Goal: Answer question/provide support: Share knowledge or assist other users

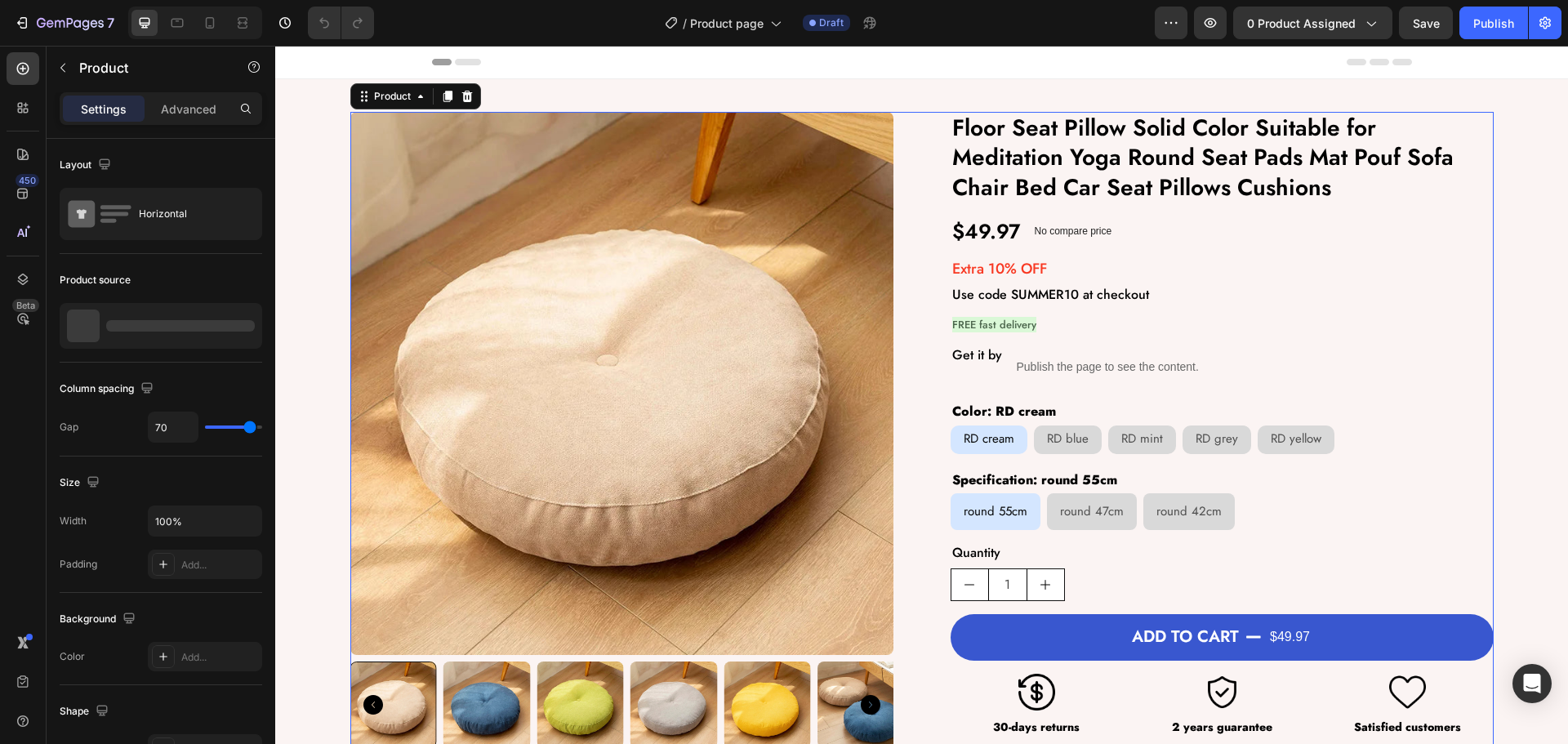
click at [896, 346] on div "Product Images Floor Seat Pillow Solid Color Suitable for Meditation Yoga Round…" at bounding box center [922, 430] width 1143 height 637
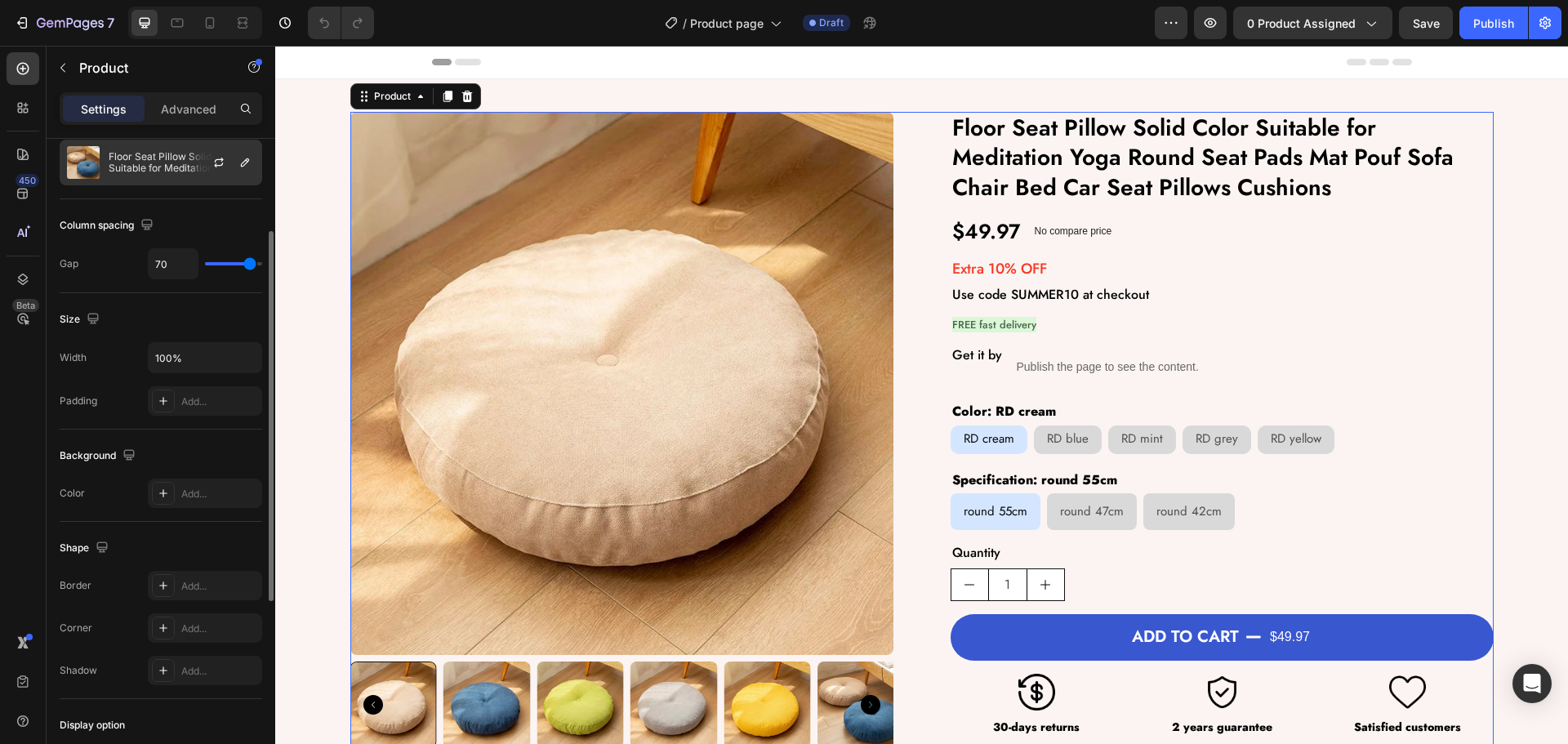
click at [168, 168] on p "Floor Seat Pillow Solid Color Suitable for Meditation Yoga Round Seat Pads Mat …" at bounding box center [181, 162] width 146 height 23
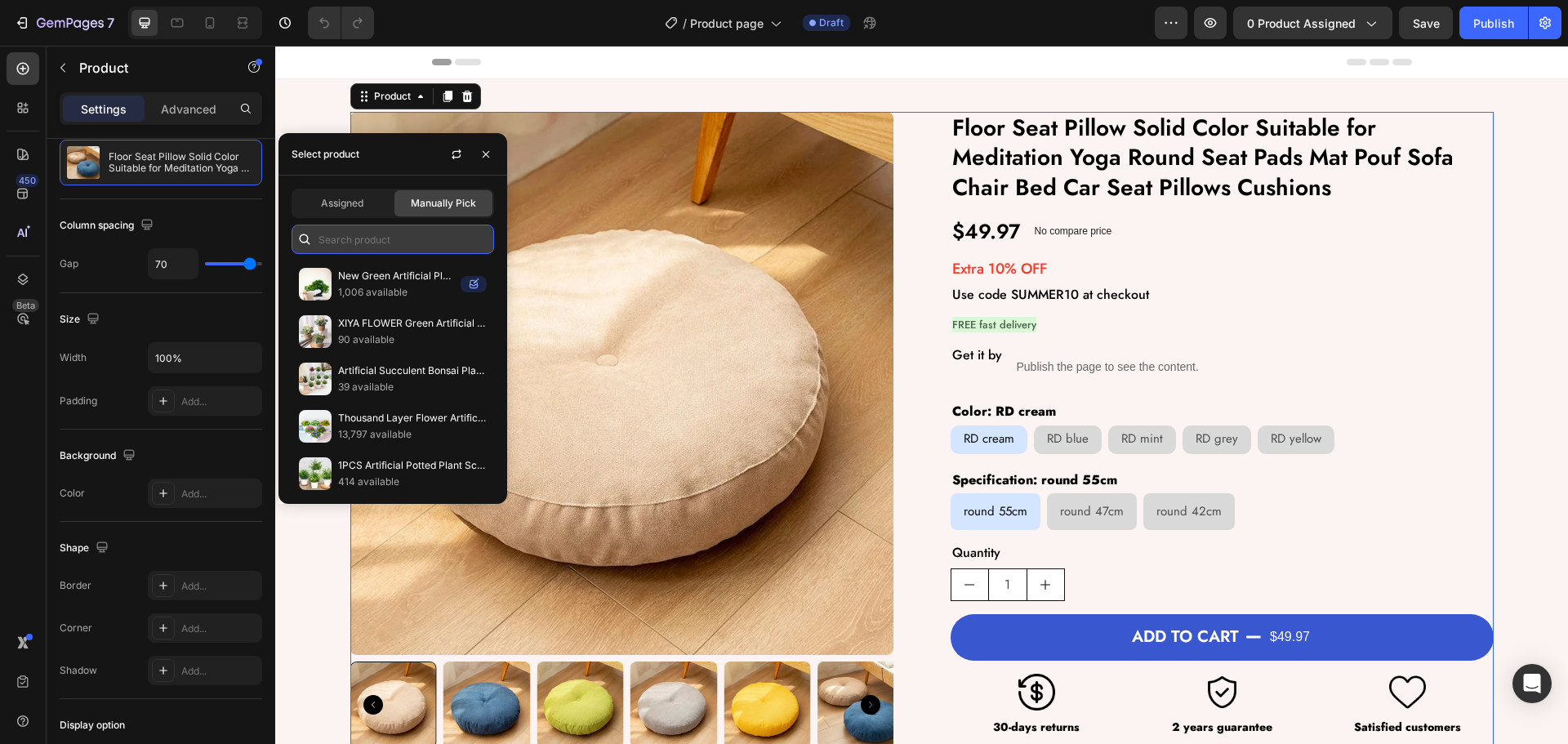
drag, startPoint x: 373, startPoint y: 241, endPoint x: 383, endPoint y: 250, distance: 13.5
click at [375, 245] on input "text" at bounding box center [392, 240] width 203 height 30
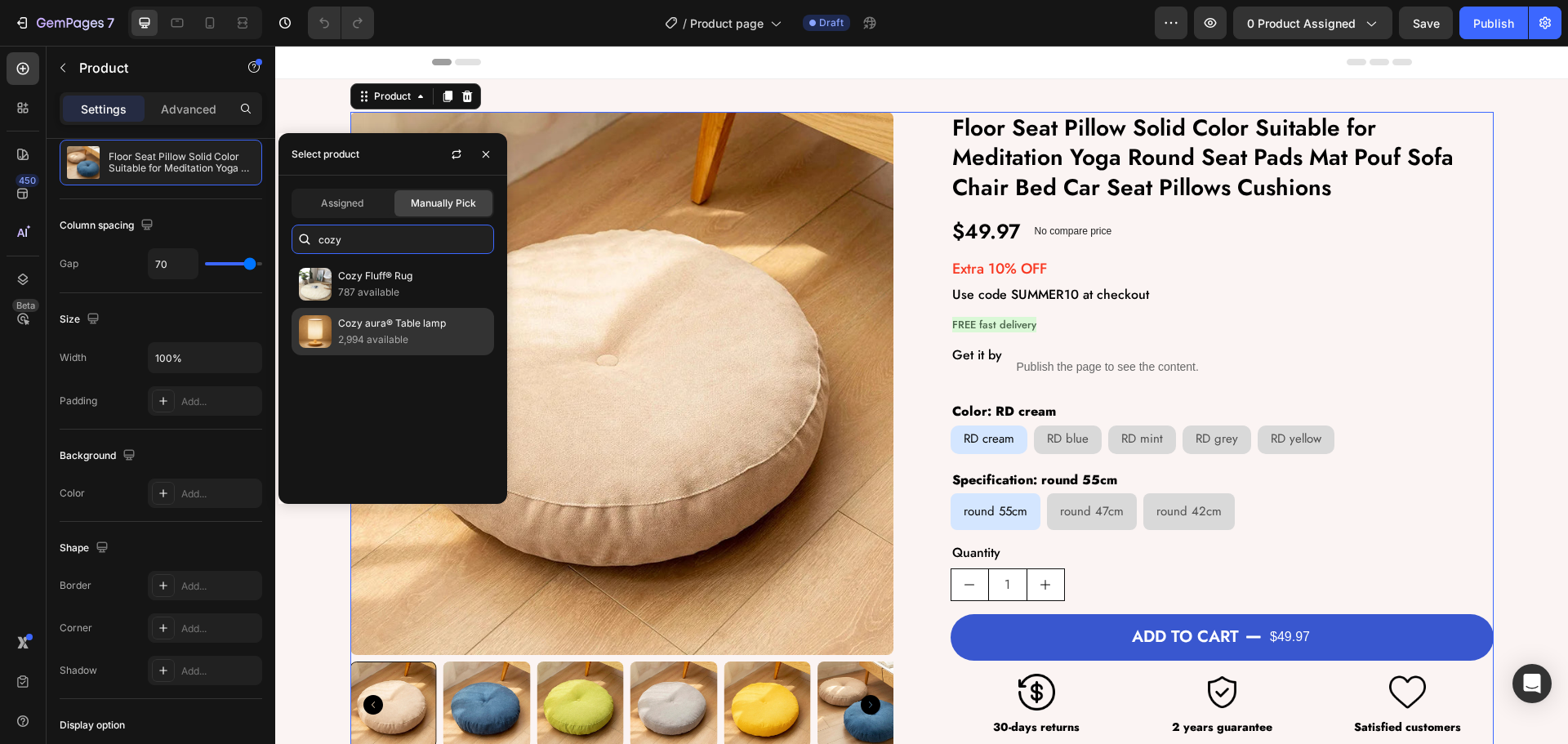
type input "cozy"
click at [373, 351] on div "Cozy aura® Table lamp 2,994 available" at bounding box center [392, 331] width 203 height 47
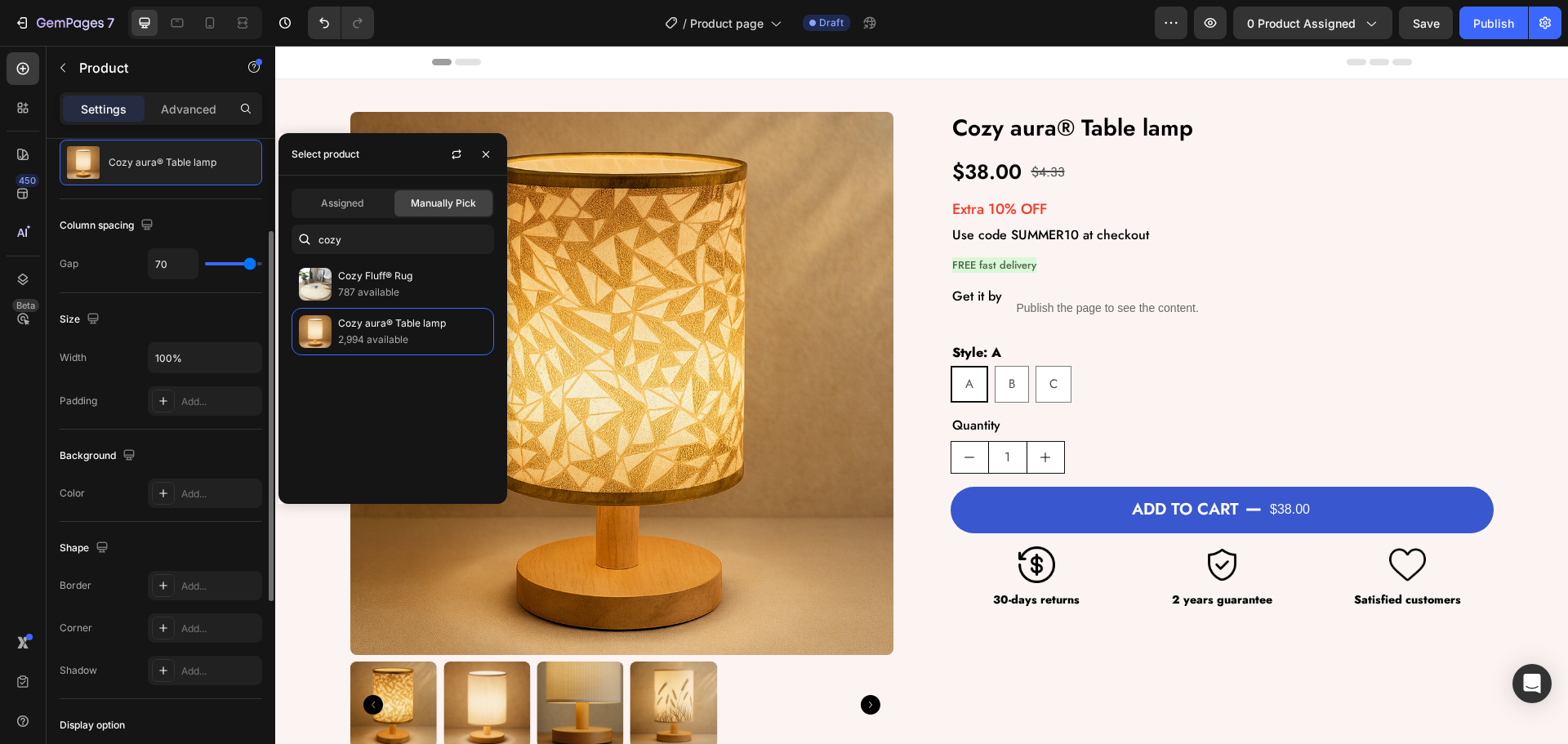
click at [199, 305] on div "Size Width 100% Padding Add..." at bounding box center [160, 361] width 203 height 136
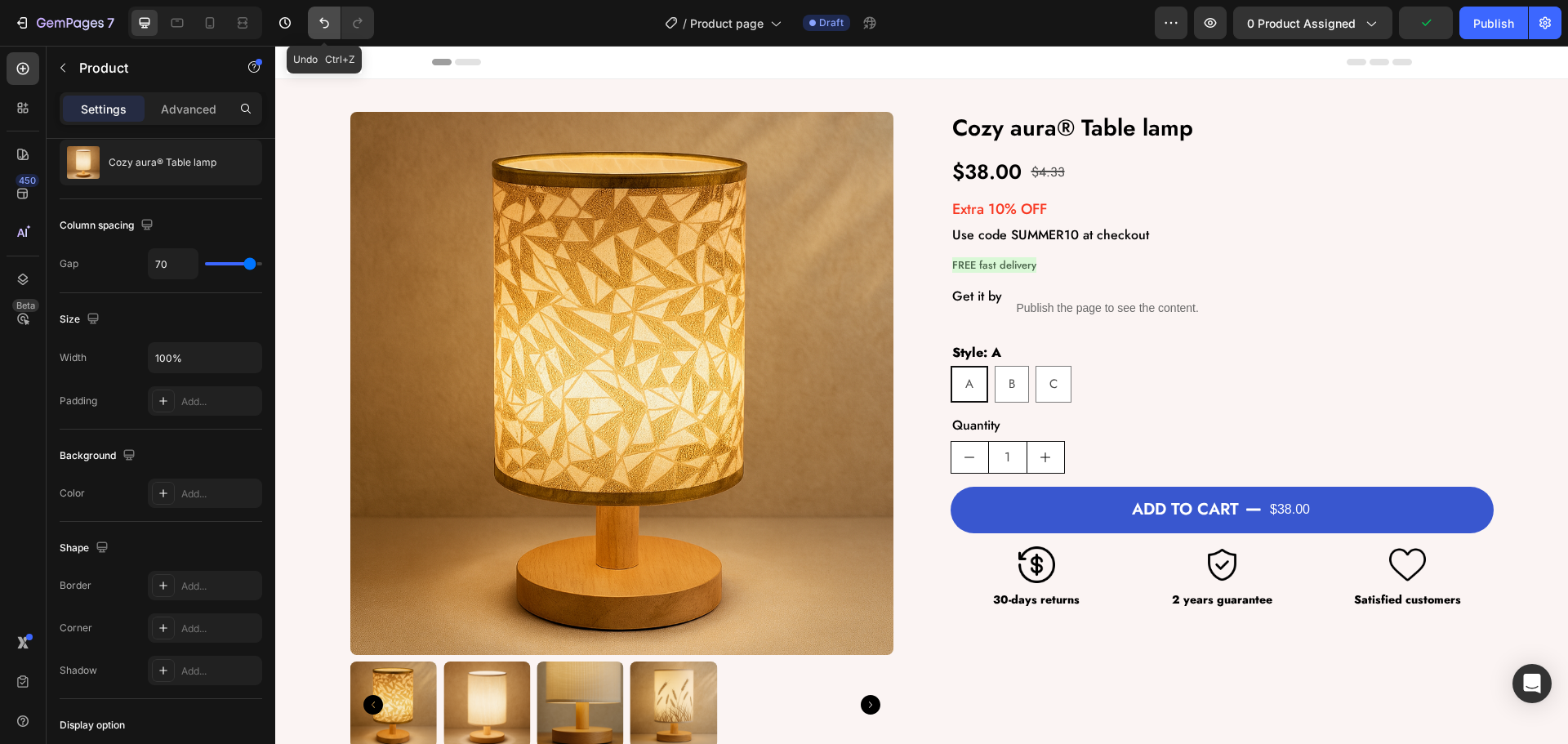
click at [316, 25] on icon "Undo/Redo" at bounding box center [325, 23] width 17 height 17
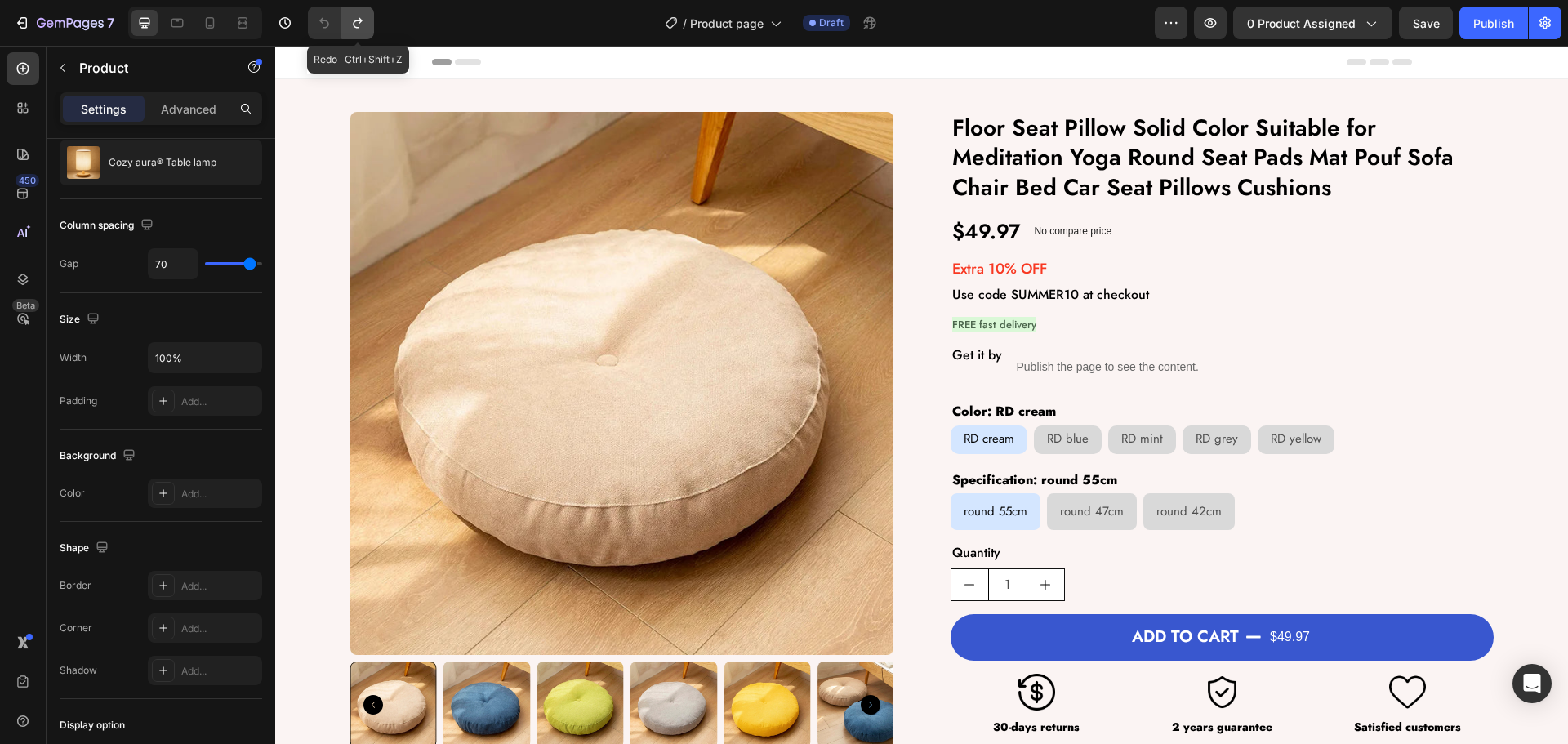
click at [361, 19] on icon "Undo/Redo" at bounding box center [357, 22] width 9 height 10
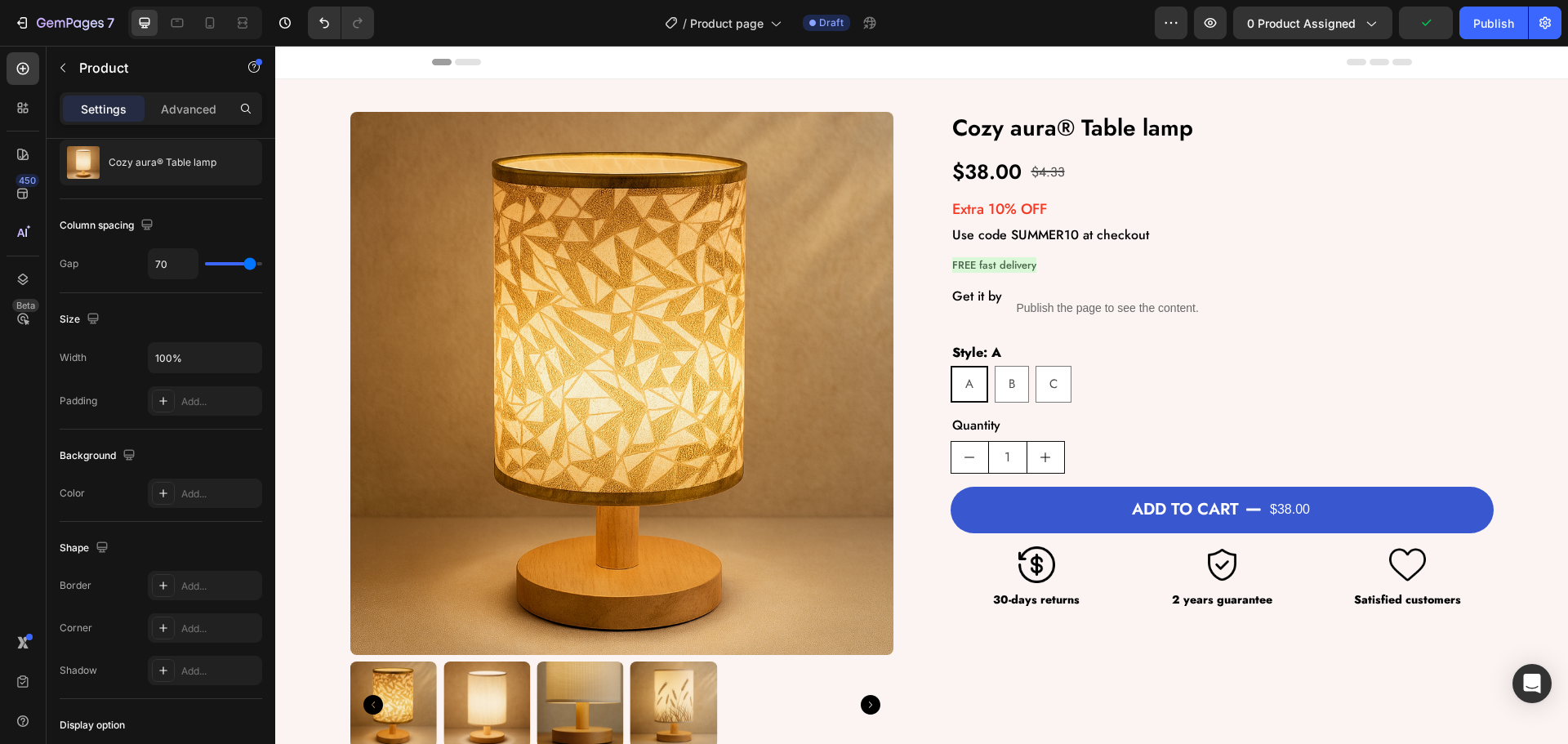
click at [943, 359] on div "Product Images Cozy aura® Table lamp Product Title $38.00 Product Price Product…" at bounding box center [922, 430] width 1143 height 637
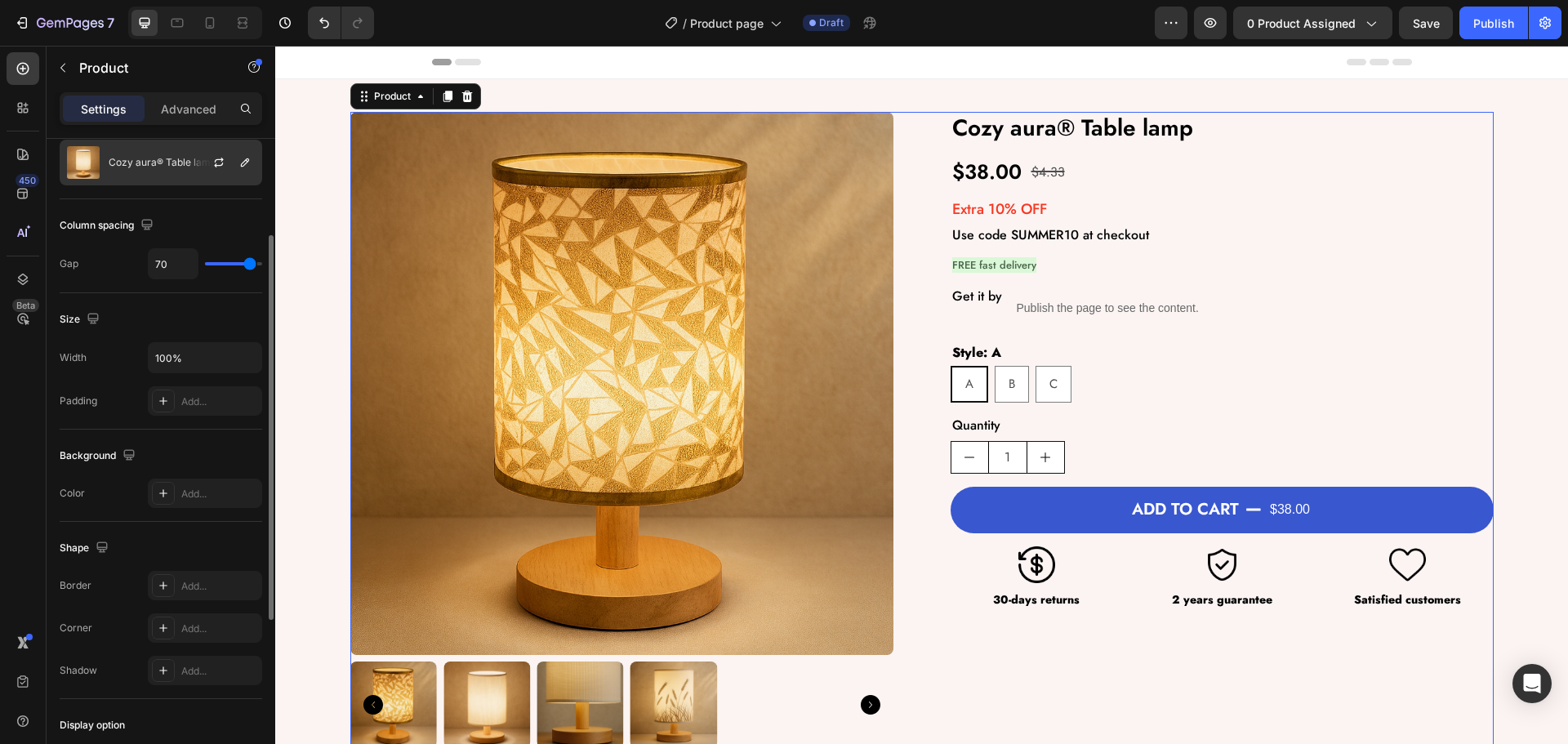
click at [158, 156] on div "Cozy aura® Table lamp" at bounding box center [160, 162] width 203 height 45
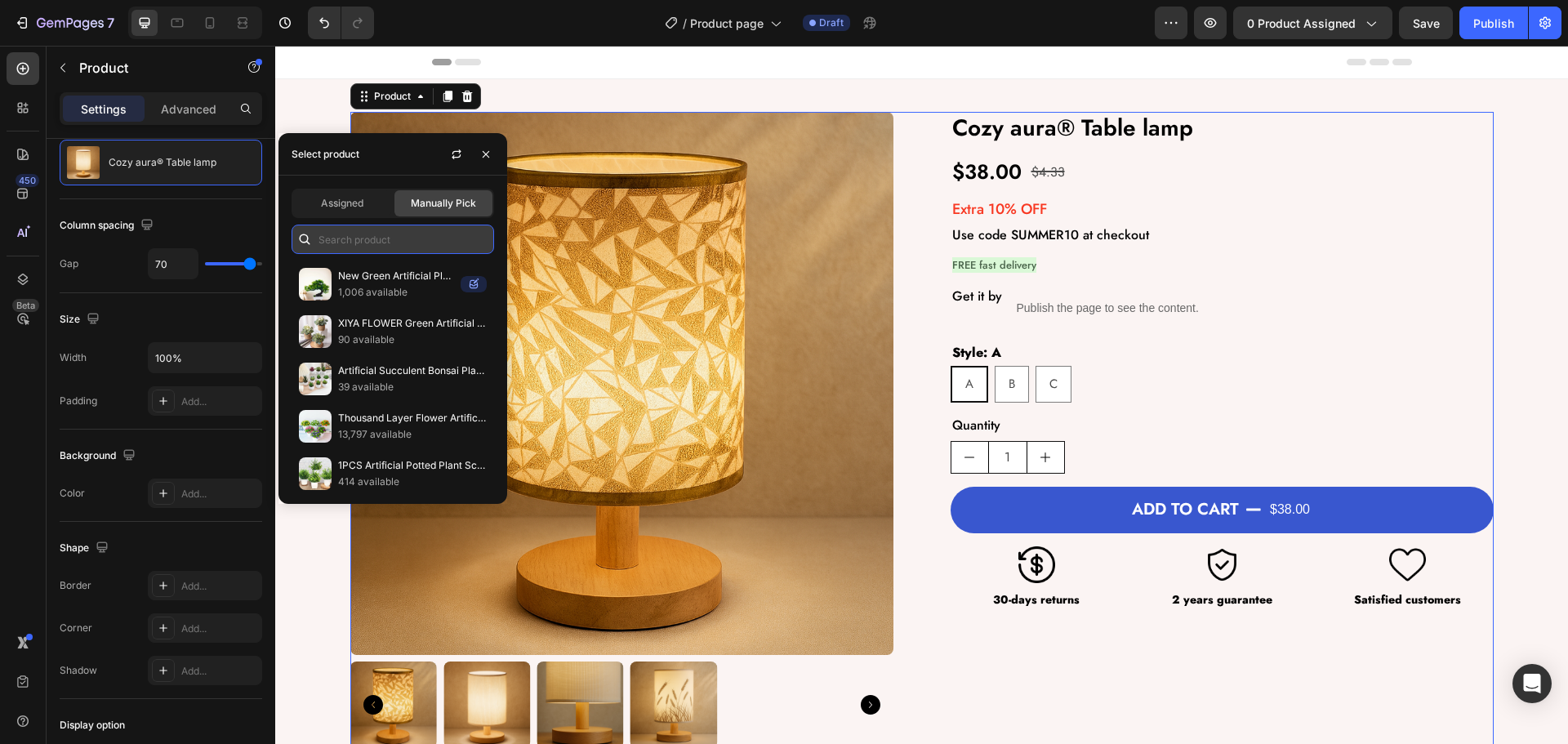
click at [391, 239] on input "text" at bounding box center [392, 240] width 203 height 30
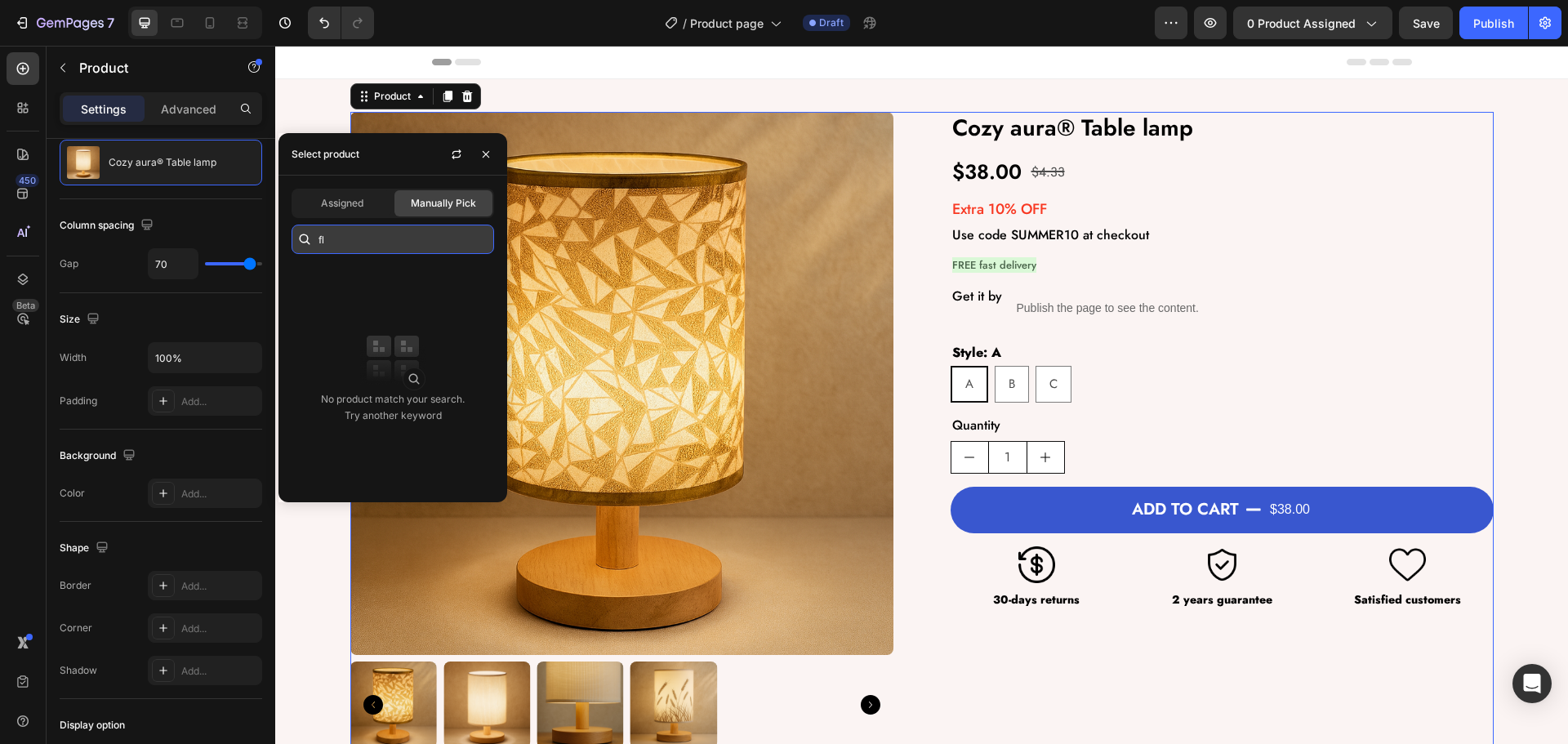
type input "f"
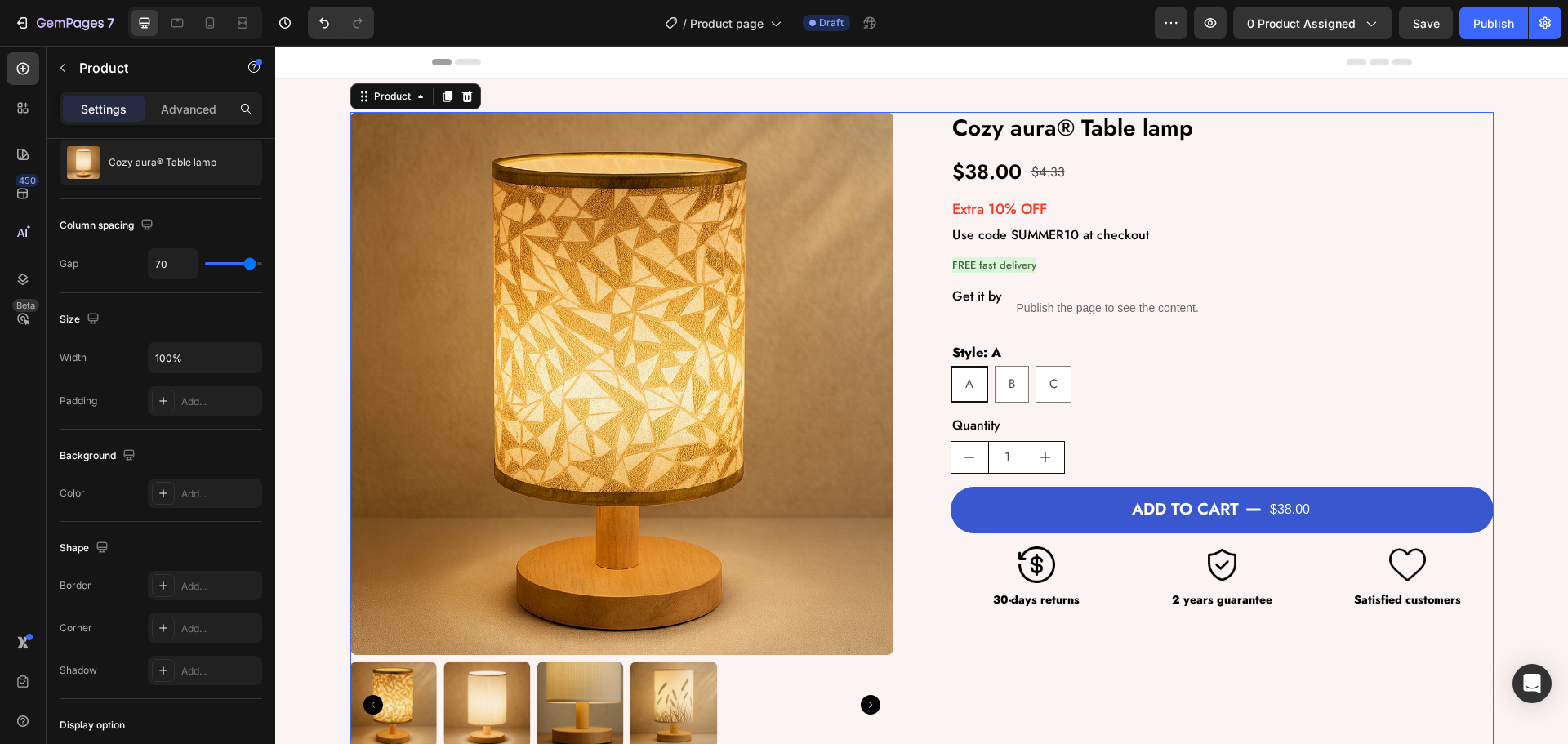
click at [191, 132] on div "Settings Advanced" at bounding box center [160, 116] width 228 height 46
click at [316, 26] on icon "Undo/Redo" at bounding box center [325, 23] width 17 height 17
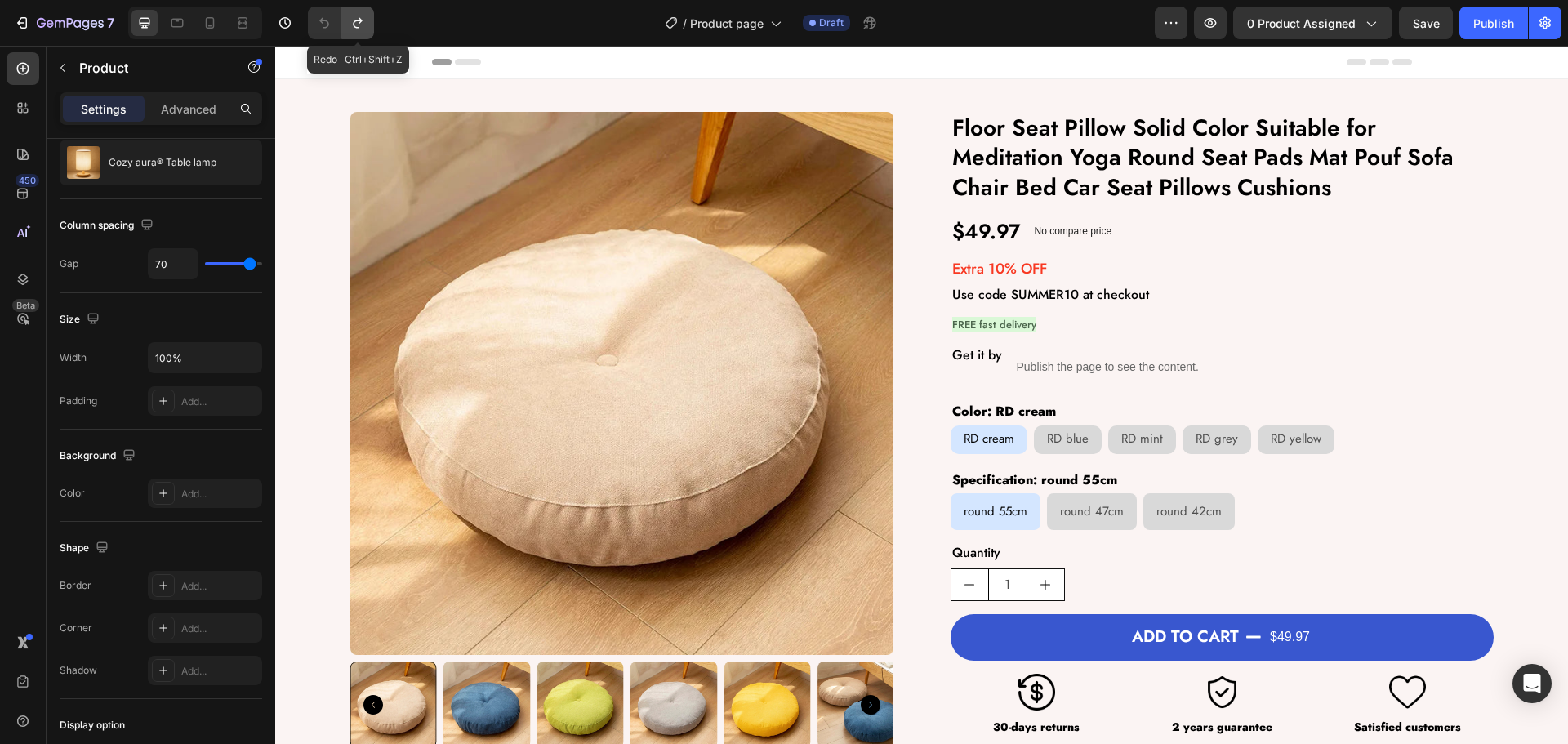
click at [354, 20] on icon "Undo/Redo" at bounding box center [358, 23] width 17 height 17
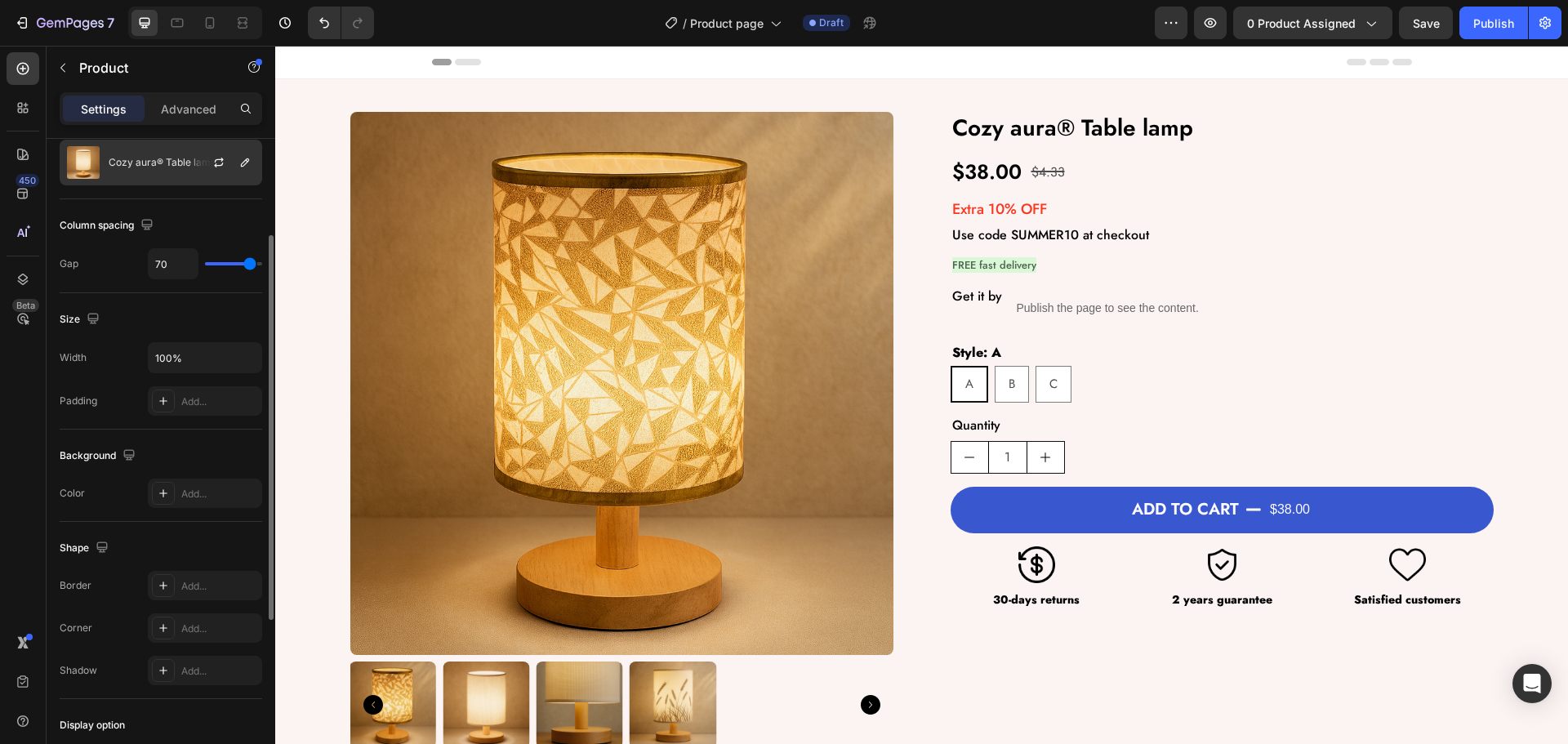
click at [157, 159] on p "Cozy aura® Table lamp" at bounding box center [162, 163] width 108 height 11
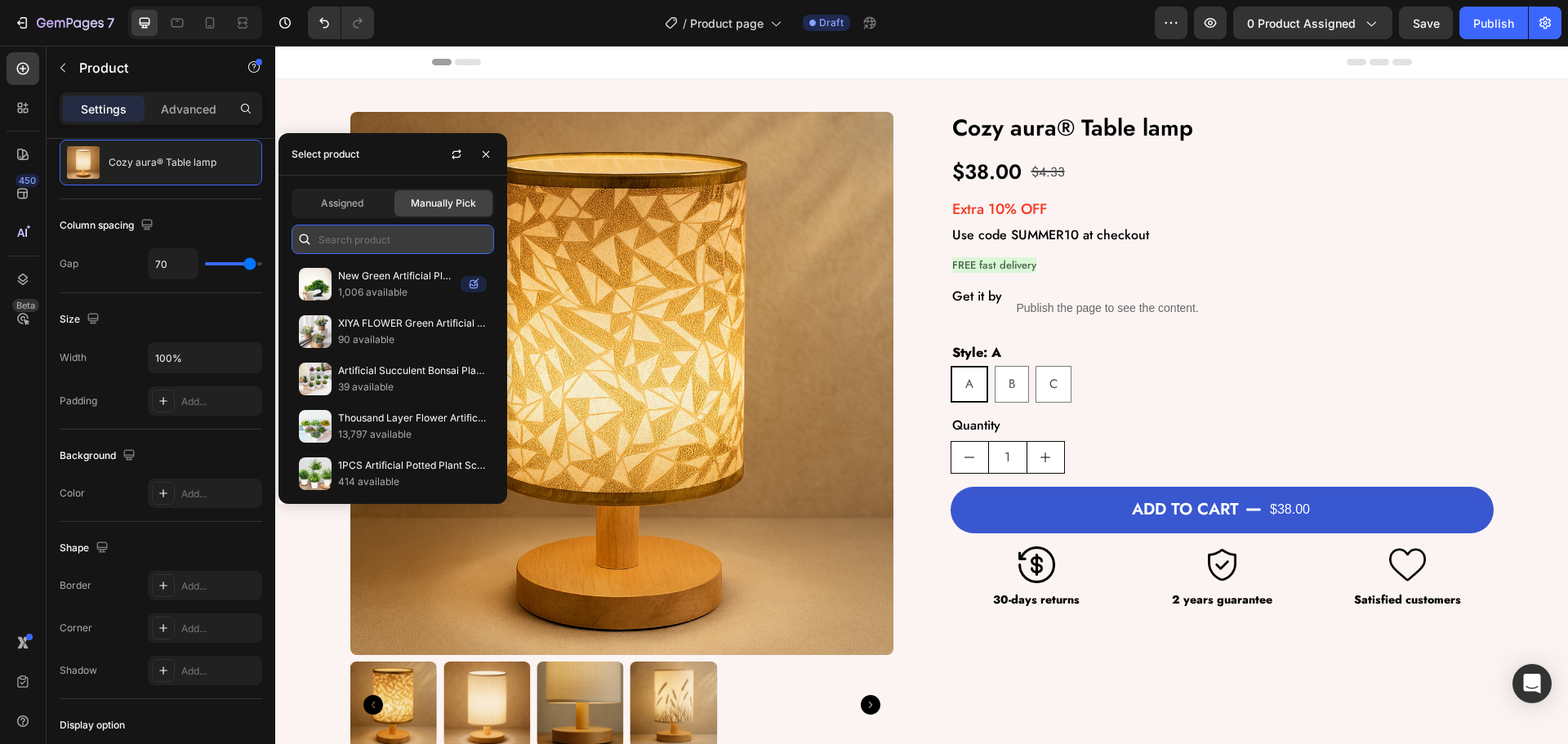
drag, startPoint x: 401, startPoint y: 248, endPoint x: 388, endPoint y: 247, distance: 13.0
click at [399, 248] on input "text" at bounding box center [392, 240] width 203 height 30
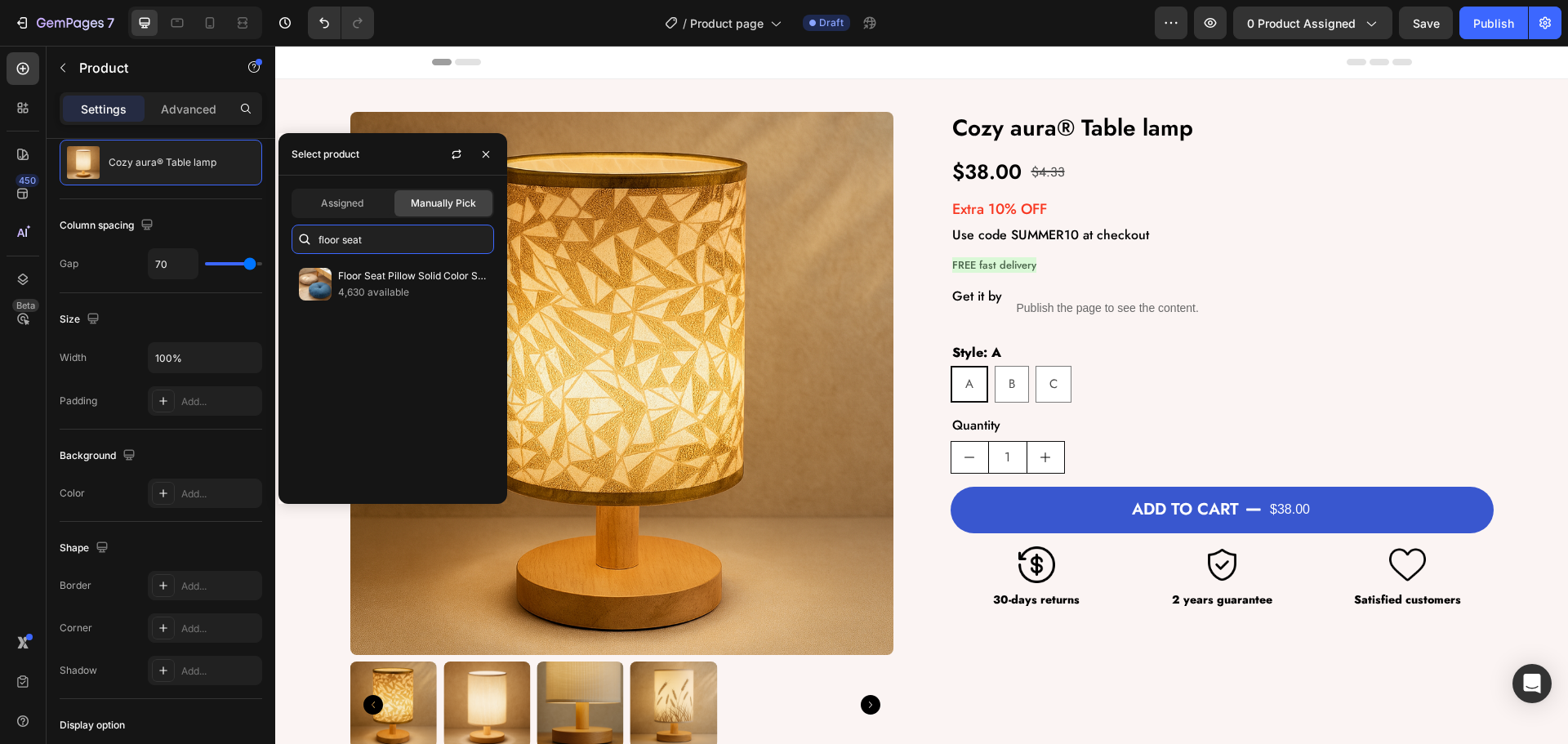
type input "floor seat"
click at [391, 329] on div "Floor Seat Pillow Solid Color Suitable for Meditation Yoga Round Seat Pads Mat …" at bounding box center [392, 376] width 228 height 230
click at [372, 289] on p "4,630 available" at bounding box center [413, 292] width 149 height 17
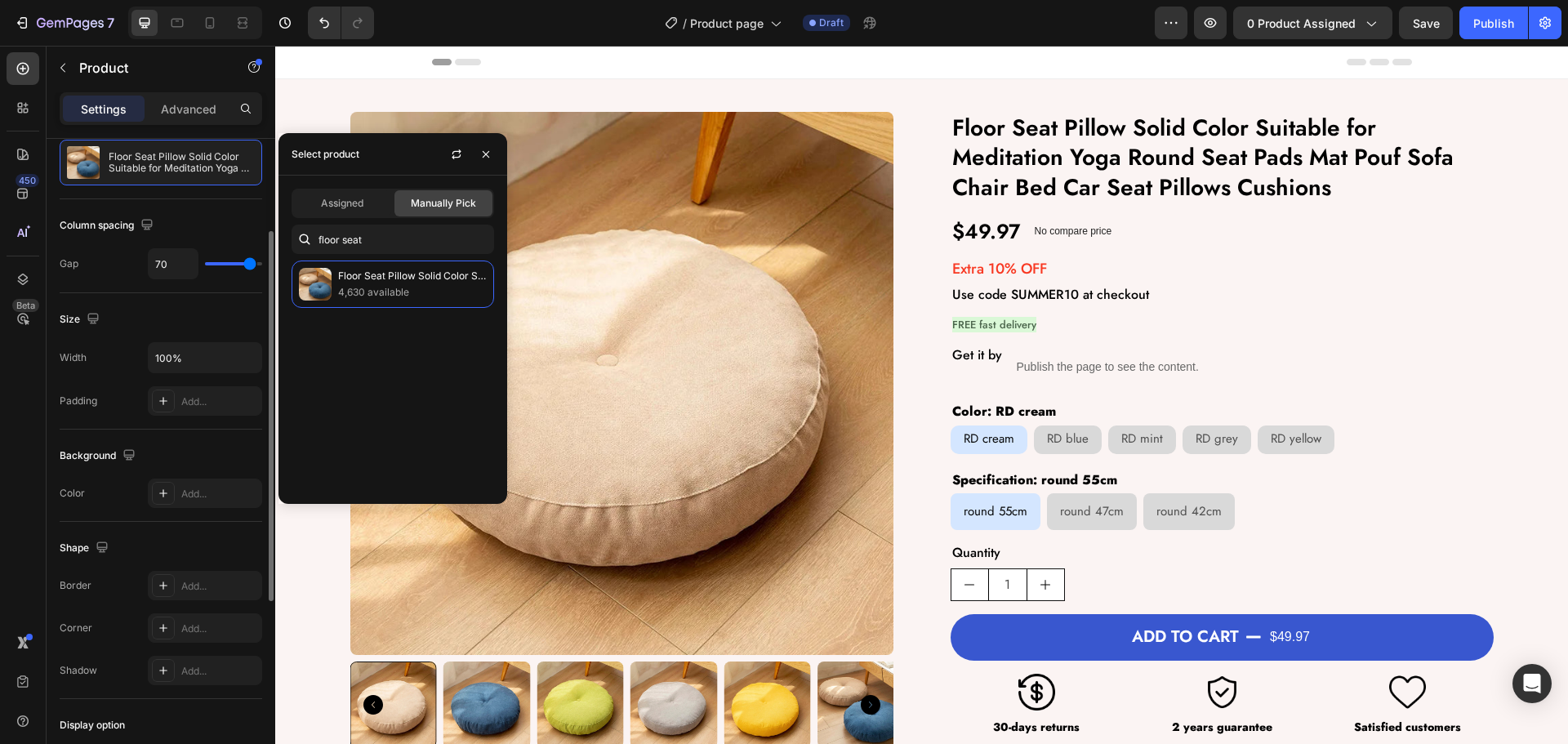
click at [214, 216] on div "Column spacing" at bounding box center [160, 226] width 203 height 26
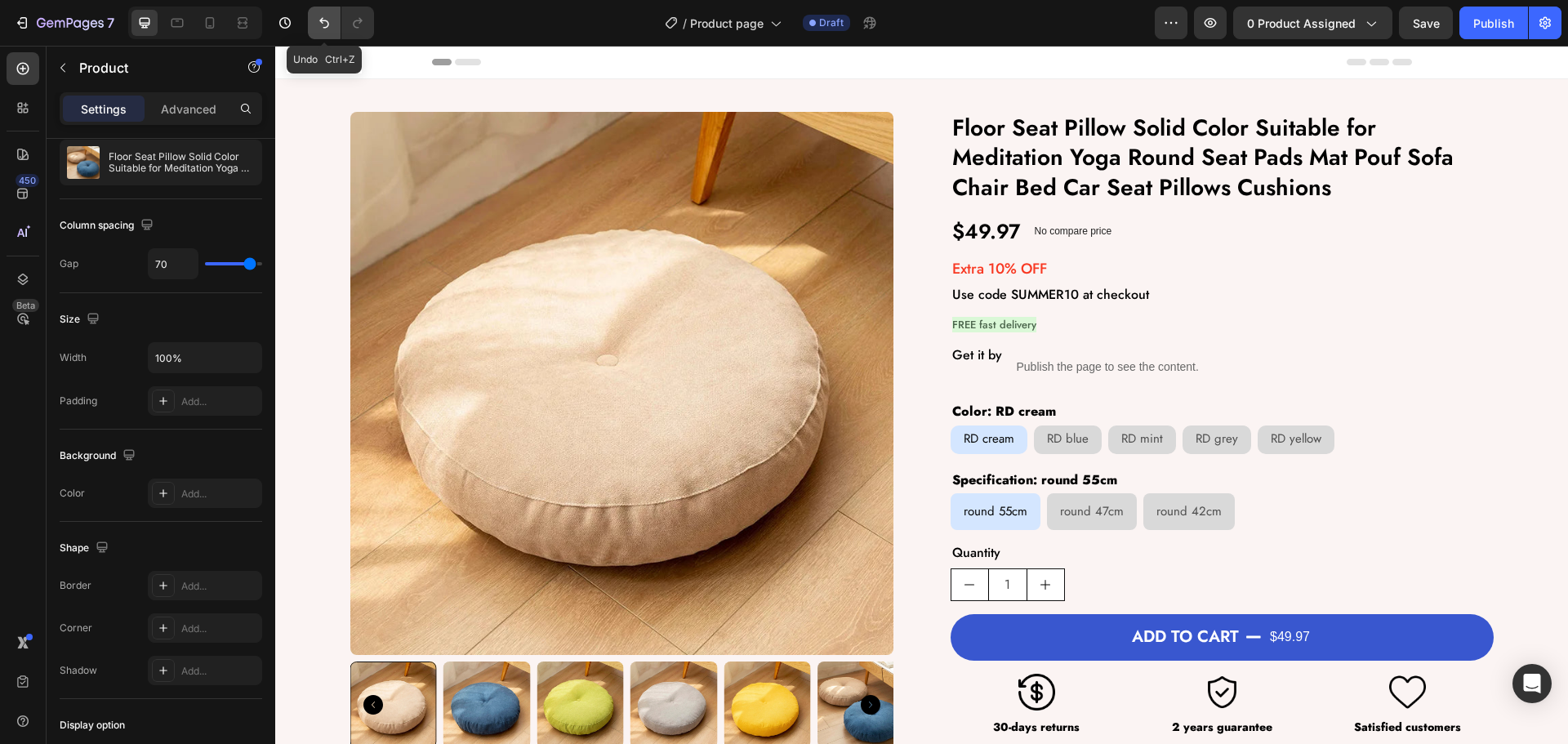
click at [317, 10] on button "Undo/Redo" at bounding box center [324, 22] width 32 height 32
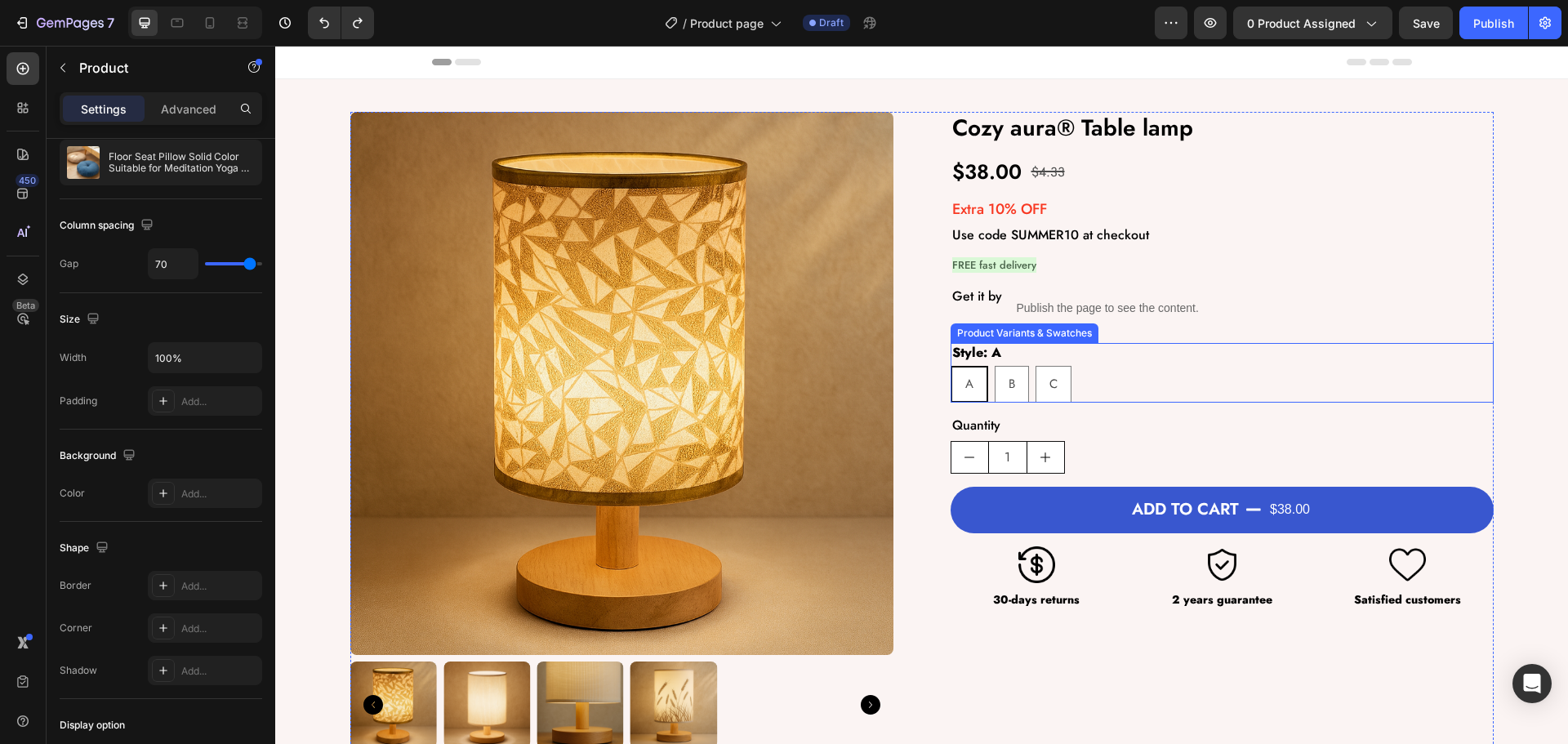
click at [1076, 376] on div "A A A B B B C C C" at bounding box center [1222, 385] width 543 height 37
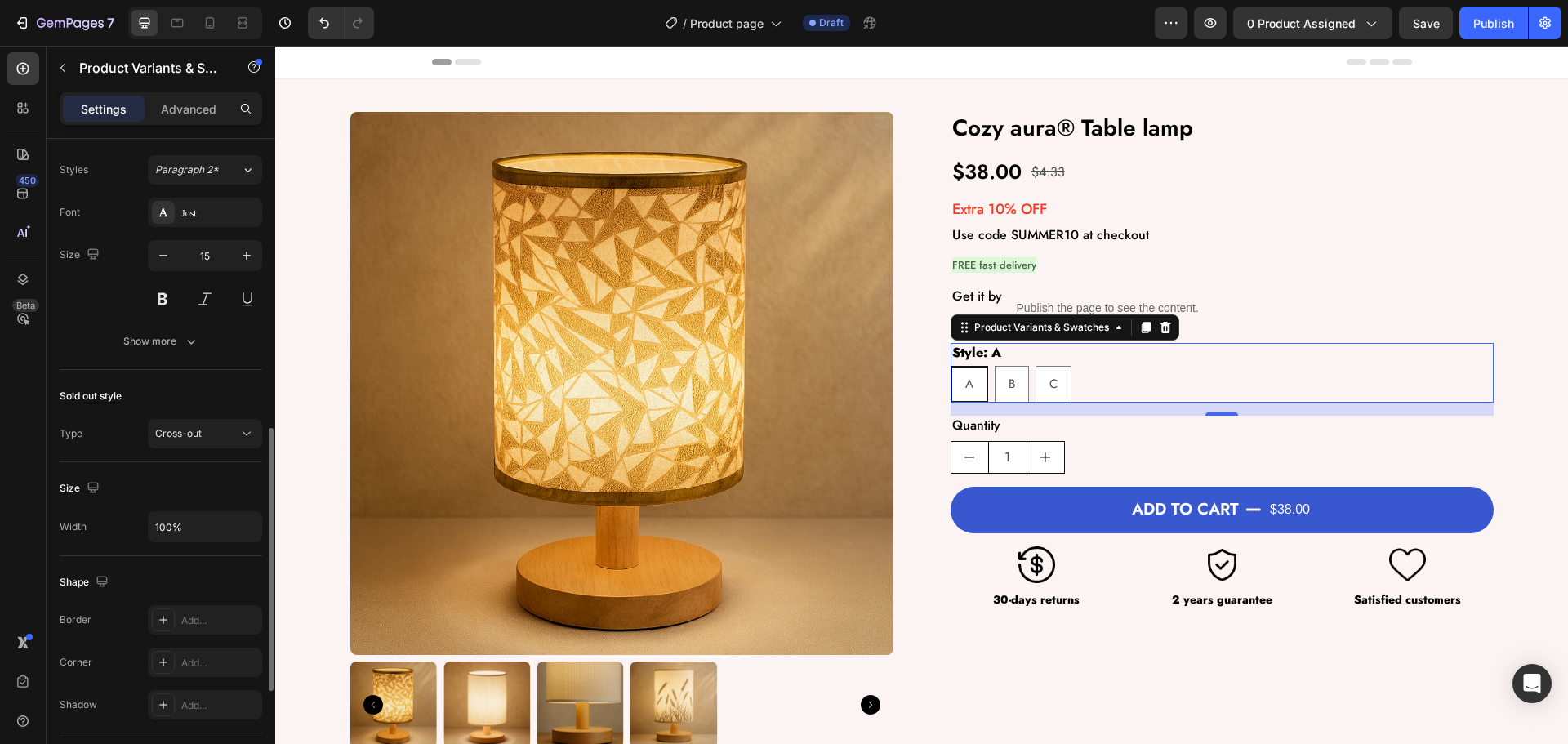
scroll to position [637, 0]
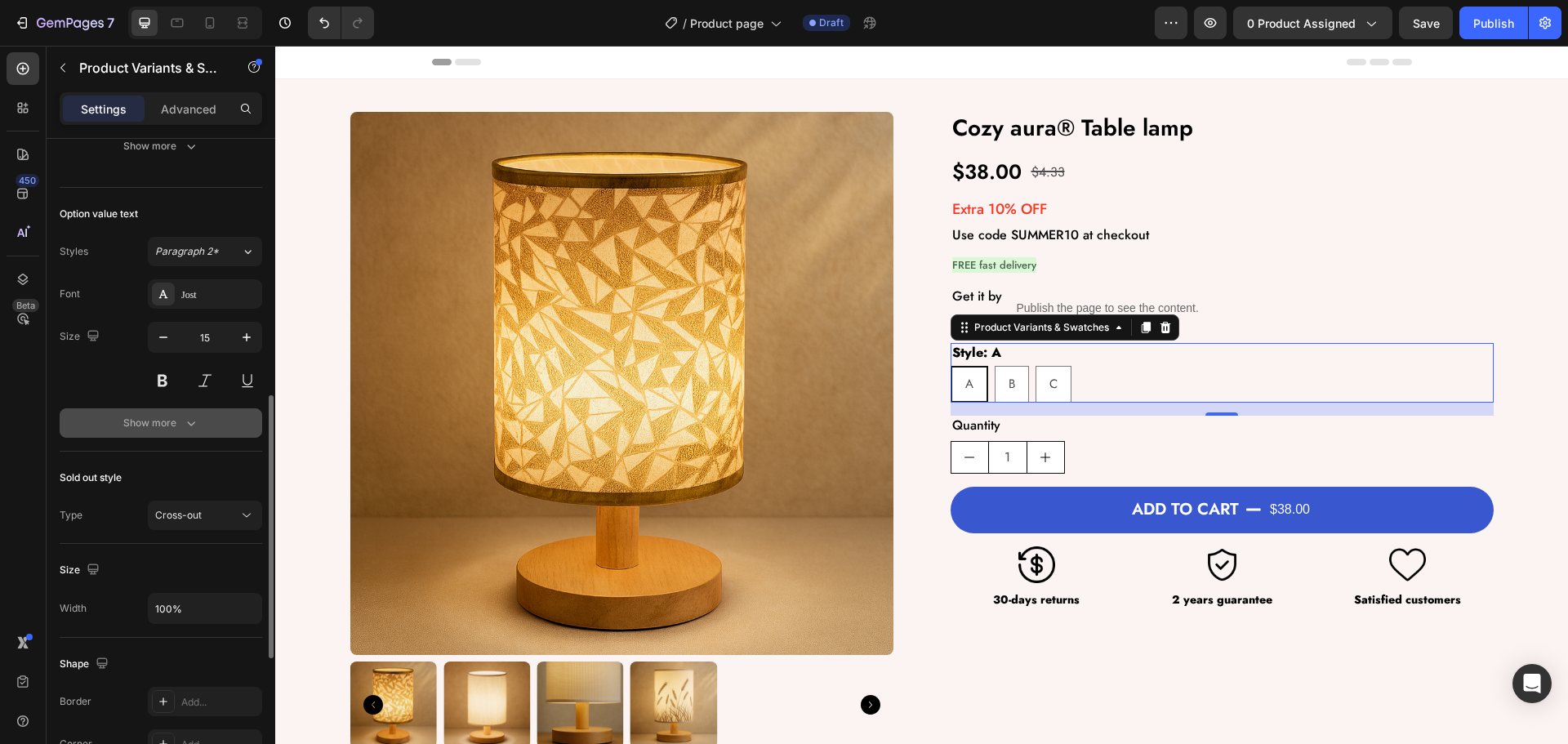
click at [145, 438] on button "Show more" at bounding box center [160, 423] width 203 height 30
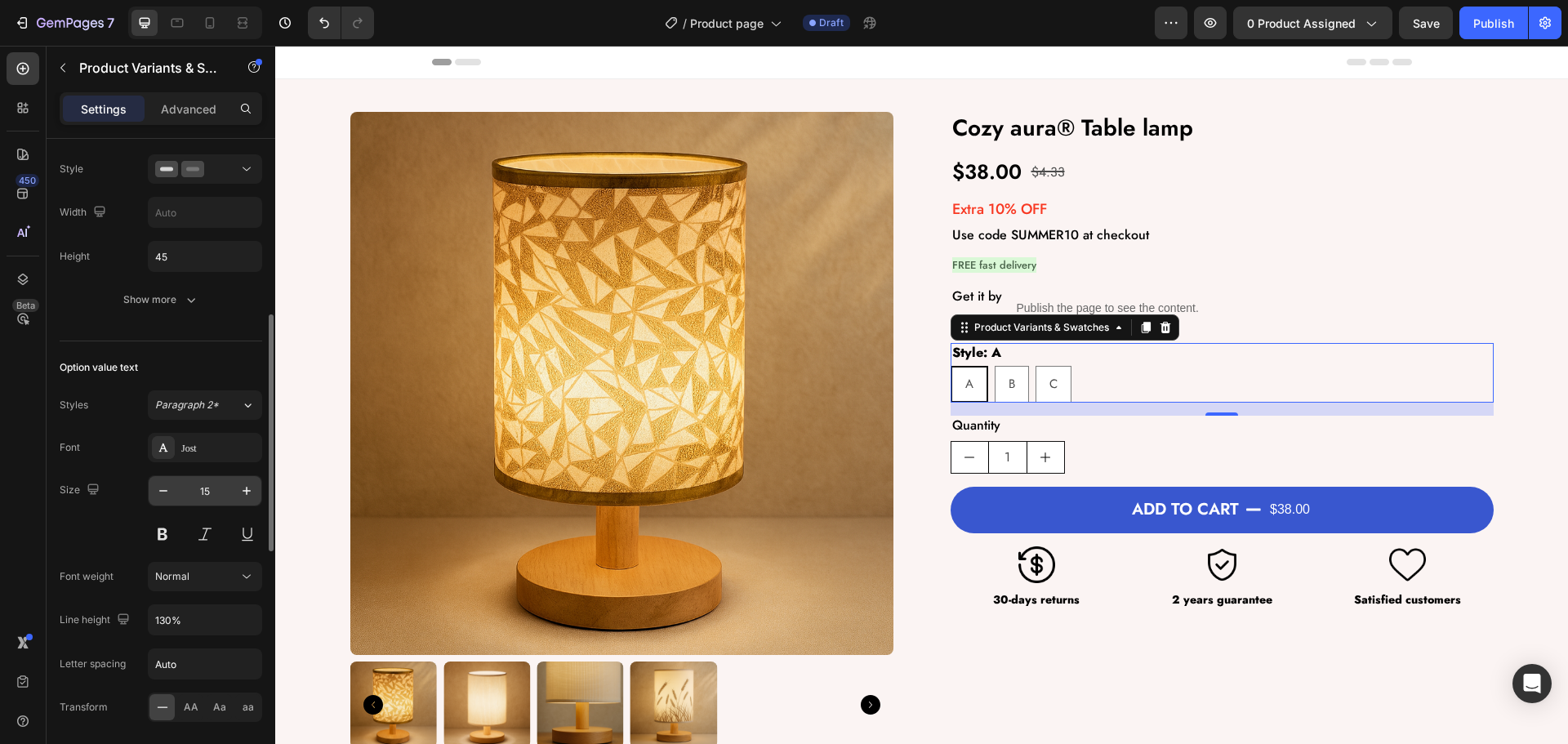
scroll to position [401, 0]
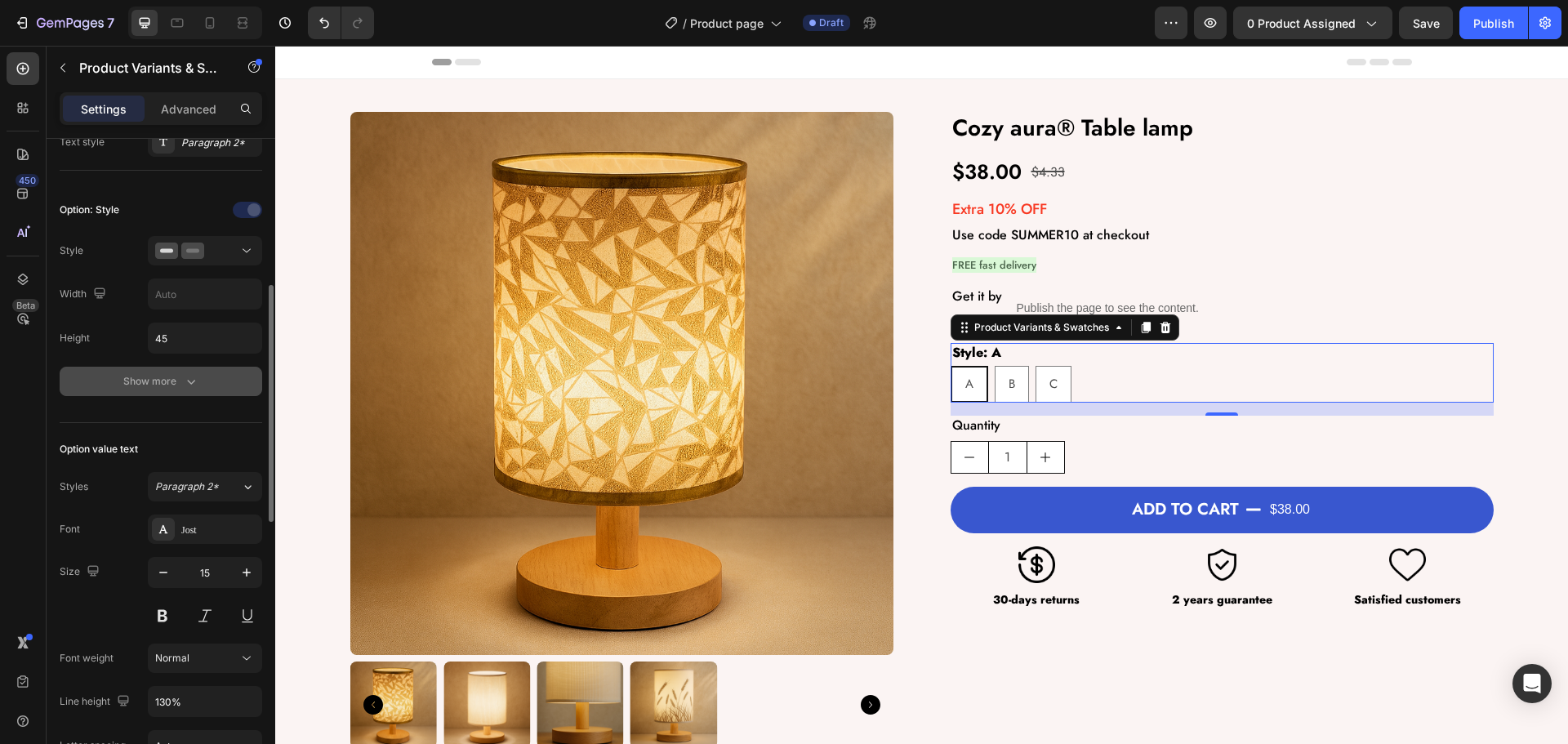
click at [167, 370] on button "Show more" at bounding box center [160, 381] width 203 height 30
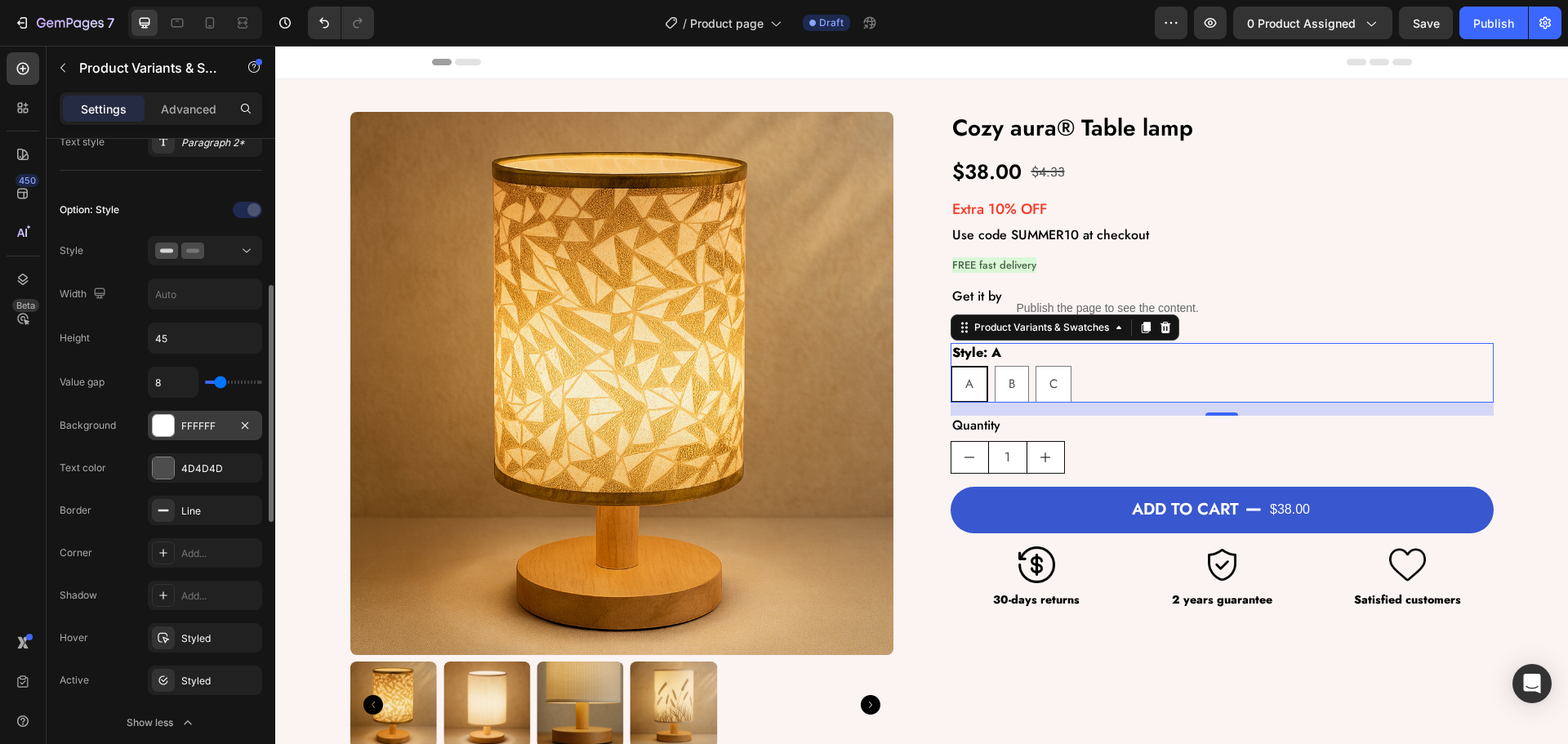
click at [185, 435] on div "FFFFFF" at bounding box center [205, 426] width 115 height 30
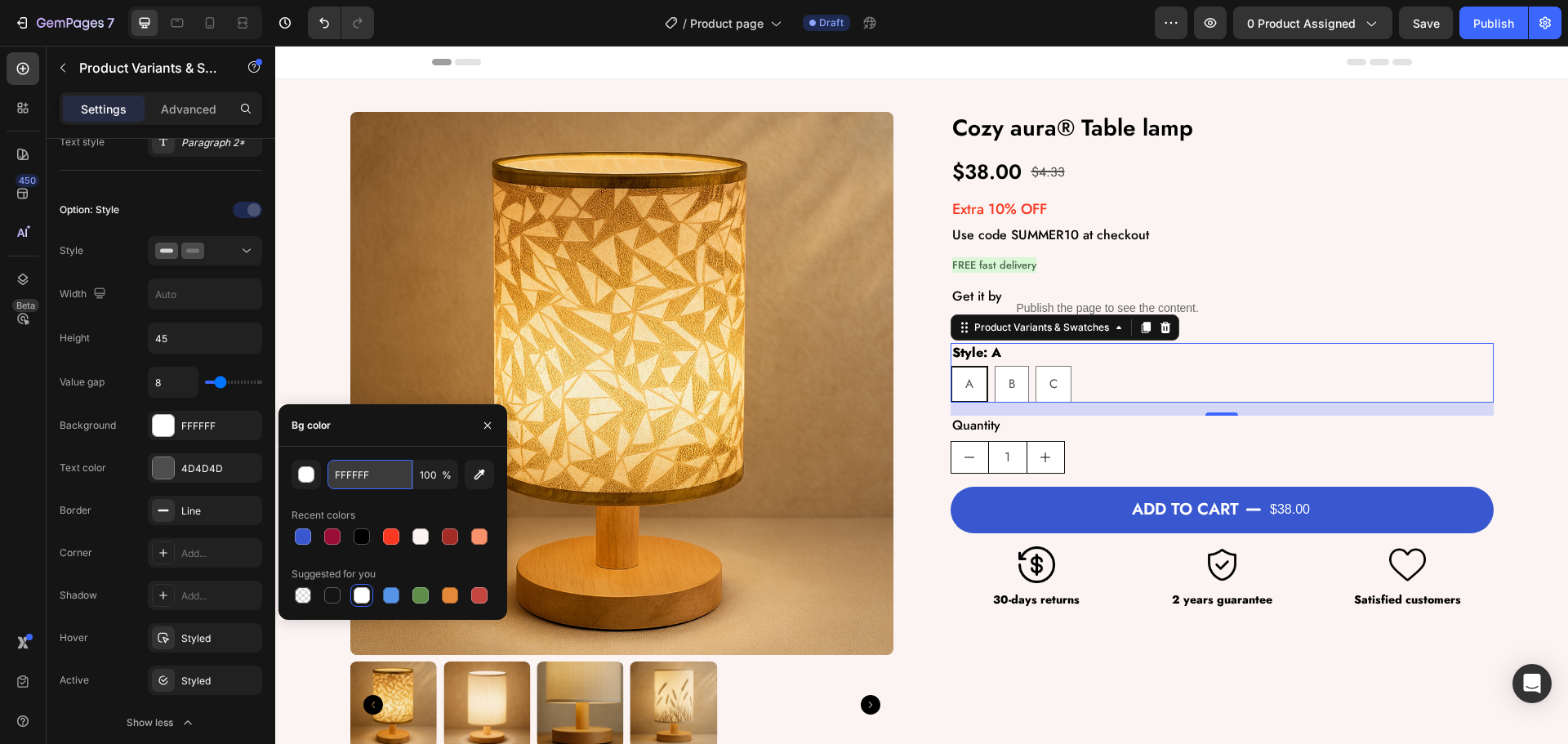
click at [381, 476] on input "FFFFFF" at bounding box center [370, 475] width 85 height 30
paste input "#D9D9D9"
type input "D9D9D9"
click at [364, 421] on div "Bg color" at bounding box center [392, 426] width 228 height 43
click at [126, 496] on div "Background D9D9D9" at bounding box center [160, 511] width 203 height 30
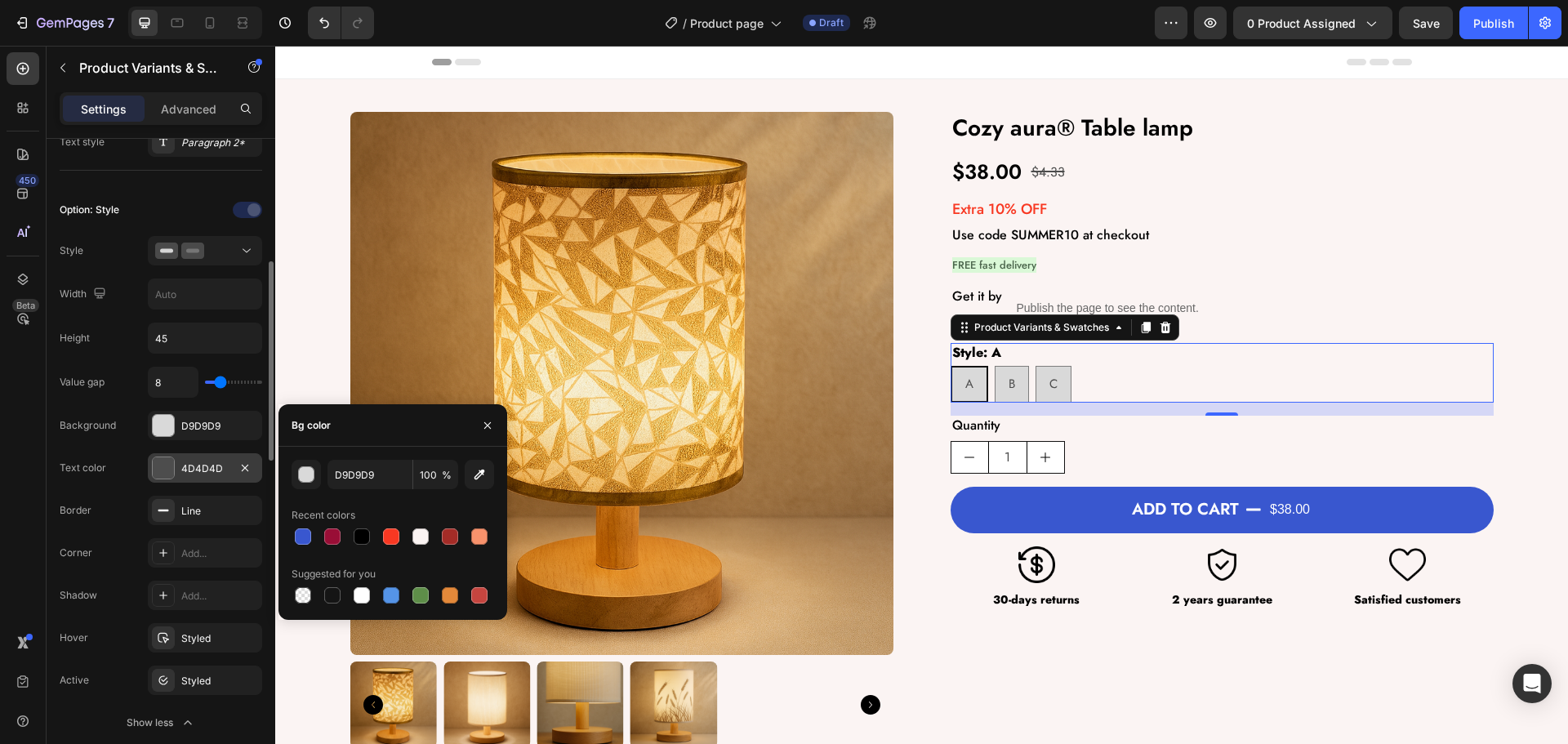
click at [205, 466] on div "4D4D4D" at bounding box center [204, 469] width 47 height 15
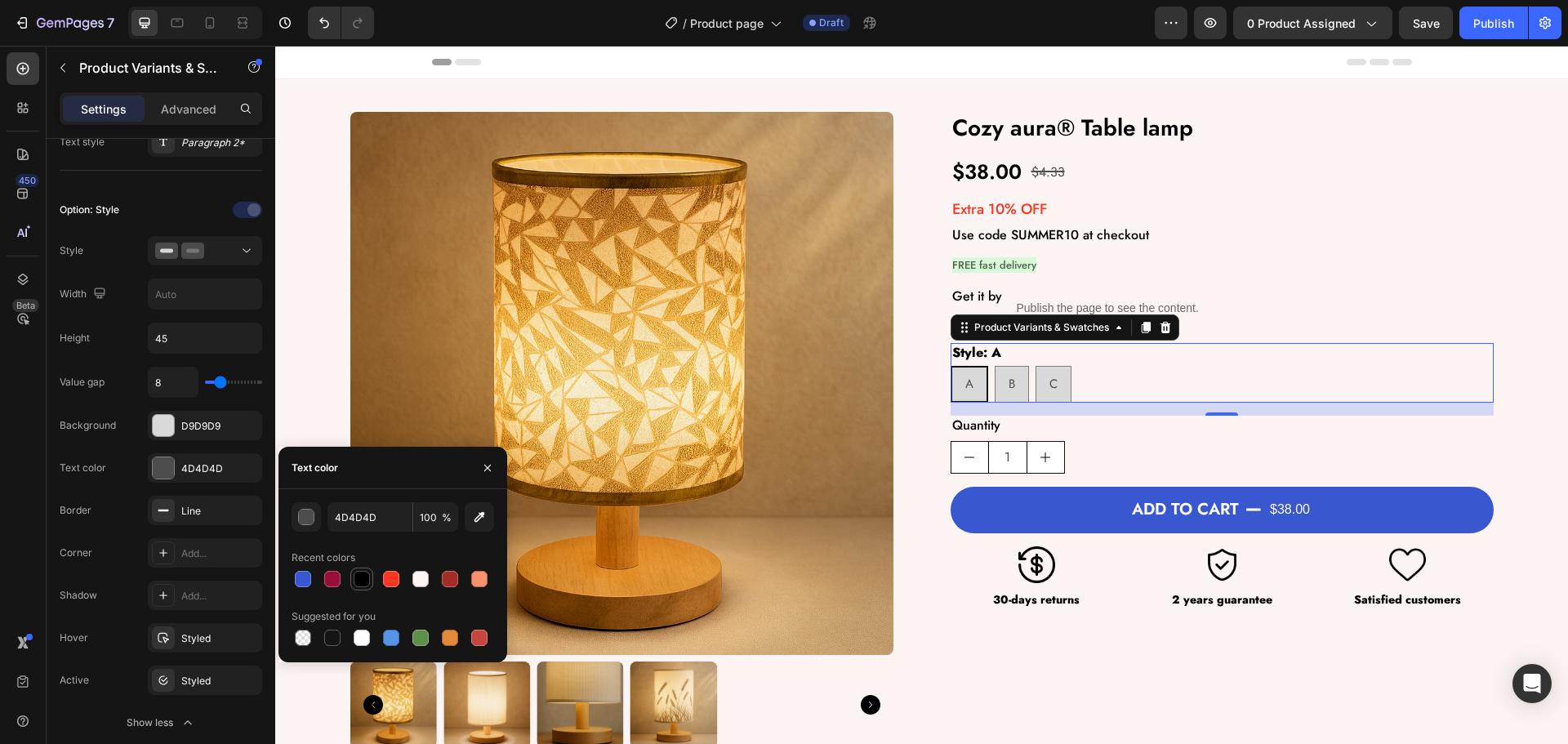
click at [353, 577] on div at bounding box center [362, 579] width 17 height 17
type input "000000"
click at [119, 445] on div "Value gap 8 Background D9D9D9 Text color 000000 Border Line Corner Add... Shado…" at bounding box center [160, 552] width 203 height 371
click at [245, 508] on icon "button" at bounding box center [245, 511] width 13 height 13
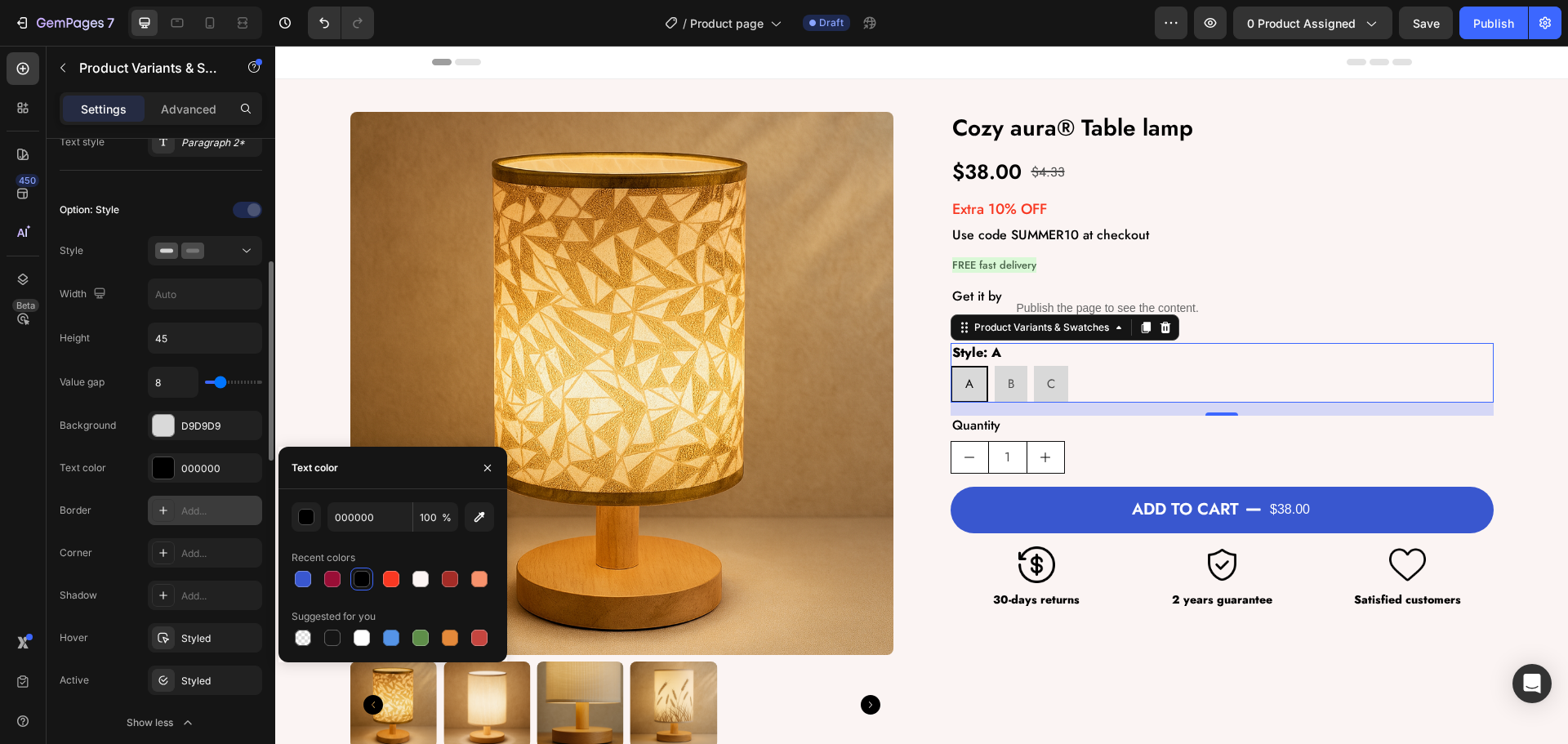
click at [106, 539] on div "Text color 000000" at bounding box center [160, 553] width 203 height 30
click at [191, 547] on div "Add..." at bounding box center [219, 554] width 77 height 15
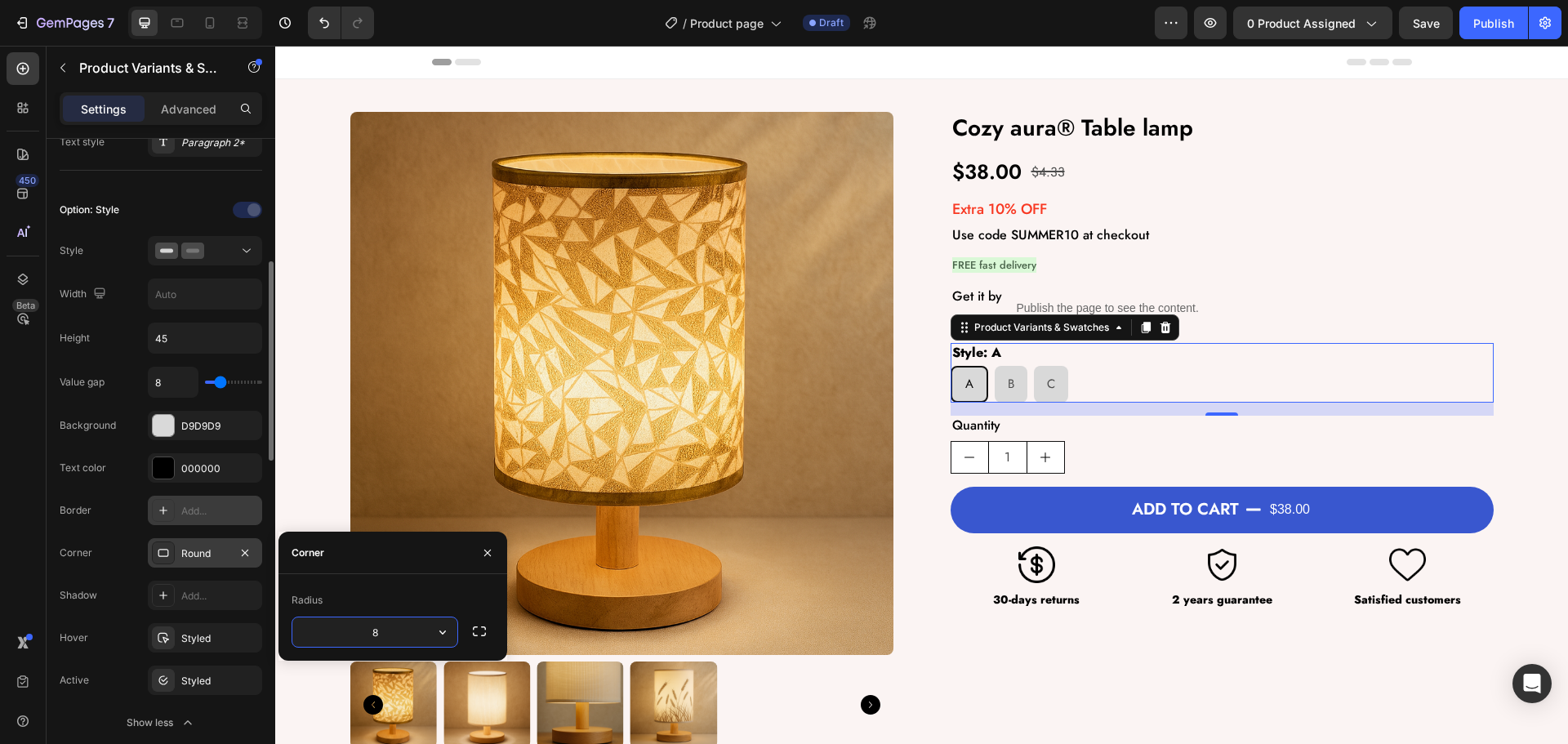
click at [130, 624] on div "Corner Round" at bounding box center [160, 639] width 203 height 30
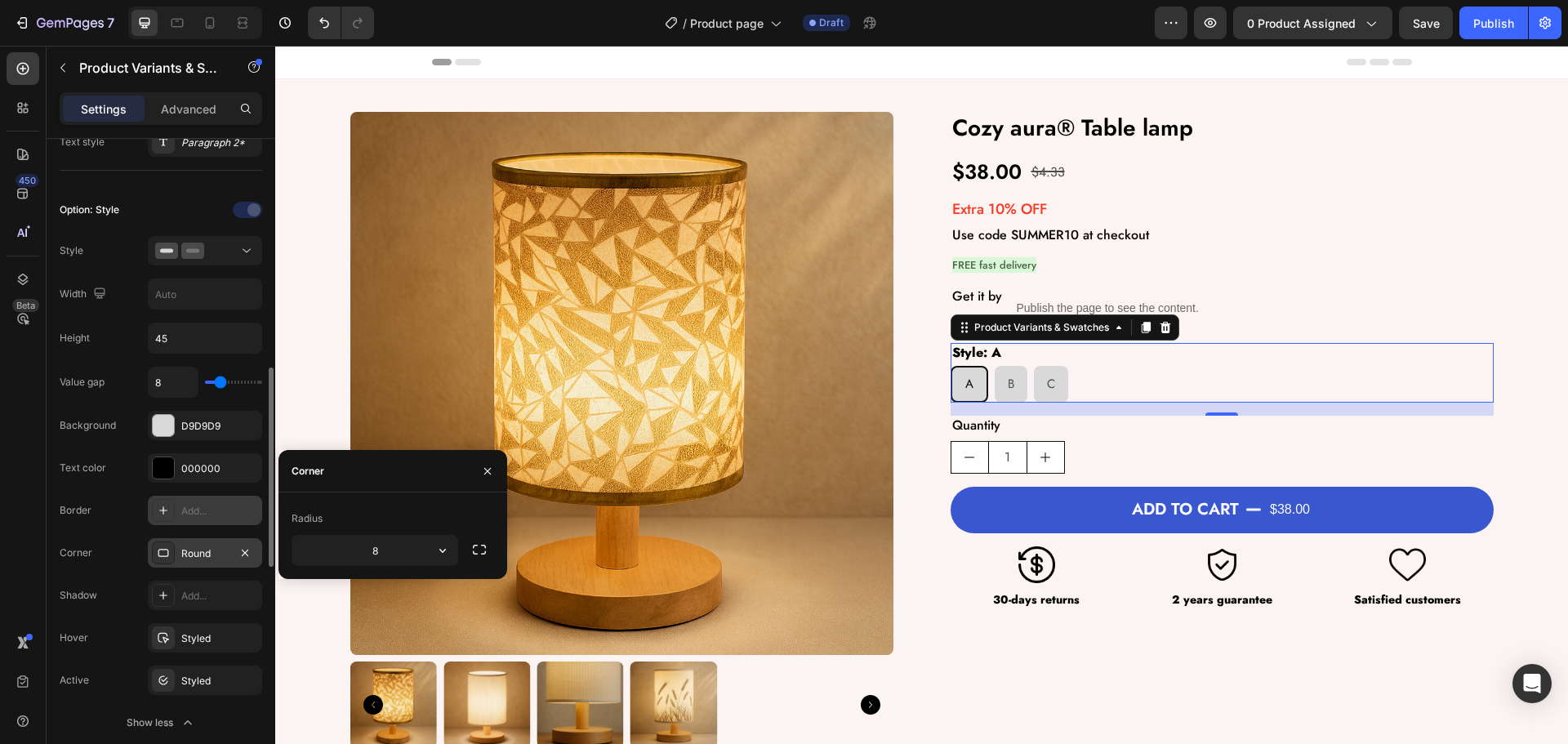
scroll to position [483, 0]
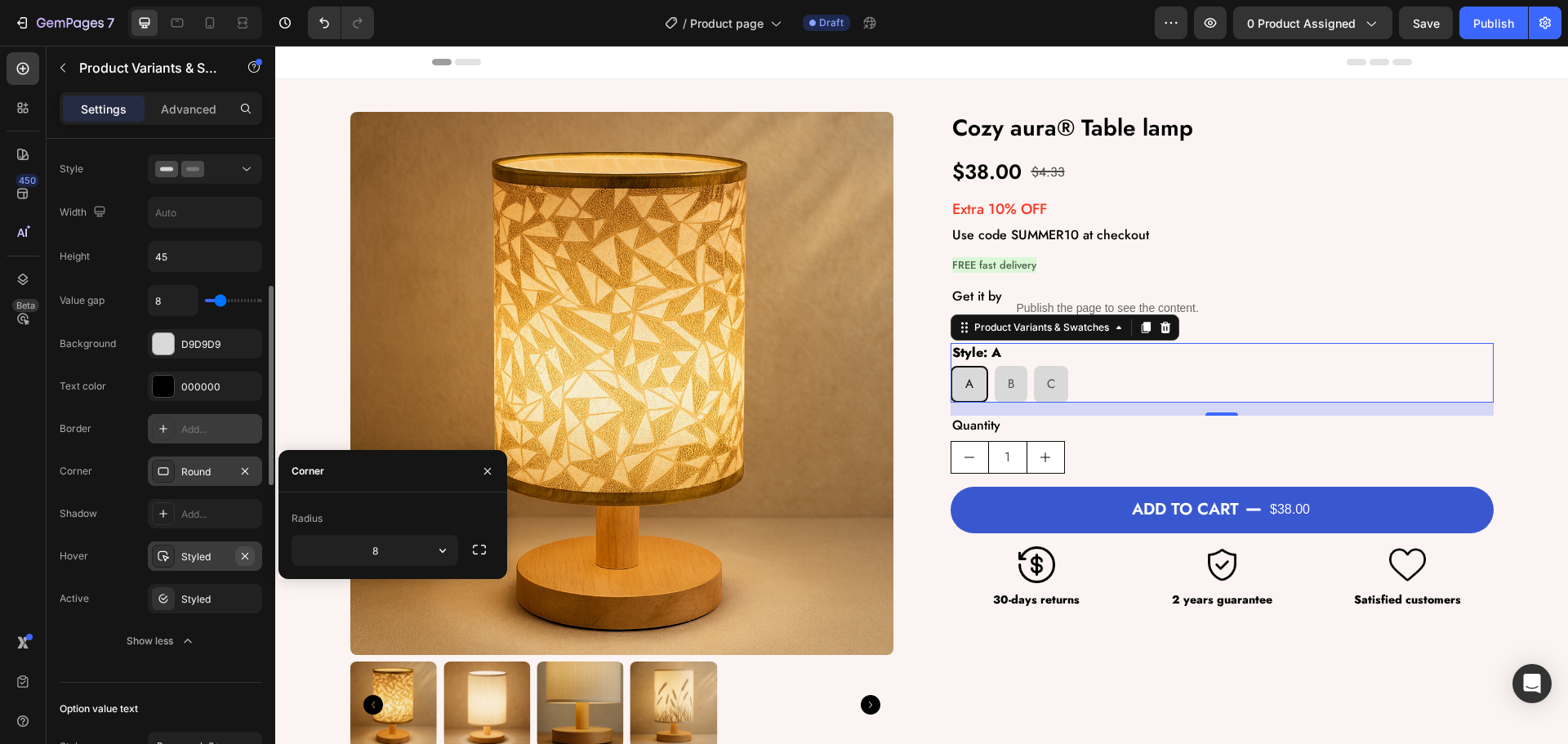
click at [245, 557] on icon "button" at bounding box center [245, 556] width 13 height 13
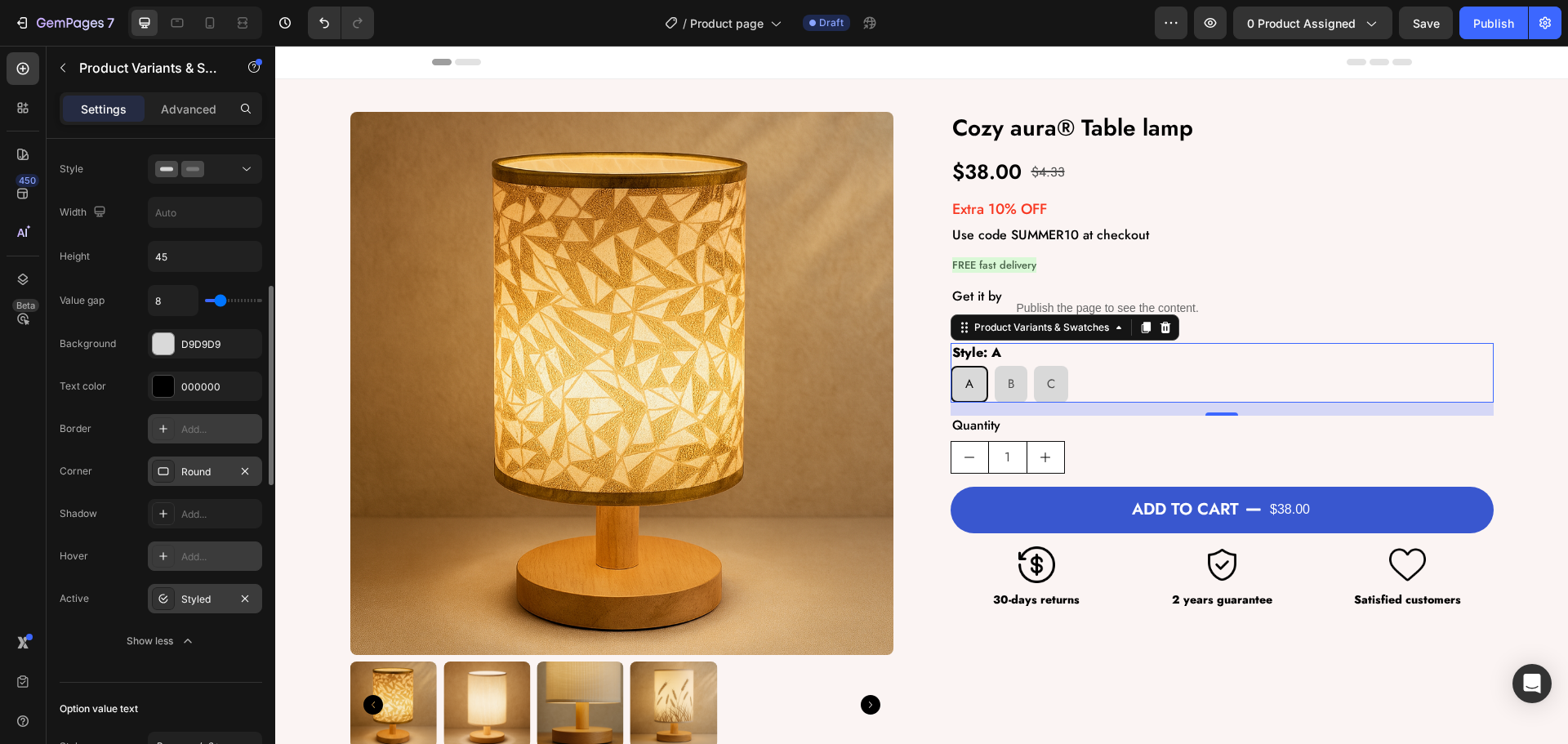
click at [187, 606] on div "Styled" at bounding box center [204, 600] width 47 height 15
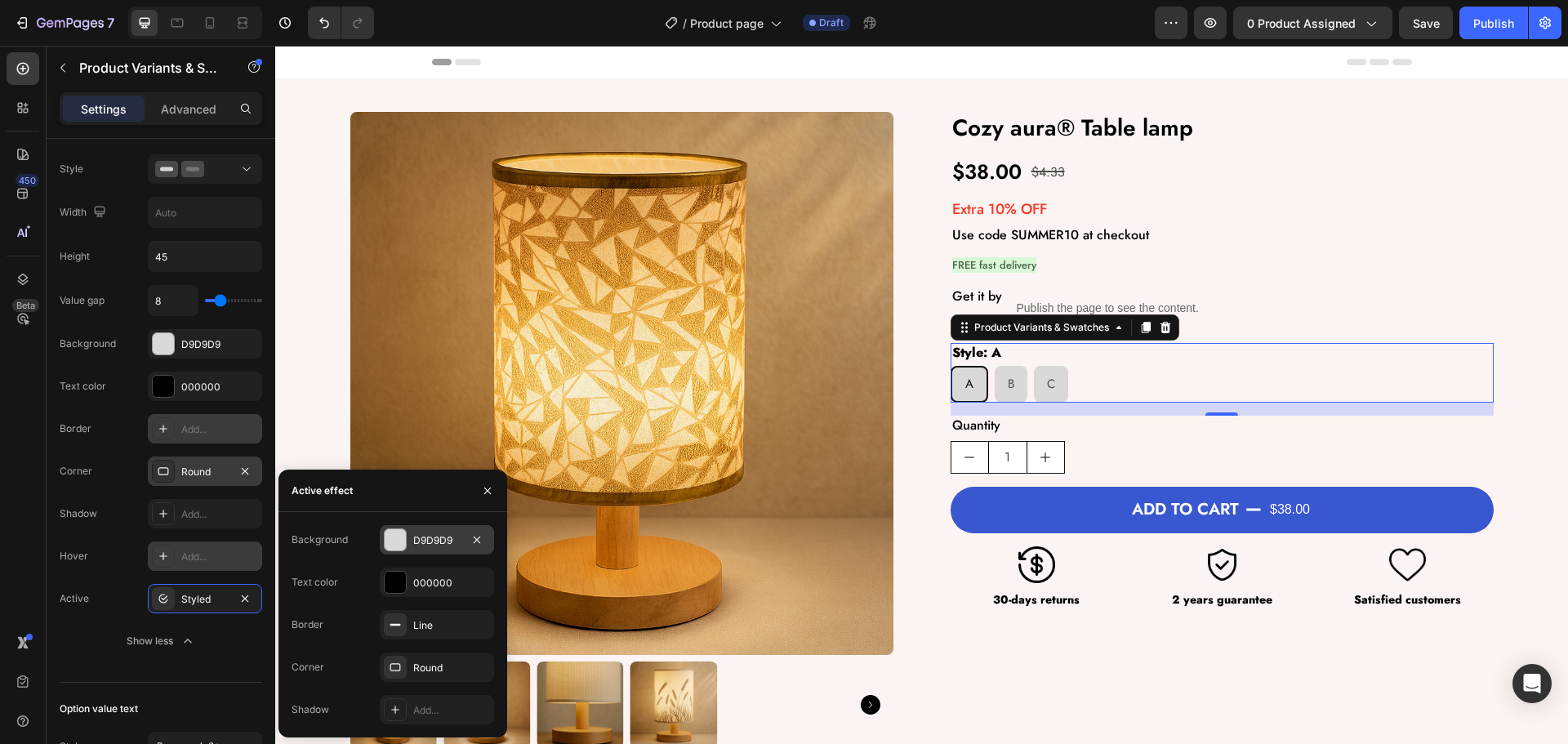
click at [436, 539] on div "D9D9D9" at bounding box center [437, 541] width 47 height 15
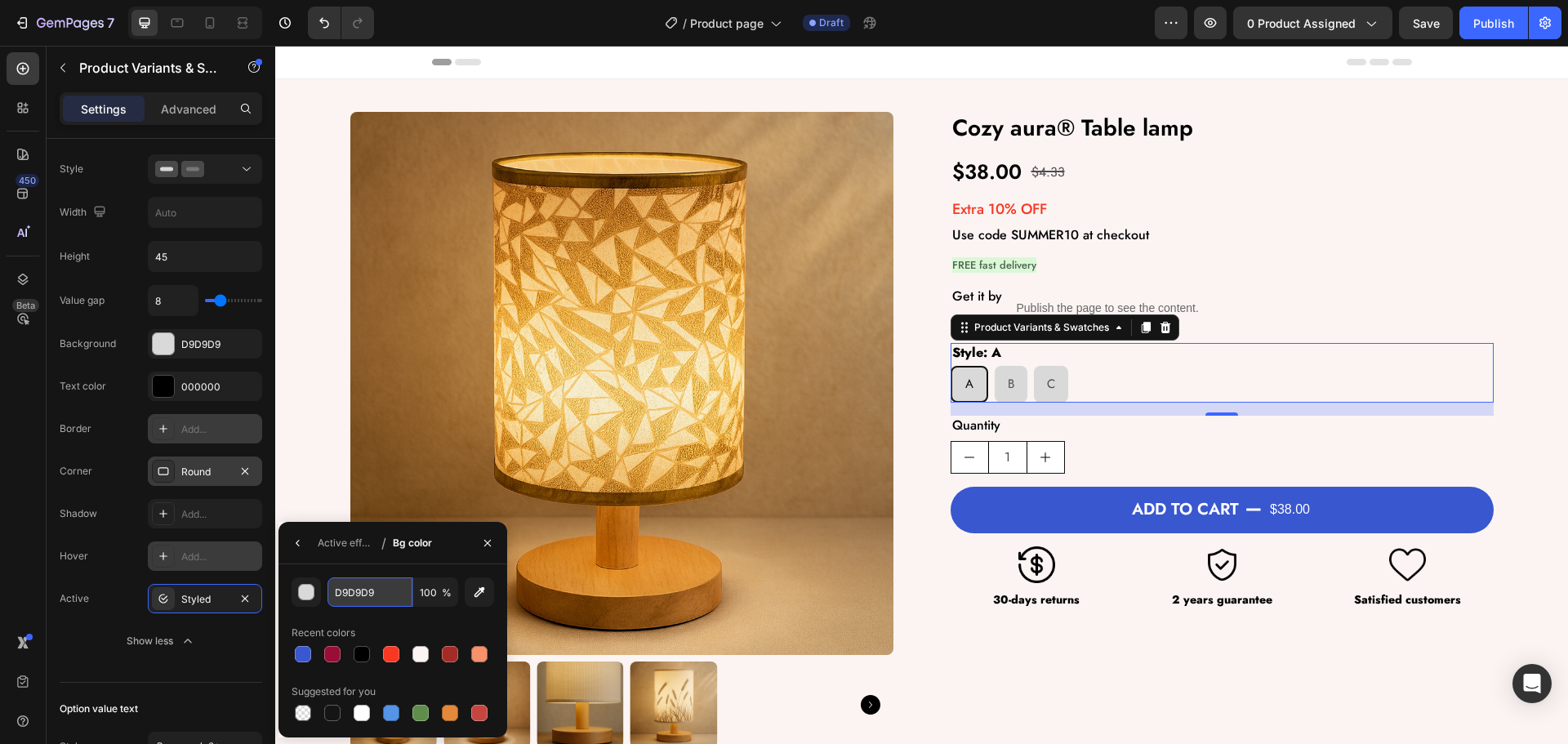
click at [0, 0] on input "D9D9D9" at bounding box center [0, 0] width 0 height 0
paste input "#D4E6FF"
type input "D4E6FF"
click at [331, 567] on div "D4E6FF 100 % Recent colors Suggested for you" at bounding box center [392, 651] width 228 height 173
click at [297, 549] on icon "button" at bounding box center [298, 543] width 13 height 13
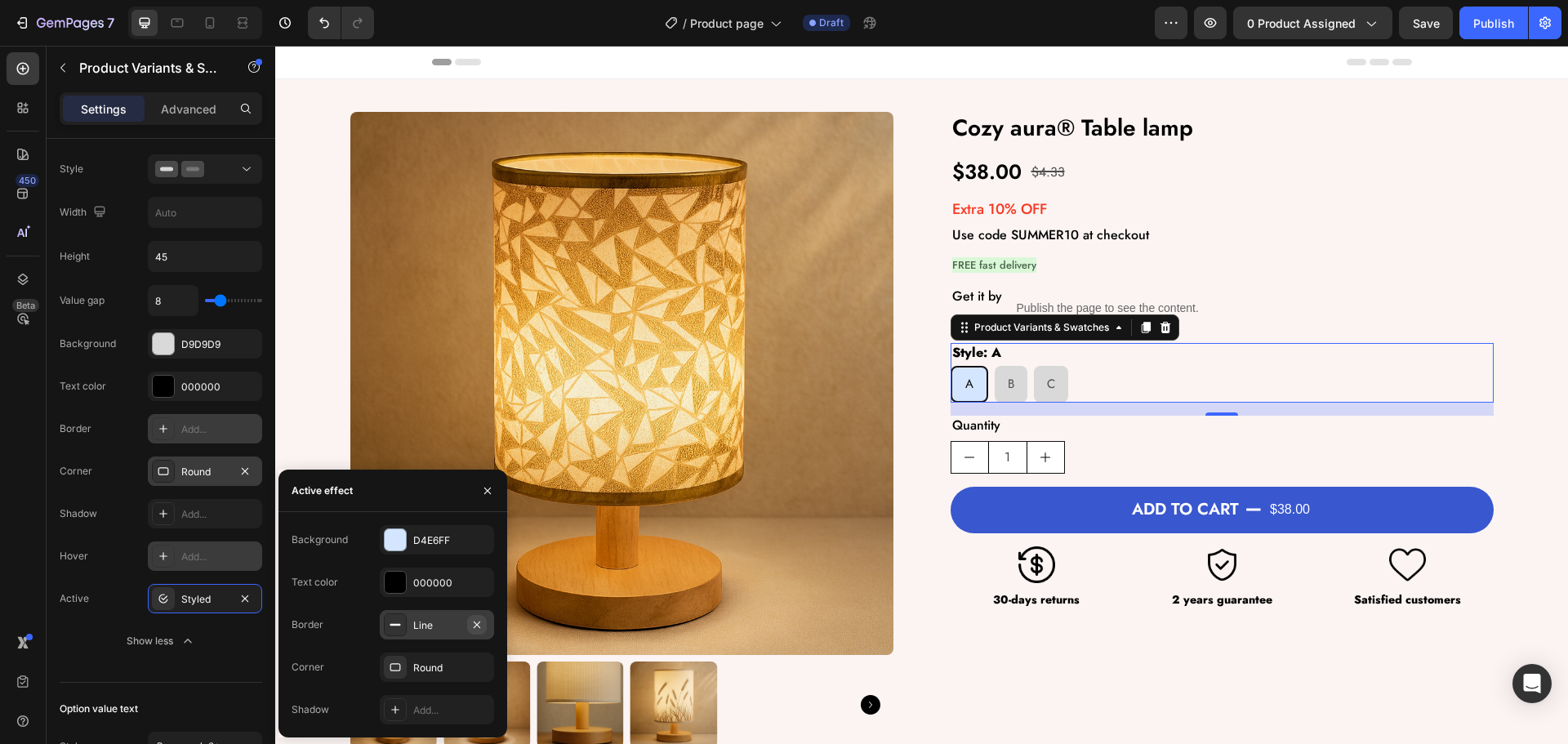
click at [478, 625] on icon "button" at bounding box center [477, 625] width 13 height 13
click at [117, 574] on div "Value gap 8 Background D9D9D9 Text color 000000 Border Add... Corner Round Shad…" at bounding box center [160, 470] width 203 height 371
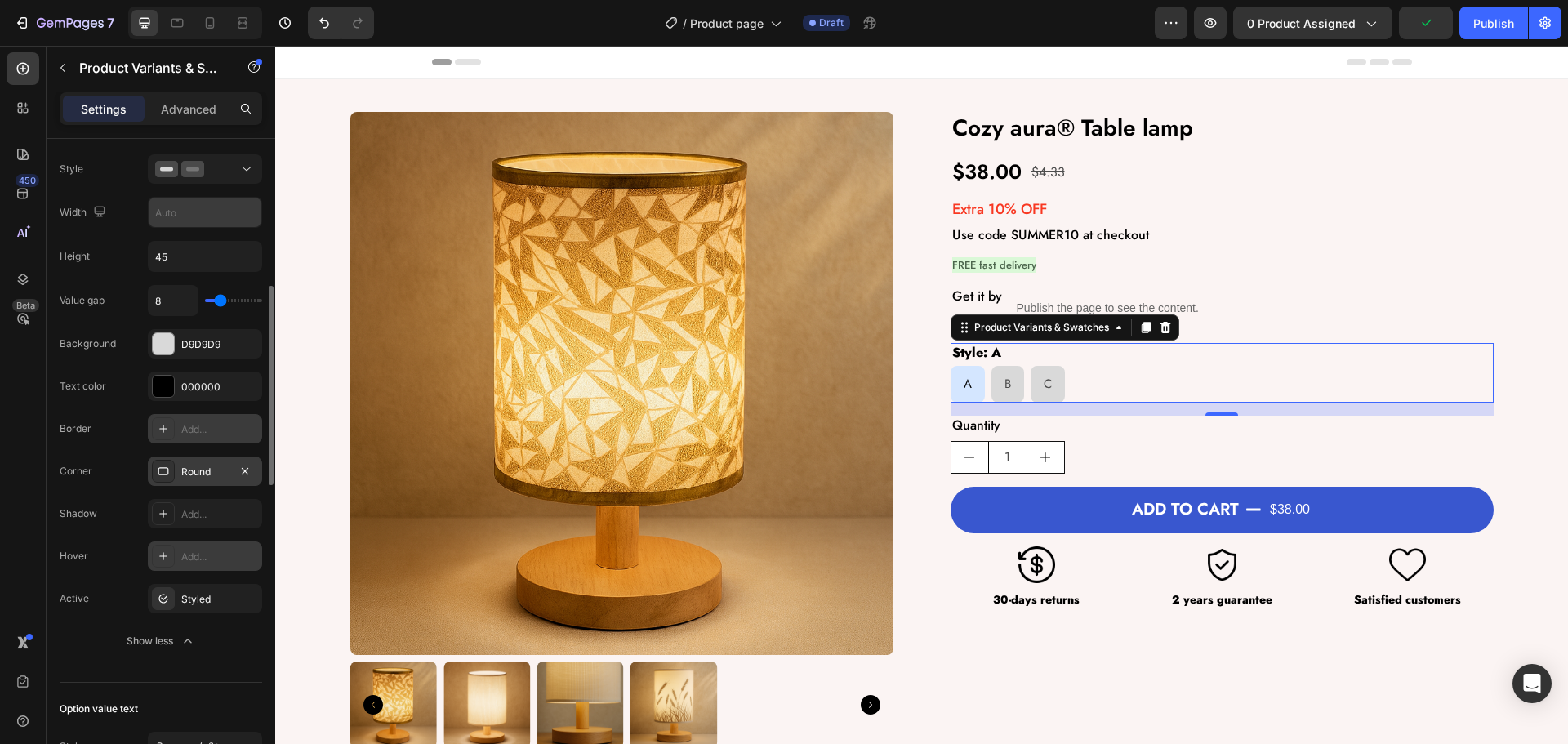
click at [223, 215] on input "text" at bounding box center [205, 213] width 113 height 30
click at [136, 237] on div "Option: Style Style Width Height 45 Value gap 8 Background D9D9D9 Text color 00…" at bounding box center [160, 385] width 203 height 540
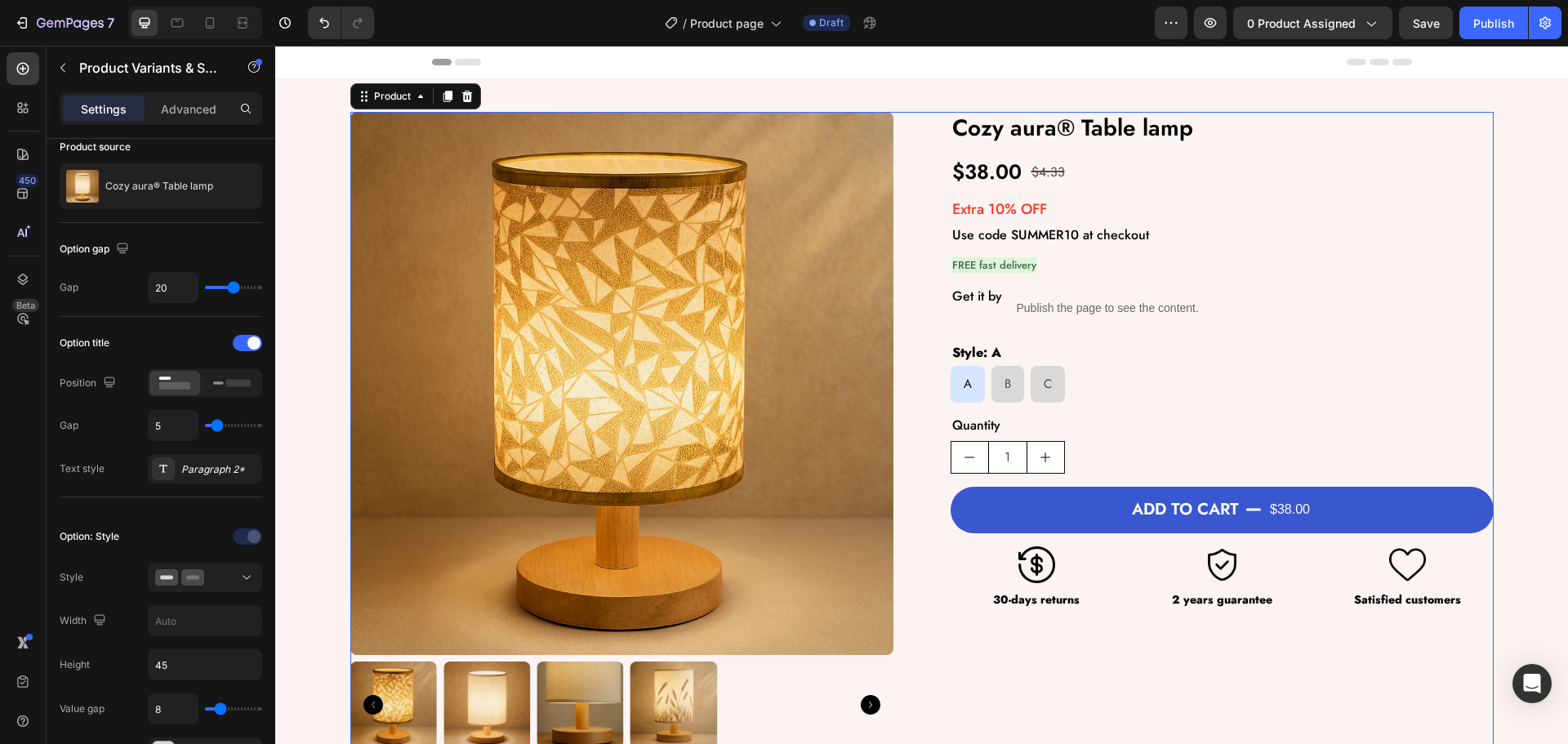
click at [896, 484] on div "Product Images Cozy aura® Table lamp Product Title $38.00 Product Price Product…" at bounding box center [922, 430] width 1143 height 637
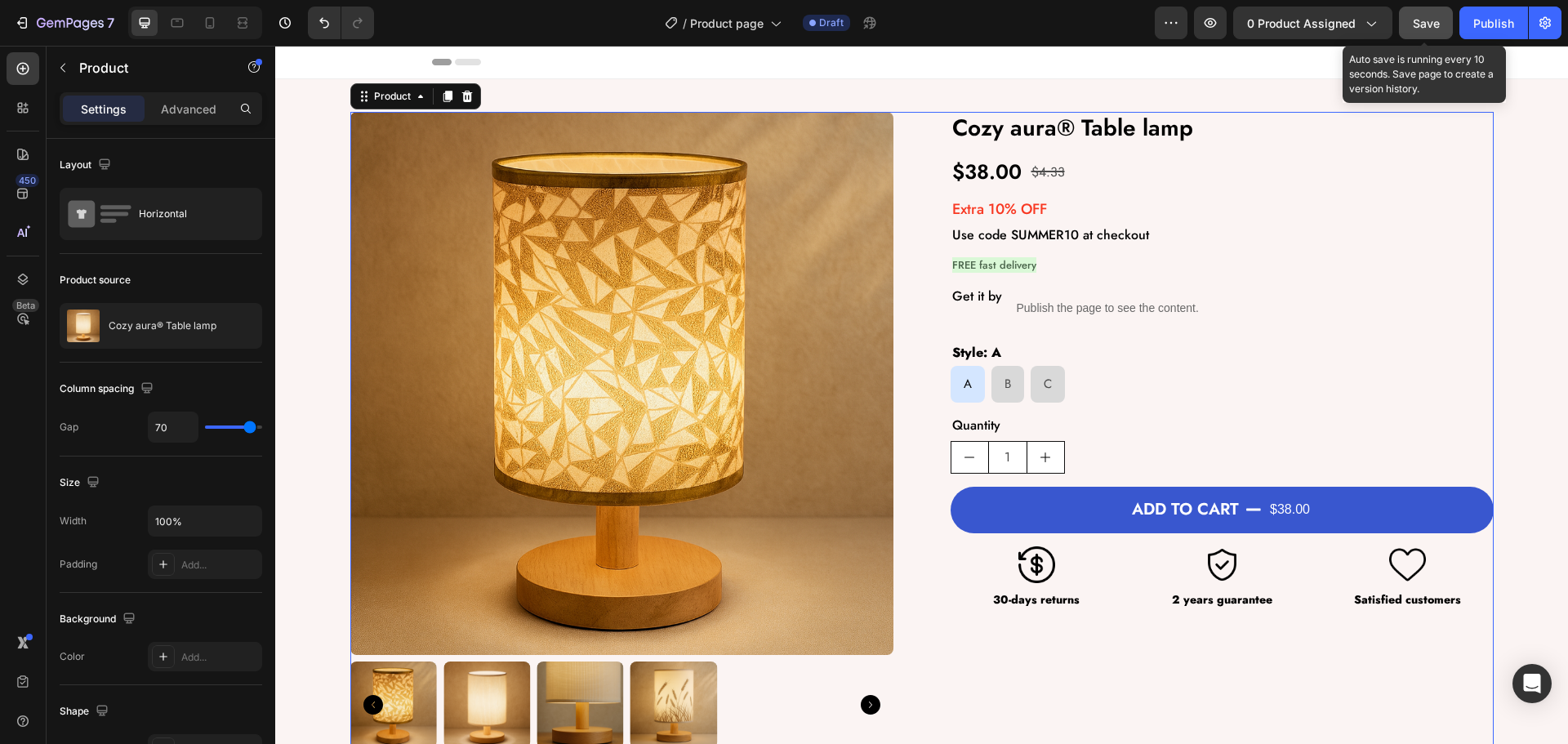
click at [1418, 24] on span "Save" at bounding box center [1426, 23] width 27 height 14
click at [915, 499] on div "Product Images Cozy aura® Table lamp Product Title $38.00 Product Price Product…" at bounding box center [922, 430] width 1143 height 637
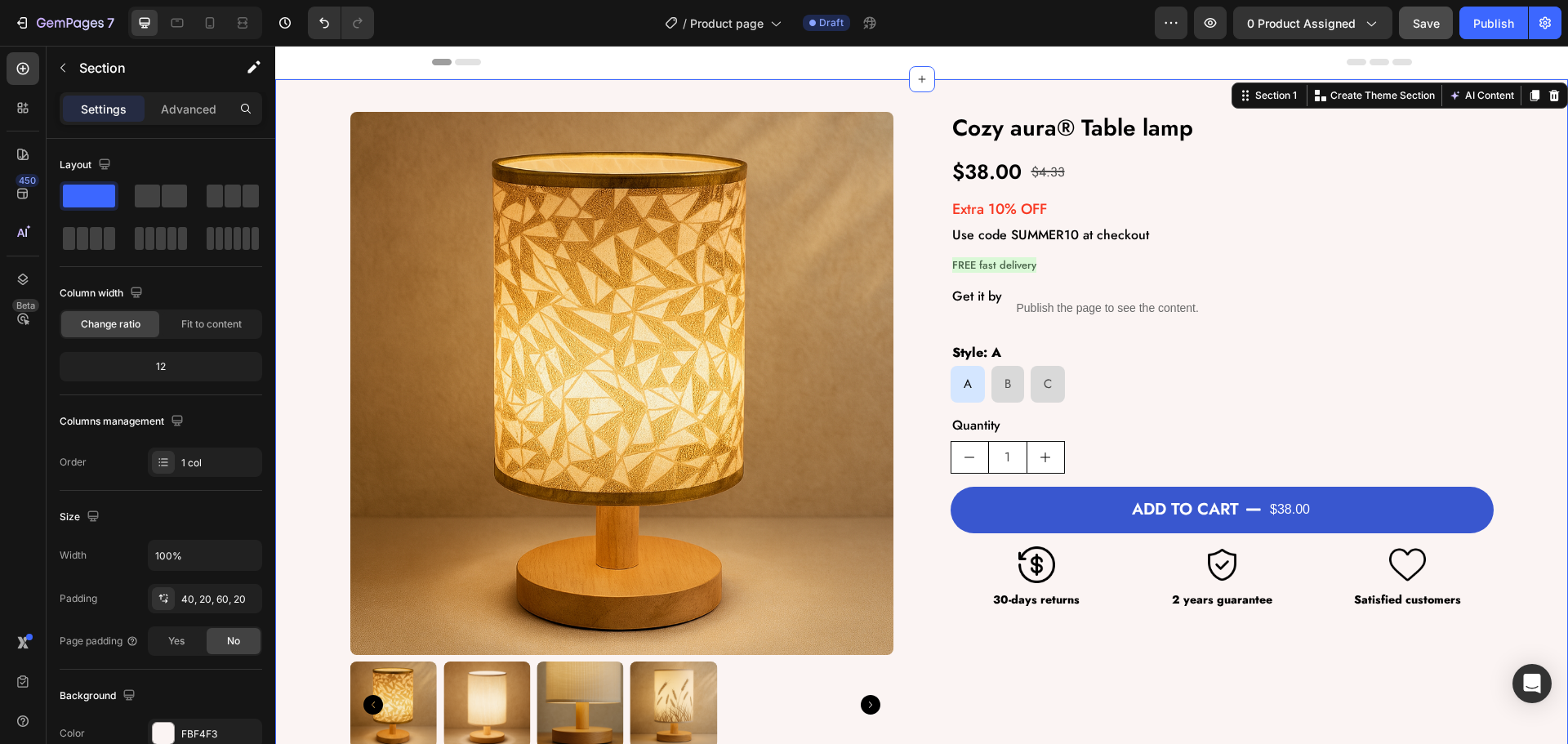
click at [1078, 87] on div "Product Images Cozy aura® Table lamp Product Title $38.00 Product Price Product…" at bounding box center [922, 439] width 1293 height 718
click at [1421, 23] on span "Save" at bounding box center [1426, 23] width 27 height 14
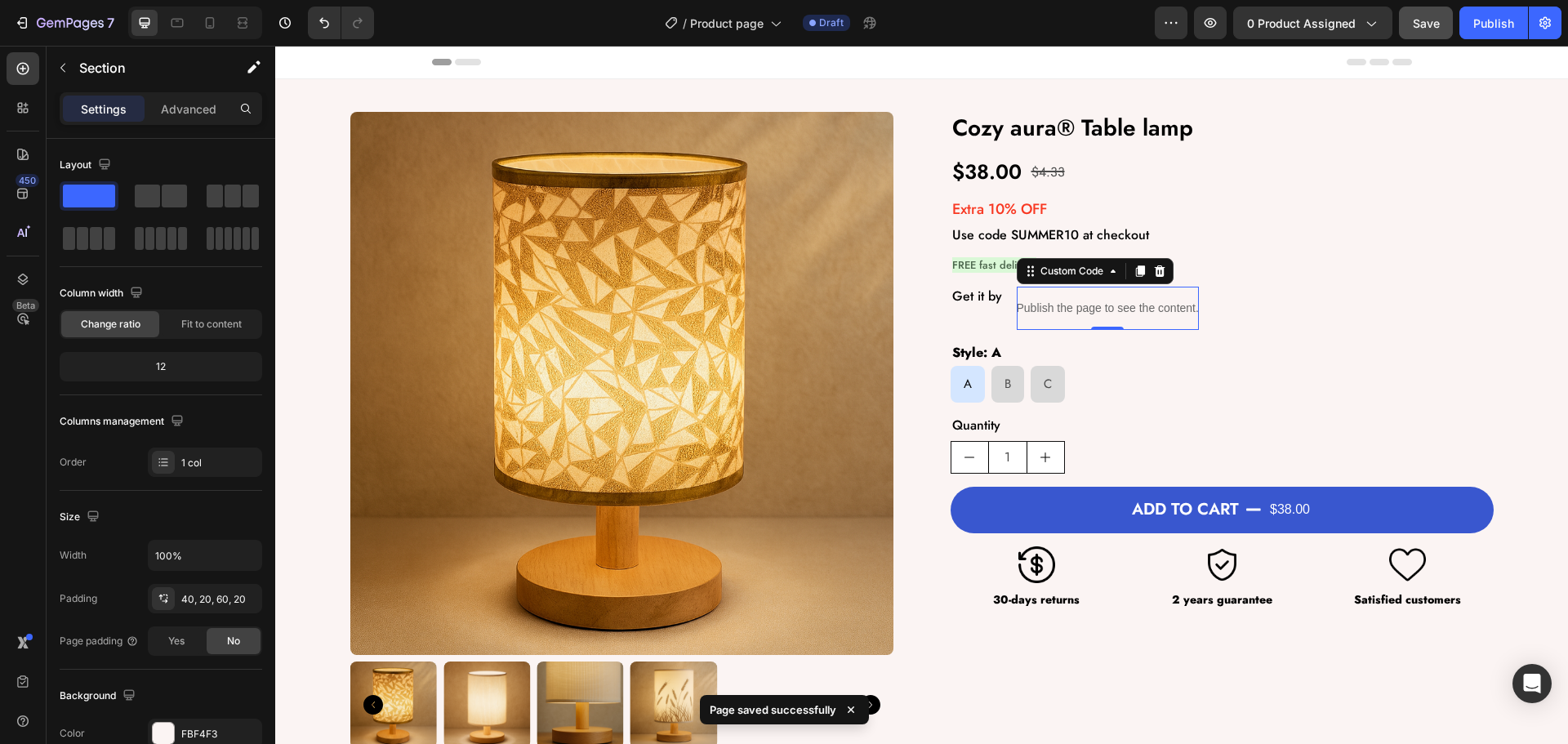
click at [1119, 312] on p "Publish the page to see the content." at bounding box center [1107, 308] width 182 height 18
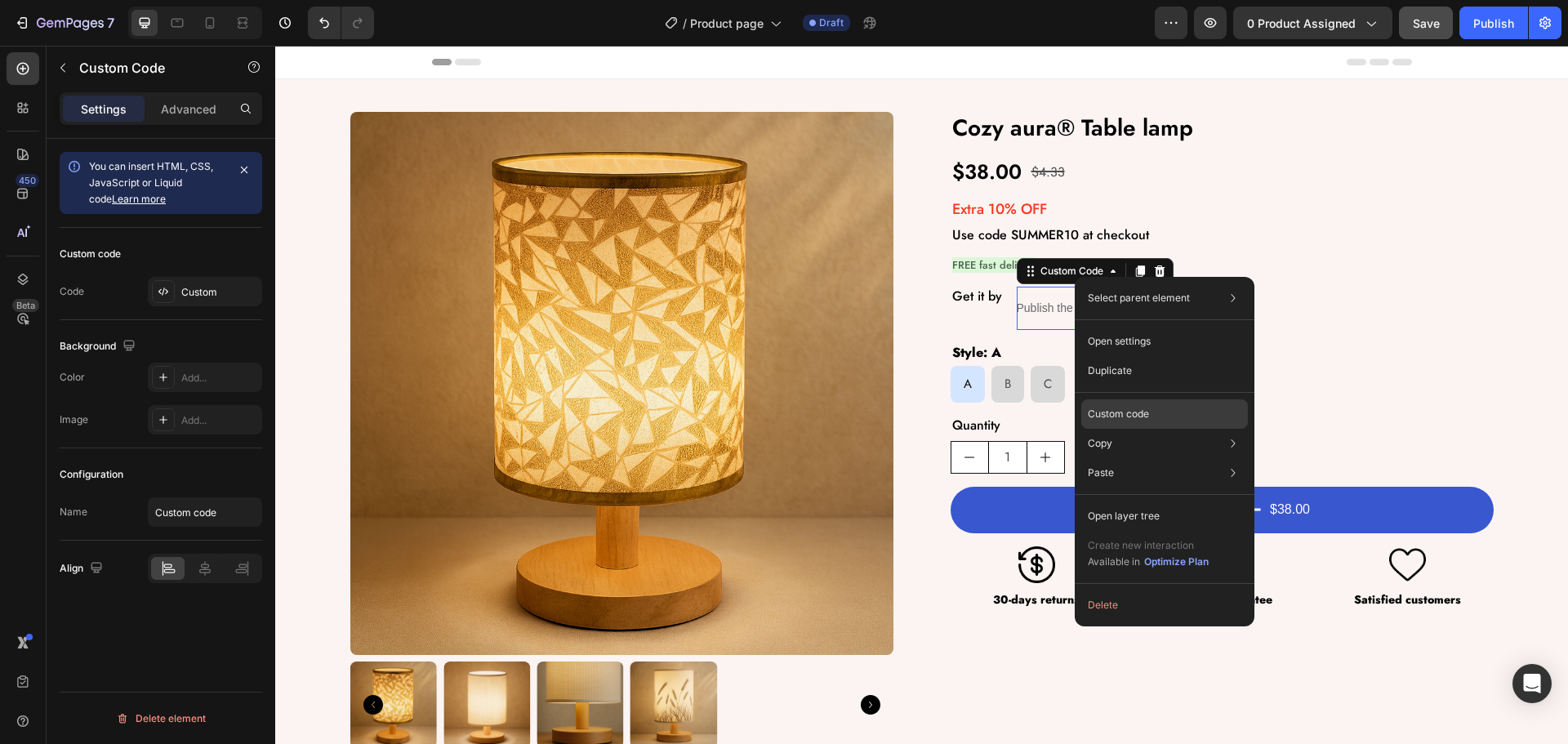
click at [1114, 458] on div "Custom code" at bounding box center [1165, 473] width 167 height 30
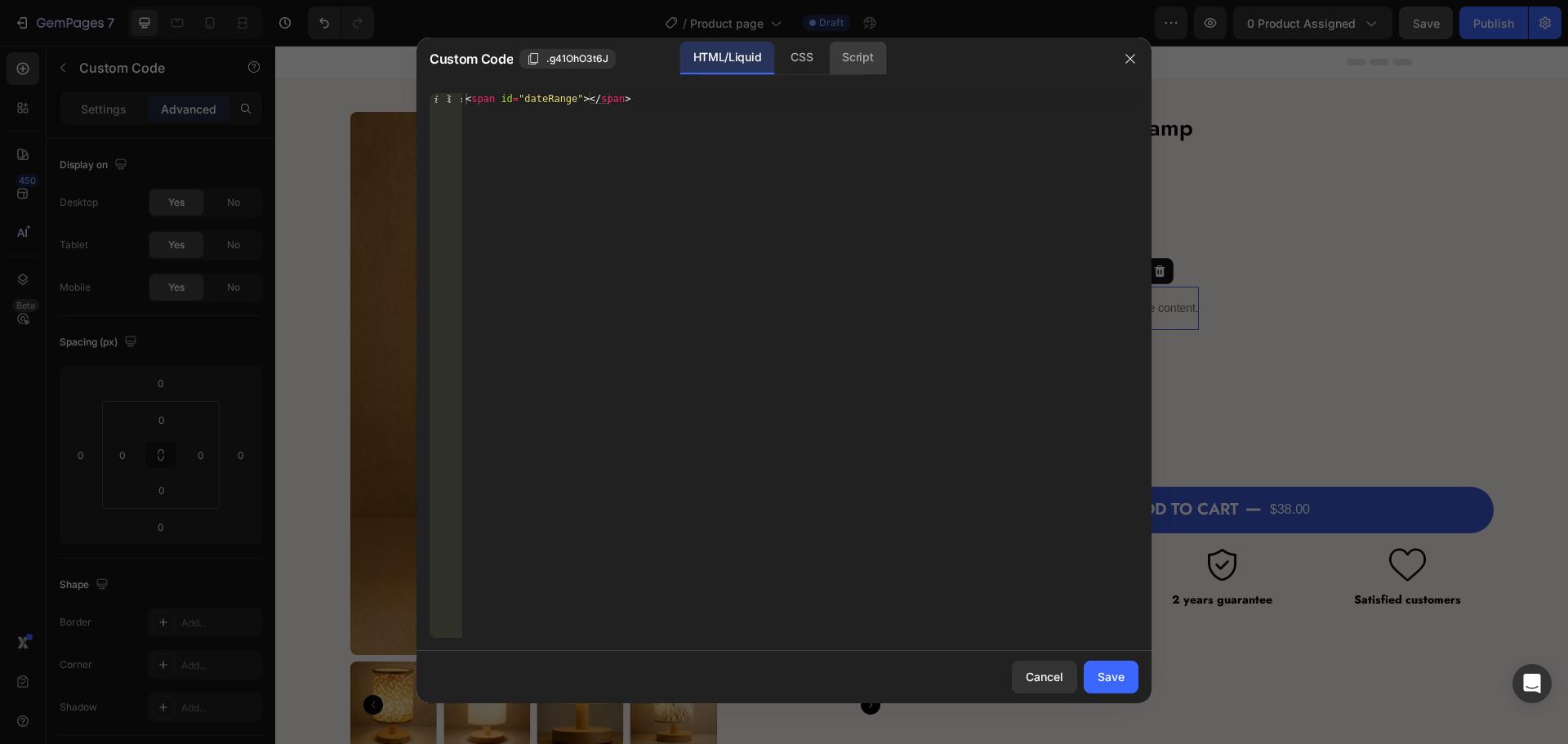
click at [872, 66] on div "Script" at bounding box center [858, 57] width 57 height 32
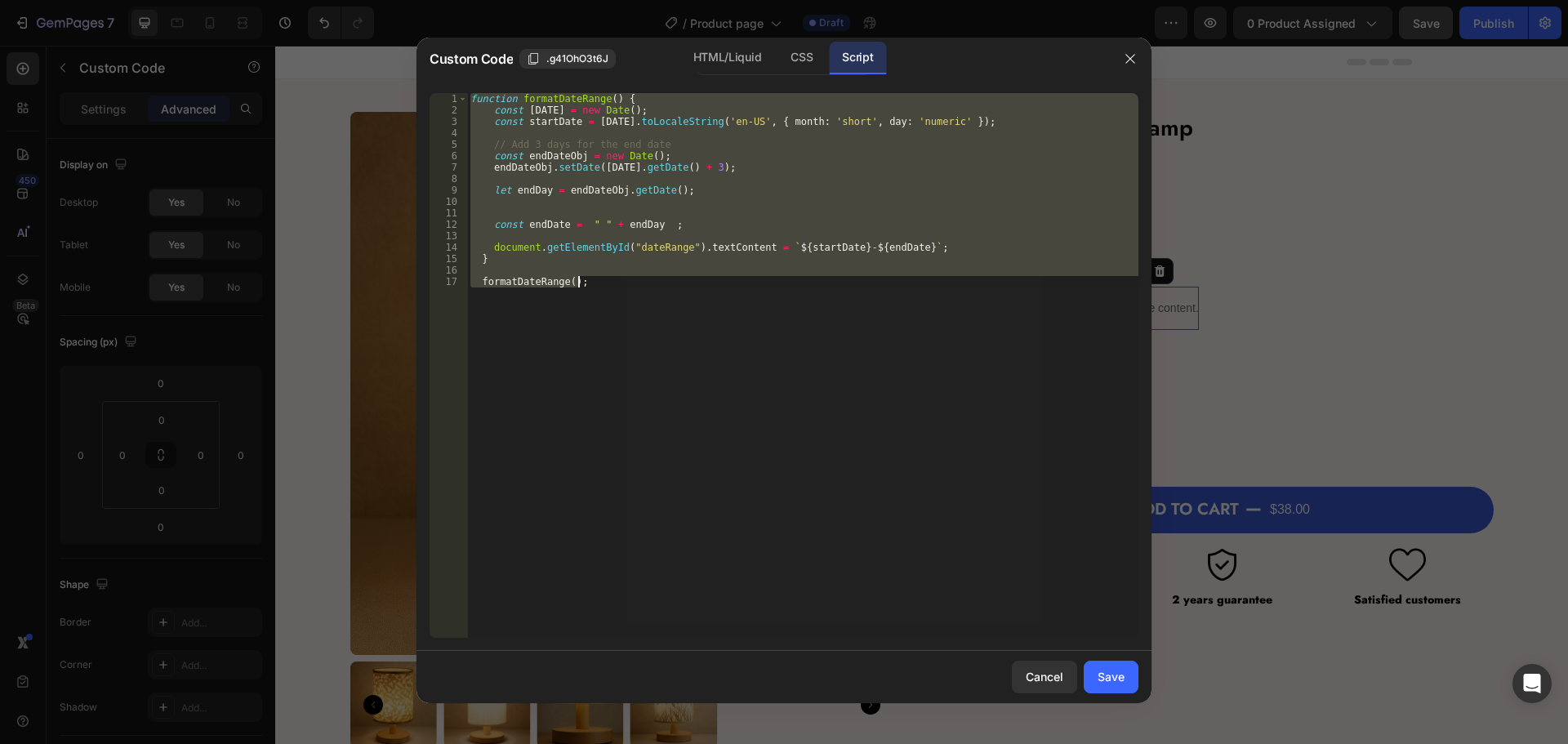
click at [593, 300] on div "function formatDateRange ( ) { const today = new Date ( ) ; const startDate = t…" at bounding box center [803, 366] width 672 height 545
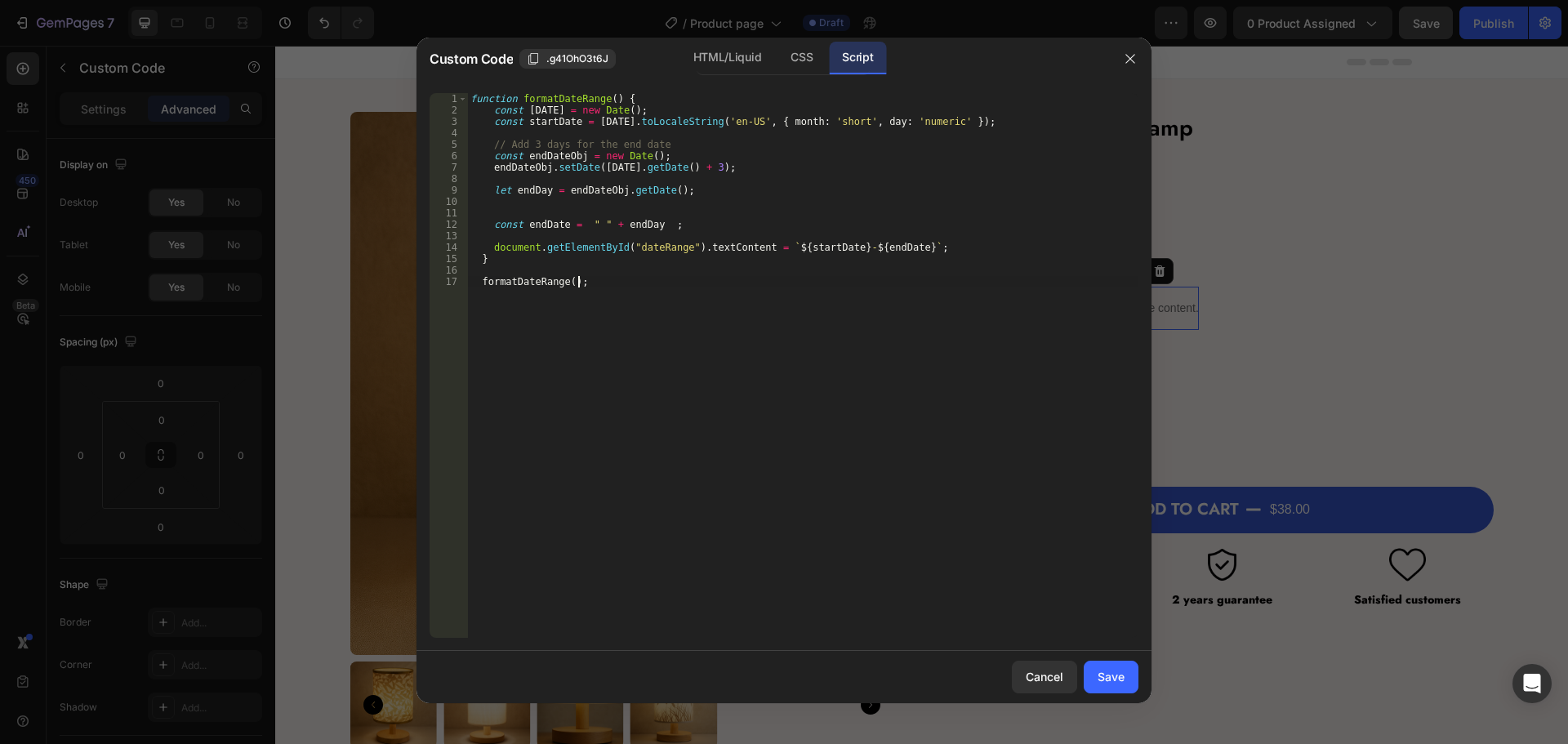
type textarea "formatDateRange();"
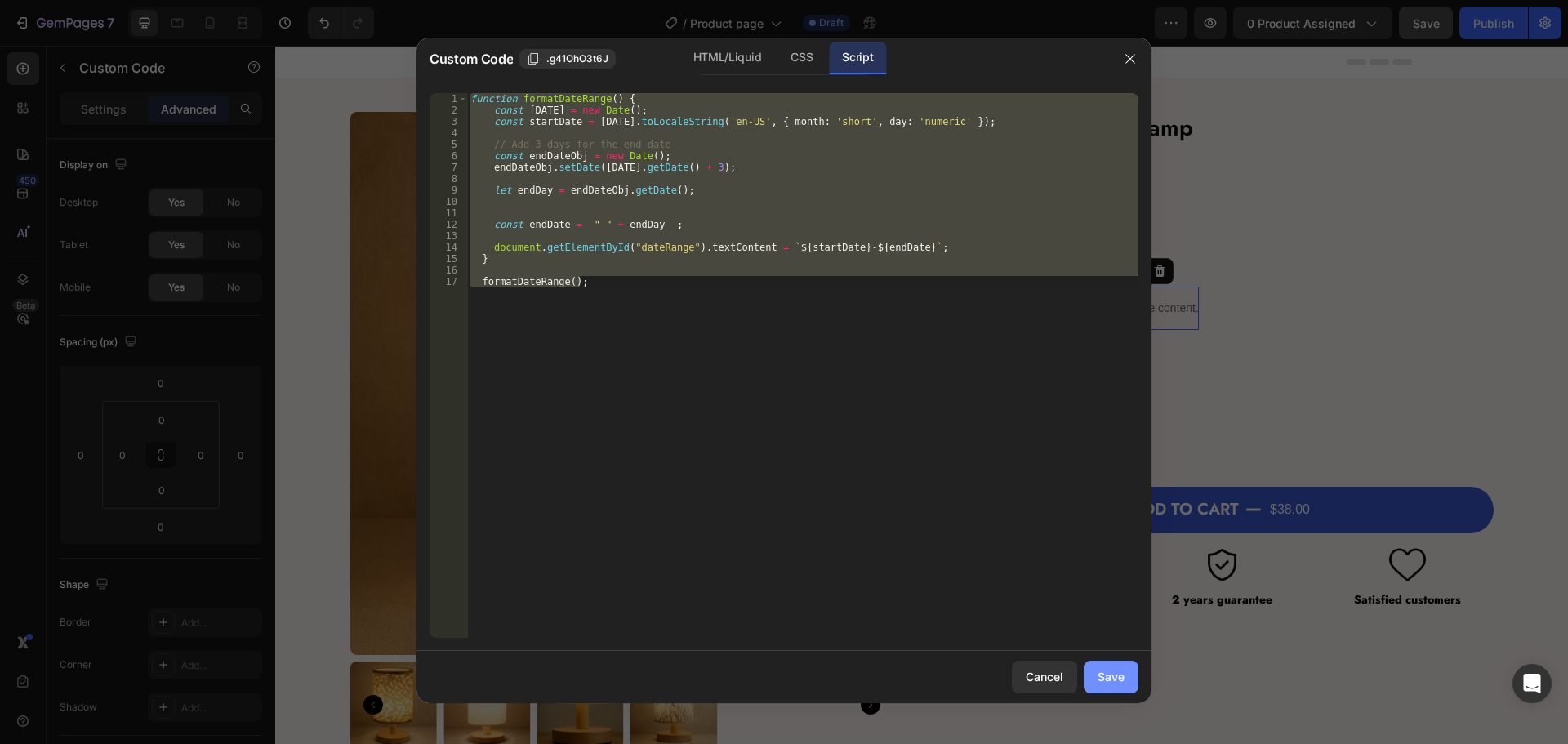
drag, startPoint x: 1115, startPoint y: 672, endPoint x: 796, endPoint y: 698, distance: 320.1
click at [1115, 672] on div "Save" at bounding box center [1111, 676] width 27 height 18
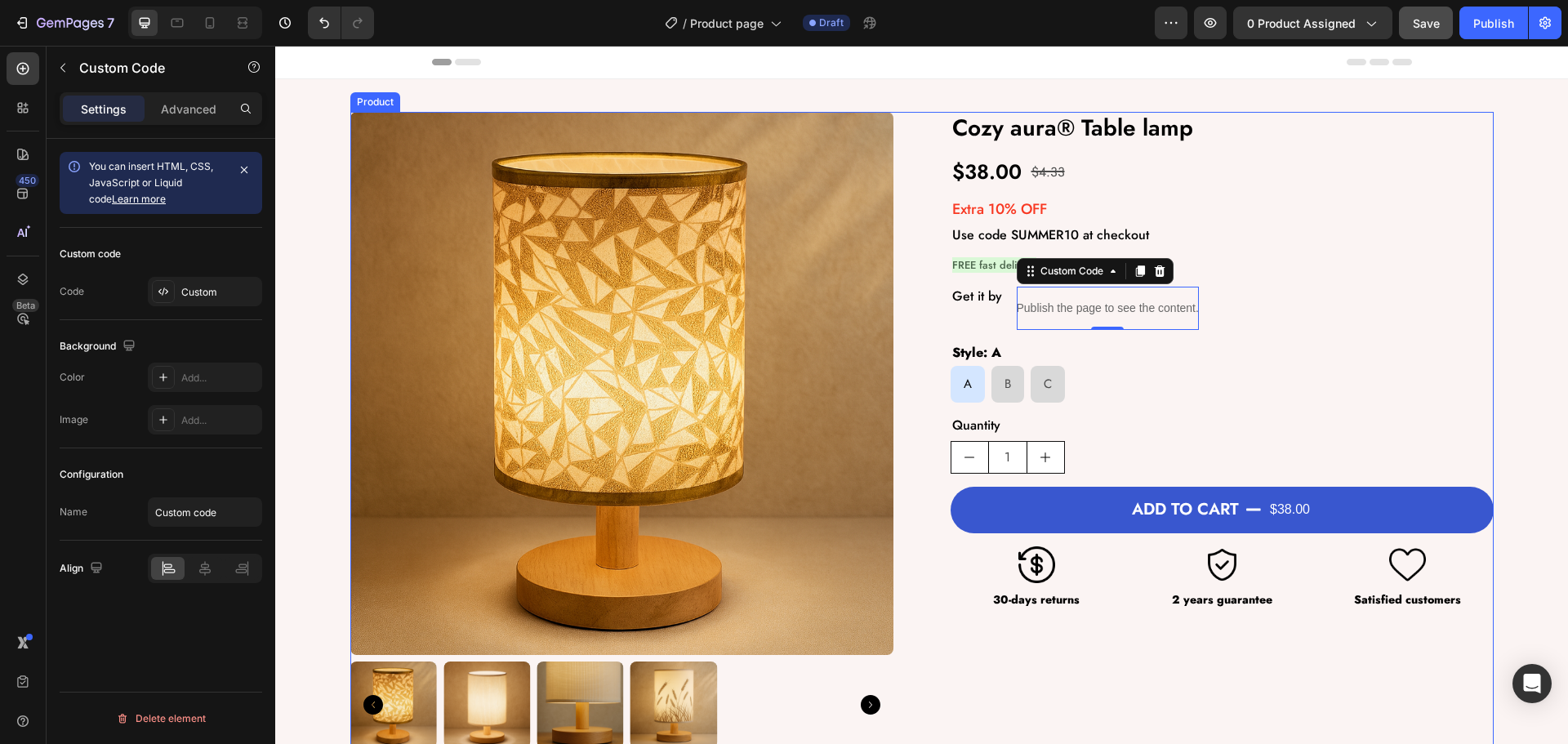
click at [919, 277] on div "Product Images Cozy aura® Table lamp Product Title $38.00 Product Price Product…" at bounding box center [922, 430] width 1143 height 637
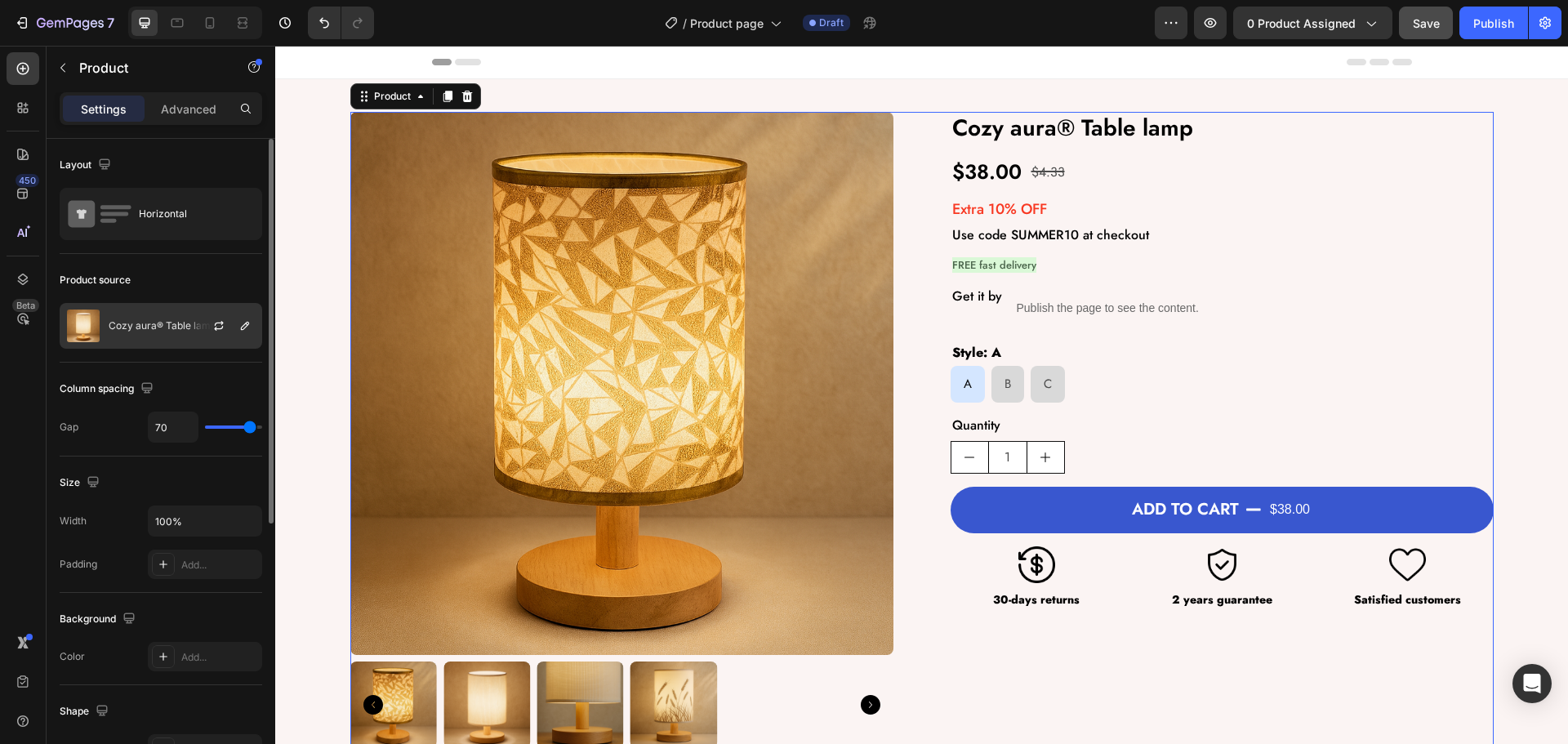
click at [157, 321] on p "Cozy aura® Table lamp" at bounding box center [162, 326] width 108 height 11
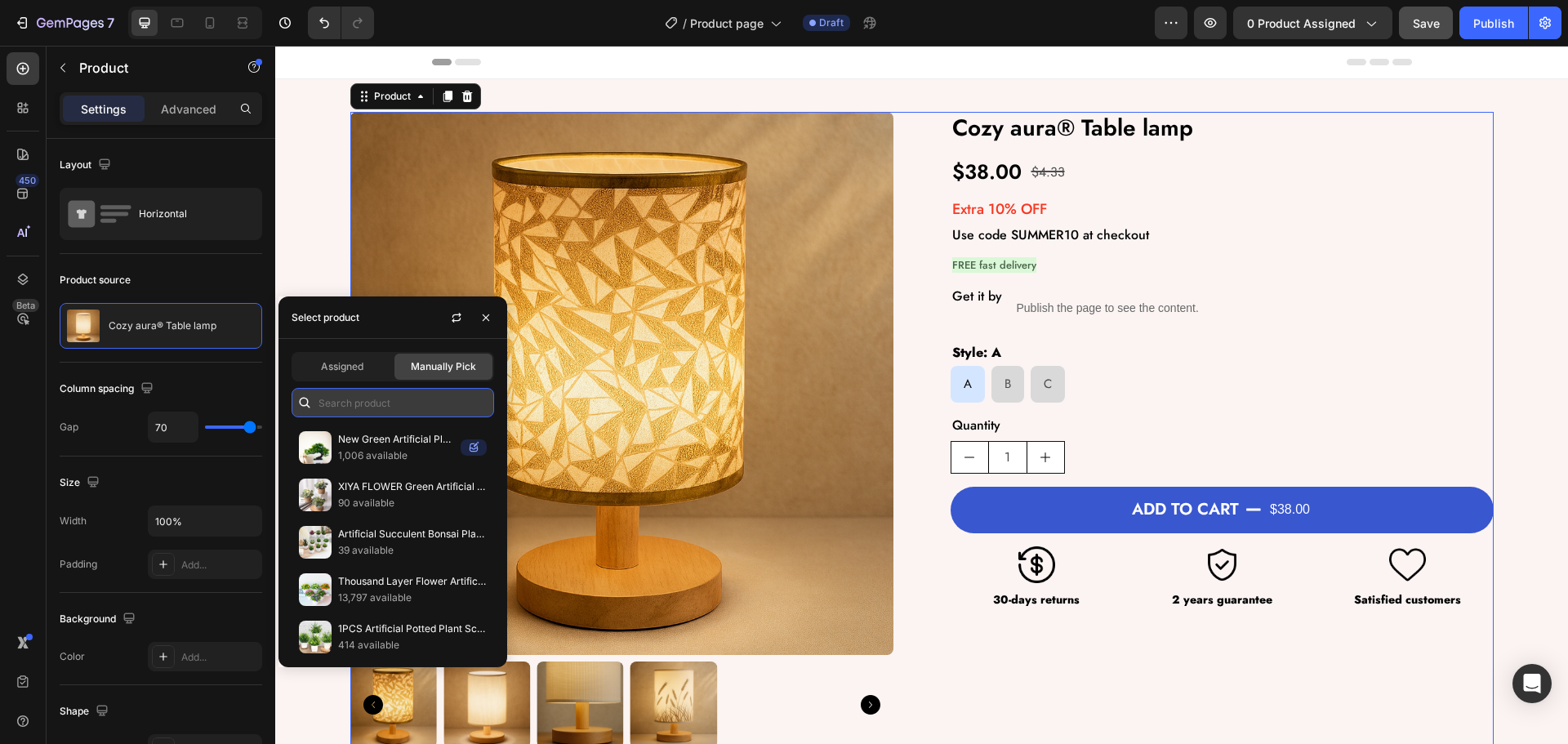
click at [370, 392] on input "text" at bounding box center [392, 403] width 203 height 30
paste input "Cloud glow® Table lamp"
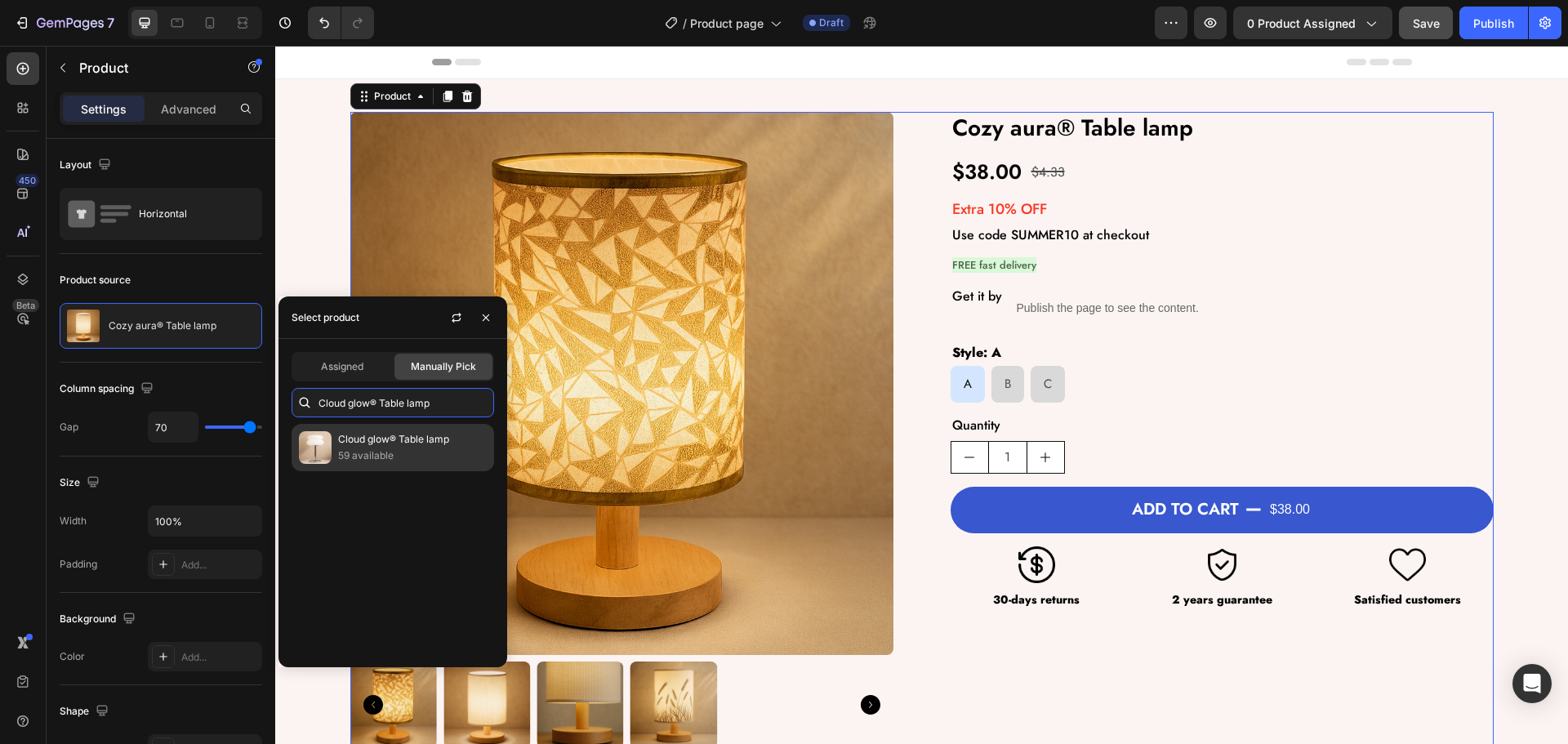
type input "Cloud glow® Table lamp"
click at [387, 434] on p "Cloud glow® Table lamp" at bounding box center [413, 440] width 149 height 17
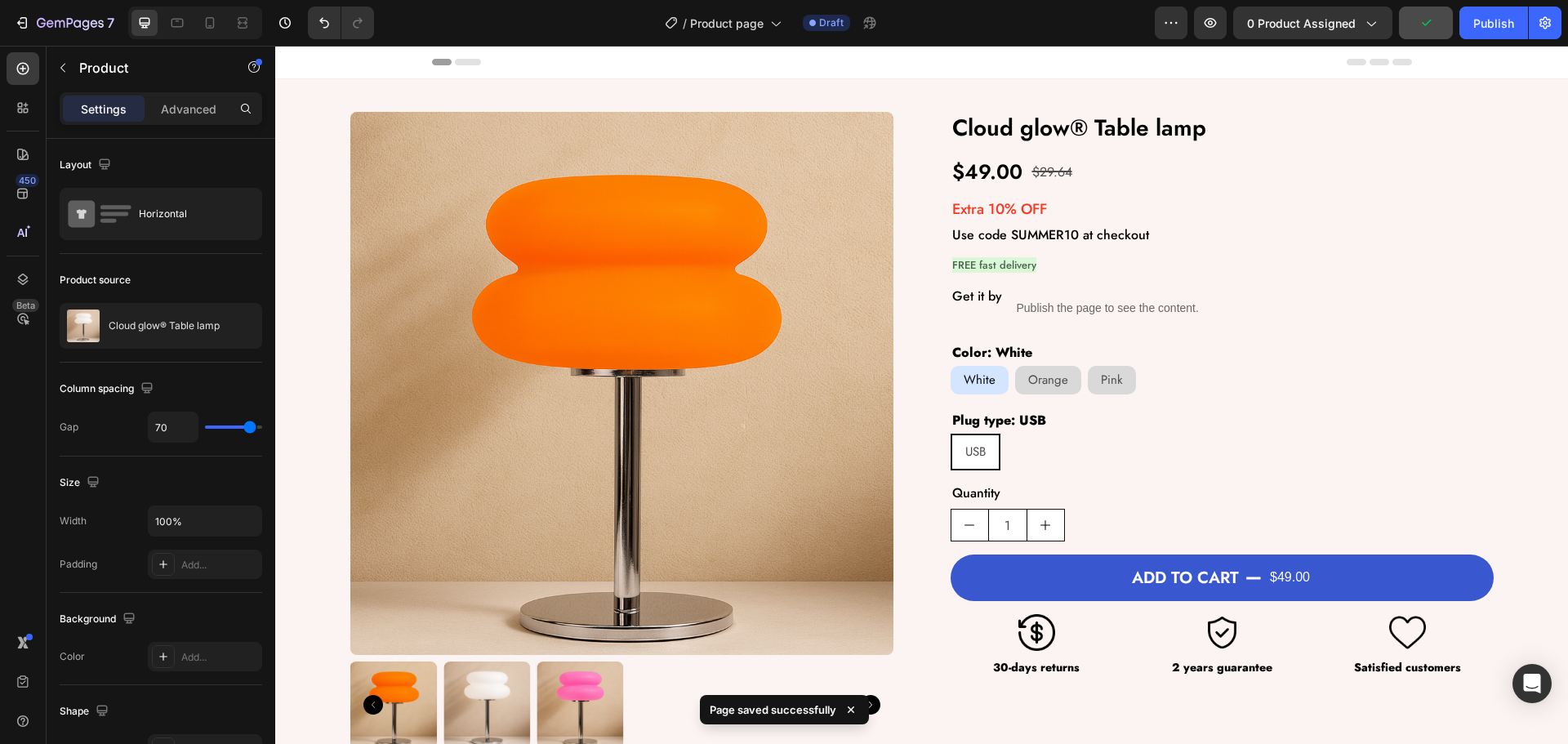
click at [0, 438] on div "450 Beta" at bounding box center [23, 394] width 46 height 699
click at [1082, 442] on div "USB USB USB" at bounding box center [1222, 453] width 543 height 37
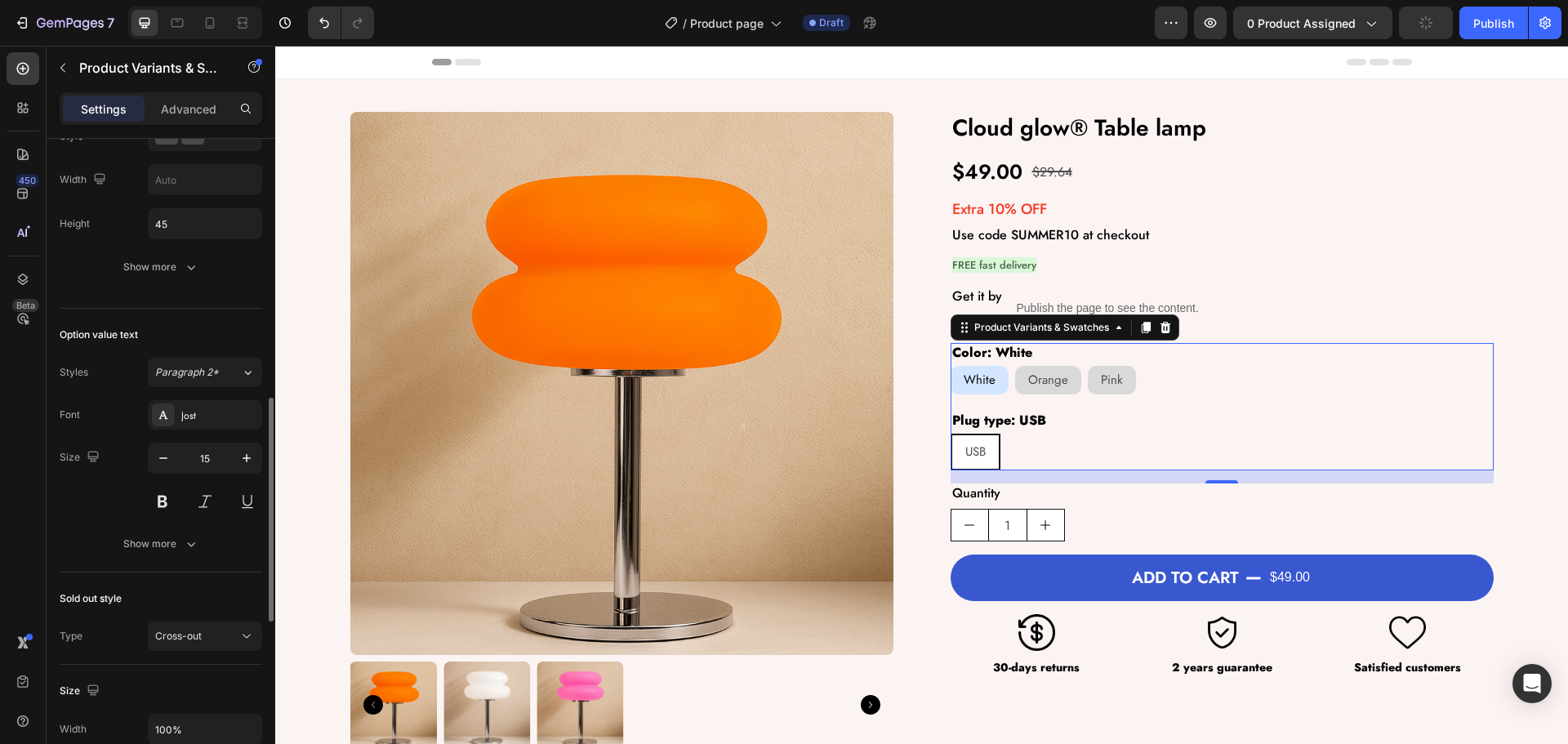
scroll to position [670, 0]
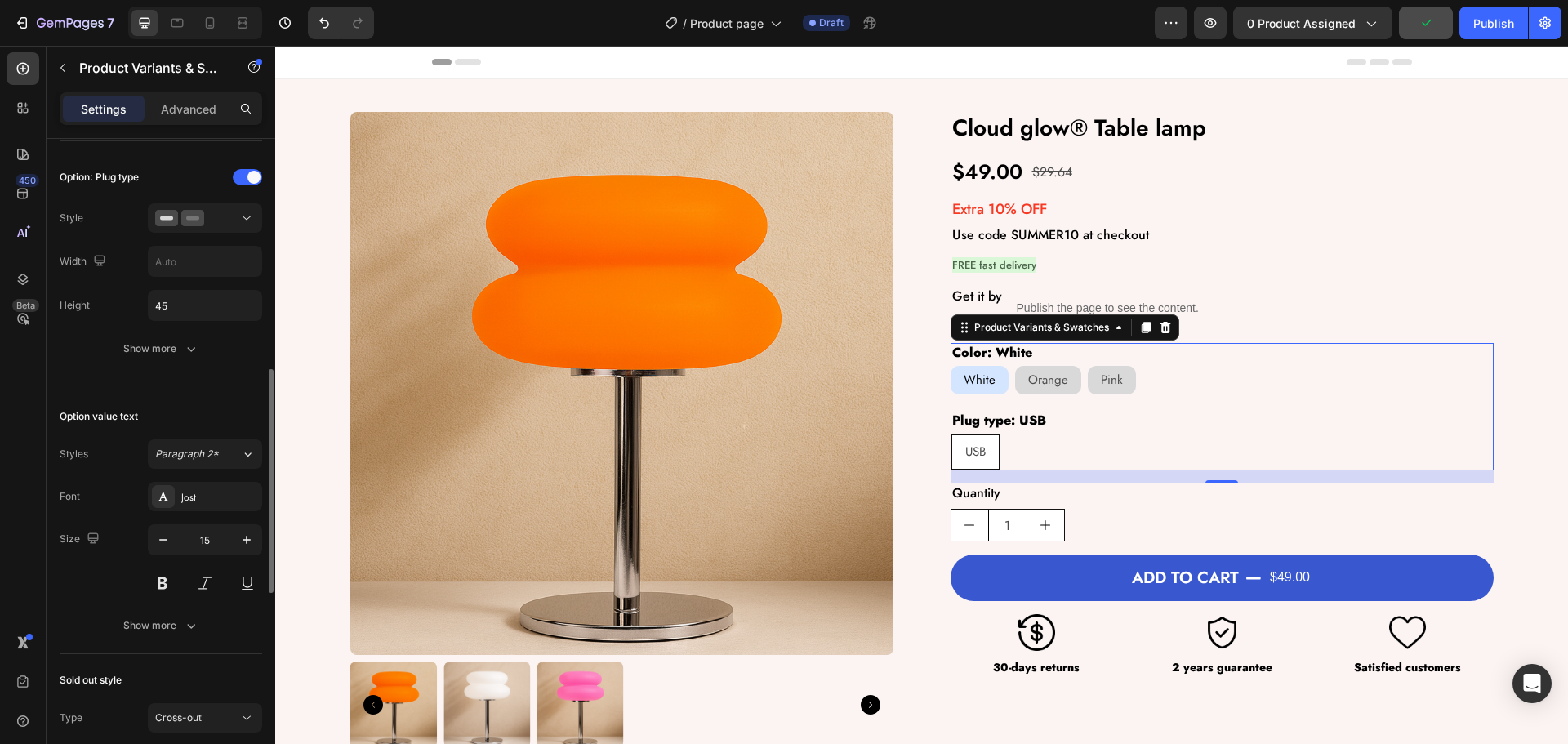
click at [164, 611] on div "Font Jost Size 15 Show more" at bounding box center [160, 561] width 203 height 158
click at [164, 619] on div "Show more" at bounding box center [161, 626] width 76 height 17
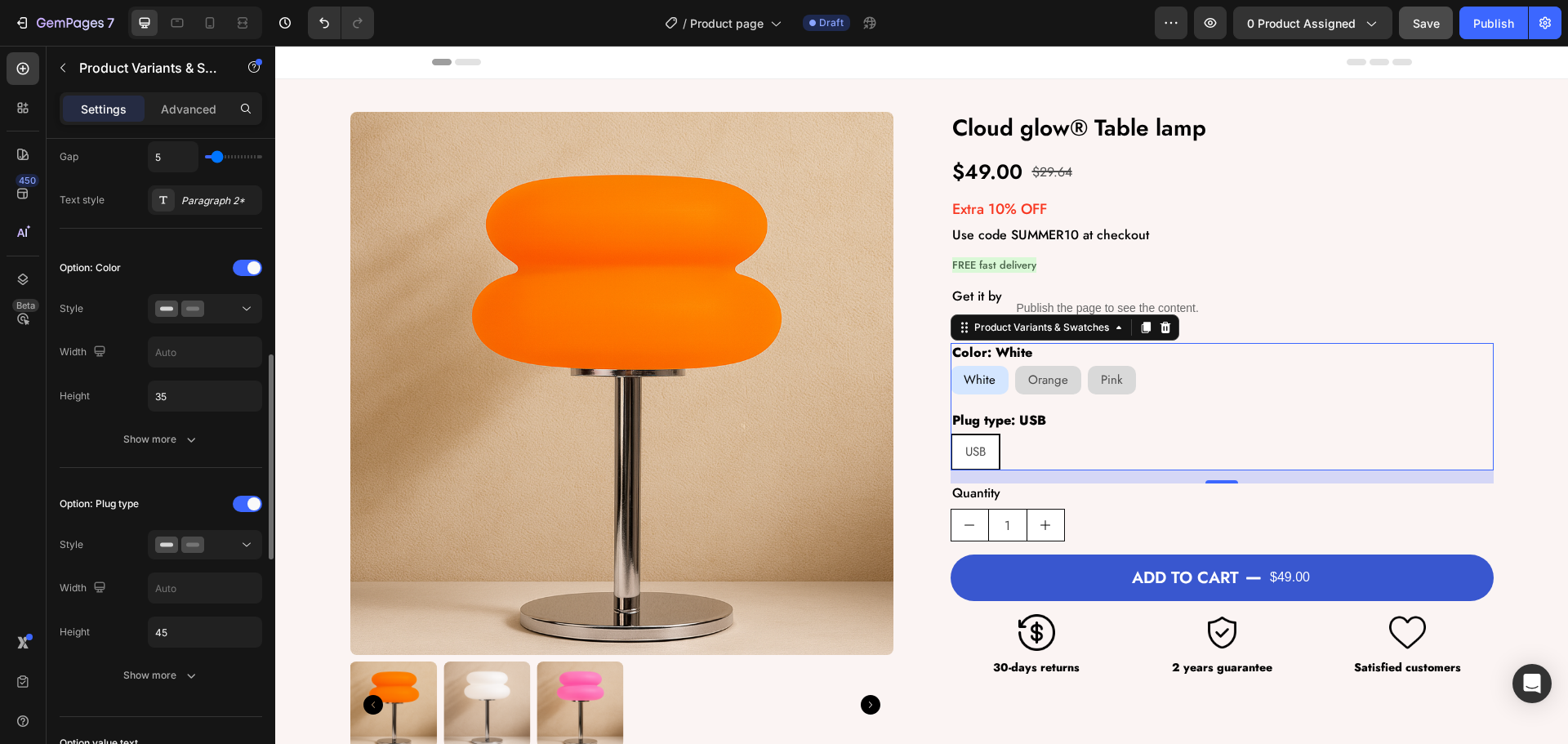
scroll to position [425, 0]
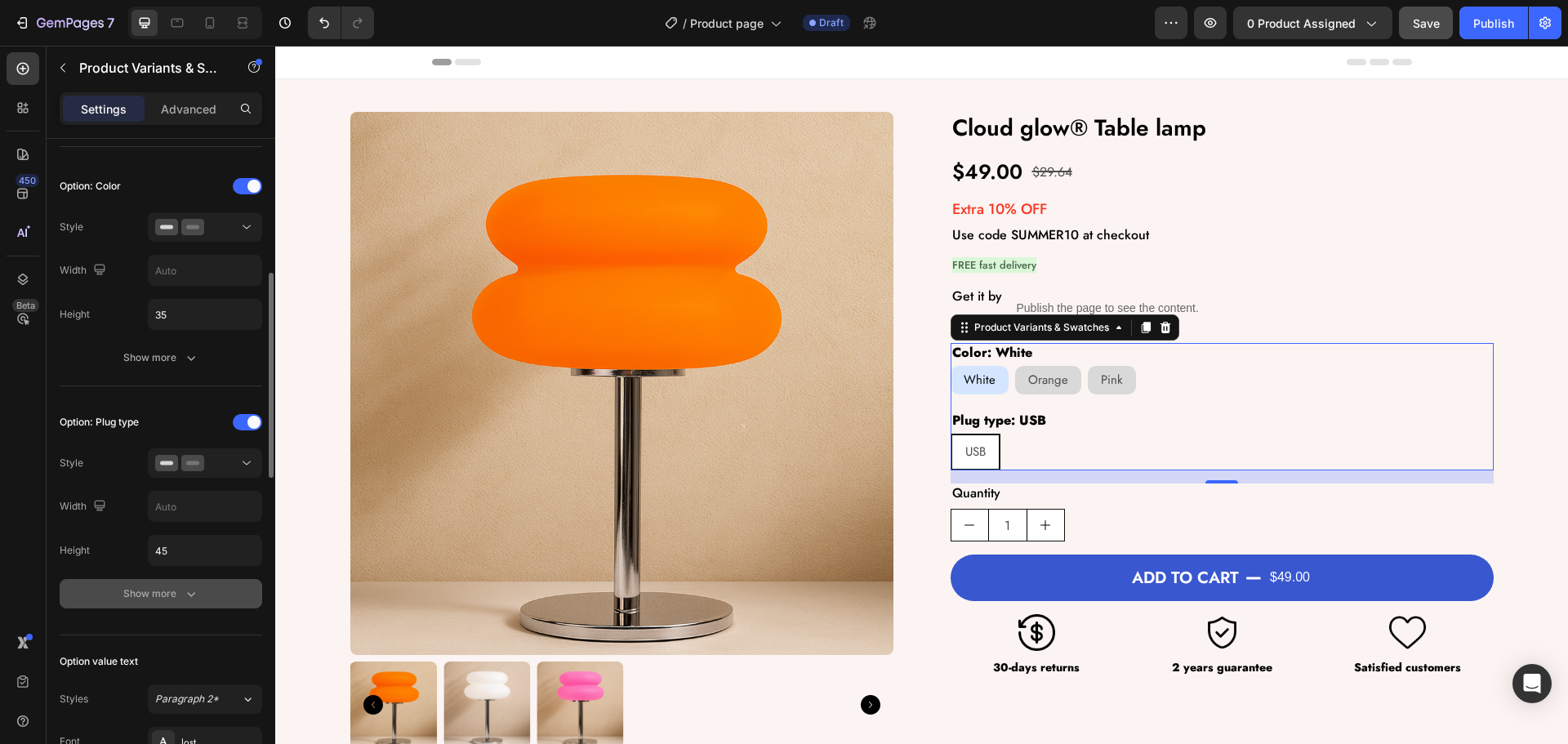
click at [161, 599] on div "Show more" at bounding box center [161, 594] width 76 height 17
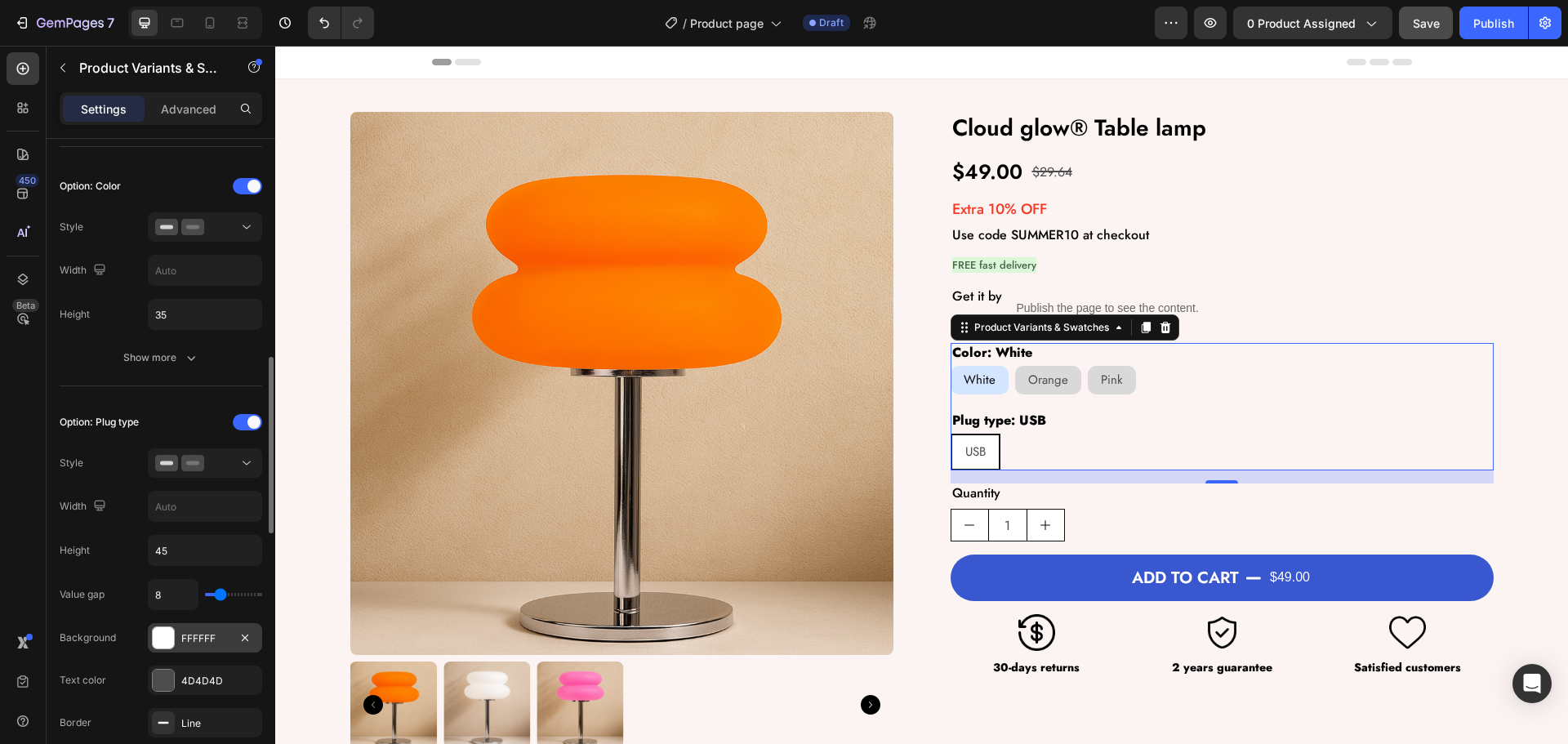
scroll to position [589, 0]
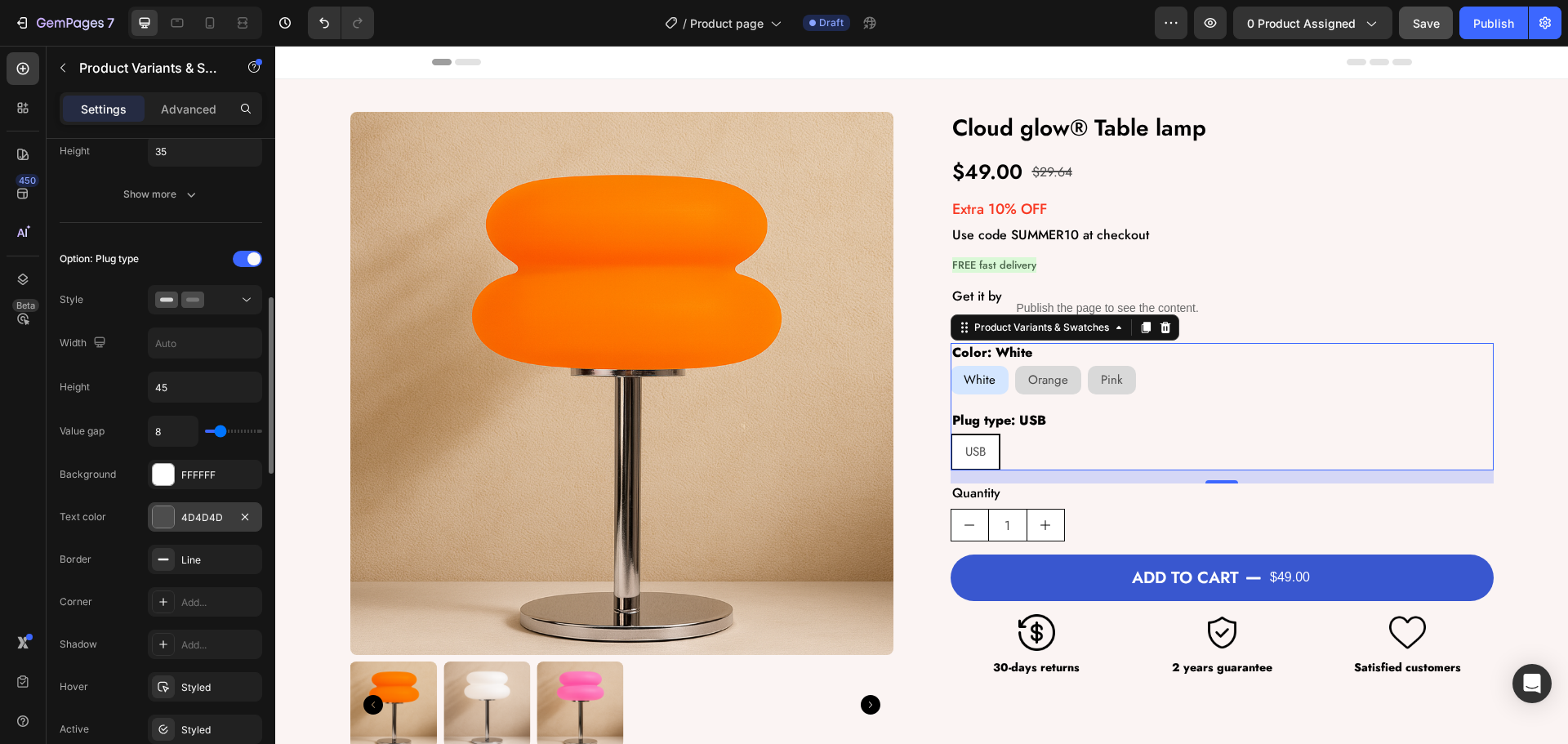
click at [201, 518] on div "4D4D4D" at bounding box center [204, 518] width 47 height 15
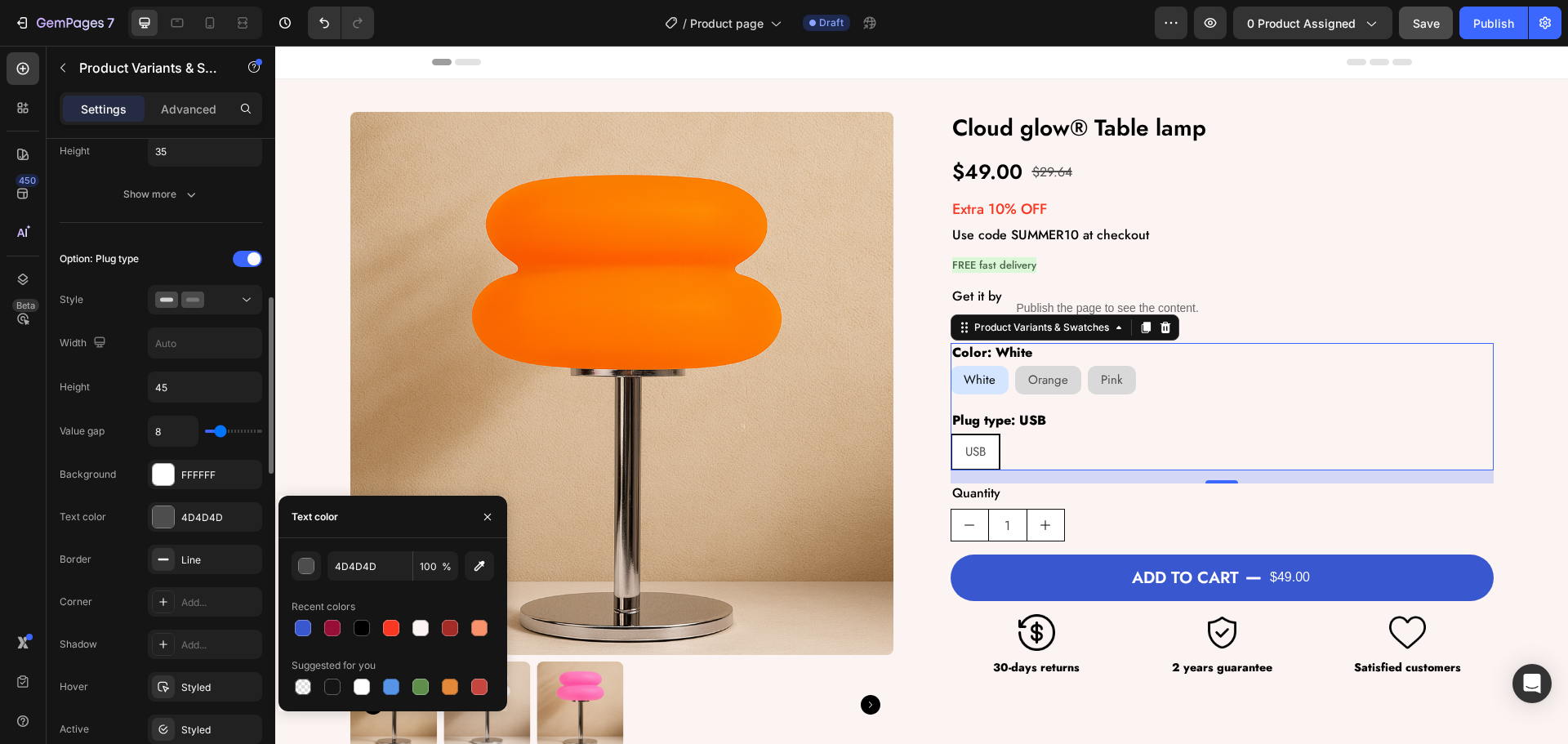
click at [135, 630] on div "Border Line" at bounding box center [160, 645] width 203 height 30
click at [366, 569] on input "4D4D4D" at bounding box center [370, 566] width 85 height 30
paste input "#D9D9D9"
click at [359, 618] on div at bounding box center [362, 627] width 19 height 19
type input "000000"
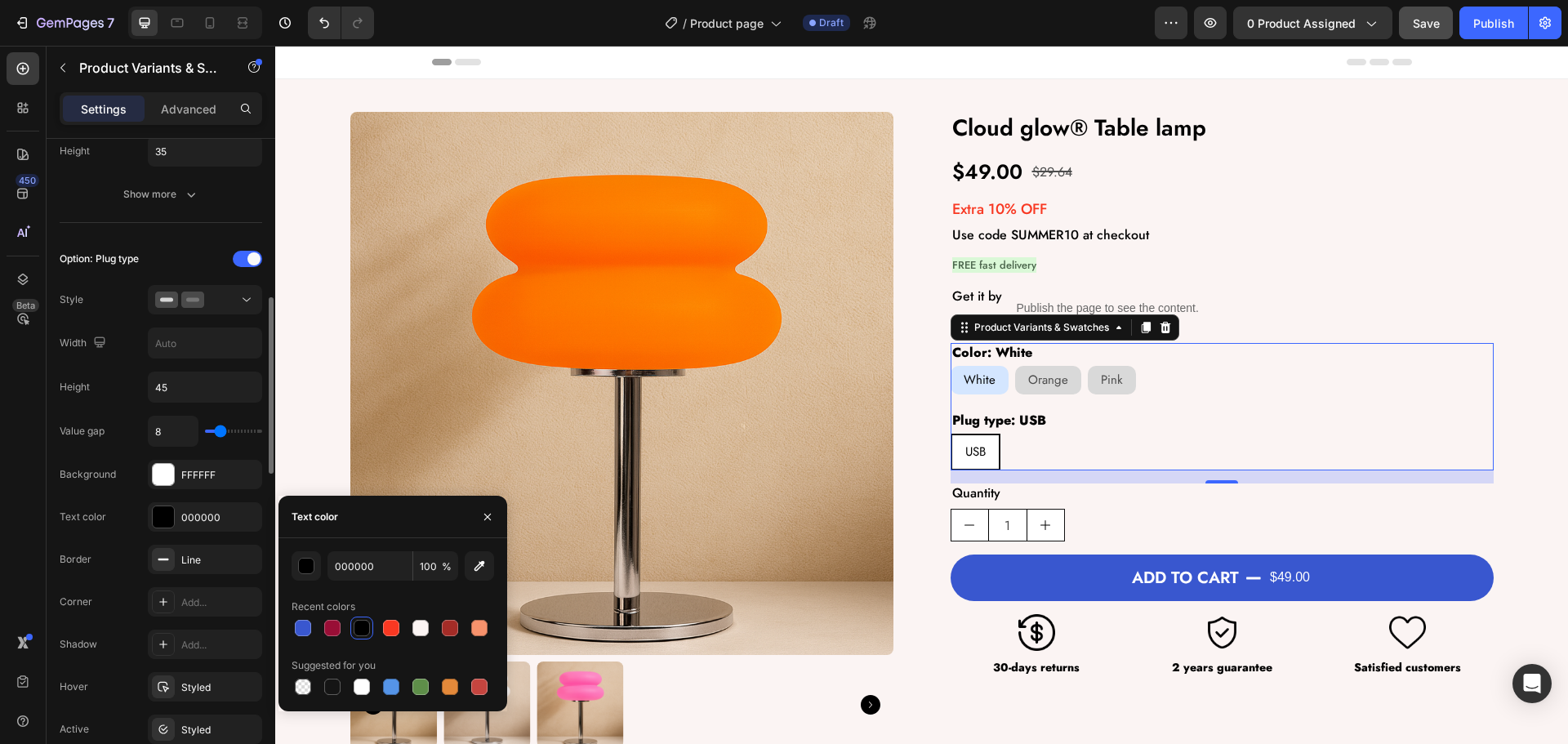
click at [142, 630] on div "Border Line" at bounding box center [160, 645] width 203 height 30
click at [215, 479] on div "FFFFFF" at bounding box center [204, 476] width 47 height 15
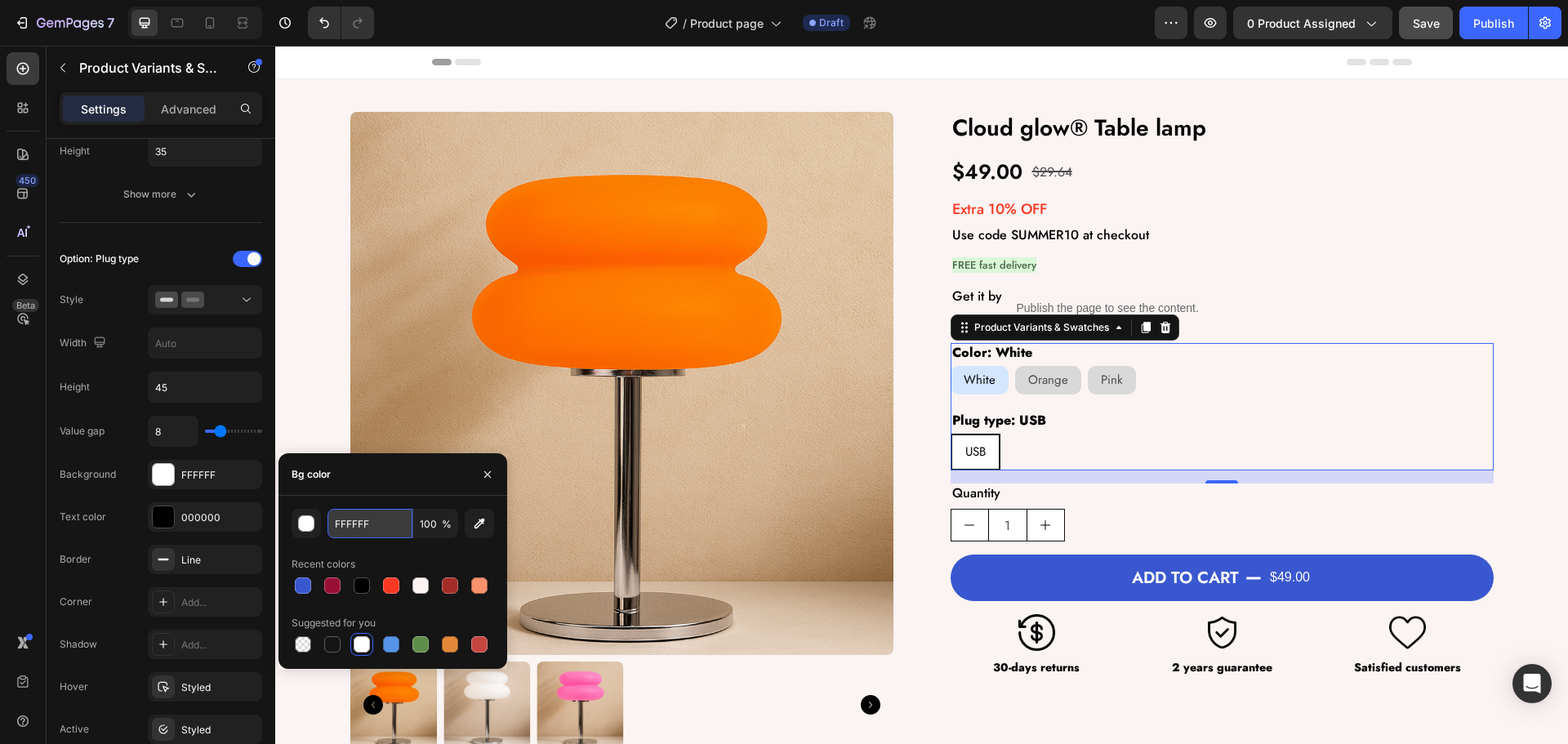
click at [366, 532] on input "FFFFFF" at bounding box center [370, 524] width 85 height 30
paste input "#D9D9D9"
type input "D9D9D9"
click at [380, 471] on div "Bg color" at bounding box center [392, 475] width 228 height 43
click at [134, 588] on div "Text color 000000" at bounding box center [160, 602] width 203 height 30
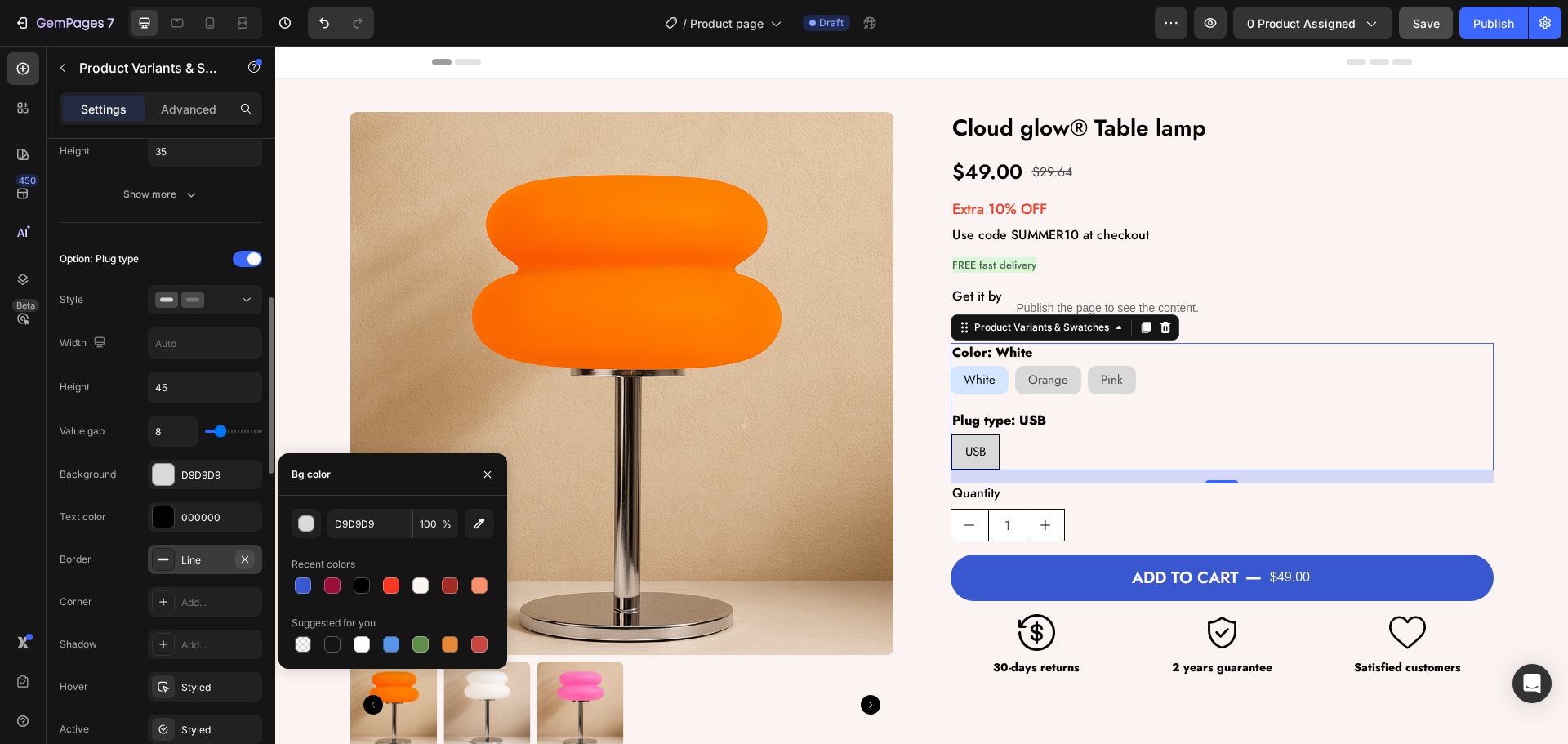
click at [248, 560] on icon "button" at bounding box center [245, 560] width 13 height 13
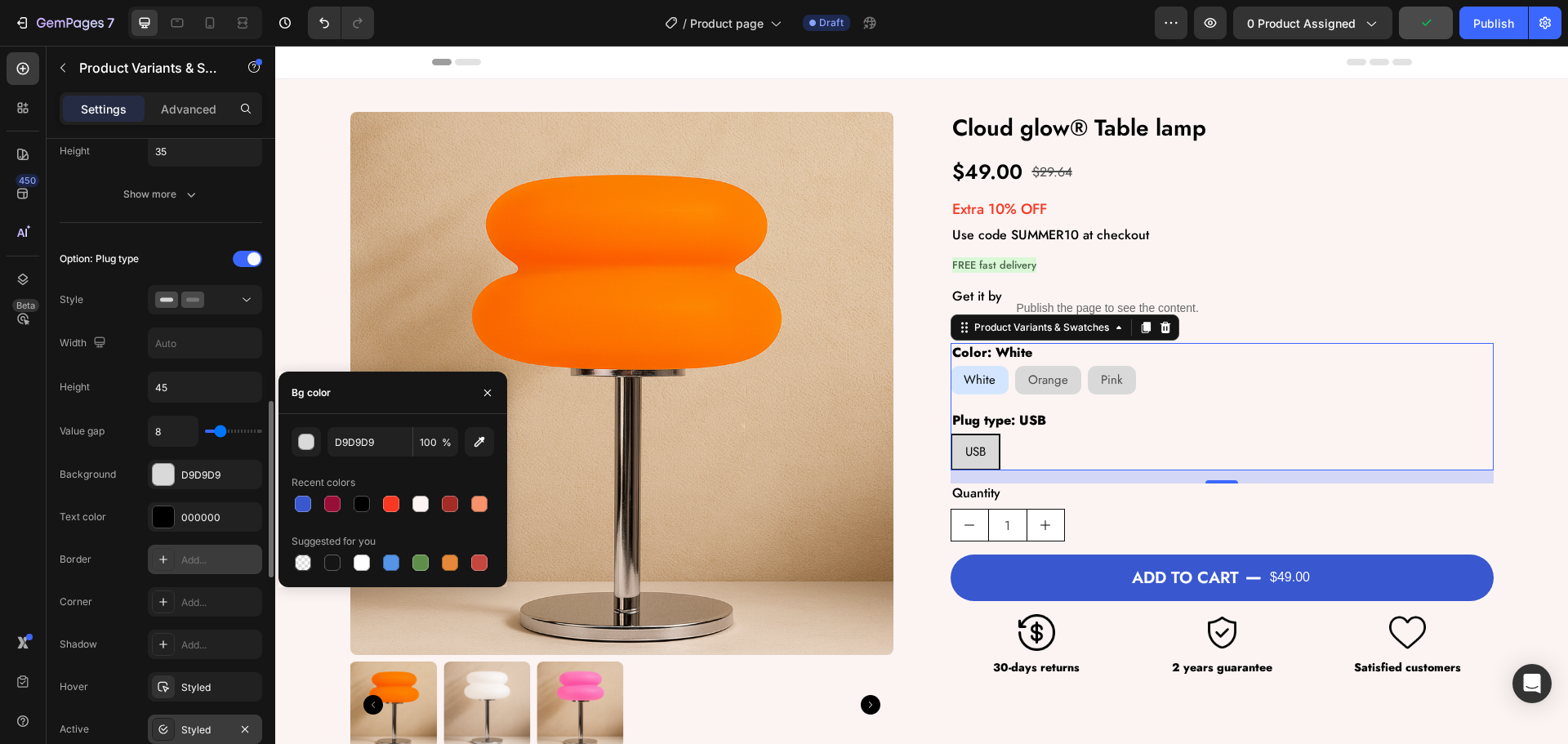
scroll to position [670, 0]
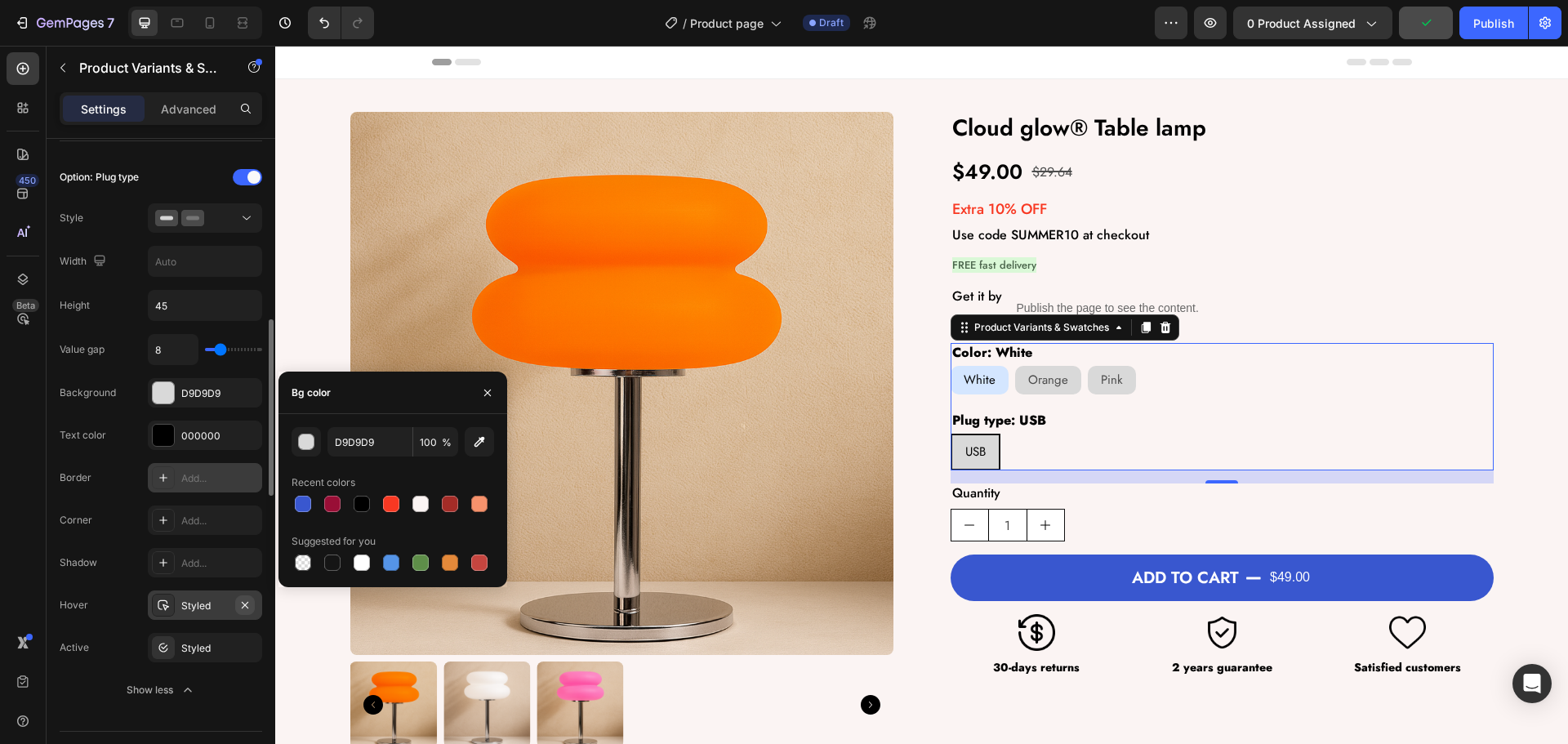
click at [243, 602] on icon "button" at bounding box center [245, 605] width 13 height 13
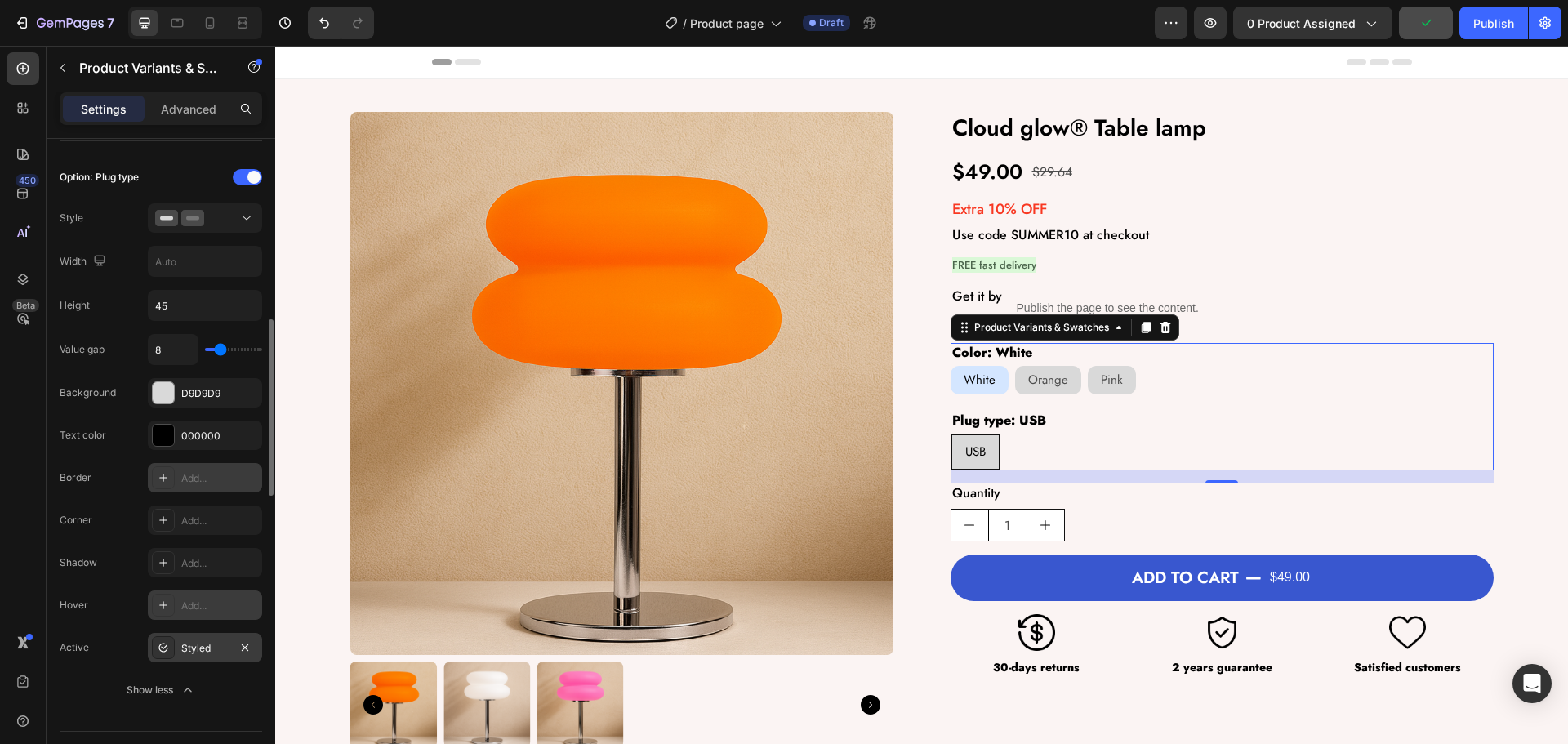
click at [196, 642] on div "Styled" at bounding box center [204, 649] width 47 height 15
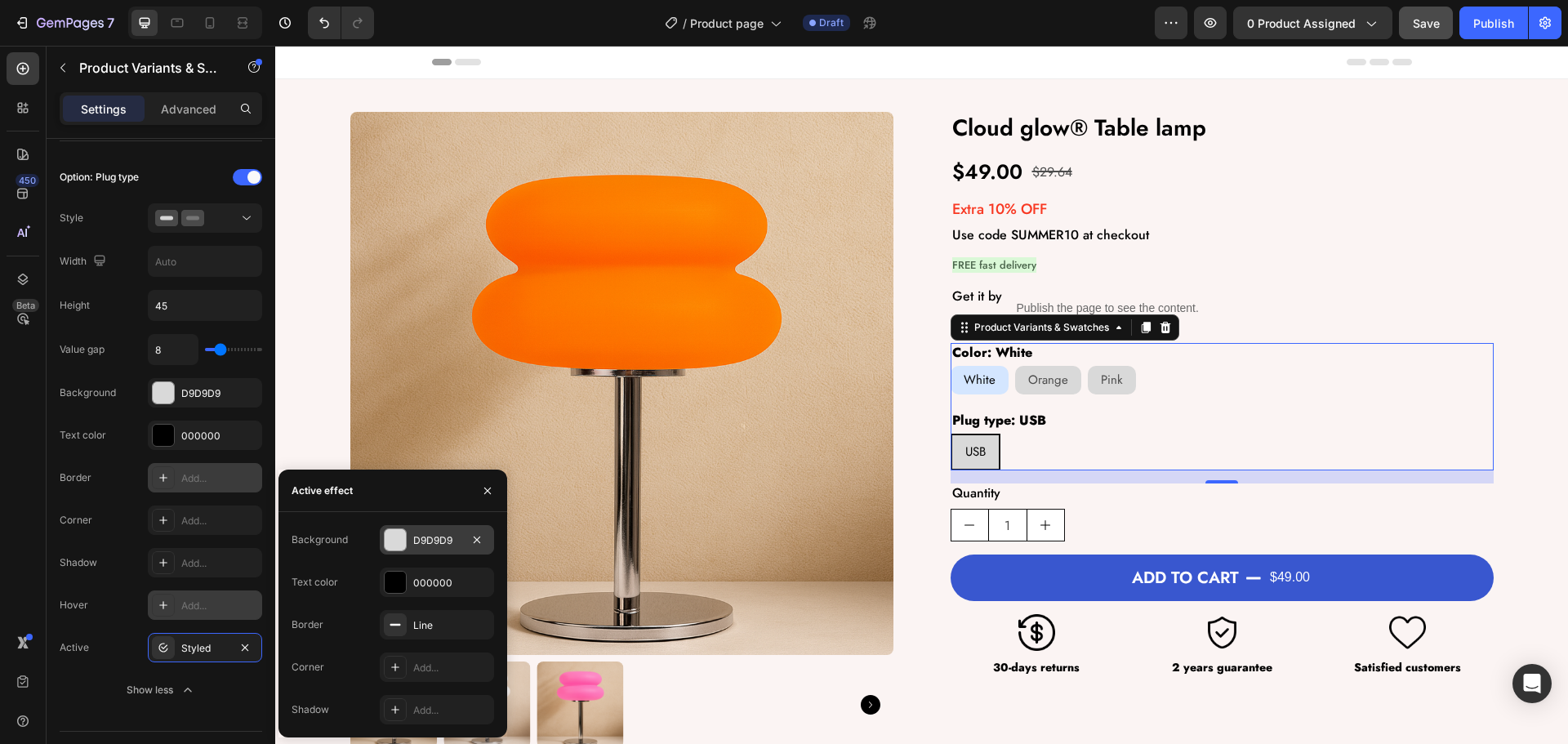
click at [425, 545] on div "D9D9D9" at bounding box center [437, 541] width 47 height 15
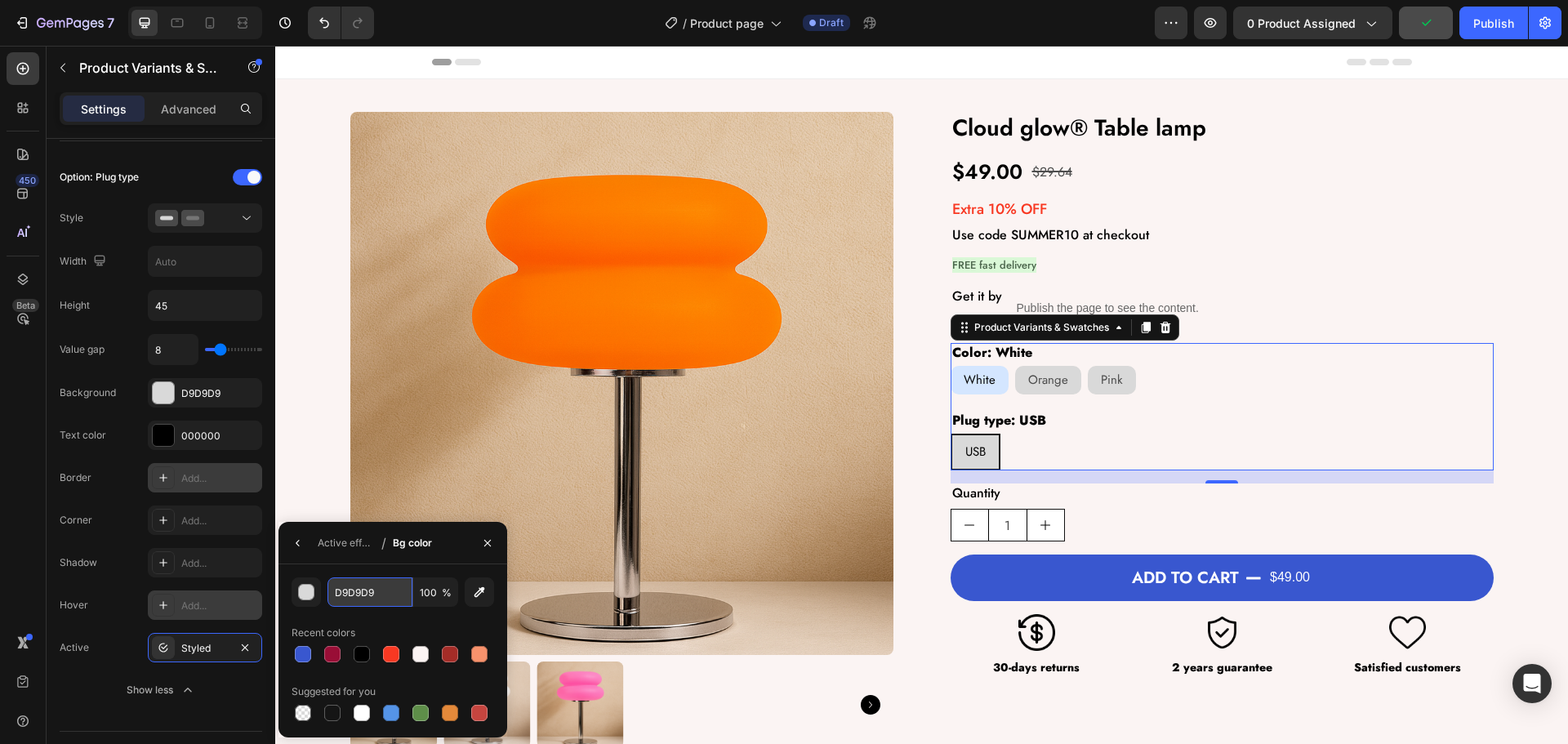
click at [0, 0] on input "D9D9D9" at bounding box center [0, 0] width 0 height 0
paste input "#D4E6FF"
type input "D4E6FF"
click at [303, 539] on icon "button" at bounding box center [298, 543] width 13 height 13
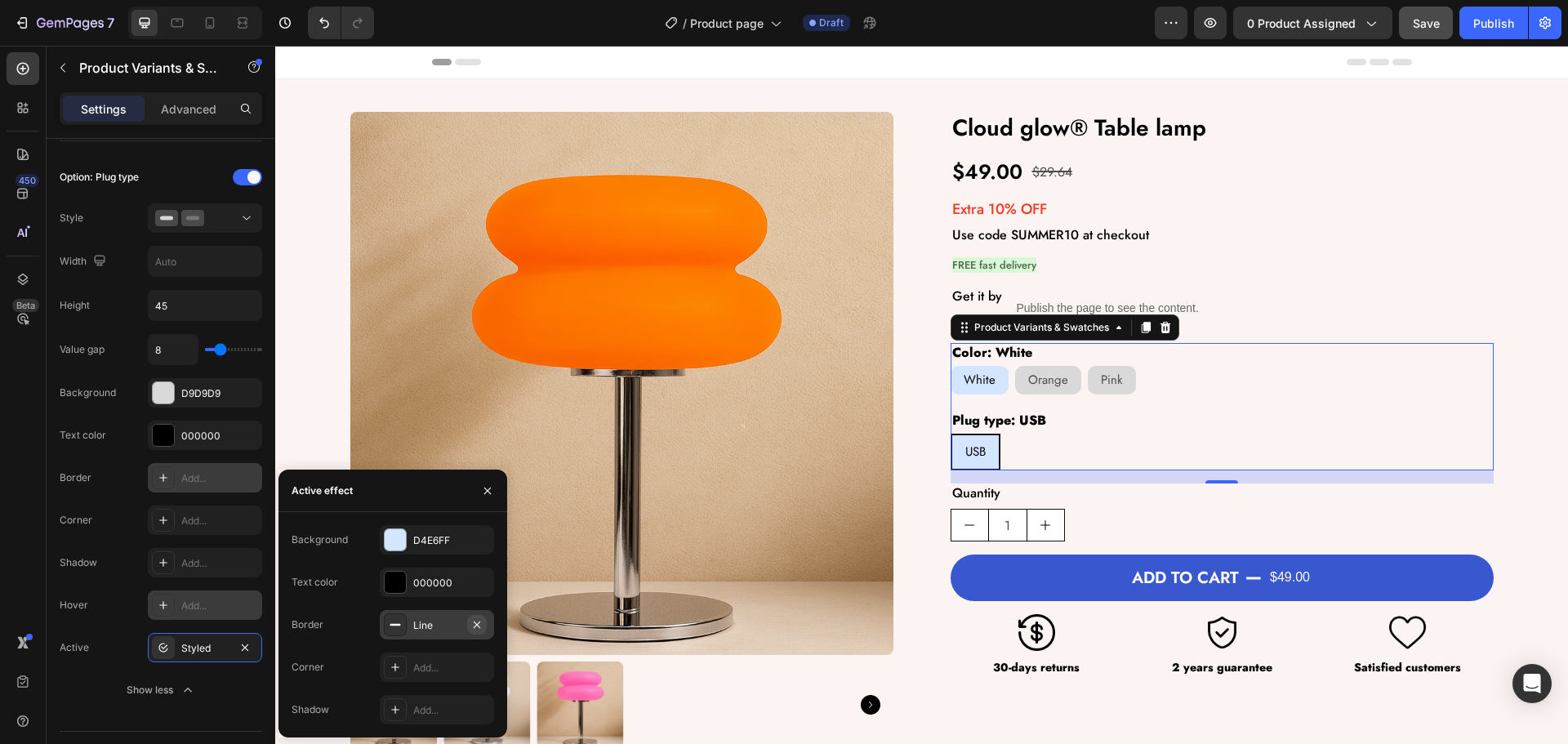
click at [482, 625] on icon "button" at bounding box center [477, 625] width 13 height 13
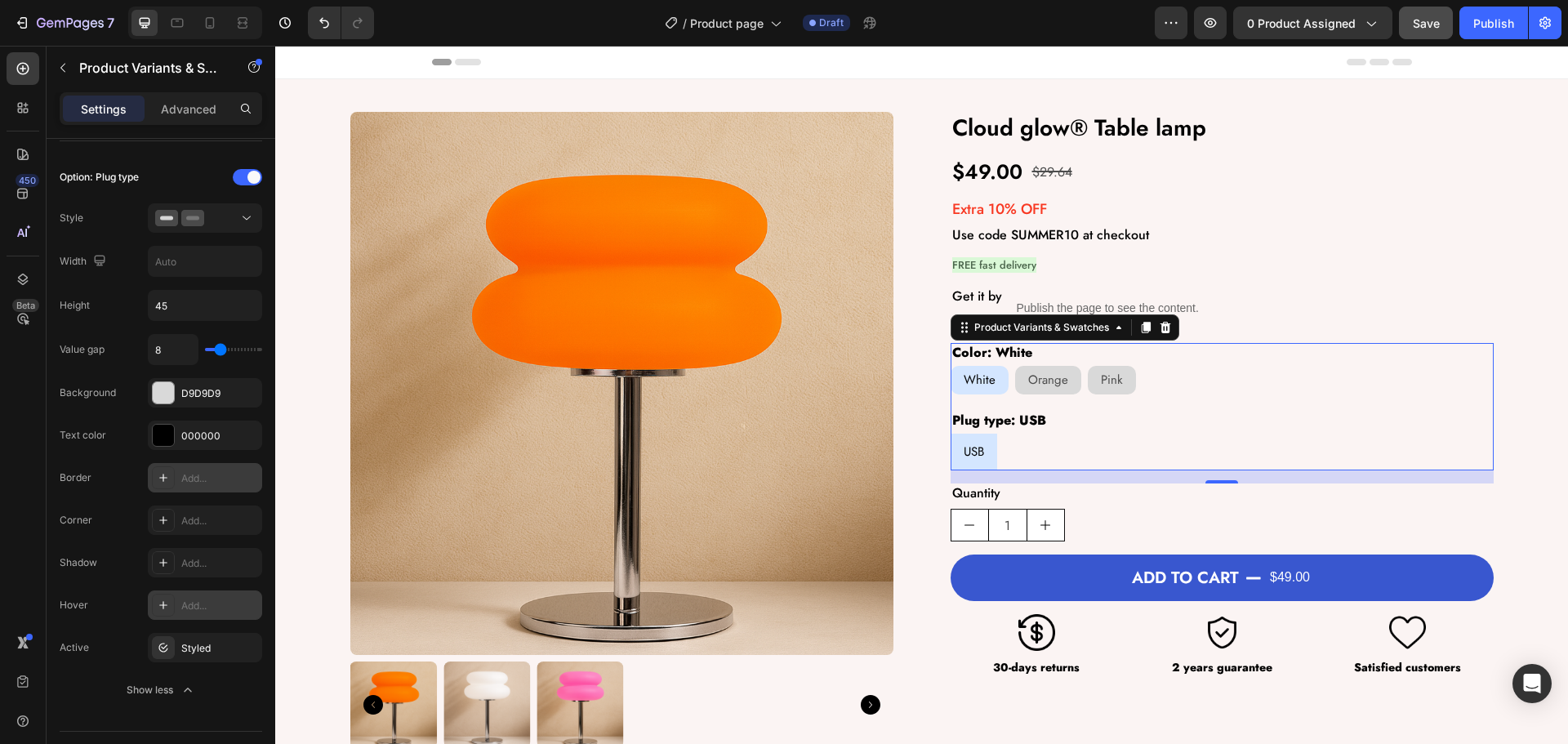
click at [114, 610] on div "Hover Add..." at bounding box center [160, 605] width 203 height 30
click at [194, 655] on div "Styled" at bounding box center [204, 649] width 47 height 15
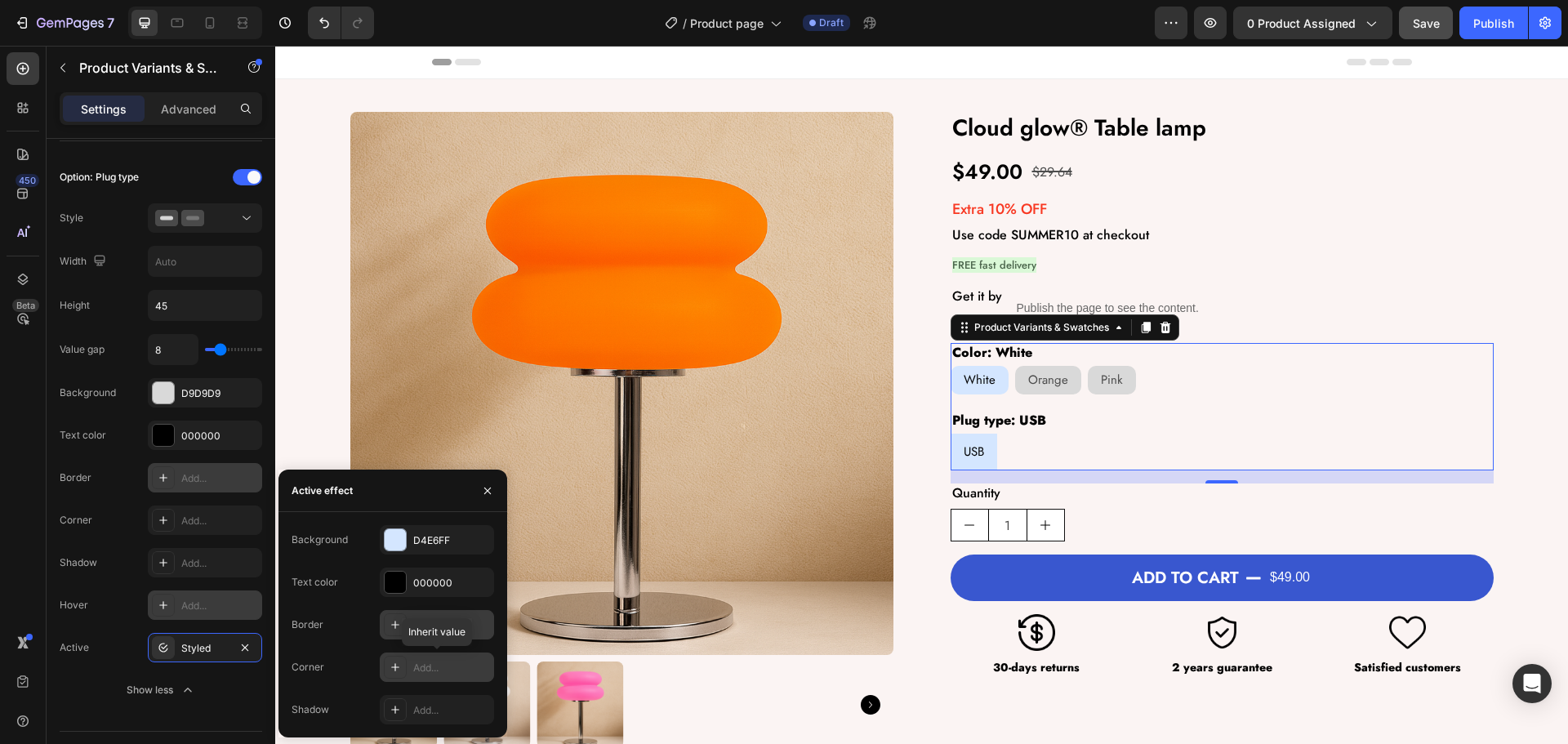
click at [434, 661] on div "Add..." at bounding box center [451, 668] width 77 height 15
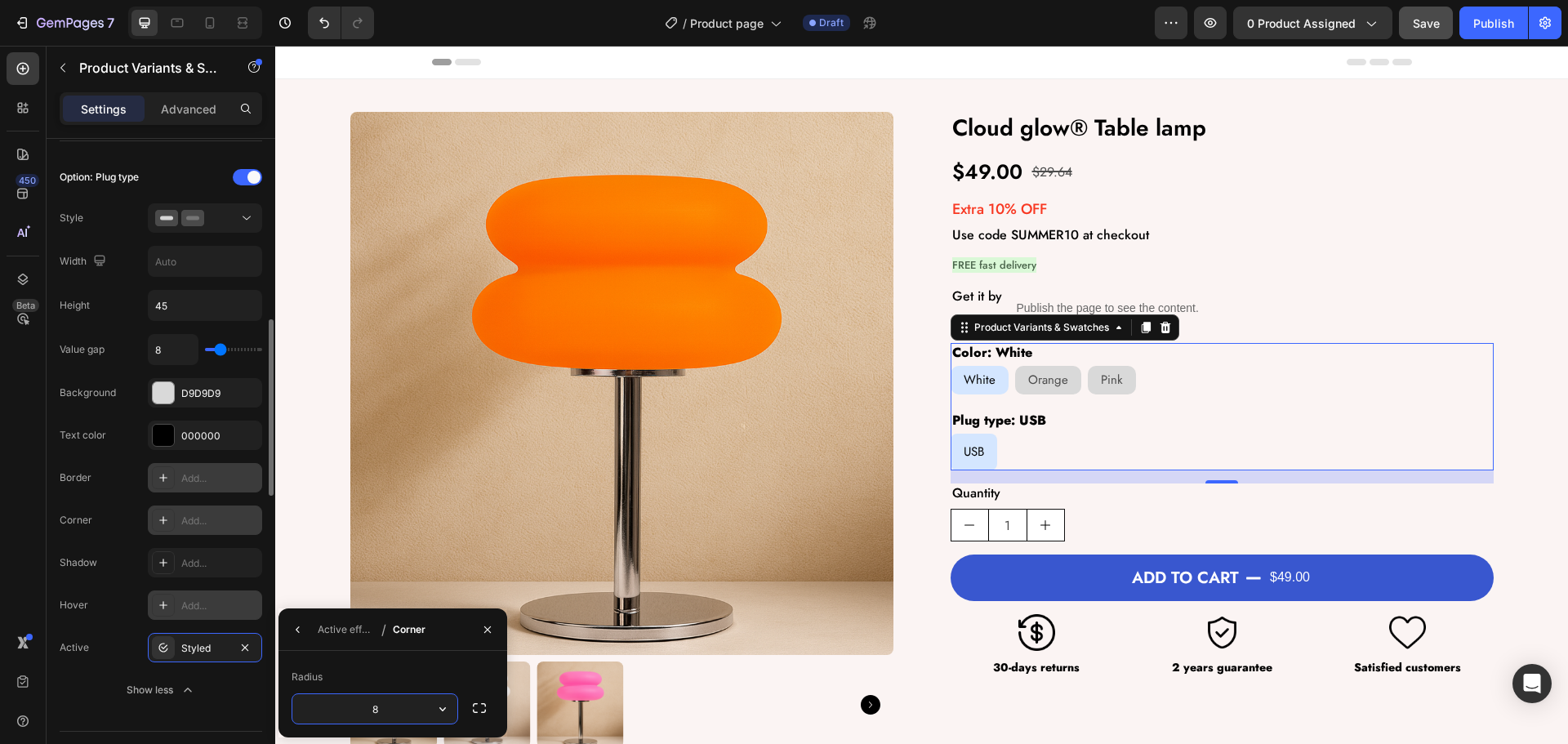
click at [199, 515] on div "Add..." at bounding box center [219, 521] width 77 height 15
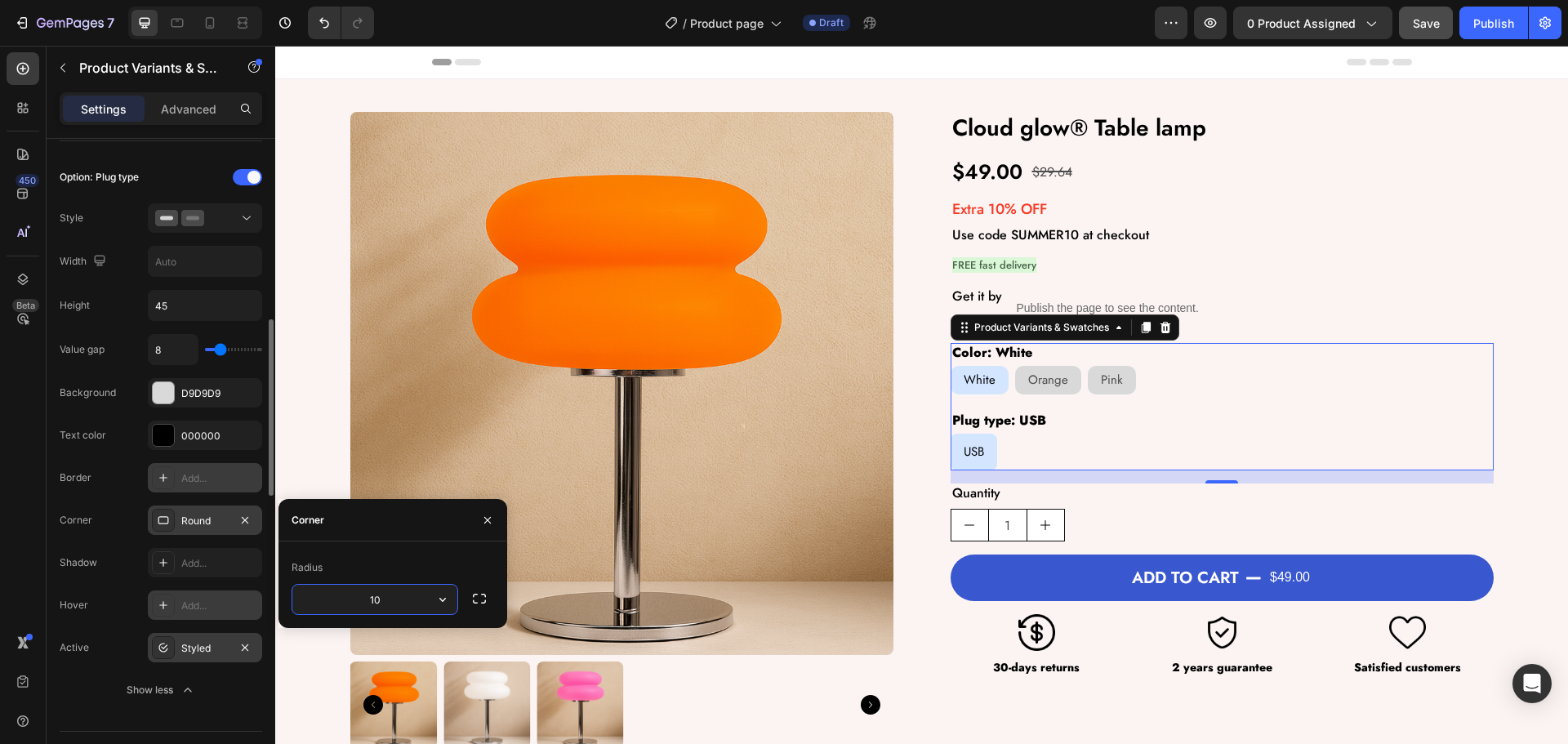
type input "10"
click at [194, 647] on div "Styled" at bounding box center [204, 649] width 47 height 15
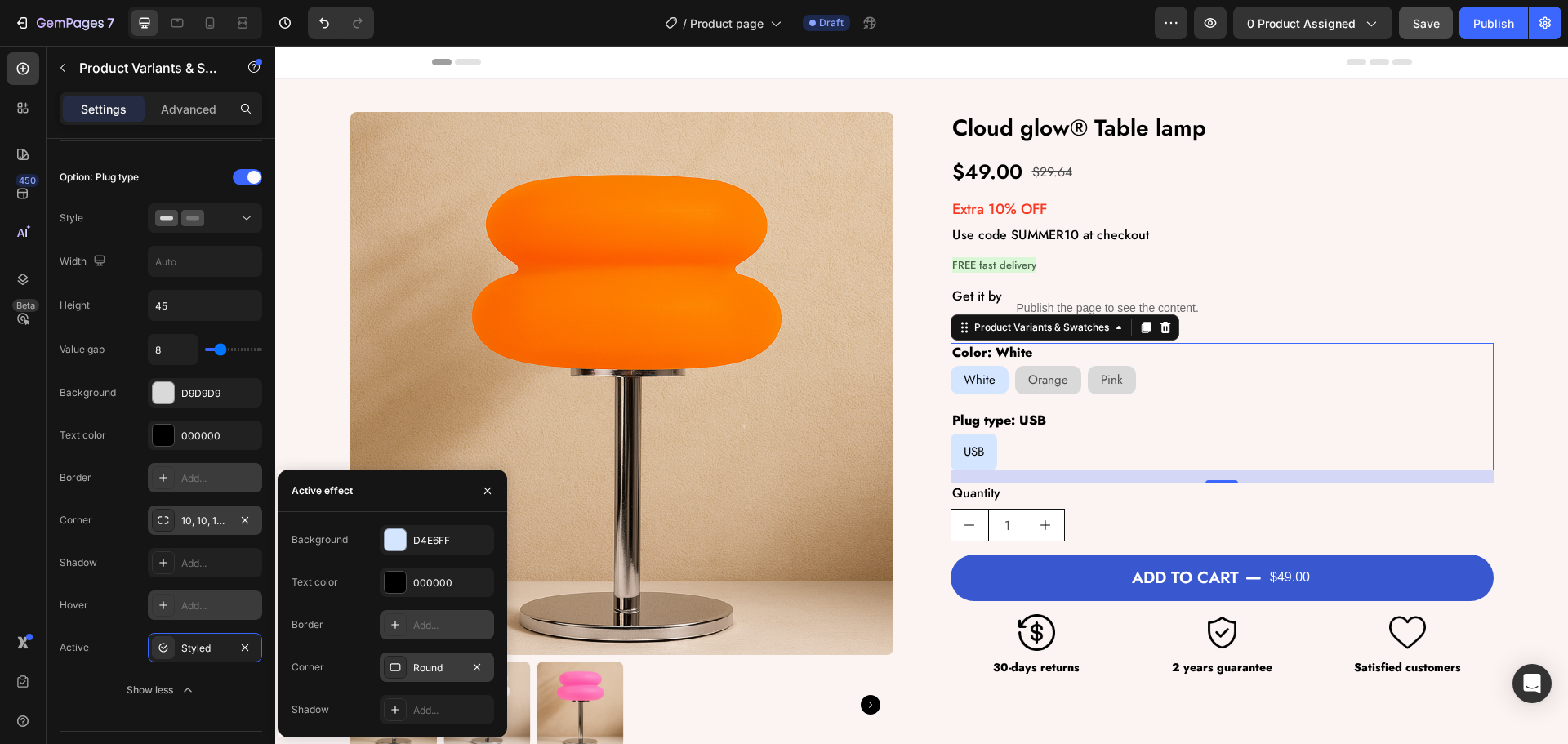
click at [414, 676] on div "Round" at bounding box center [438, 667] width 115 height 30
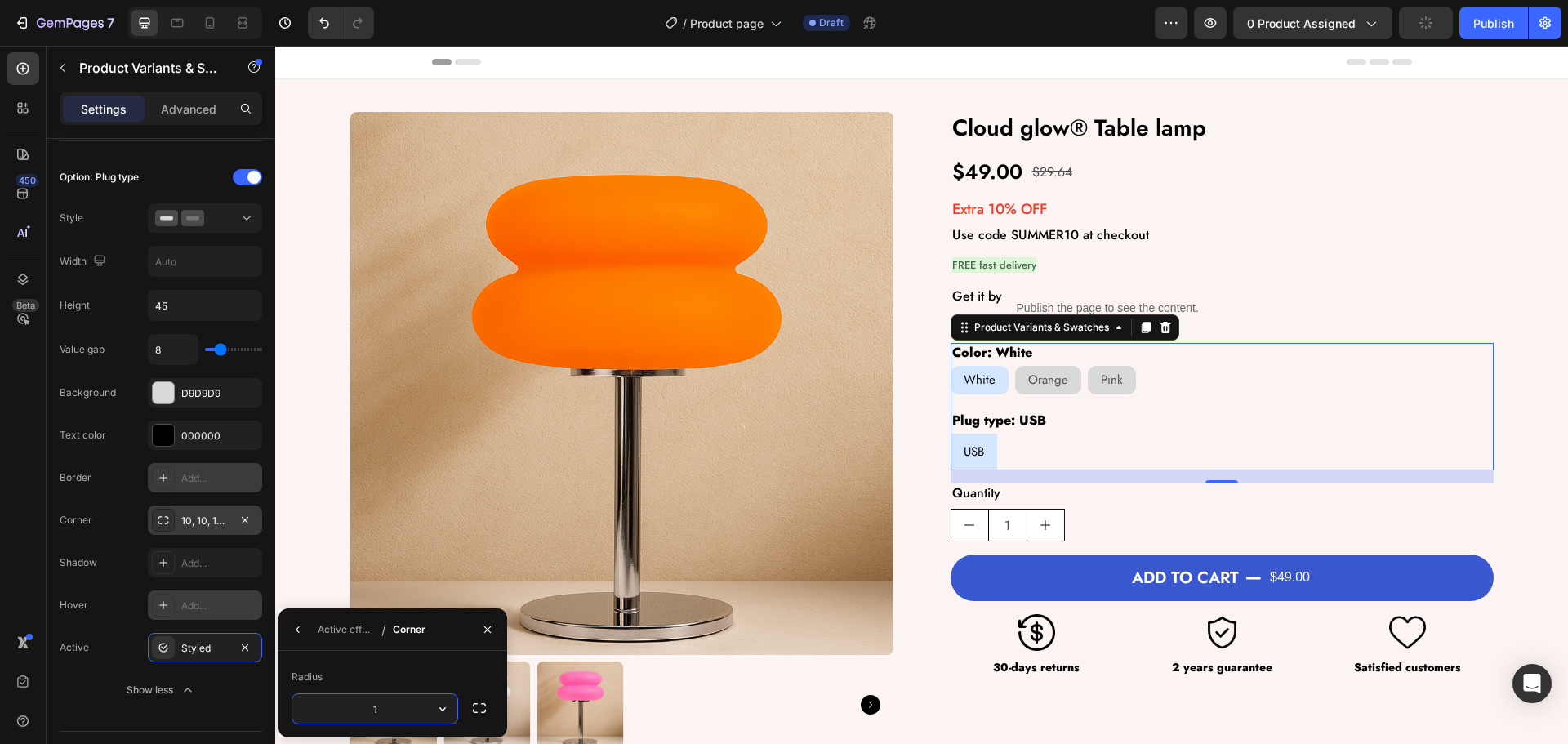
type input "10"
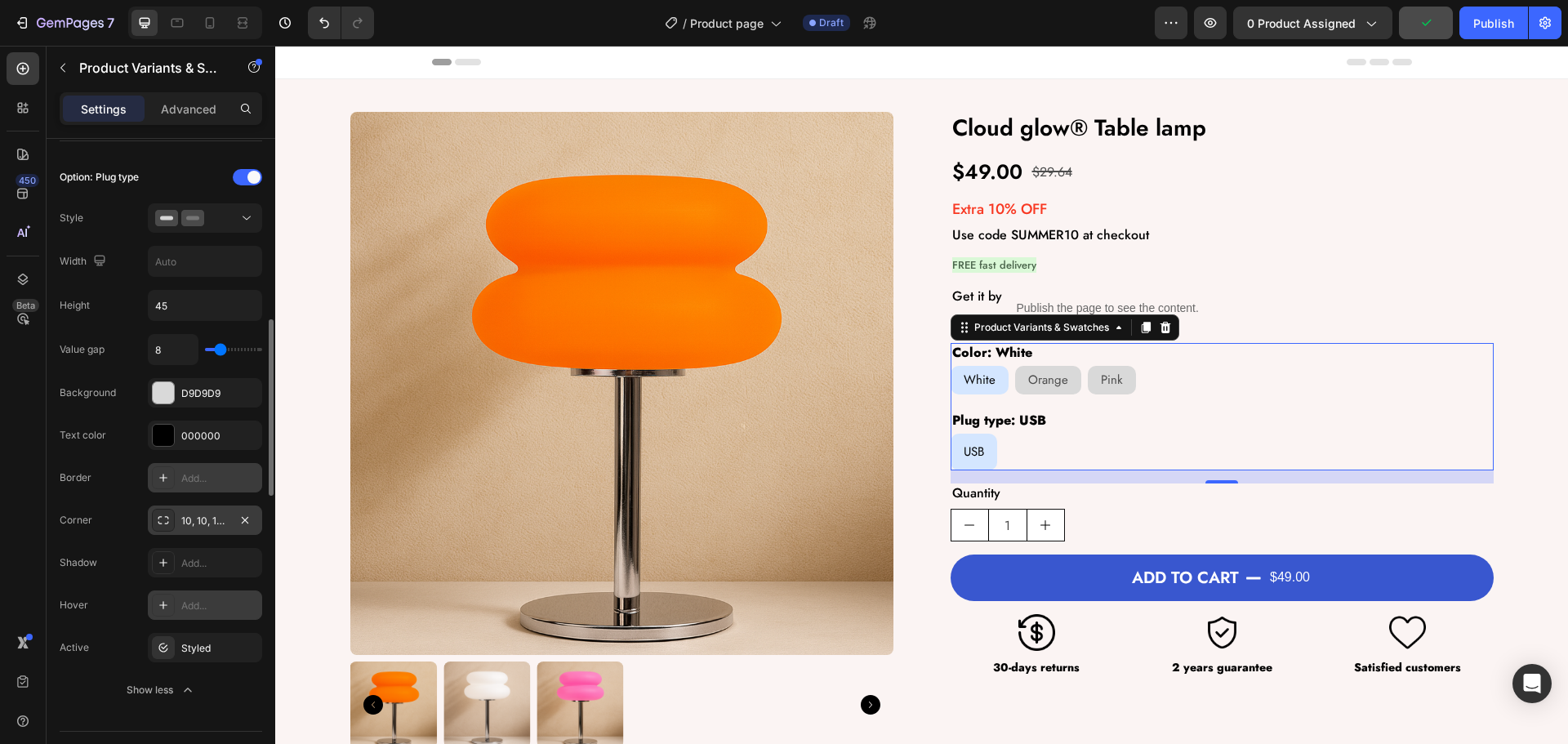
click at [125, 626] on div "Value gap 8 Background D9D9D9 Text color 000000 Border Add... Corner 10, 10, 10…" at bounding box center [160, 519] width 203 height 371
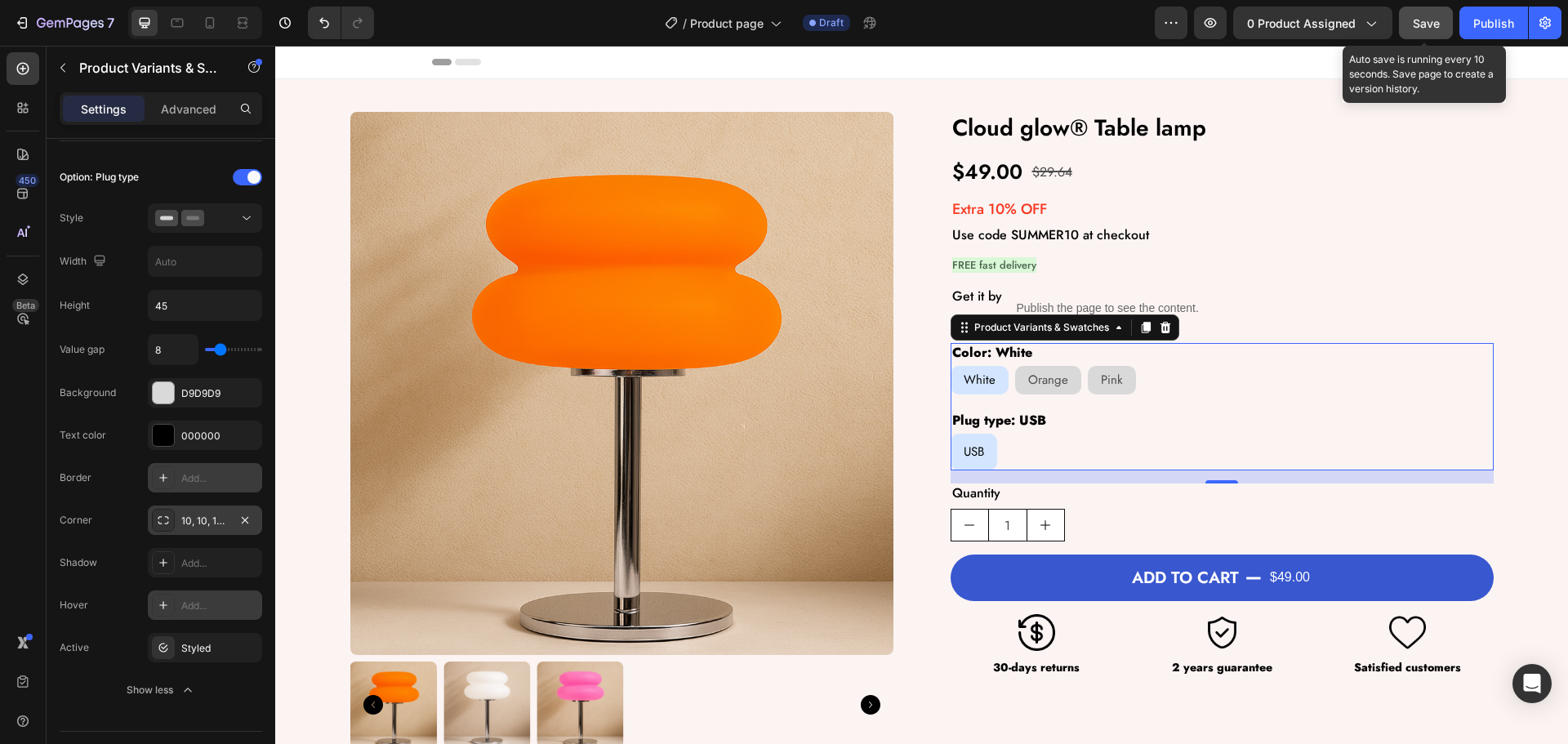
click at [1418, 28] on span "Save" at bounding box center [1426, 23] width 27 height 14
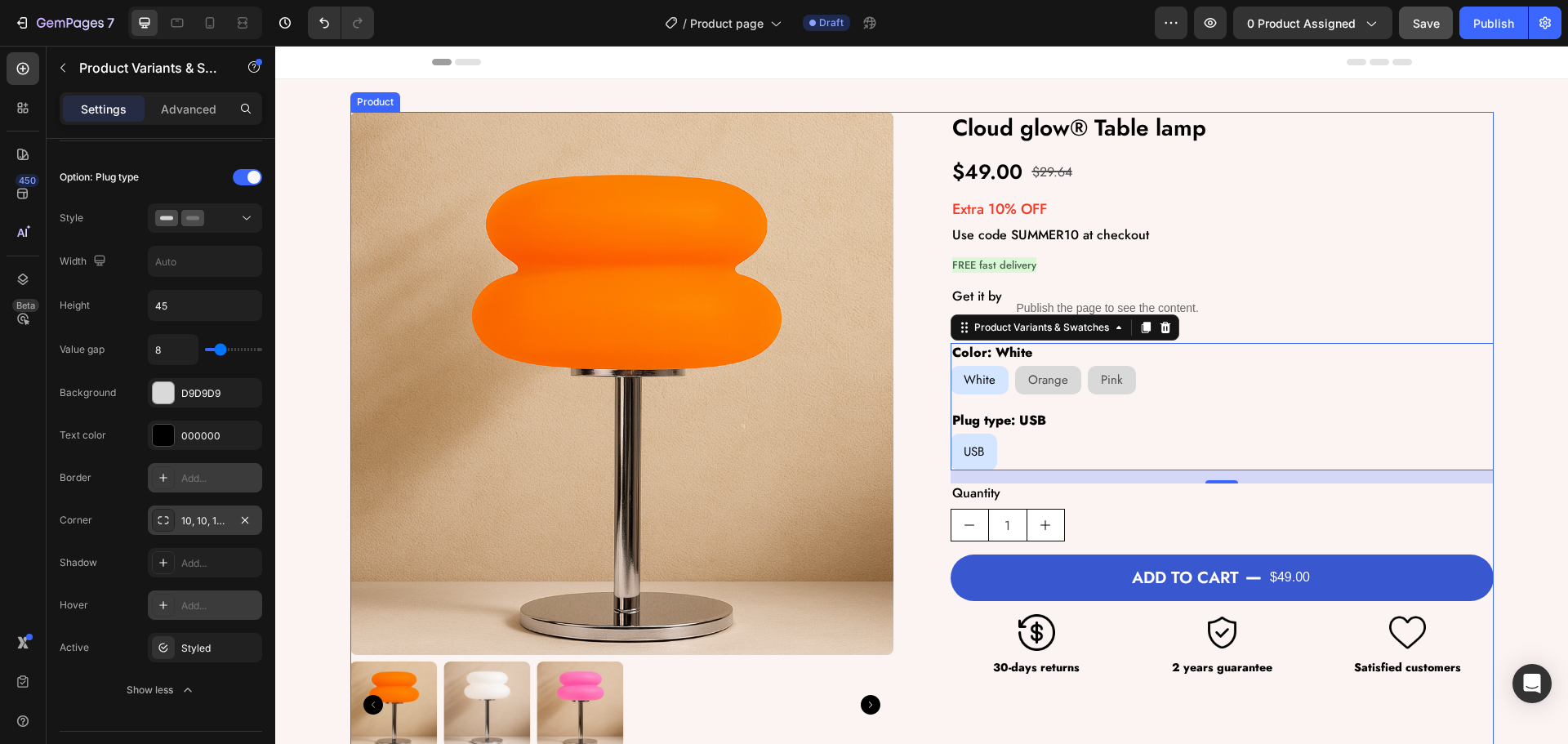
click at [914, 495] on div "Product Images Cloud glow® Table lamp Product Title $49.00 Product Price Produc…" at bounding box center [922, 430] width 1143 height 637
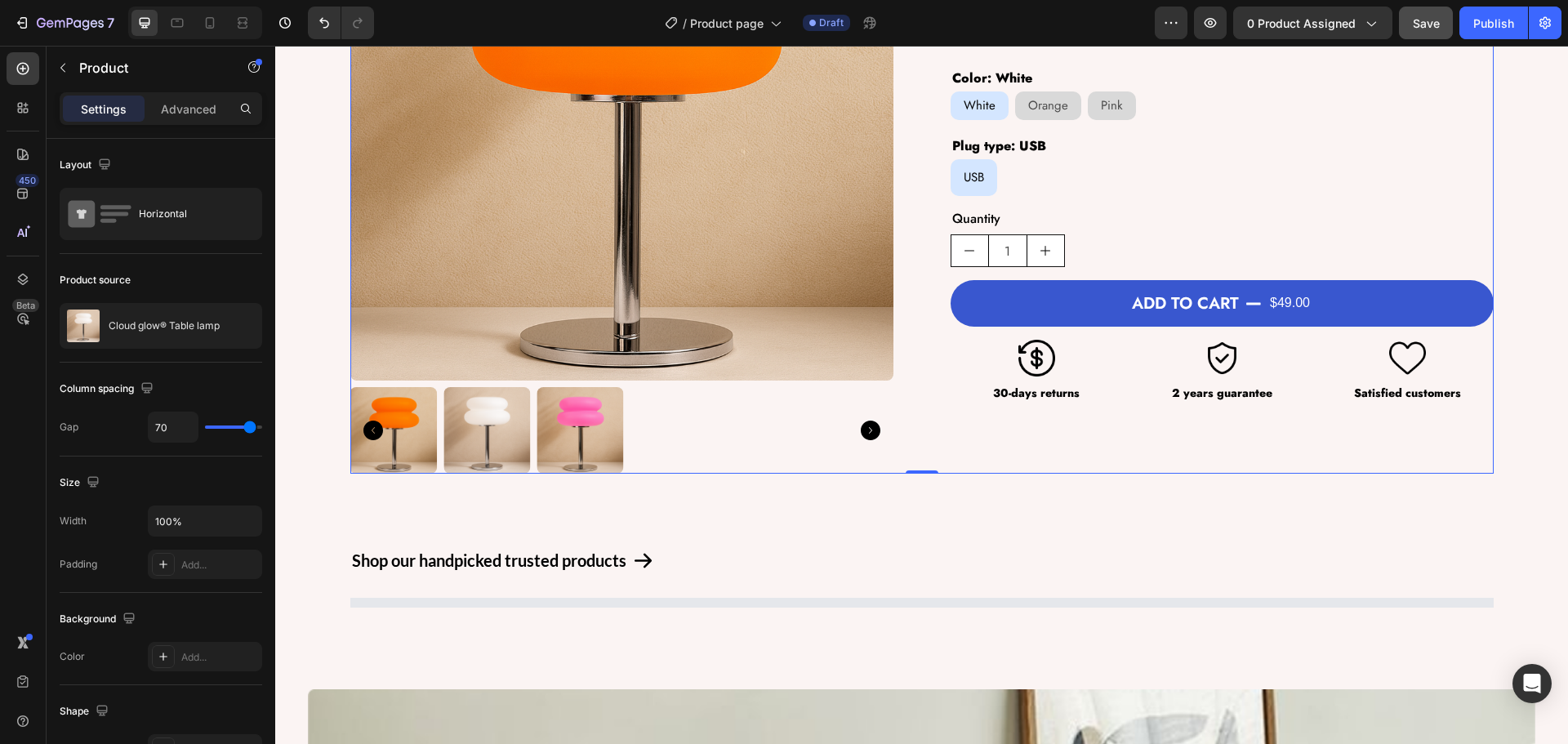
scroll to position [245, 0]
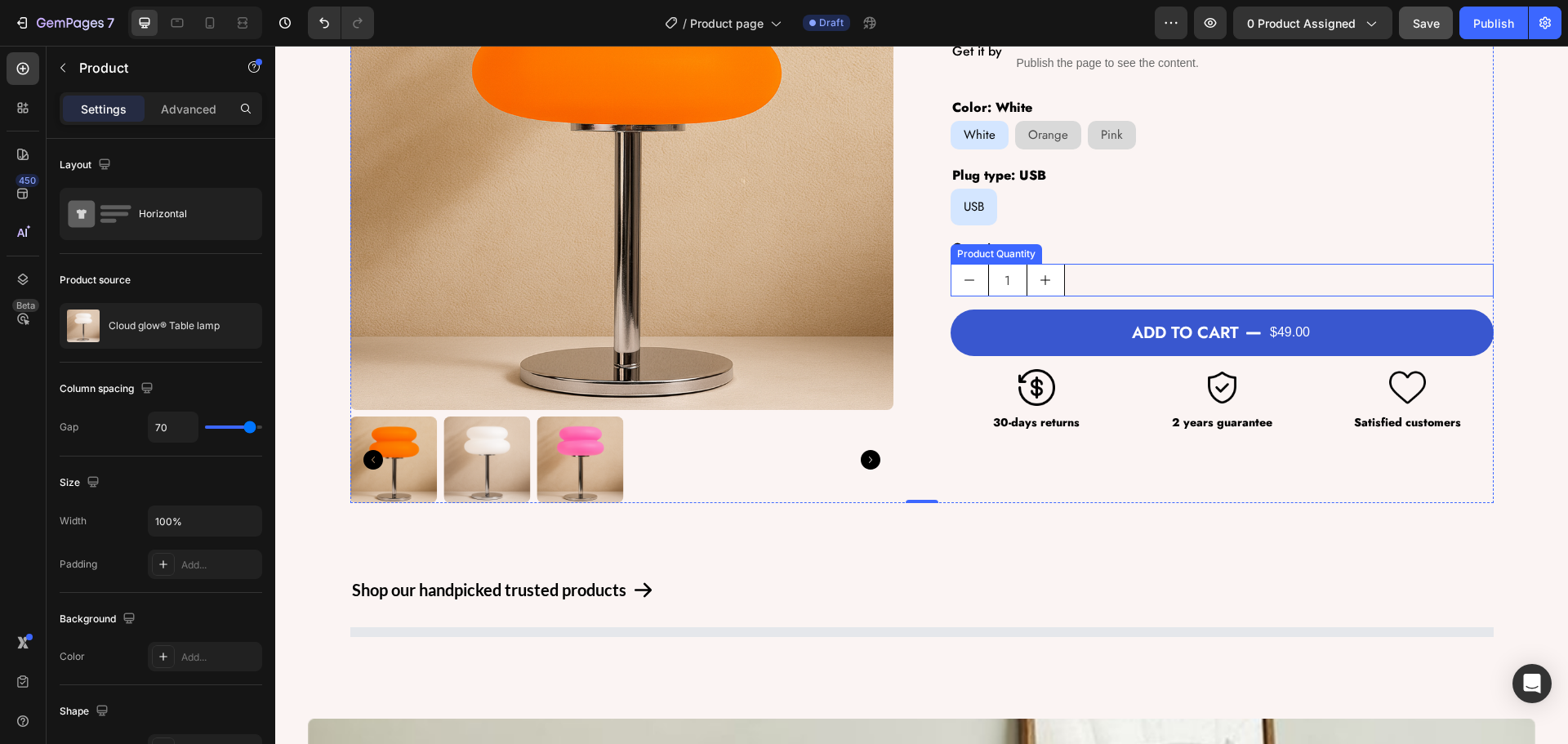
click at [1185, 289] on div "1" at bounding box center [1222, 279] width 543 height 32
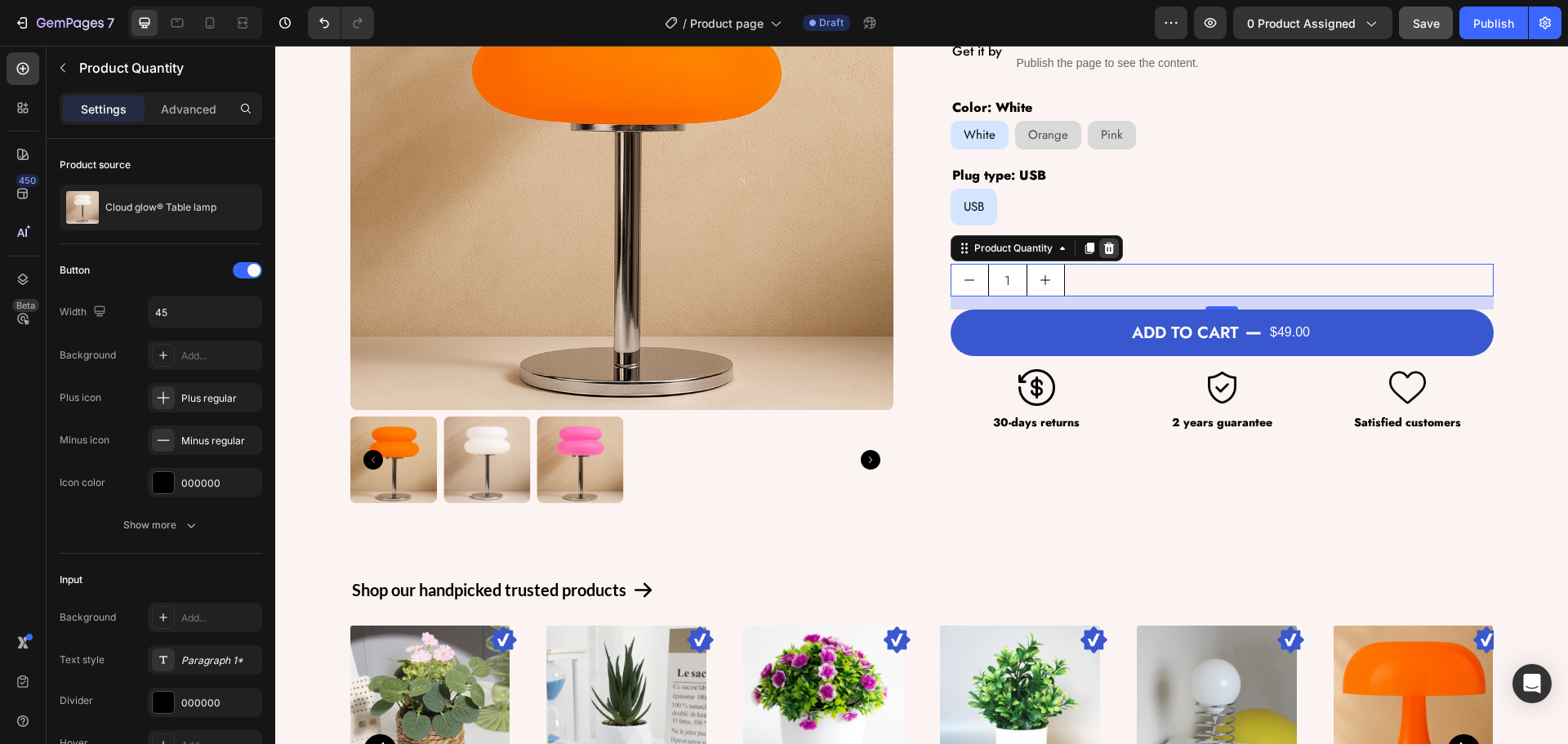
click at [1103, 243] on icon at bounding box center [1109, 248] width 13 height 13
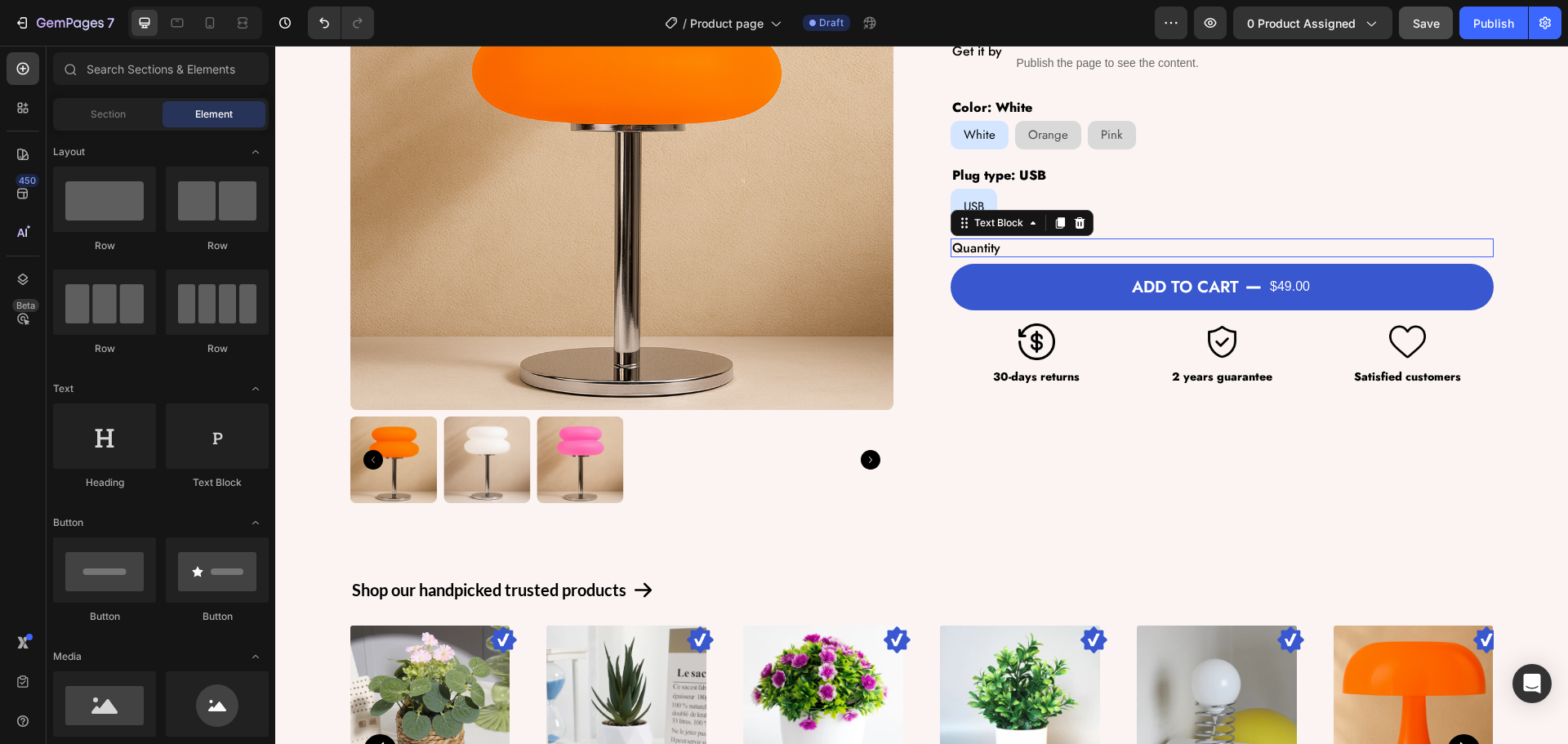
click at [1054, 243] on div "Quantity" at bounding box center [1222, 248] width 543 height 19
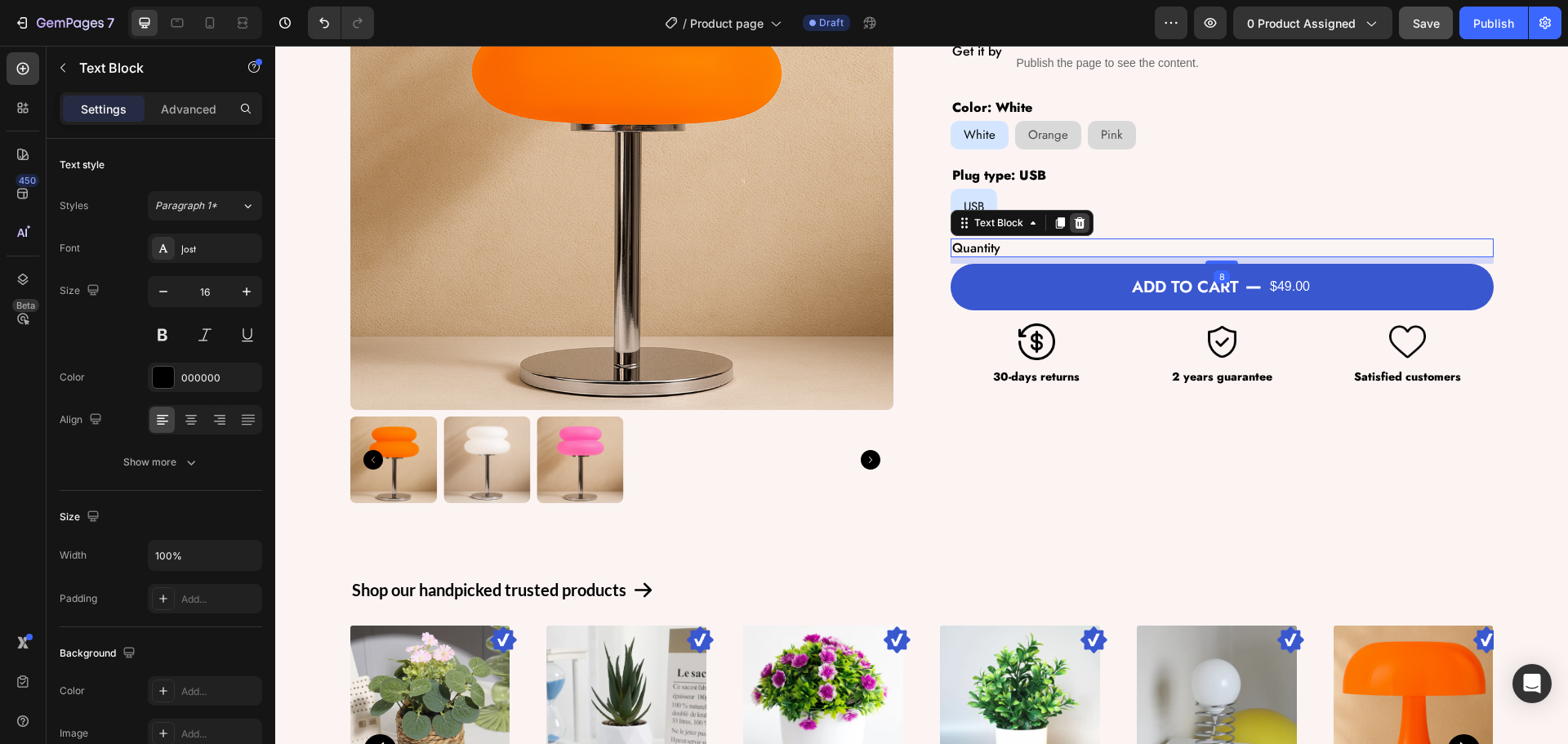
click at [1074, 227] on icon at bounding box center [1080, 223] width 13 height 13
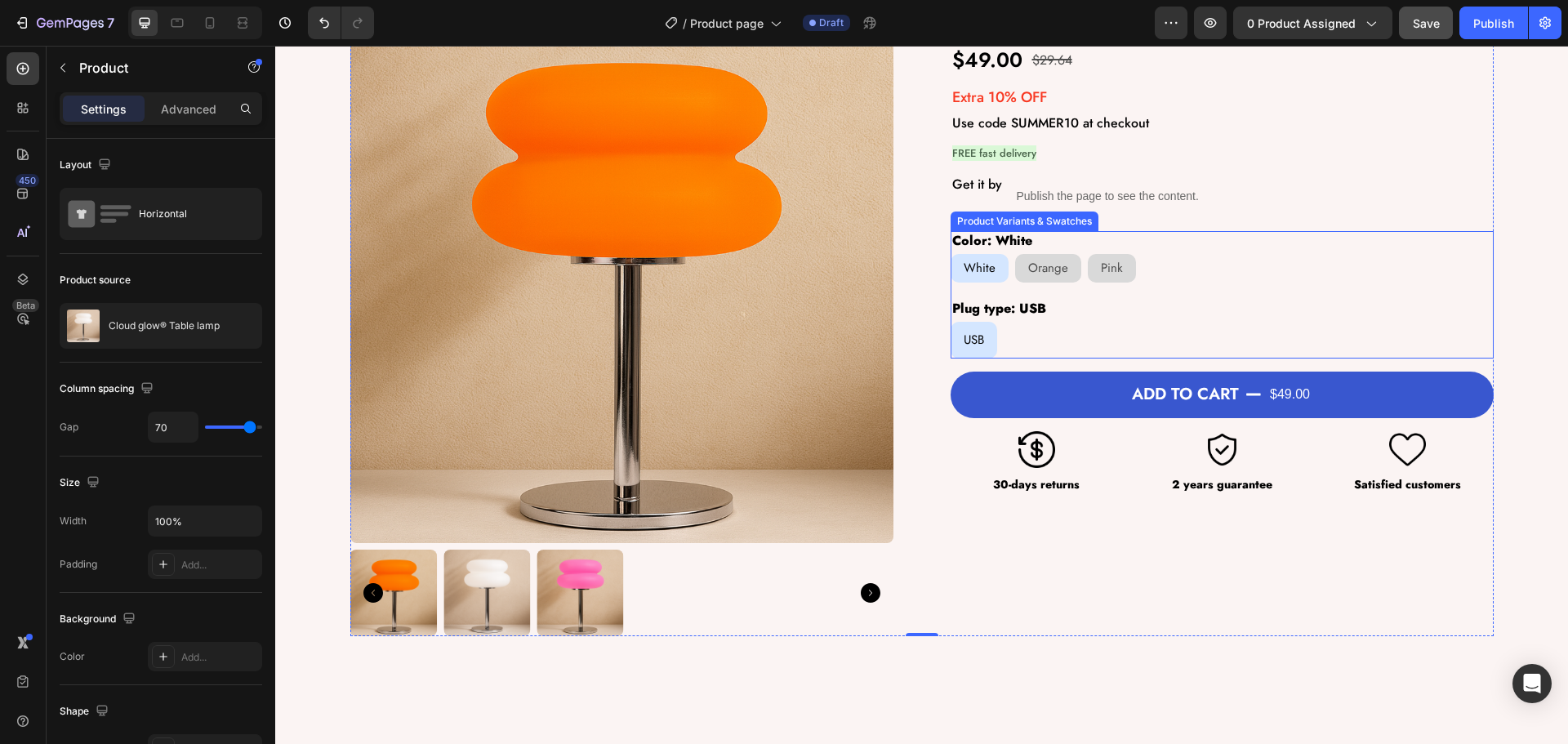
scroll to position [0, 0]
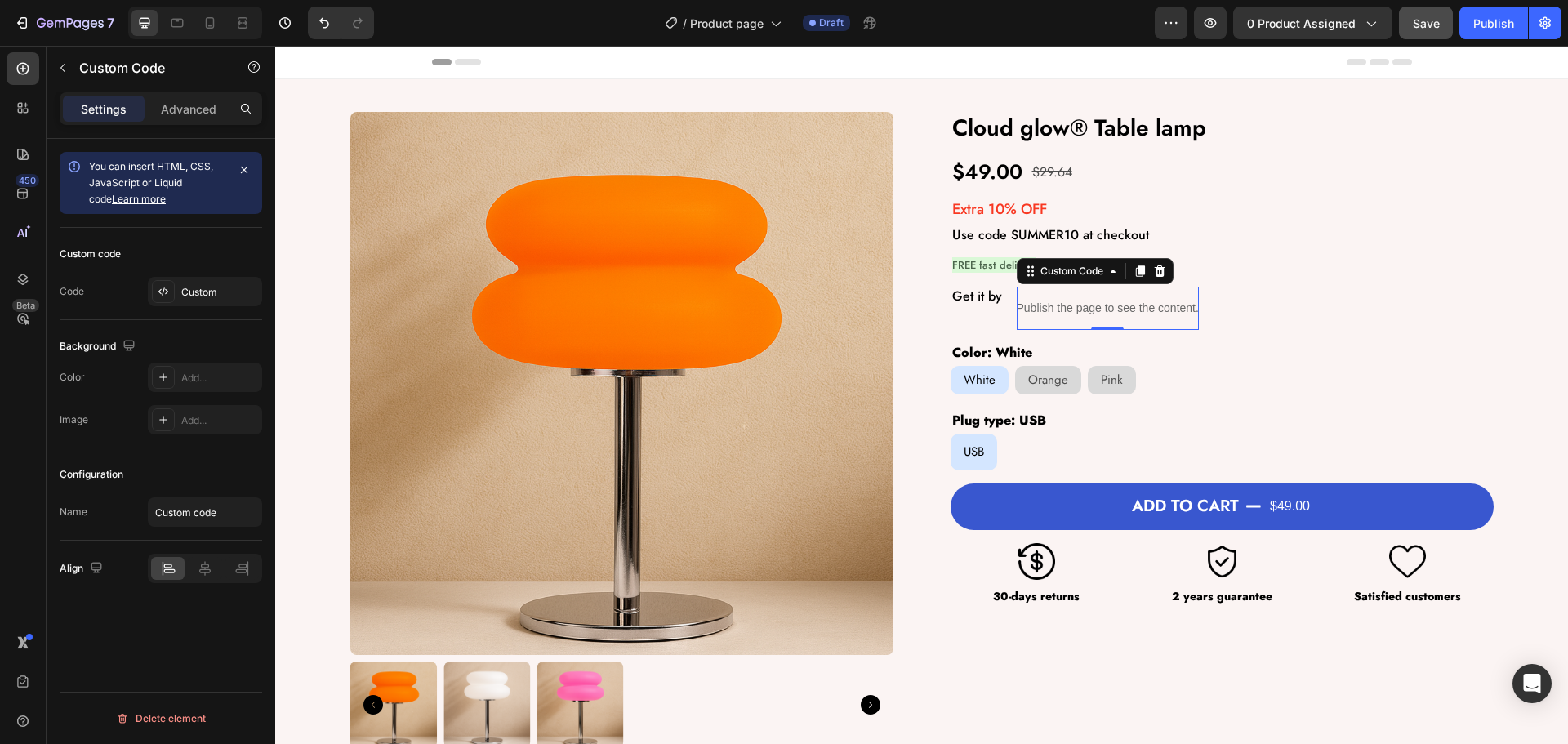
click at [1117, 306] on p "Publish the page to see the content." at bounding box center [1107, 308] width 182 height 18
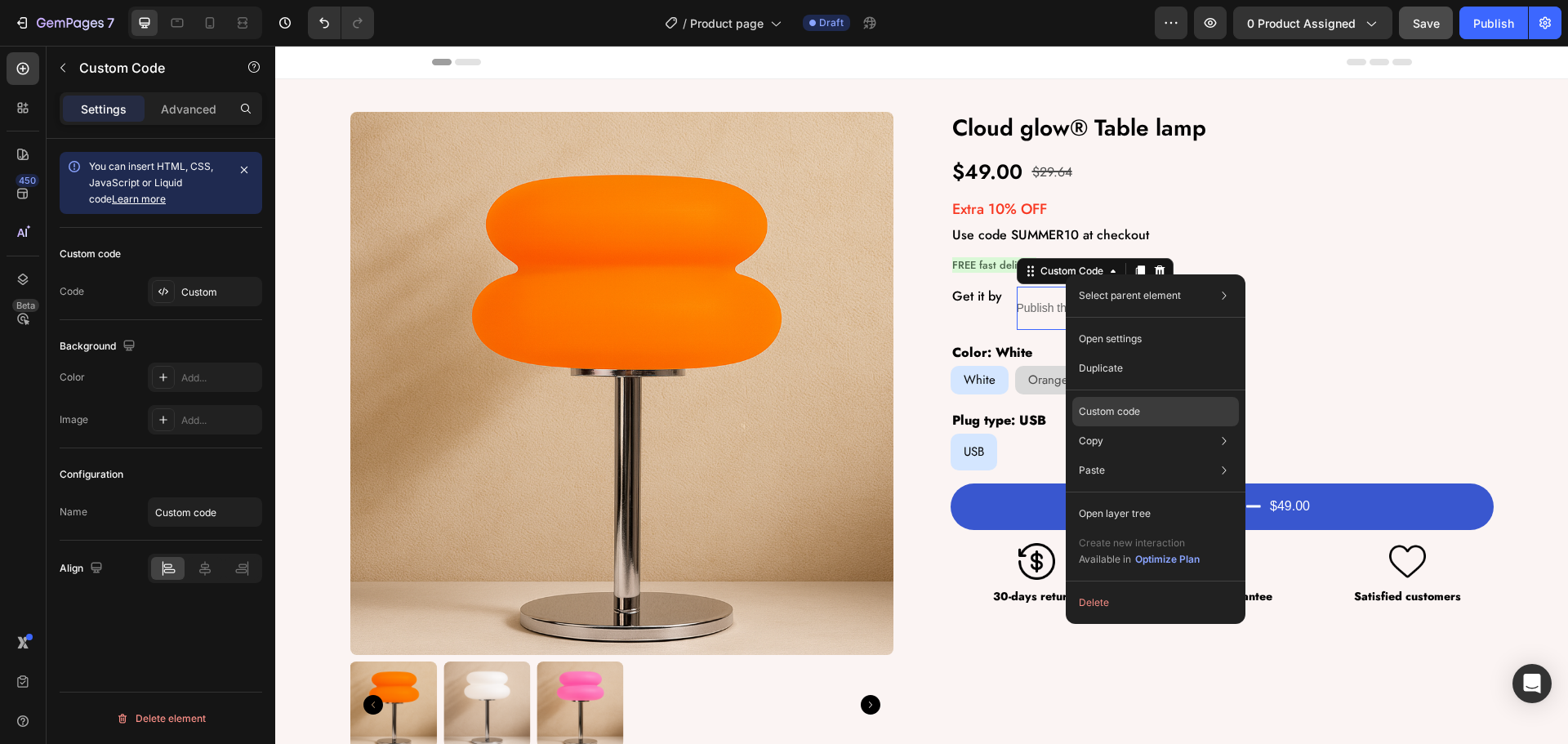
click at [1100, 415] on p "Custom code" at bounding box center [1109, 412] width 61 height 15
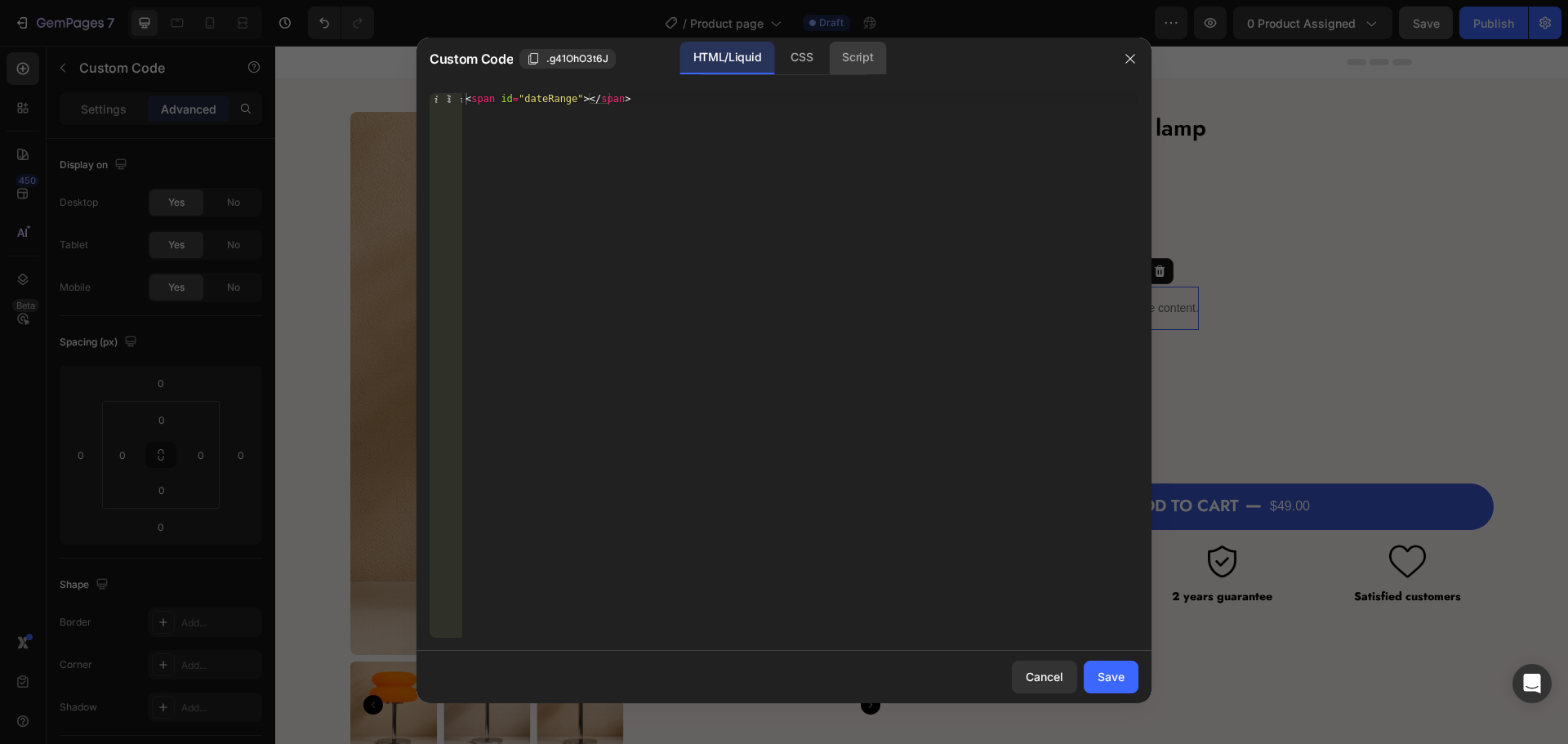
click at [848, 63] on div "Script" at bounding box center [858, 57] width 57 height 32
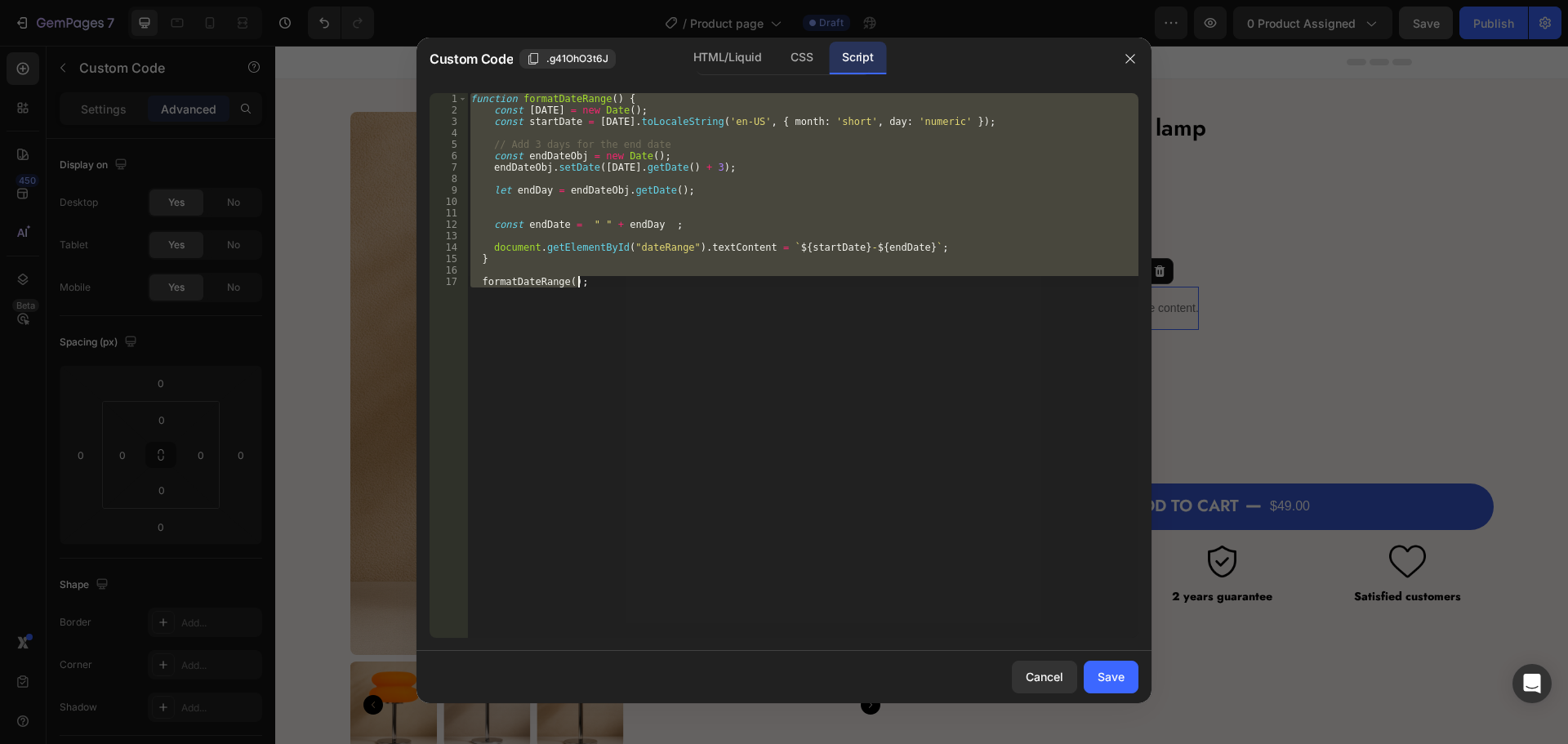
click at [583, 401] on div "function formatDateRange ( ) { const today = new Date ( ) ; const startDate = t…" at bounding box center [803, 366] width 672 height 545
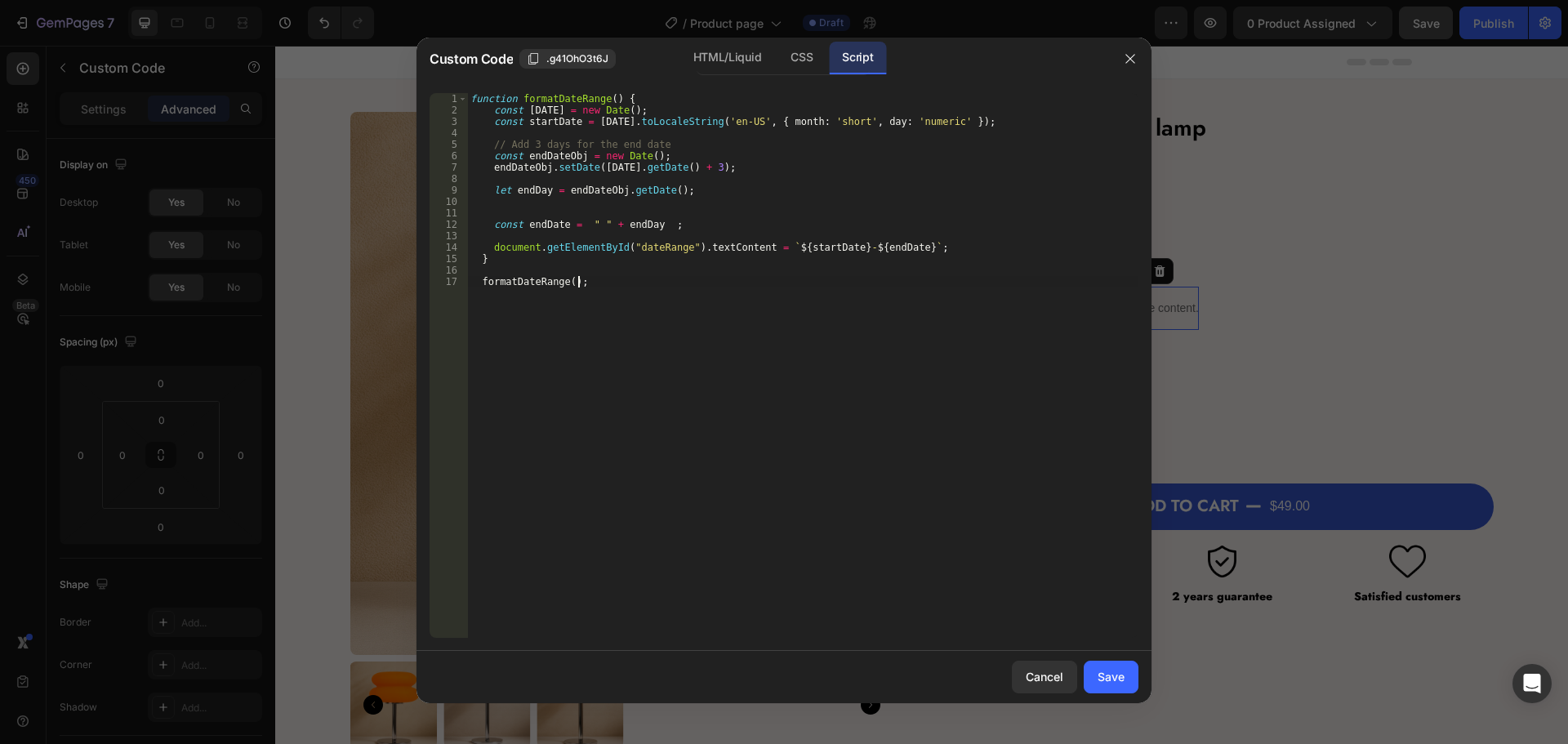
type textarea "formatDateRange();"
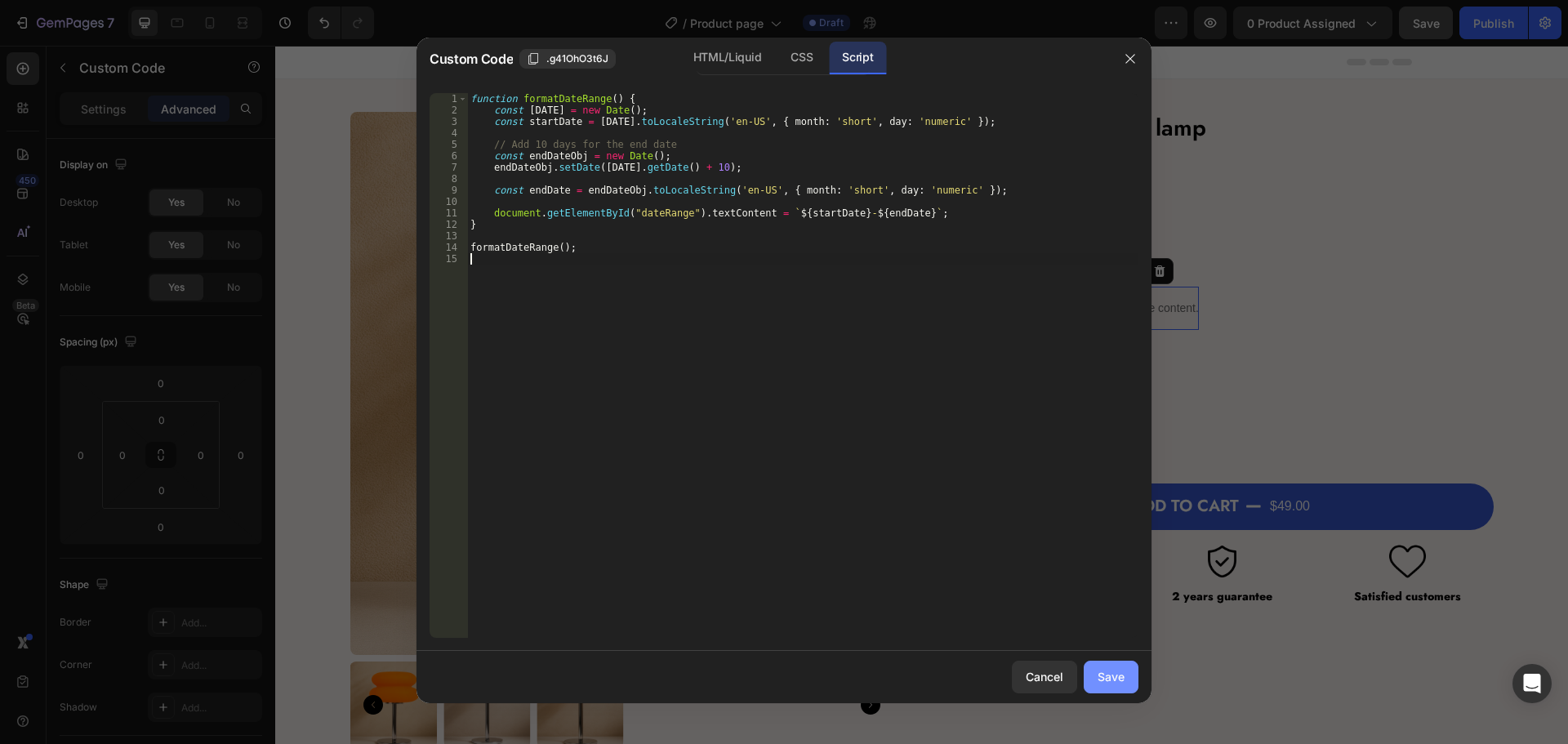
click at [1115, 669] on div "Save" at bounding box center [1111, 676] width 27 height 18
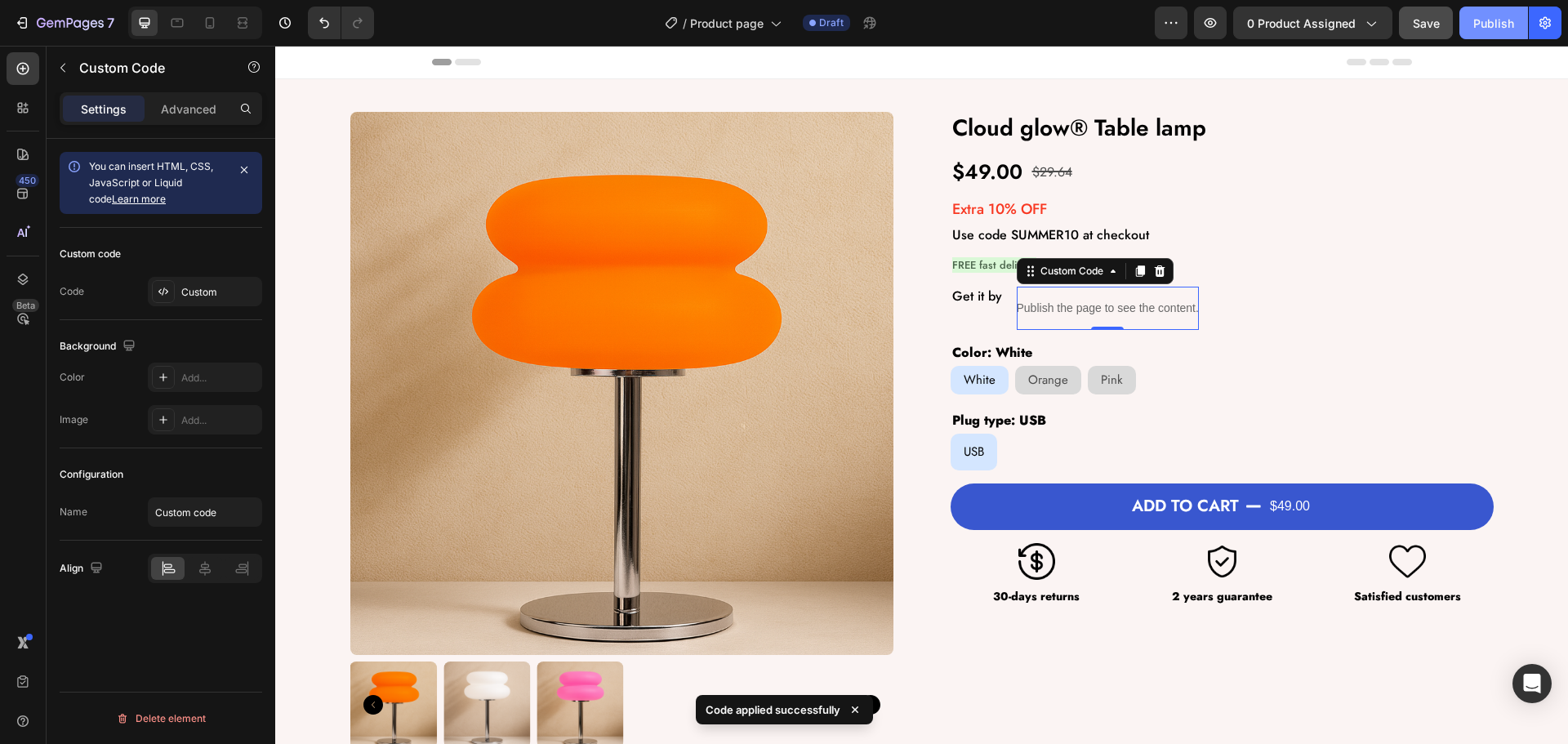
click at [1500, 20] on div "Publish" at bounding box center [1494, 23] width 41 height 18
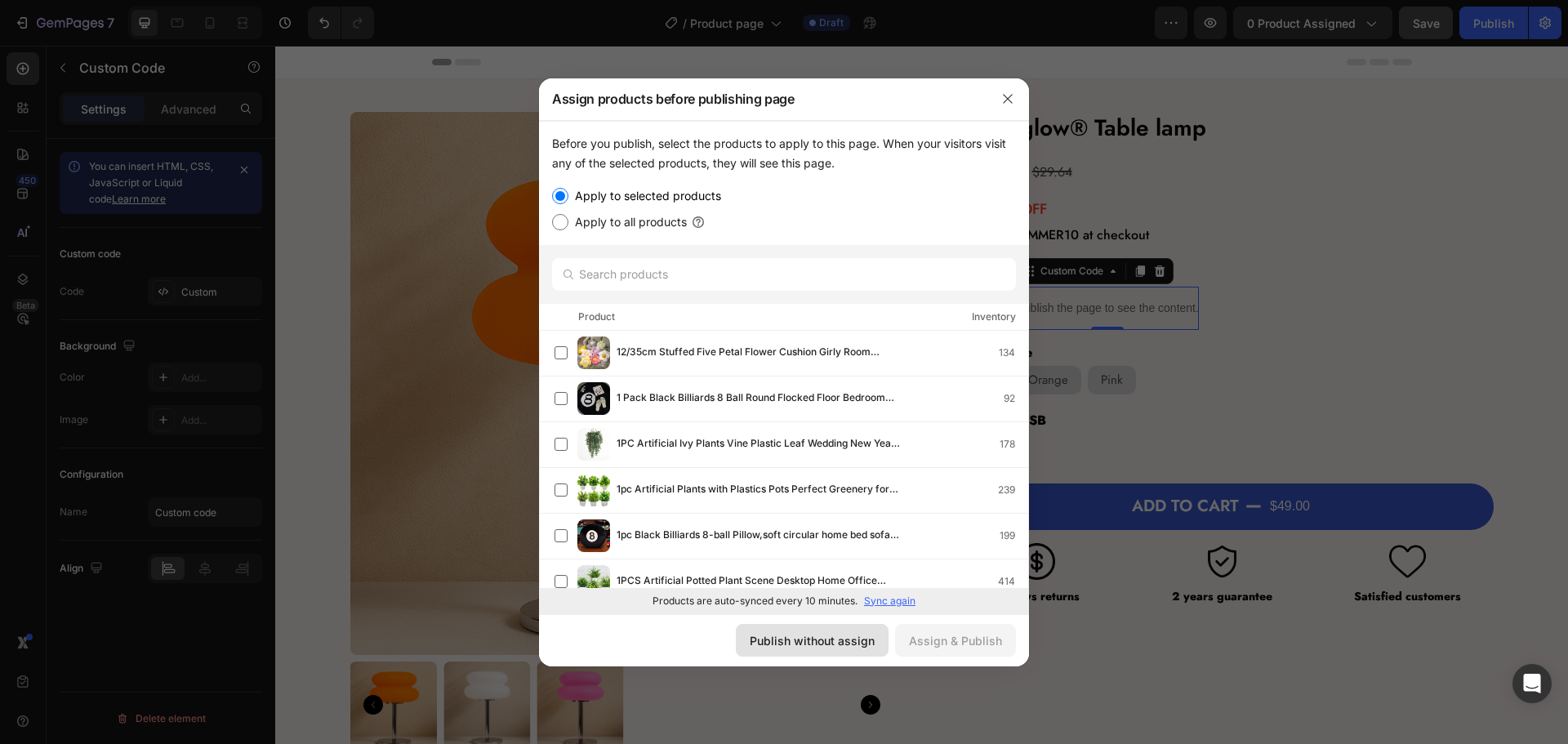
click at [806, 644] on div "Publish without assign" at bounding box center [811, 640] width 125 height 18
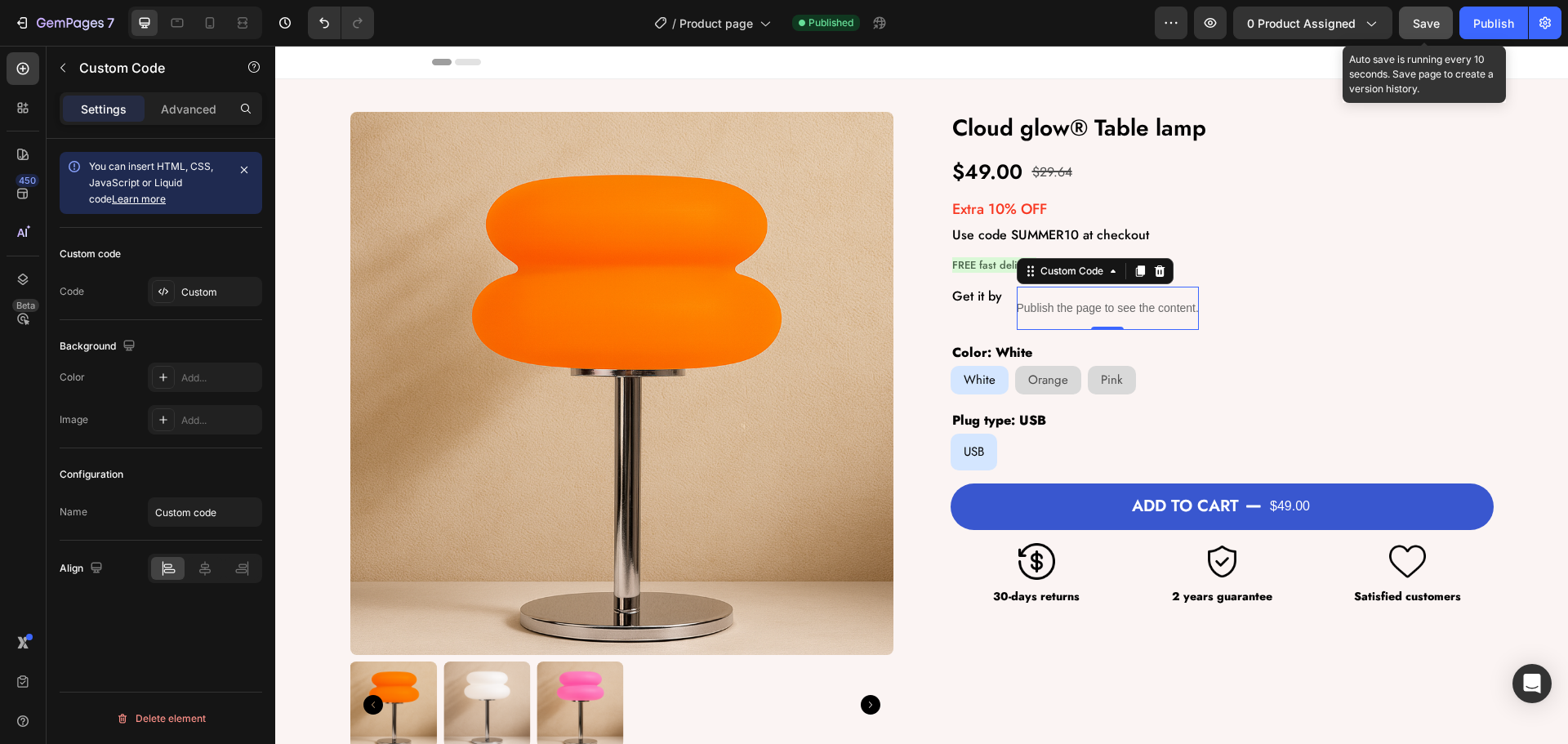
click at [1430, 31] on div "Save" at bounding box center [1426, 23] width 27 height 18
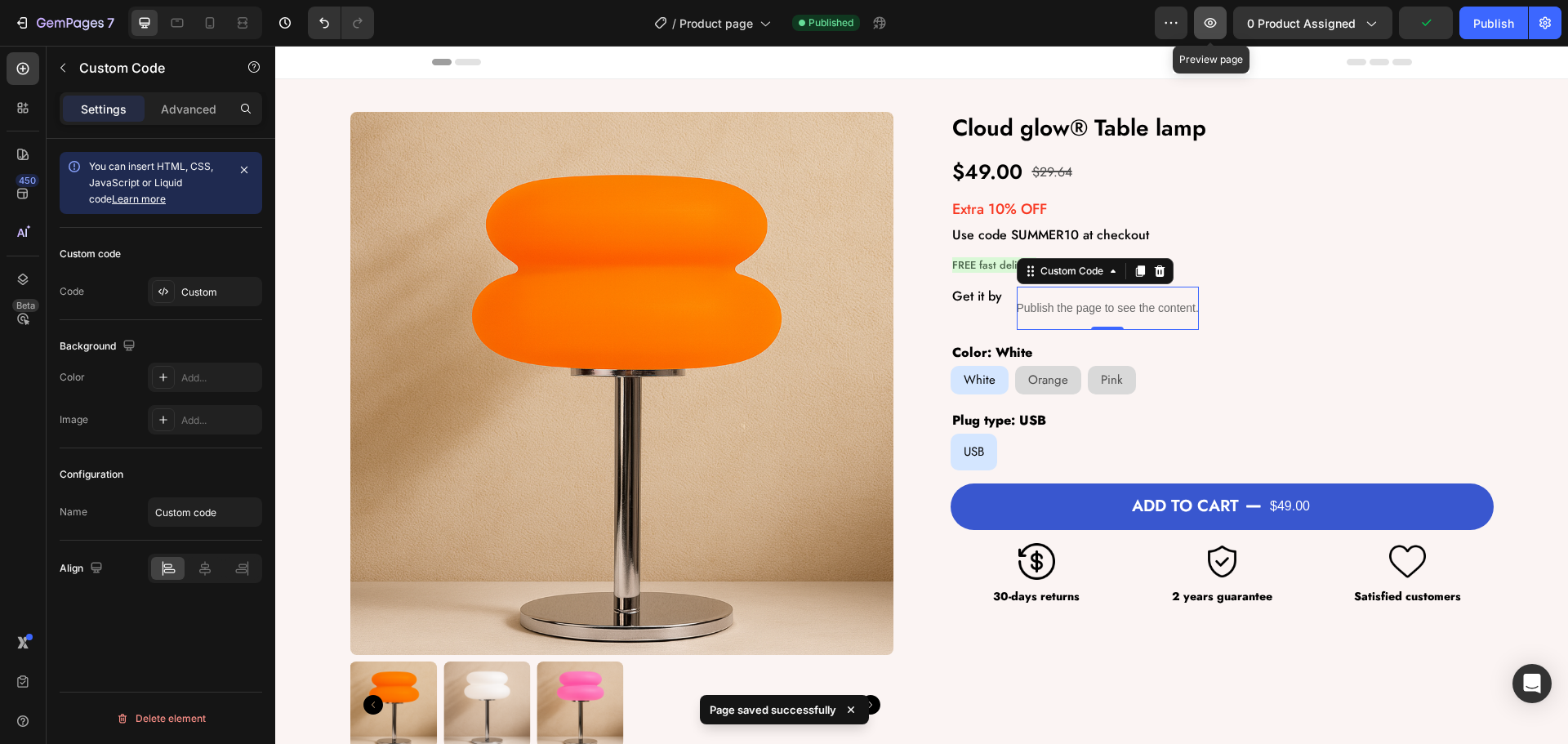
click at [1217, 21] on icon "button" at bounding box center [1210, 22] width 12 height 10
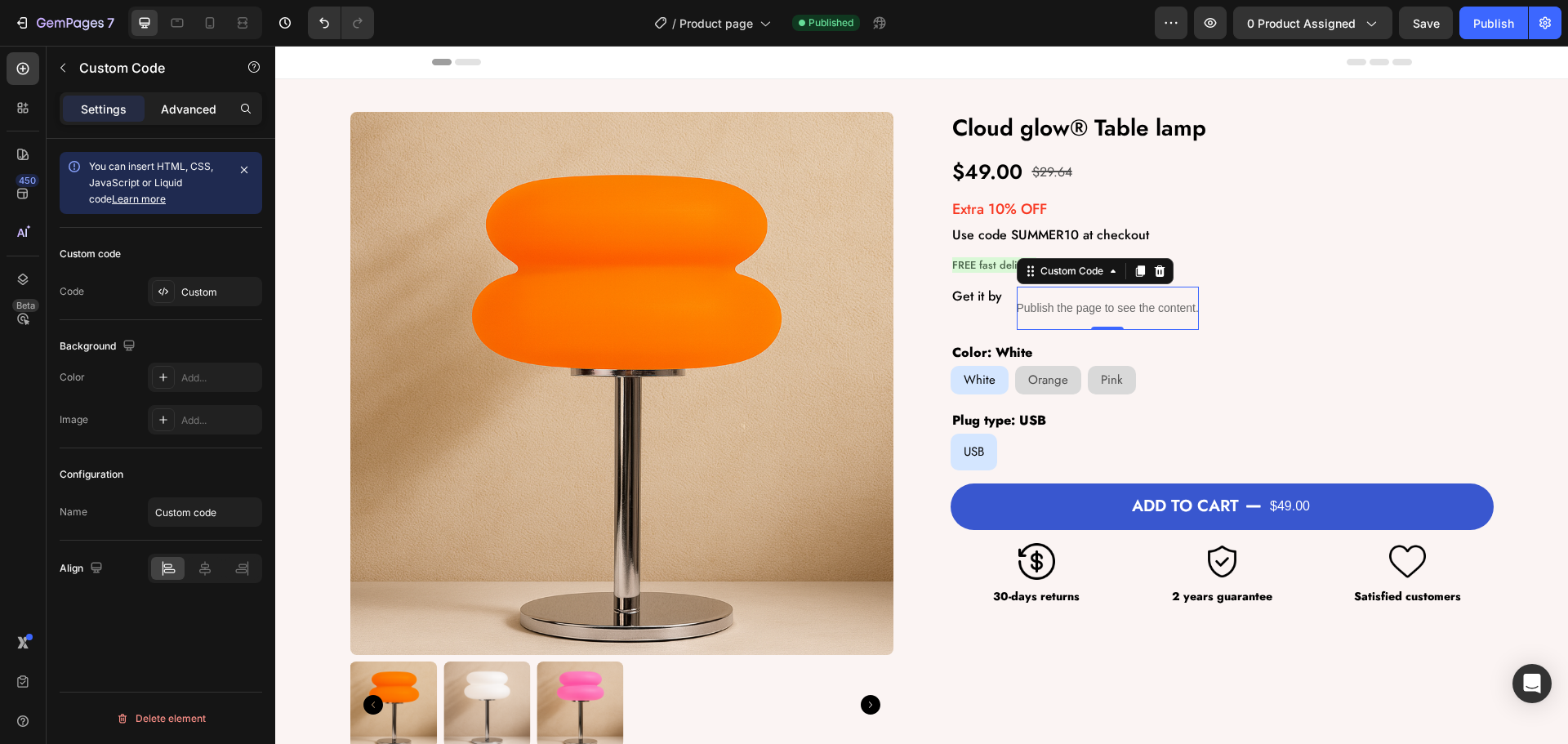
click at [193, 108] on p "Advanced" at bounding box center [189, 109] width 56 height 18
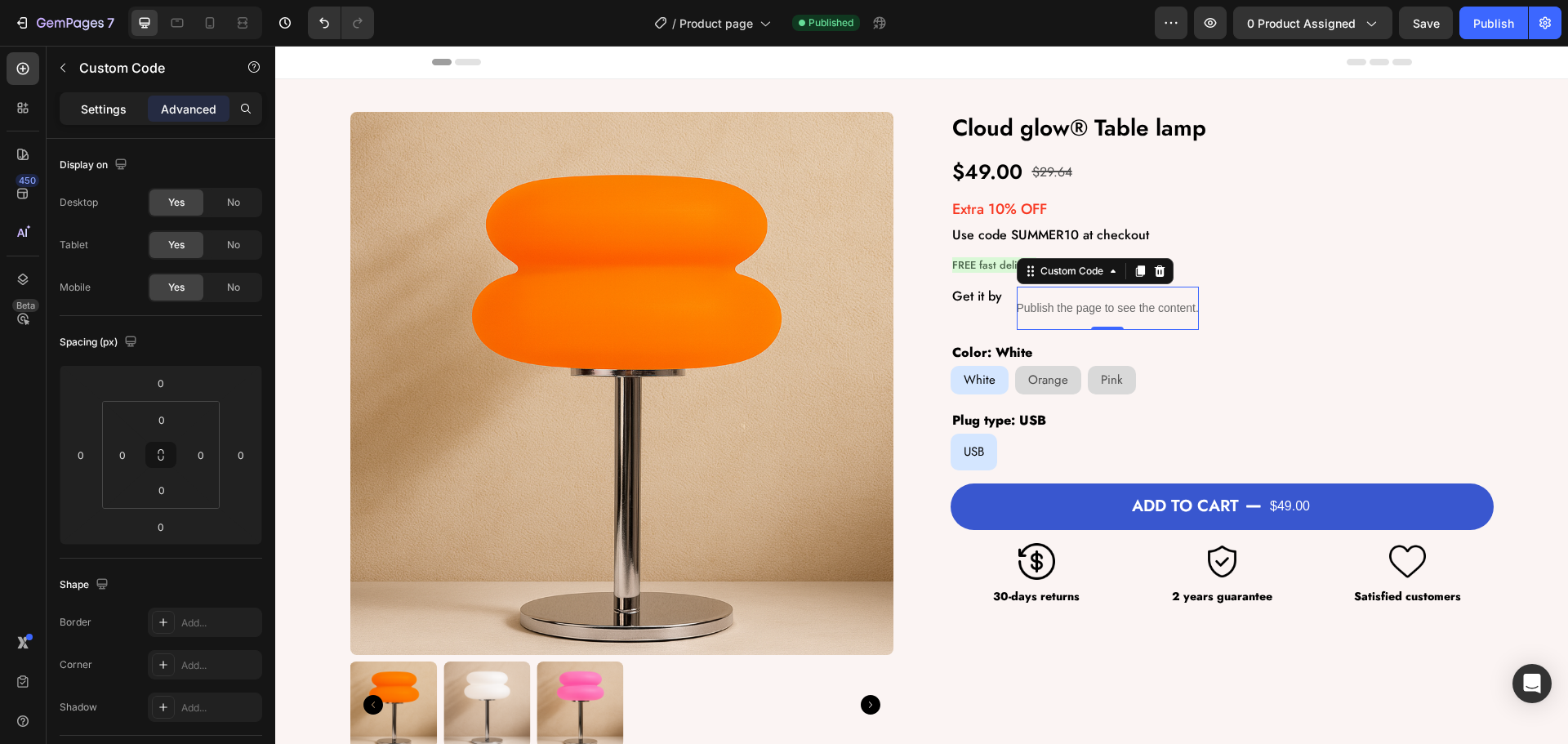
click at [76, 104] on div "Settings" at bounding box center [104, 108] width 81 height 26
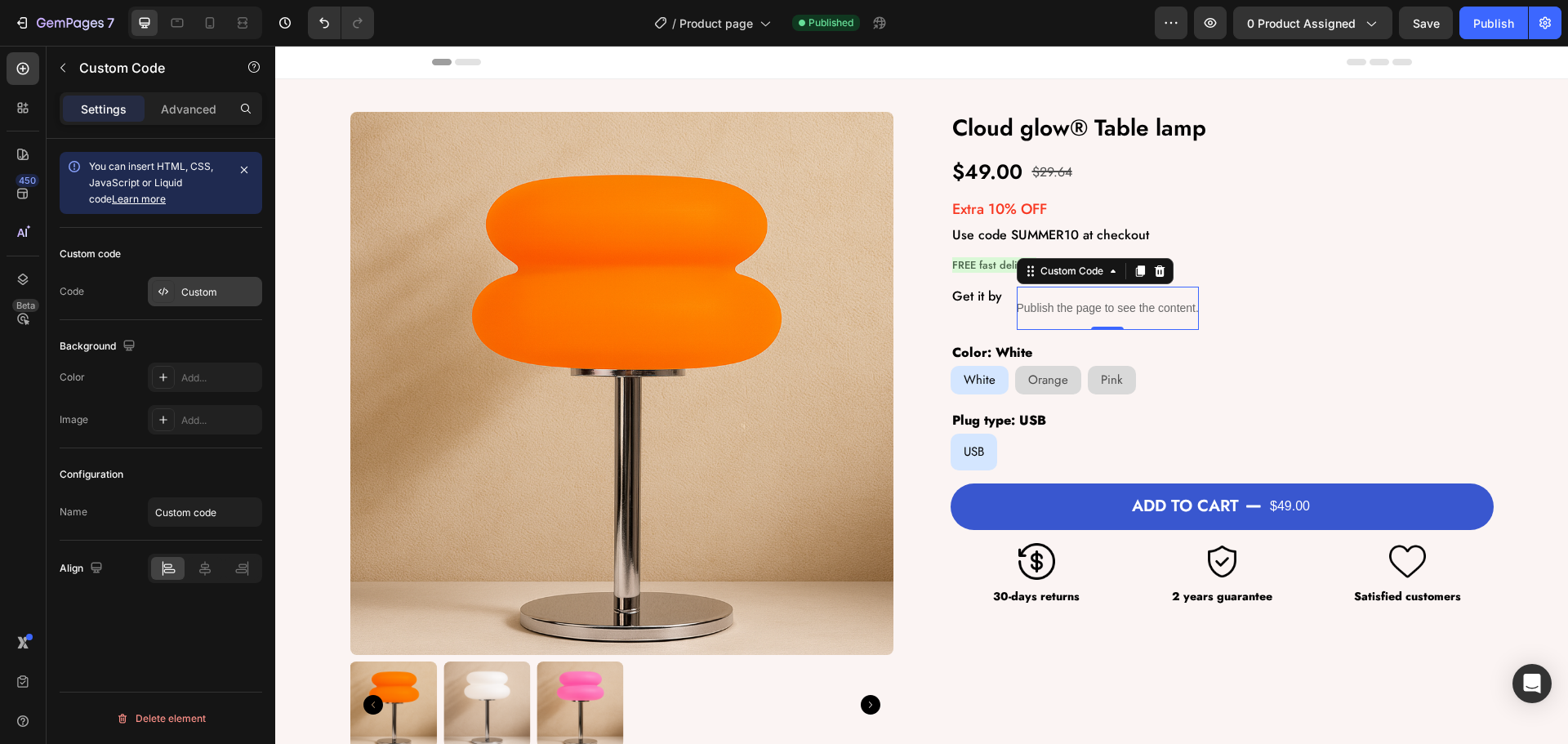
click at [207, 282] on div "Custom" at bounding box center [205, 291] width 115 height 30
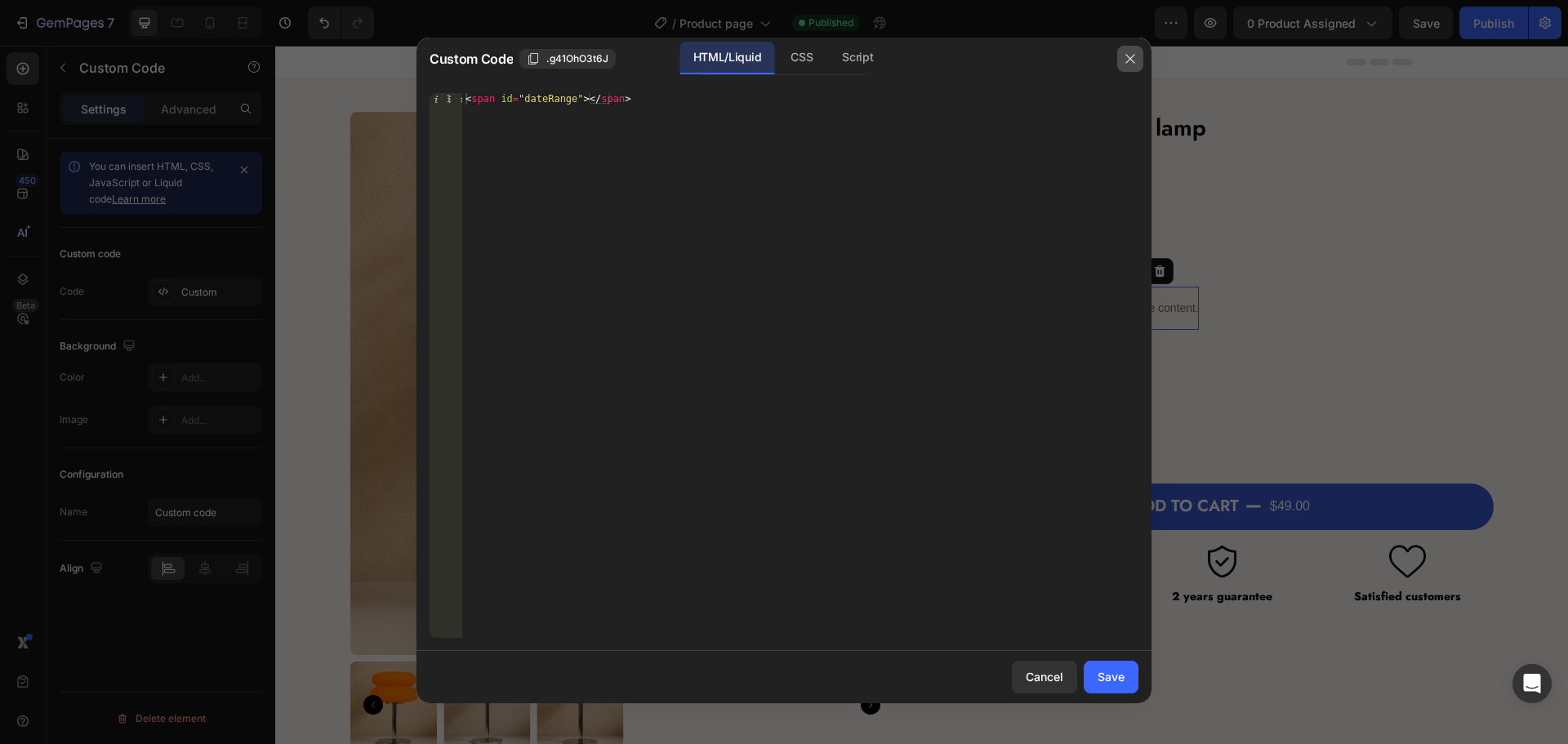
click at [1132, 63] on icon "button" at bounding box center [1130, 59] width 13 height 13
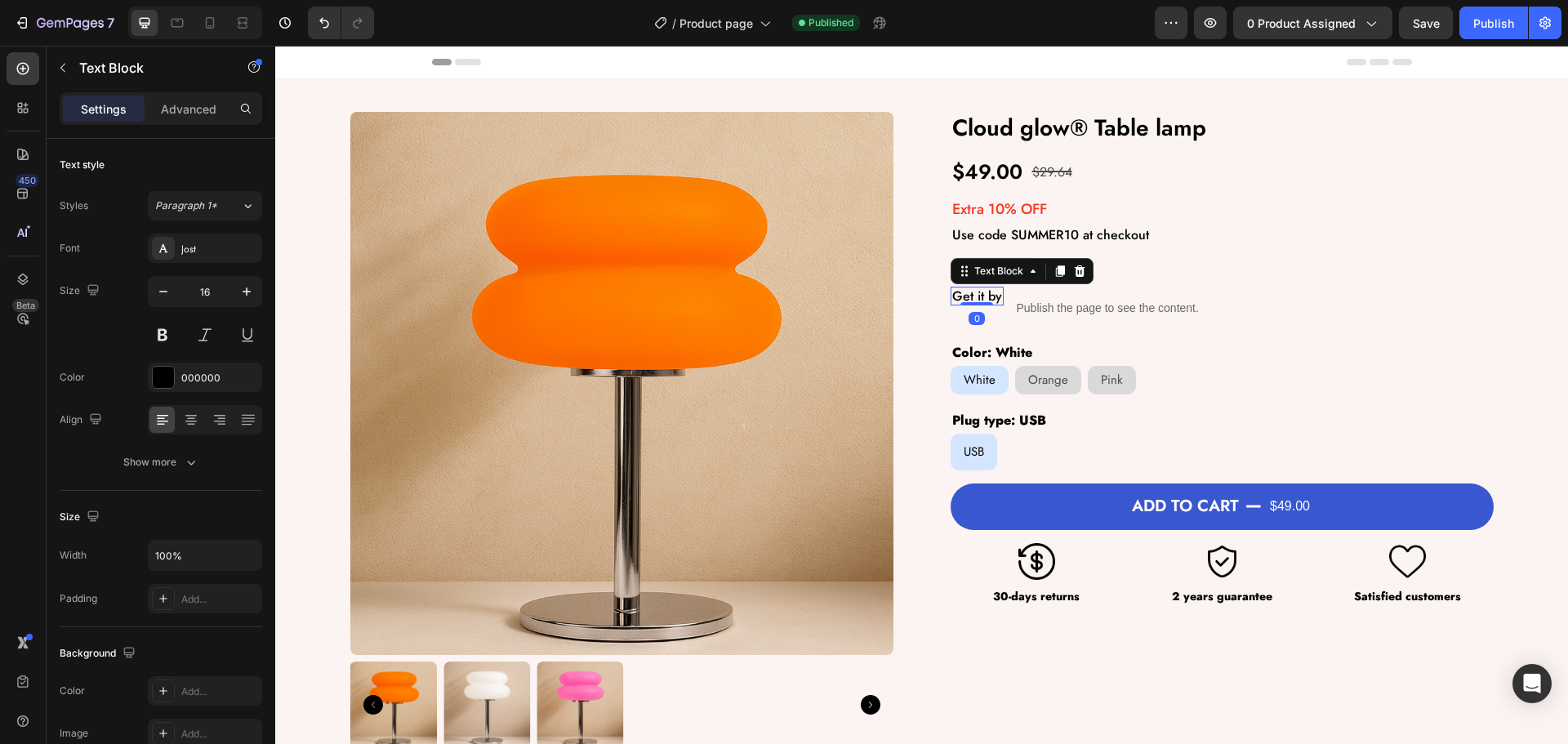
click at [977, 296] on p "Get it by" at bounding box center [977, 296] width 50 height 16
click at [207, 250] on div "Jost" at bounding box center [219, 249] width 77 height 15
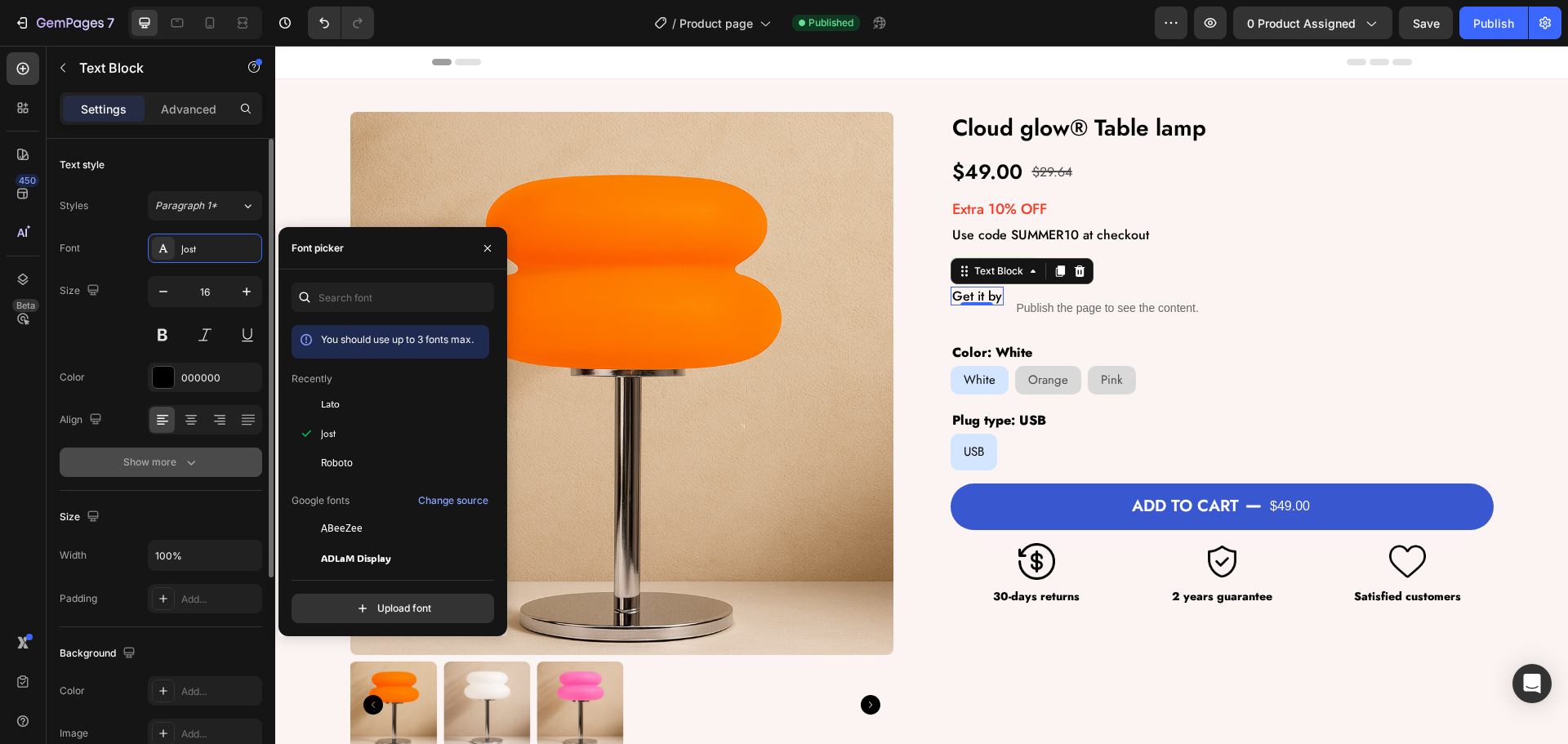
click at [148, 474] on button "Show more" at bounding box center [160, 463] width 203 height 30
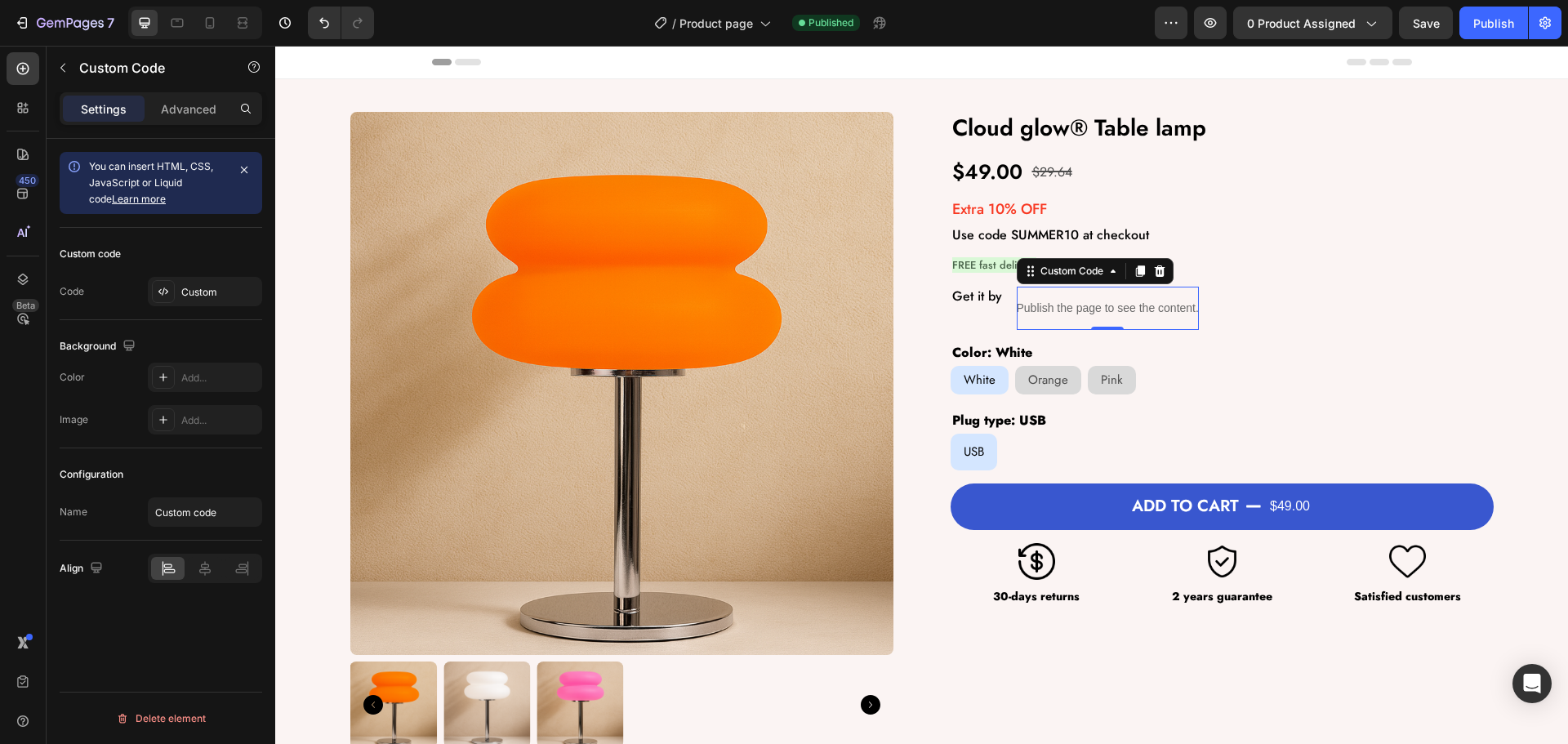
click at [1064, 294] on div "Publish the page to see the content." at bounding box center [1107, 308] width 182 height 43
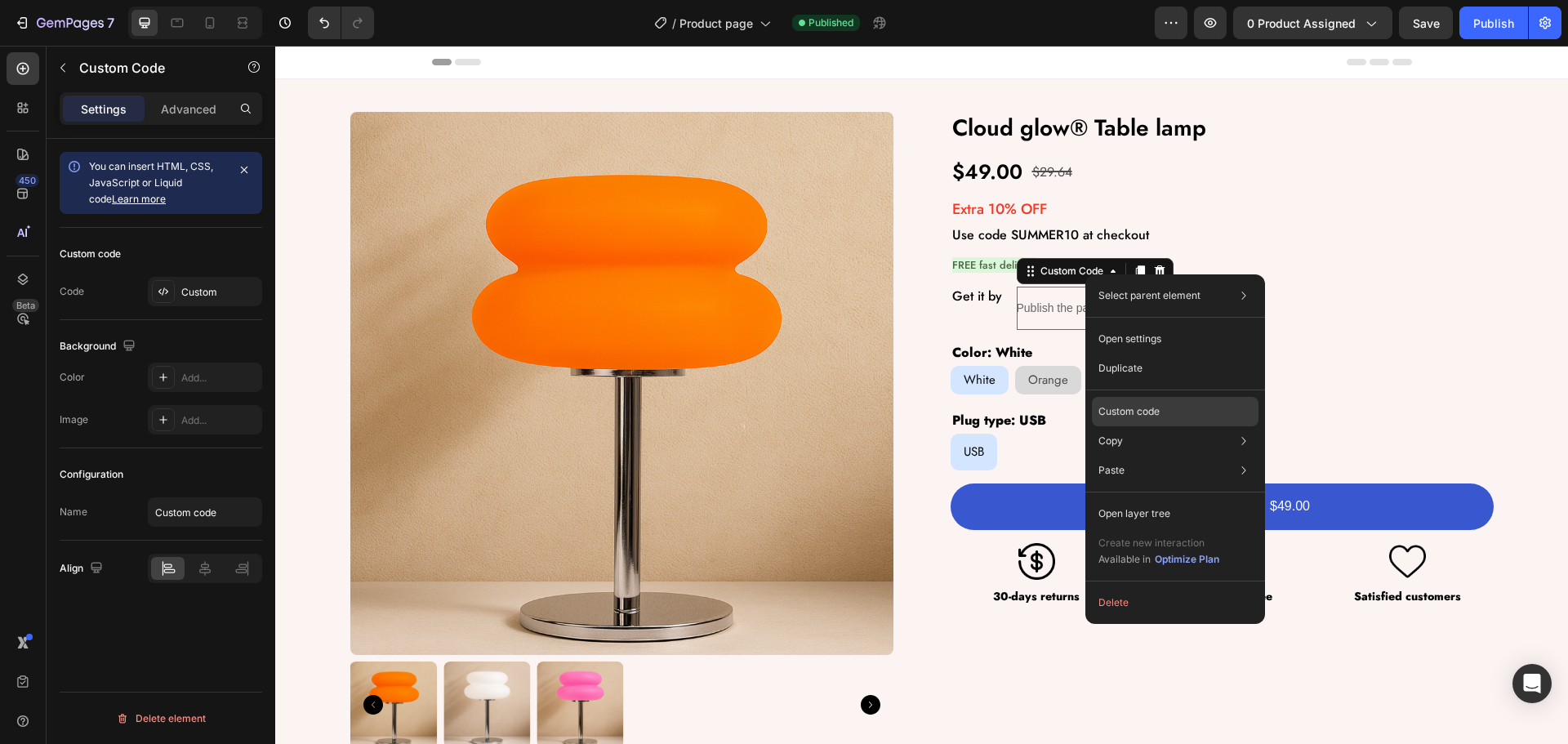
click at [1128, 415] on p "Custom code" at bounding box center [1129, 412] width 61 height 15
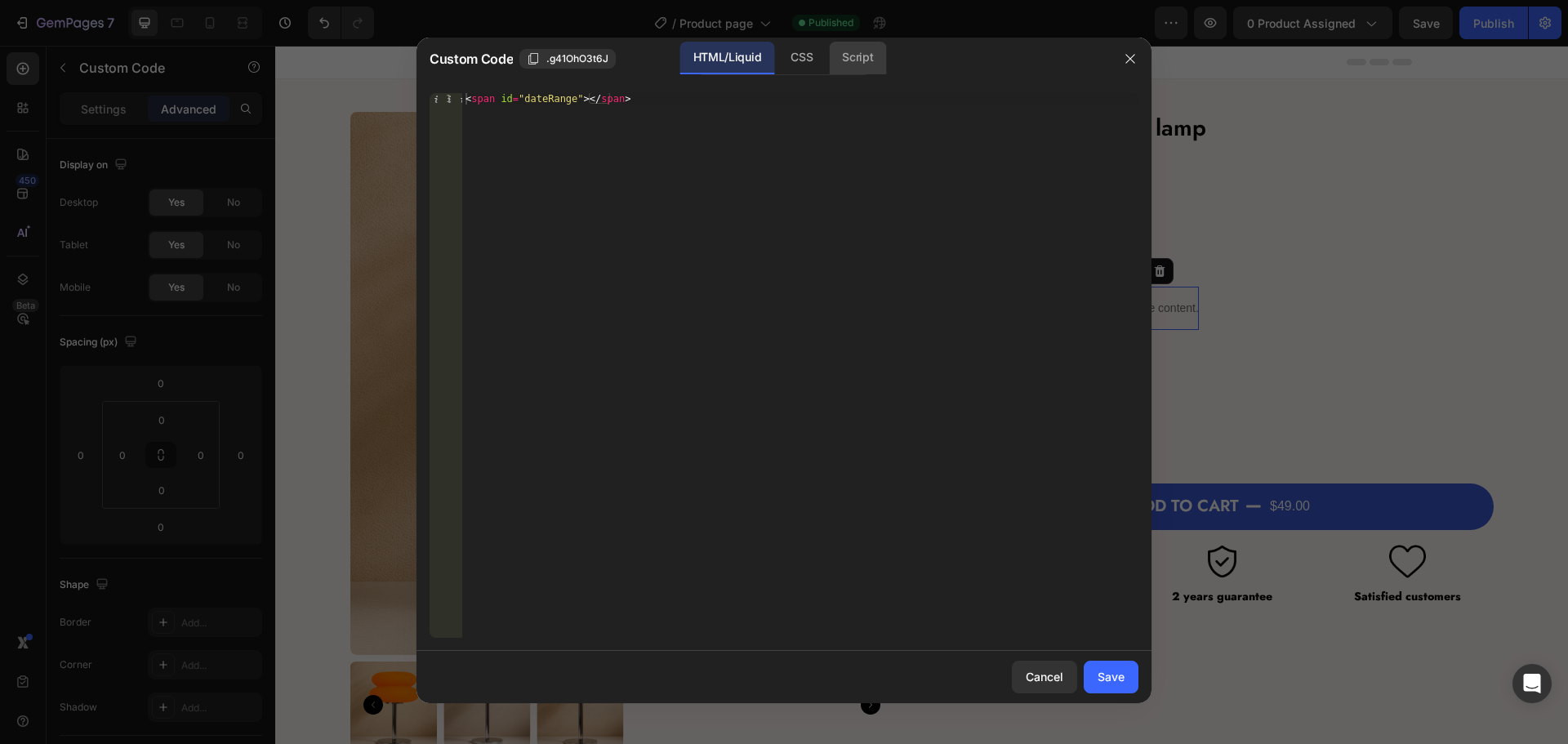
click at [856, 59] on div "Script" at bounding box center [858, 57] width 57 height 32
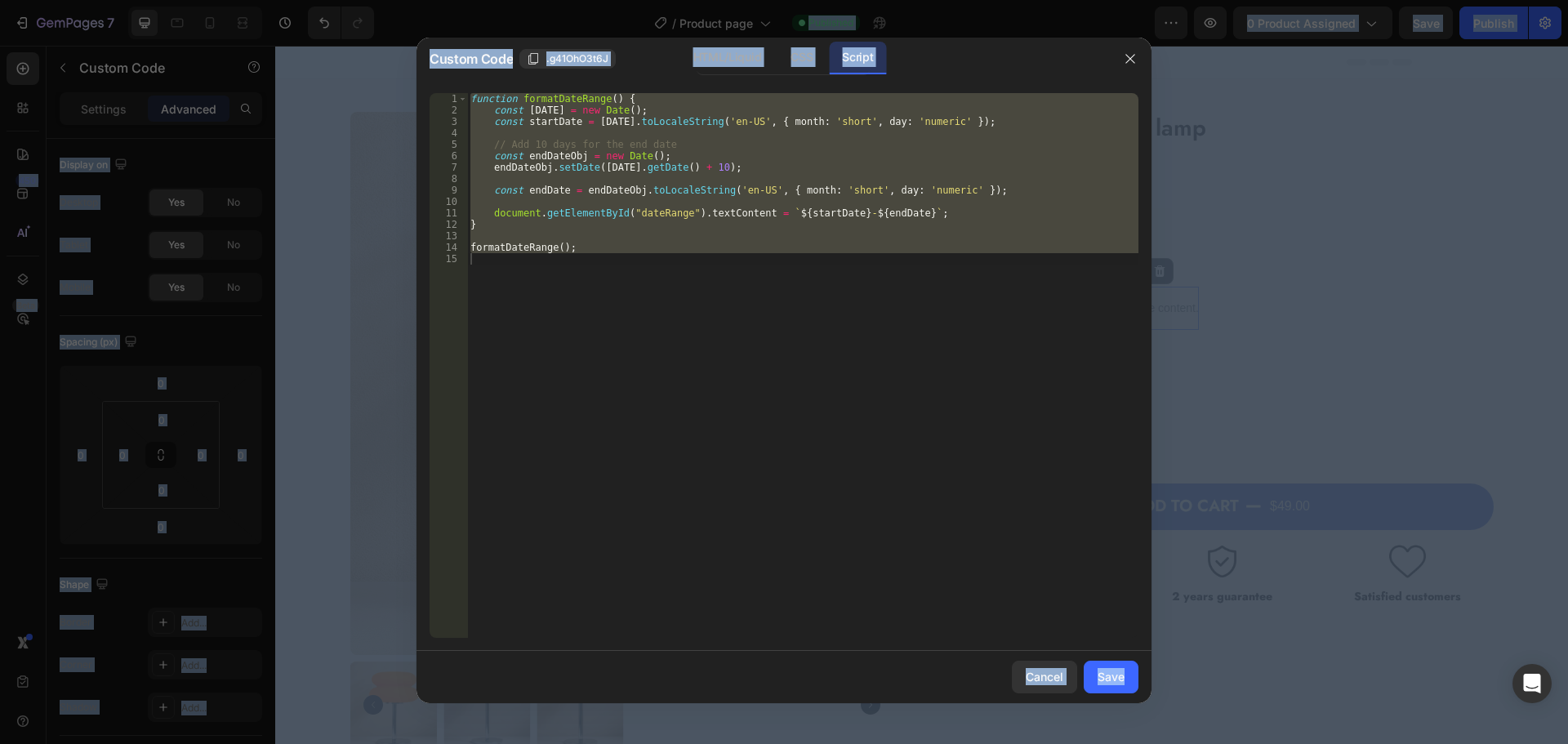
type textarea "formatDateRange();"
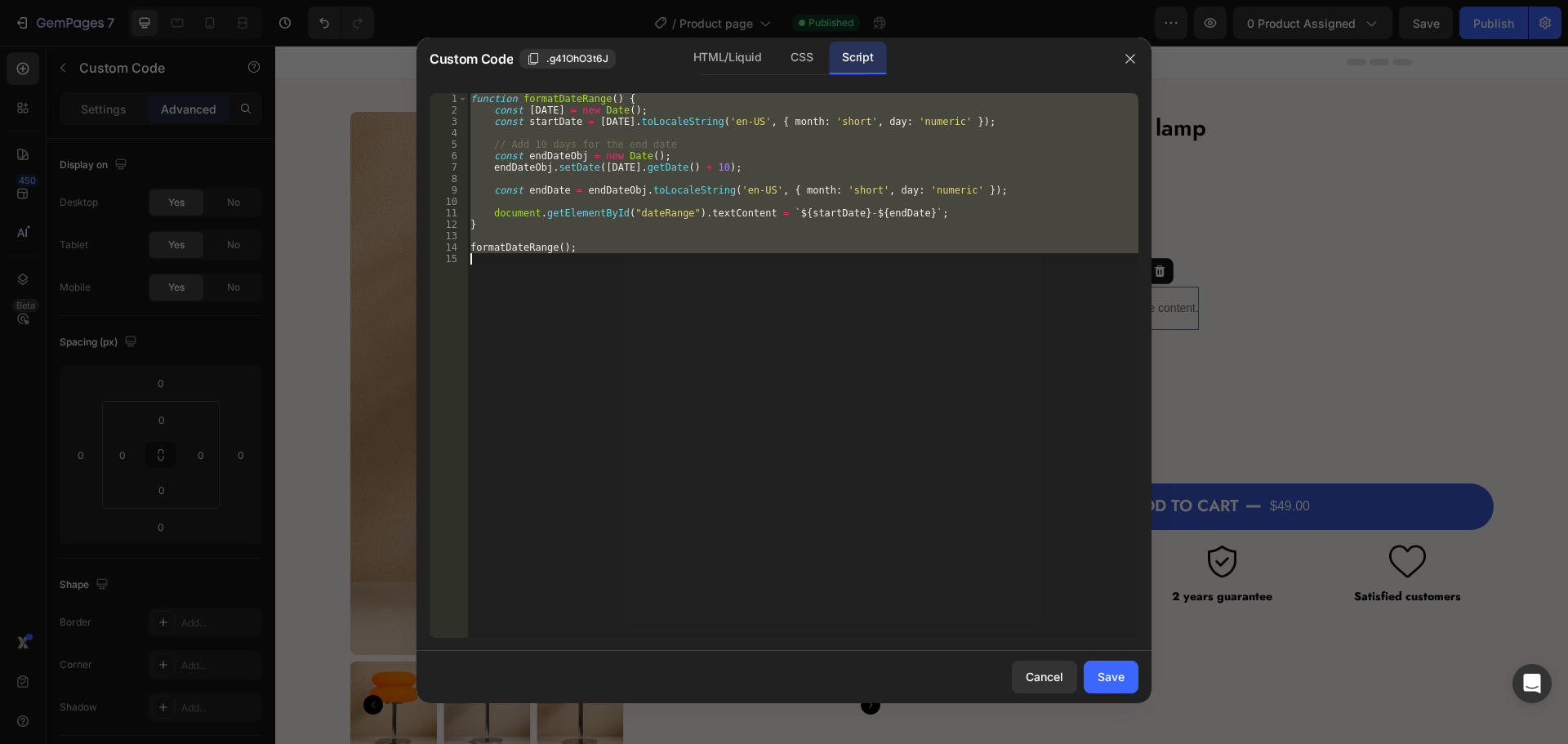
click at [606, 334] on div "function formatDateRange ( ) { const today = new Date ( ) ; const startDate = t…" at bounding box center [803, 366] width 672 height 545
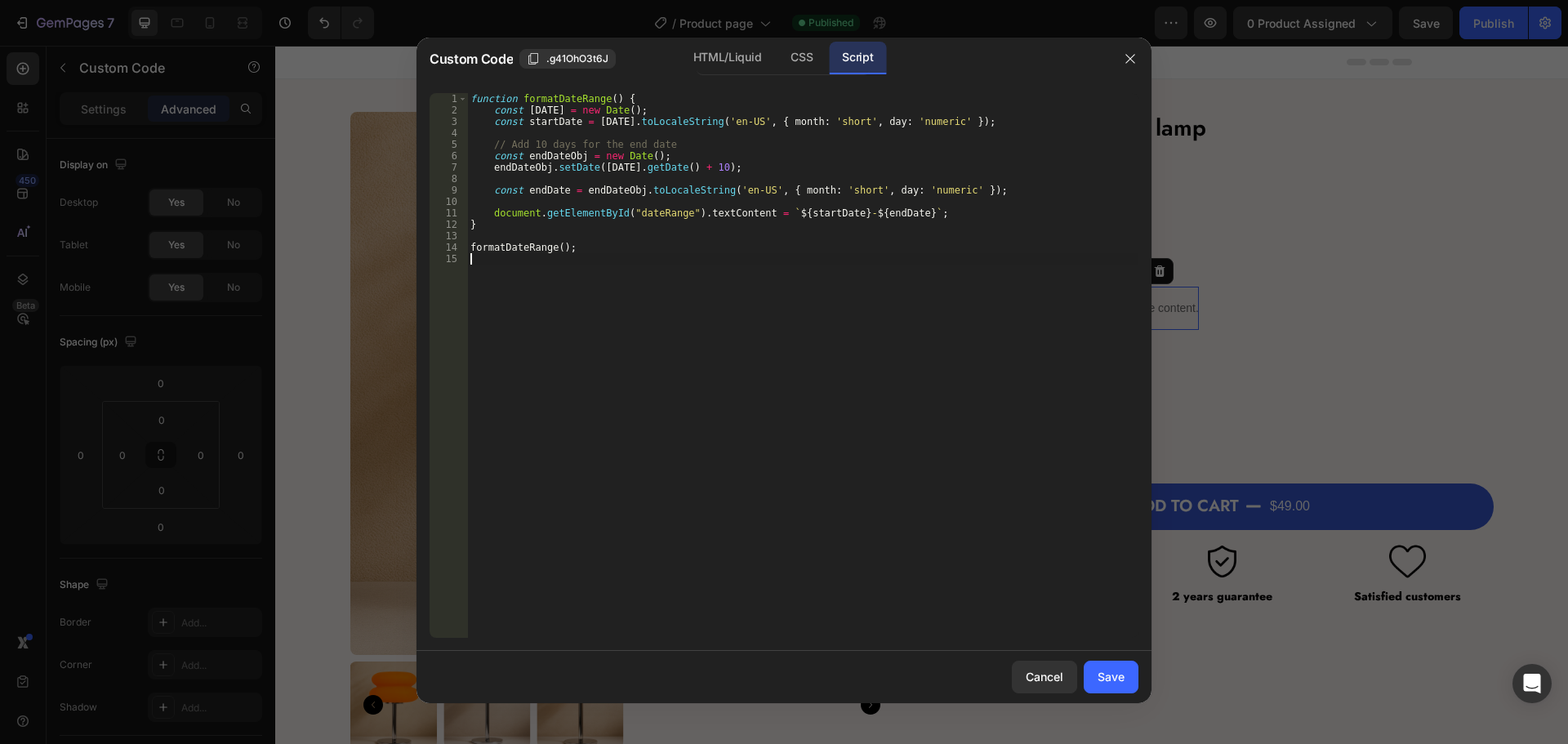
type textarea "formatDateRange();"
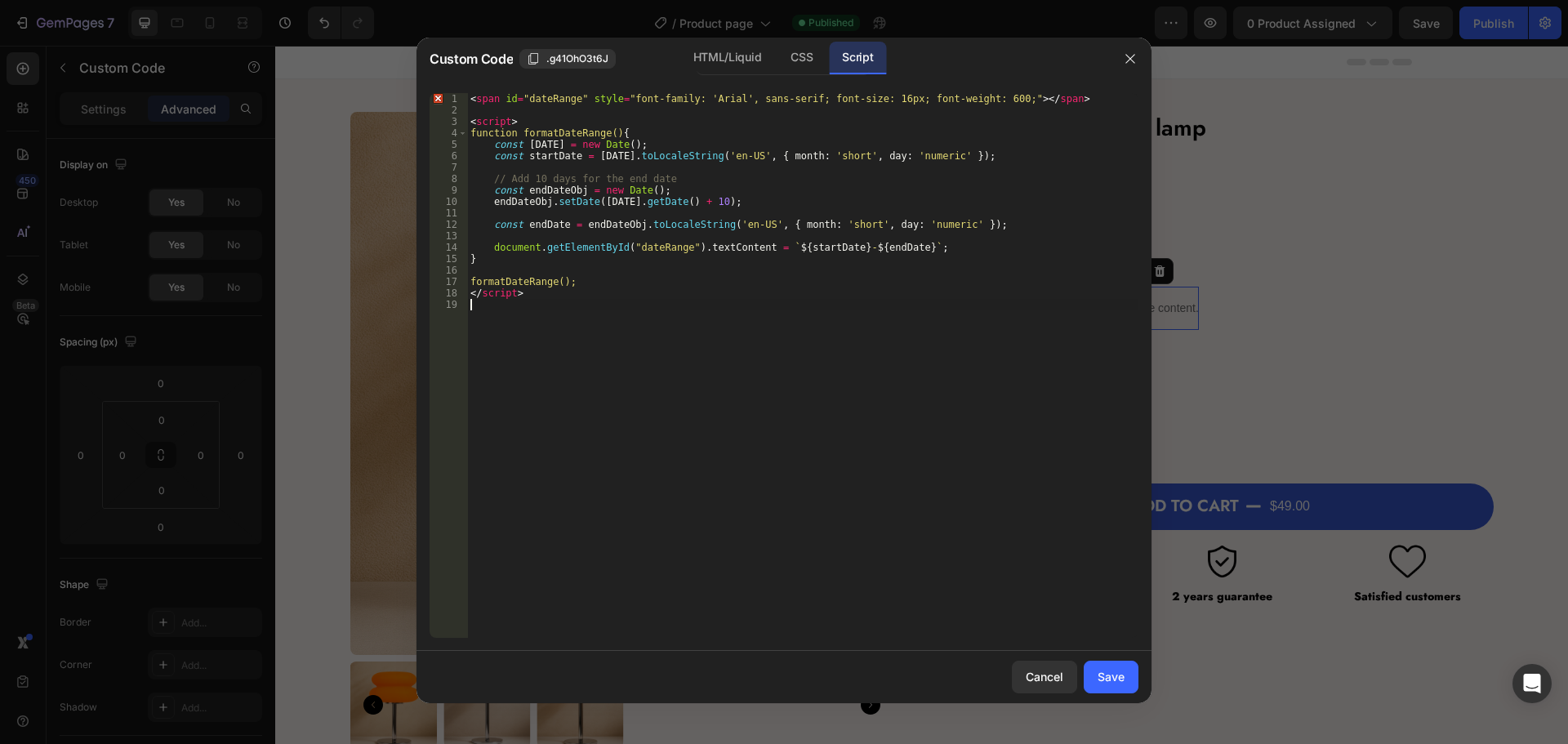
click at [557, 436] on div "< span id = "dateRange" style = "font-family: 'Arial', sans-serif; font-size: 1…" at bounding box center [803, 378] width 672 height 568
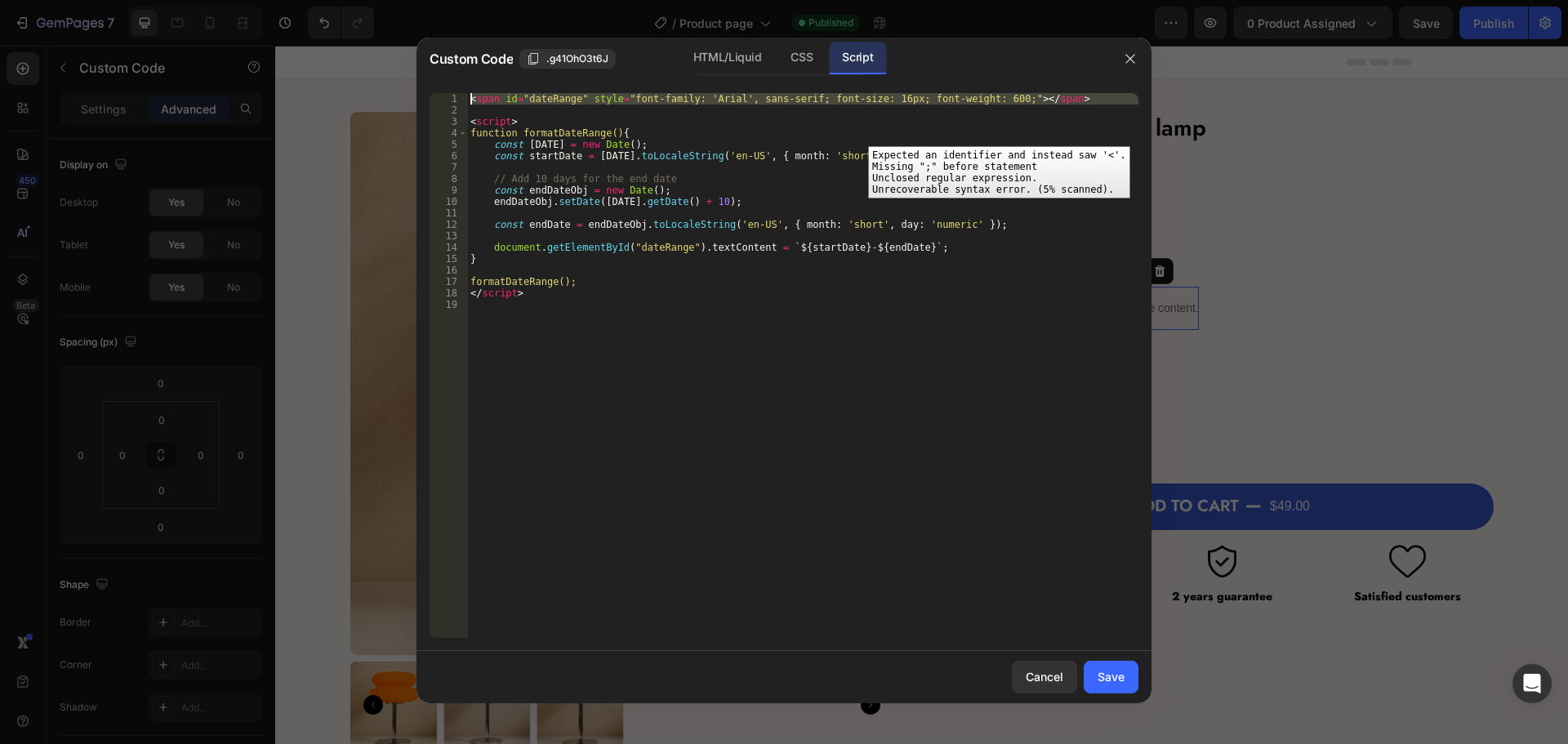
click at [439, 96] on div "1" at bounding box center [448, 99] width 38 height 11
type textarea "<span id="dateRange" style="font-family: 'Arial', sans-serif; font-size: 16px; …"
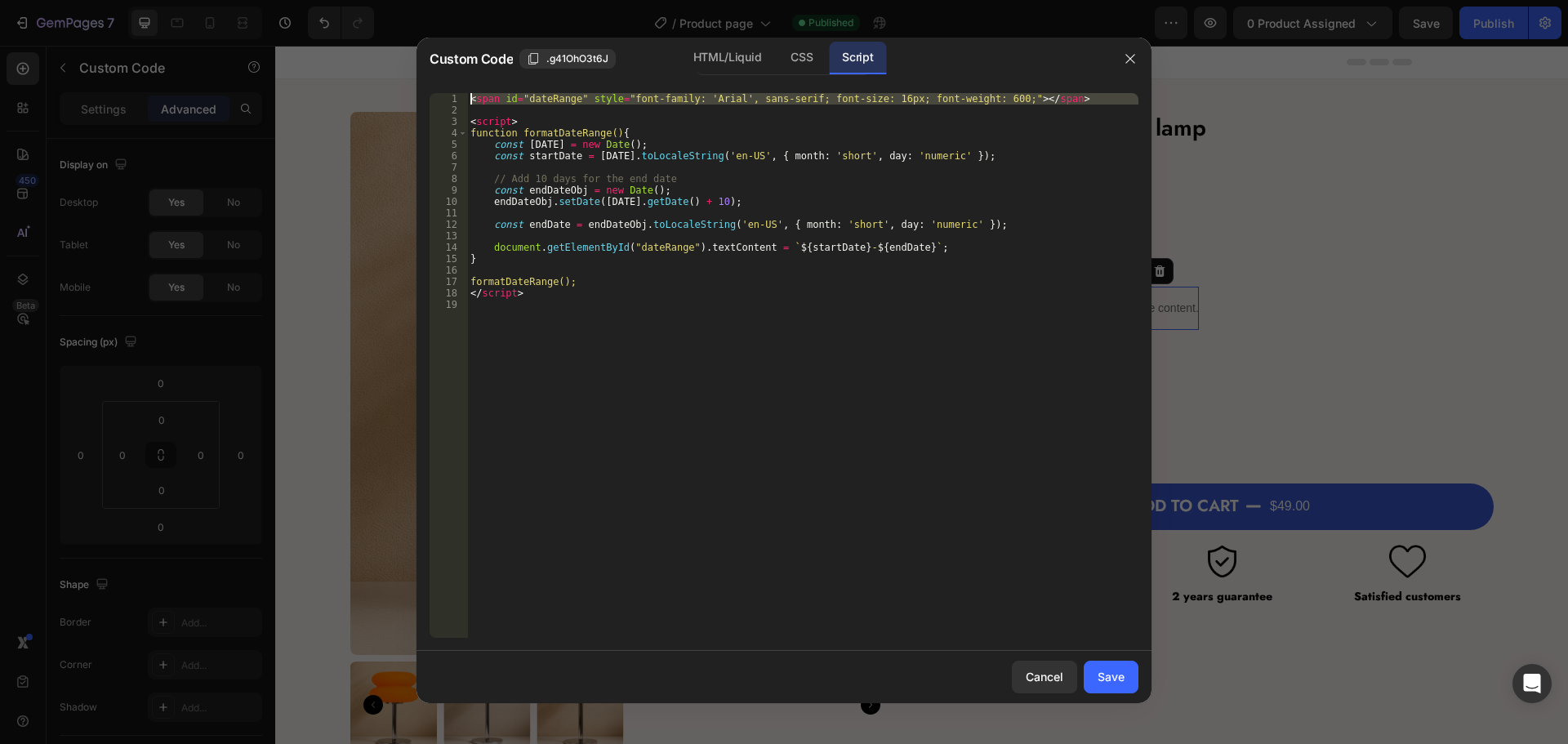
click at [619, 390] on div "< span id = "dateRange" style = "font-family: 'Arial', sans-serif; font-size: 1…" at bounding box center [803, 378] width 672 height 568
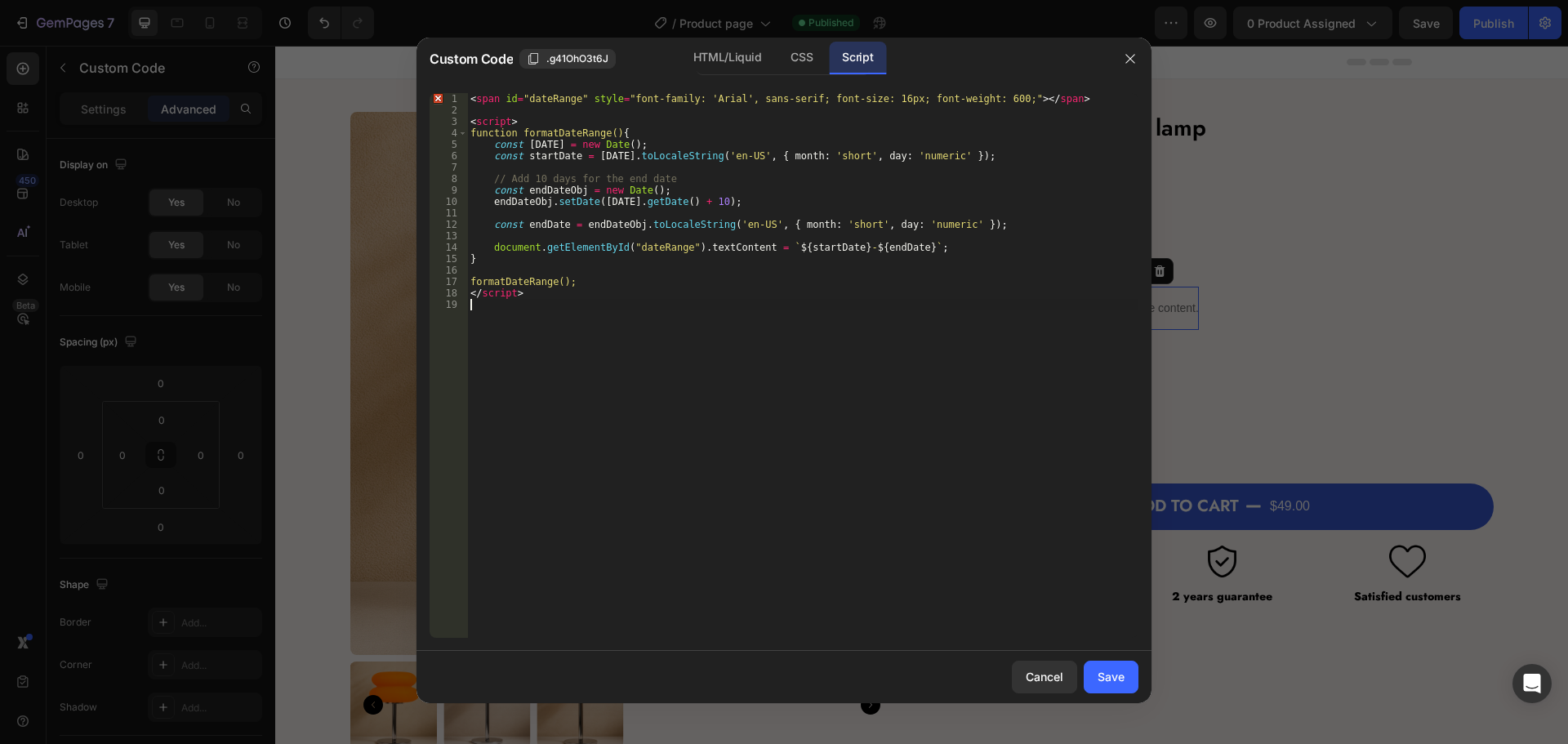
click at [671, 355] on div "< span id = "dateRange" style = "font-family: 'Arial', sans-serif; font-size: 1…" at bounding box center [803, 378] width 672 height 568
type textarea "</script>"
click at [671, 355] on div "< span id = "dateRange" style = "font-family: 'Arial', sans-serif; font-size: 1…" at bounding box center [803, 378] width 672 height 568
click at [722, 102] on div "< span id = "dateRange" style = "font-family: 'Arial', sans-serif; font-size: 1…" at bounding box center [803, 378] width 672 height 568
type textarea "<span id="dateRange" style="font-family: 'jost', sans-serif; font-size: 16px; f…"
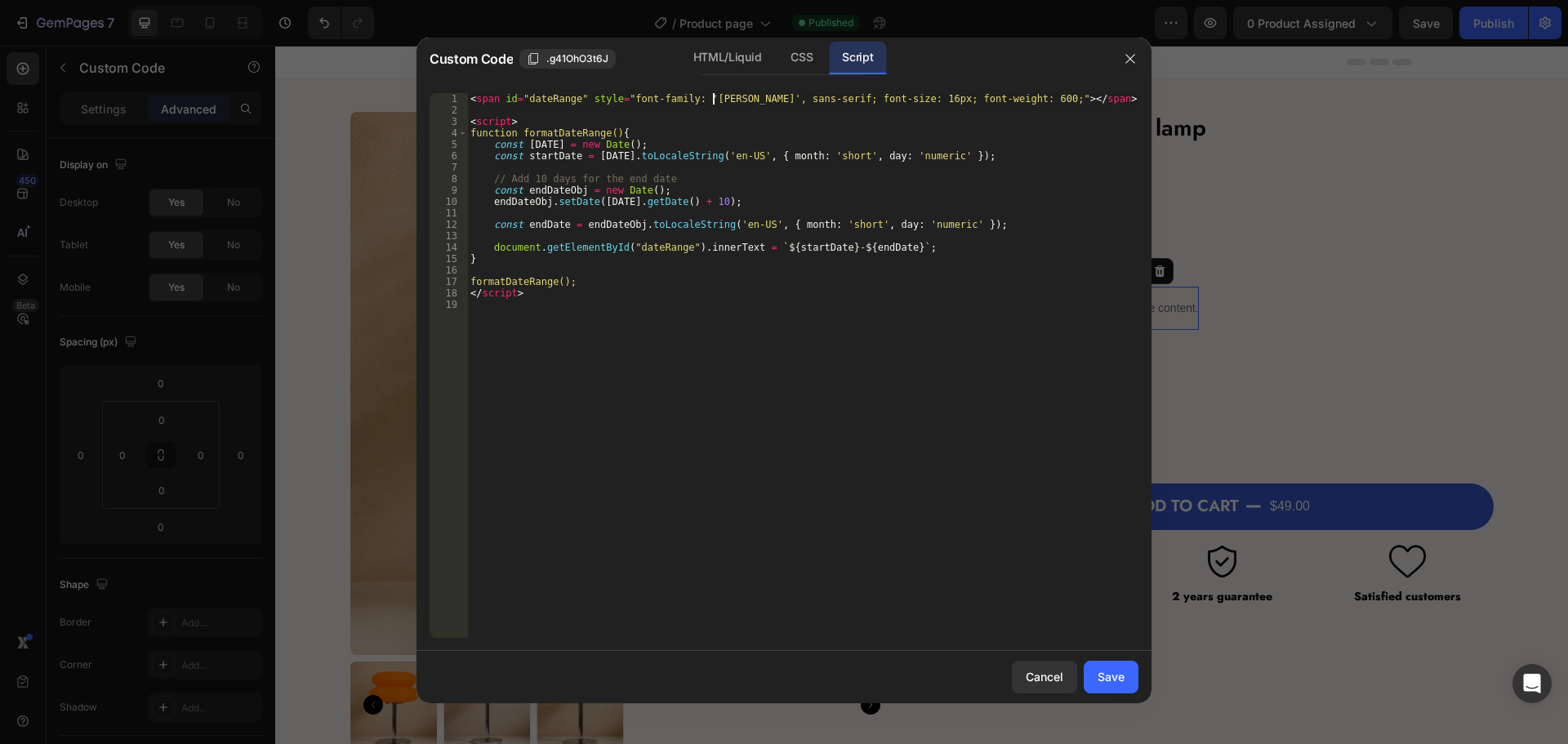
scroll to position [0, 20]
click at [722, 370] on div "< span id = "dateRange" style = "font-family: 'jost', sans-serif; font-size: 16…" at bounding box center [803, 378] width 672 height 568
click at [657, 456] on div "< span id = "dateRange" style = "font-family: 'jost', sans-serif; font-size: 16…" at bounding box center [803, 378] width 672 height 568
type textarea "</script>"
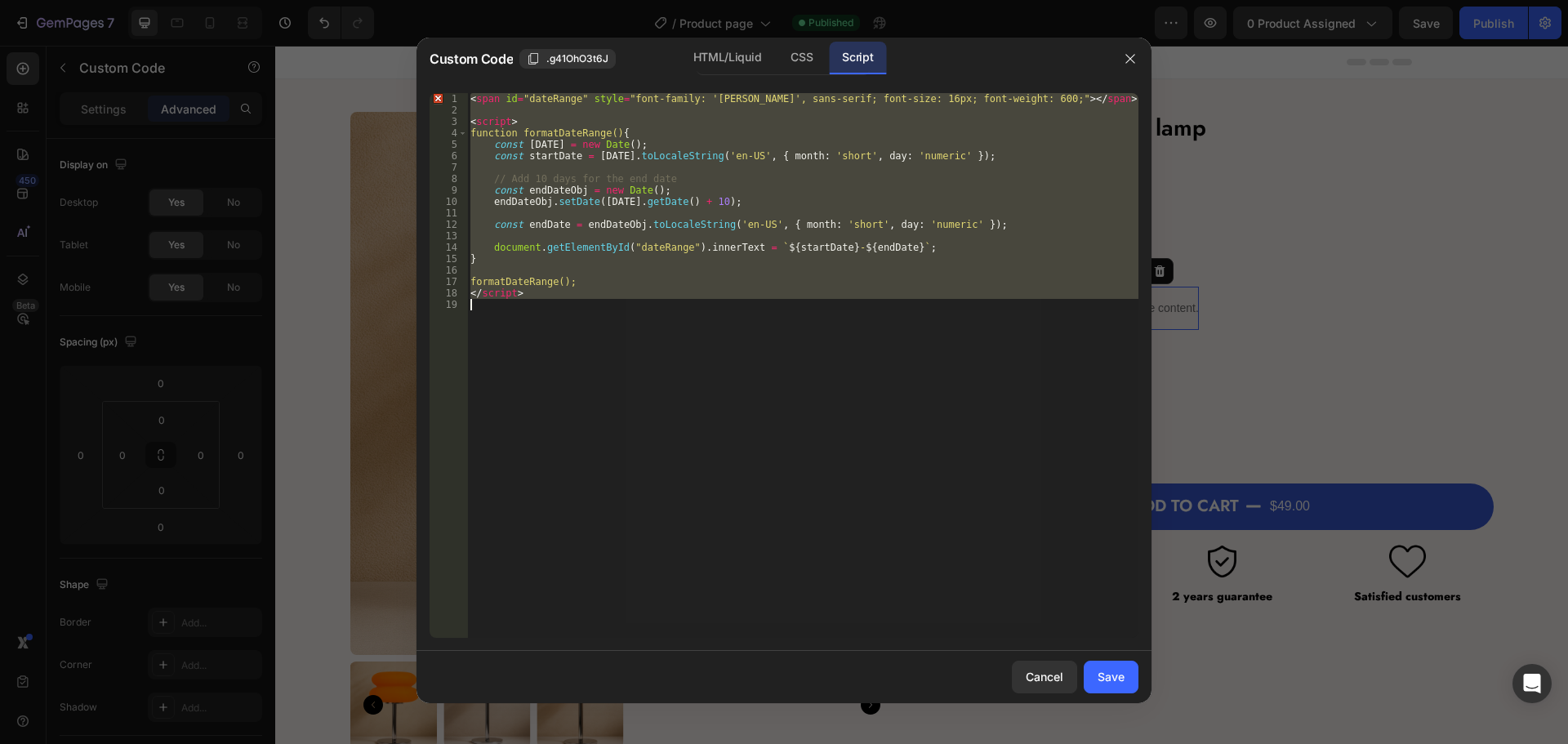
click at [661, 359] on div "< span id = "dateRange" style = "font-family: 'jost', sans-serif; font-size: 16…" at bounding box center [803, 366] width 672 height 545
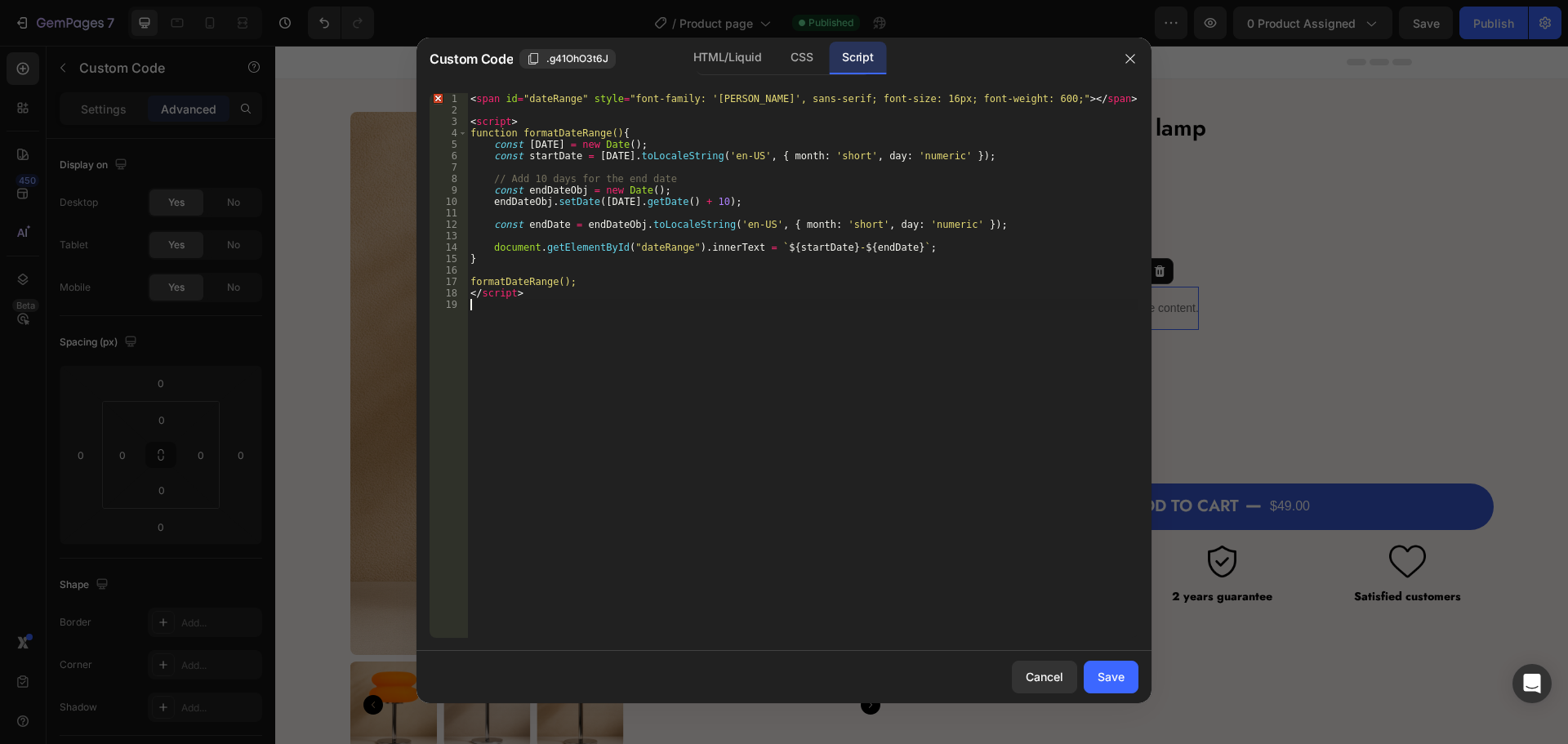
click at [661, 359] on div "< span id = "dateRange" style = "font-family: 'jost', sans-serif; font-size: 16…" at bounding box center [803, 378] width 672 height 568
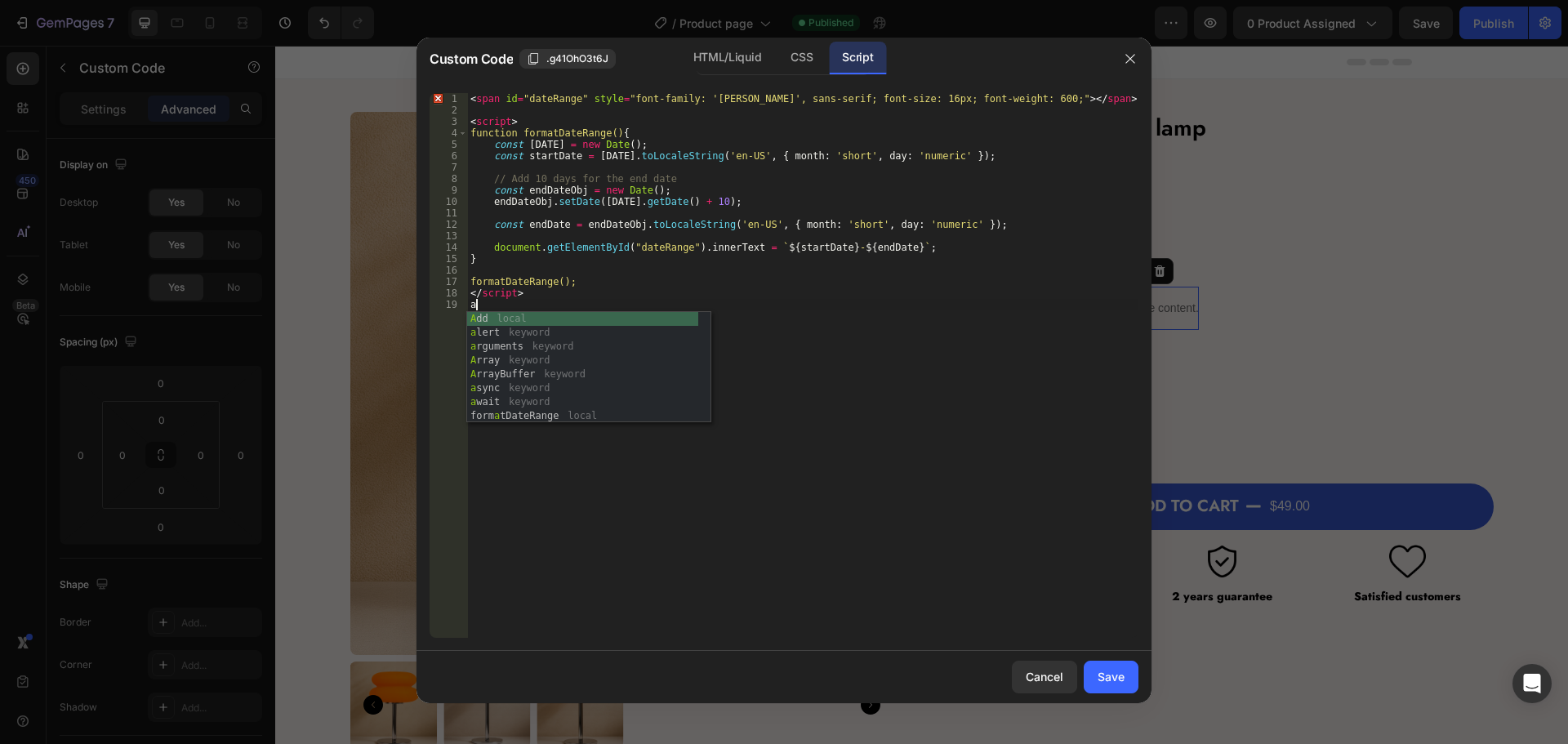
type textarea "</script> a"
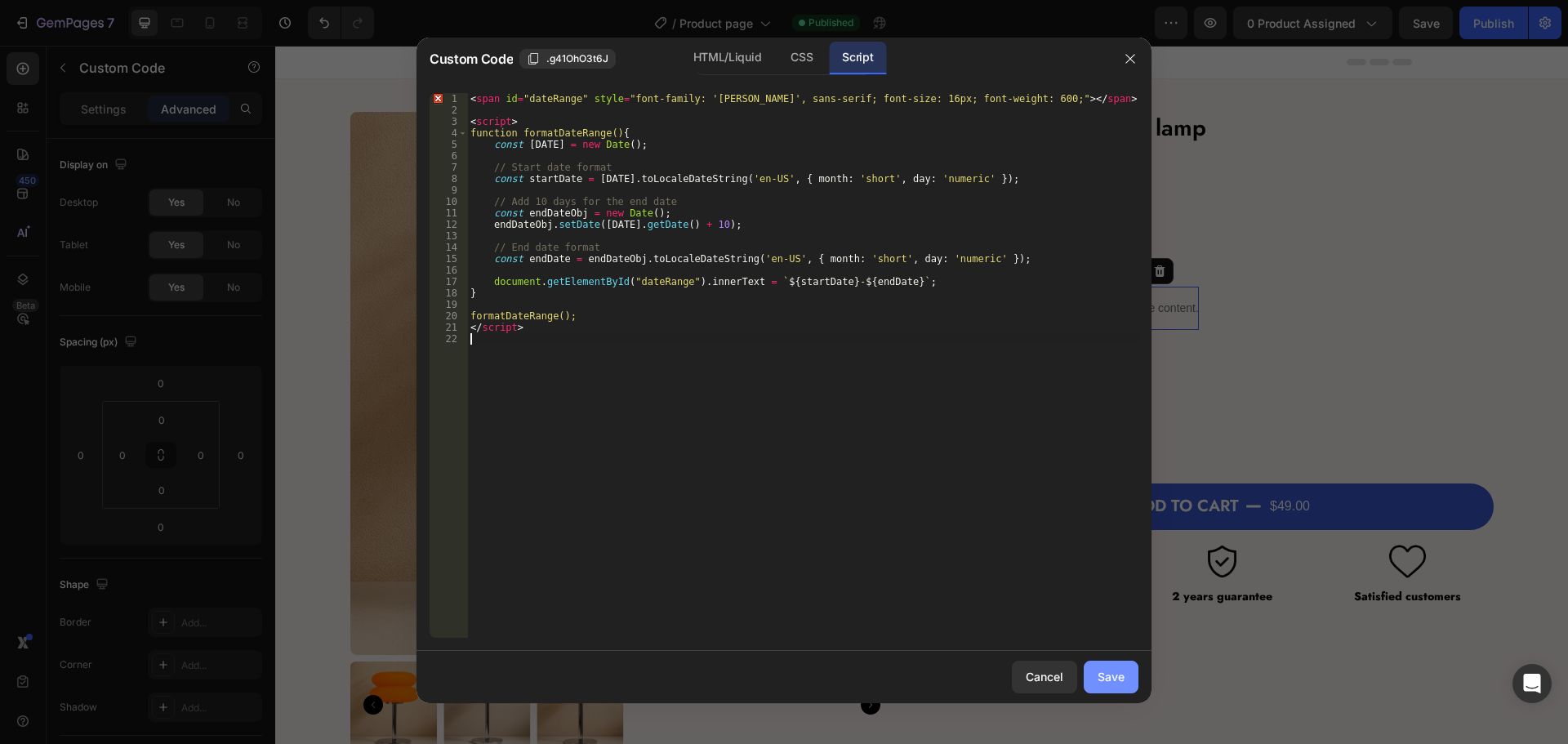
click at [1126, 679] on button "Save" at bounding box center [1111, 676] width 55 height 32
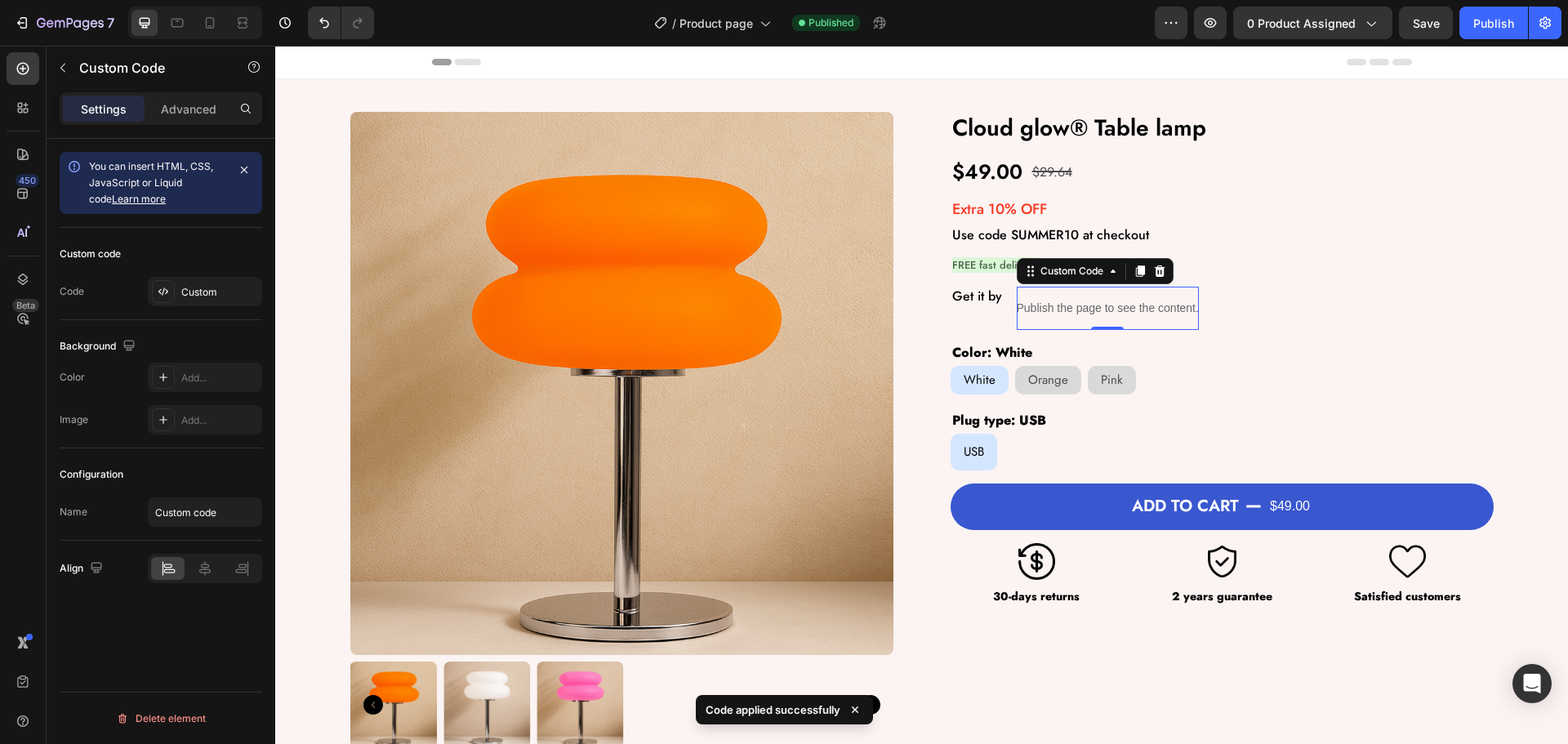
click at [1418, 42] on div "7 Version history / Product page Published Preview 0 product assigned Save Publ…" at bounding box center [784, 23] width 1568 height 46
click at [1417, 31] on div "Save" at bounding box center [1426, 23] width 27 height 18
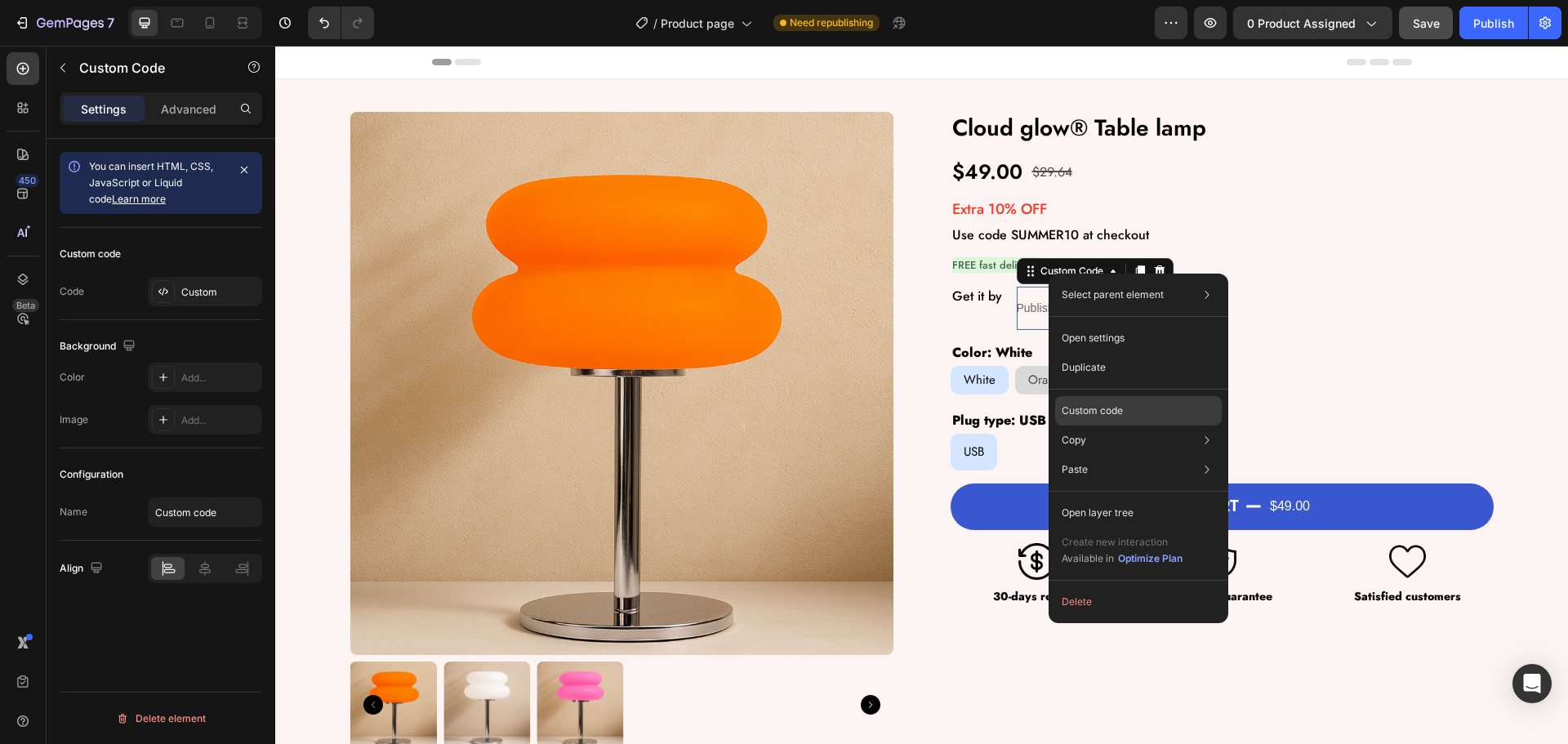
click at [1098, 407] on p "Custom code" at bounding box center [1093, 411] width 61 height 15
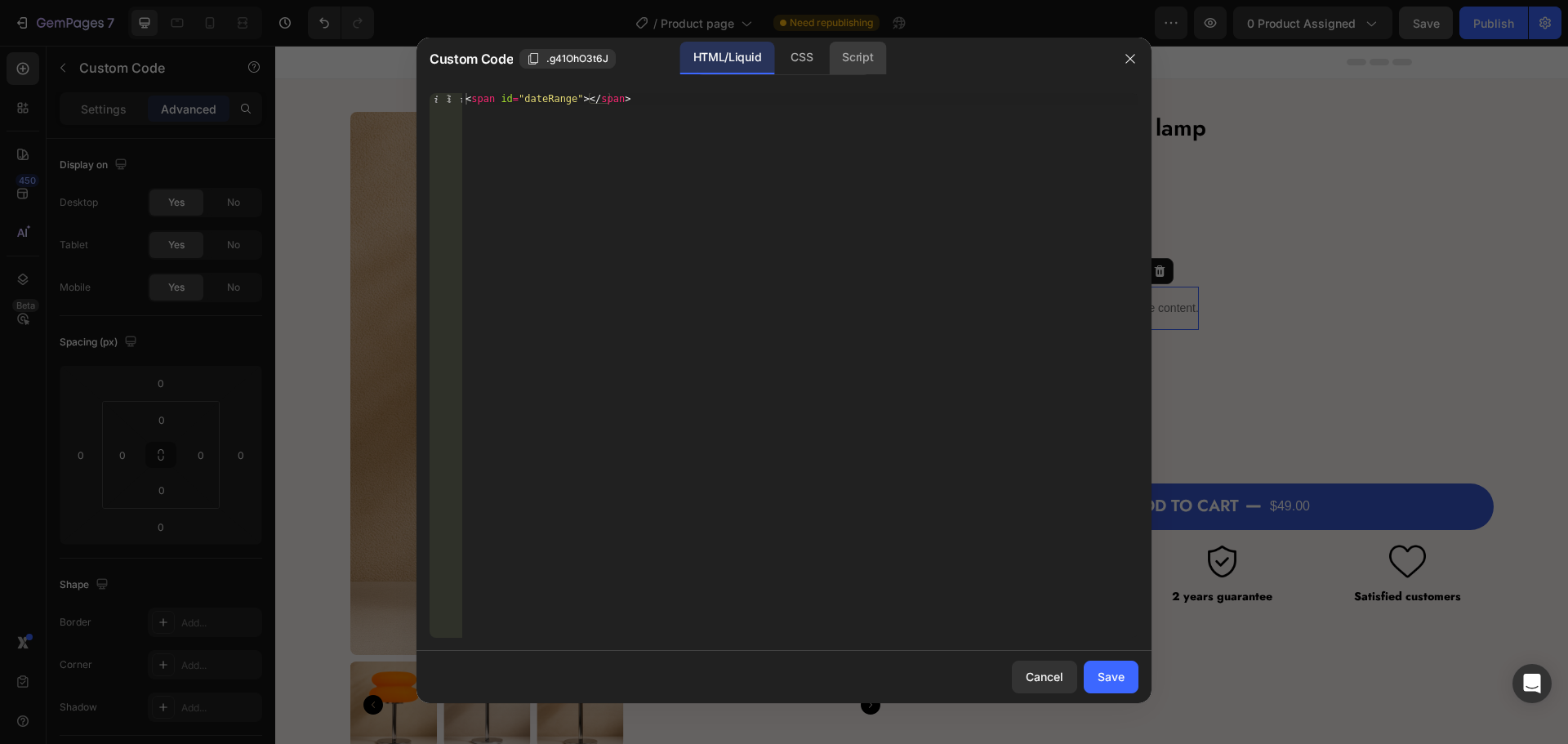
click at [870, 53] on div "Script" at bounding box center [858, 57] width 57 height 32
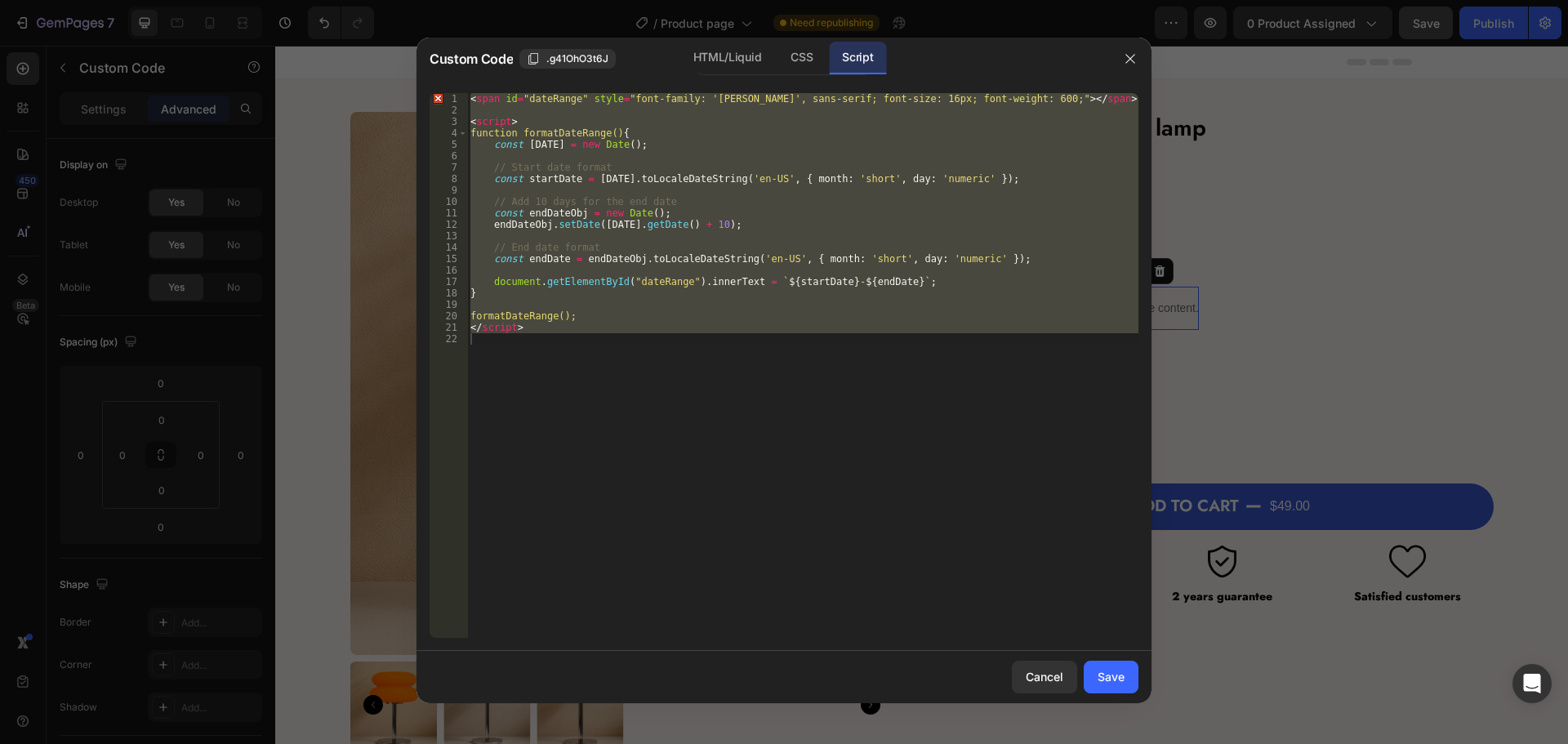
type textarea "</script>"
click at [685, 391] on div "< span id = "dateRange" style = "font-family: 'jost', sans-serif; font-size: 16…" at bounding box center [803, 366] width 672 height 545
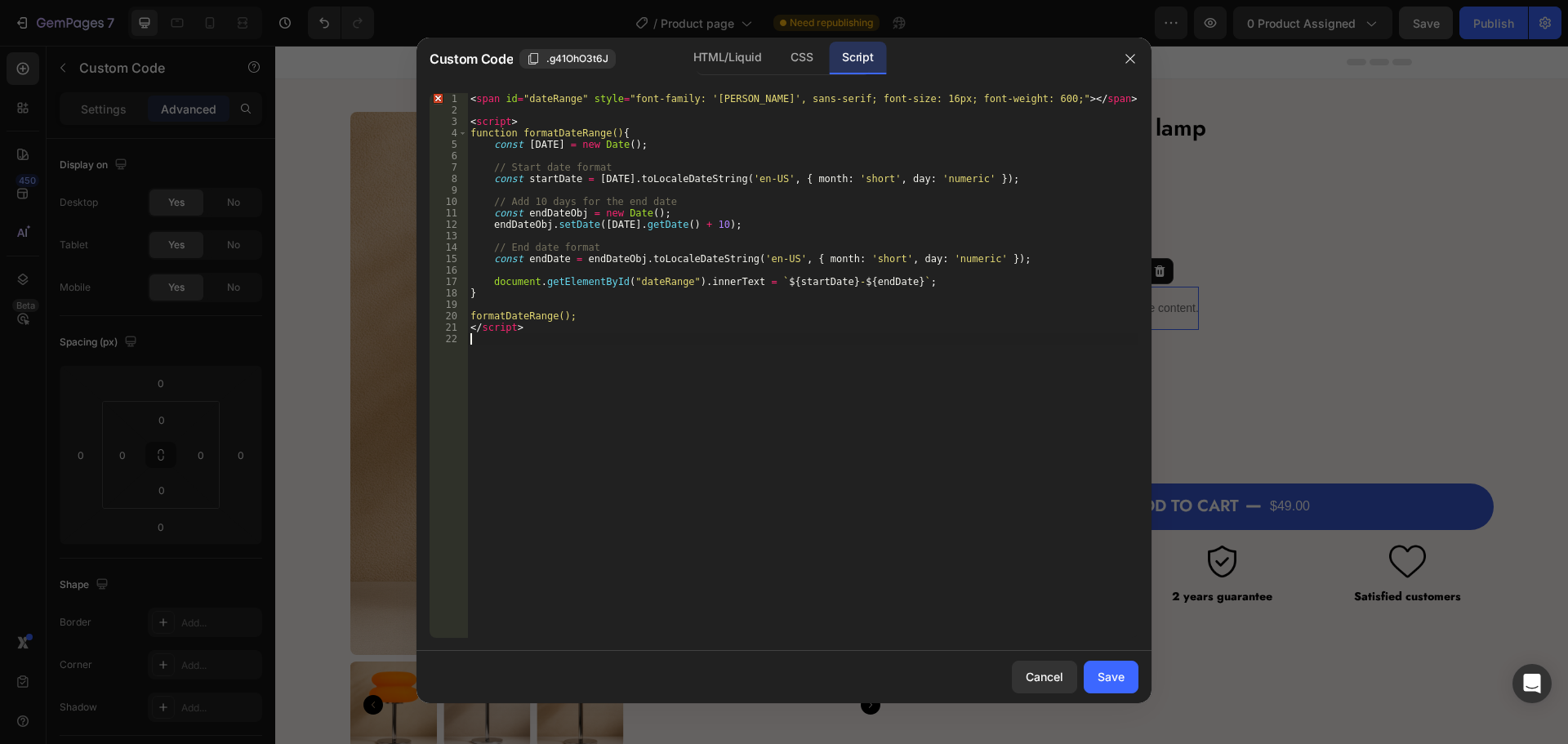
click at [685, 391] on div "< span id = "dateRange" style = "font-family: 'jost', sans-serif; font-size: 16…" at bounding box center [803, 378] width 672 height 568
type textarea "</script>"
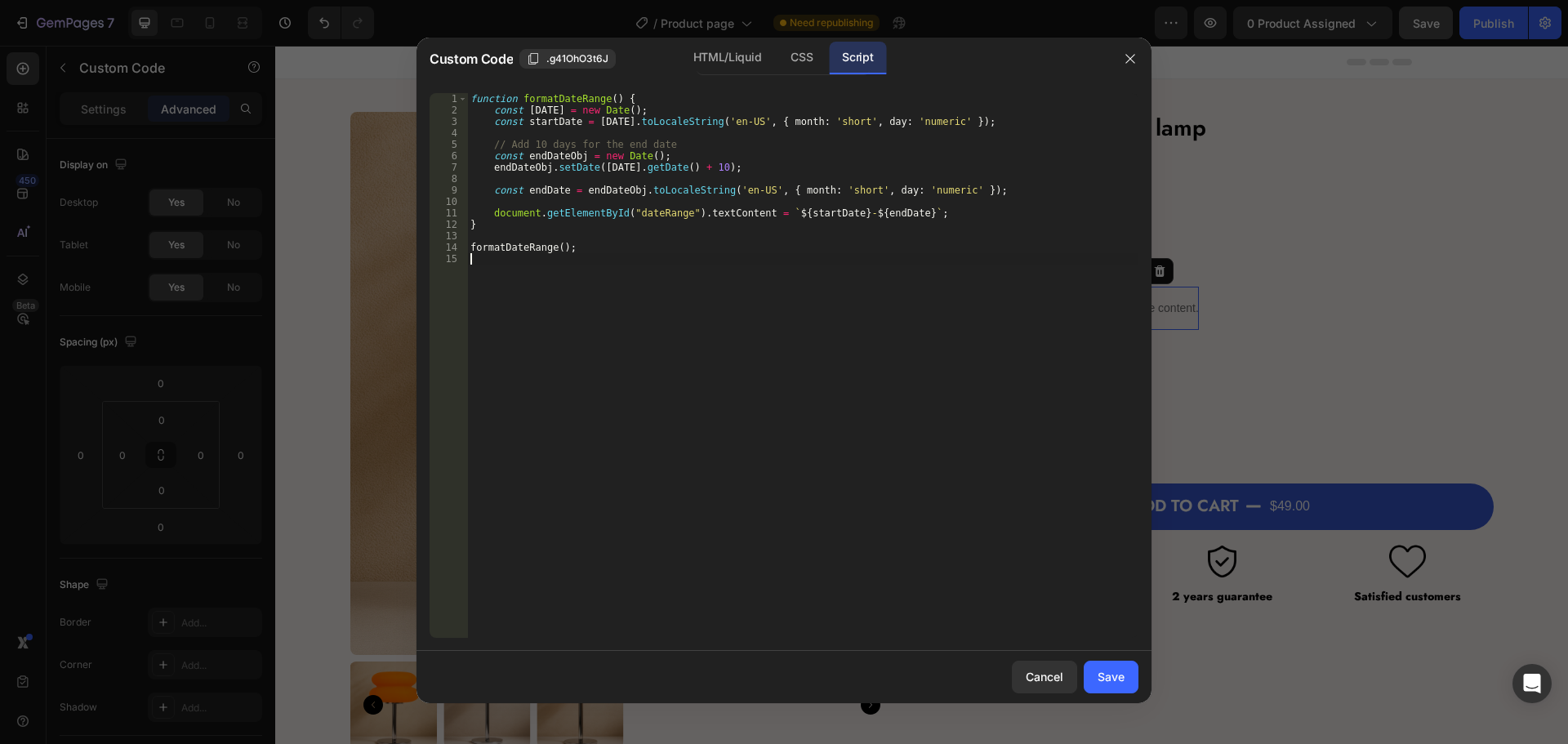
click at [687, 391] on div "function formatDateRange ( ) { const today = new Date ( ) ; const startDate = t…" at bounding box center [803, 378] width 672 height 568
click at [541, 353] on div "function formatDateRange ( ) { const today = new Date ( ) ; const startDate = t…" at bounding box center [803, 378] width 672 height 568
type textarea "formatDateRange();"
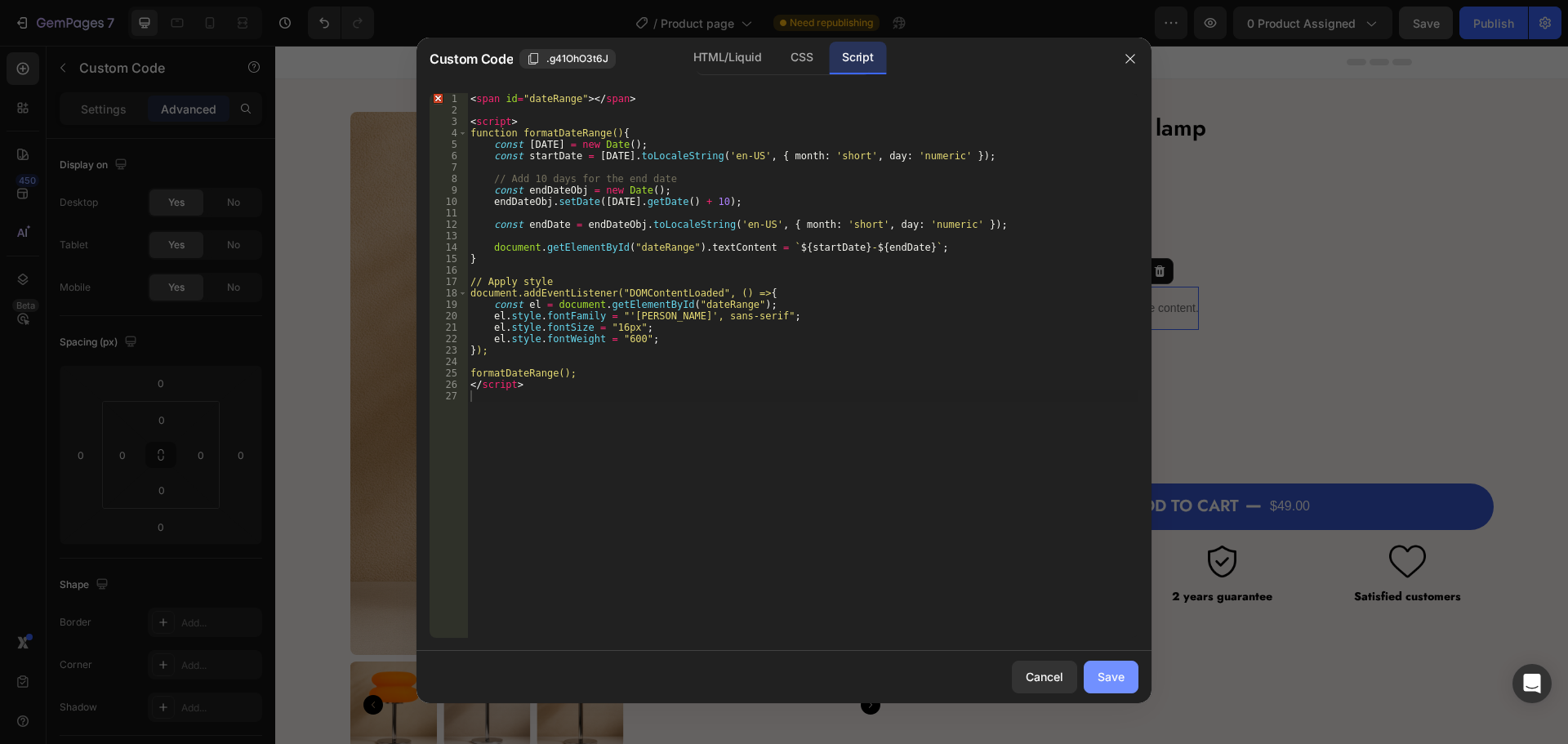
click at [1109, 673] on div "Save" at bounding box center [1111, 676] width 27 height 18
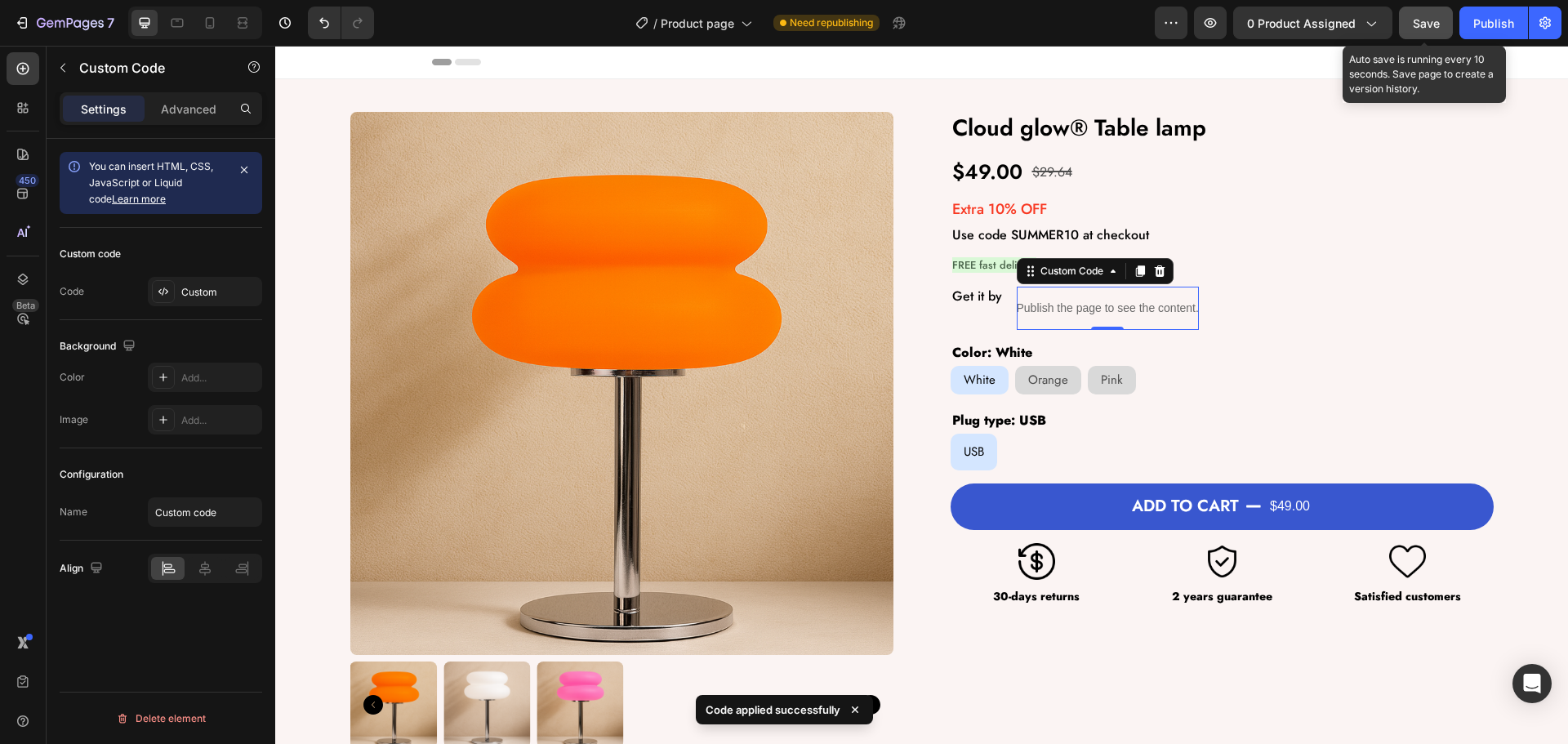
click at [1424, 17] on span "Save" at bounding box center [1426, 23] width 27 height 14
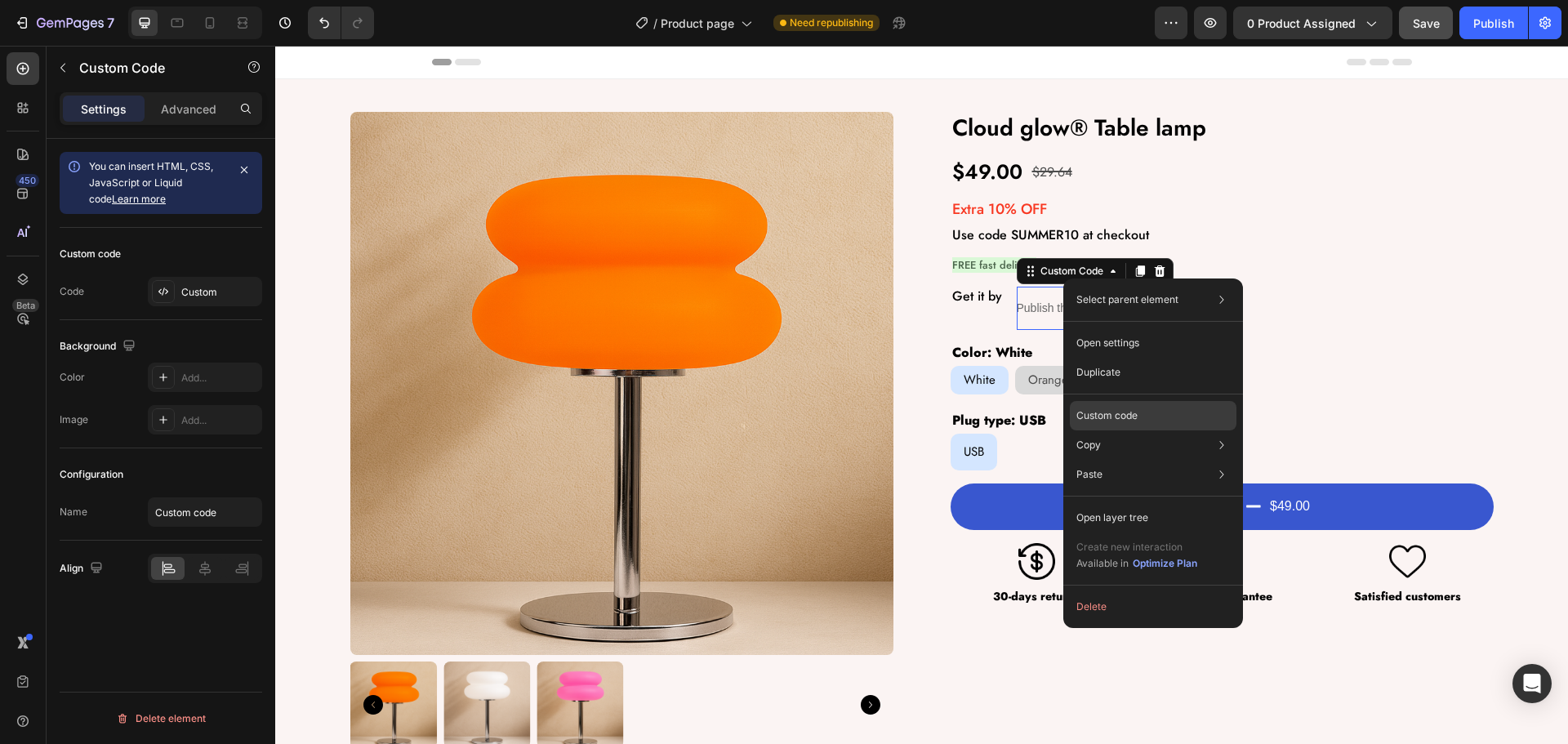
click at [1124, 410] on p "Custom code" at bounding box center [1107, 415] width 61 height 15
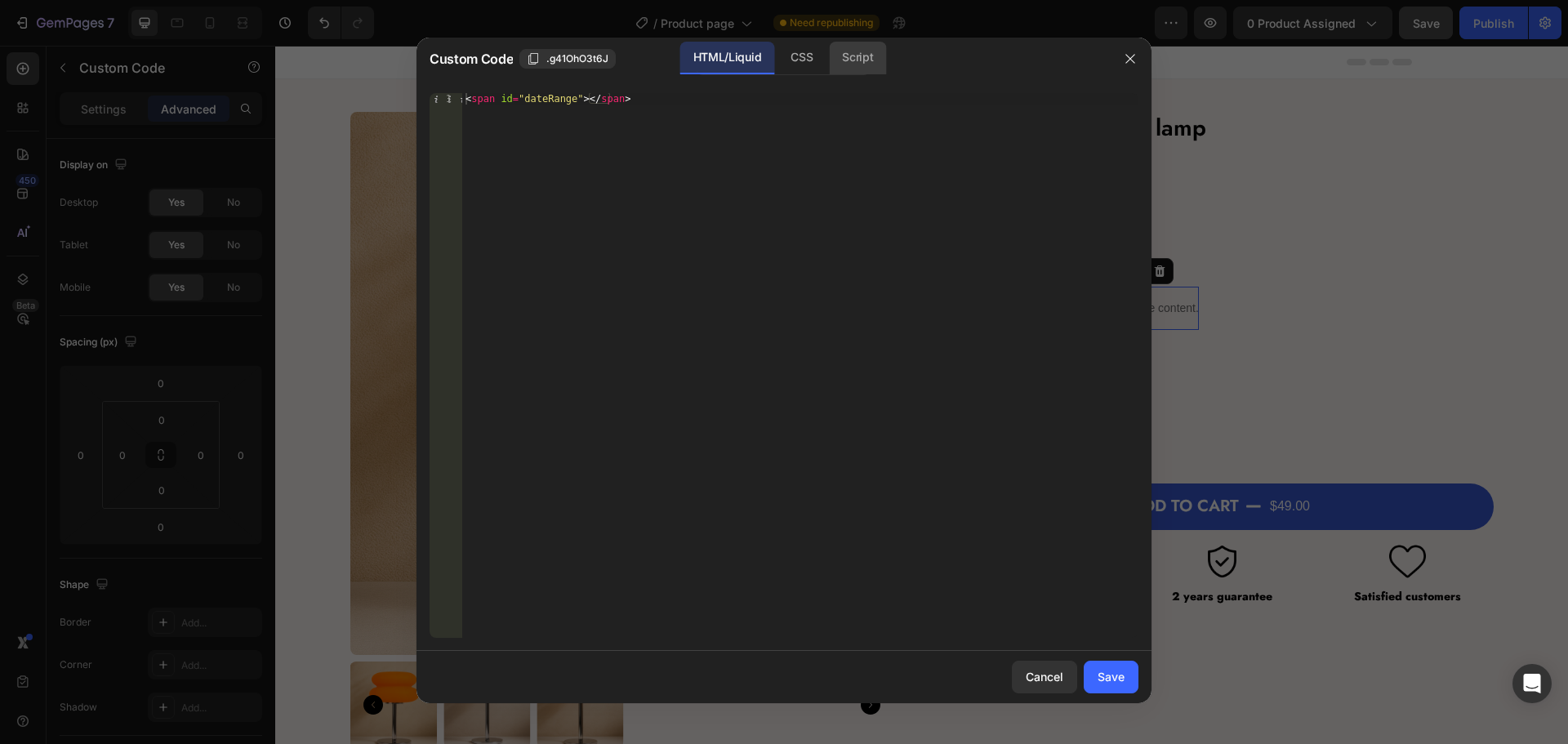
click at [871, 67] on div "Script" at bounding box center [858, 57] width 57 height 32
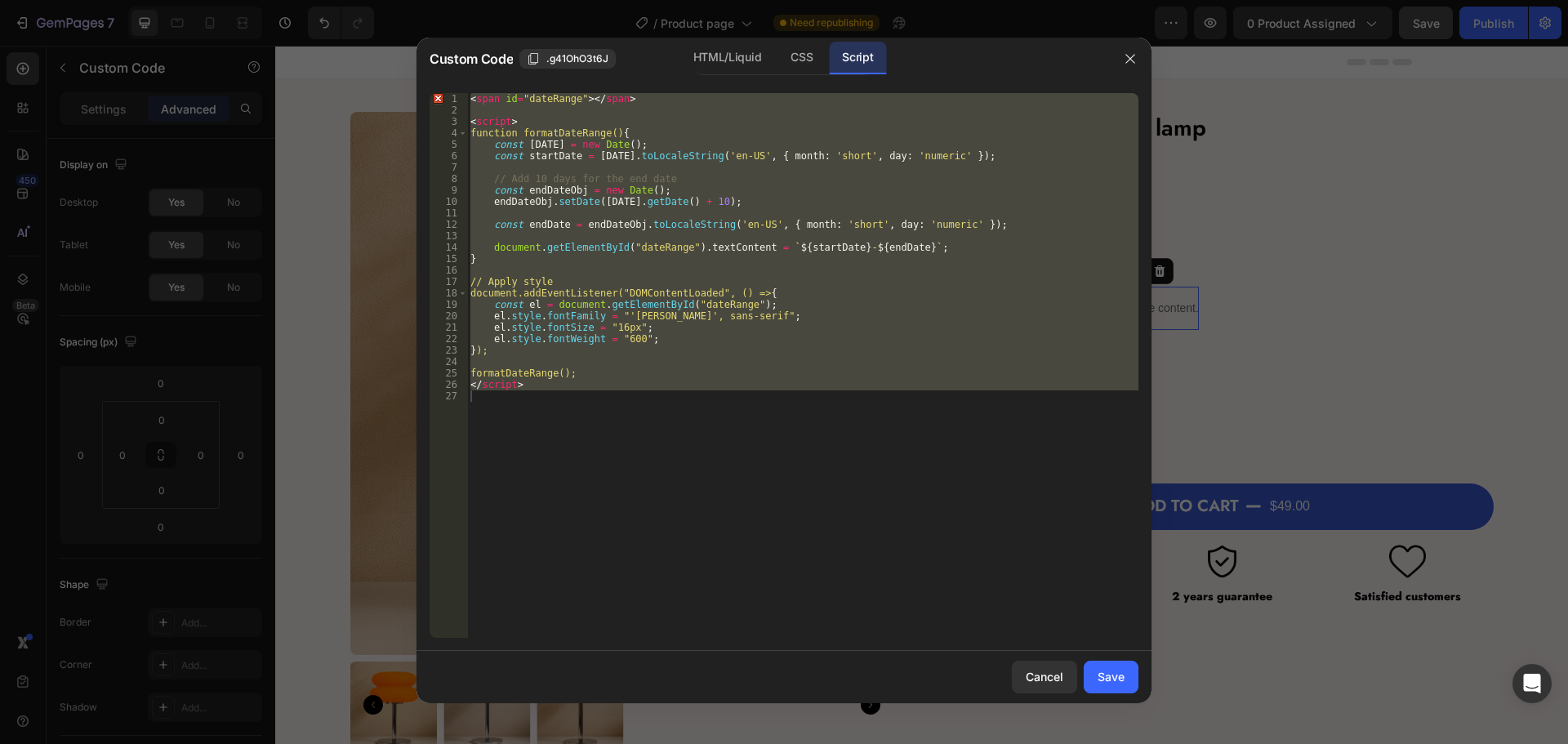
type textarea "</script>"
click at [717, 468] on div "< span id = "dateRange" > </ span > < script > function formatDateRange() { con…" at bounding box center [803, 366] width 672 height 545
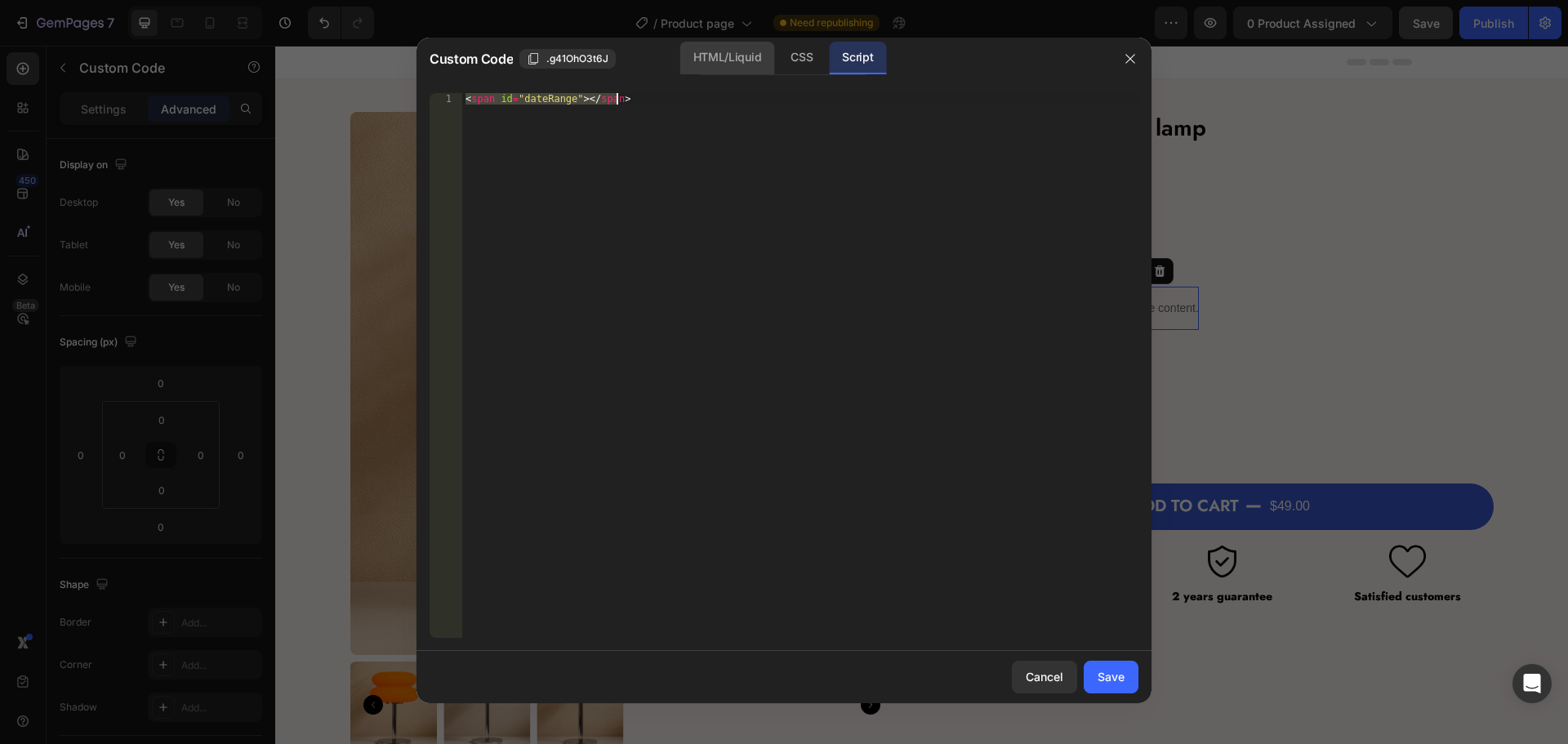
click at [778, 58] on div "HTML/Liquid" at bounding box center [802, 57] width 48 height 32
click at [870, 56] on div "Script" at bounding box center [858, 57] width 57 height 32
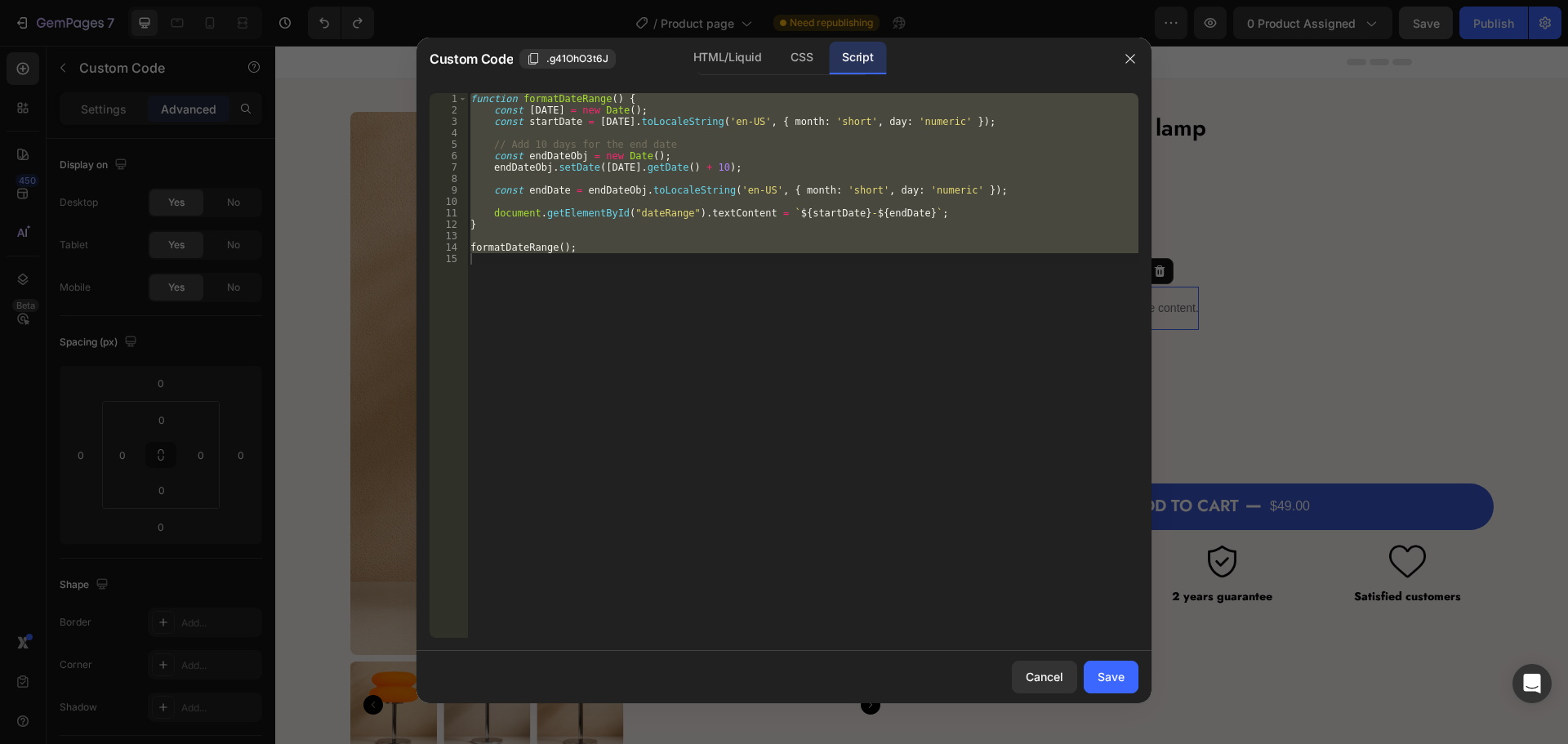
type textarea "formatDateRange();"
click at [694, 391] on div "function formatDateRange ( ) { const today = new Date ( ) ; const startDate = t…" at bounding box center [803, 366] width 672 height 545
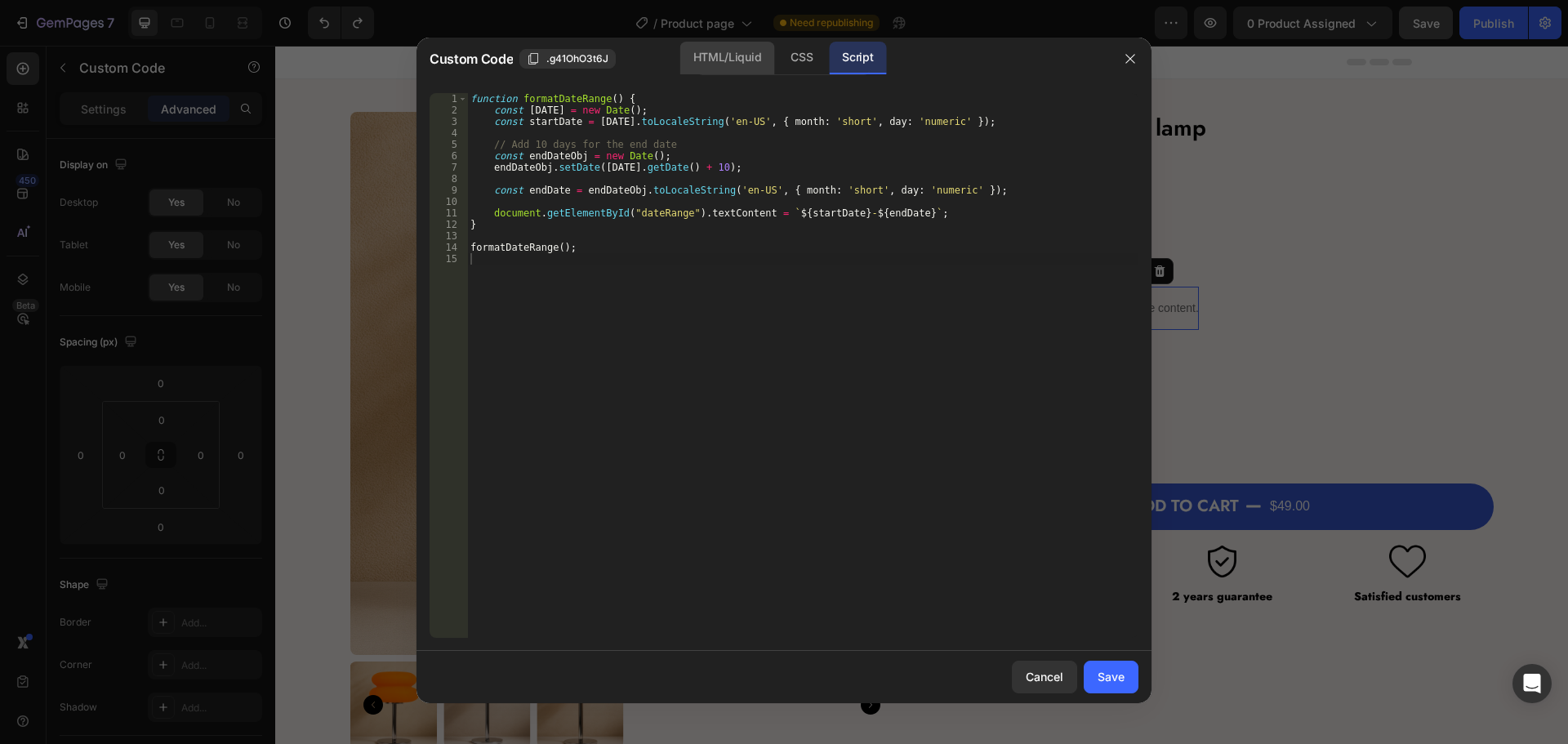
click at [778, 49] on div "HTML/Liquid" at bounding box center [802, 57] width 48 height 32
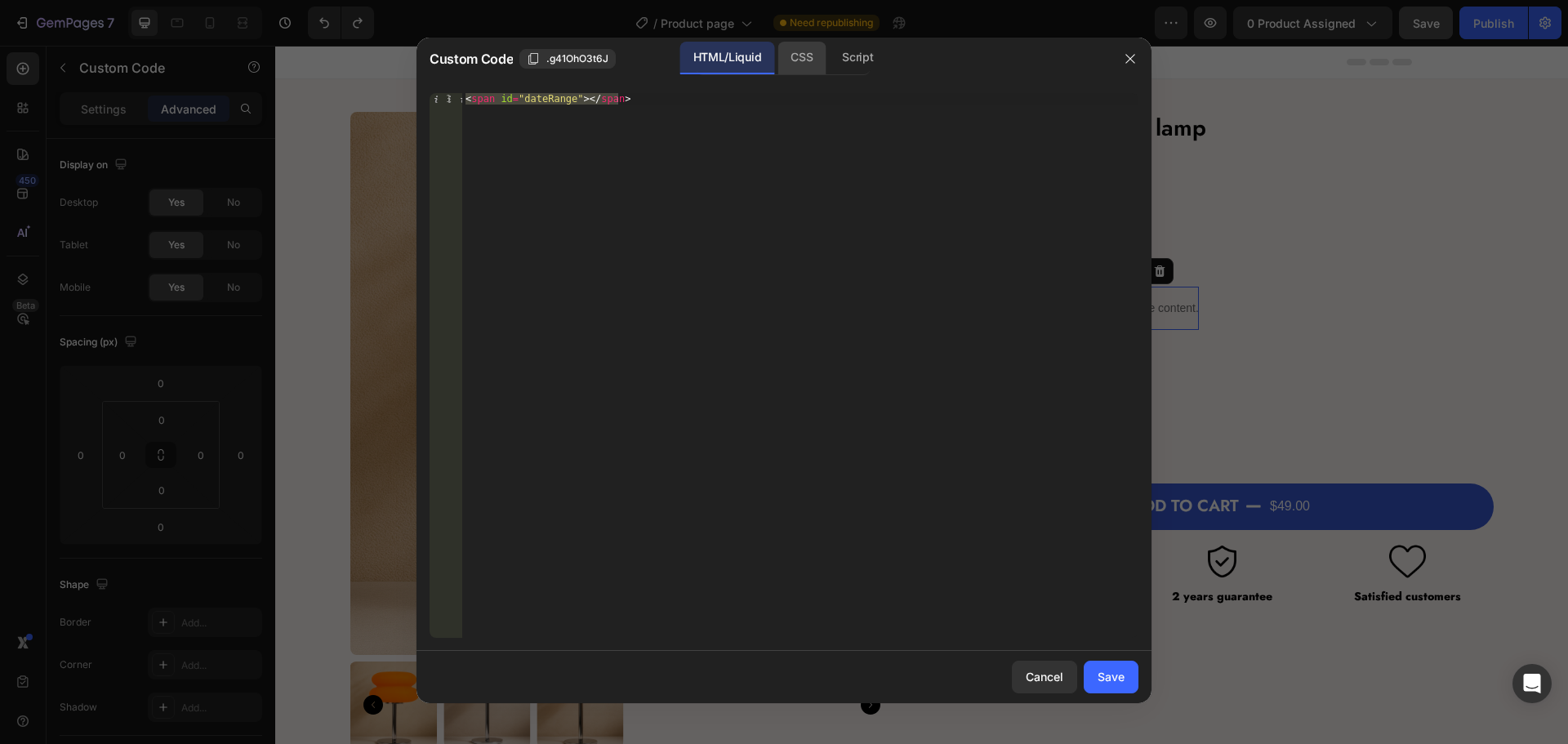
click at [829, 53] on div "CSS" at bounding box center [858, 57] width 57 height 32
click at [837, 57] on div "Script" at bounding box center [858, 57] width 57 height 32
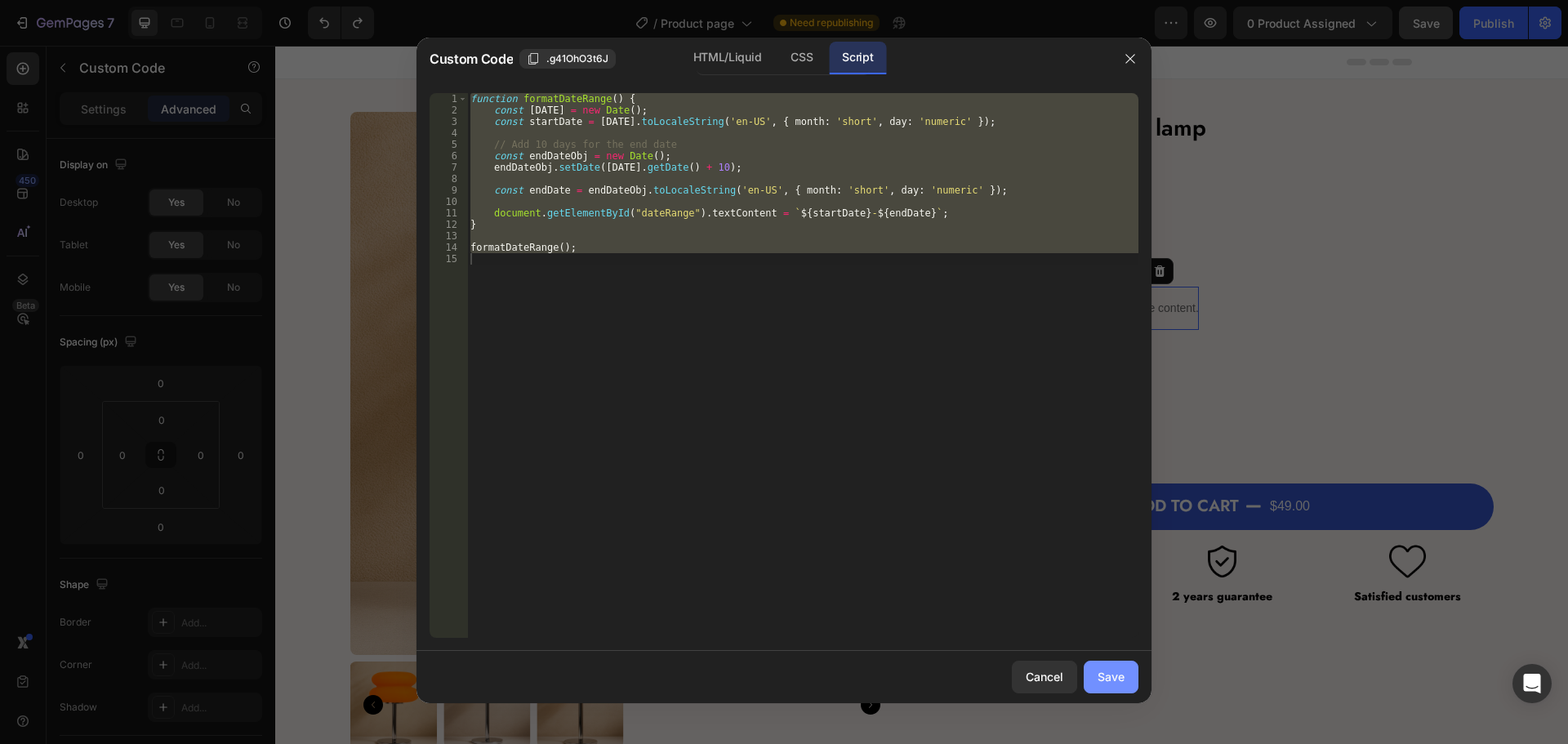
click at [1097, 681] on button "Save" at bounding box center [1111, 676] width 55 height 32
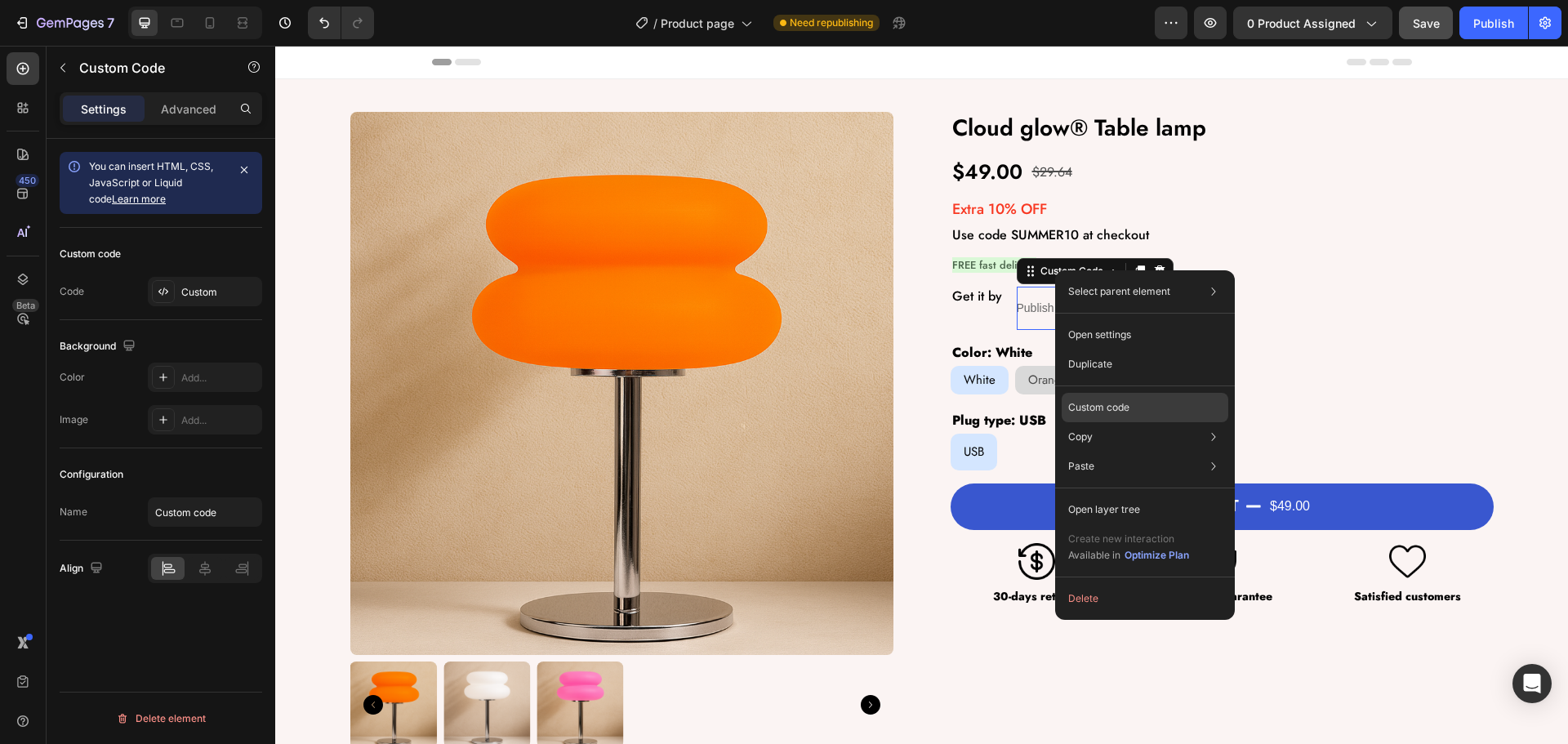
click at [1105, 406] on p "Custom code" at bounding box center [1099, 408] width 61 height 15
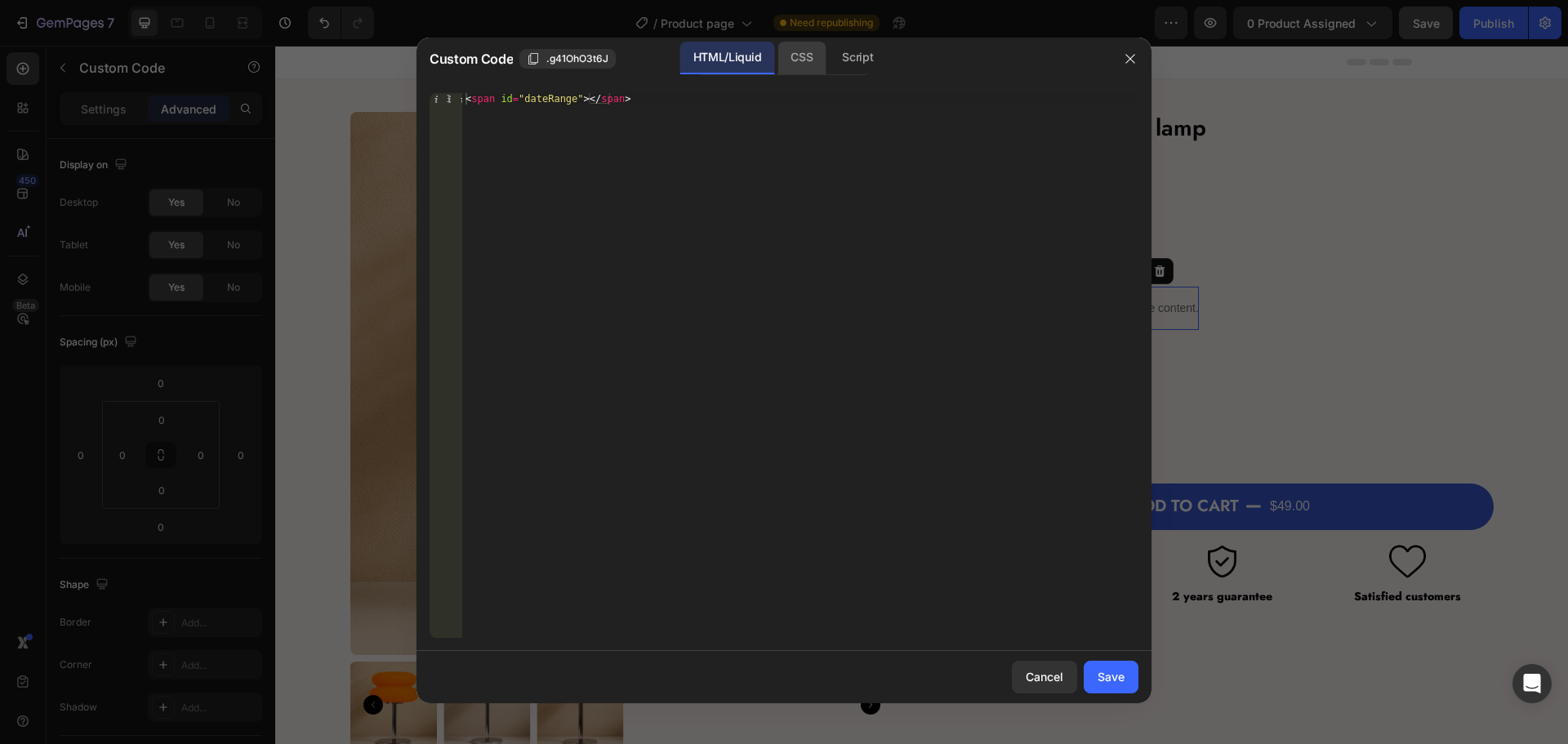
click at [829, 65] on div "CSS" at bounding box center [858, 57] width 57 height 32
click at [730, 63] on div "HTML/Liquid" at bounding box center [727, 57] width 94 height 32
type textarea "<span id="dateRange"></span>"
click at [537, 101] on div "< span id = "dateRange" > </ span >" at bounding box center [800, 366] width 676 height 545
click at [537, 101] on div "< span id = "dateRange" > </ span >" at bounding box center [800, 378] width 676 height 568
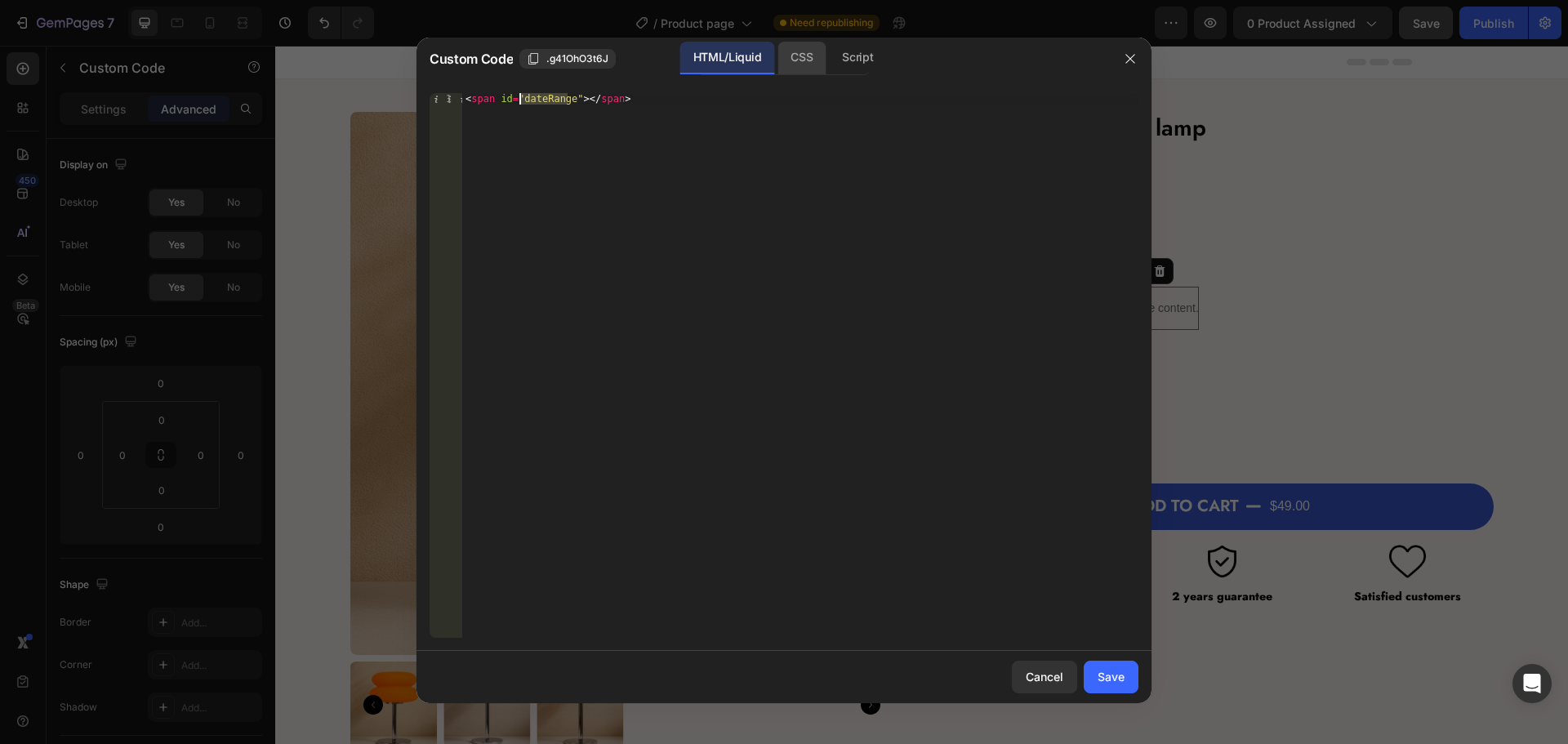
click at [829, 69] on div "CSS" at bounding box center [858, 57] width 57 height 32
click at [599, 158] on div "Insert the CSS code to style your content here." at bounding box center [800, 378] width 676 height 568
click at [708, 52] on div "HTML/Liquid" at bounding box center [727, 57] width 94 height 32
click at [829, 63] on div "CSS" at bounding box center [858, 57] width 57 height 32
click at [601, 105] on div "Insert the CSS code to style your content here." at bounding box center [800, 378] width 676 height 568
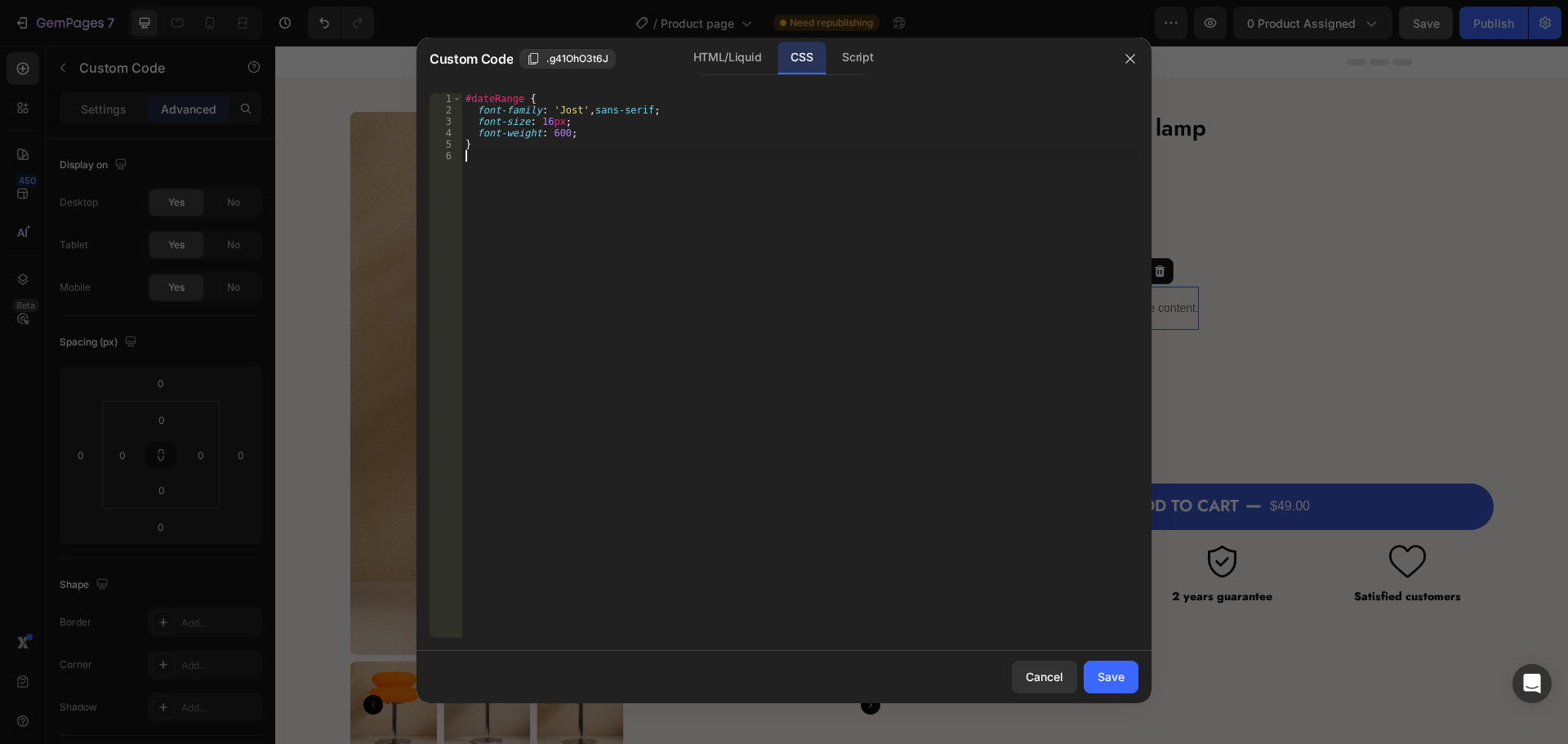
click at [706, 359] on div "#dateRange { font-family : ' Jost ' , sans-serif ; font-size : 16 px ; font-wei…" at bounding box center [800, 378] width 676 height 568
click at [1114, 678] on div "Save" at bounding box center [1111, 676] width 27 height 18
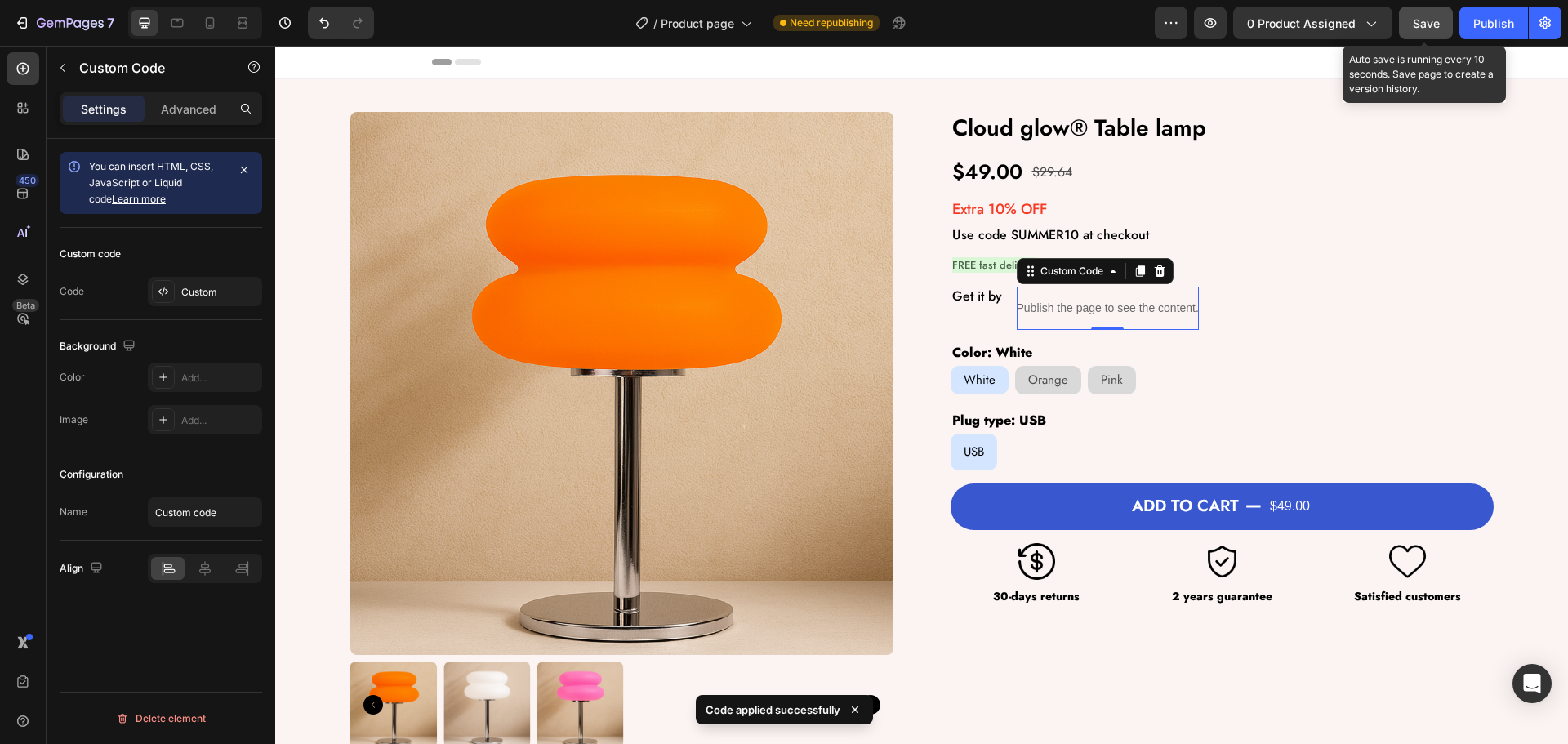
click at [1420, 25] on span "Save" at bounding box center [1426, 23] width 27 height 14
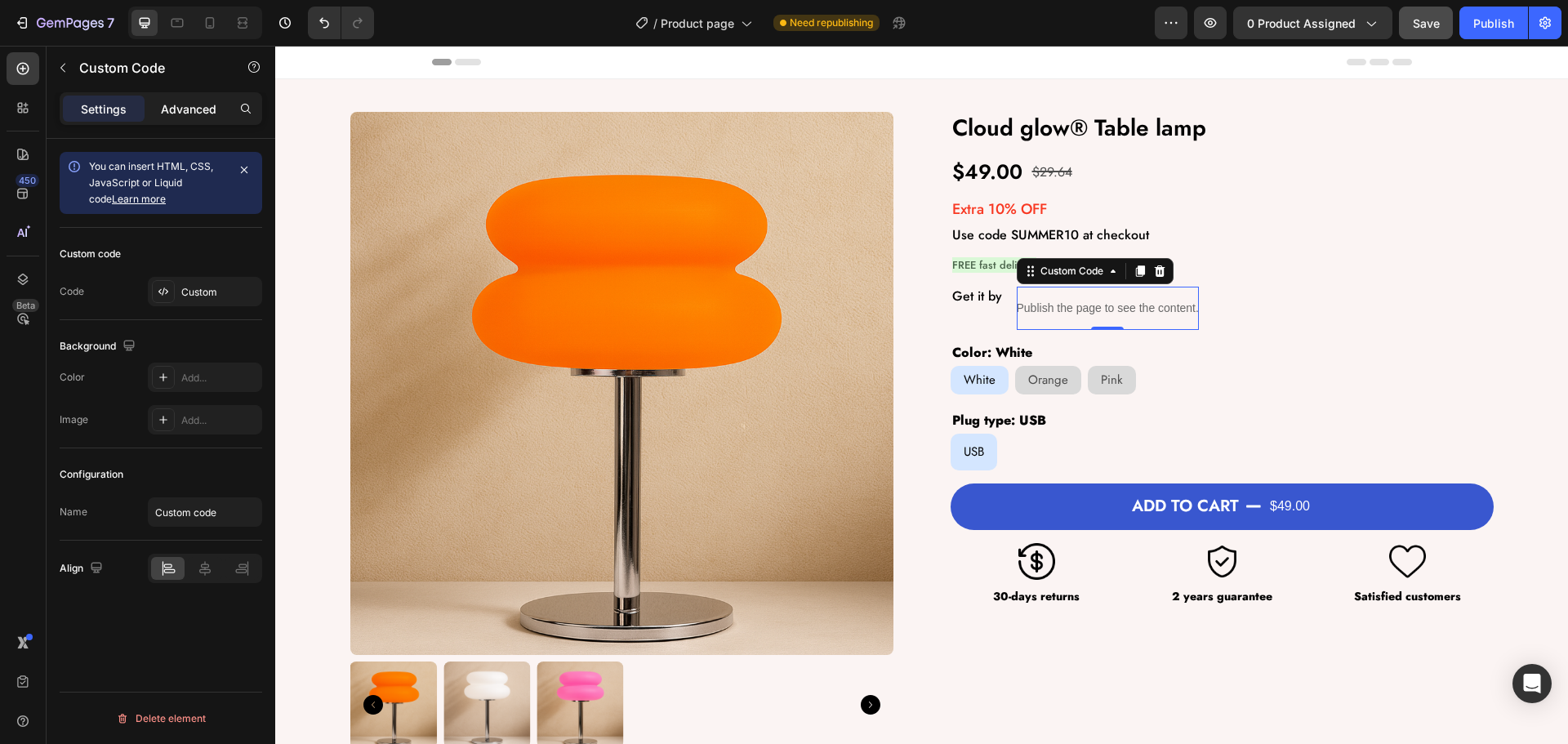
click at [185, 106] on p "Advanced" at bounding box center [189, 109] width 56 height 18
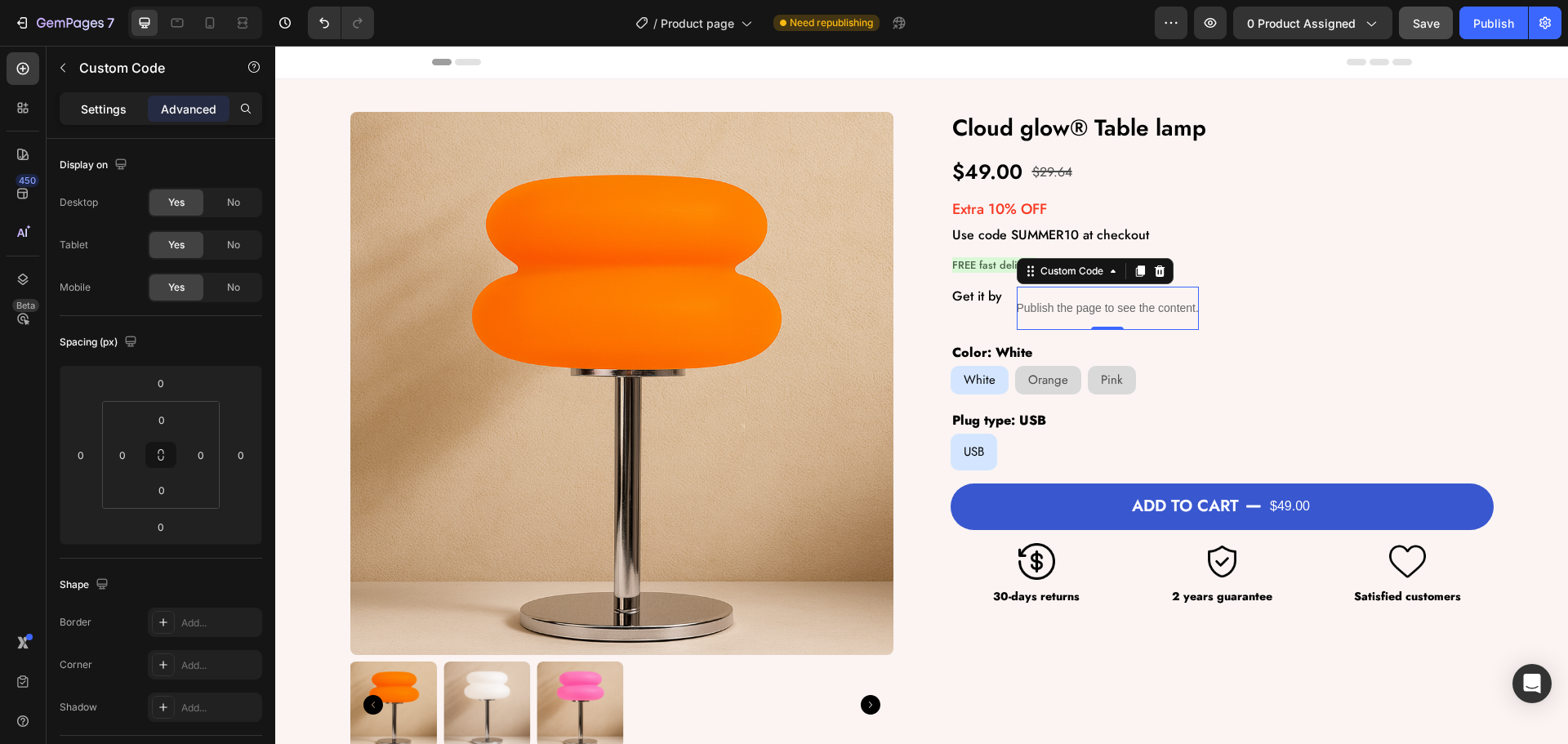
click at [100, 104] on p "Settings" at bounding box center [103, 109] width 45 height 18
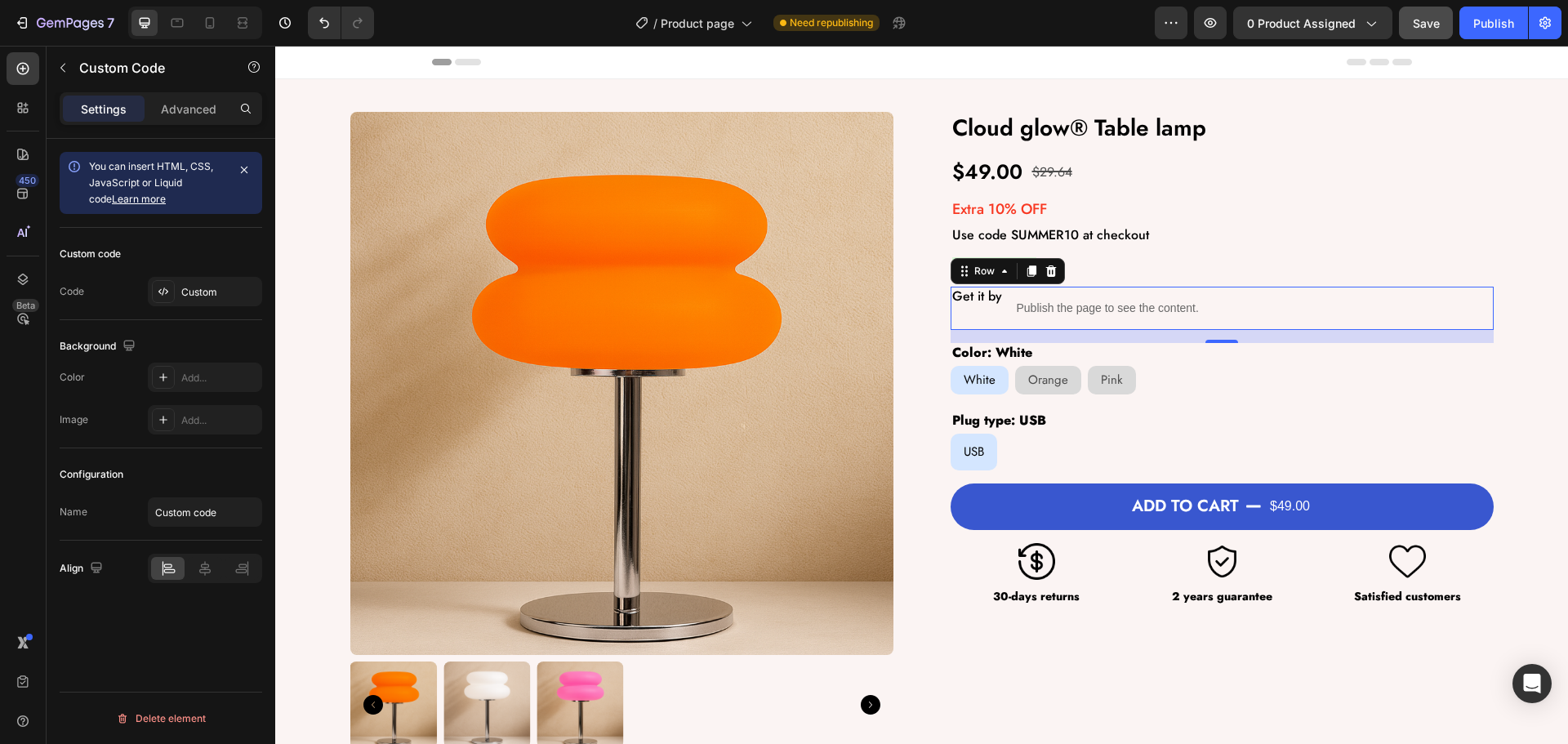
click at [994, 311] on div "Get it by Text Block" at bounding box center [977, 308] width 53 height 43
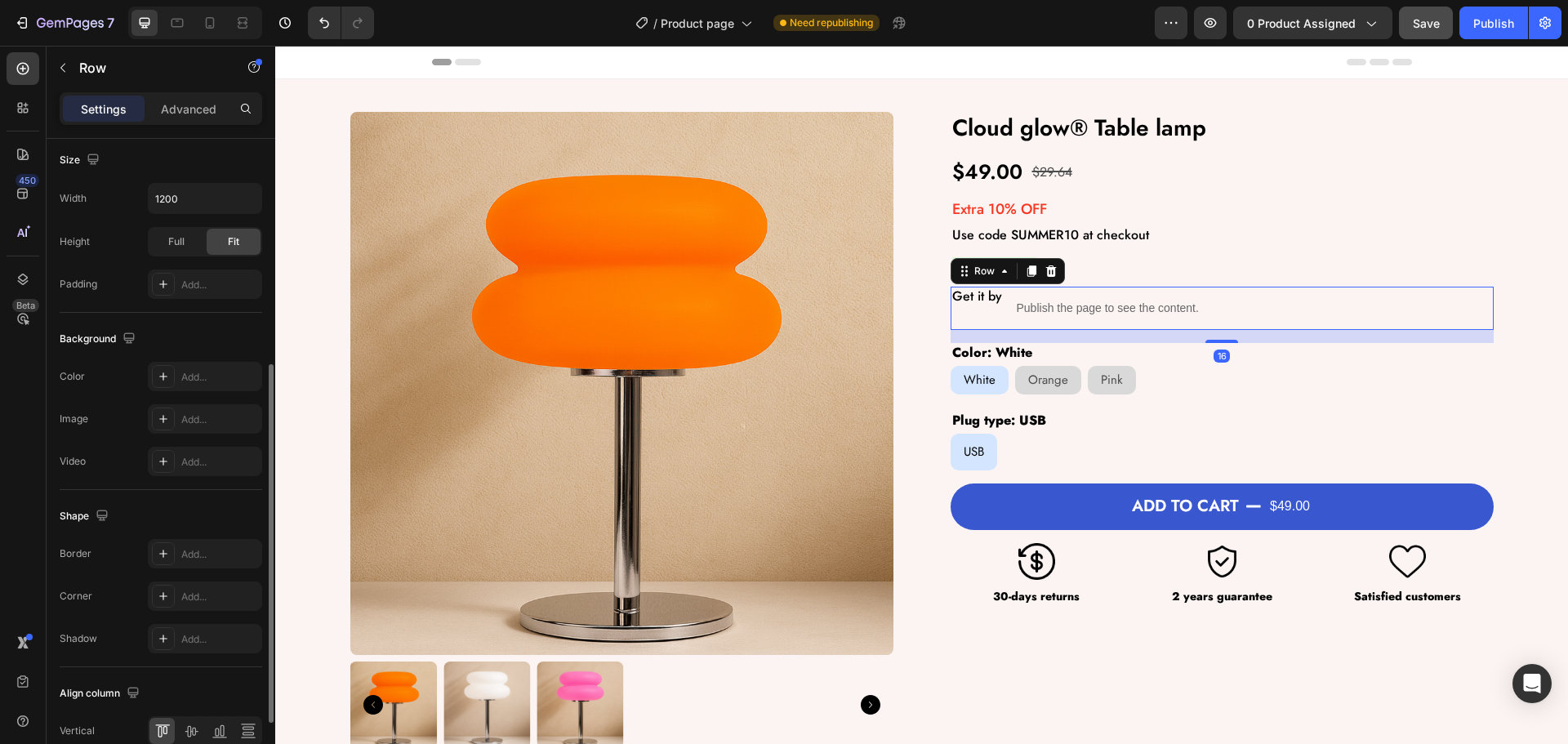
scroll to position [531, 0]
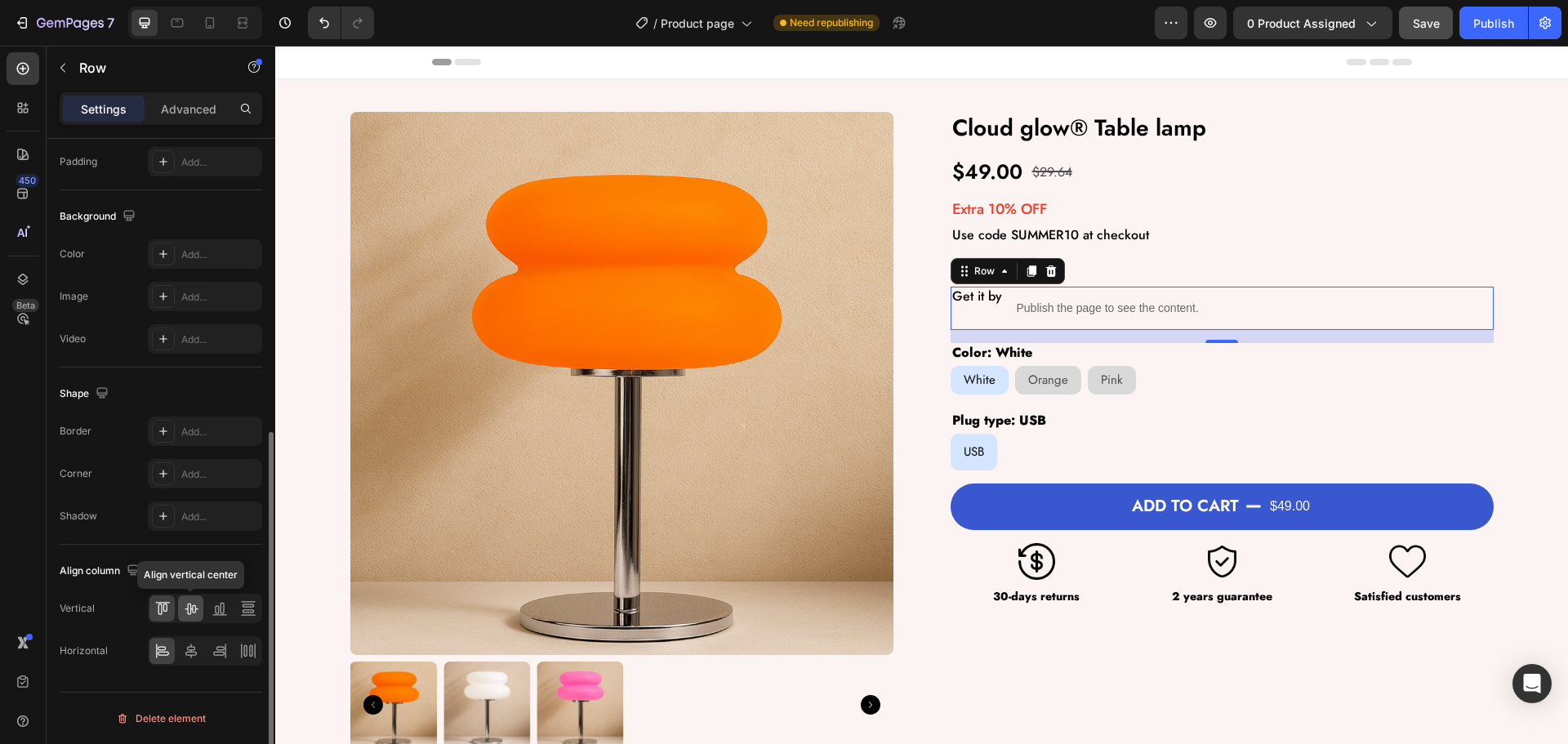
click at [187, 605] on icon at bounding box center [191, 609] width 17 height 17
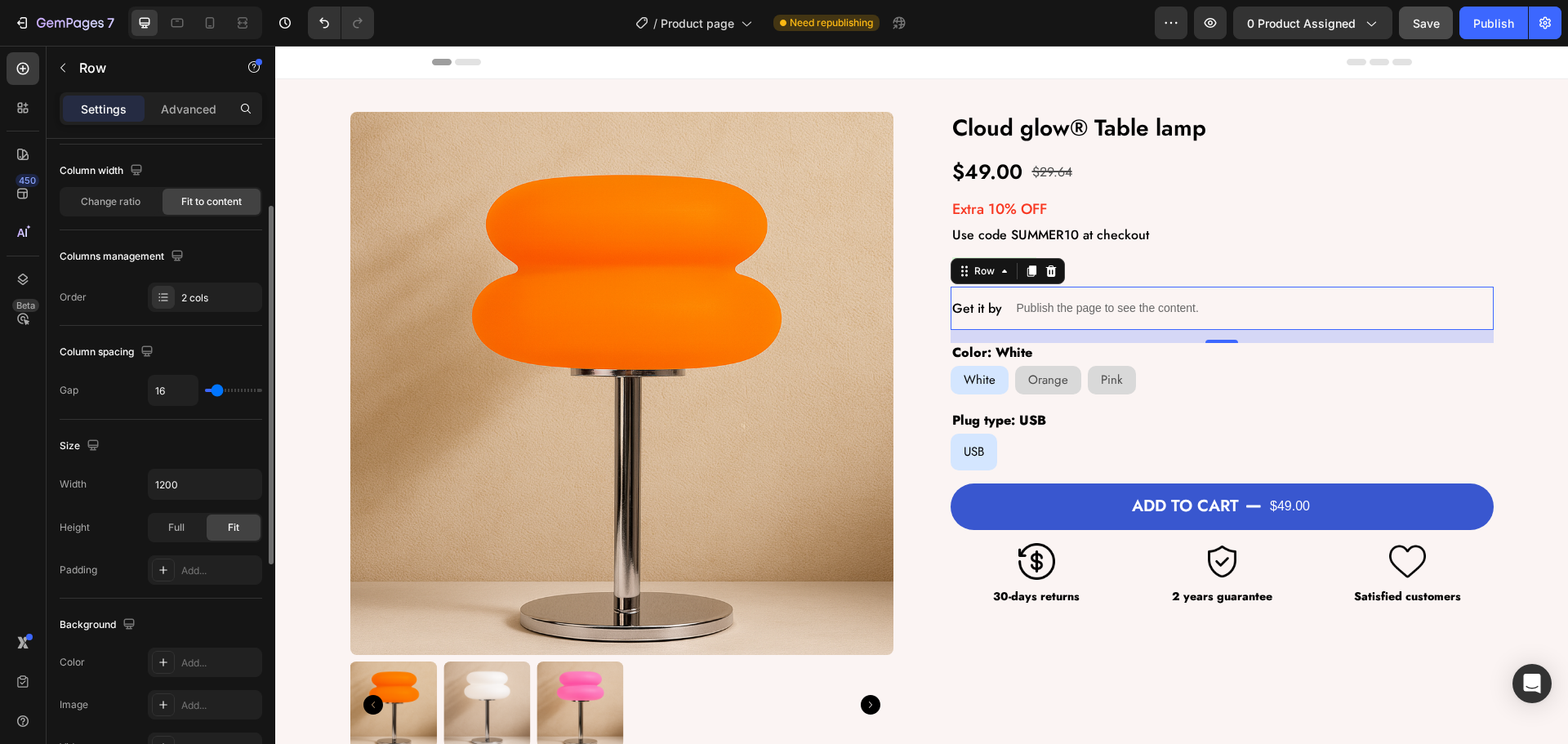
scroll to position [0, 0]
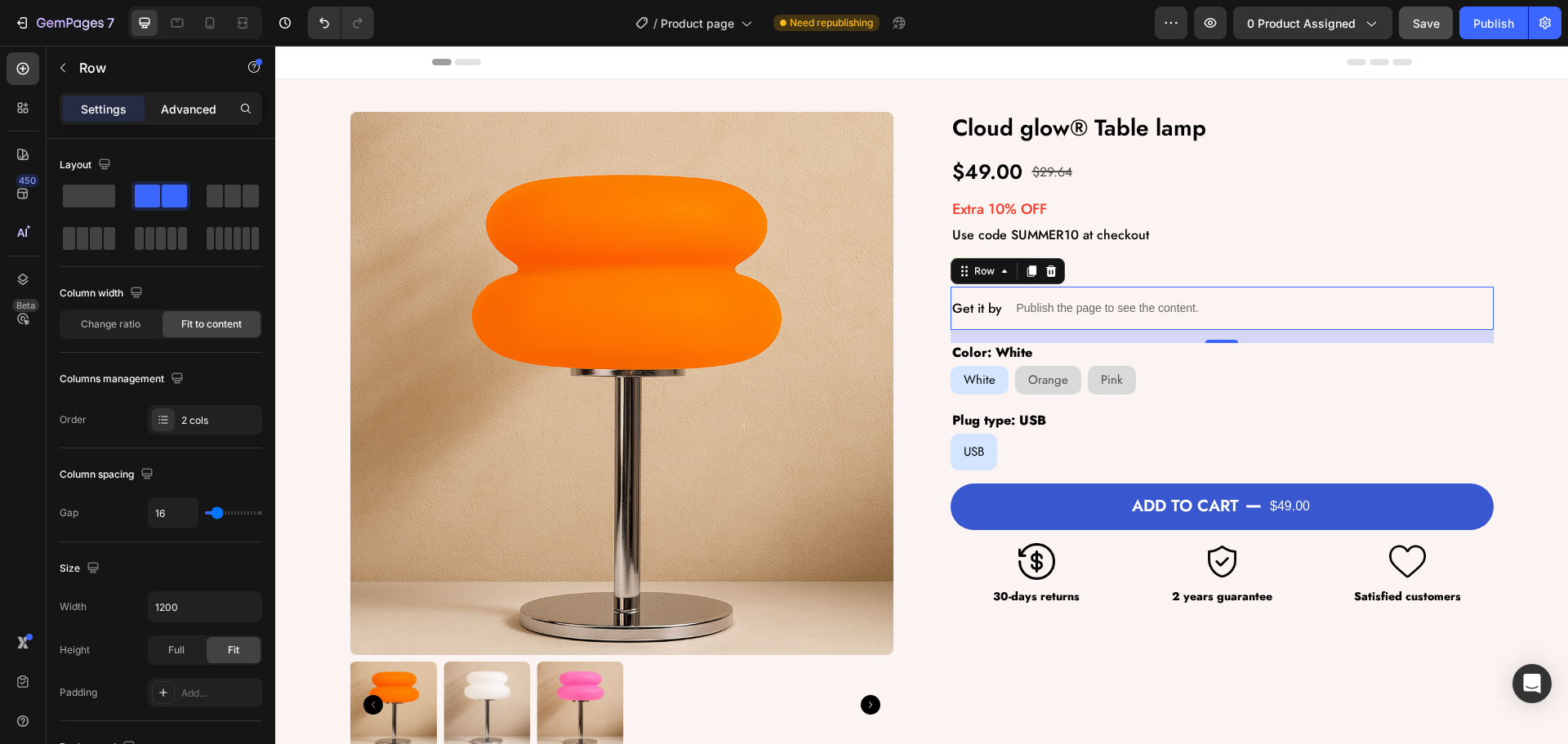
click at [194, 121] on div "Advanced" at bounding box center [189, 108] width 81 height 26
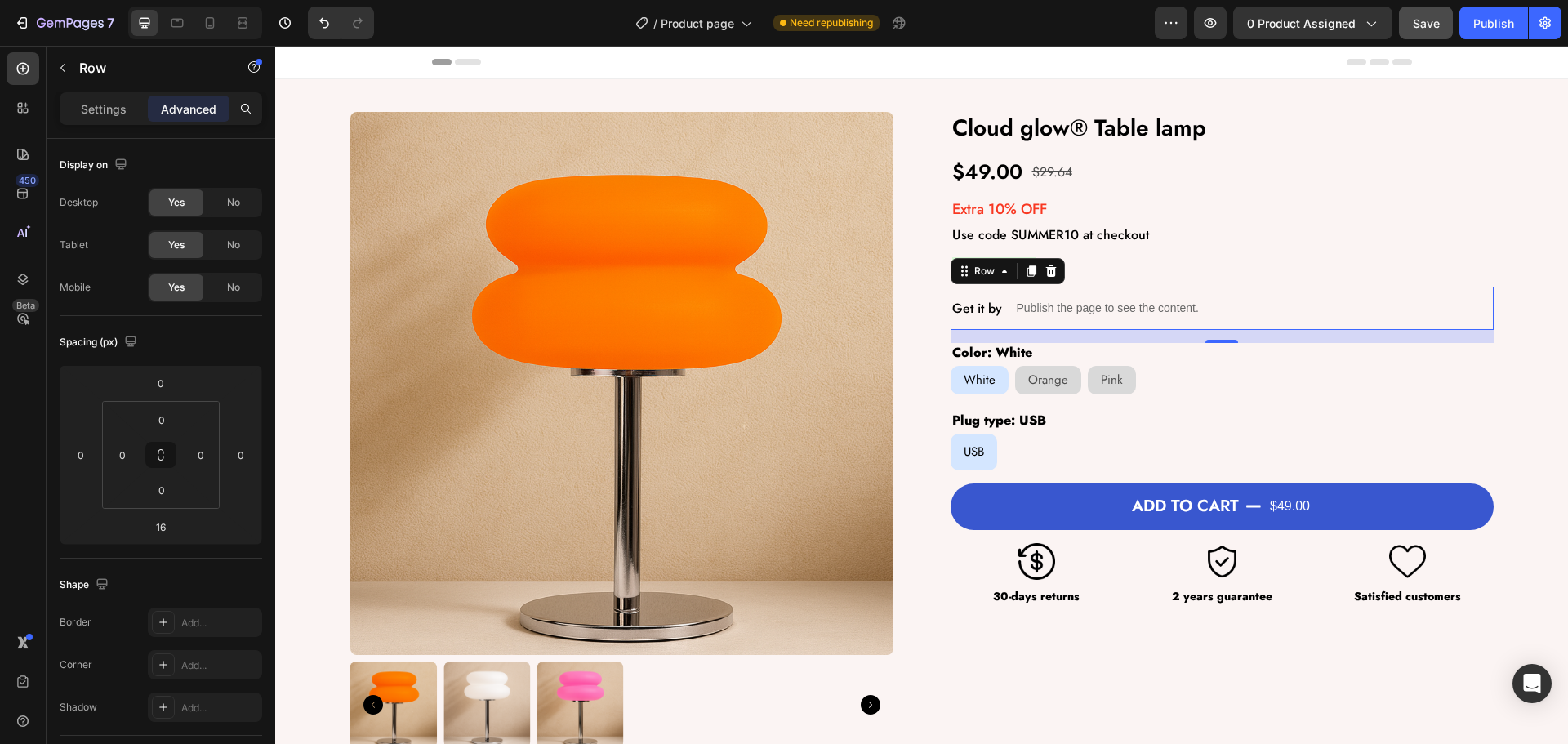
click at [1426, 24] on span "Save" at bounding box center [1426, 23] width 27 height 14
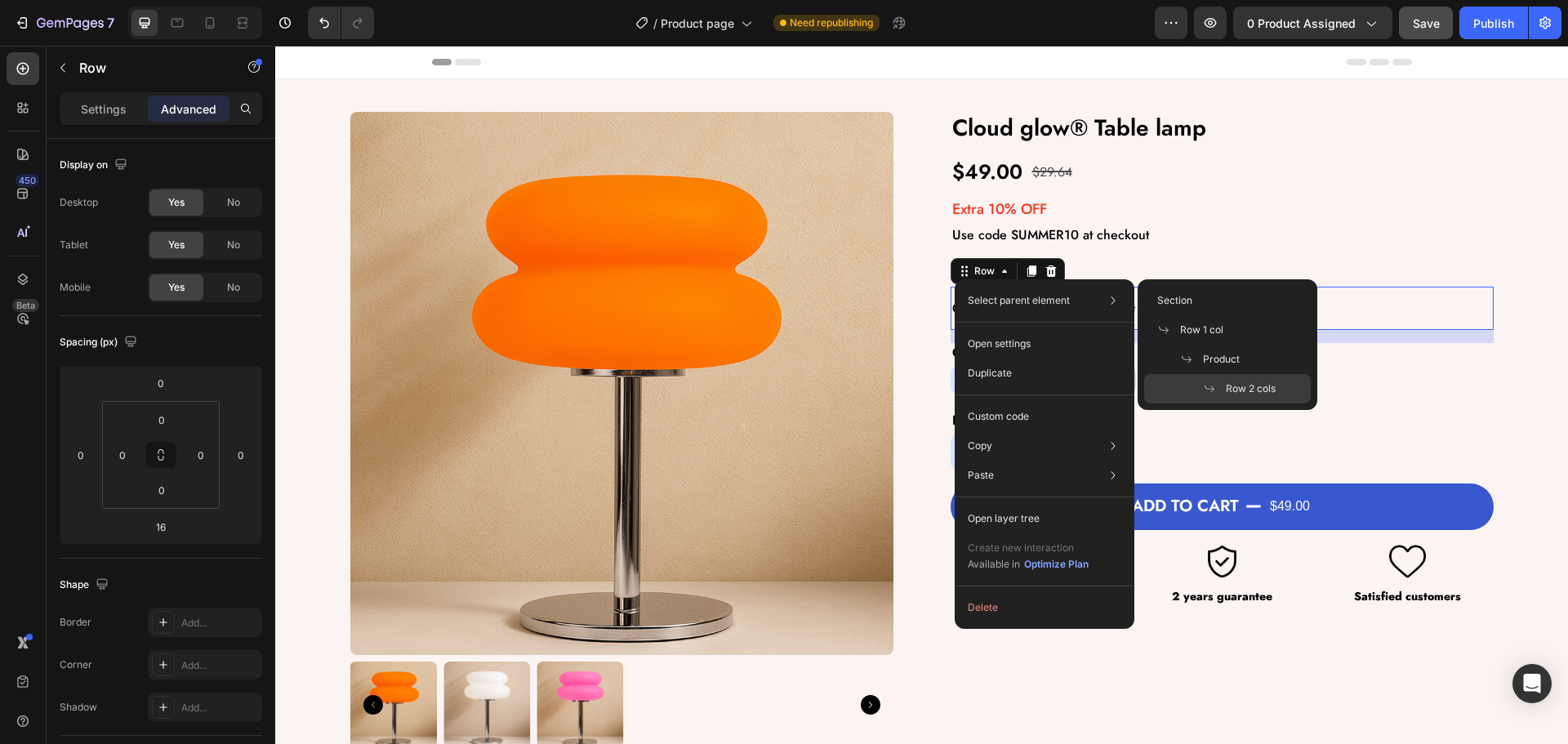
click at [1340, 291] on div "Get it by Text Block Publish the page to see the content. Custom Code Row 16" at bounding box center [1222, 308] width 543 height 43
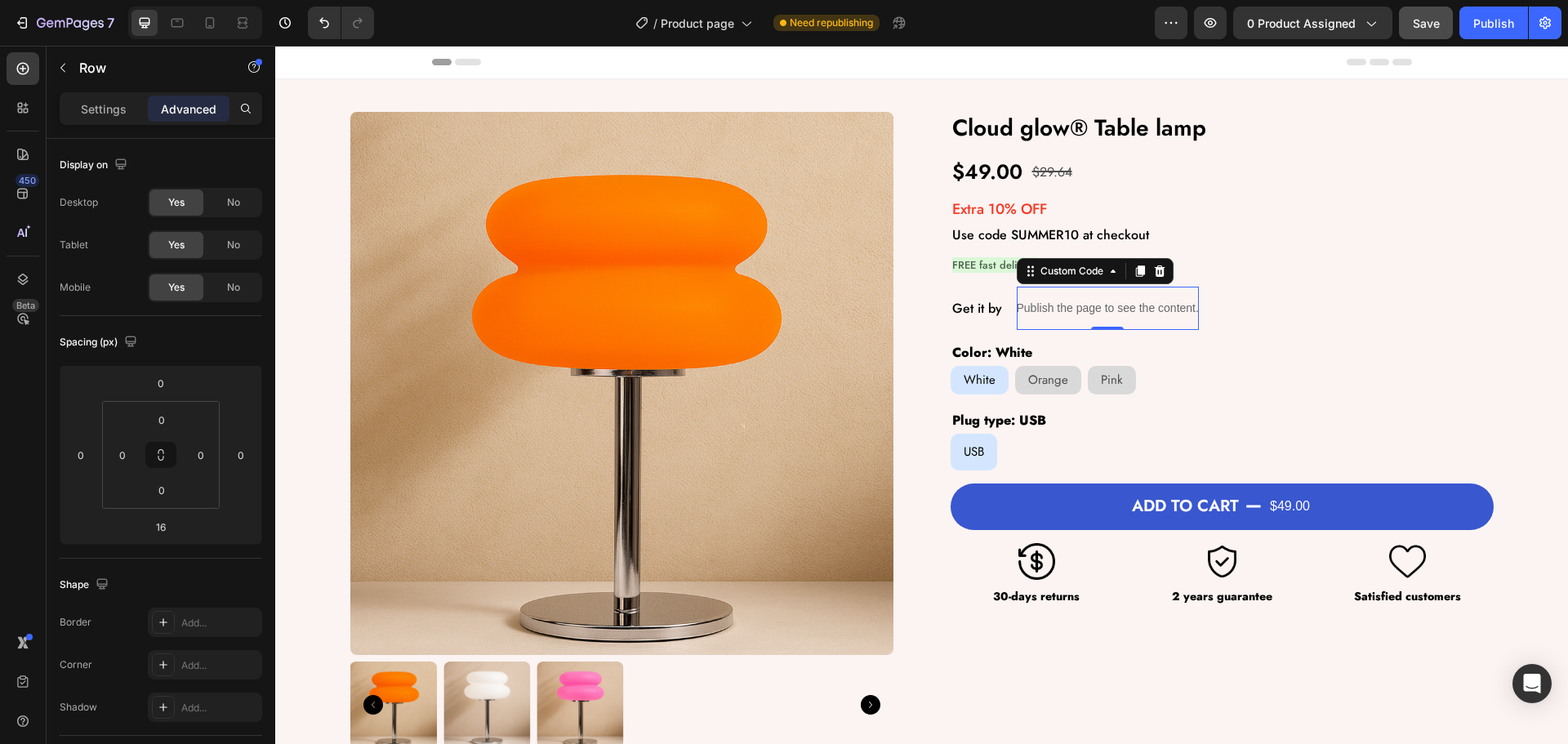
click at [1105, 301] on p "Publish the page to see the content." at bounding box center [1107, 308] width 182 height 18
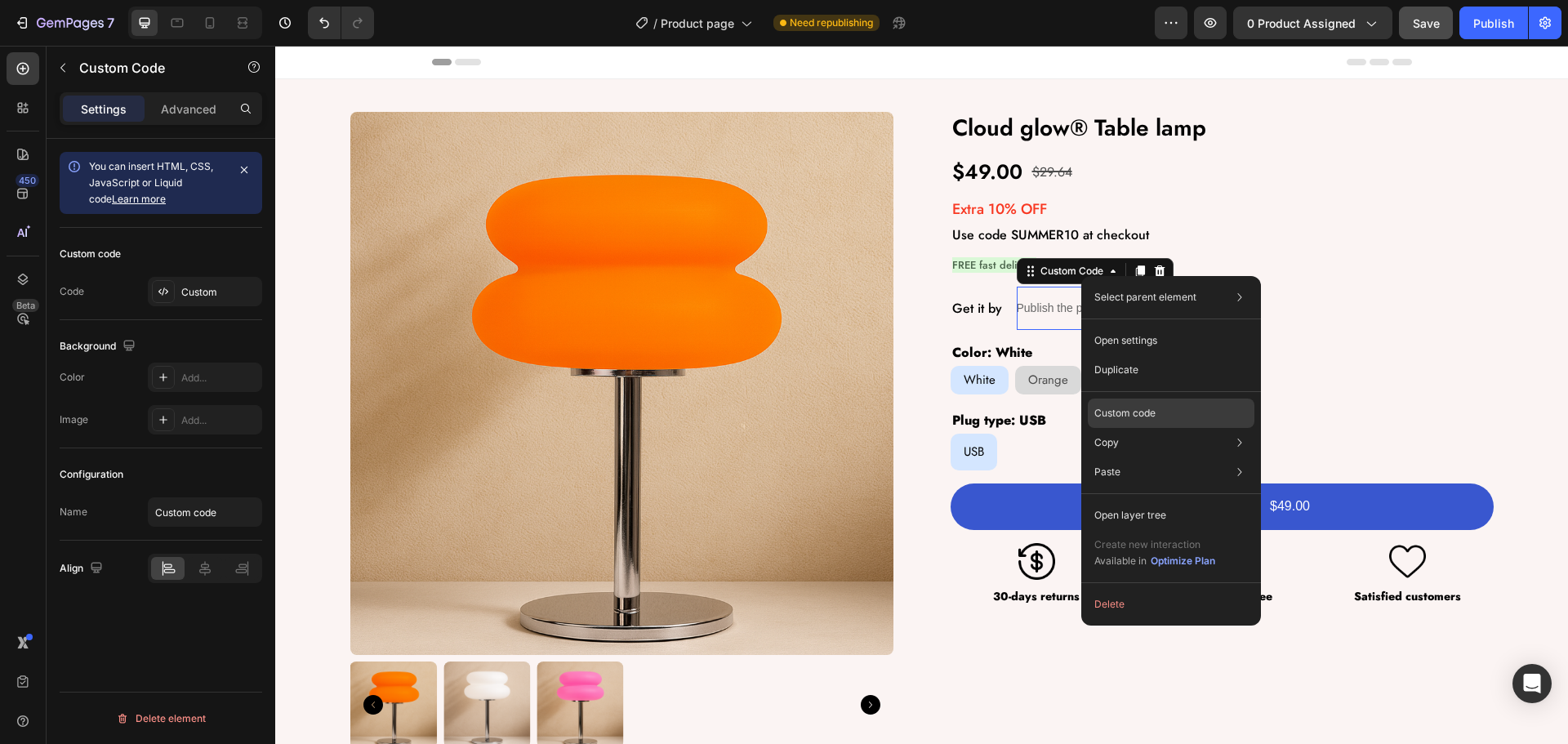
click at [1121, 408] on p "Custom code" at bounding box center [1125, 414] width 61 height 15
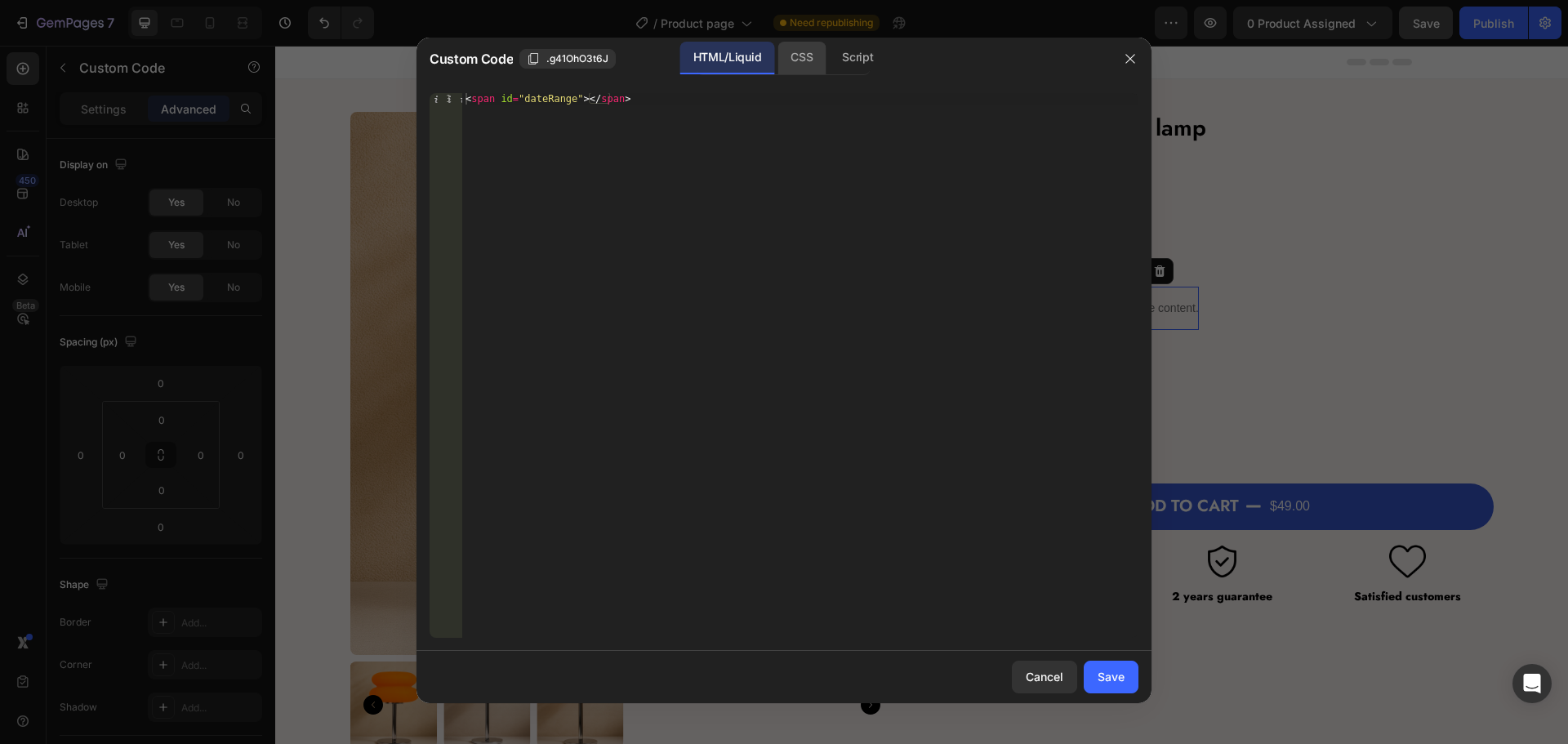
click at [829, 53] on div "CSS" at bounding box center [858, 57] width 57 height 32
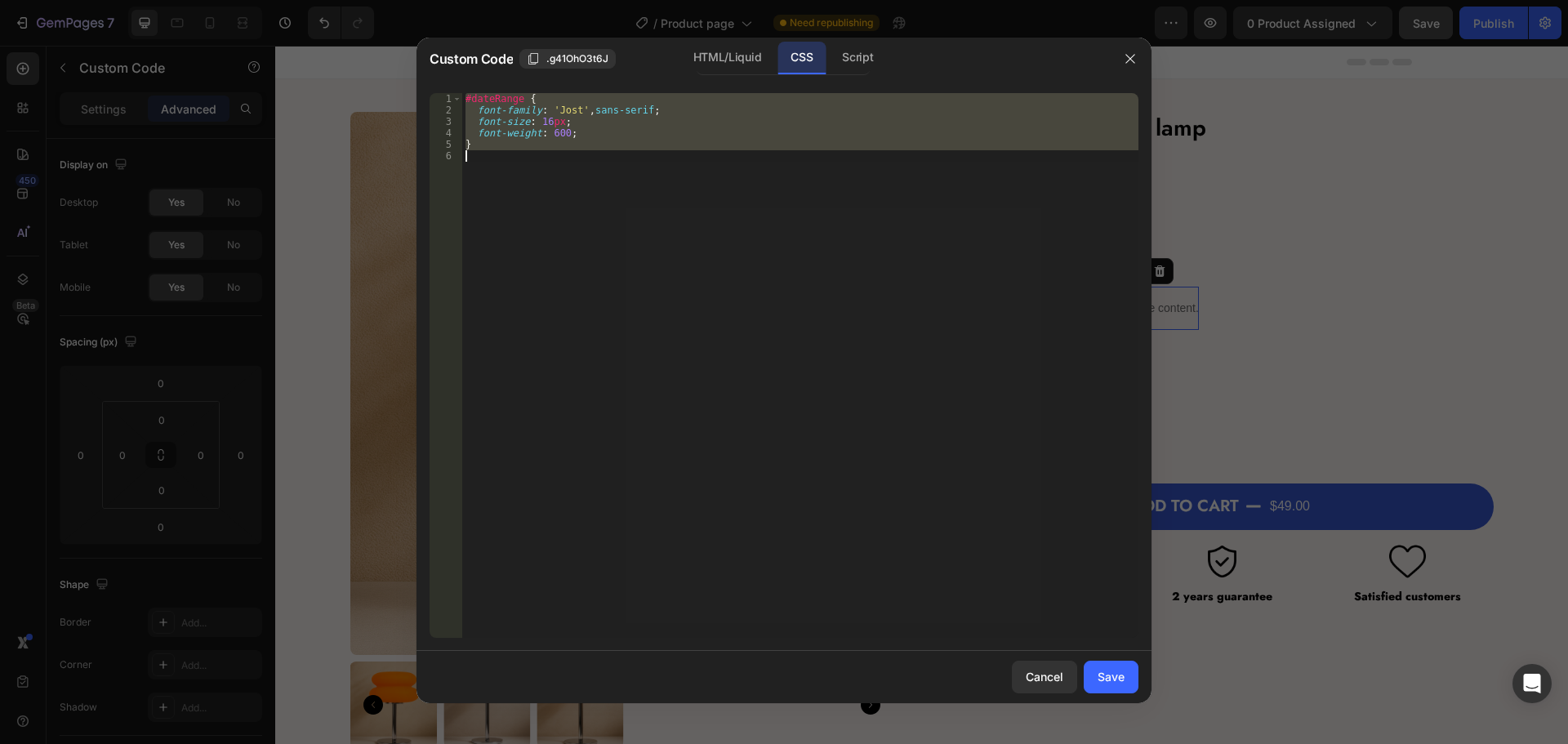
click at [549, 133] on div "#dateRange { font-family : ' Jost ' , sans-serif ; font-size : 16 px ; font-wei…" at bounding box center [800, 366] width 676 height 545
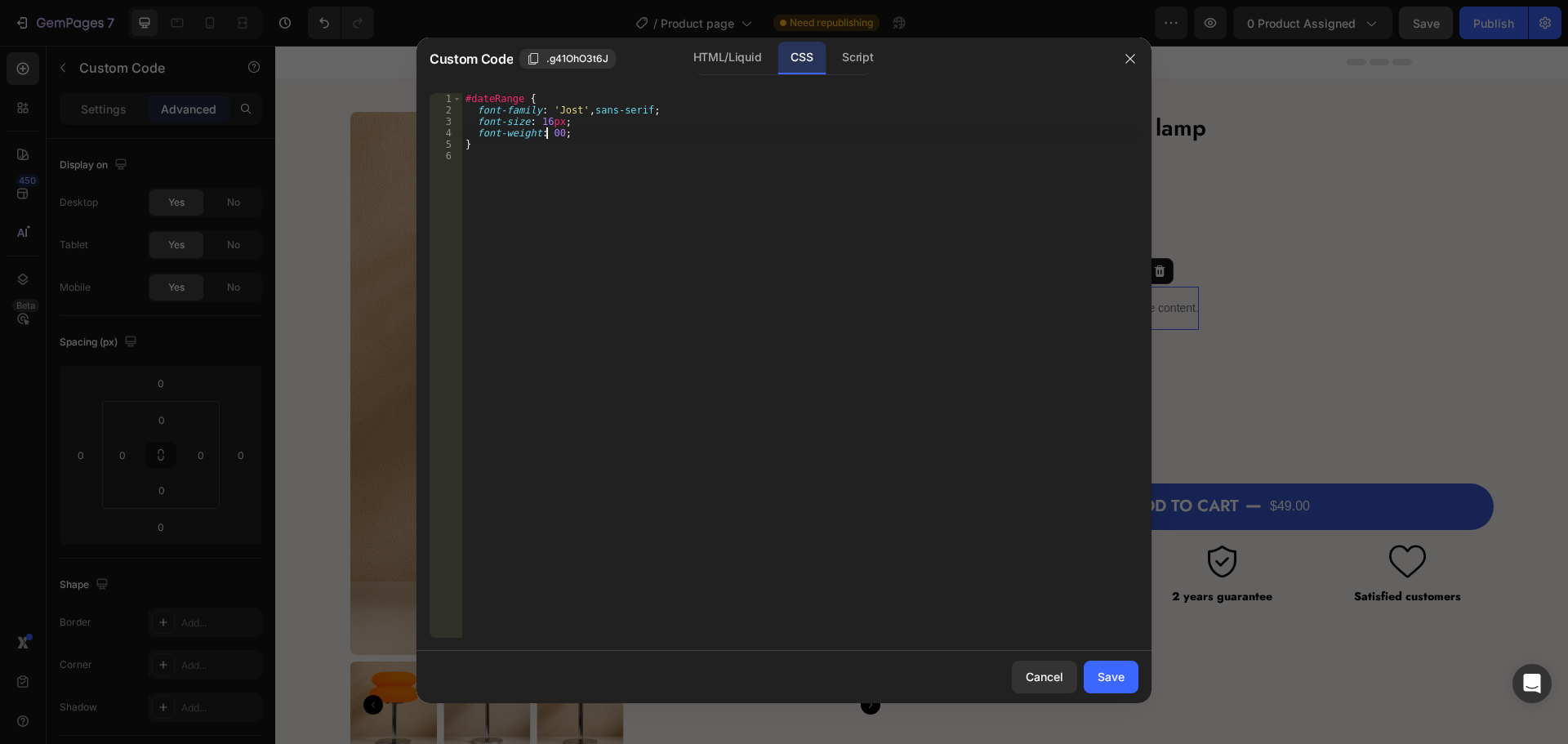
scroll to position [0, 6]
type textarea "font-weight: 500;"
click at [1119, 687] on button "Save" at bounding box center [1111, 676] width 55 height 32
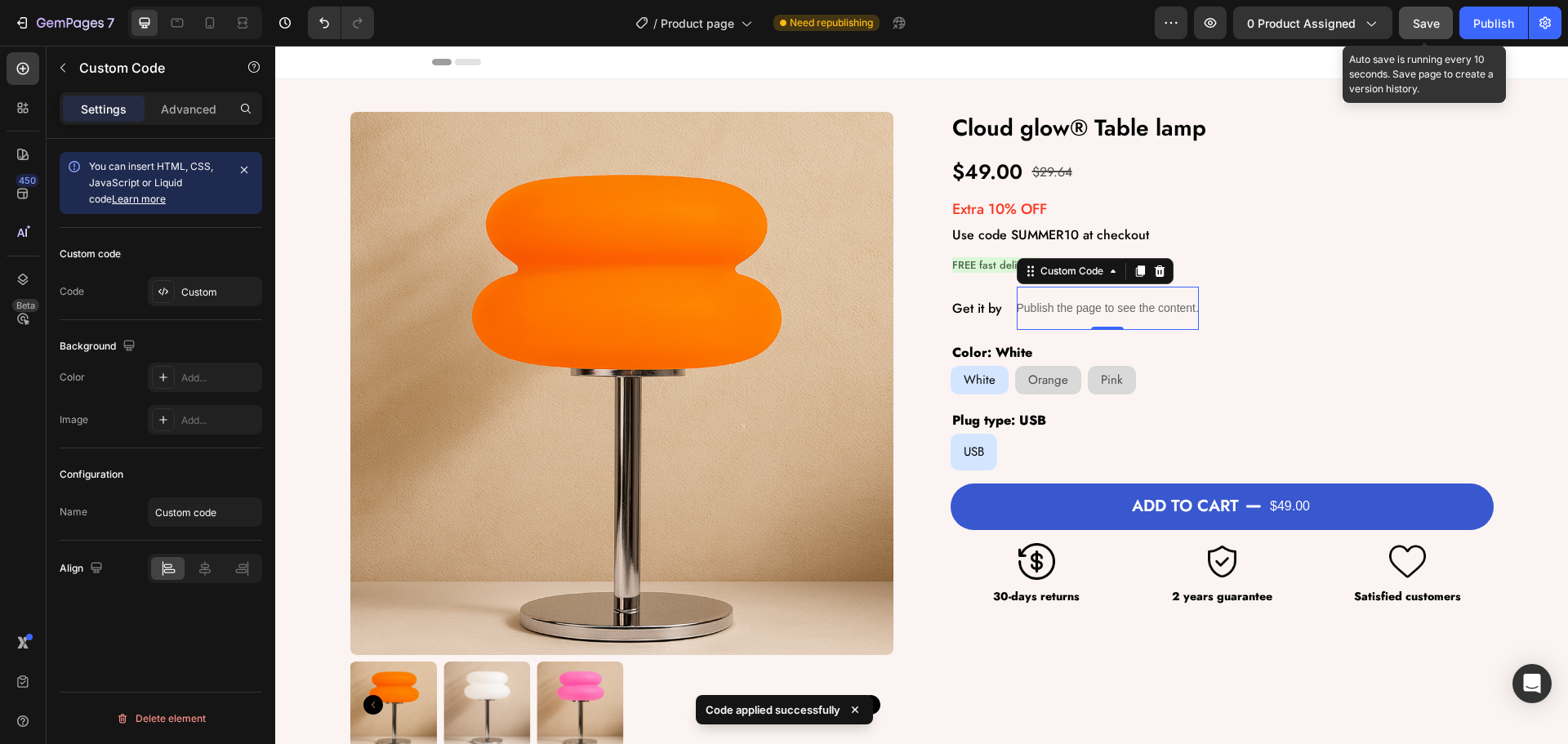
click at [1425, 36] on button "Save" at bounding box center [1426, 22] width 54 height 32
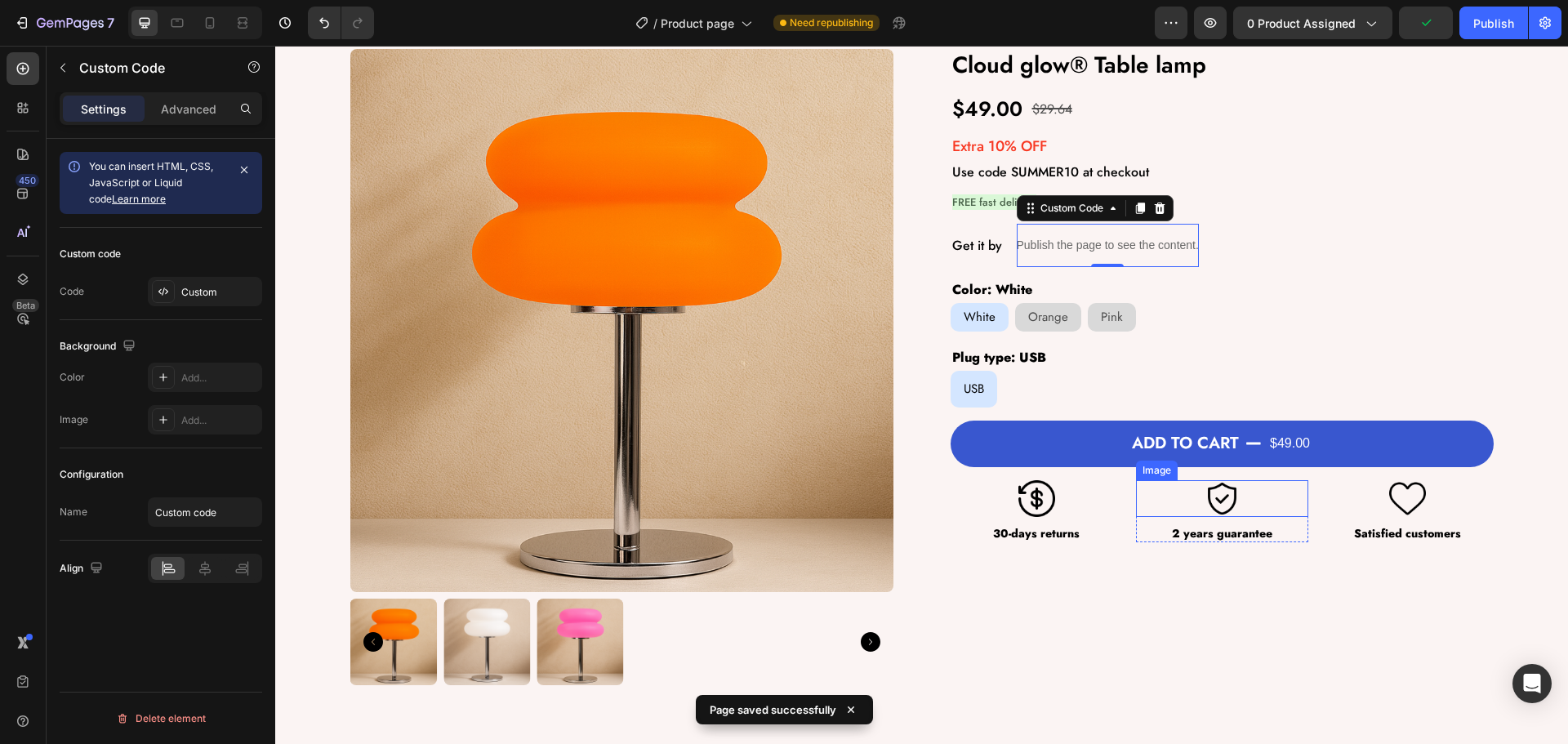
scroll to position [81, 0]
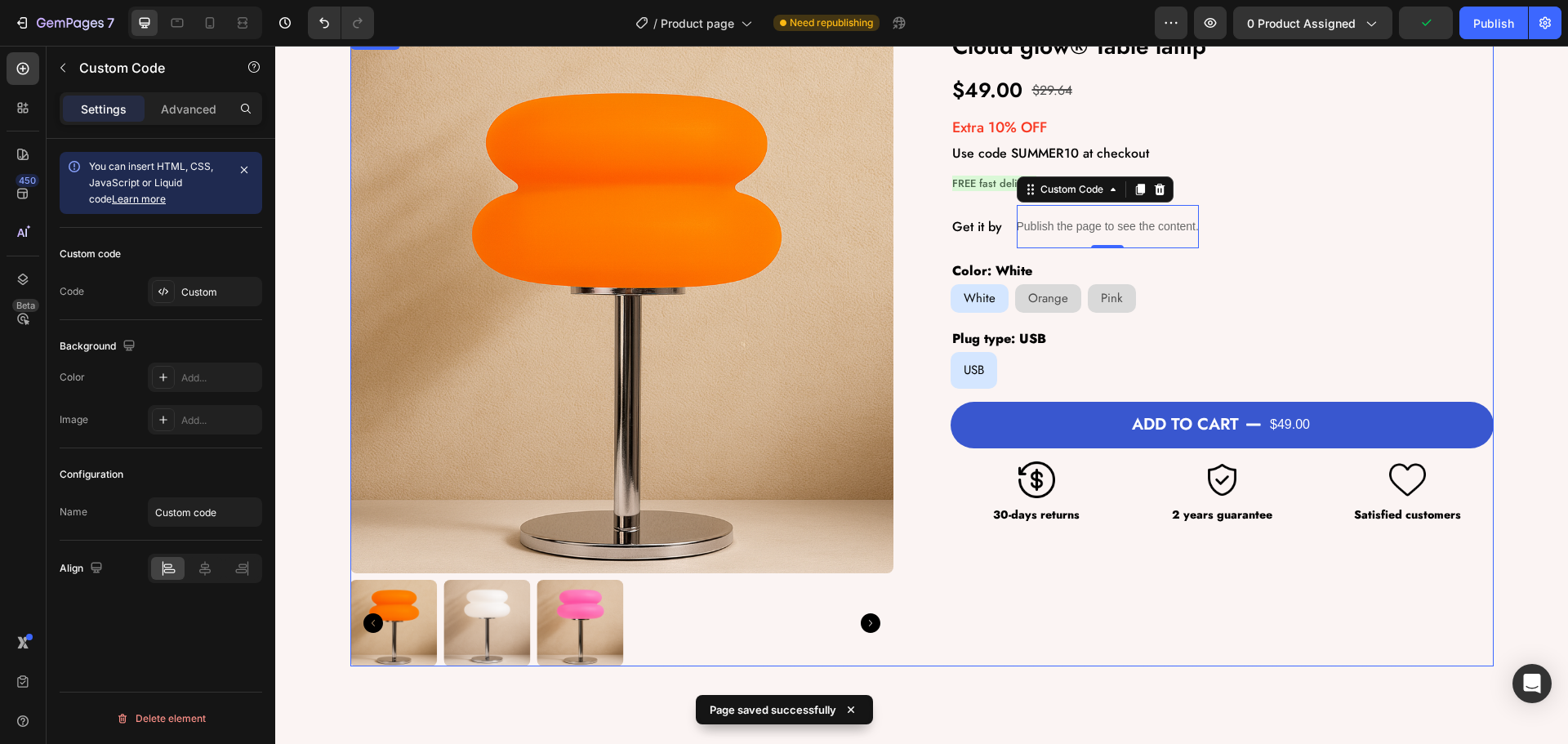
click at [902, 378] on div "Product Images Cloud glow® Table lamp Product Title $49.00 Product Price Produc…" at bounding box center [922, 349] width 1143 height 637
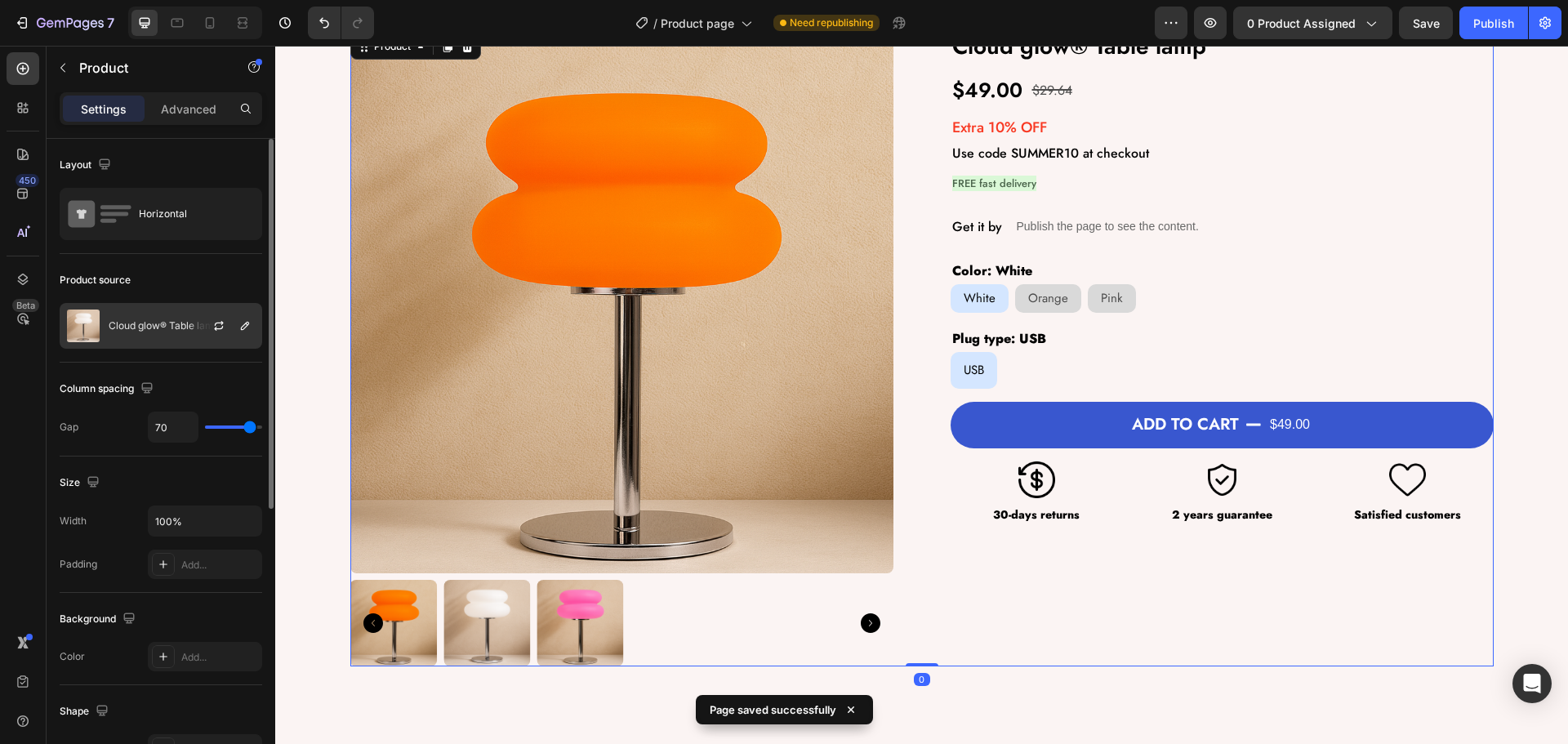
click at [151, 337] on div "Cloud glow® Table lamp" at bounding box center [160, 326] width 203 height 45
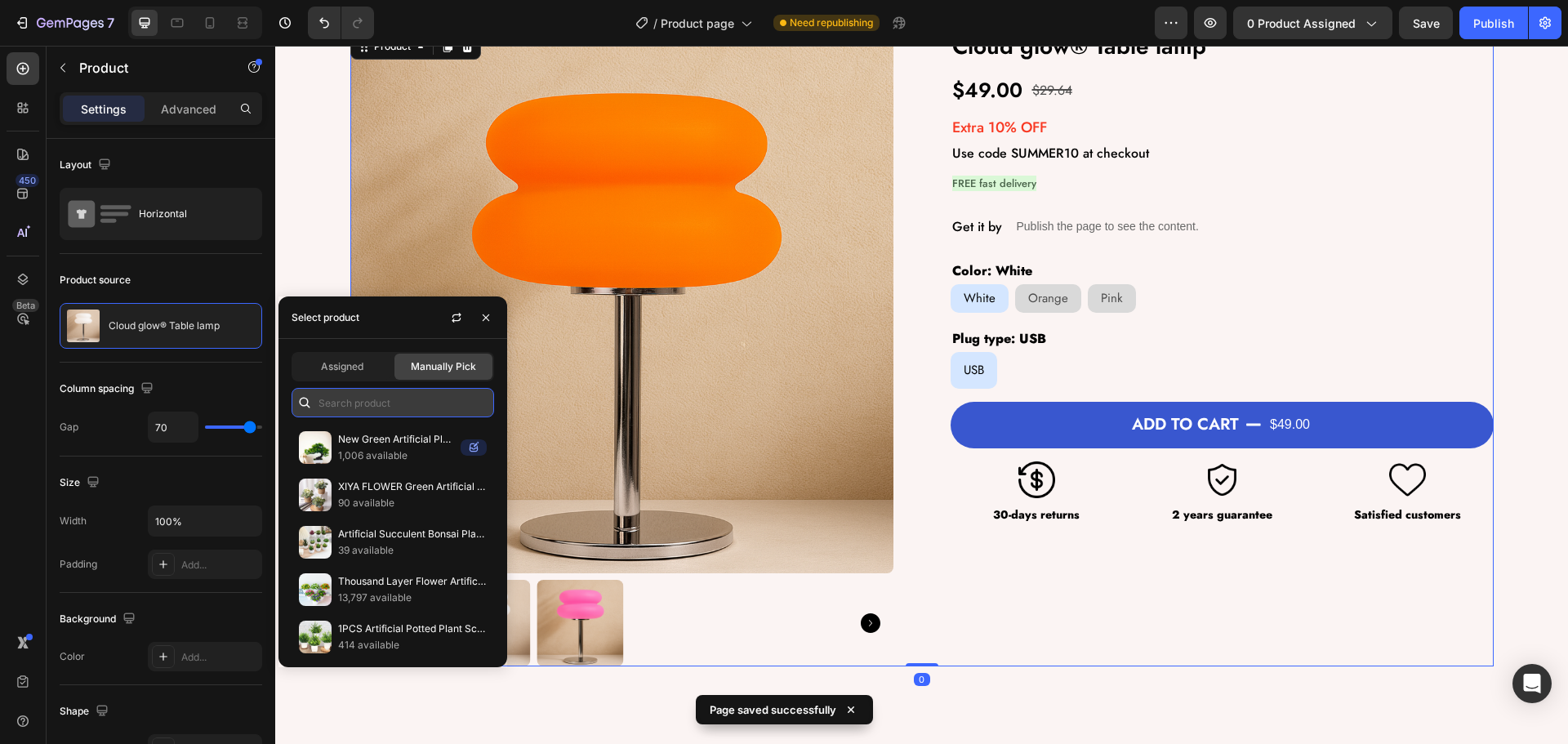
click at [347, 391] on input "text" at bounding box center [392, 403] width 203 height 30
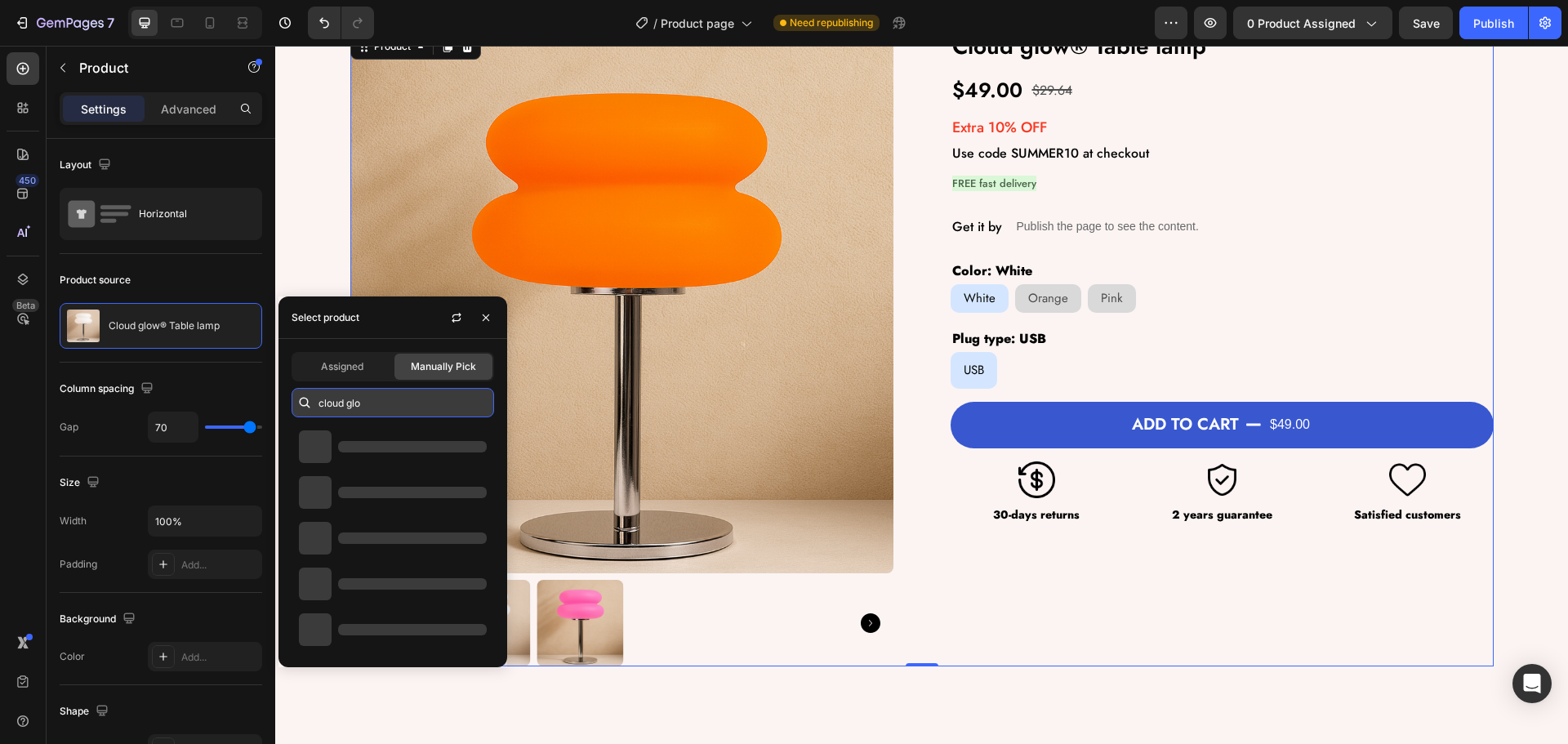
type input "cloud glow"
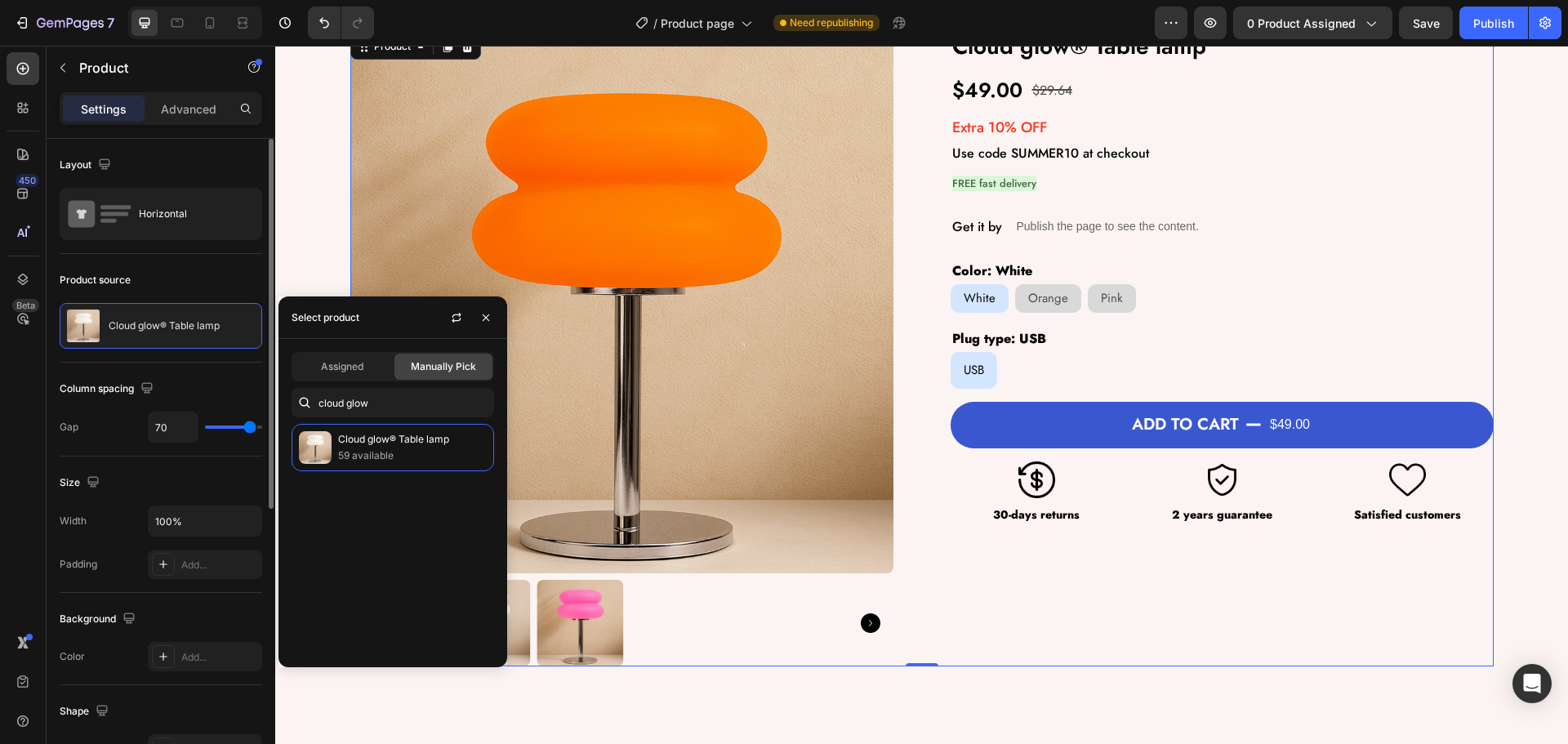
click at [218, 272] on div "Product source" at bounding box center [160, 280] width 203 height 26
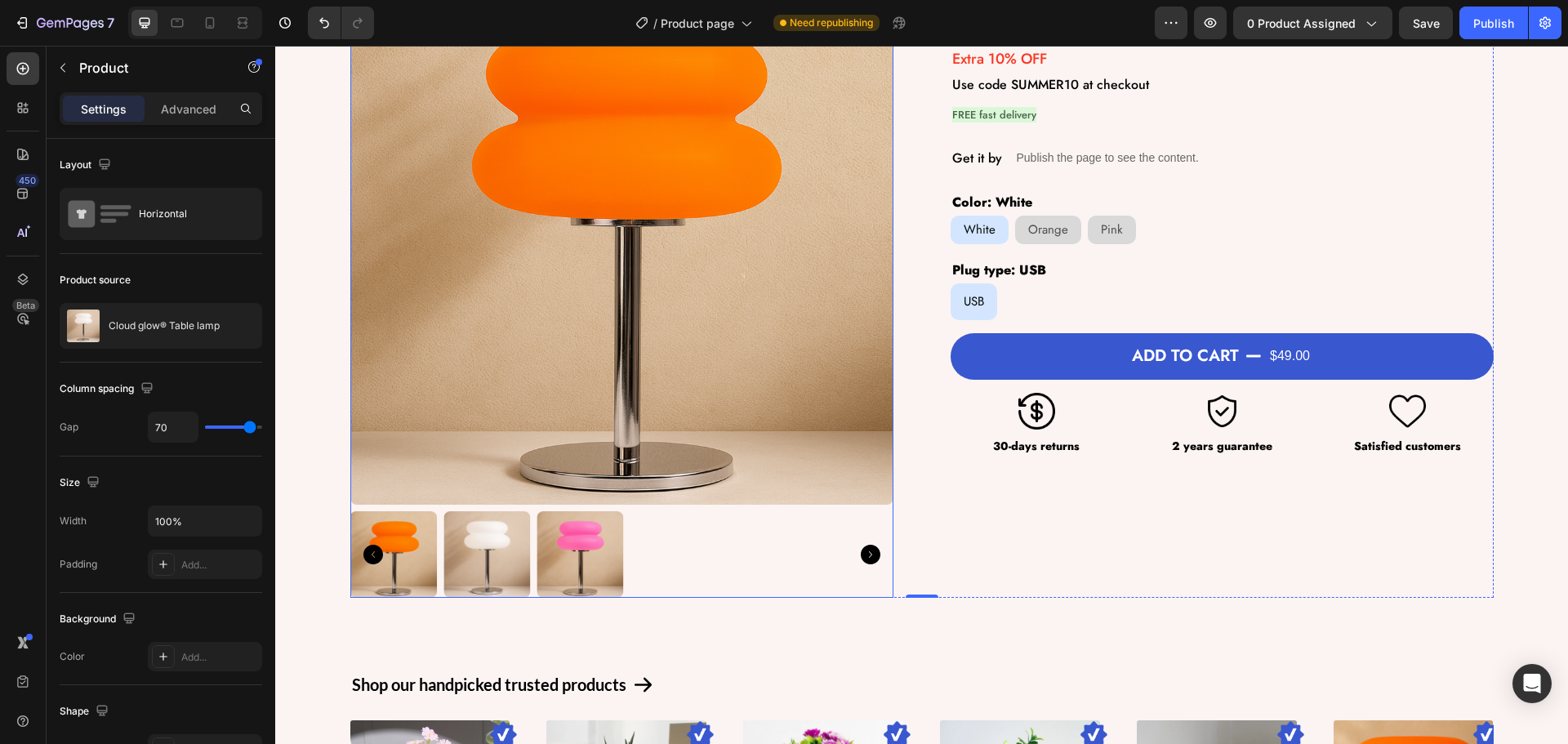
scroll to position [408, 0]
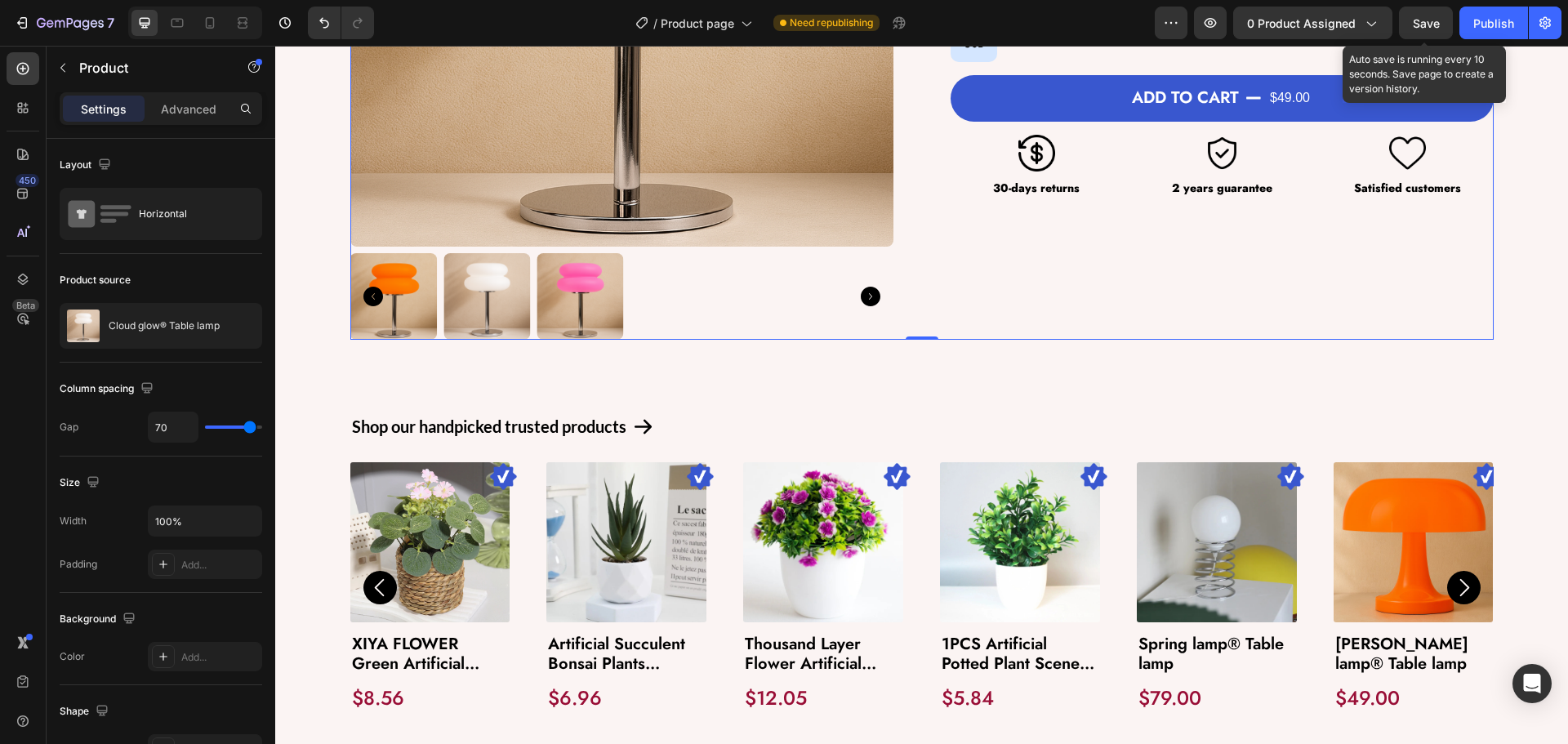
click at [1431, 19] on span "Save" at bounding box center [1426, 23] width 27 height 14
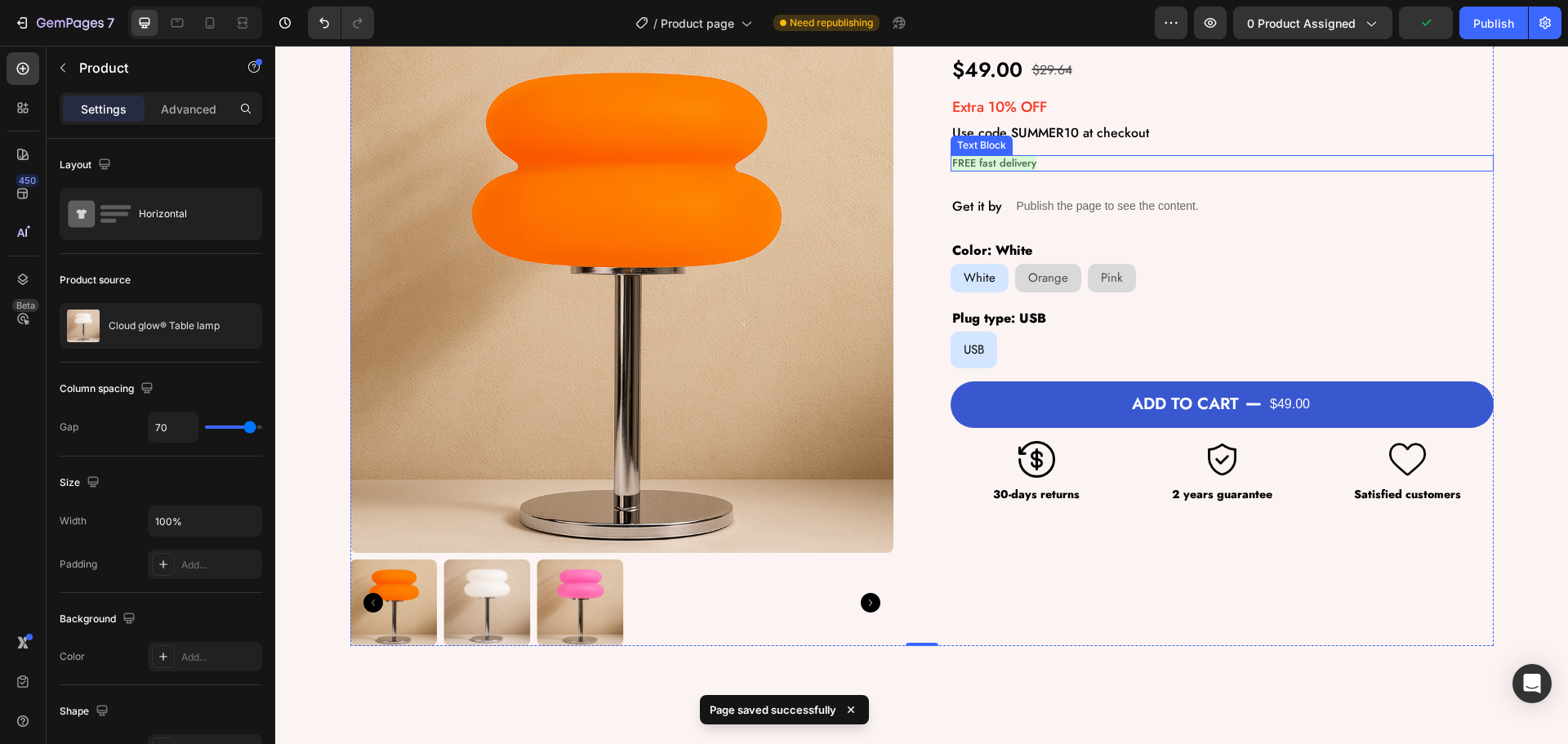
scroll to position [0, 0]
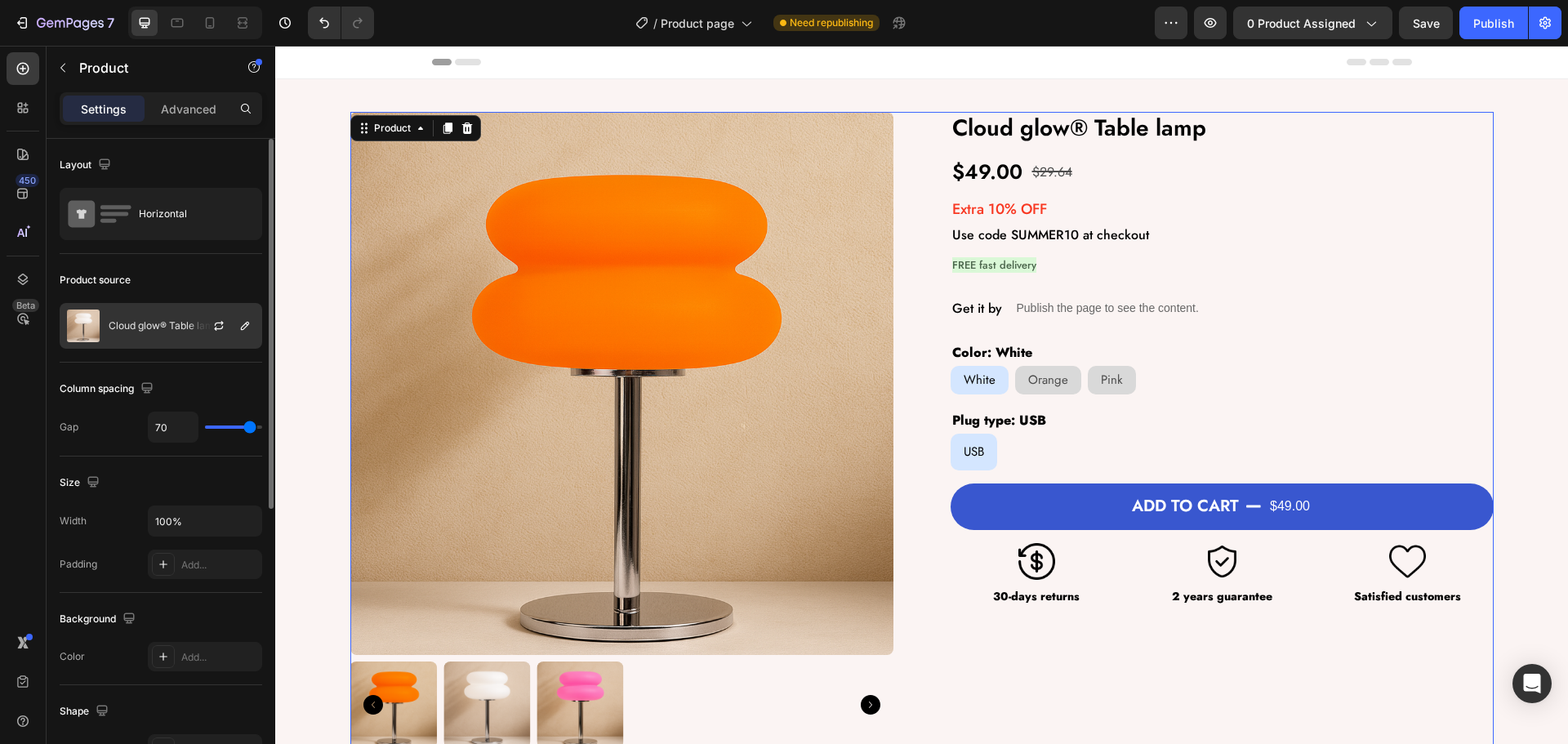
click at [172, 325] on p "Cloud glow® Table lamp" at bounding box center [164, 326] width 111 height 11
click at [911, 387] on div "Product Images Cloud glow® Table lamp Product Title $49.00 Product Price Produc…" at bounding box center [922, 430] width 1143 height 637
click at [1527, 684] on icon "Open Intercom Messenger" at bounding box center [1532, 683] width 19 height 21
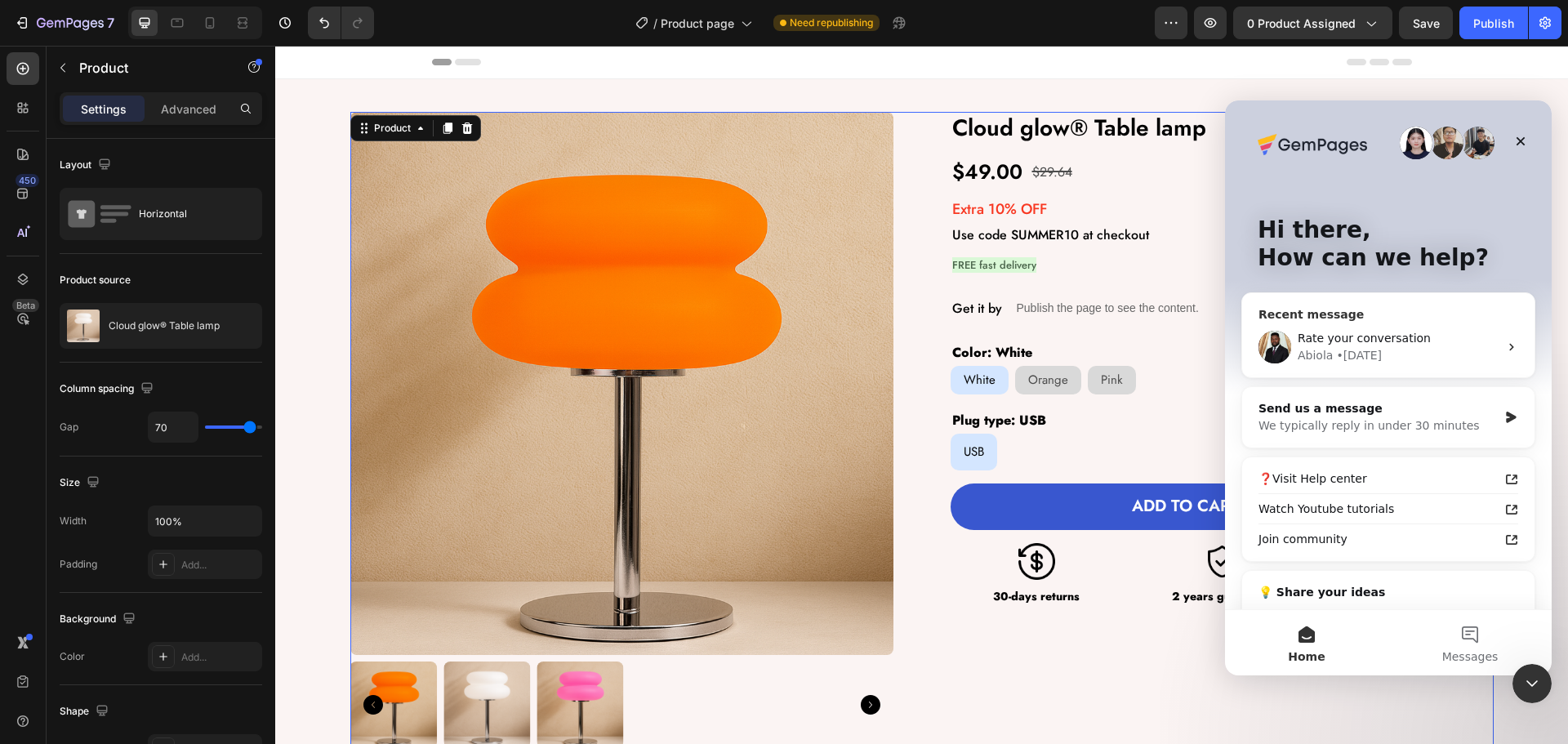
click at [1350, 329] on div "Rate your conversation Abiola • 1d ago" at bounding box center [1389, 347] width 292 height 60
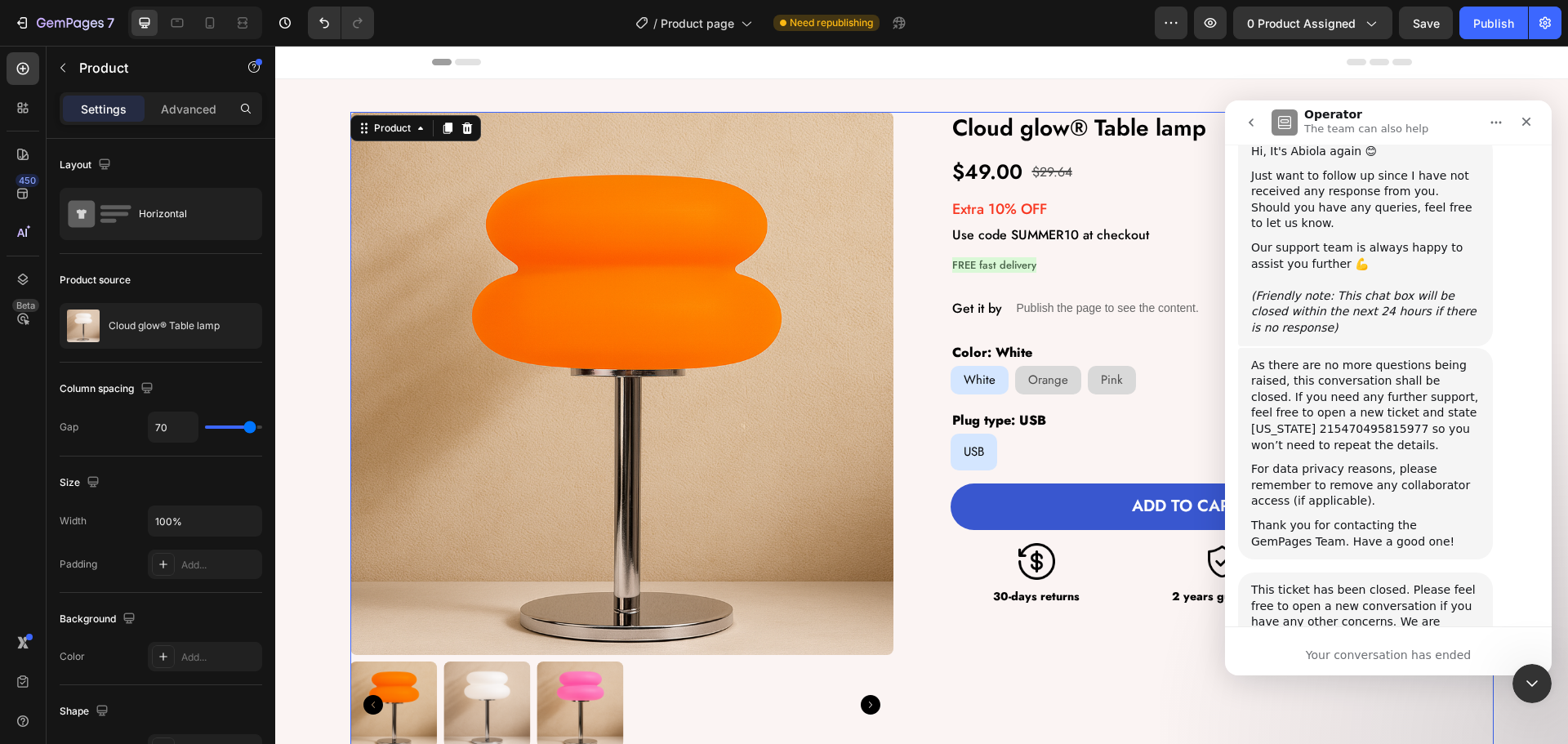
scroll to position [2532, 0]
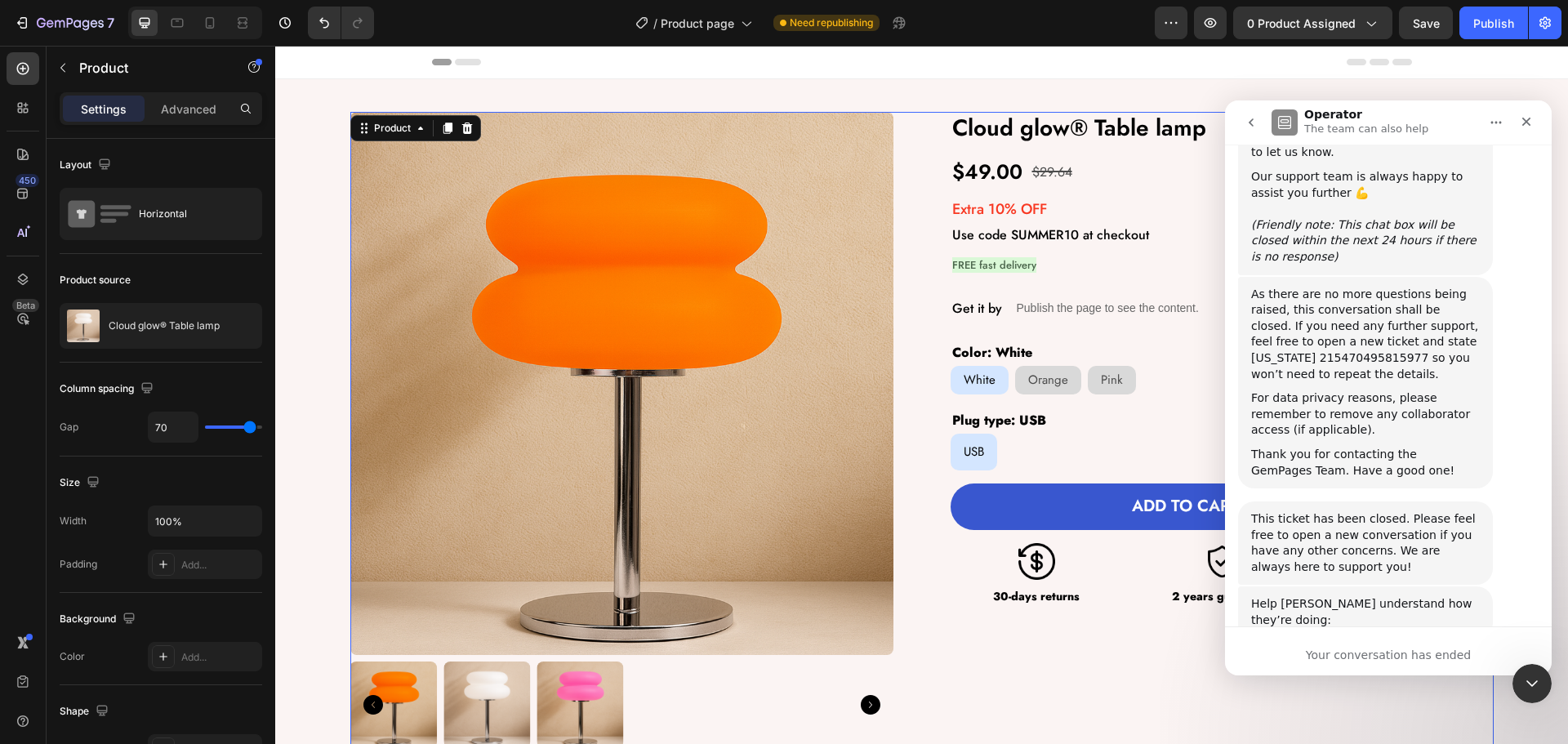
click at [1257, 121] on icon "go back" at bounding box center [1252, 122] width 13 height 13
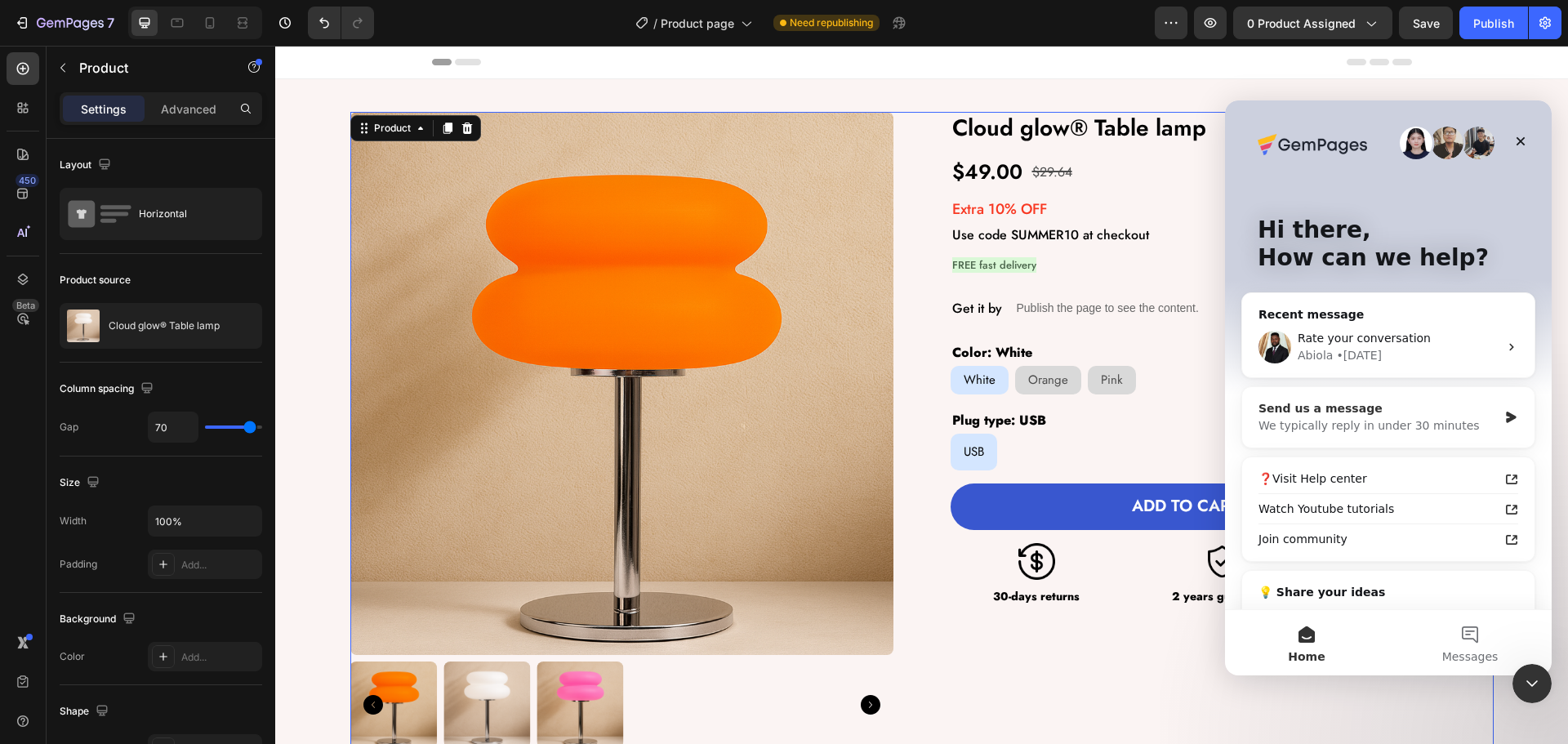
click at [1324, 438] on div "Send us a message We typically reply in under 30 minutes" at bounding box center [1389, 416] width 292 height 60
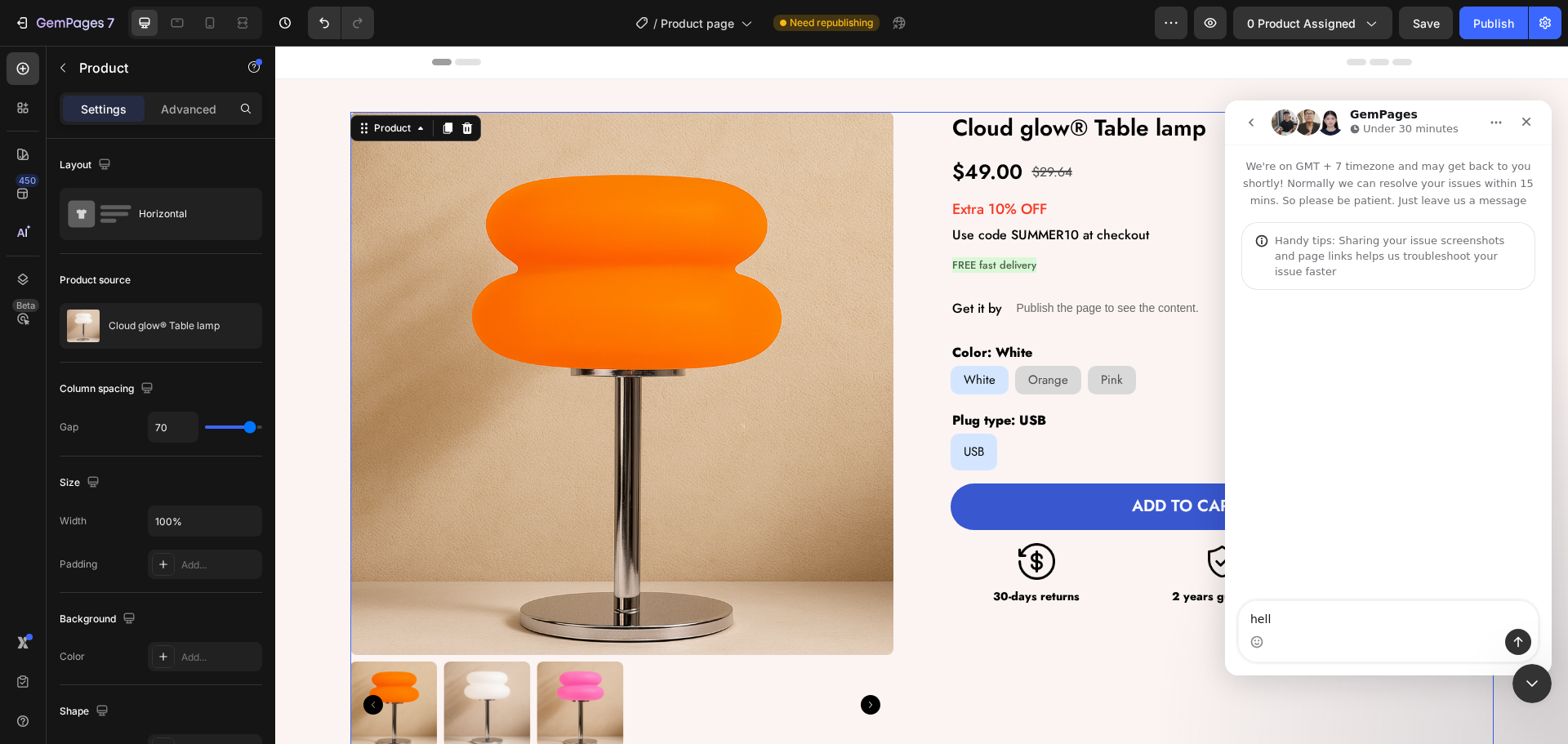
type textarea "hello"
click at [1527, 108] on div "Close" at bounding box center [1526, 122] width 30 height 30
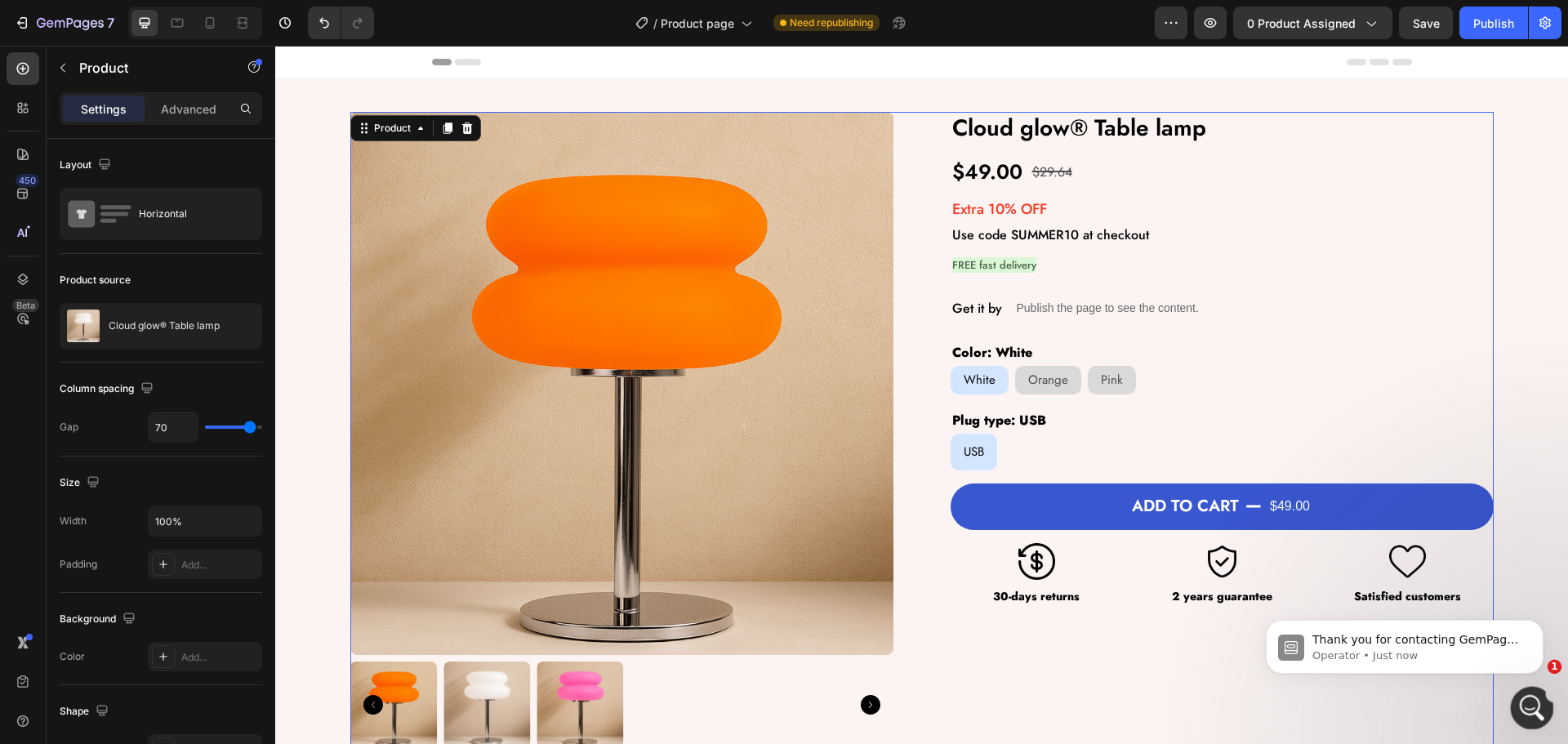
click at [1528, 714] on icon "Open Intercom Messenger" at bounding box center [1530, 706] width 27 height 27
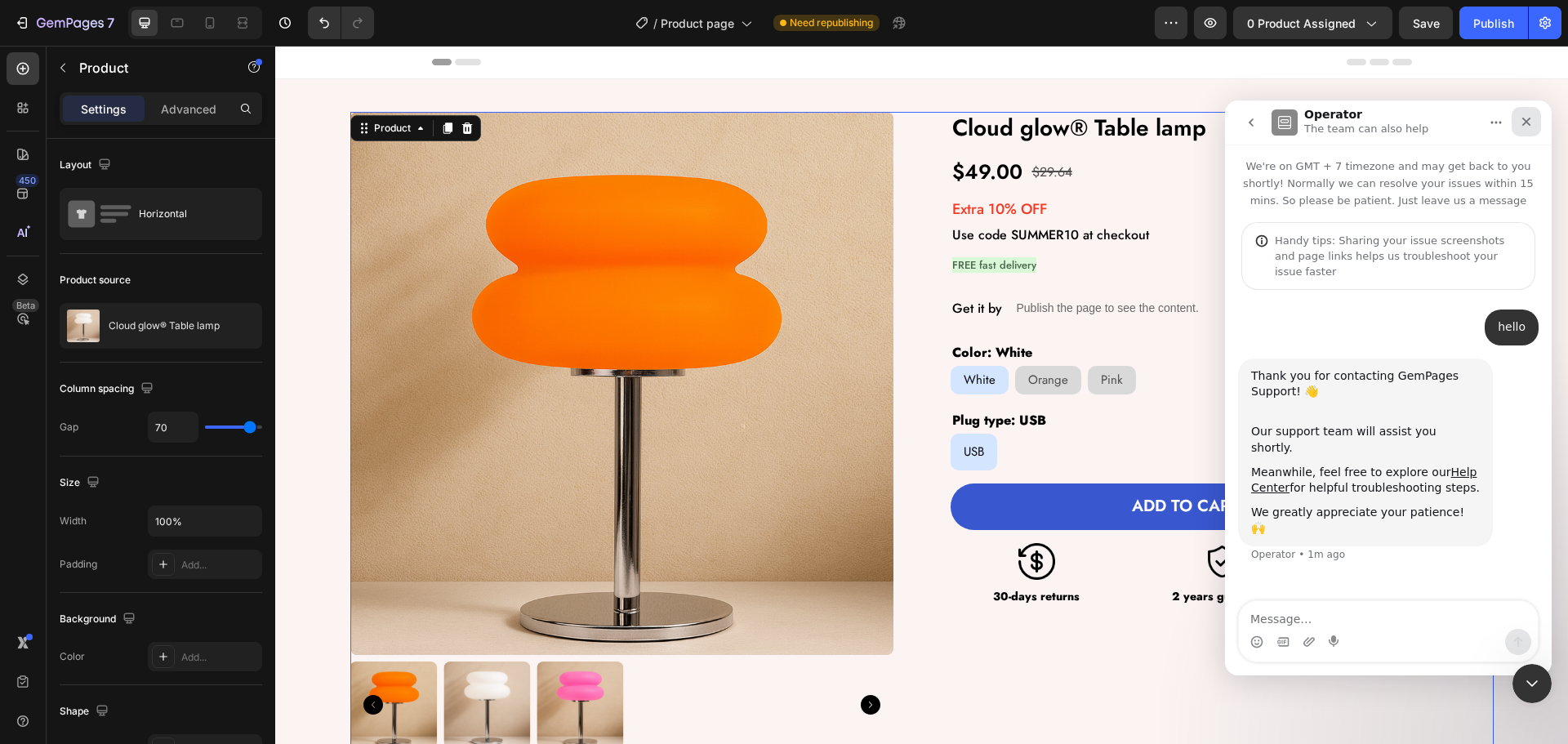
drag, startPoint x: 1531, startPoint y: 121, endPoint x: 2311, endPoint y: 129, distance: 780.0
click at [1531, 121] on icon "Close" at bounding box center [1526, 121] width 13 height 13
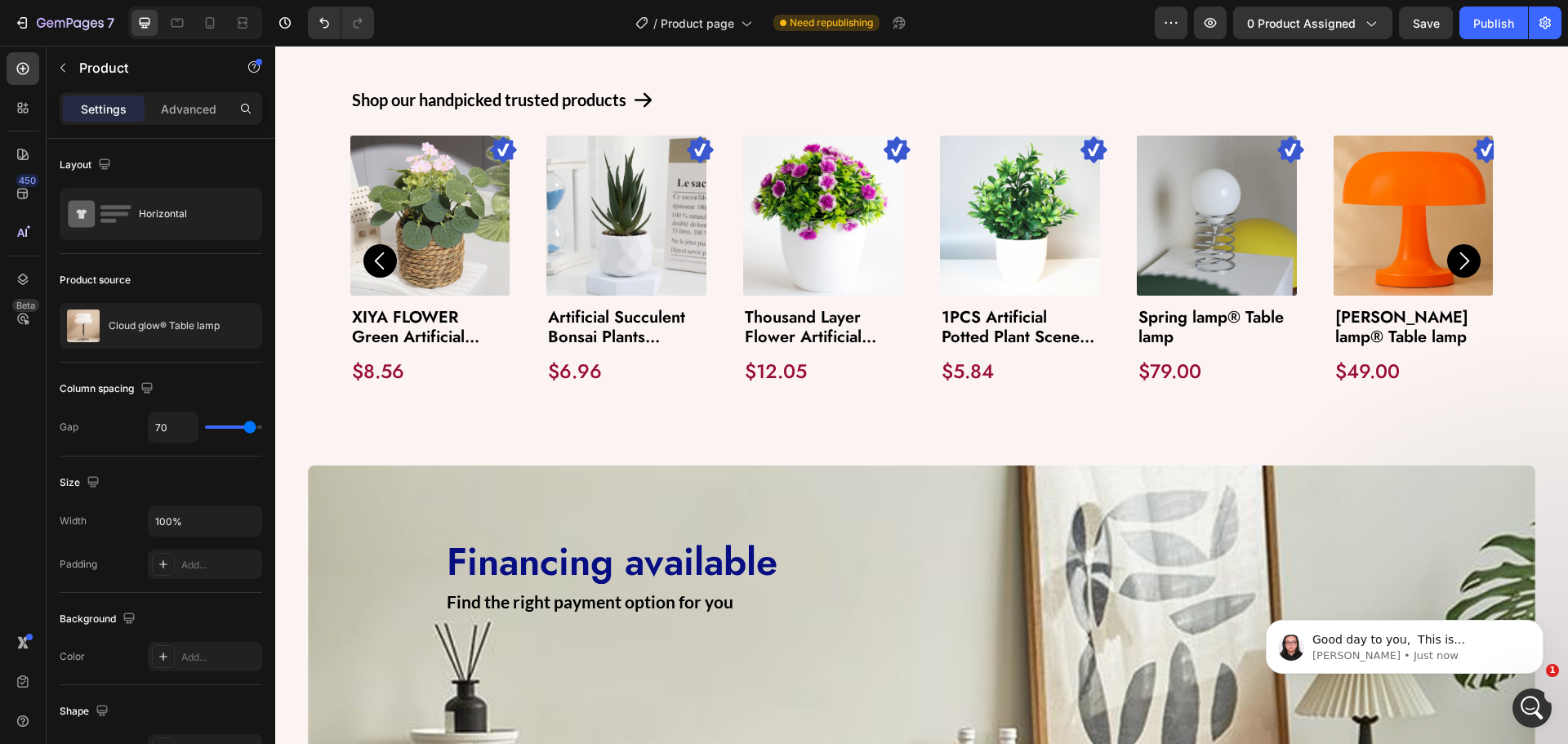
scroll to position [106, 0]
click at [1537, 697] on div "Open Intercom Messenger" at bounding box center [1530, 706] width 54 height 54
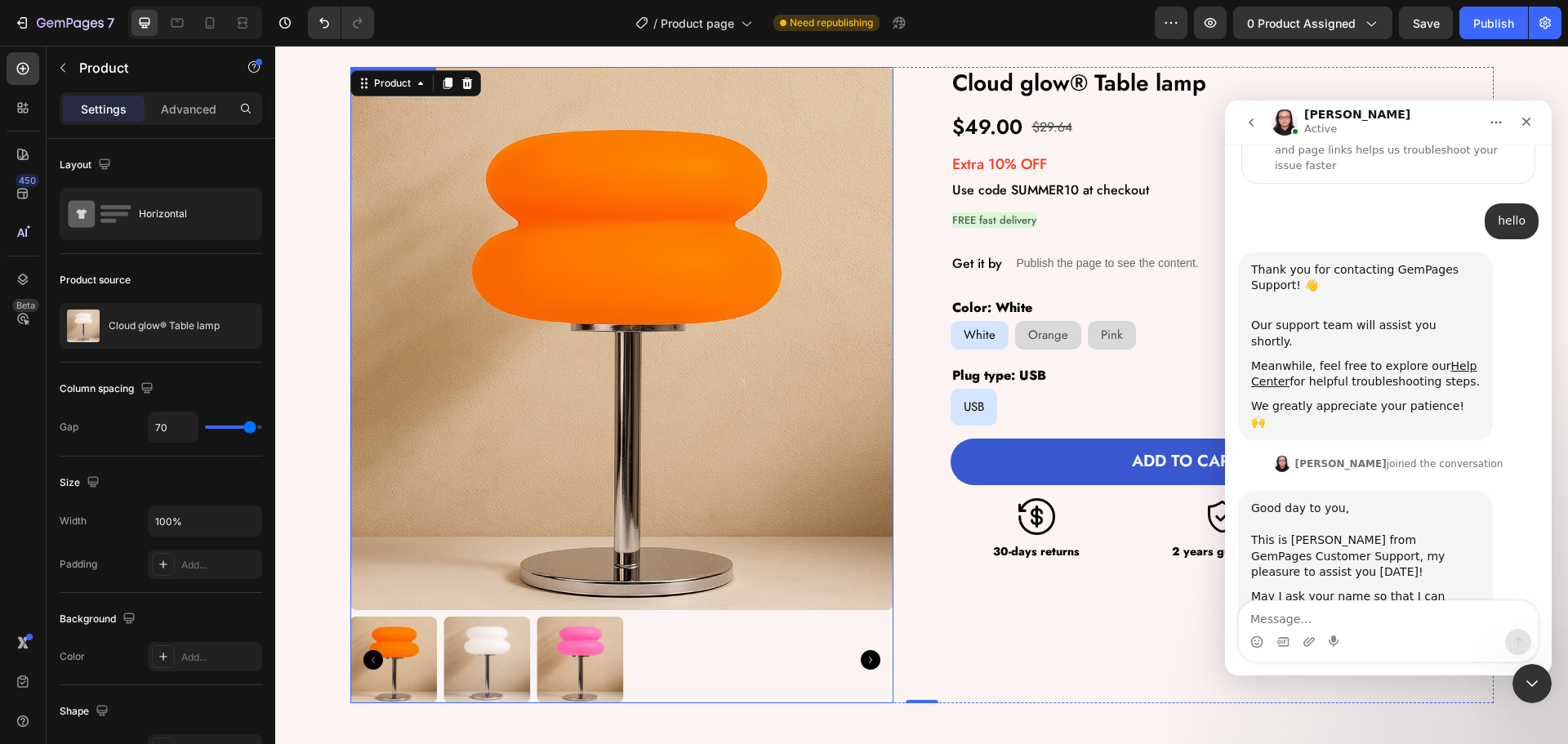
scroll to position [0, 0]
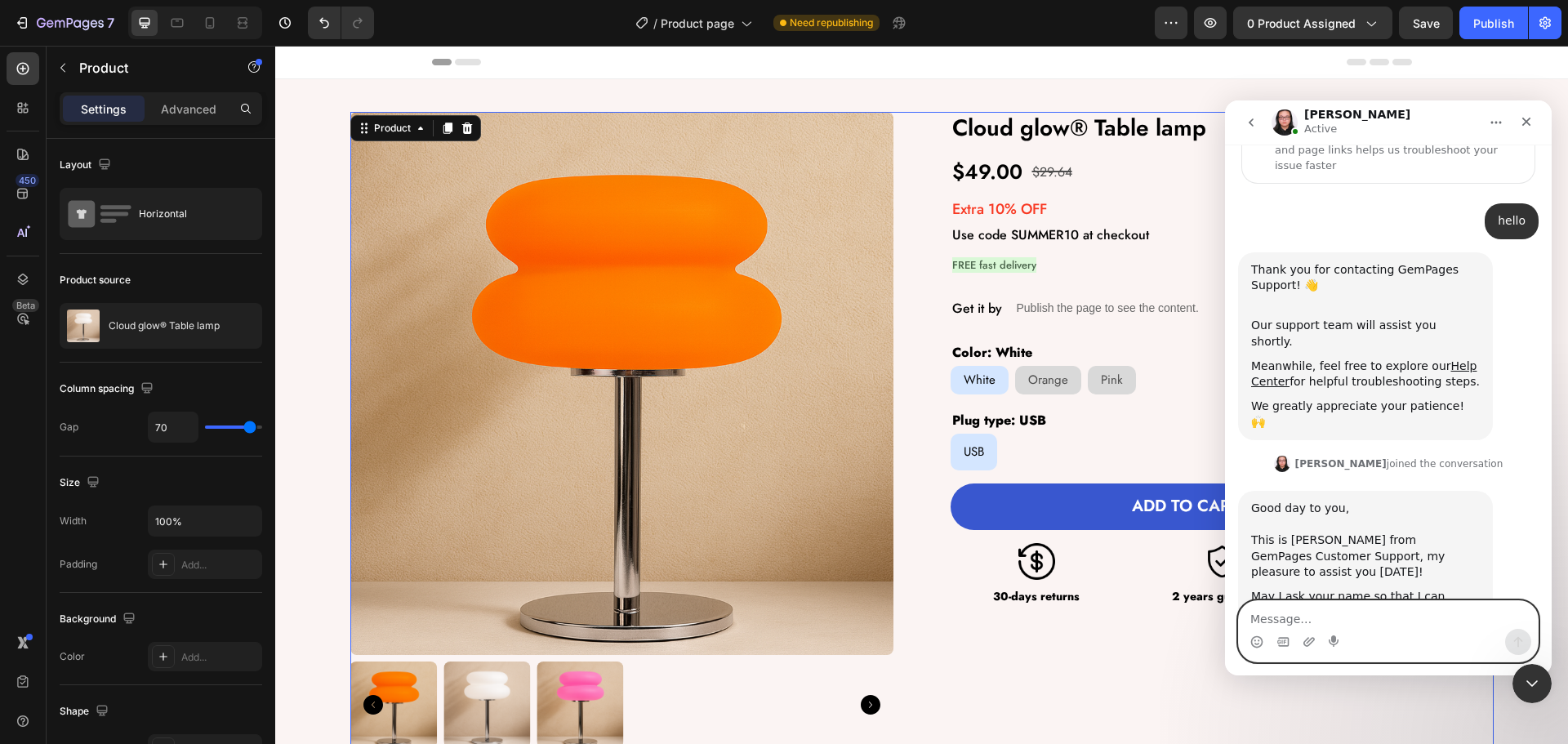
paste textarea "I want to add a metafield in GemPages and do some work with it, but I don’t und…"
type textarea "I want to add a metafield in GemPages and do some work with it, but I don’t und…"
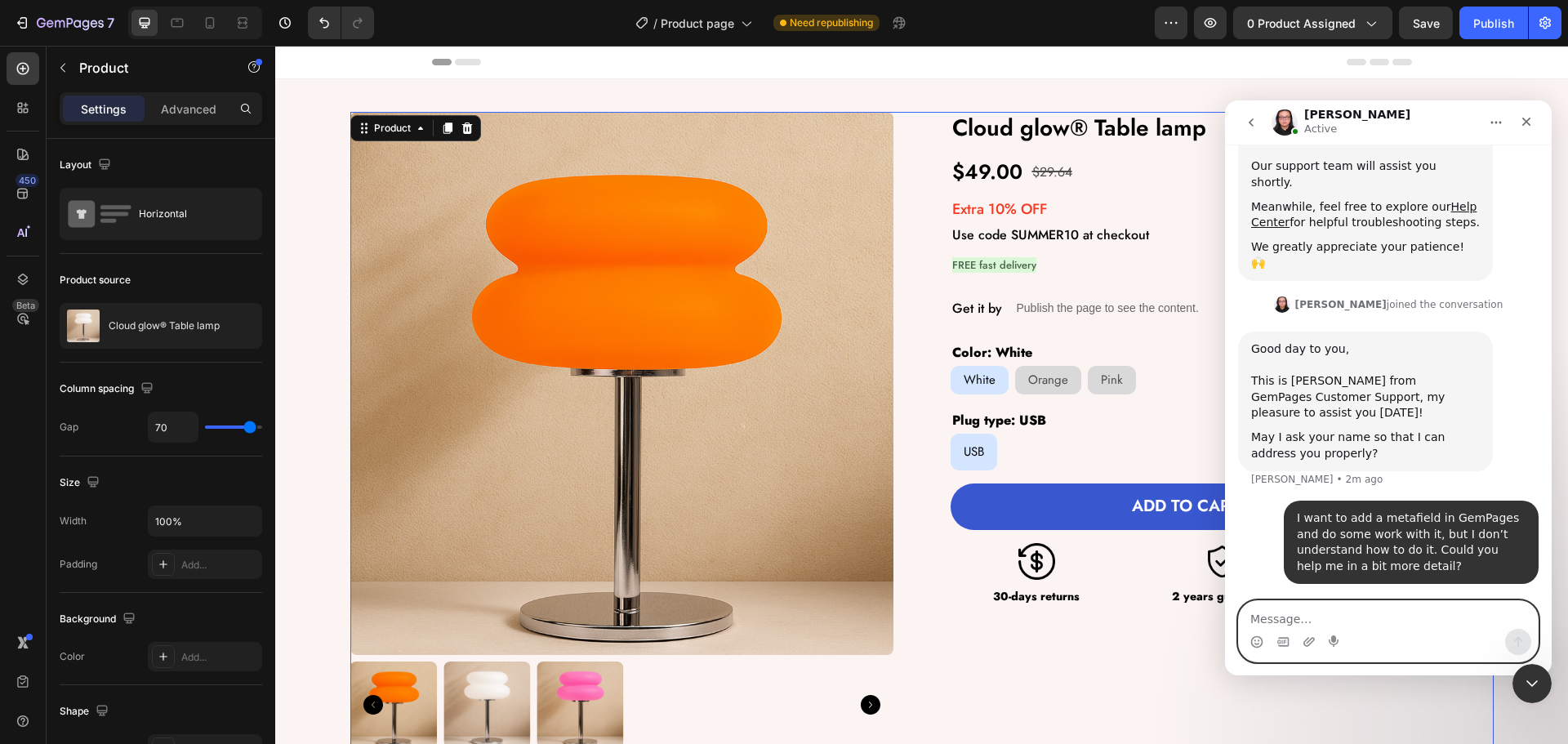
scroll to position [267, 0]
click at [18, 66] on icon at bounding box center [23, 68] width 12 height 12
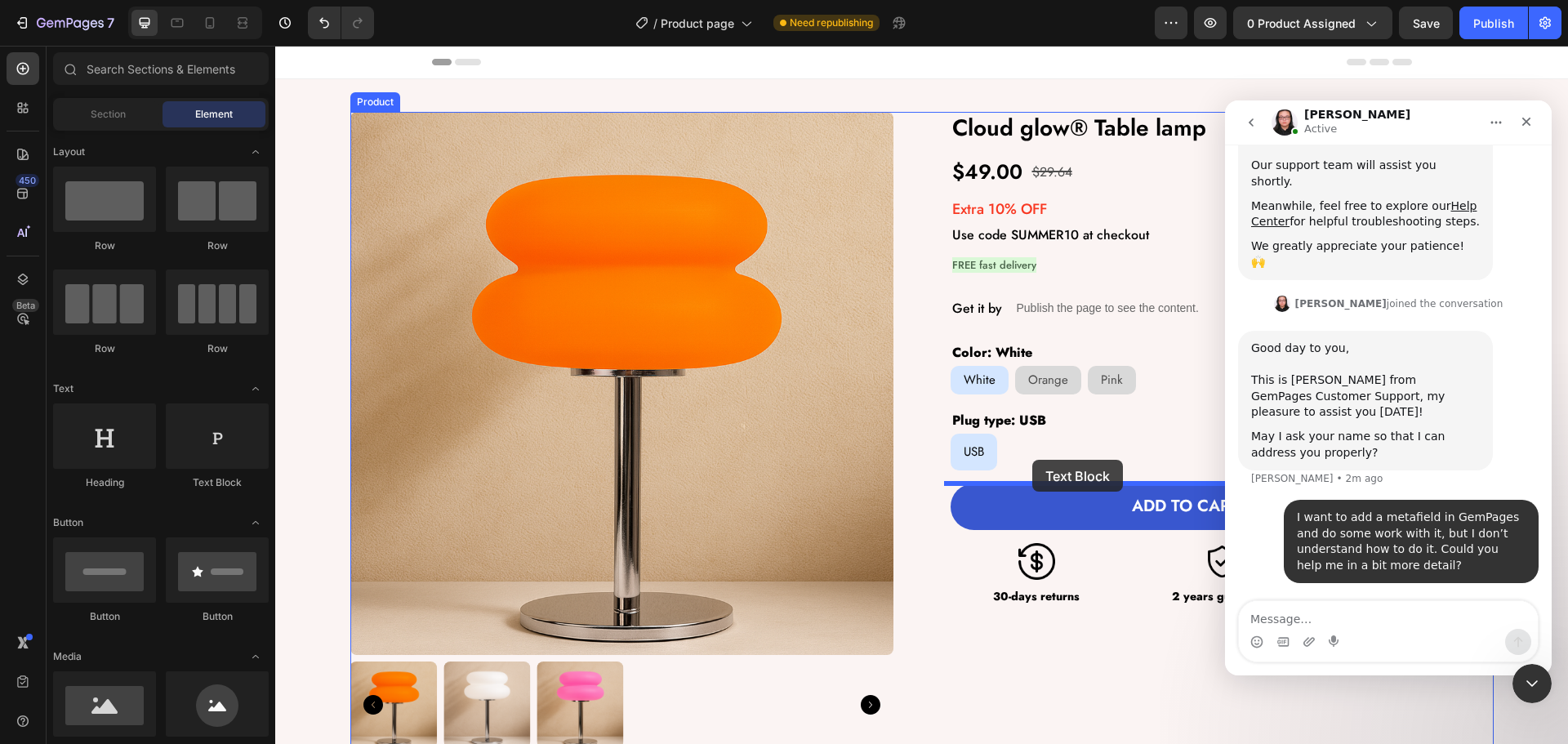
drag, startPoint x: 463, startPoint y: 484, endPoint x: 1032, endPoint y: 460, distance: 569.5
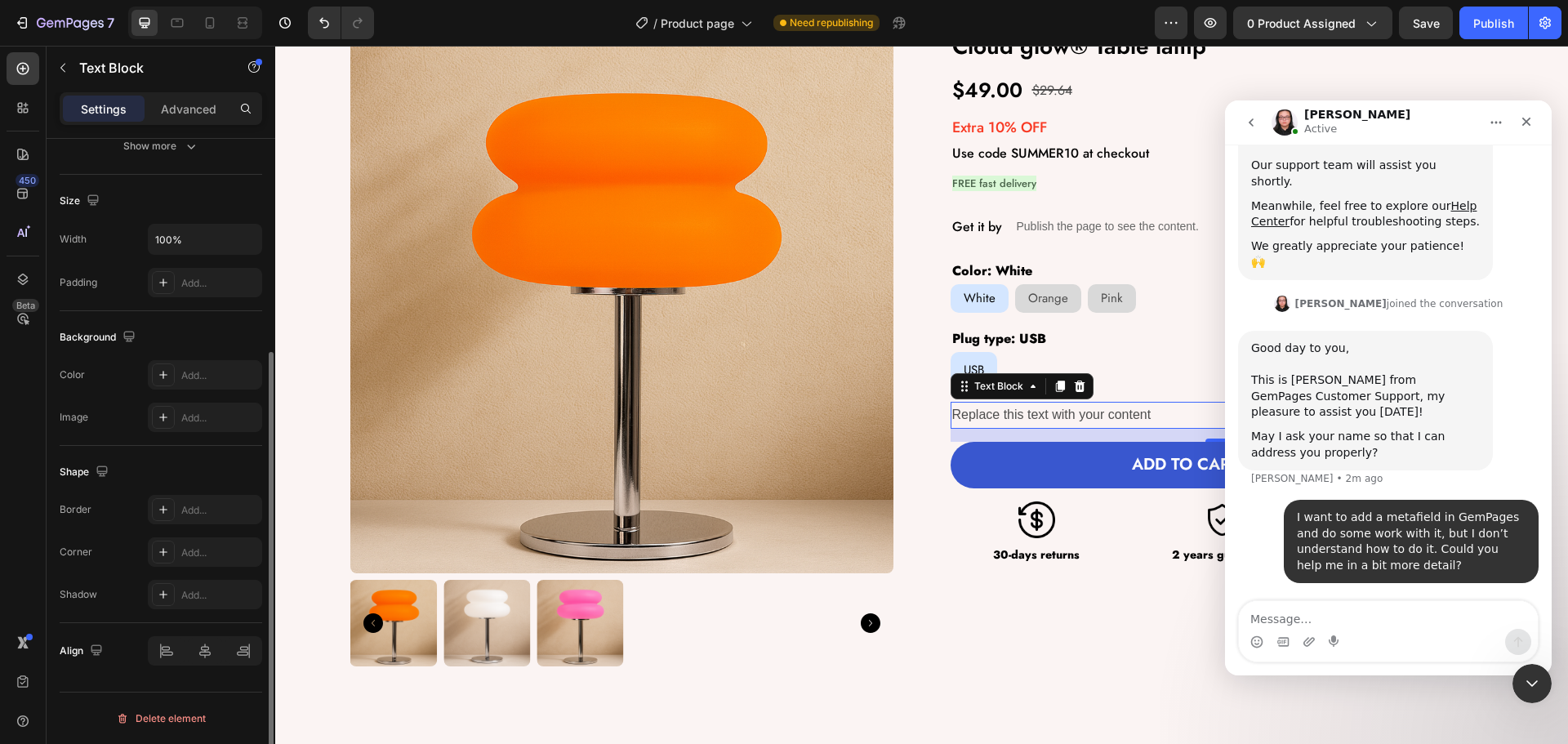
scroll to position [0, 0]
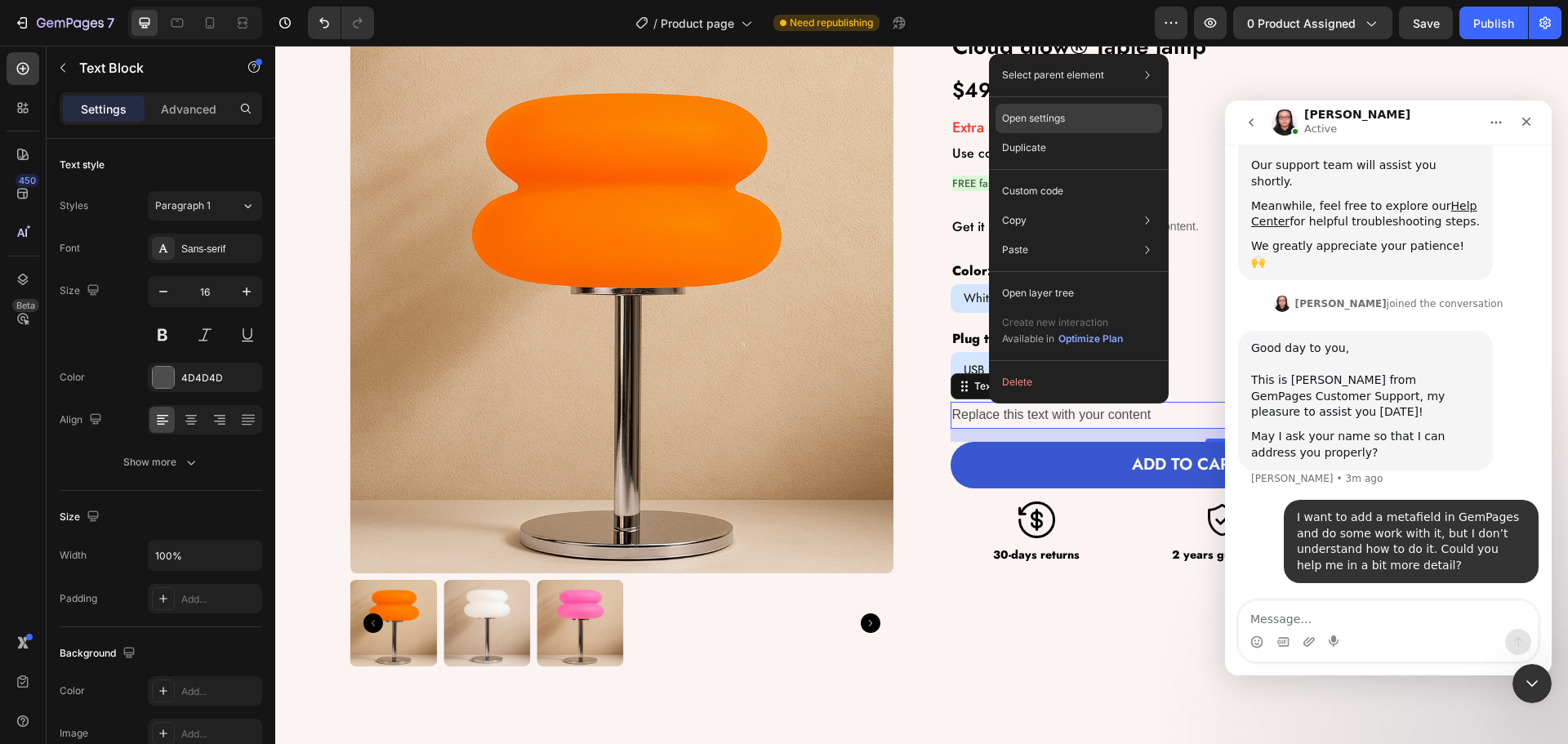
click at [1075, 112] on div "Open settings" at bounding box center [1079, 118] width 167 height 30
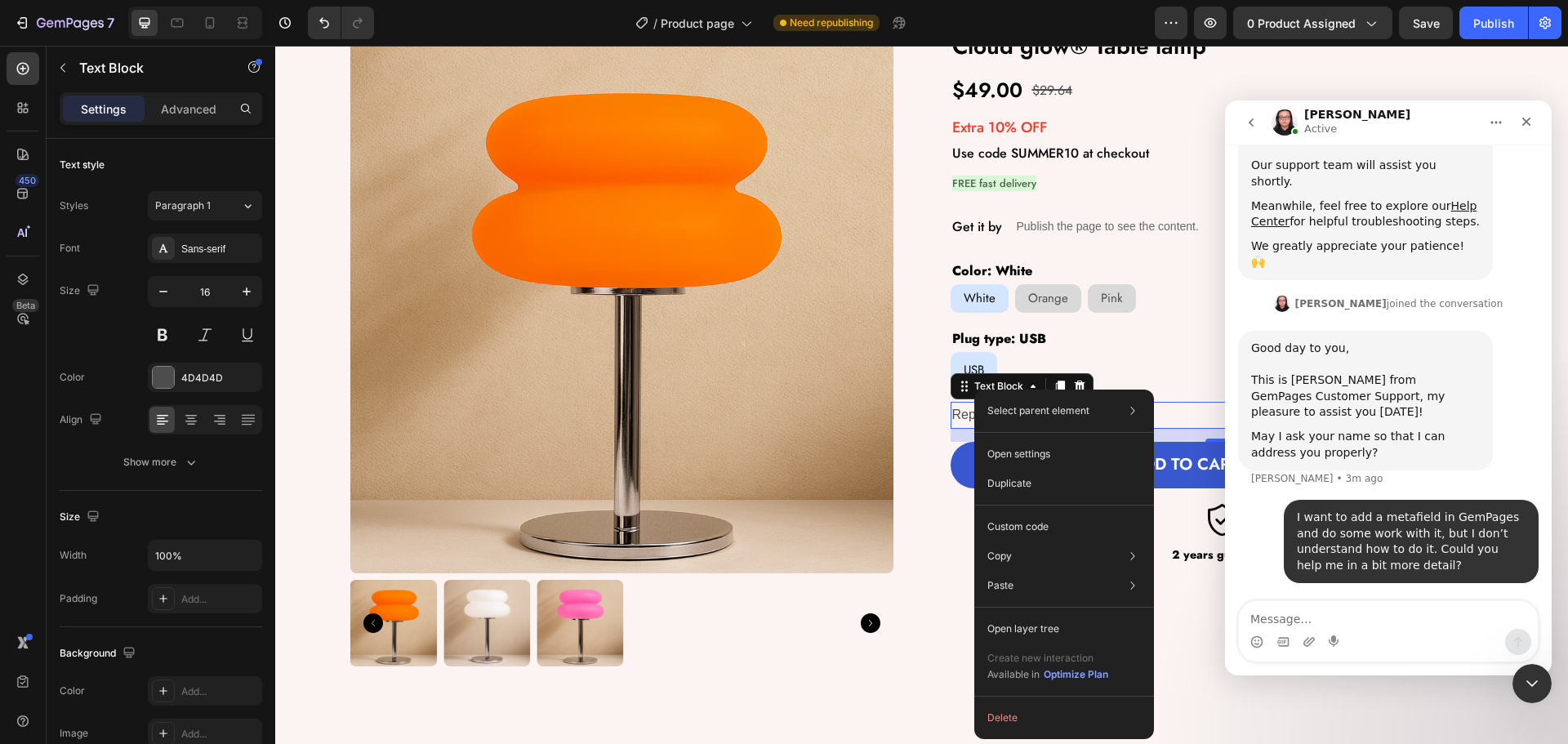
scroll to position [204, 0]
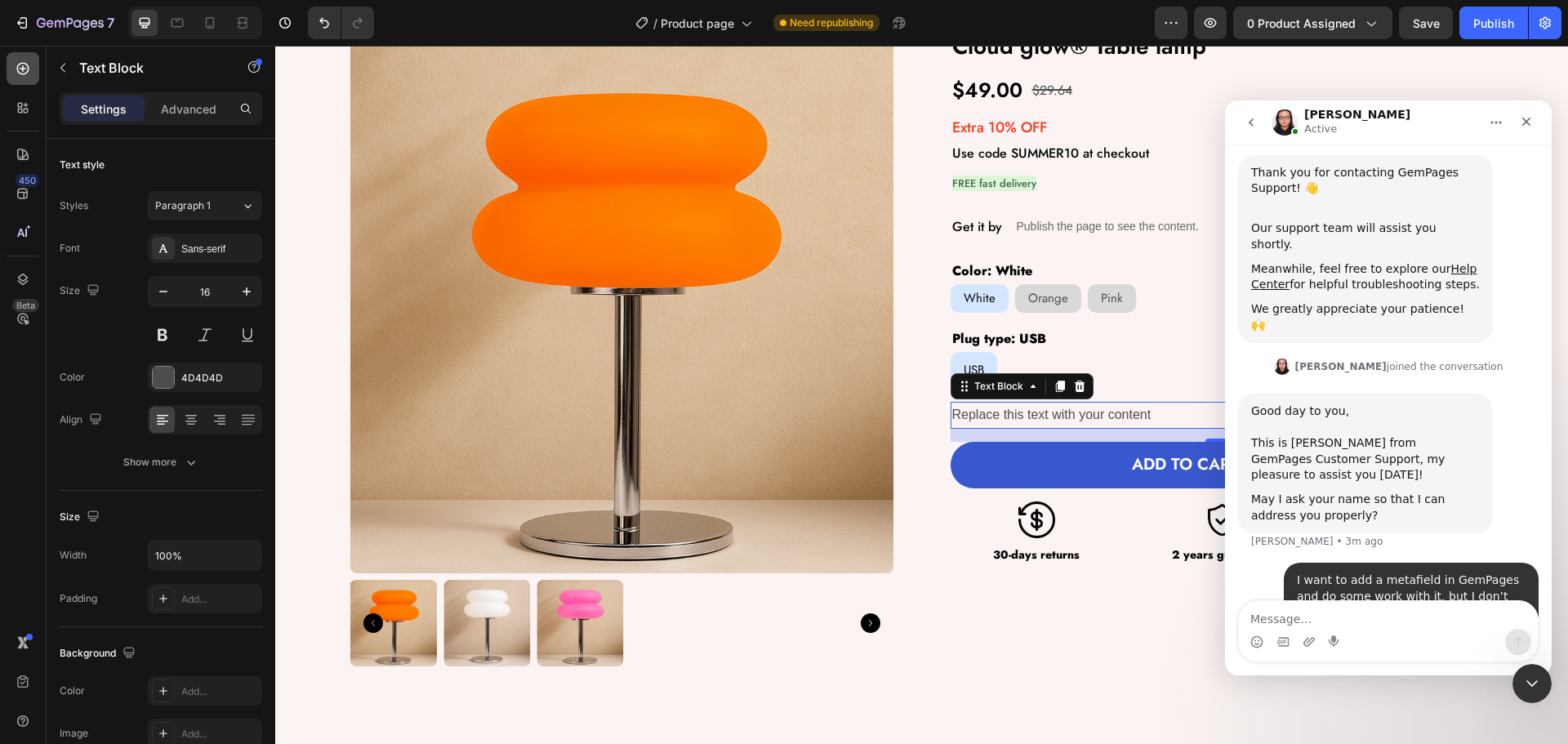
click at [24, 67] on icon at bounding box center [23, 68] width 17 height 17
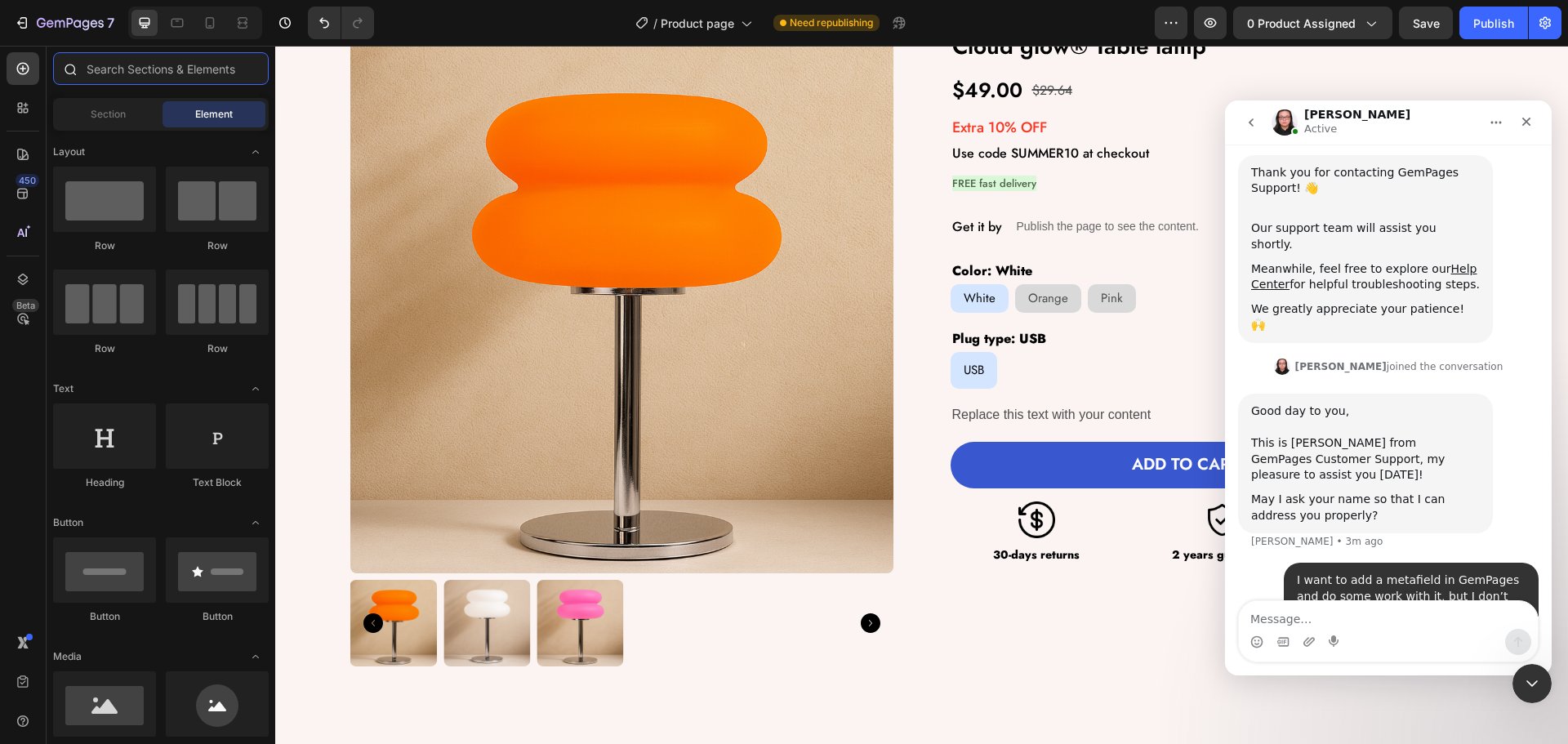
click at [122, 74] on input "text" at bounding box center [160, 68] width 216 height 32
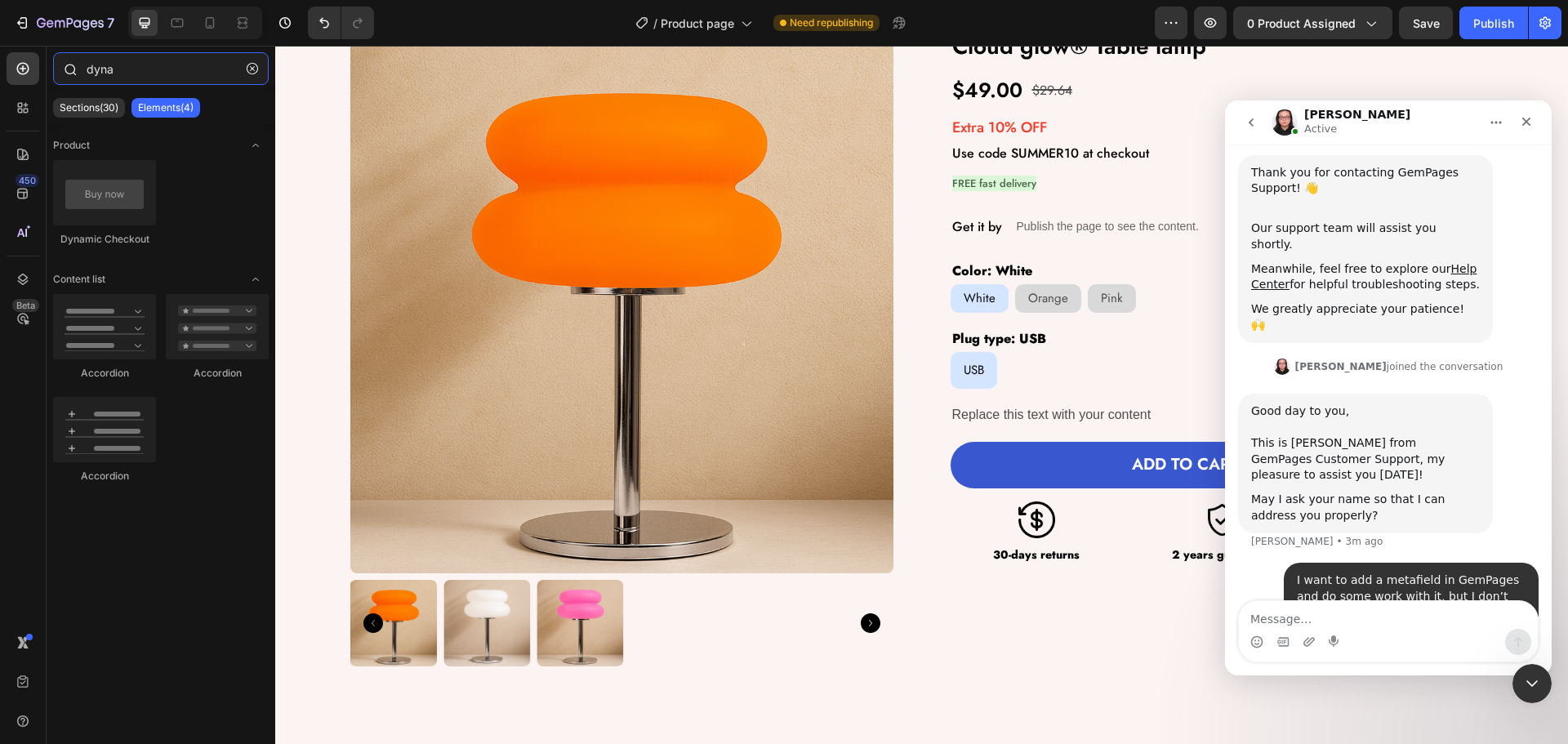
scroll to position [267, 0]
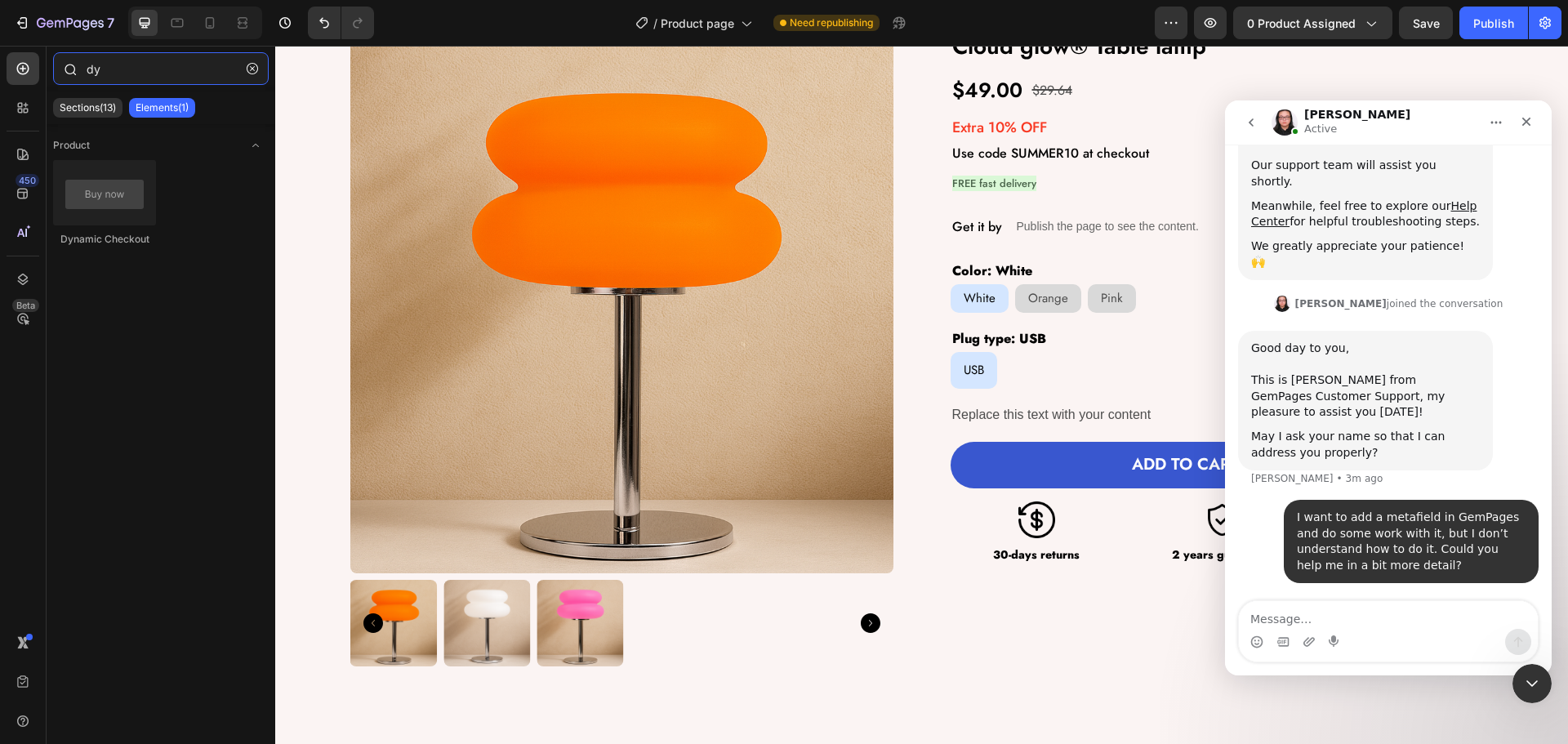
type input "d"
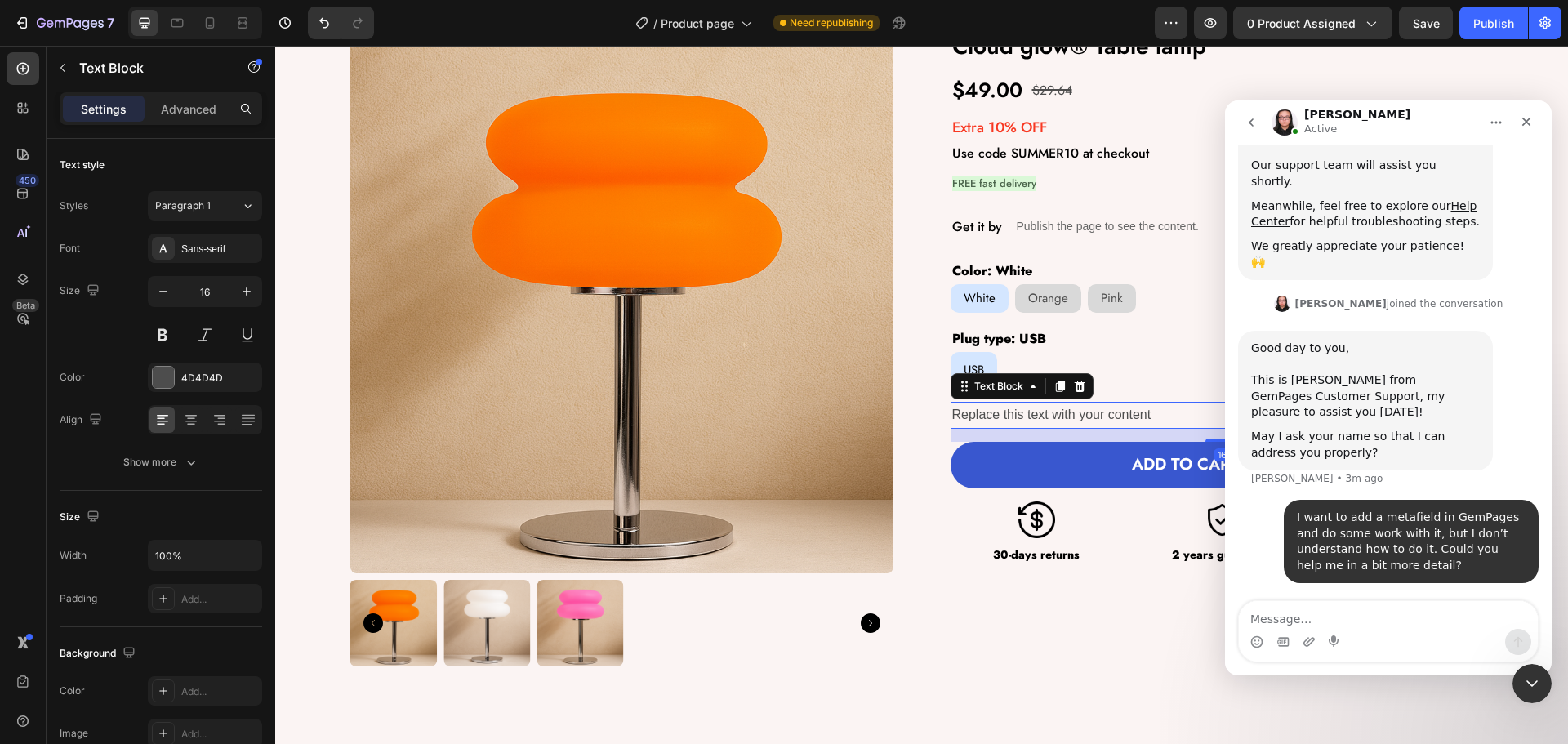
click at [1064, 422] on div "Replace this text with your content" at bounding box center [1222, 415] width 543 height 27
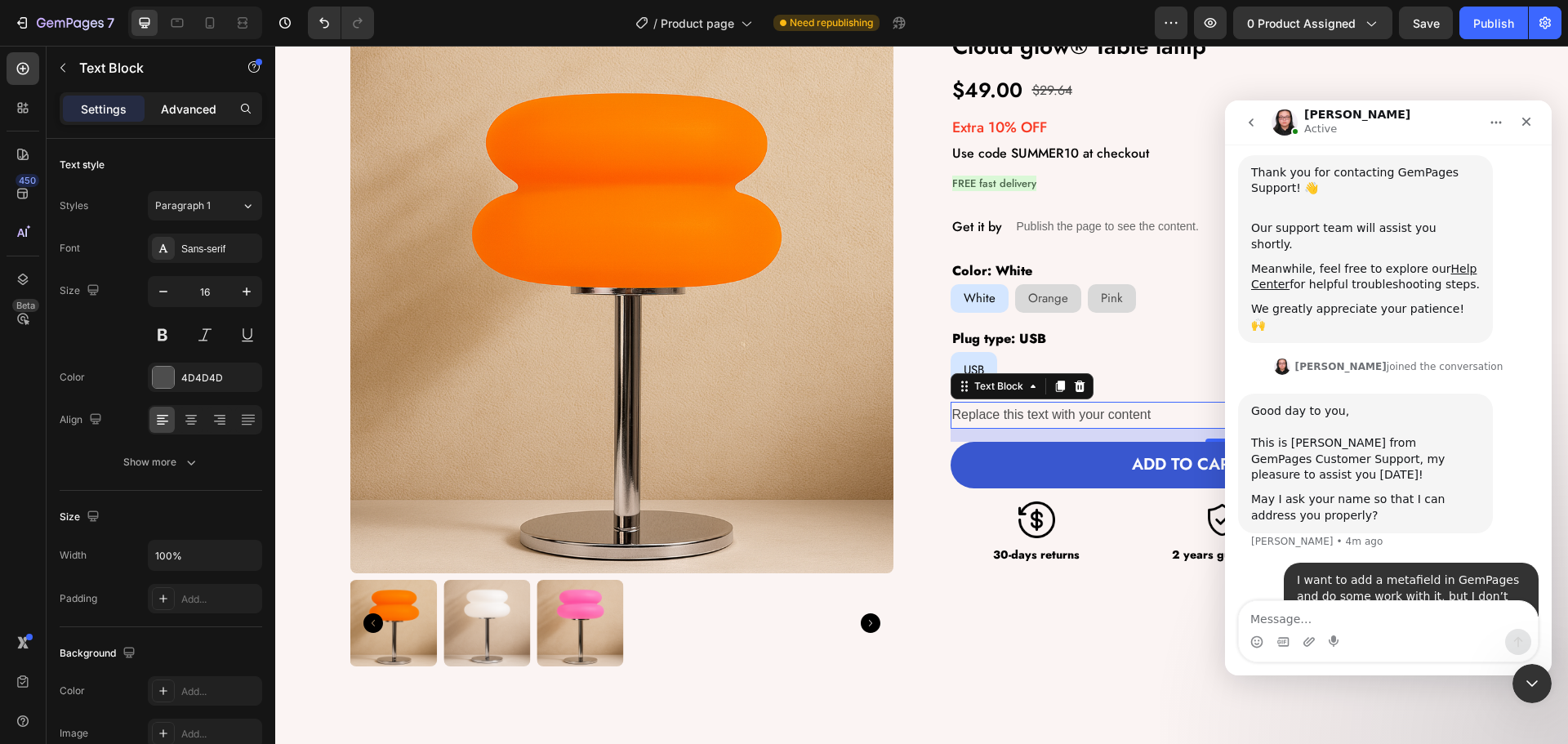
click at [178, 109] on p "Advanced" at bounding box center [189, 109] width 56 height 18
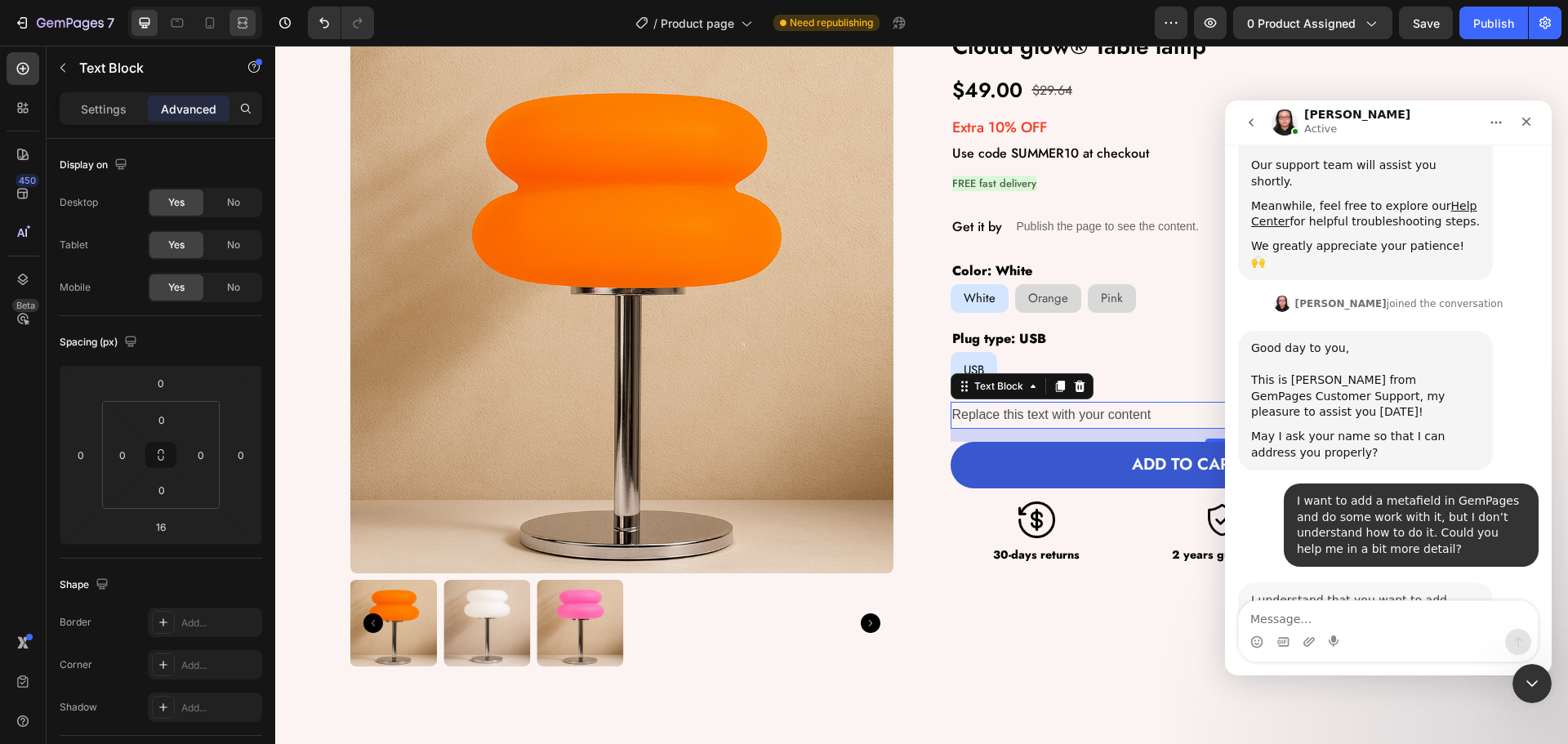
scroll to position [380, 0]
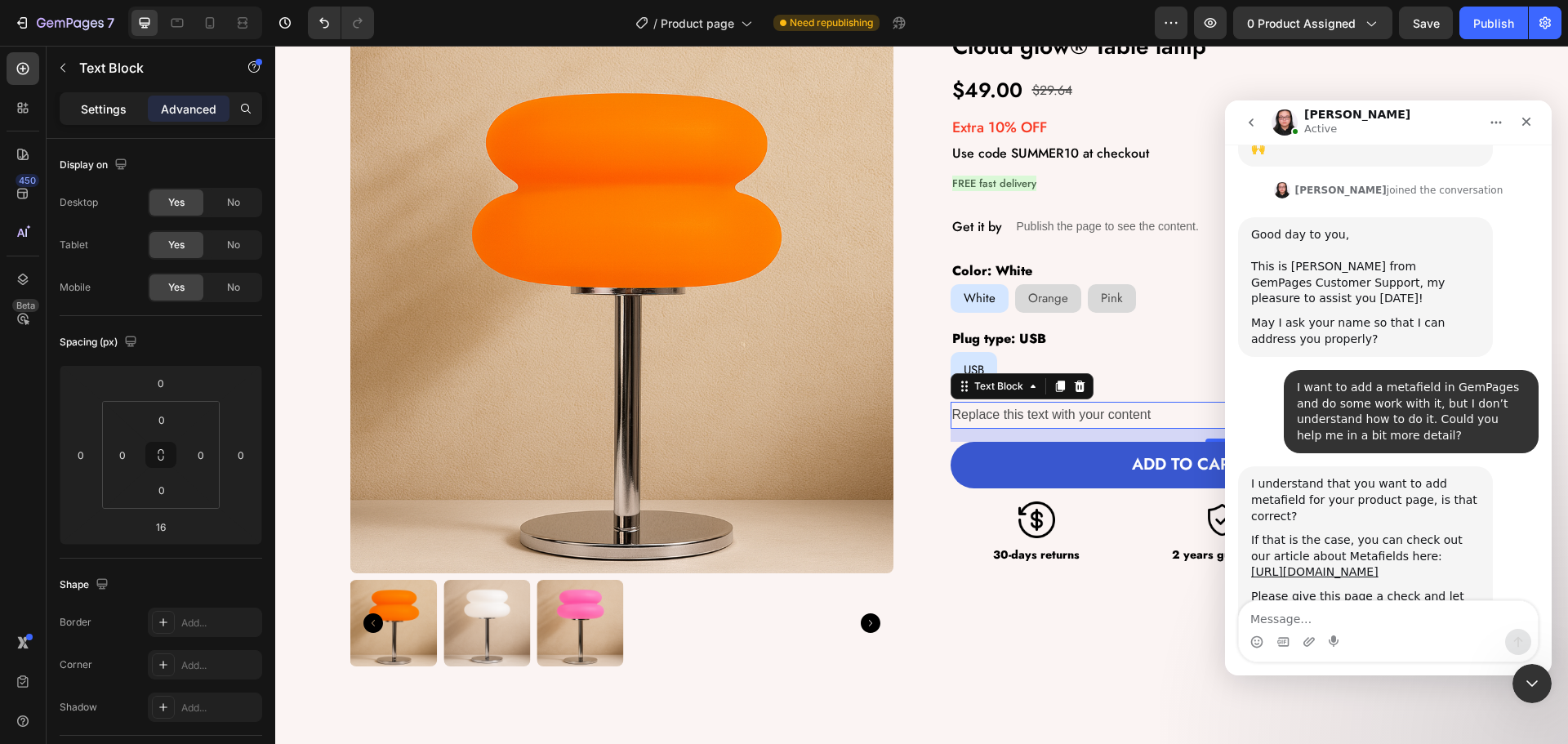
click at [107, 110] on p "Settings" at bounding box center [103, 109] width 45 height 18
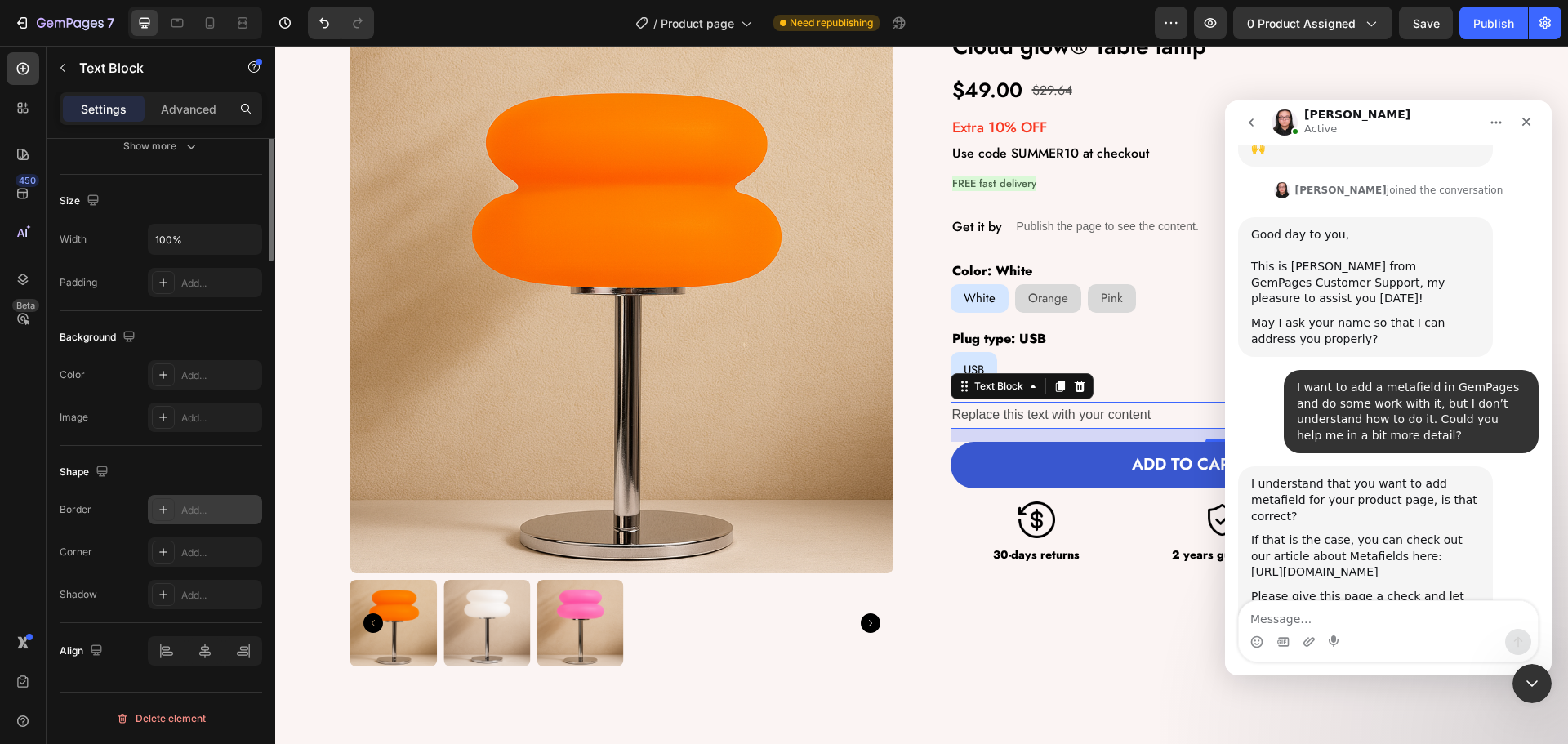
scroll to position [0, 0]
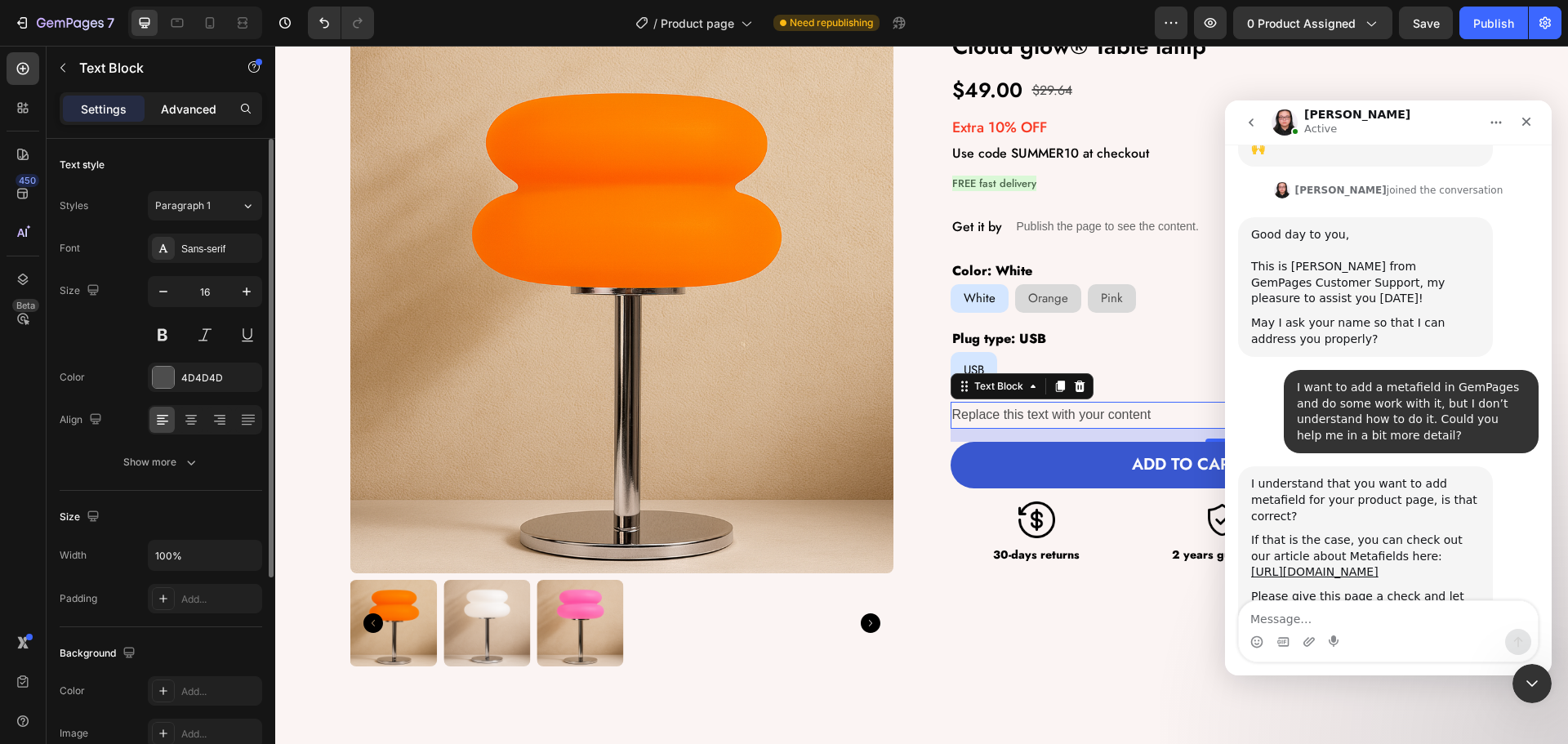
click at [176, 103] on p "Advanced" at bounding box center [189, 109] width 56 height 18
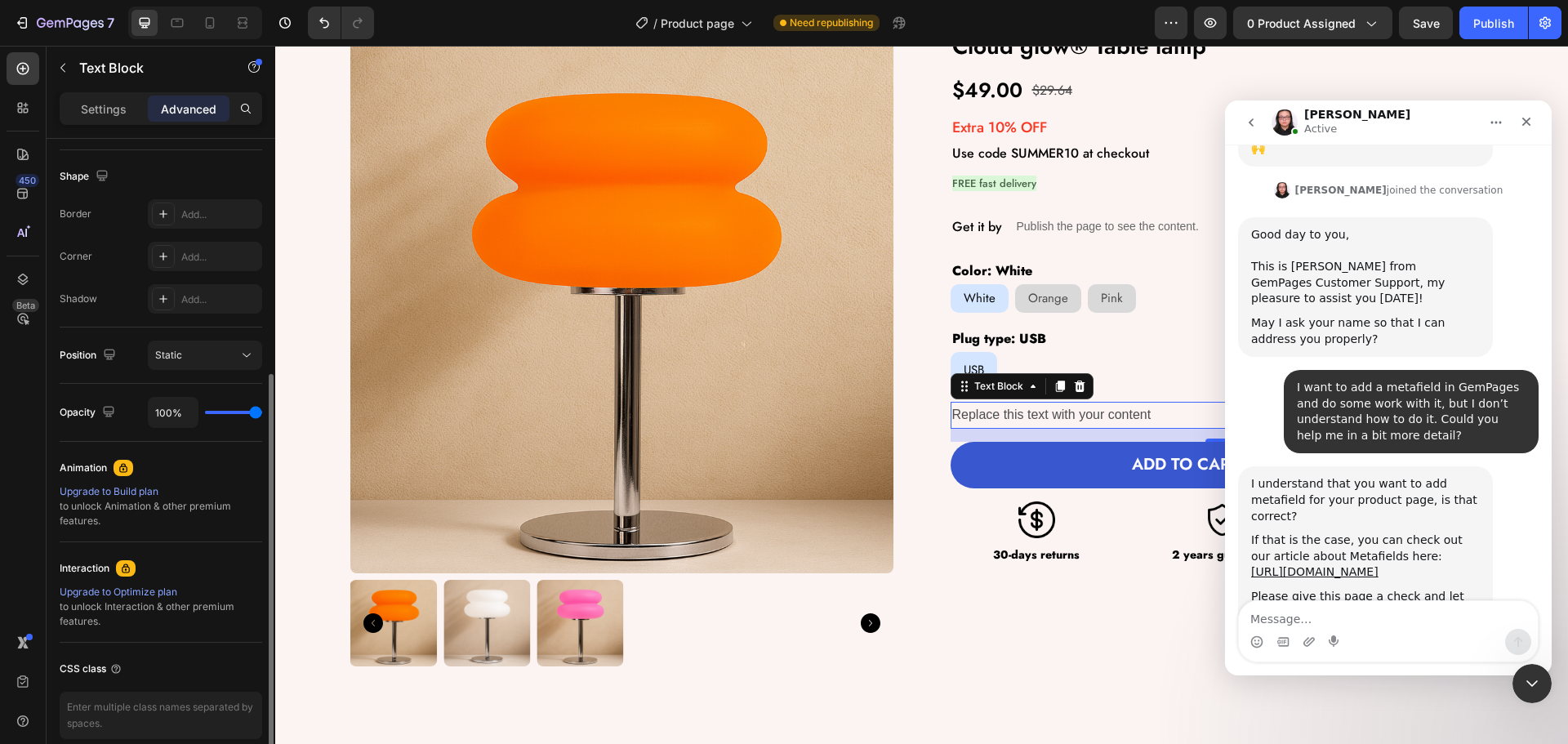
scroll to position [482, 0]
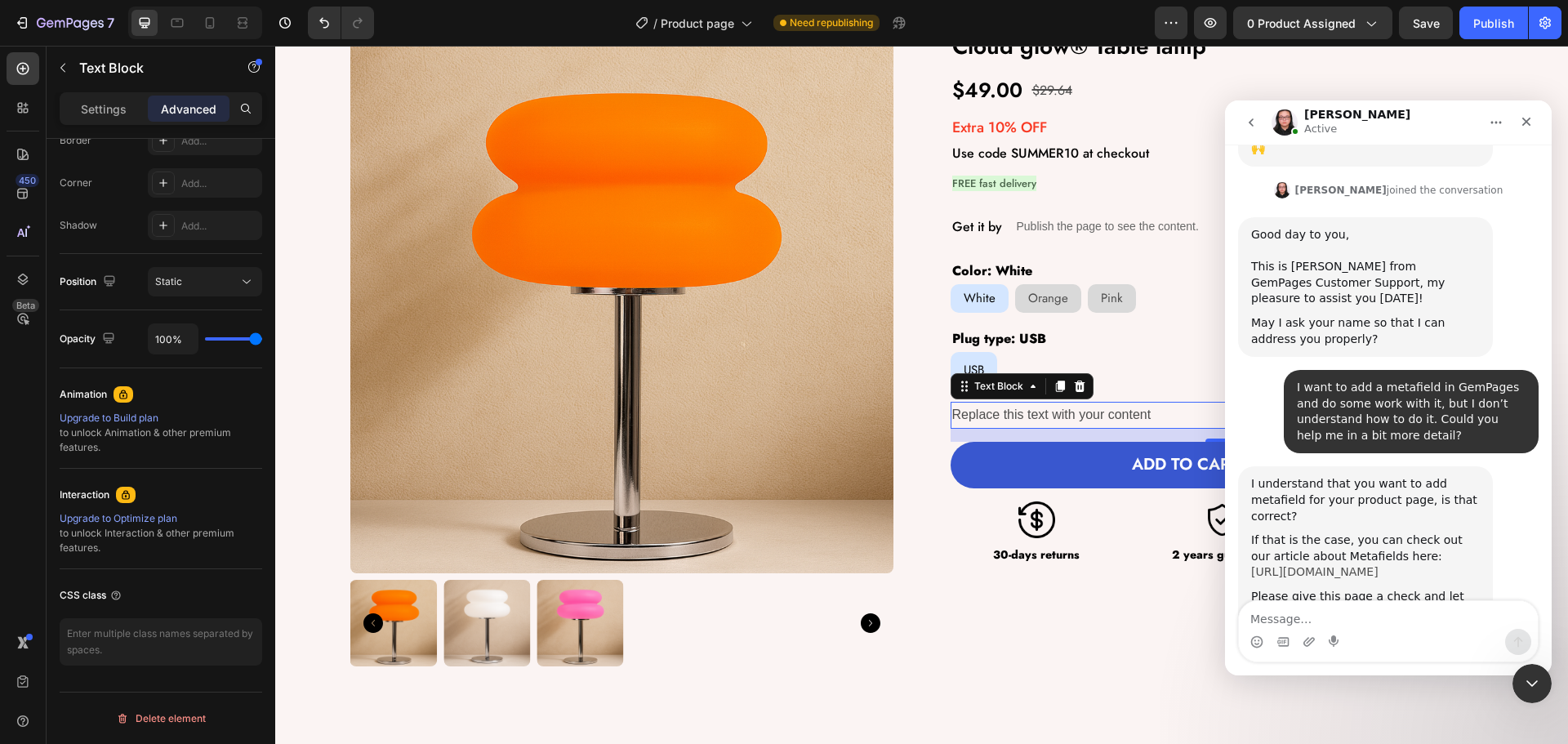
click at [1370, 565] on link "[URL][DOMAIN_NAME]" at bounding box center [1315, 572] width 128 height 13
click at [1531, 124] on icon "Close" at bounding box center [1526, 121] width 13 height 13
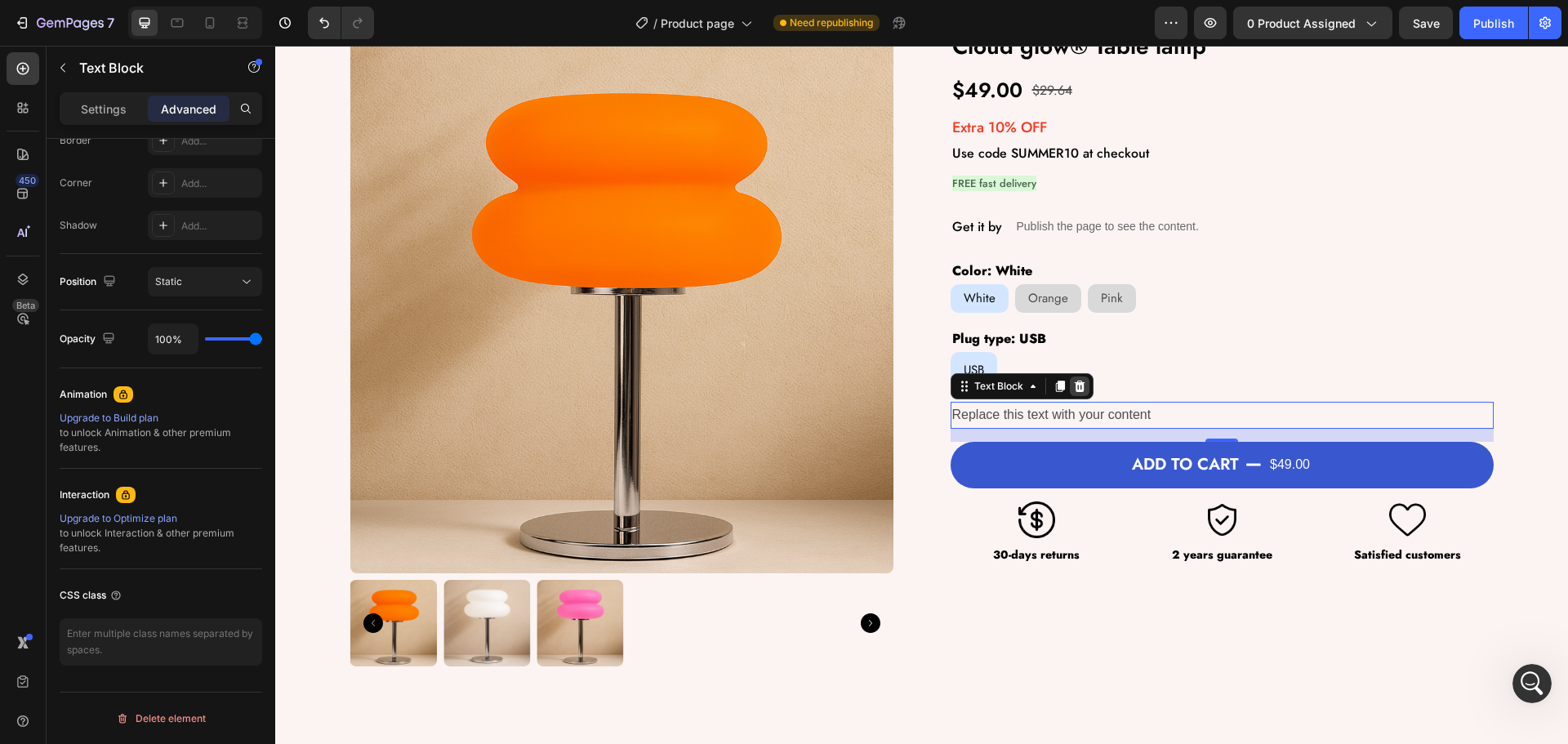
click at [1074, 387] on icon at bounding box center [1079, 386] width 10 height 11
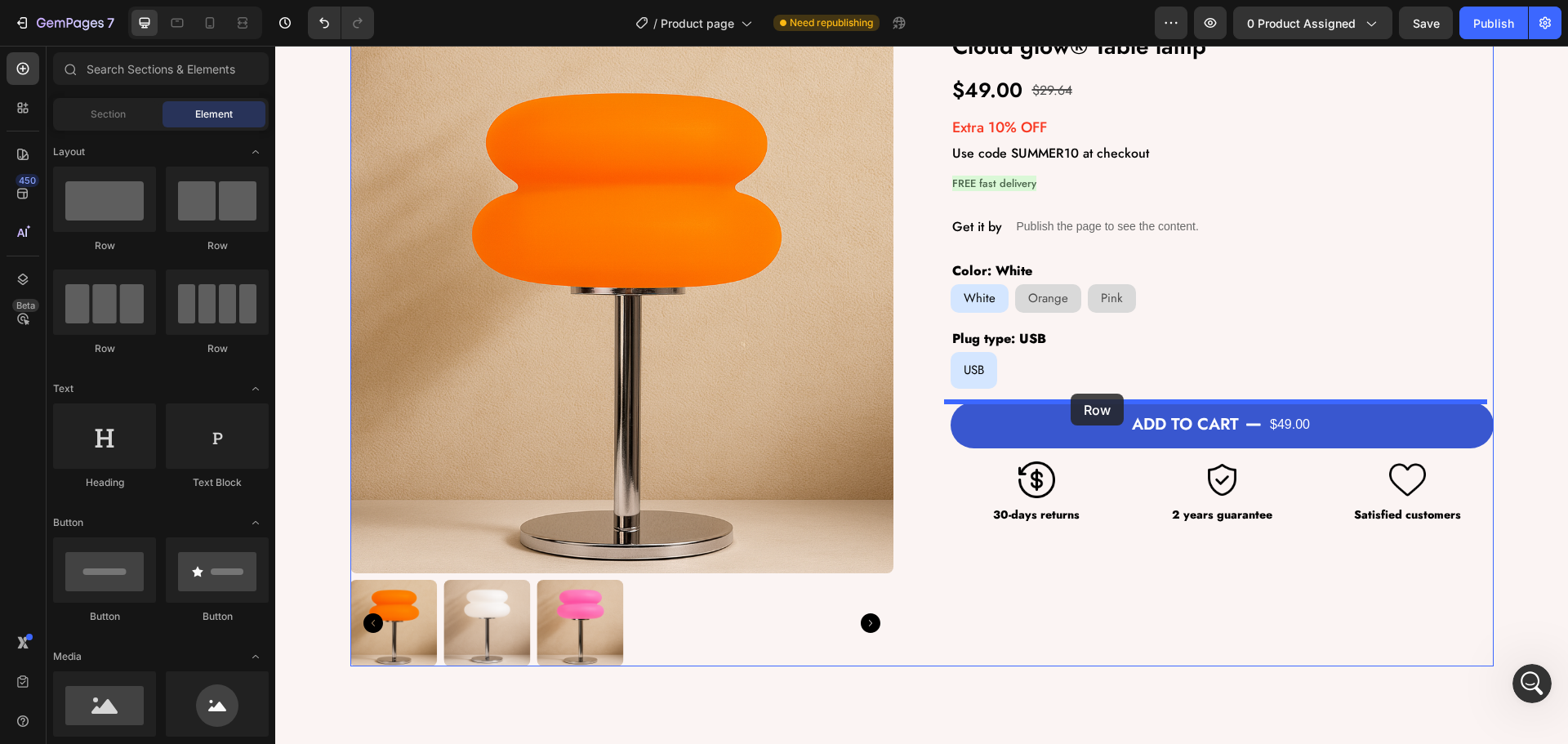
drag, startPoint x: 373, startPoint y: 250, endPoint x: 1070, endPoint y: 394, distance: 711.7
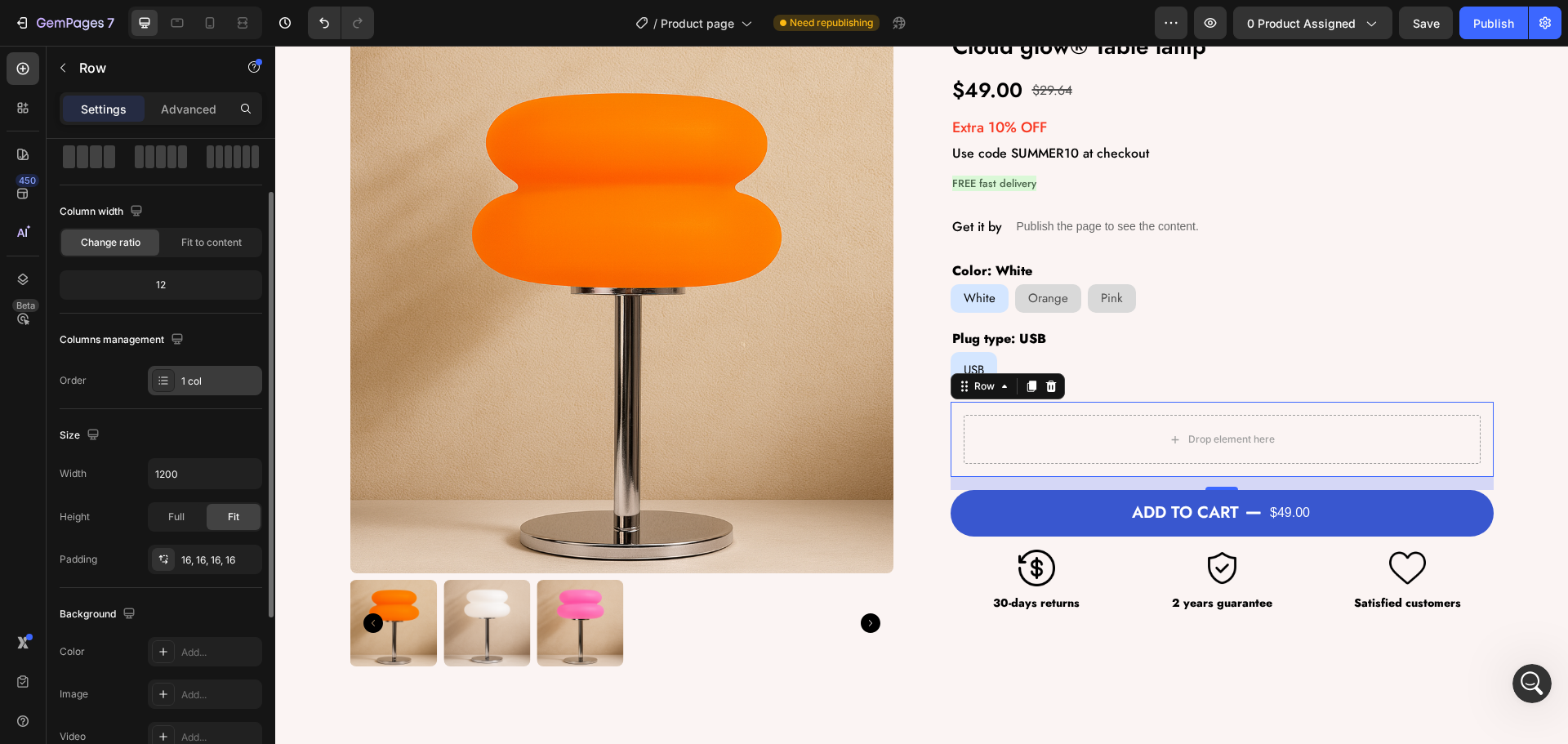
scroll to position [164, 0]
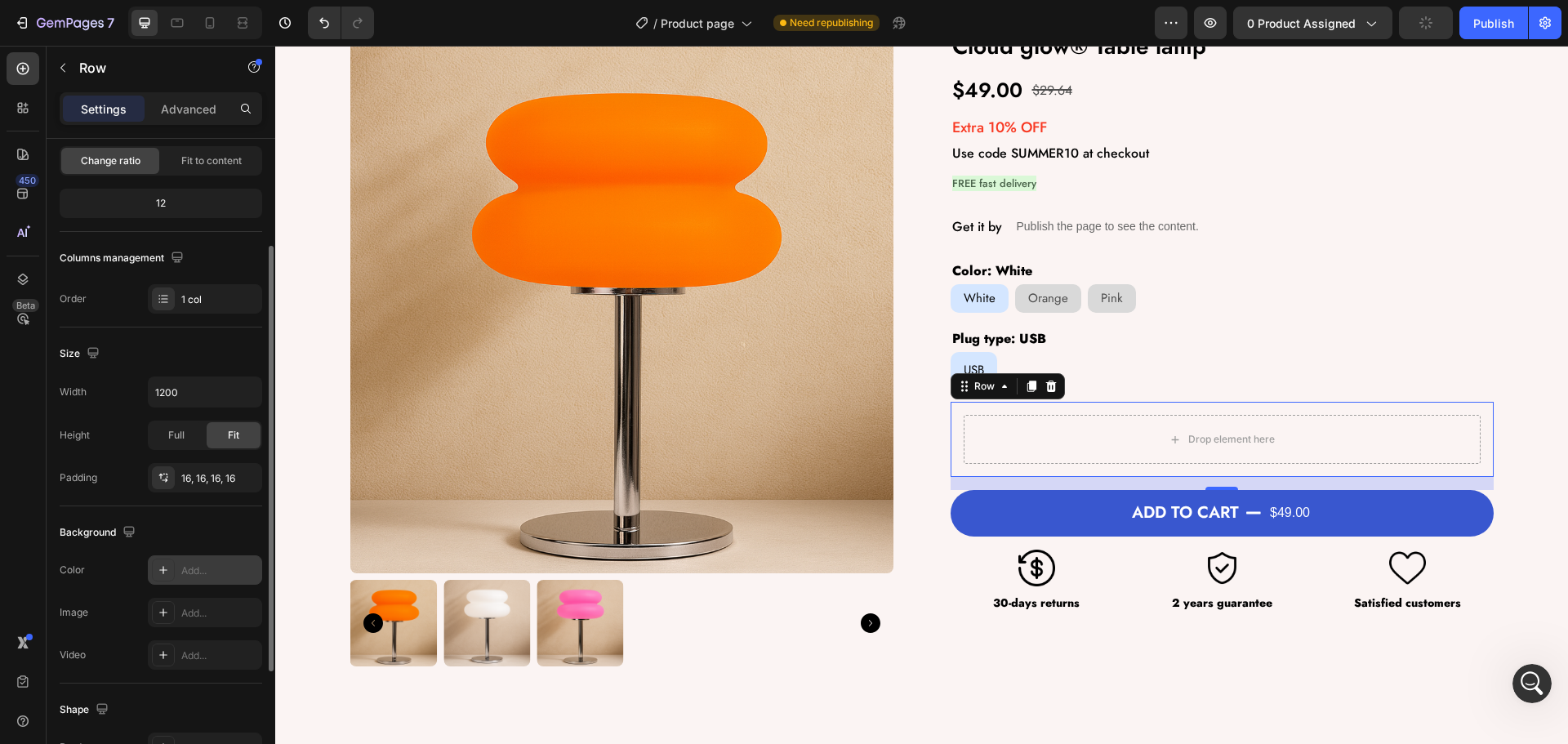
click at [169, 562] on div at bounding box center [163, 570] width 23 height 23
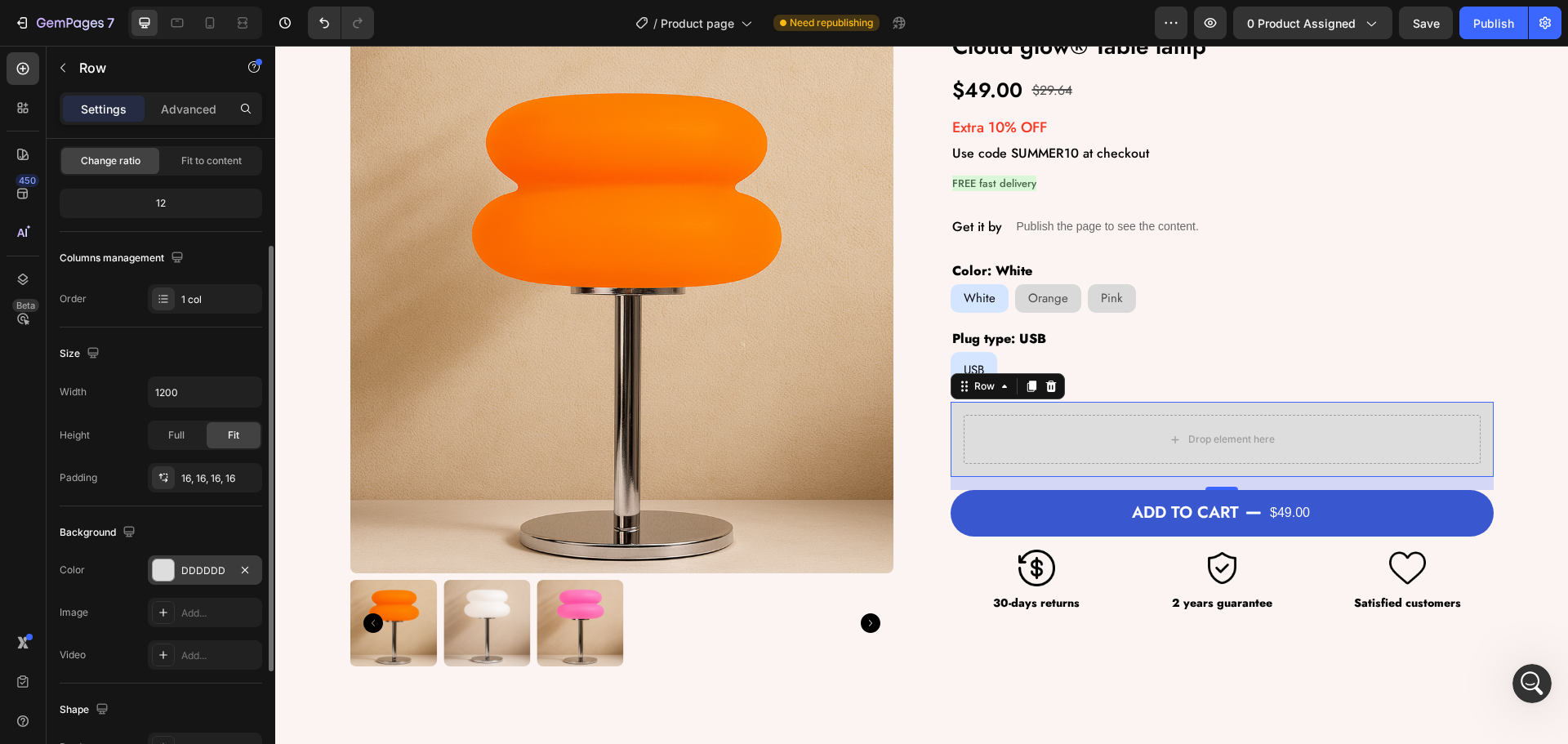
click at [0, 484] on div "450 Beta" at bounding box center [23, 394] width 46 height 699
click at [22, 56] on div at bounding box center [22, 68] width 32 height 32
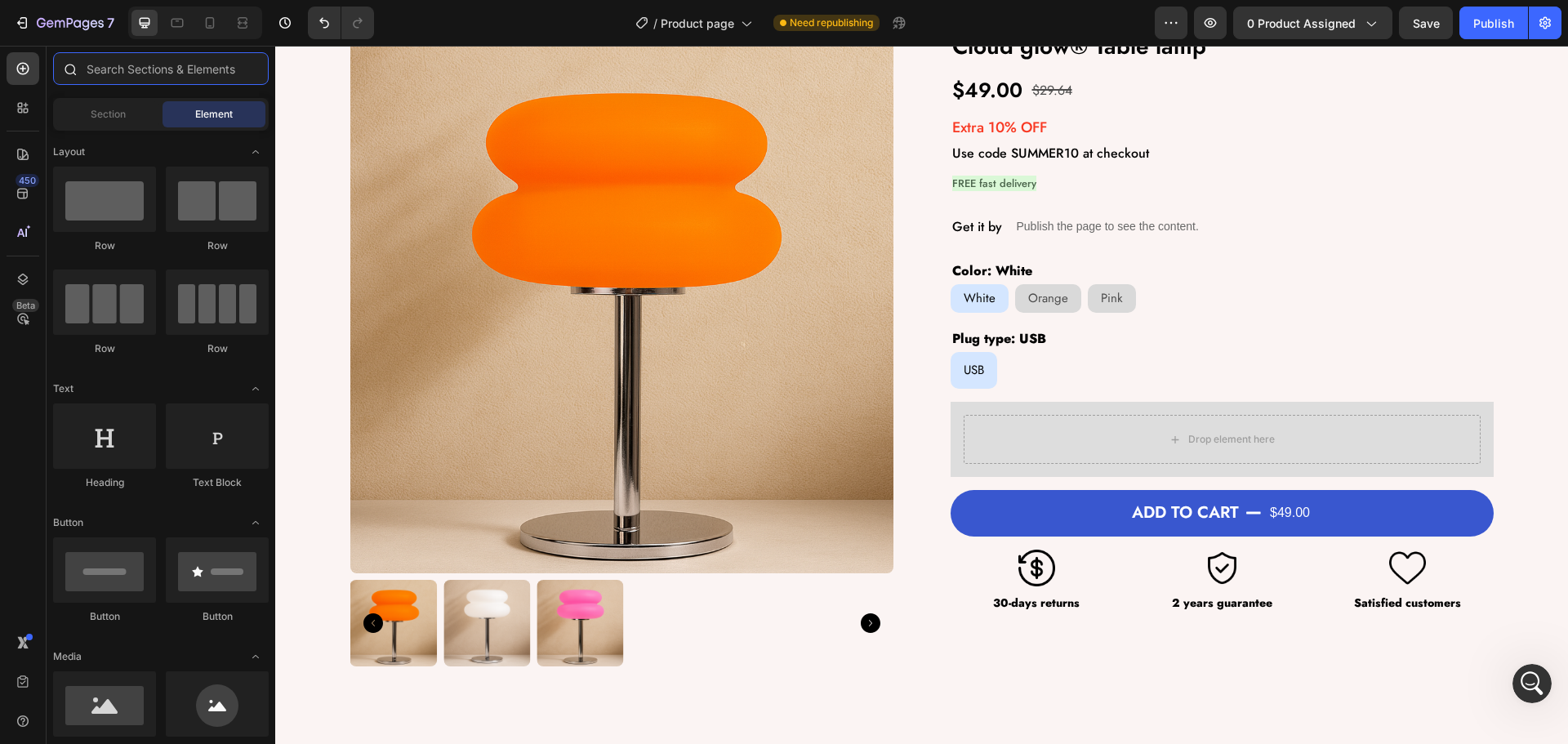
click at [118, 75] on input "text" at bounding box center [160, 68] width 216 height 32
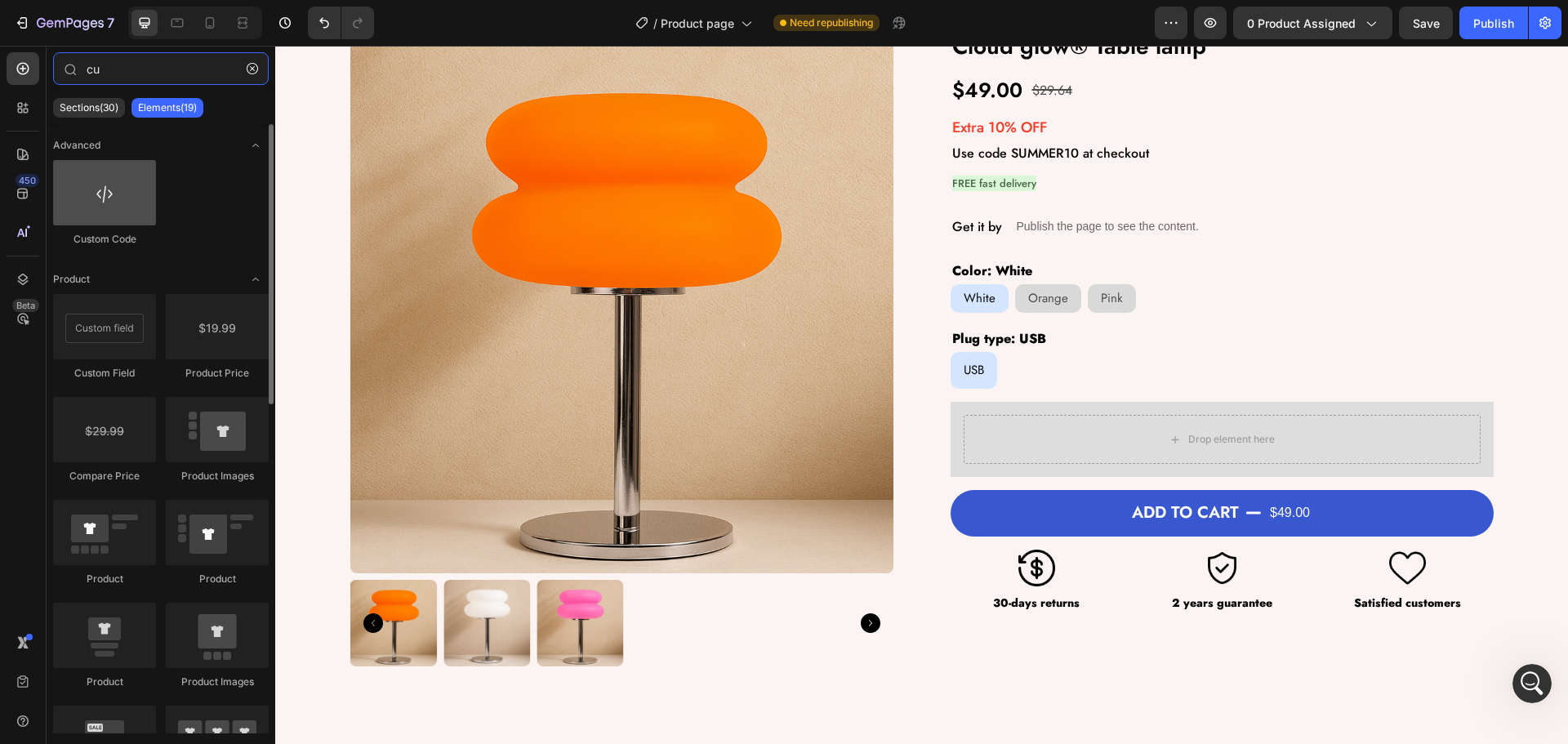
type input "cu"
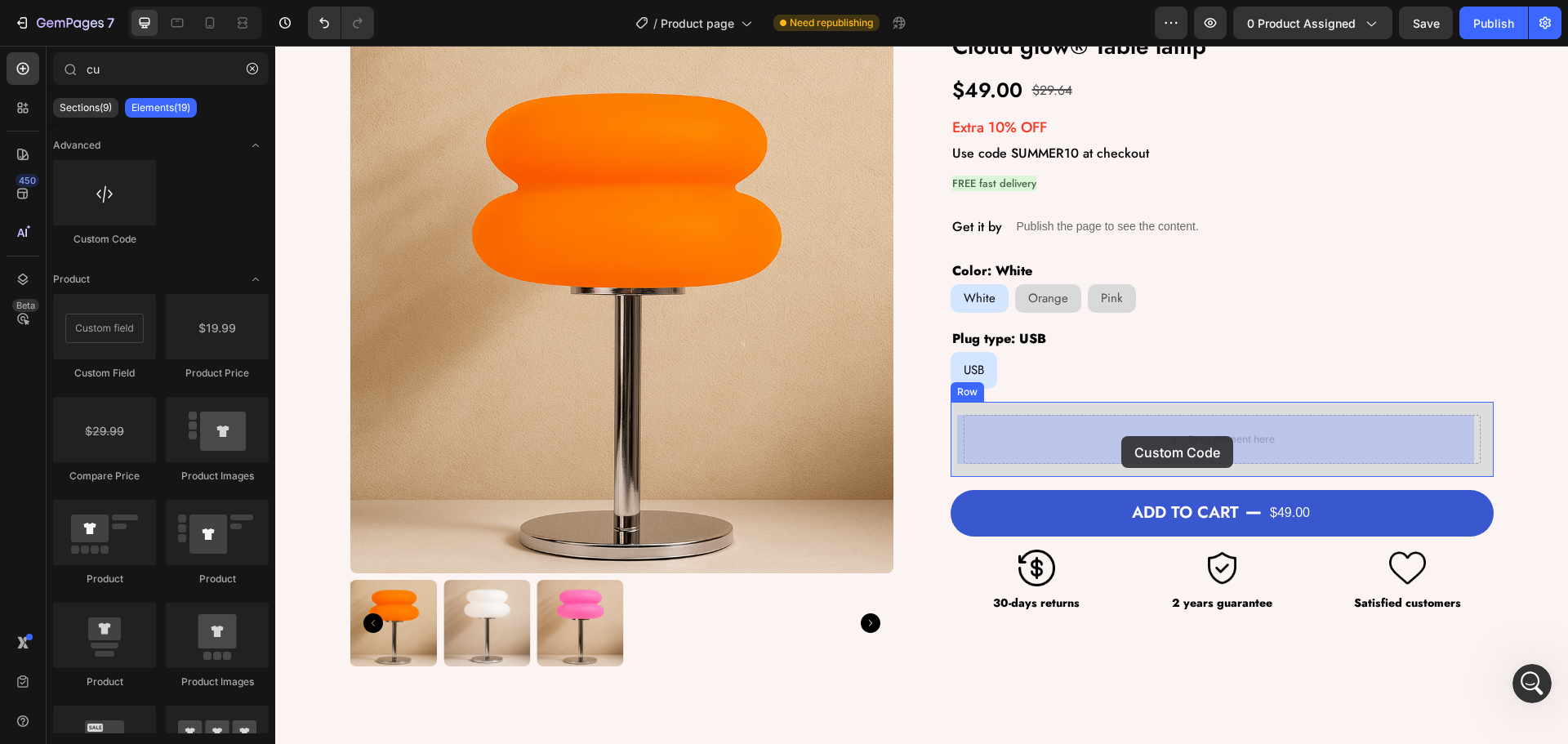
drag, startPoint x: 389, startPoint y: 269, endPoint x: 1121, endPoint y: 436, distance: 750.8
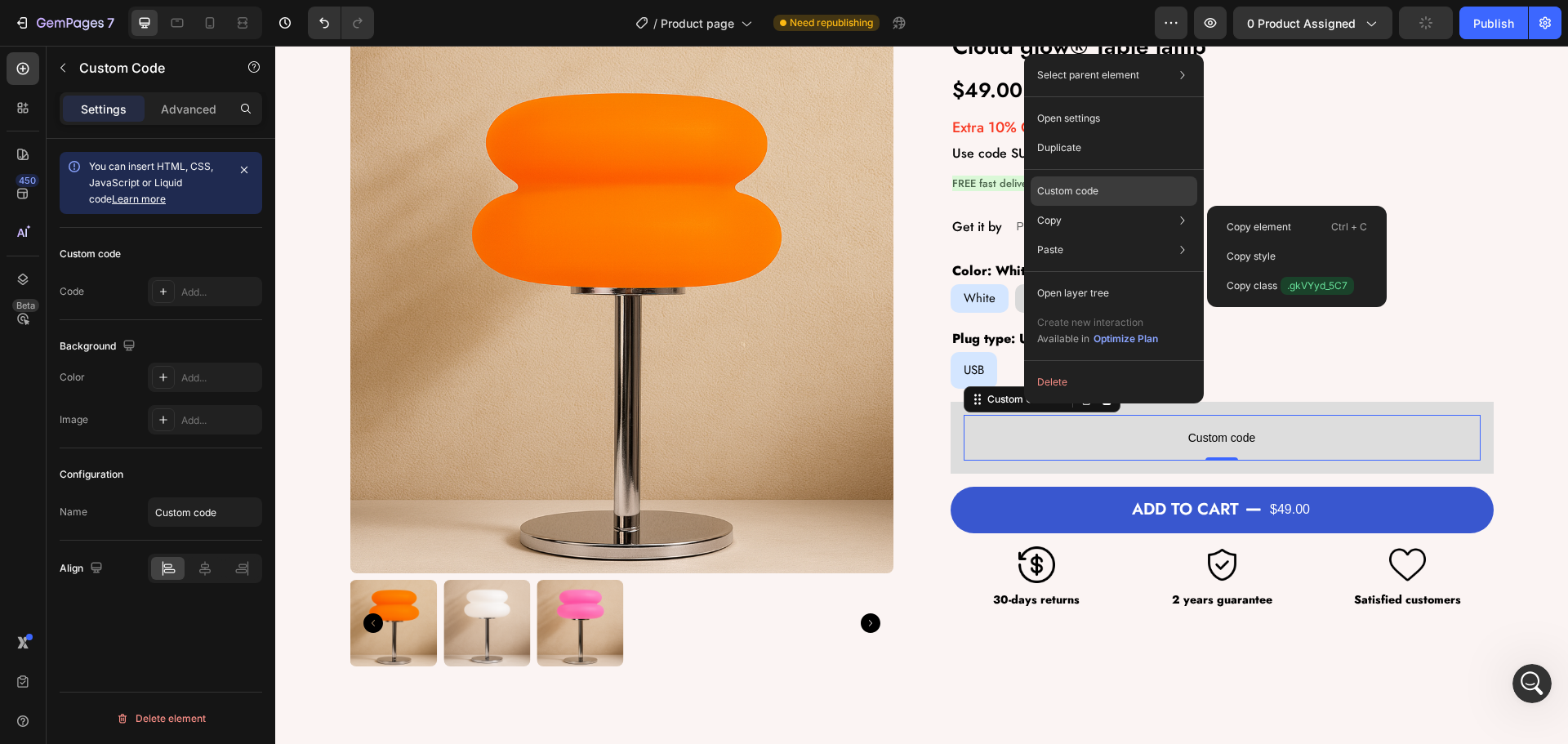
click at [1059, 191] on p "Custom code" at bounding box center [1068, 192] width 61 height 15
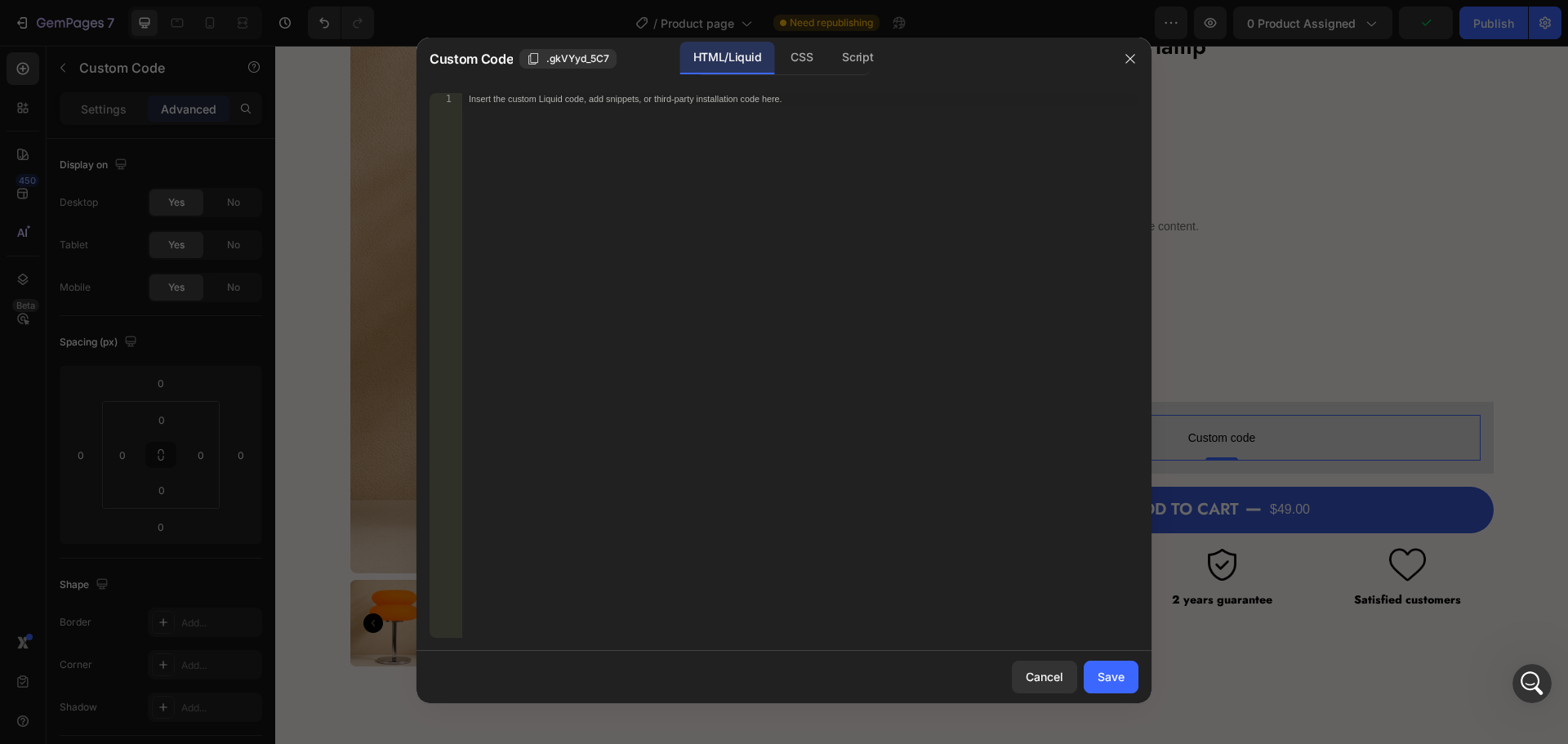
click at [600, 121] on div "Insert the custom Liquid code, add snippets, or third-party installation code h…" at bounding box center [800, 378] width 676 height 568
paste textarea "custom.base_material"
click at [540, 138] on div "custom.base_material" at bounding box center [800, 378] width 676 height 568
click at [463, 97] on div "custom.base_material" at bounding box center [800, 378] width 676 height 568
type textarea "custom.base_material"
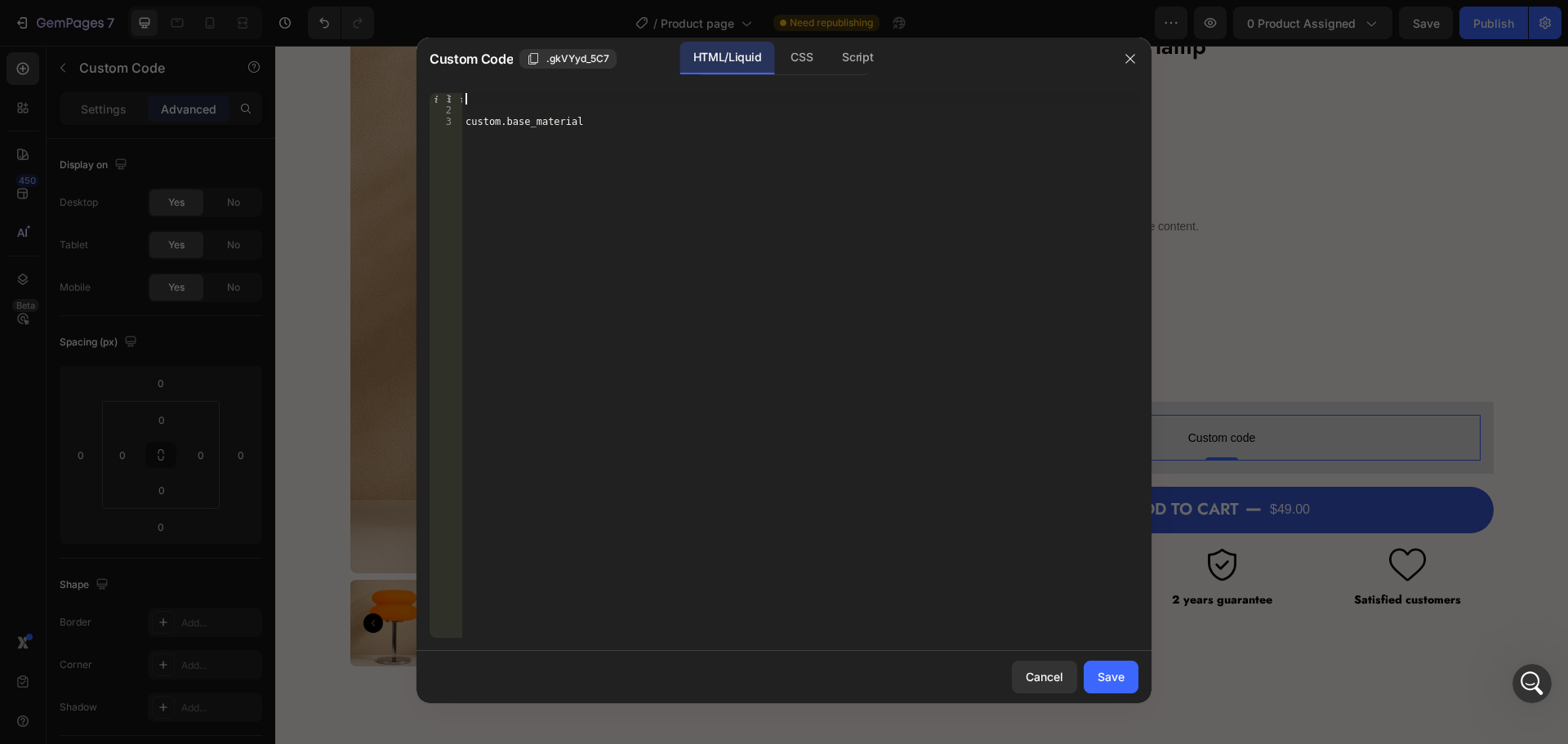
click at [462, 96] on div "custom.base_material 1 2 3 custom.base_material ההההההההההההההההההההההההההההההה…" at bounding box center [784, 366] width 709 height 545
paste textarea "{{product.metafields.custom.product_test}}"
drag, startPoint x: 466, startPoint y: 127, endPoint x: 589, endPoint y: 133, distance: 123.1
click at [589, 133] on div "{{product.metafields.custom.product_test}} custom.base_material" at bounding box center [800, 378] width 676 height 568
type textarea "custom.base_material"
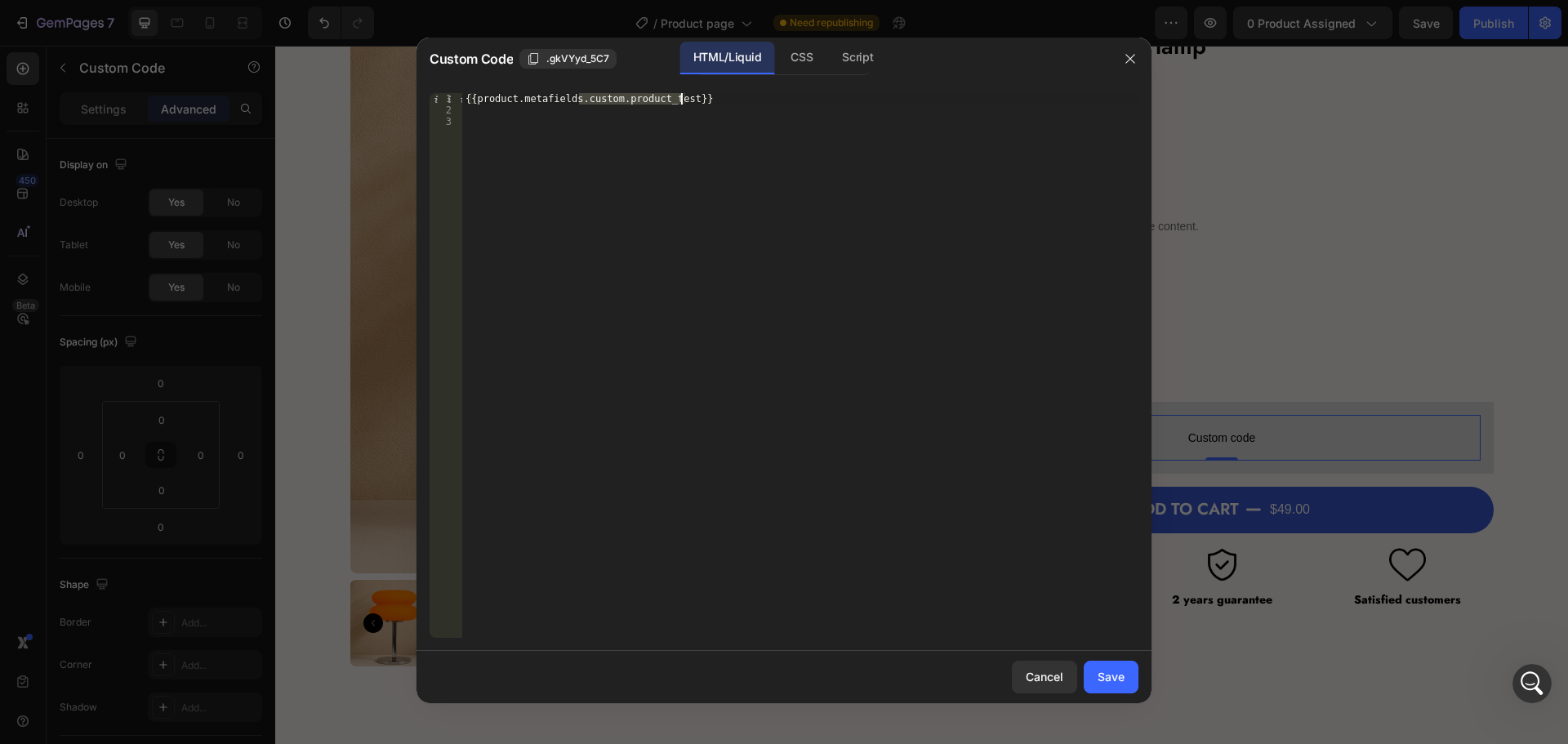
drag, startPoint x: 580, startPoint y: 101, endPoint x: 683, endPoint y: 101, distance: 103.0
click at [683, 101] on div "{{product.metafields.custom.product_test}}" at bounding box center [800, 378] width 676 height 568
paste textarea "base_material"
type textarea "{{product.metafields.custom.base_material}}"
click at [1112, 662] on button "Save" at bounding box center [1111, 676] width 55 height 32
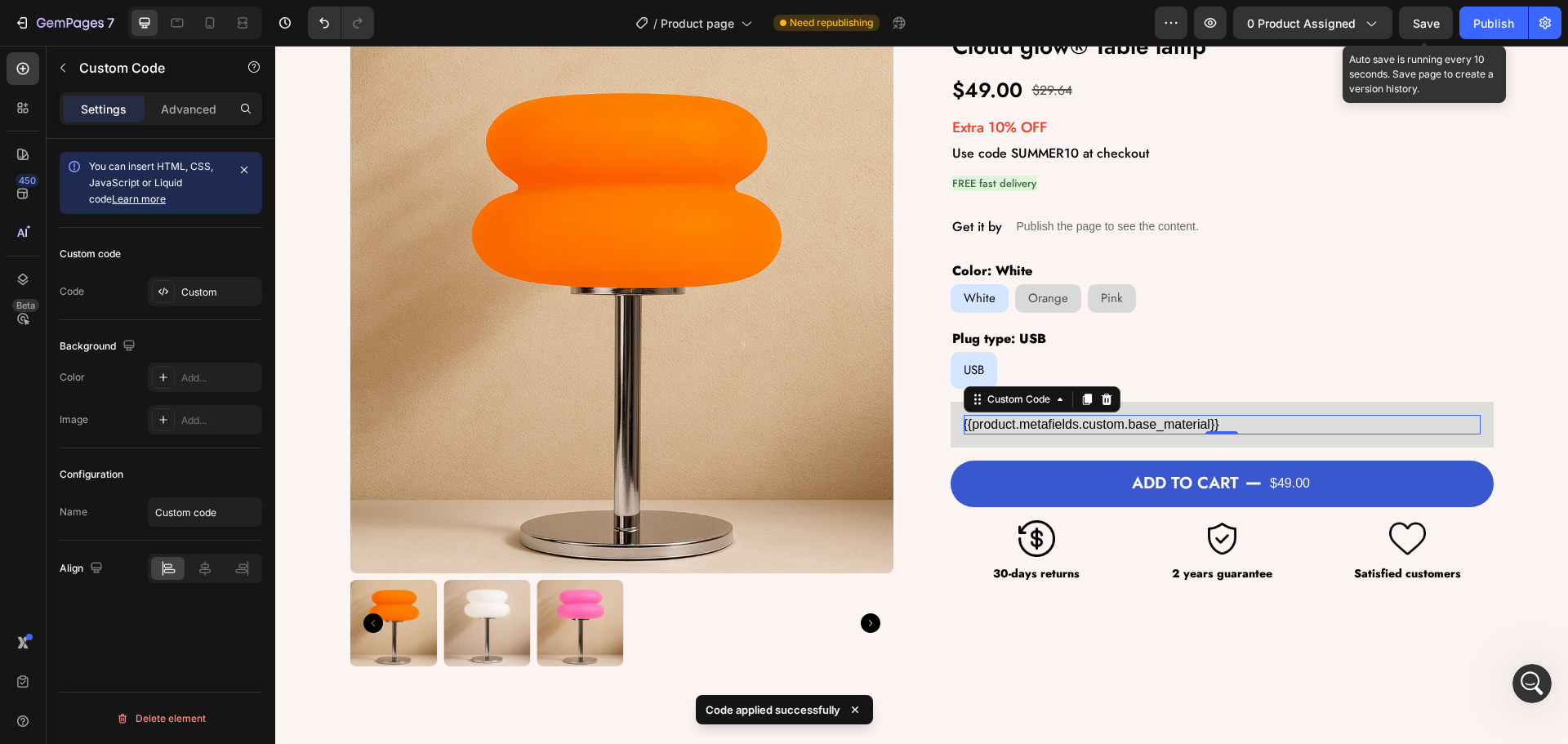
click at [1421, 20] on span "Save" at bounding box center [1426, 23] width 27 height 14
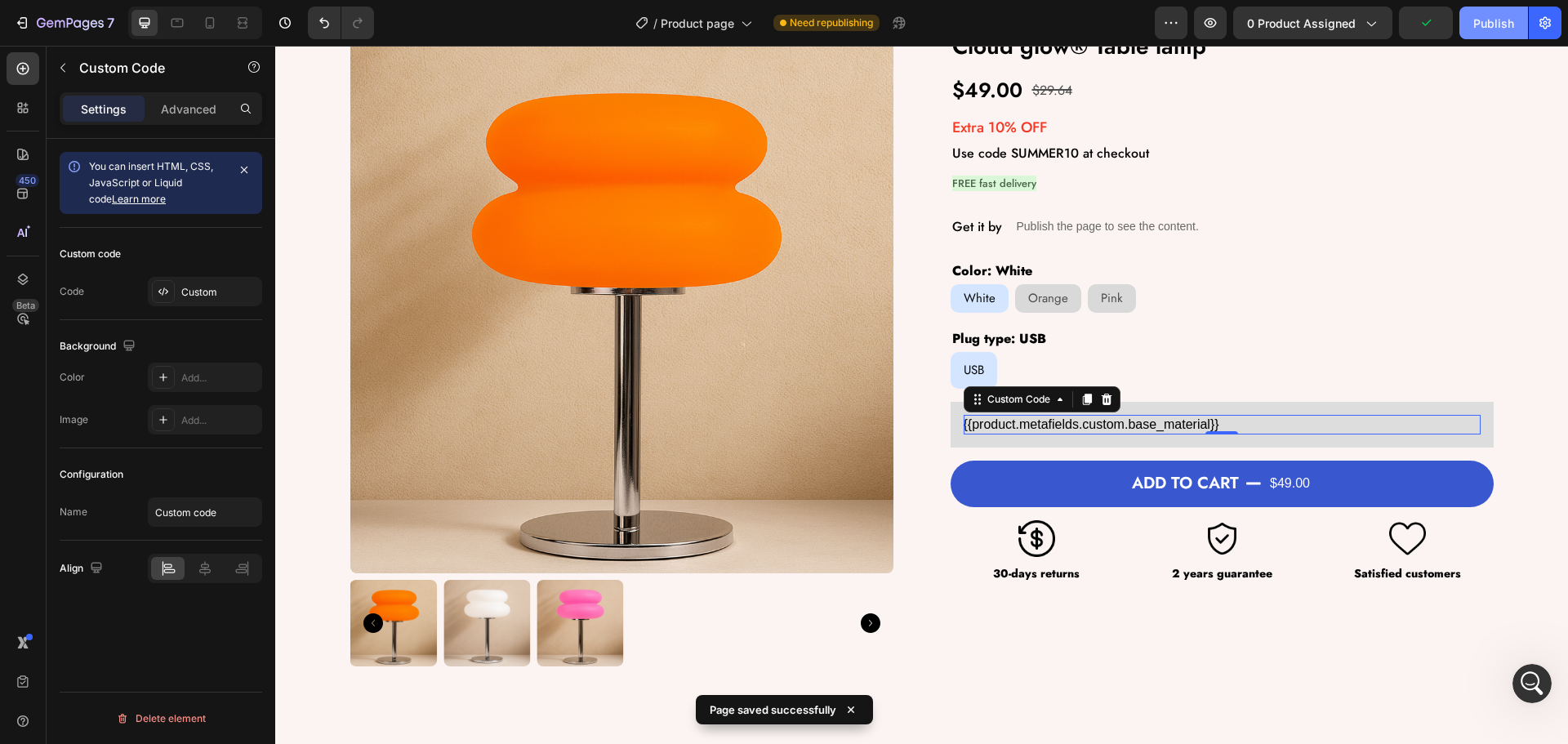
click at [1479, 21] on div "Publish" at bounding box center [1494, 23] width 41 height 18
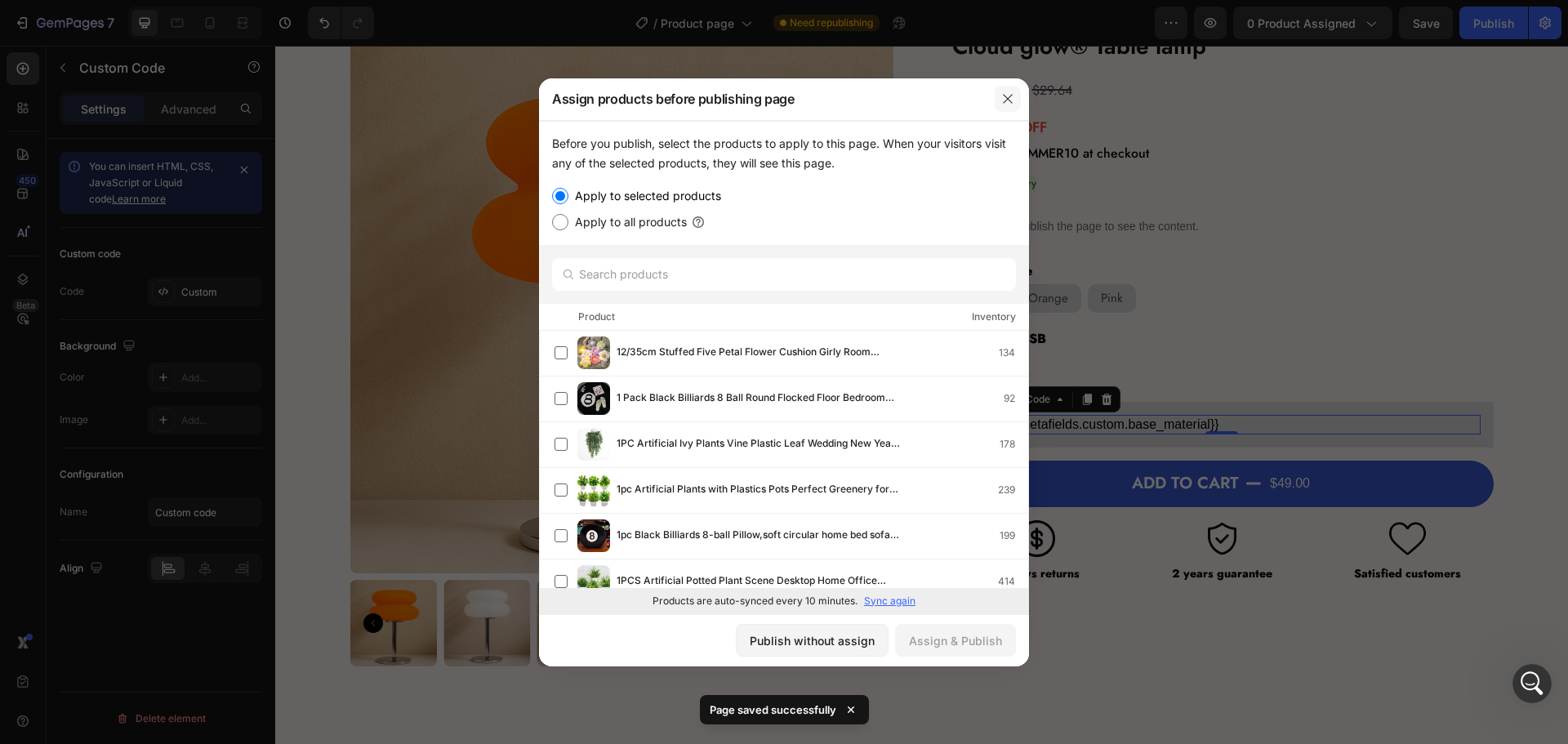
click at [1004, 105] on icon "button" at bounding box center [1007, 99] width 13 height 13
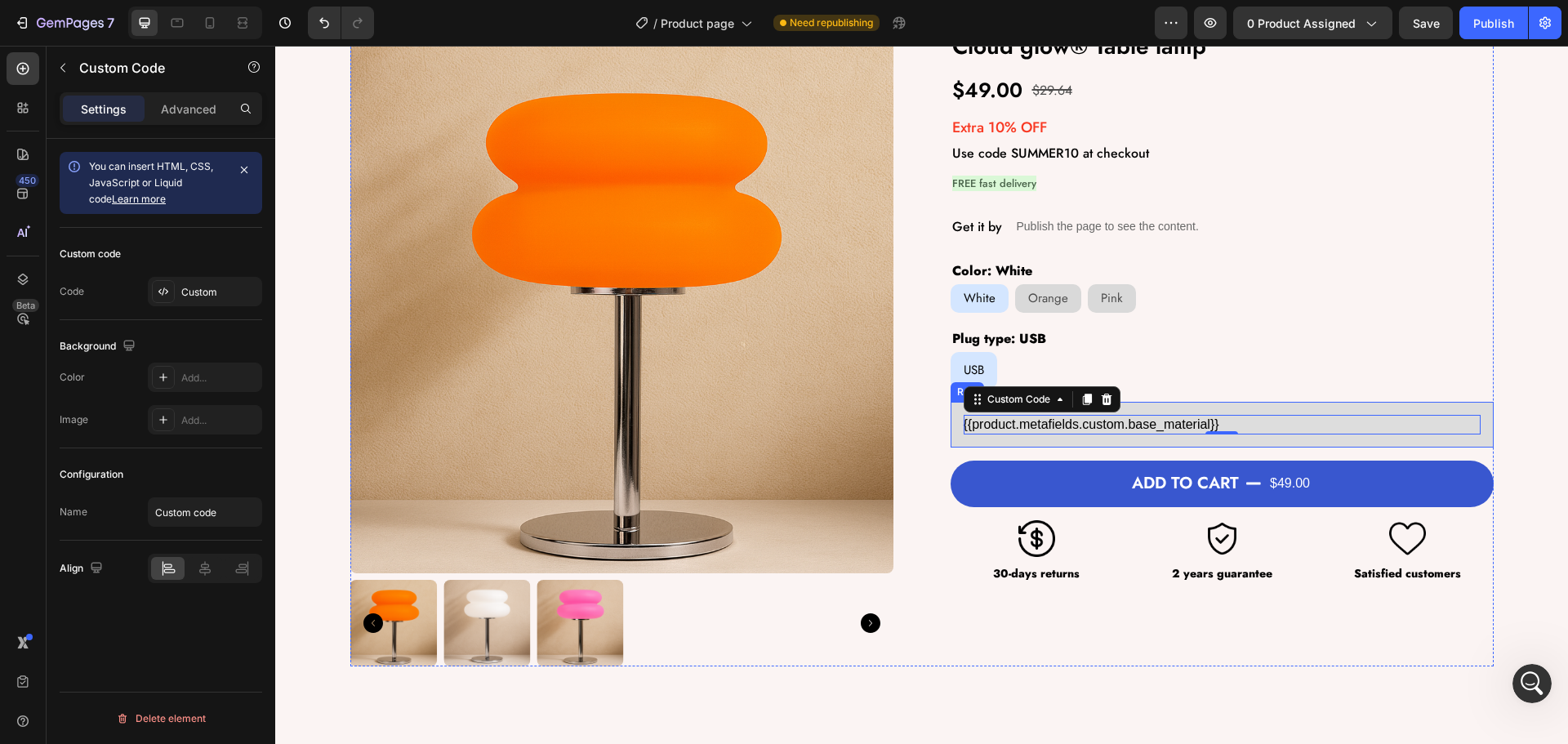
click at [952, 428] on div "{{product.metafields.custom.base_material}} Custom Code 0 Row" at bounding box center [1222, 424] width 543 height 45
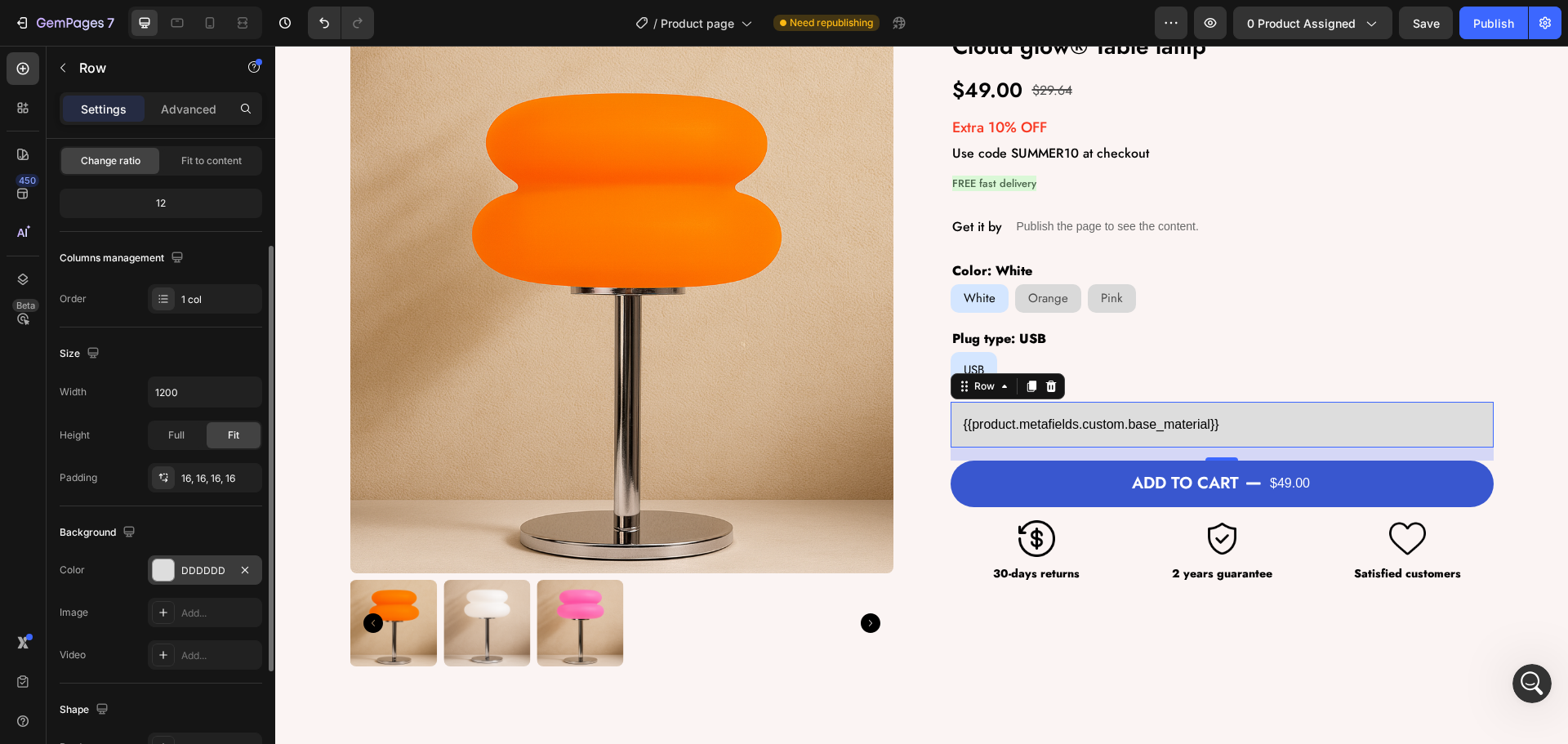
click at [185, 577] on div "DDDDDD" at bounding box center [204, 571] width 47 height 15
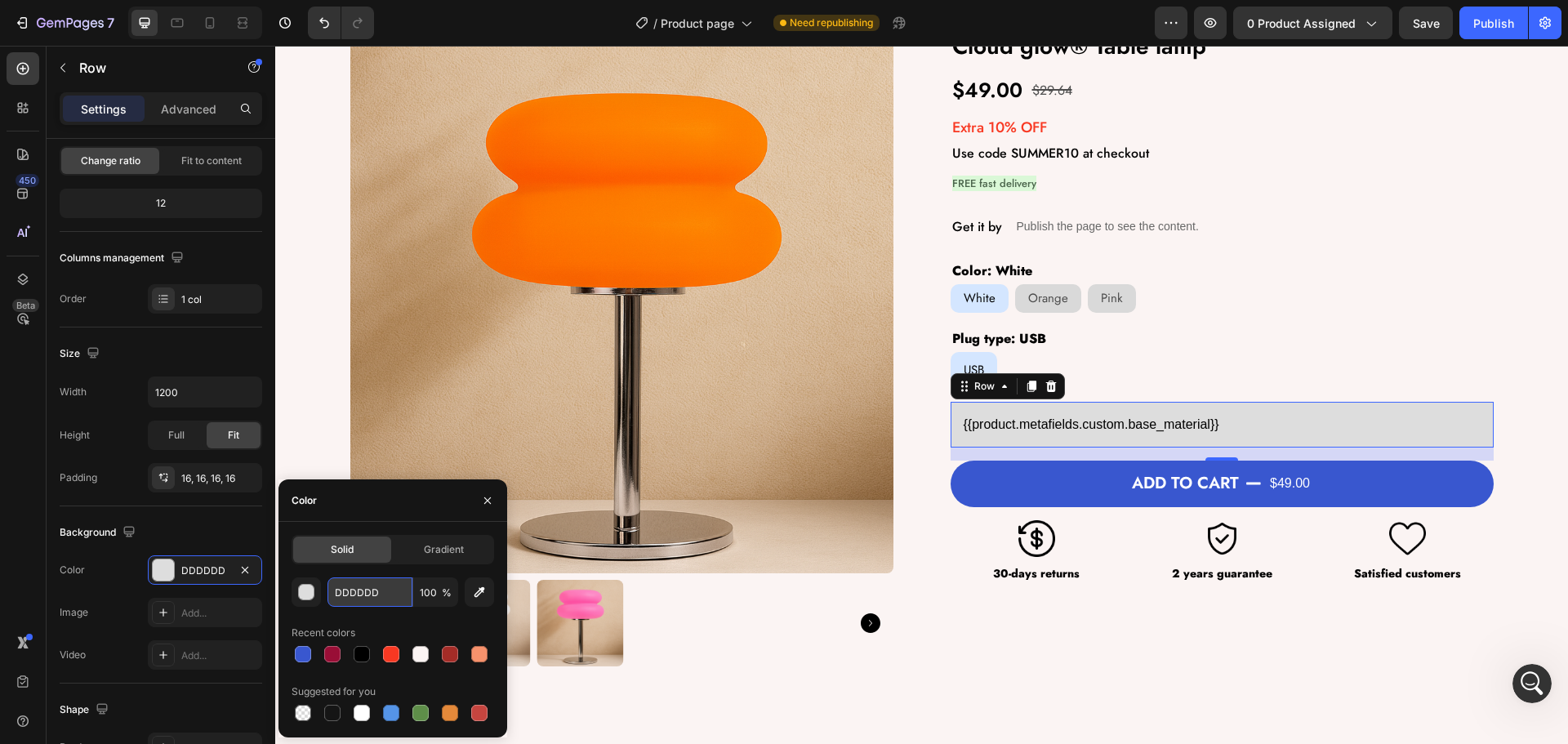
click at [373, 588] on input "DDDDDD" at bounding box center [370, 592] width 85 height 30
paste input "#EAEAEA"
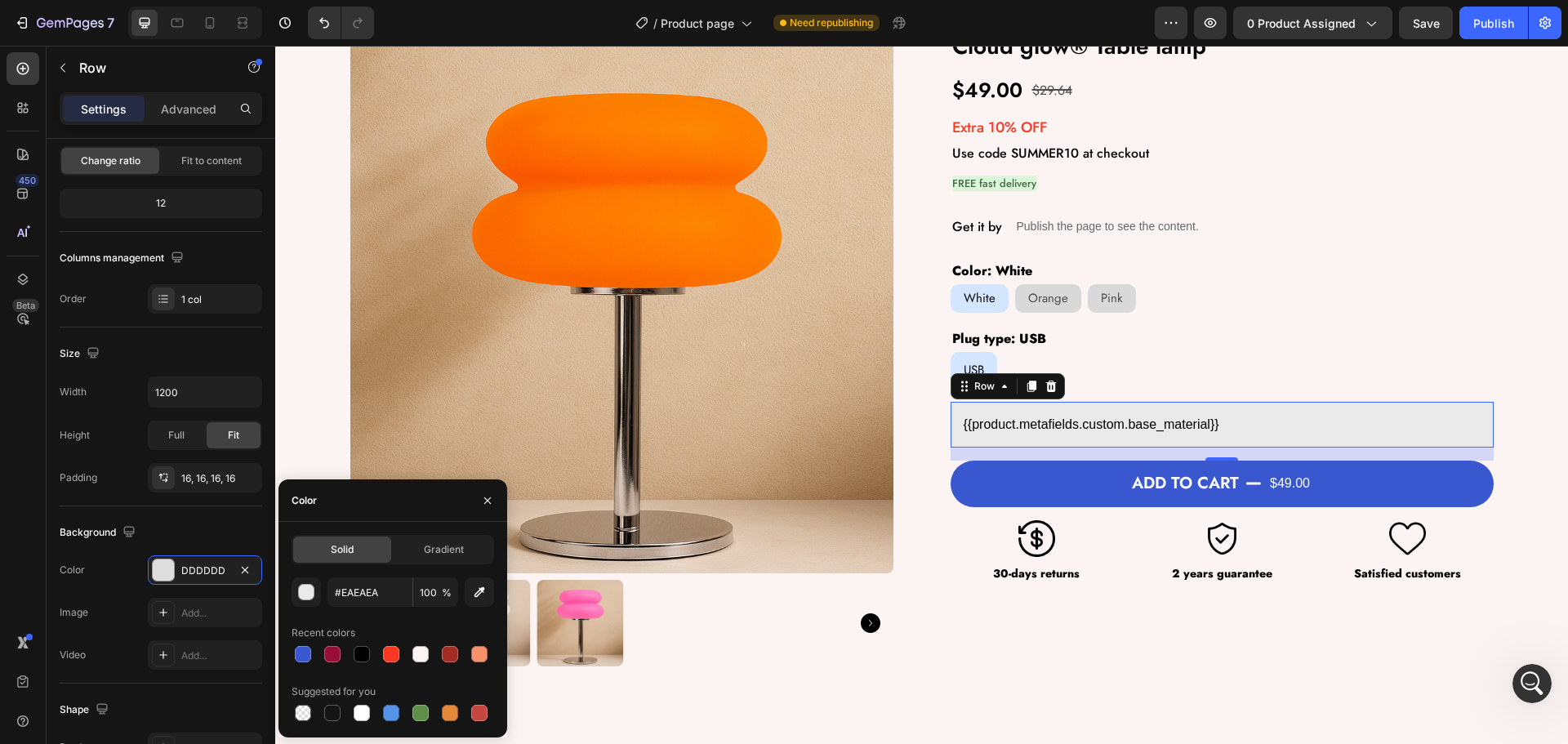
type input "EAEAEA"
drag, startPoint x: 365, startPoint y: 493, endPoint x: 229, endPoint y: 533, distance: 141.8
click at [364, 491] on div "Color" at bounding box center [392, 501] width 228 height 43
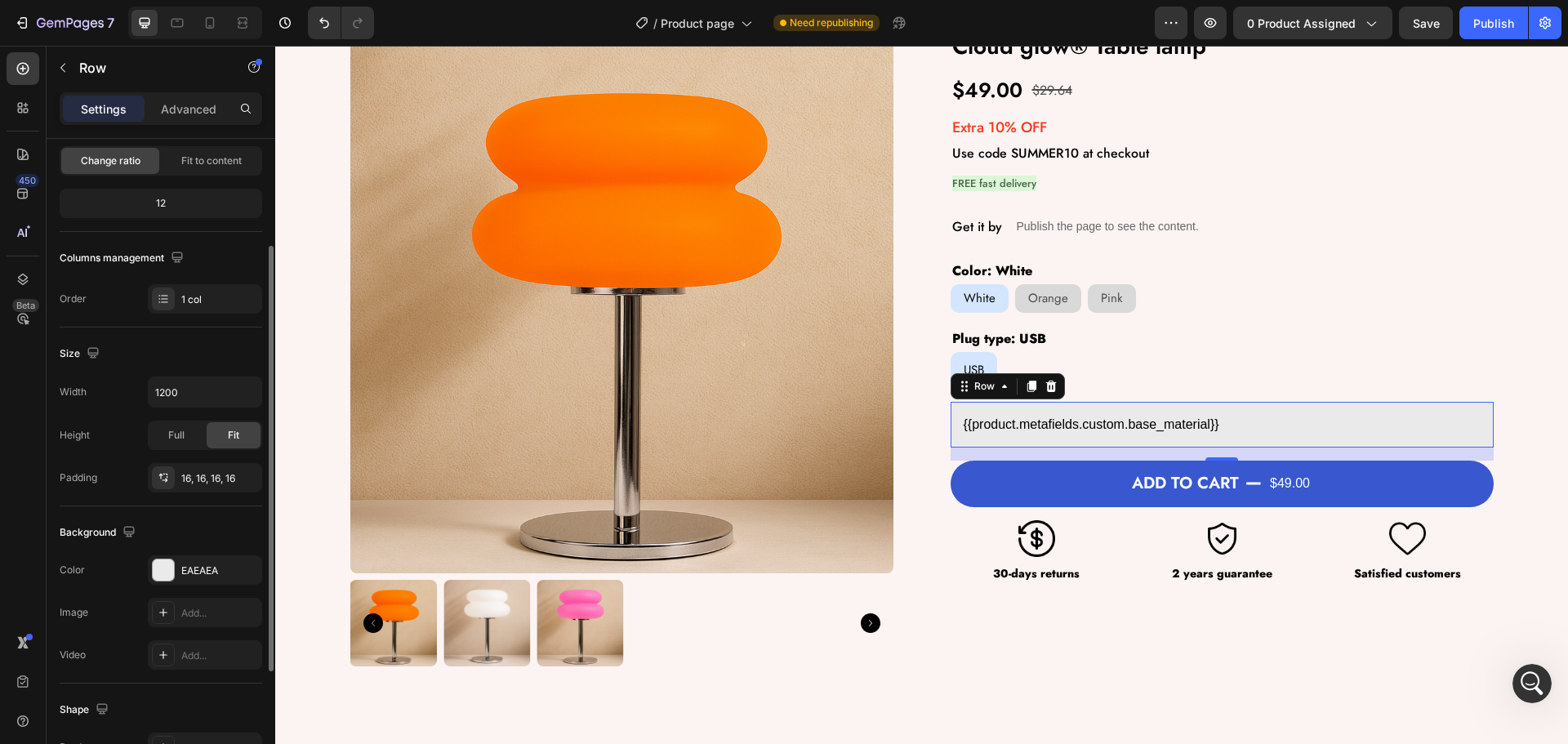
click at [173, 534] on div "Background" at bounding box center [160, 533] width 203 height 26
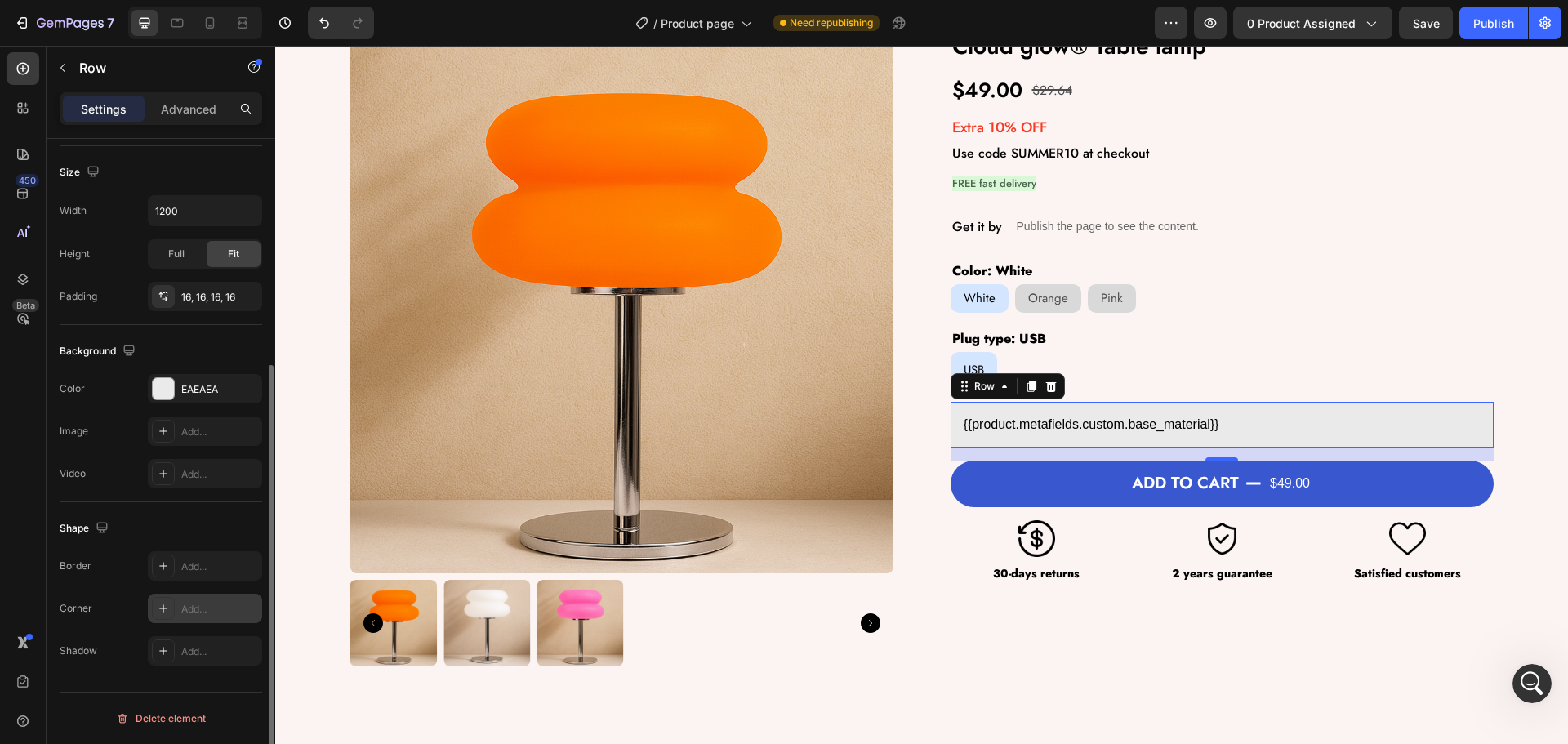
click at [192, 607] on div "Add..." at bounding box center [219, 610] width 77 height 15
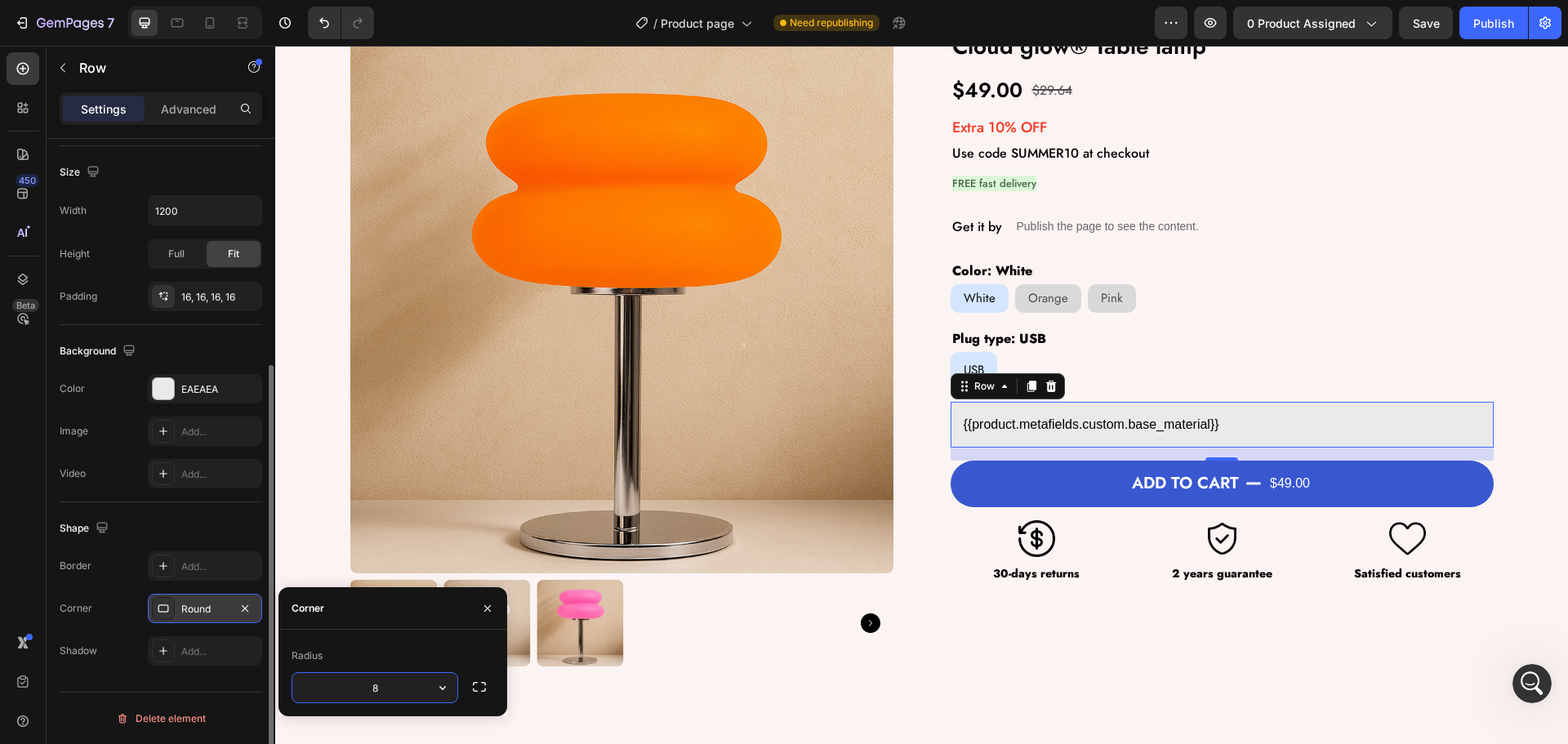
type input "6"
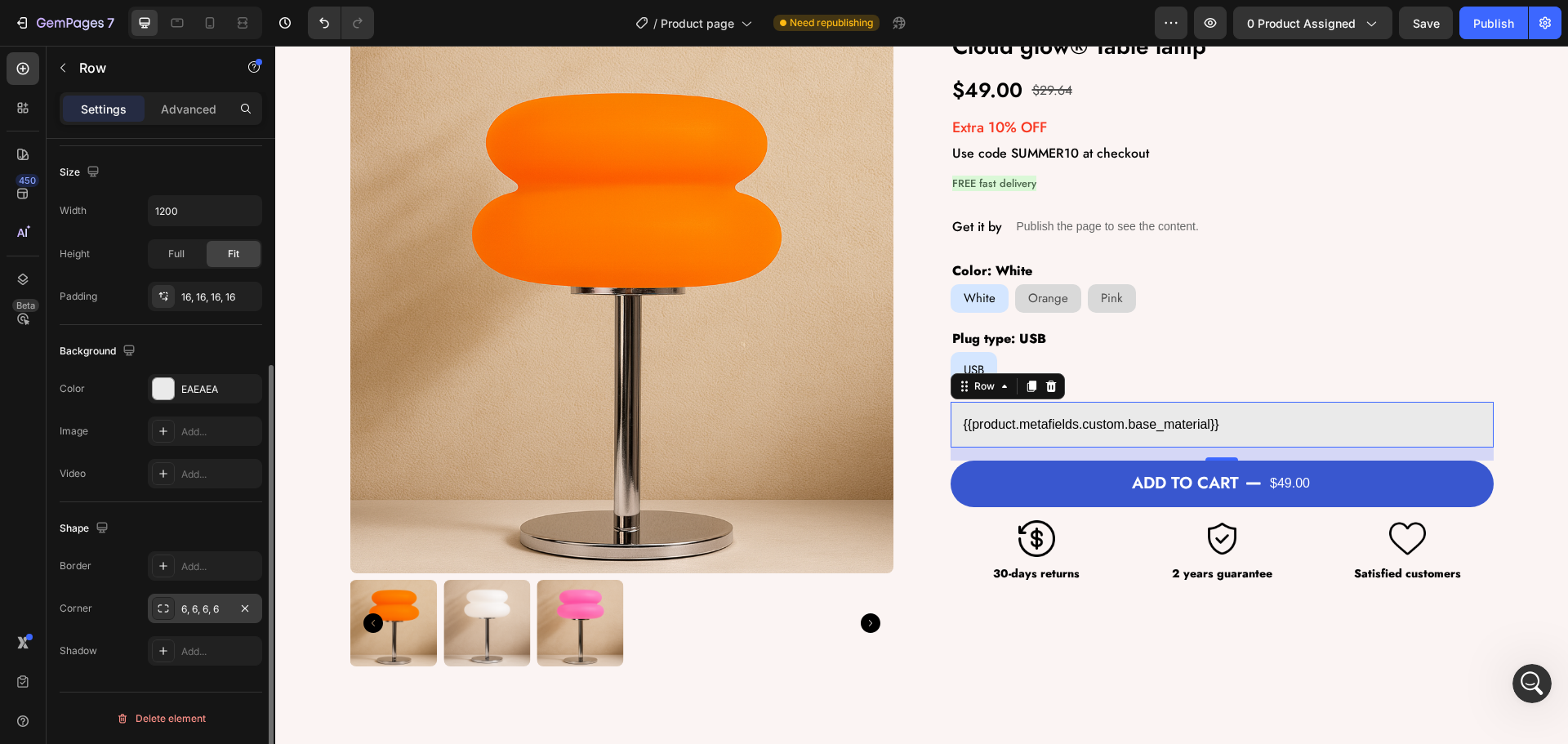
click at [193, 527] on div "Shape" at bounding box center [160, 528] width 203 height 26
click at [29, 78] on div at bounding box center [22, 68] width 32 height 32
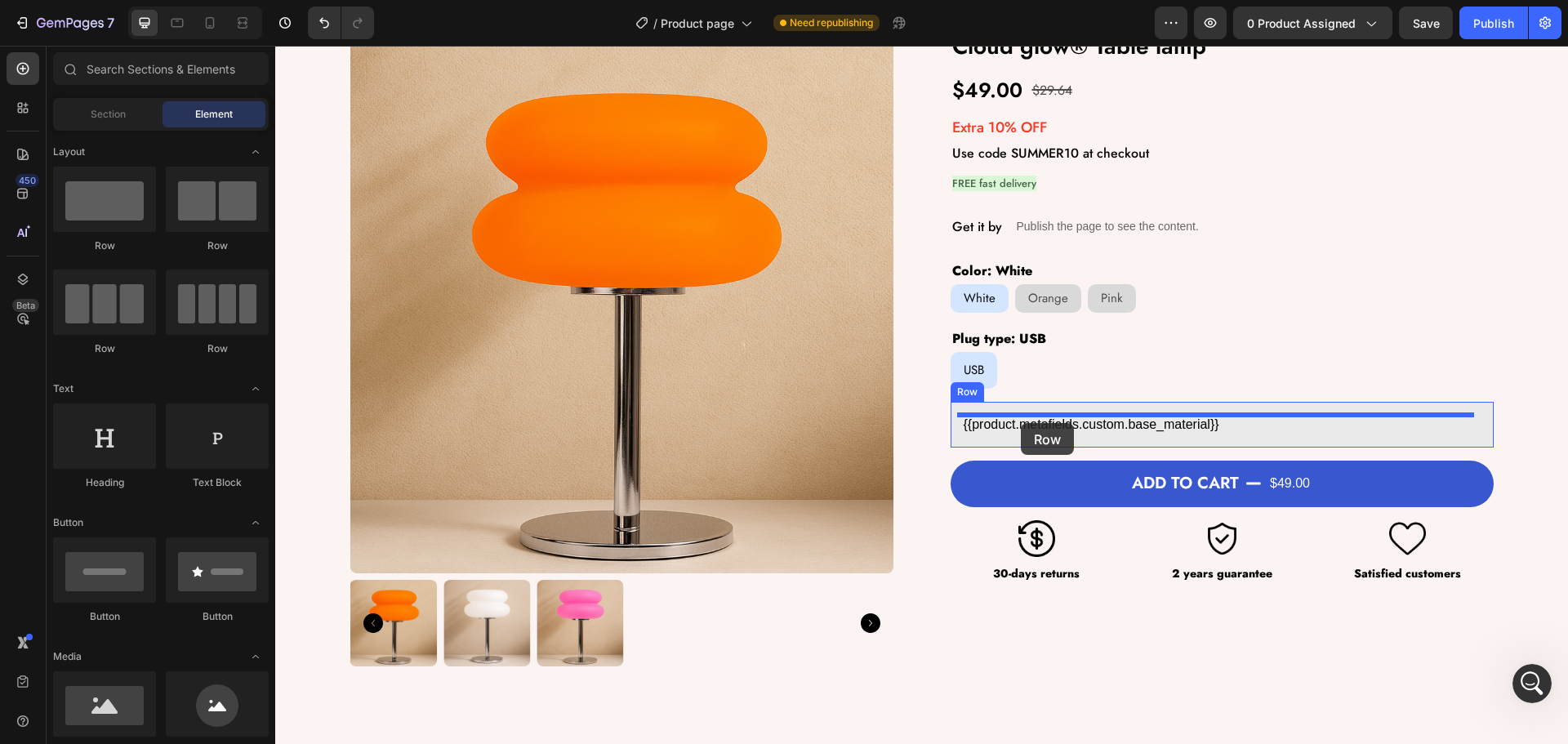
drag, startPoint x: 488, startPoint y: 260, endPoint x: 1021, endPoint y: 423, distance: 557.4
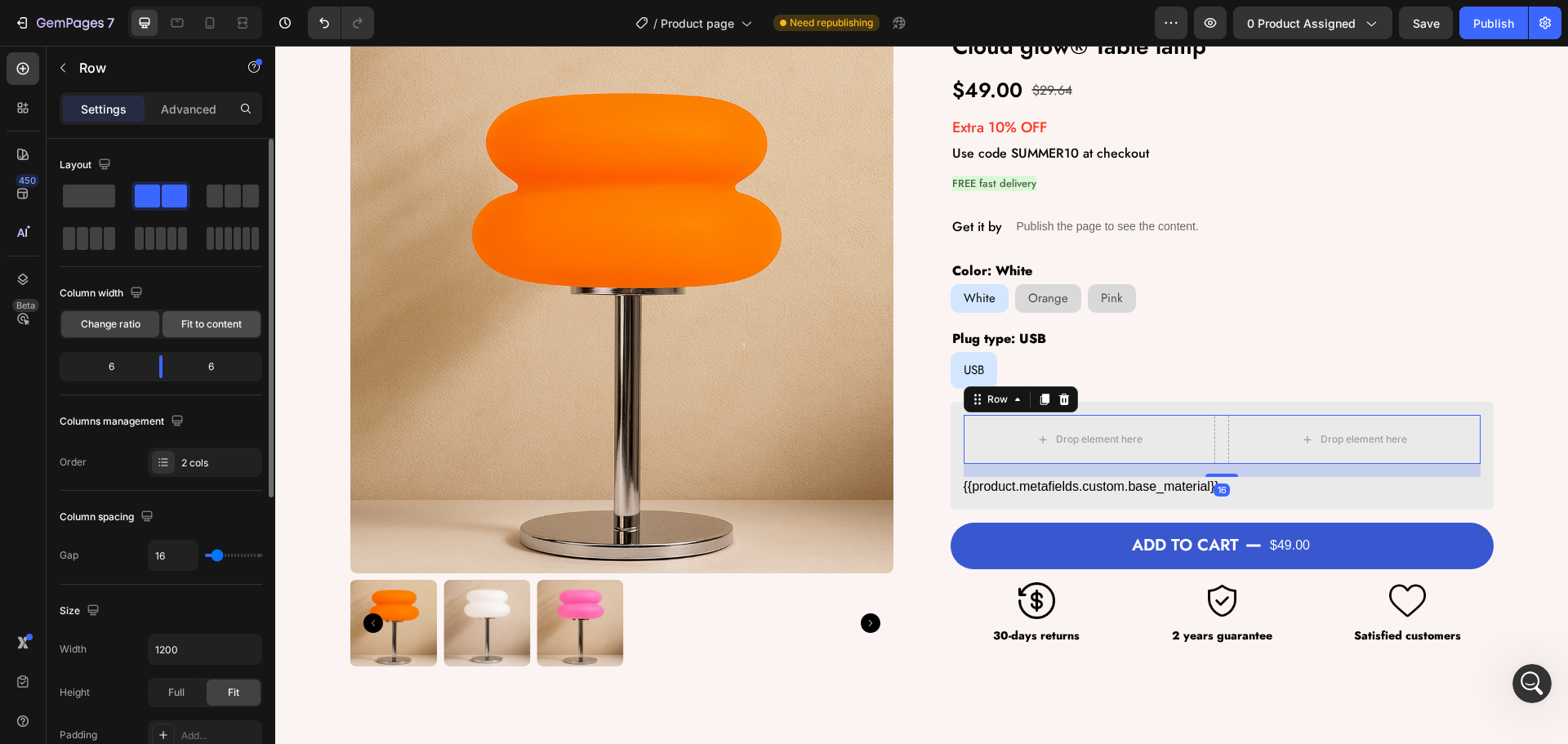
click at [200, 325] on span "Fit to content" at bounding box center [211, 325] width 60 height 15
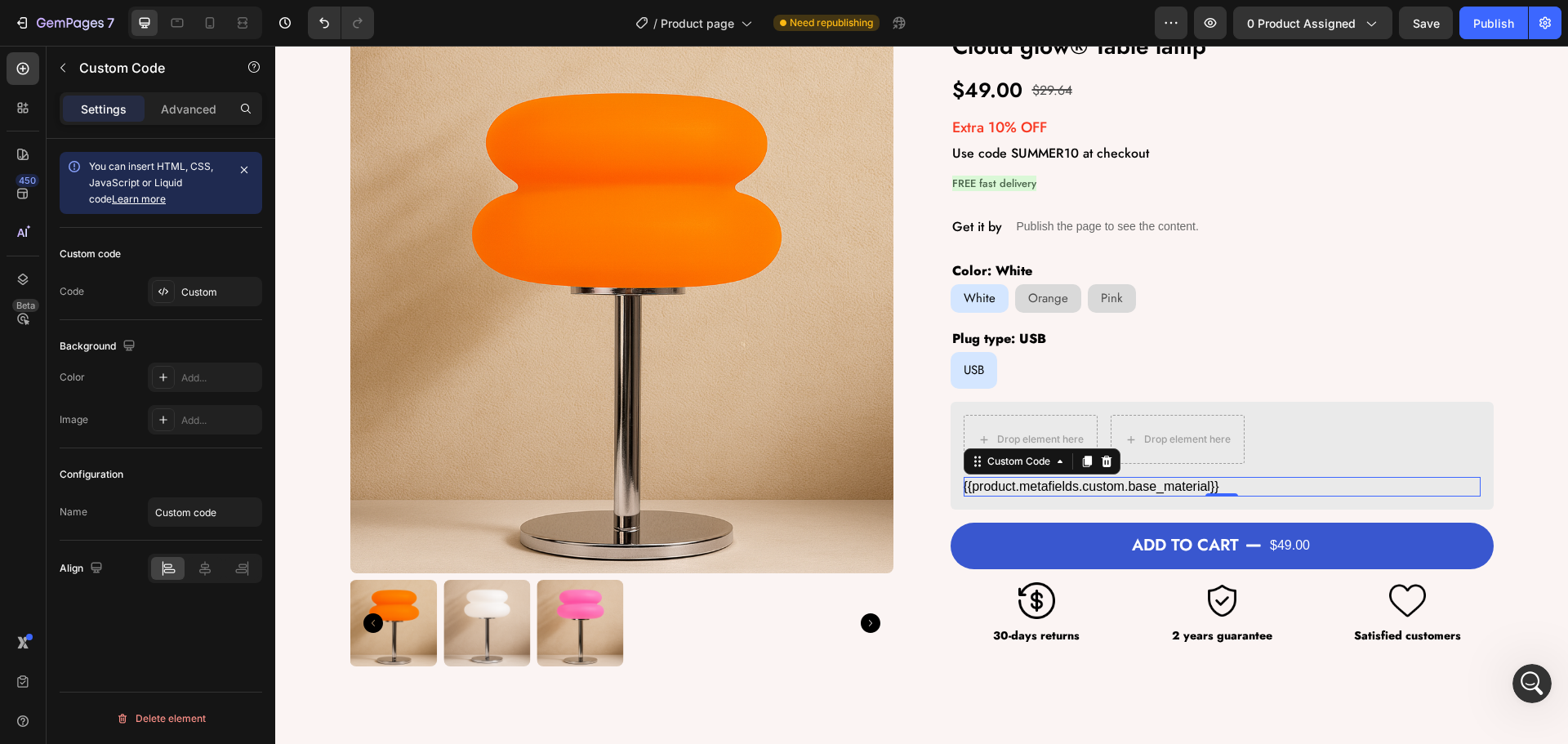
click at [1014, 488] on div "{{product.metafields.custom.base_material}}" at bounding box center [1222, 487] width 517 height 19
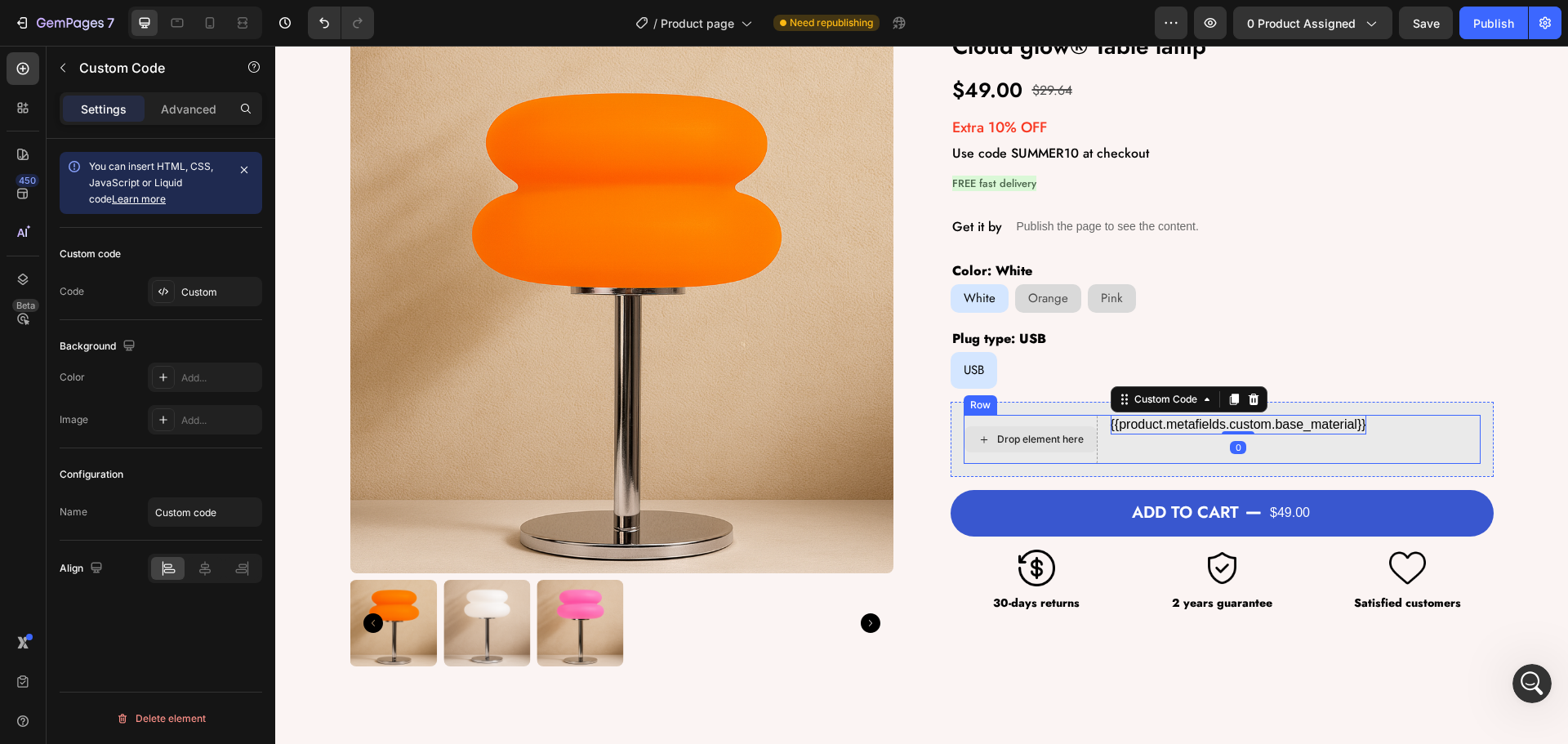
click at [996, 429] on div "Drop element here" at bounding box center [1031, 440] width 132 height 26
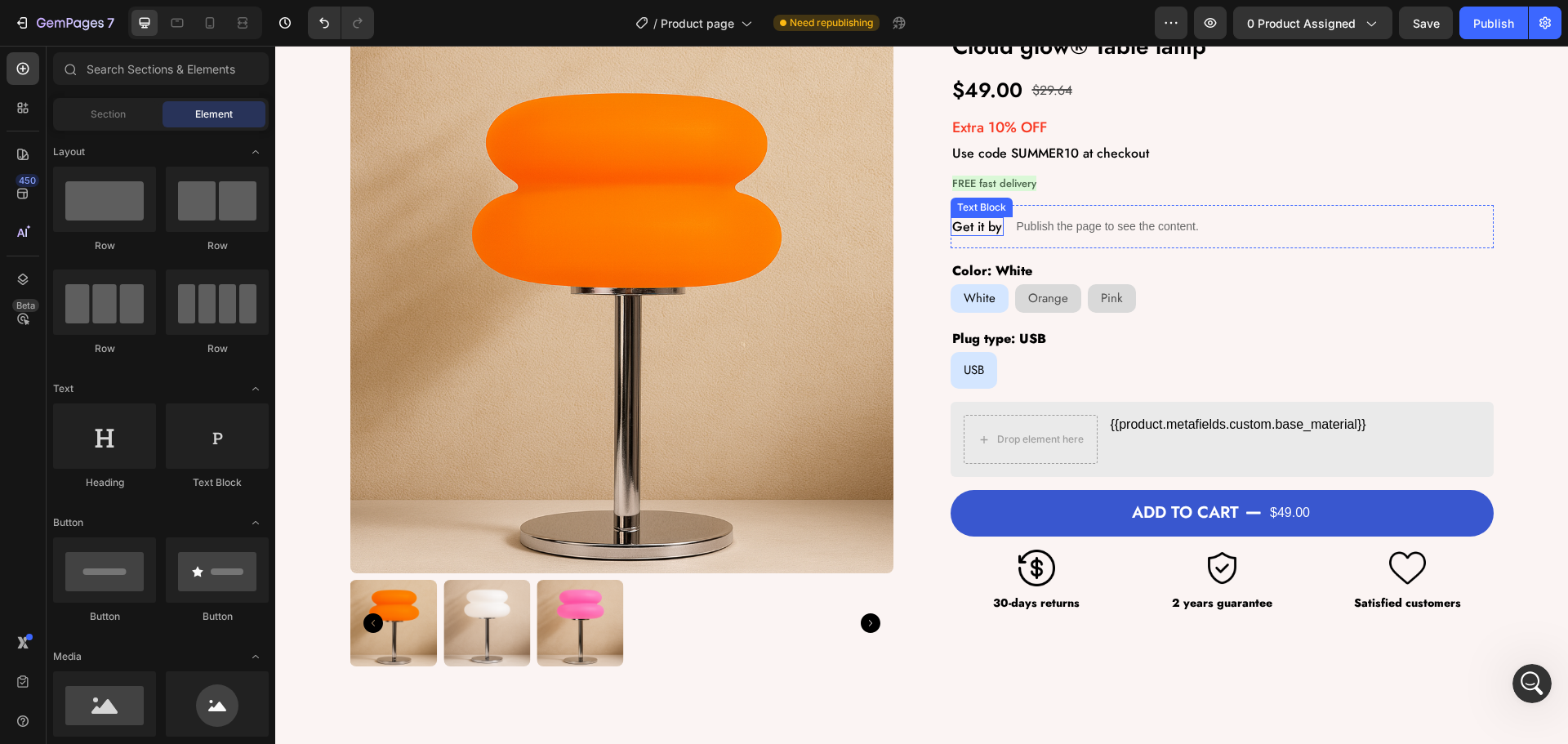
click at [974, 220] on p "Get it by" at bounding box center [977, 227] width 50 height 16
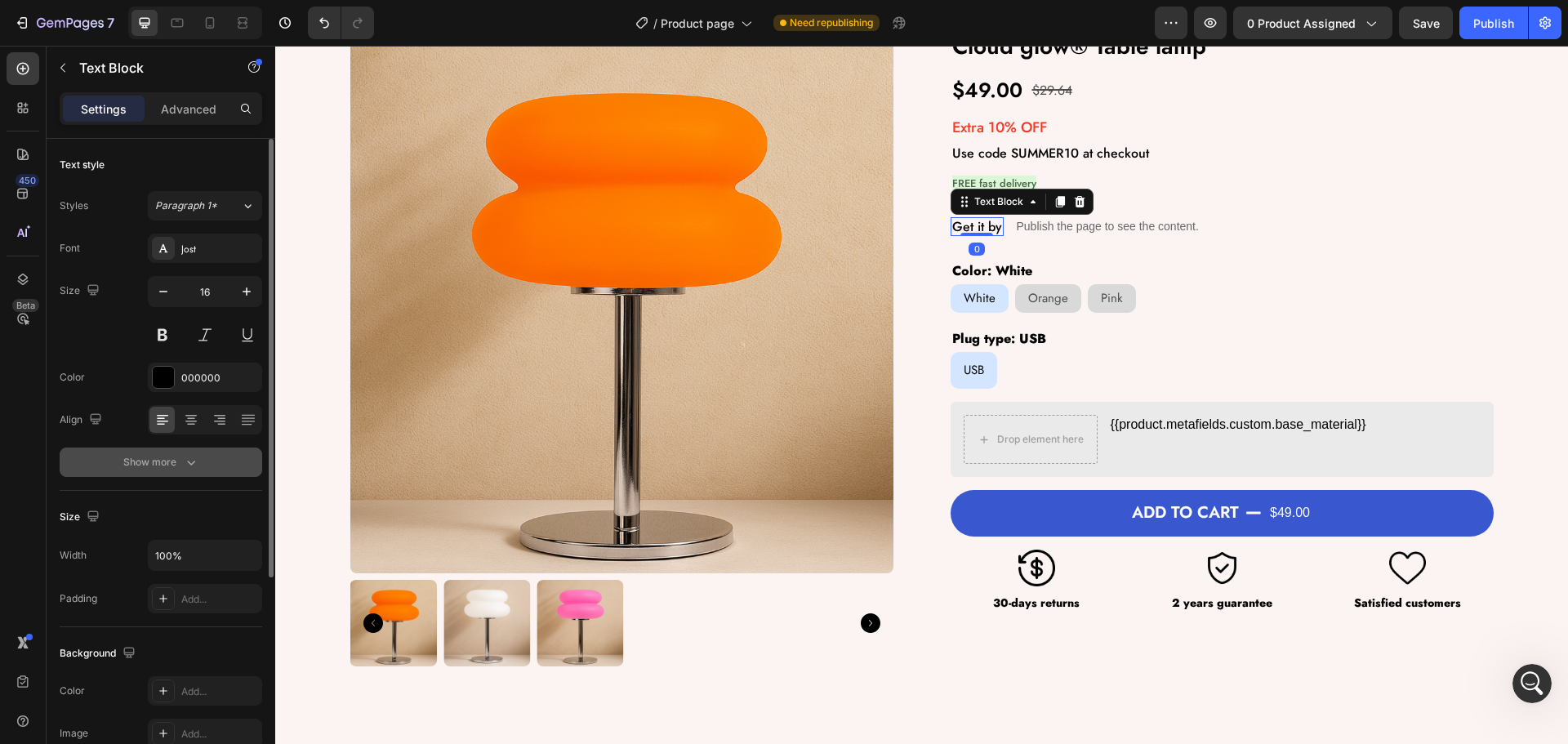
click at [189, 458] on icon "button" at bounding box center [191, 463] width 17 height 17
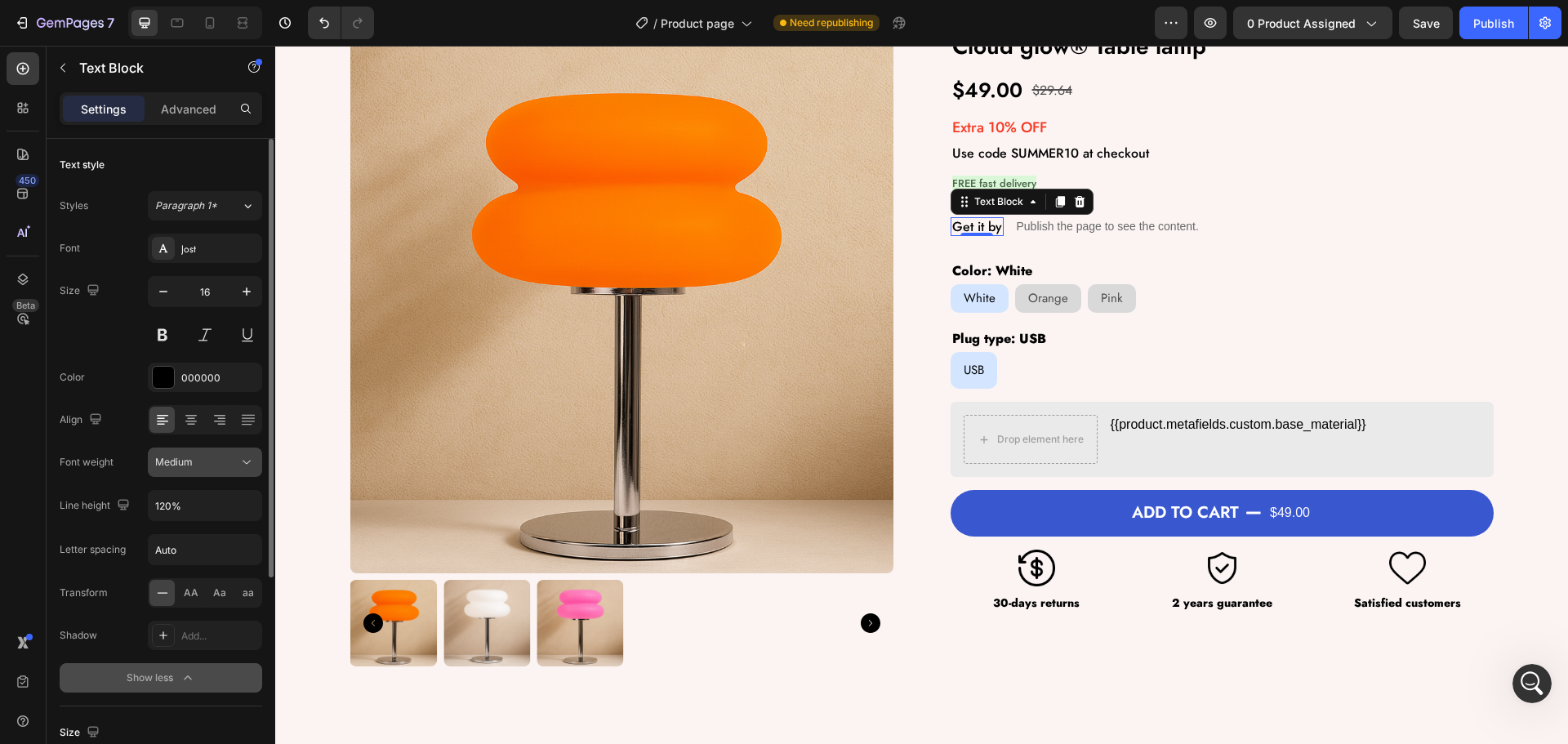
click at [250, 463] on icon at bounding box center [247, 463] width 17 height 17
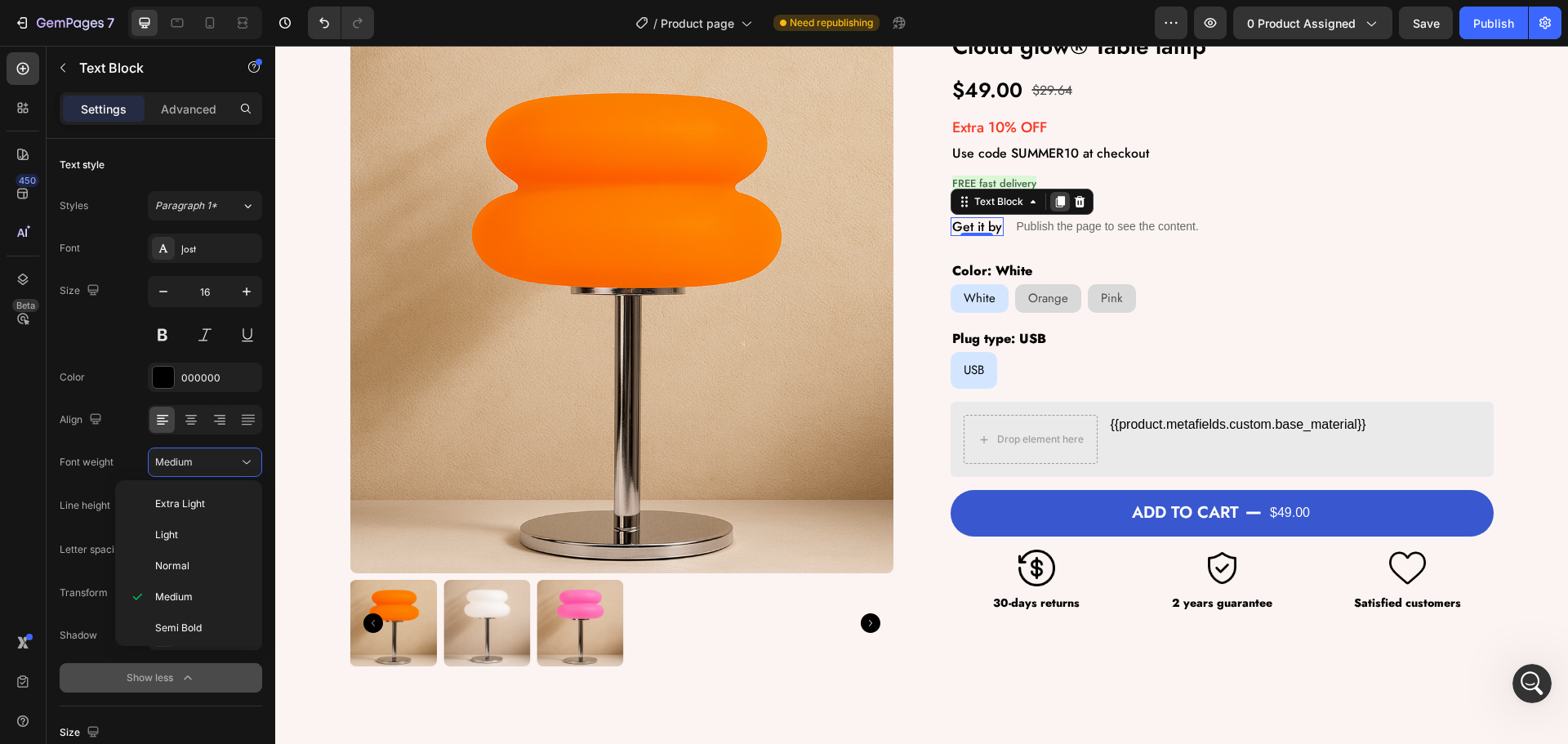
click at [1054, 195] on icon at bounding box center [1060, 202] width 13 height 13
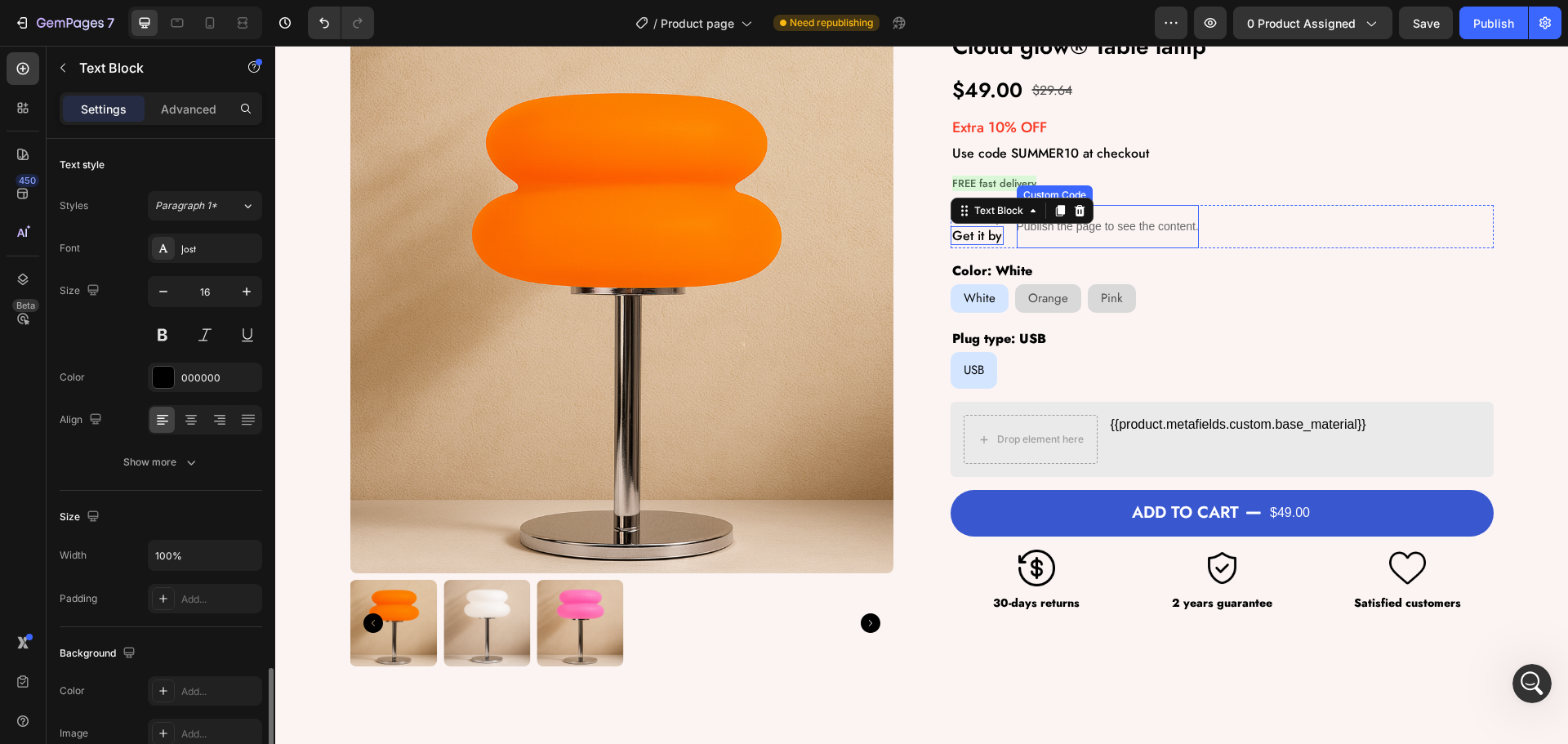
scroll to position [316, 0]
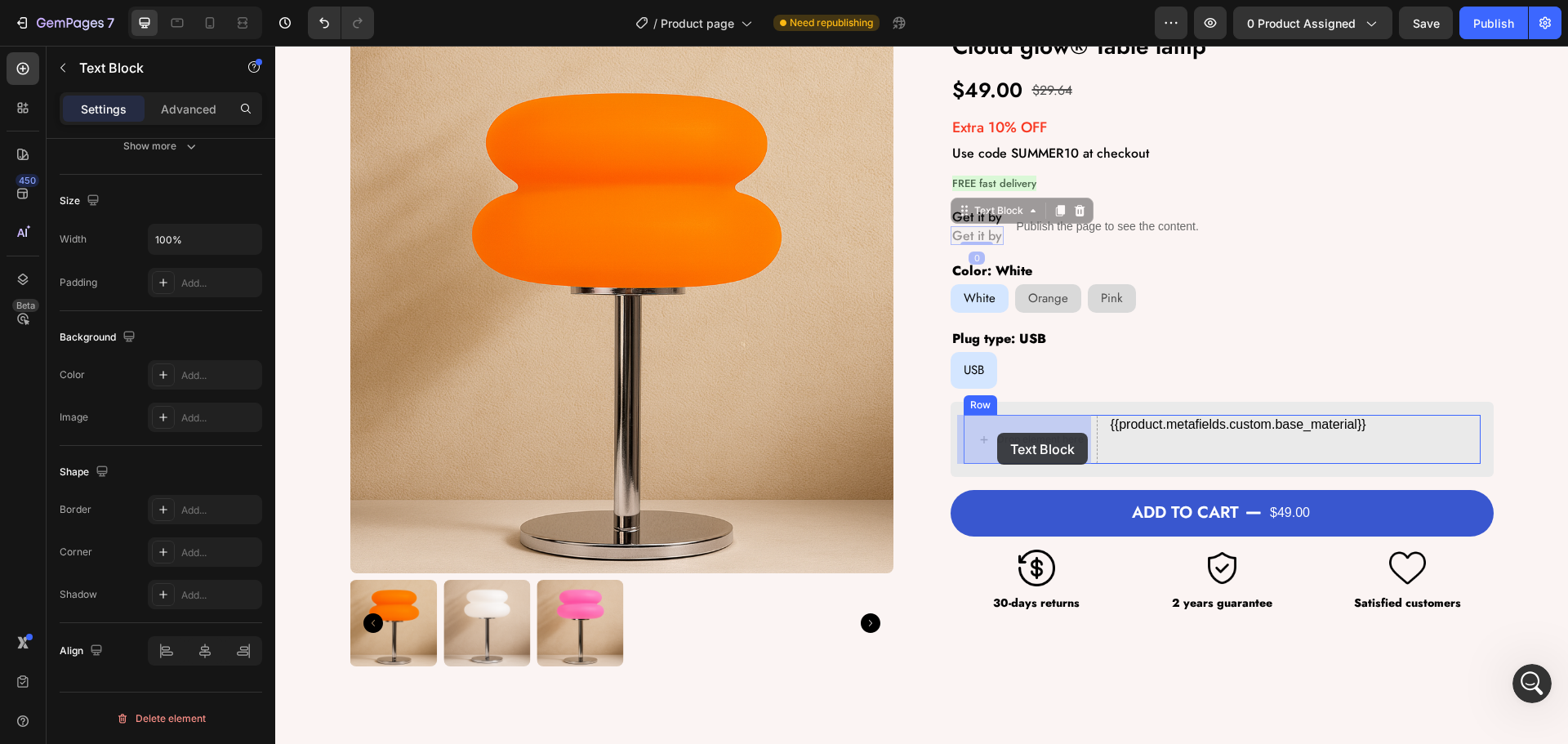
drag, startPoint x: 957, startPoint y: 213, endPoint x: 998, endPoint y: 440, distance: 230.7
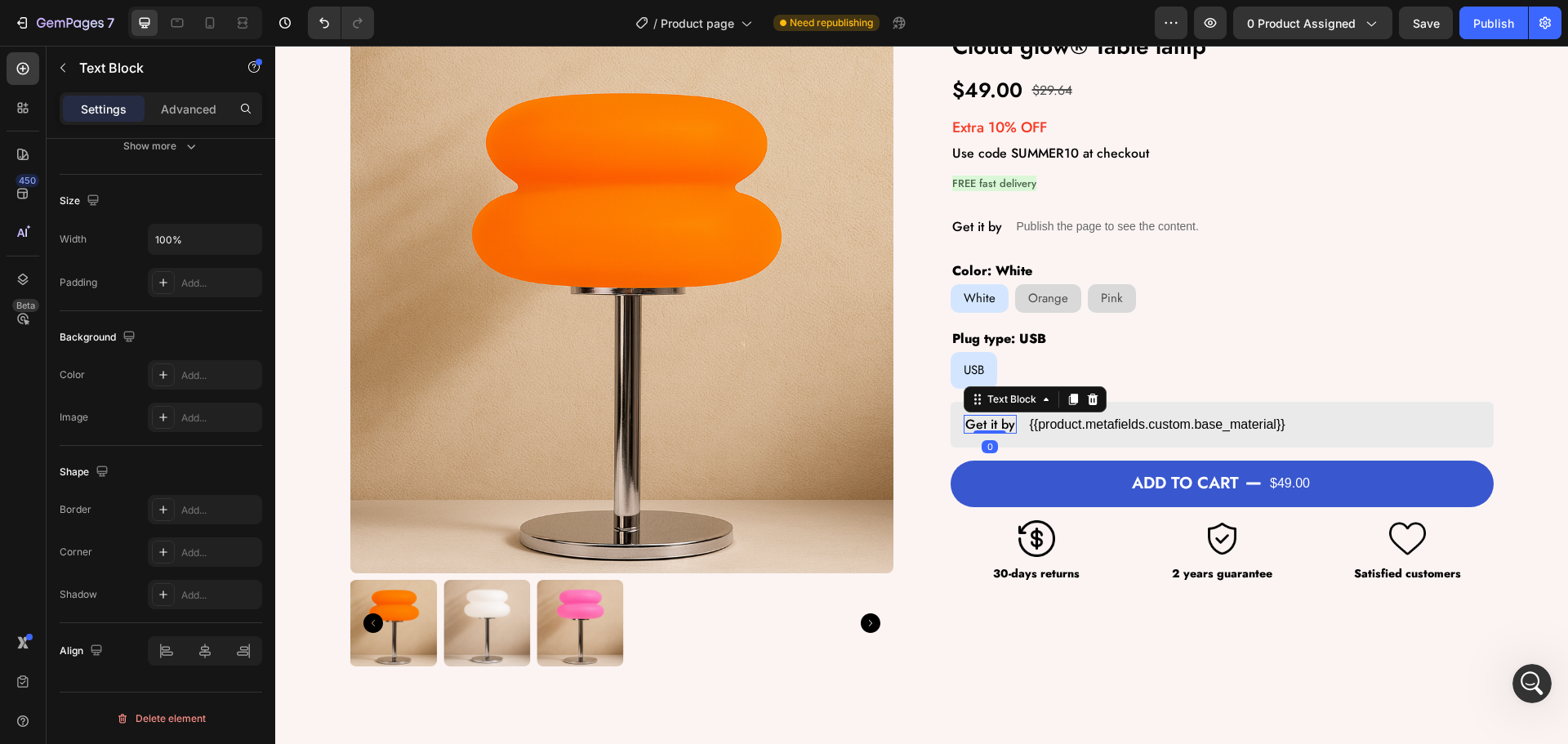
click at [989, 428] on p "Get it by" at bounding box center [991, 424] width 50 height 16
click at [989, 428] on p "Get it by" at bounding box center [991, 424] width 50 height 16
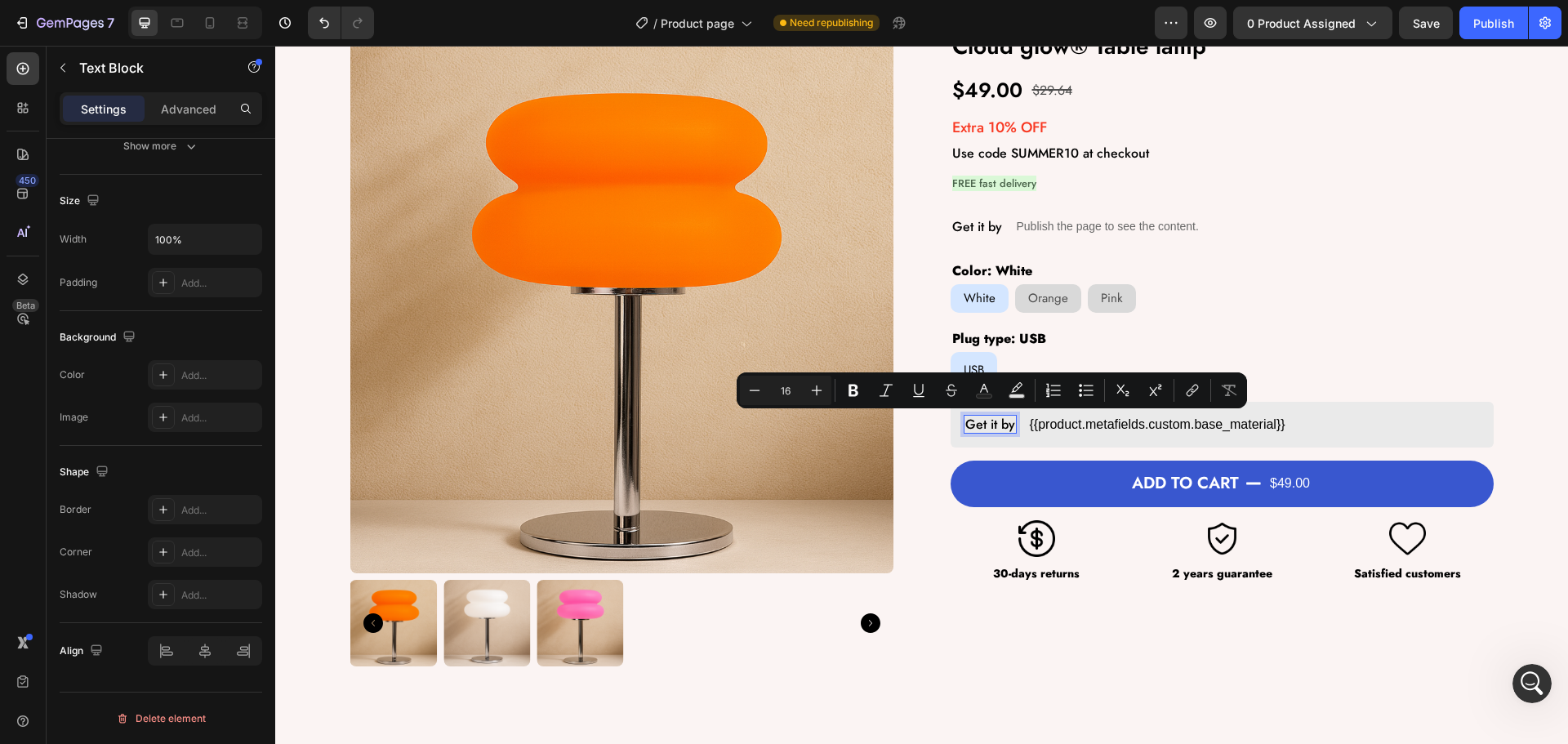
click at [973, 419] on p "Get it by" at bounding box center [991, 424] width 50 height 16
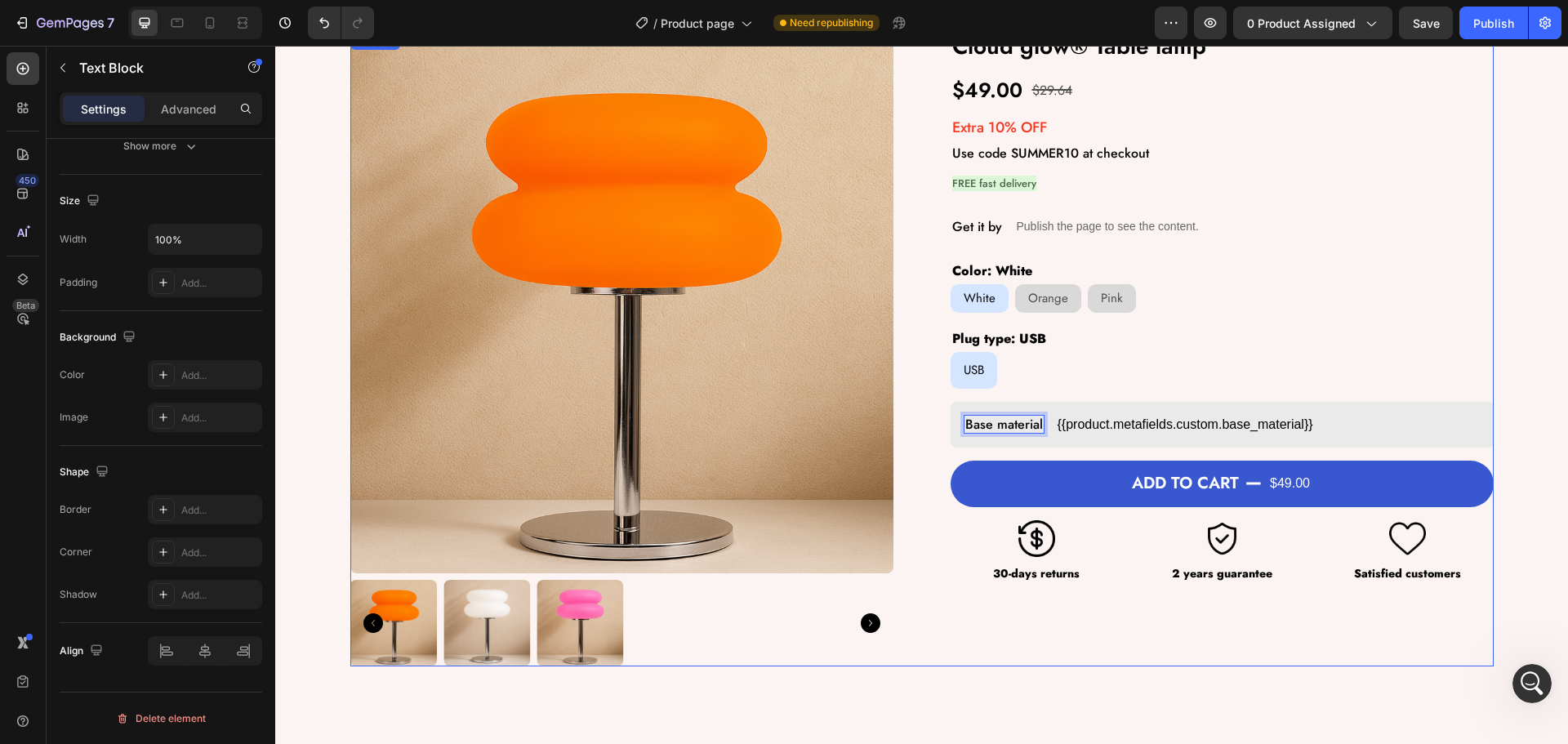
drag, startPoint x: 916, startPoint y: 401, endPoint x: 945, endPoint y: 419, distance: 34.1
click at [917, 401] on div "Product Images Cloud glow® Table lamp Product Title $49.00 Product Price Produc…" at bounding box center [922, 349] width 1143 height 637
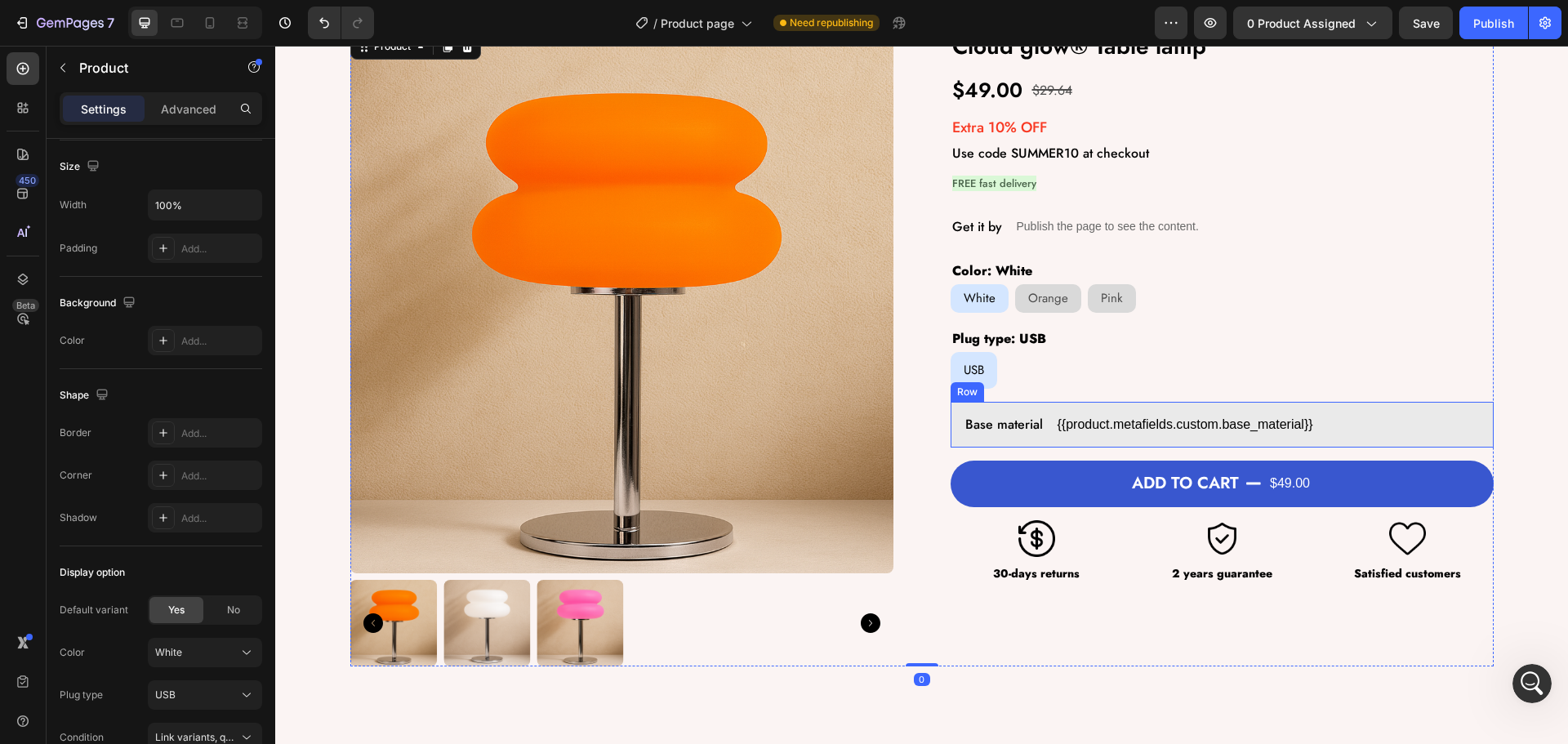
scroll to position [0, 0]
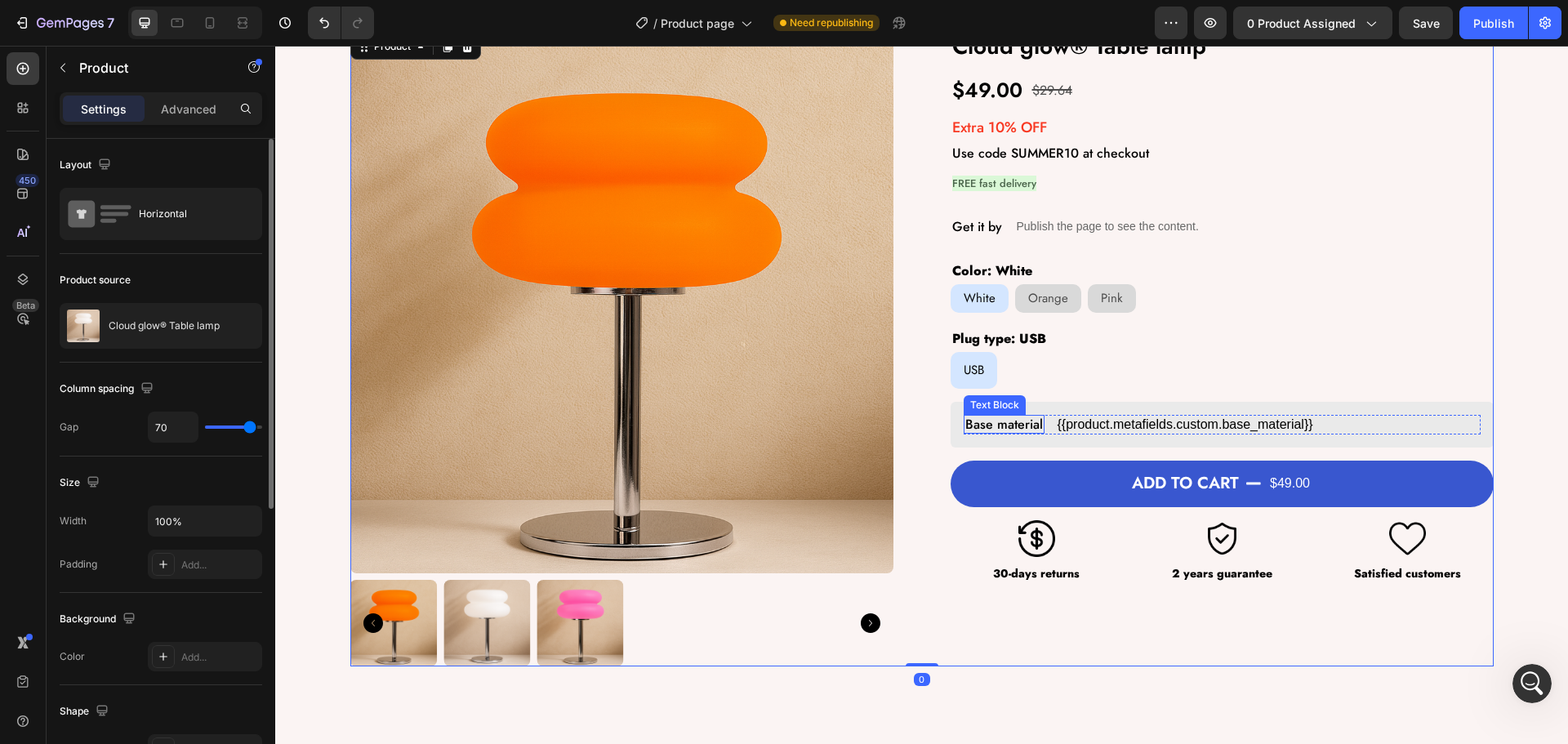
click at [993, 428] on p "Base material" at bounding box center [1005, 424] width 78 height 16
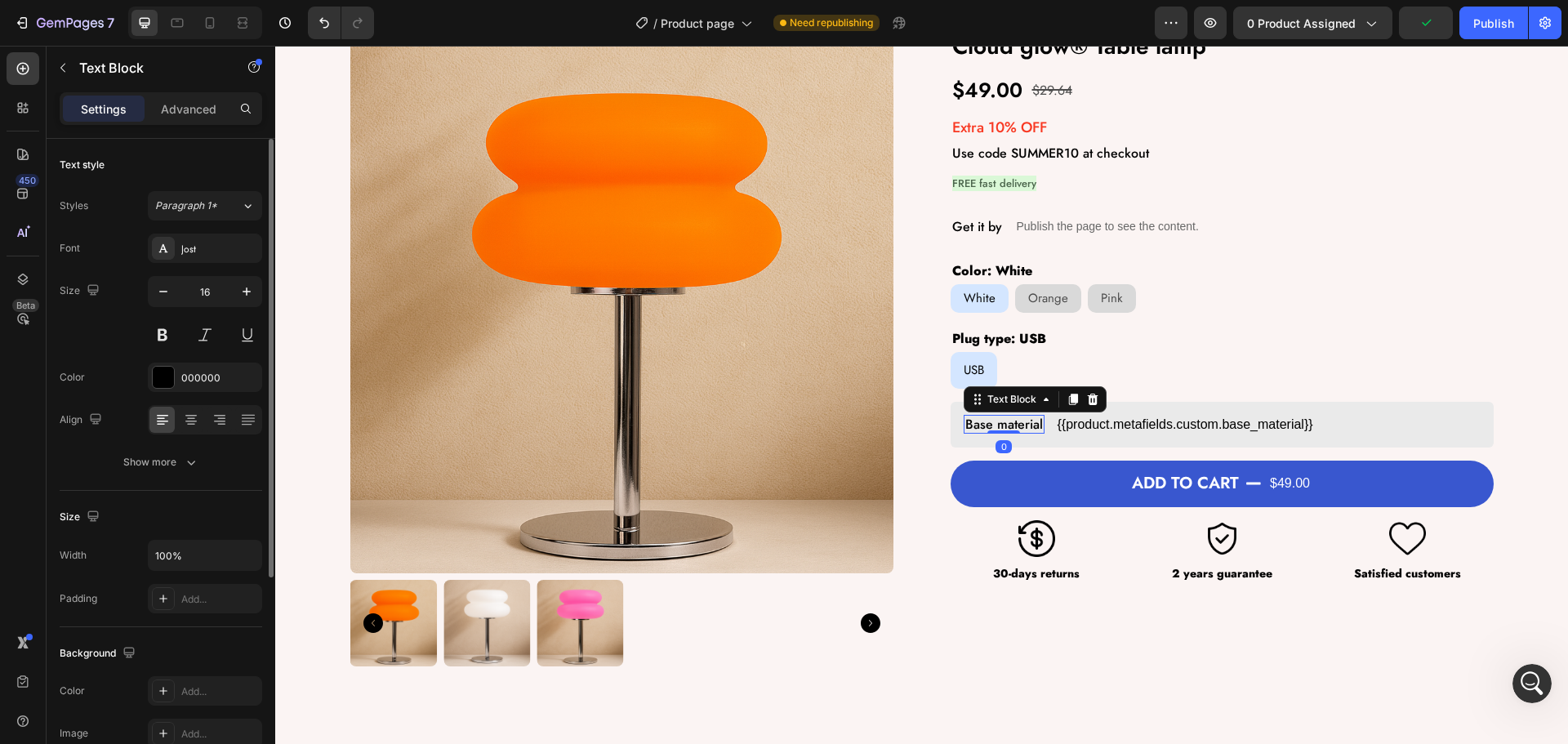
click at [178, 447] on div "Font Jost Size 16 Color 000000 Align Show more" at bounding box center [160, 355] width 203 height 243
click at [177, 458] on div "Show more" at bounding box center [161, 463] width 76 height 17
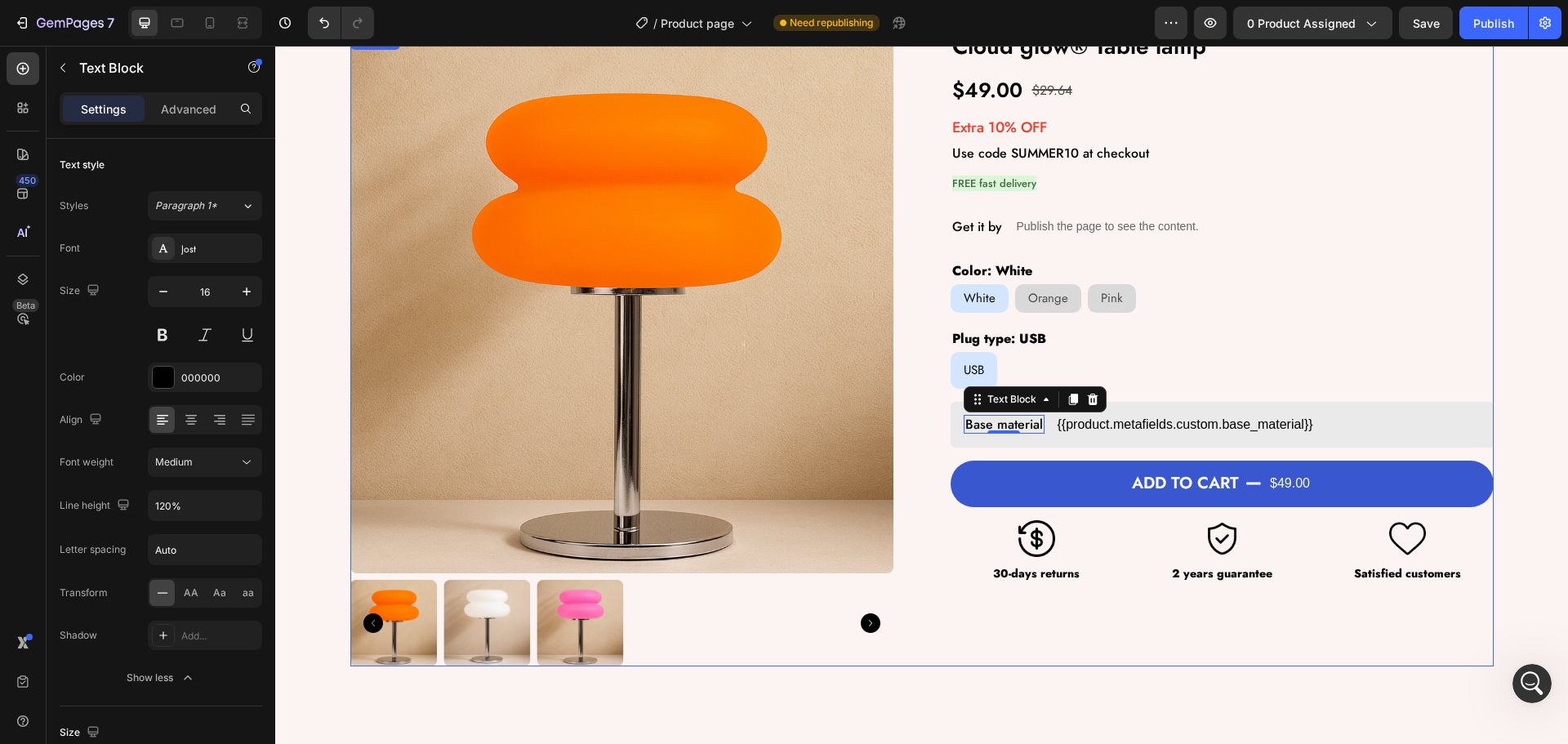
click at [930, 553] on div "Product Images Cloud glow® Table lamp Product Title $49.00 Product Price Produc…" at bounding box center [922, 349] width 1143 height 637
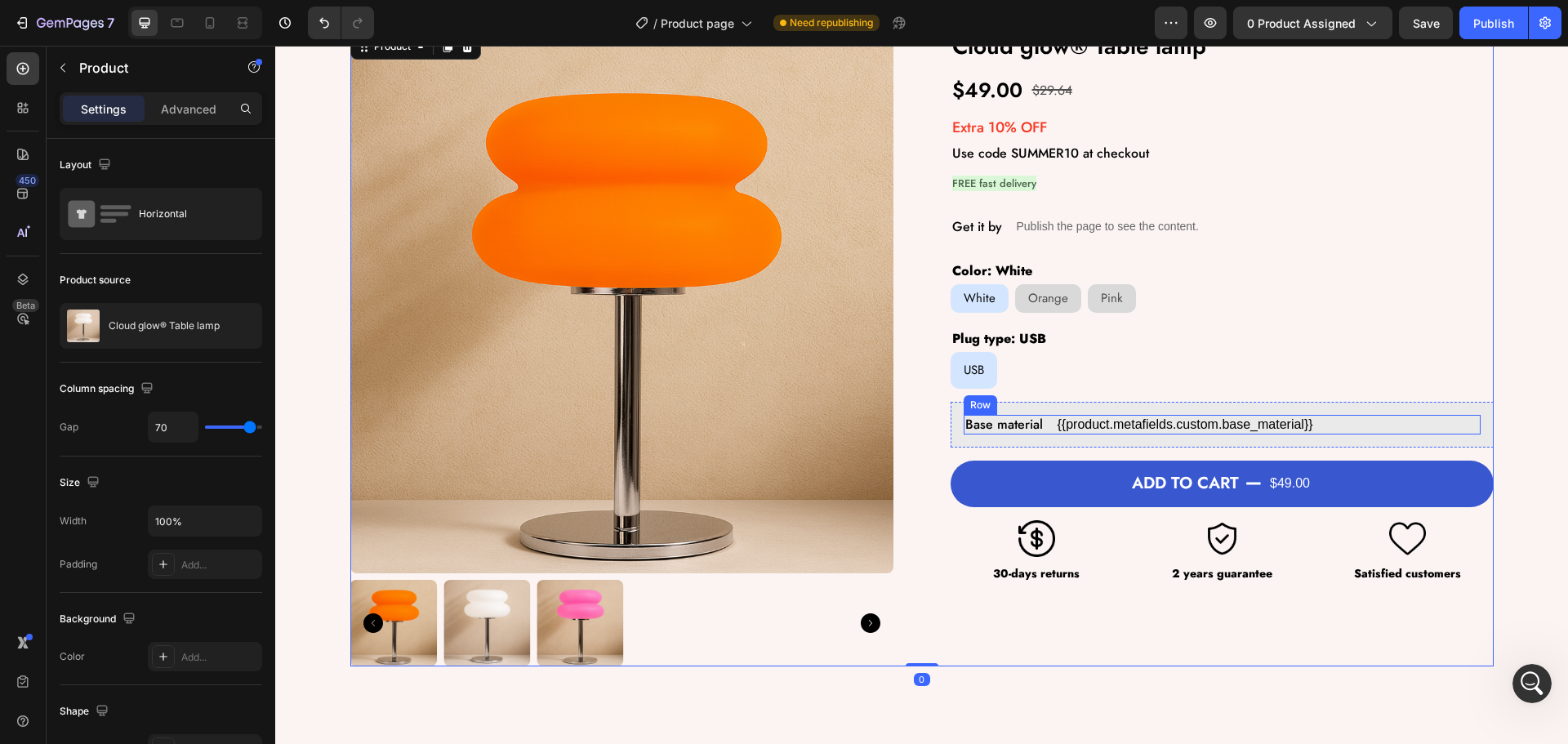
click at [1043, 428] on div "Base material Text Block {{product.metafields.custom.base_material}} Custom Cod…" at bounding box center [1222, 425] width 517 height 19
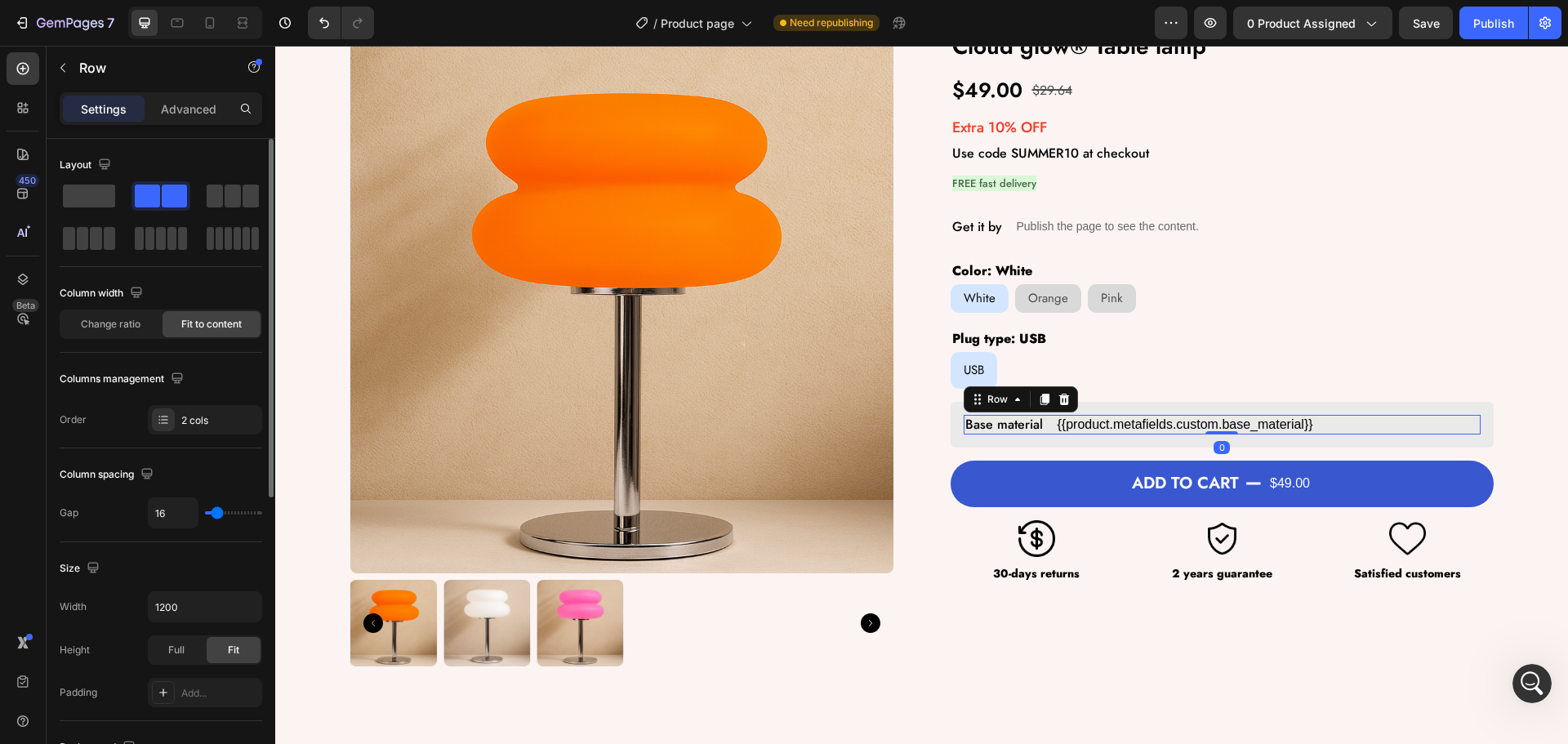
click at [172, 529] on div "Column spacing Gap 16" at bounding box center [160, 496] width 203 height 94
click at [174, 525] on input "16" at bounding box center [173, 514] width 49 height 30
type input "1"
type input "10"
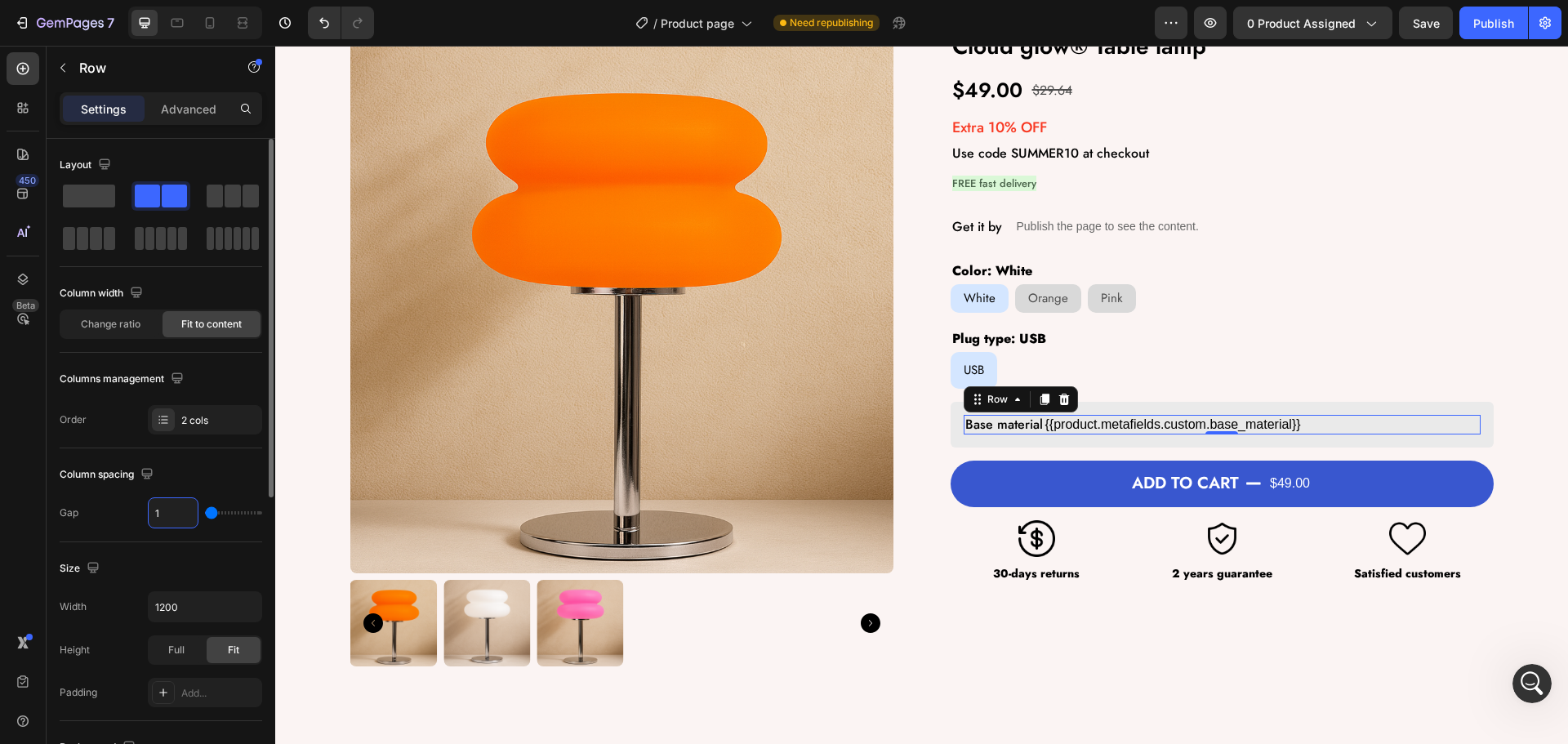
type input "10"
click at [1043, 424] on div "Base material Text Block {{product.metafields.custom.base_material}} Custom Cod…" at bounding box center [1222, 425] width 517 height 19
click at [1029, 427] on p "Base material" at bounding box center [1005, 424] width 78 height 16
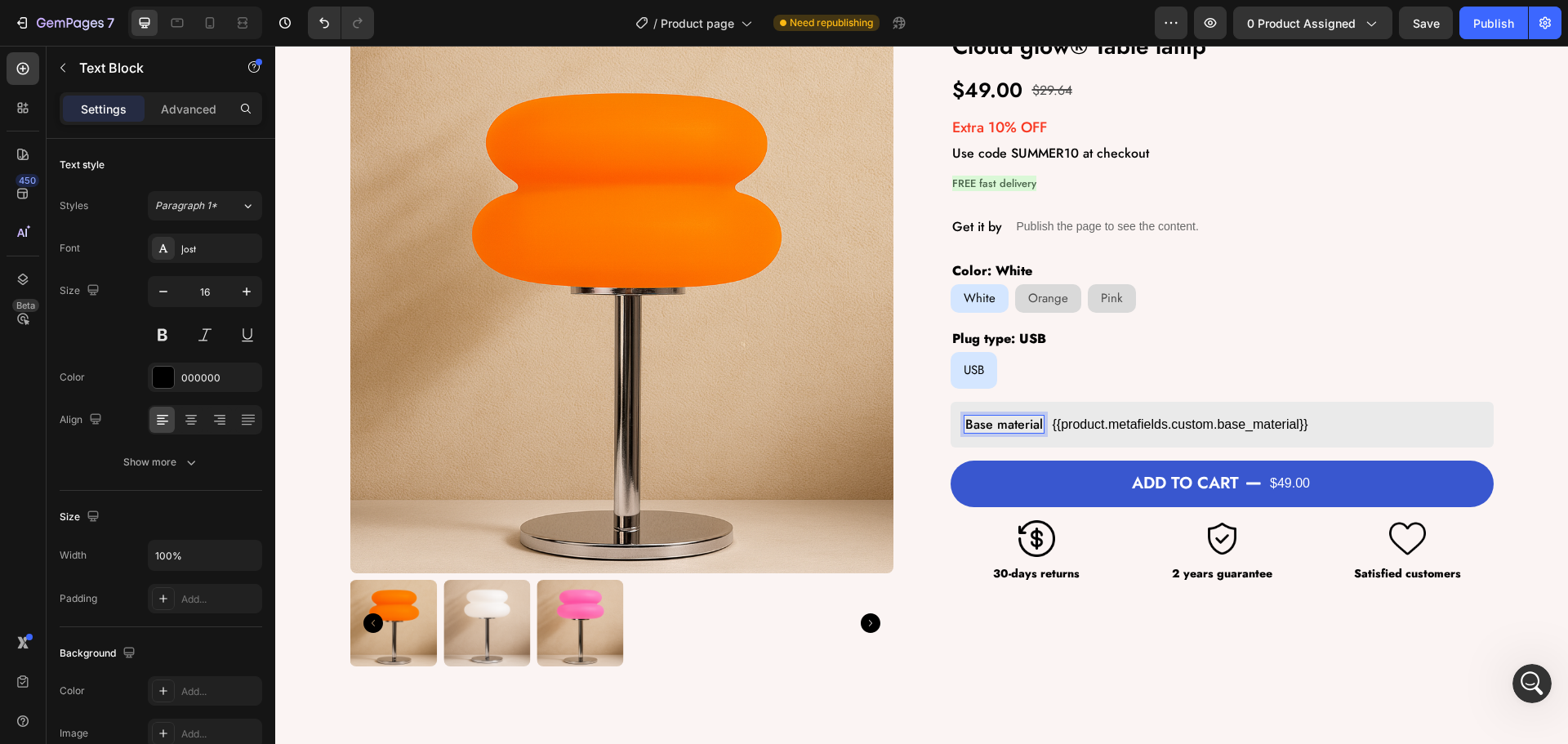
click at [1034, 426] on p "Base material" at bounding box center [1005, 424] width 78 height 16
click at [1051, 438] on div "Base material: Text Block 0 {{product.metafields.custom.base_material}} Custom …" at bounding box center [1222, 424] width 543 height 45
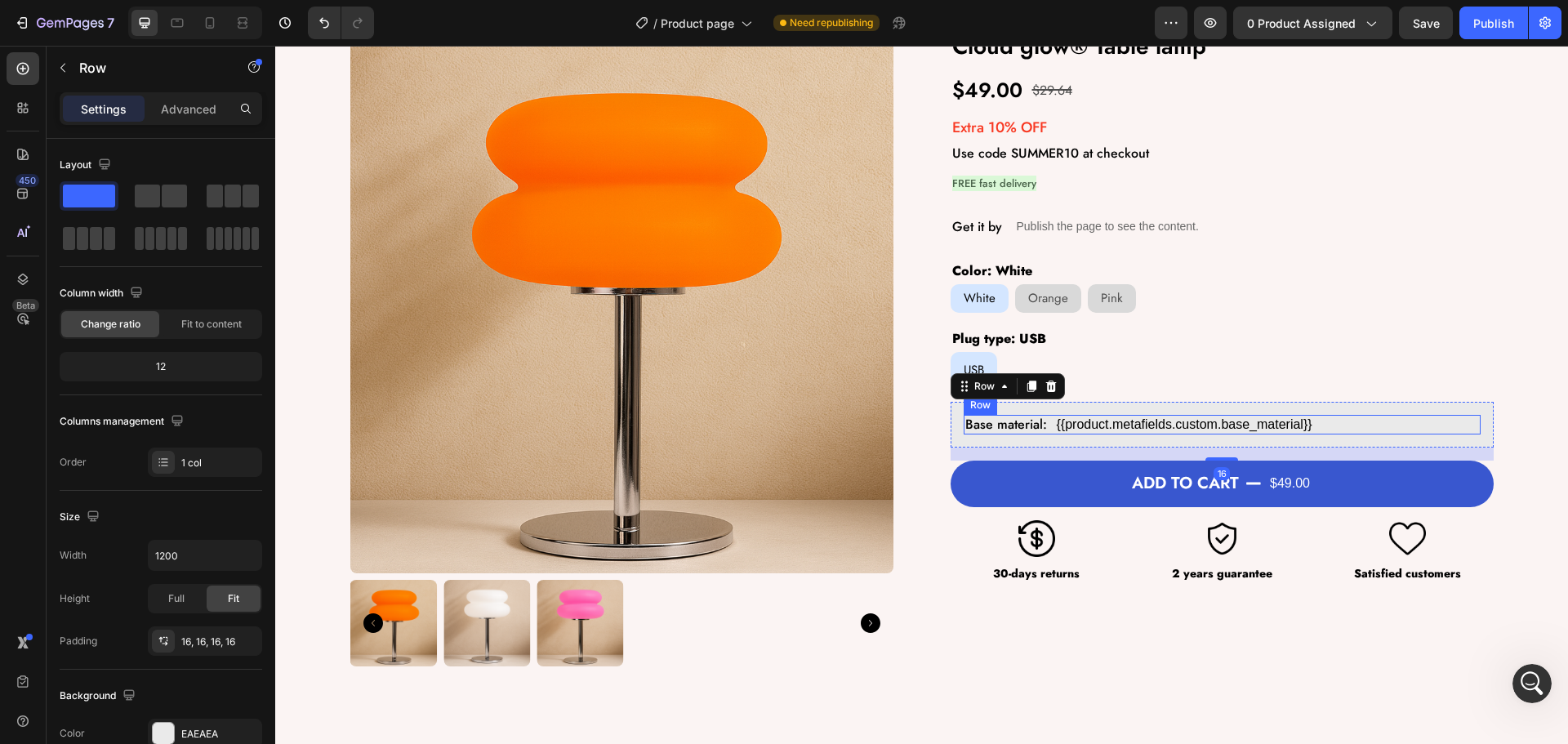
click at [1046, 426] on div "Base material: Text Block {{product.metafields.custom.base_material}} Custom Co…" at bounding box center [1222, 425] width 517 height 19
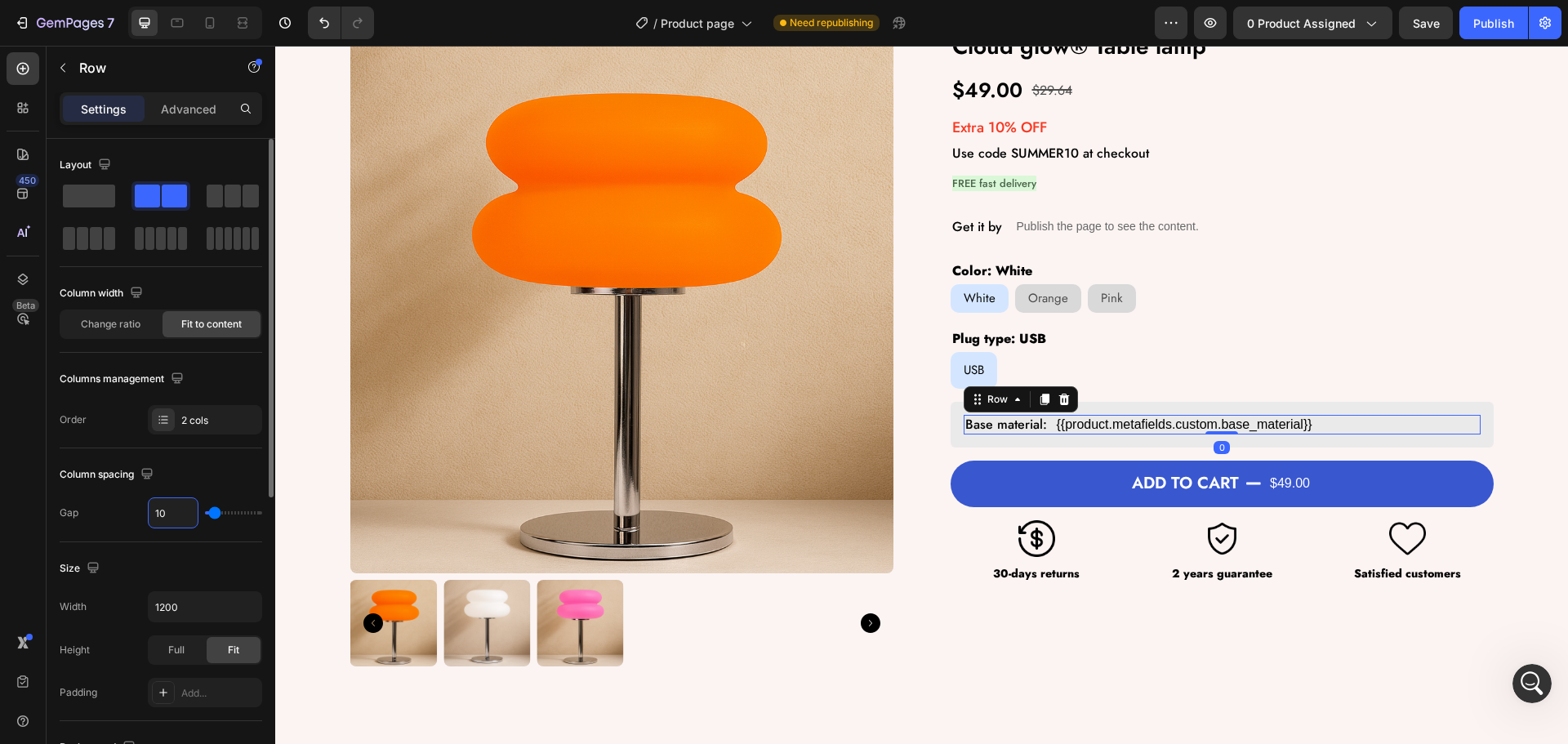
click at [169, 515] on input "10" at bounding box center [173, 514] width 49 height 30
type input "8"
click at [899, 469] on div "Product Images Cloud glow® Table lamp Product Title $49.00 Product Price Produc…" at bounding box center [922, 349] width 1143 height 637
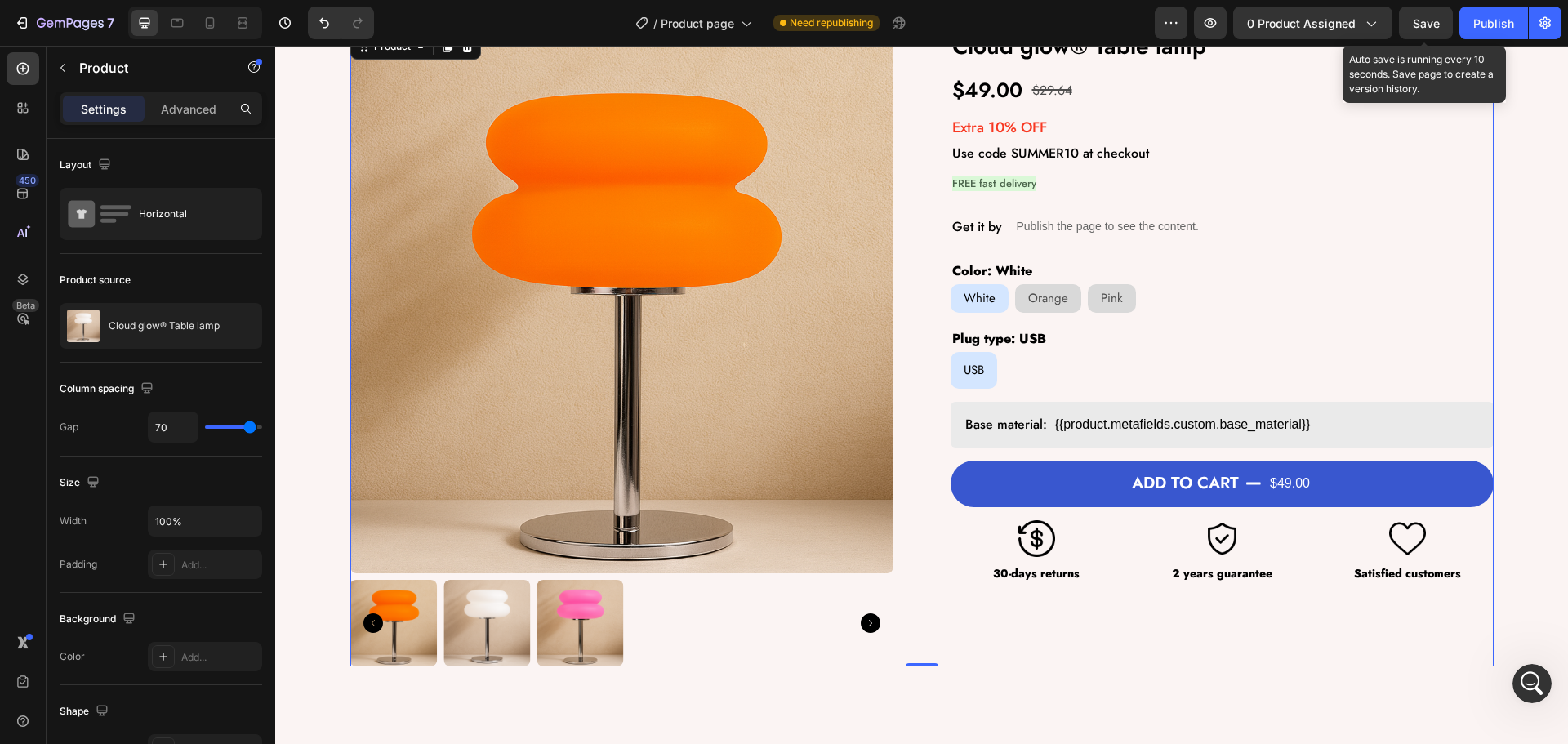
click at [1421, 18] on span "Save" at bounding box center [1426, 23] width 27 height 14
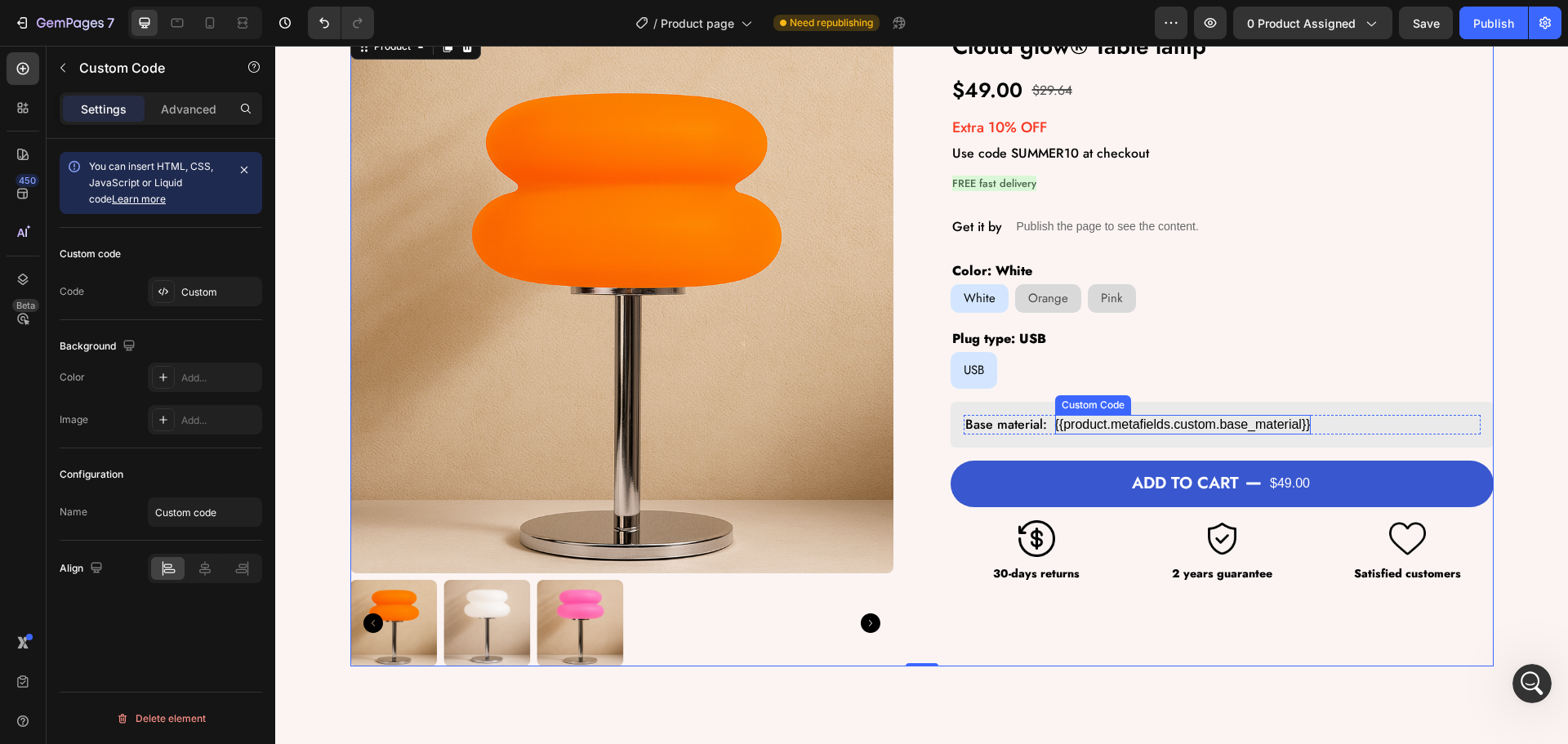
click at [1087, 422] on div "{{product.metafields.custom.base_material}}" at bounding box center [1183, 425] width 255 height 19
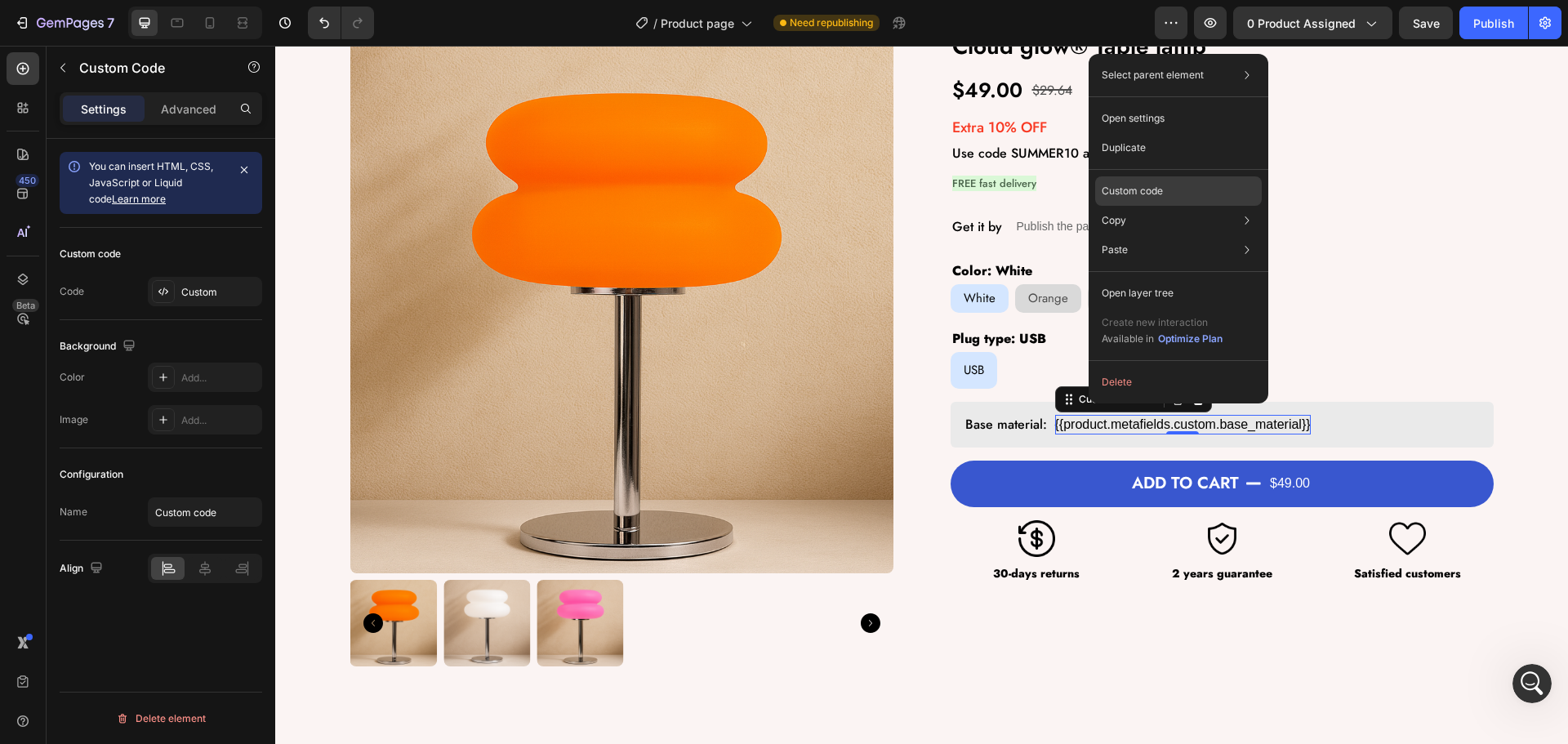
click at [1146, 235] on div "Custom code" at bounding box center [1179, 250] width 167 height 30
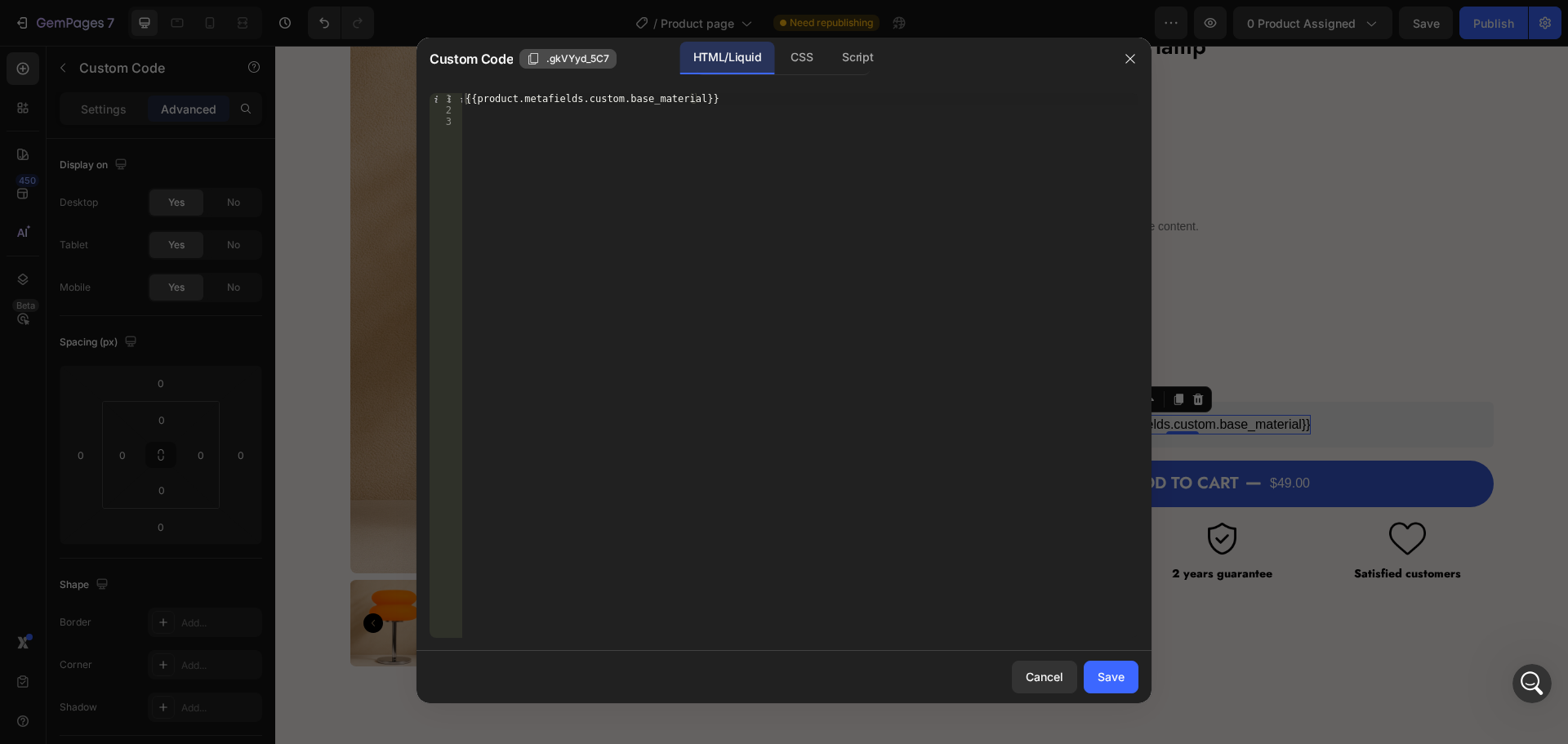
click at [565, 59] on span ".gkVYyd_5C7" at bounding box center [578, 59] width 63 height 15
click at [829, 65] on div "CSS" at bounding box center [858, 57] width 57 height 32
click at [575, 173] on div "Insert the CSS code to style your content here." at bounding box center [800, 378] width 676 height 568
paste textarea ".gkVYyd_5C7"
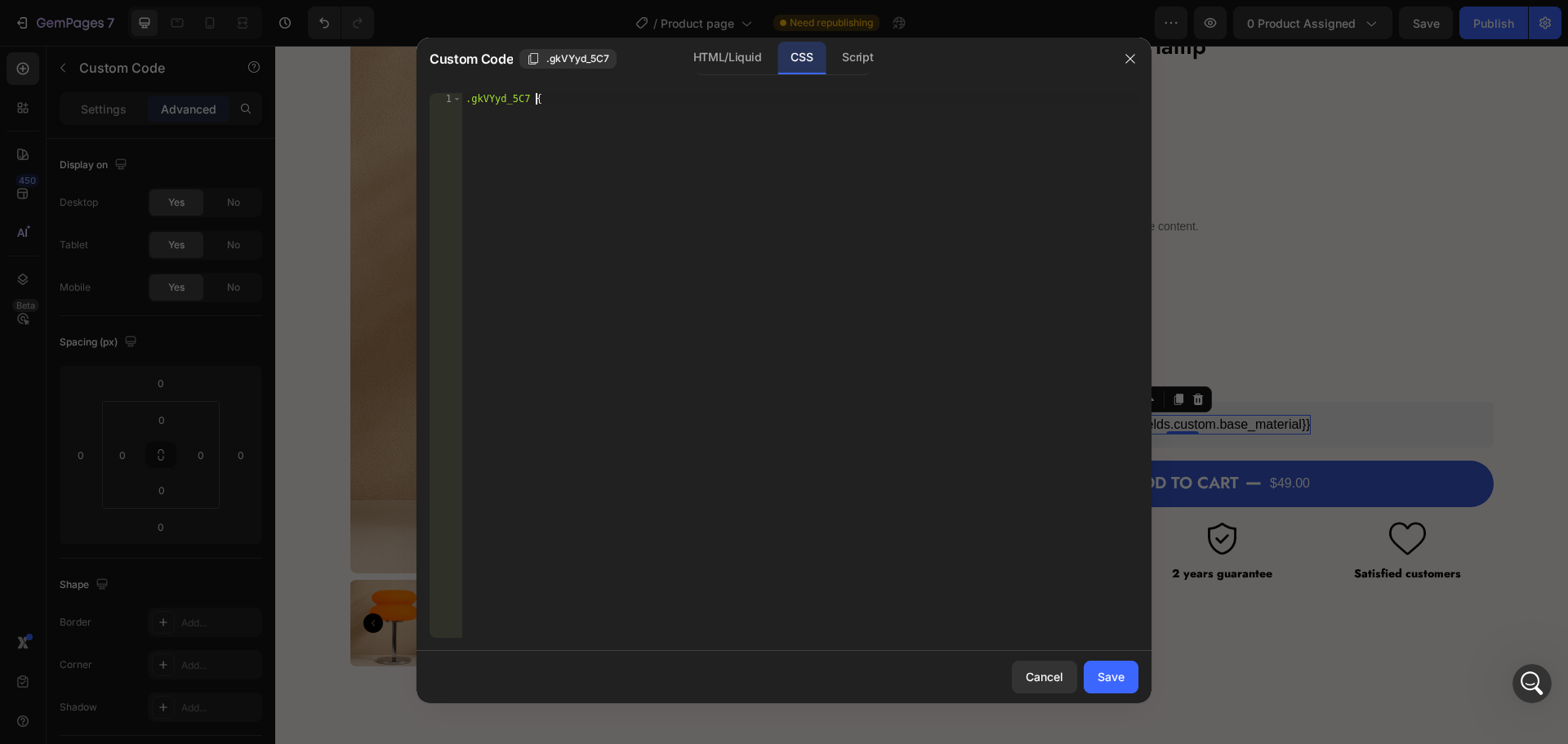
type textarea ".gkVYyd_5C7 {}"
type textarea "font-size: 50px;"
click at [1110, 687] on button "Save" at bounding box center [1111, 676] width 55 height 32
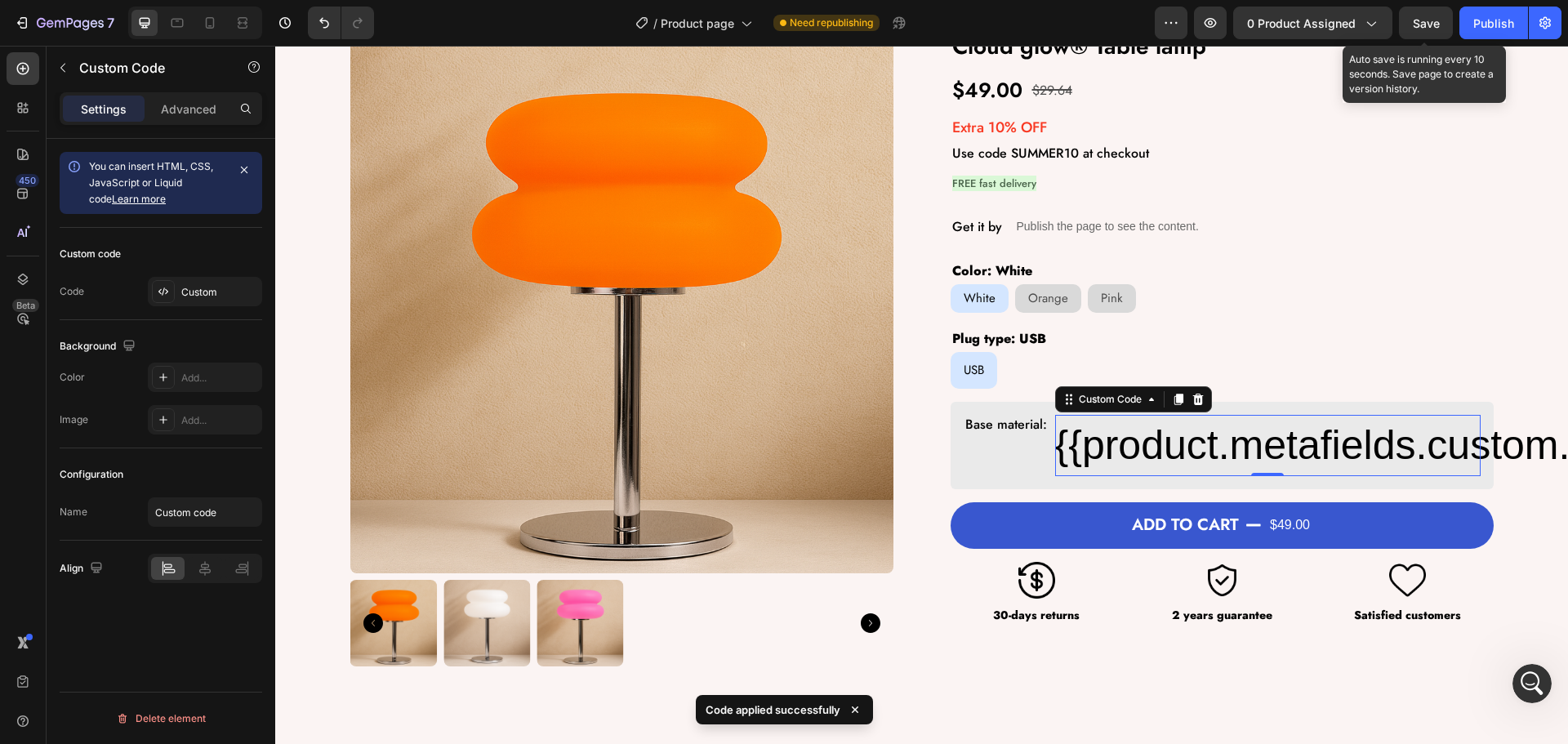
click at [1428, 20] on span "Save" at bounding box center [1426, 23] width 27 height 14
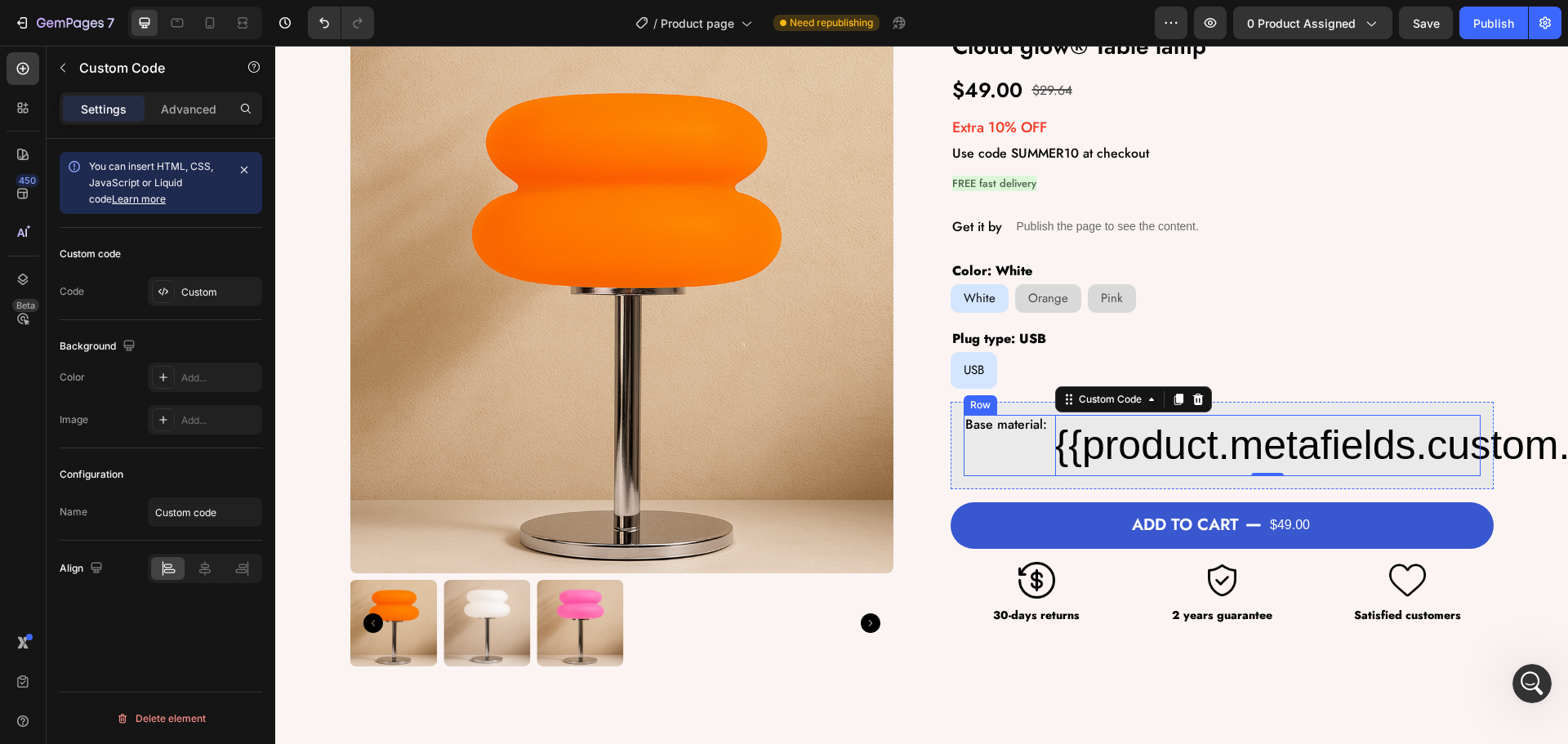
click at [994, 426] on p "Base material:" at bounding box center [1006, 424] width 81 height 16
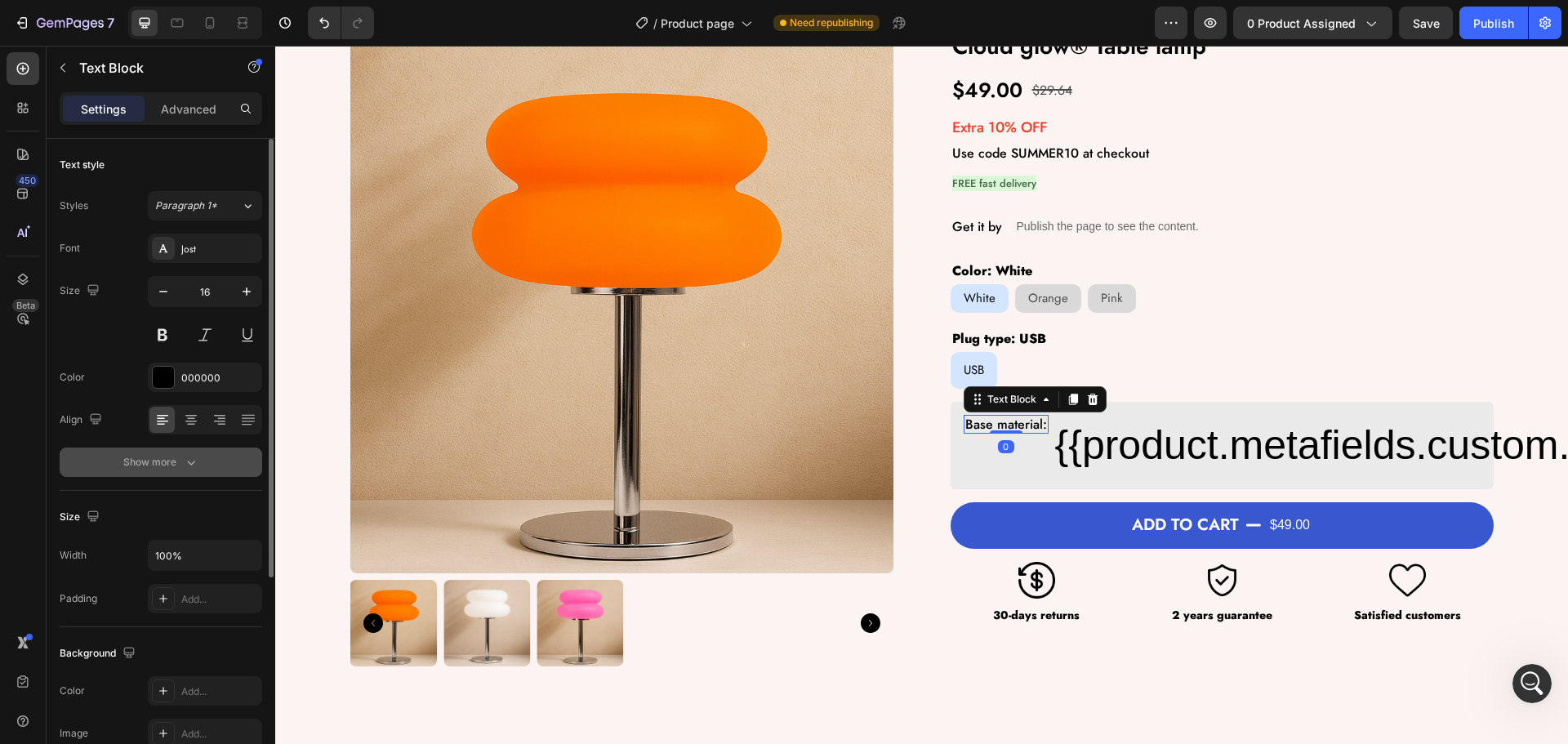
click at [136, 461] on div "Show more" at bounding box center [161, 463] width 76 height 17
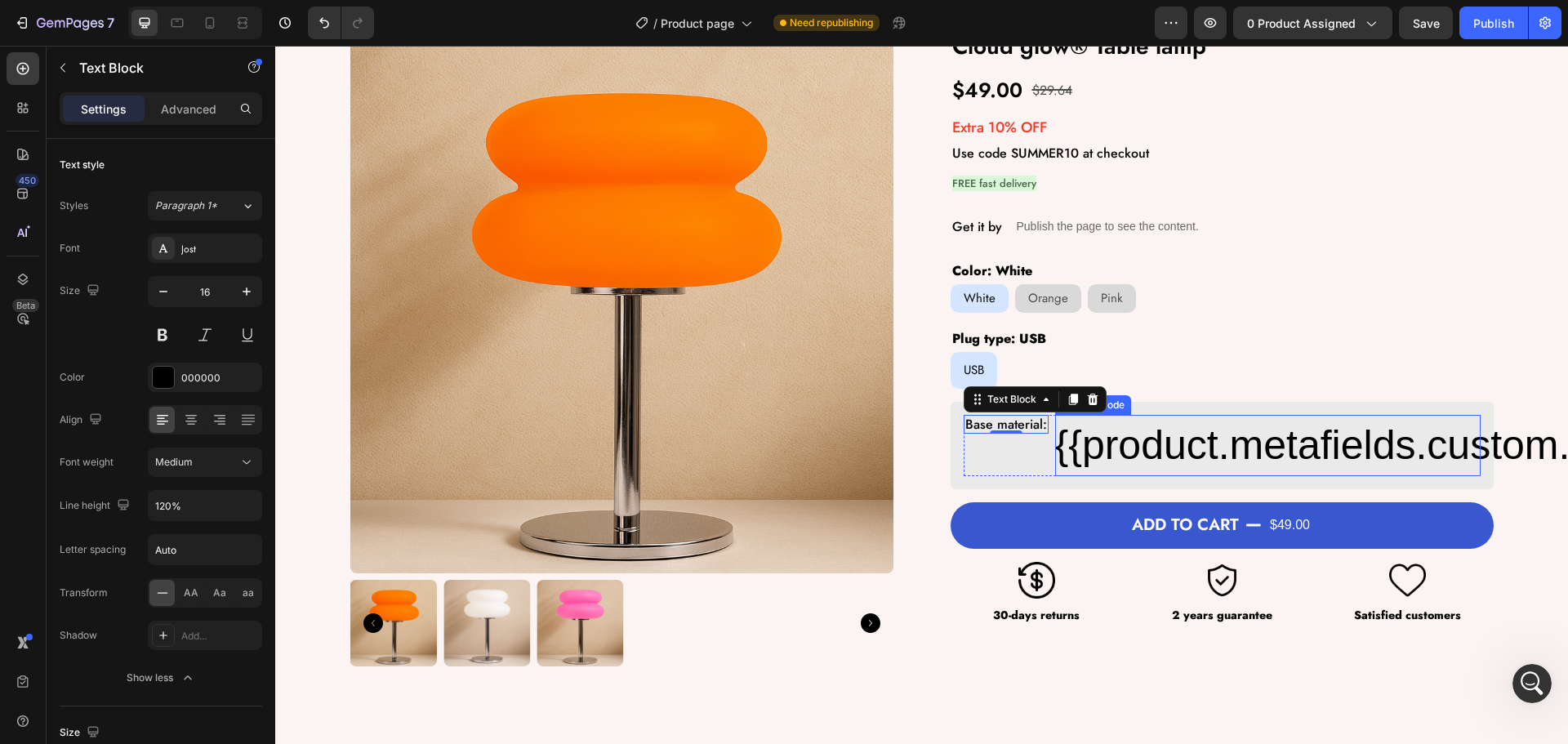
click at [1073, 443] on div "{{product.metafields.custom.base_material}}" at bounding box center [1268, 446] width 426 height 61
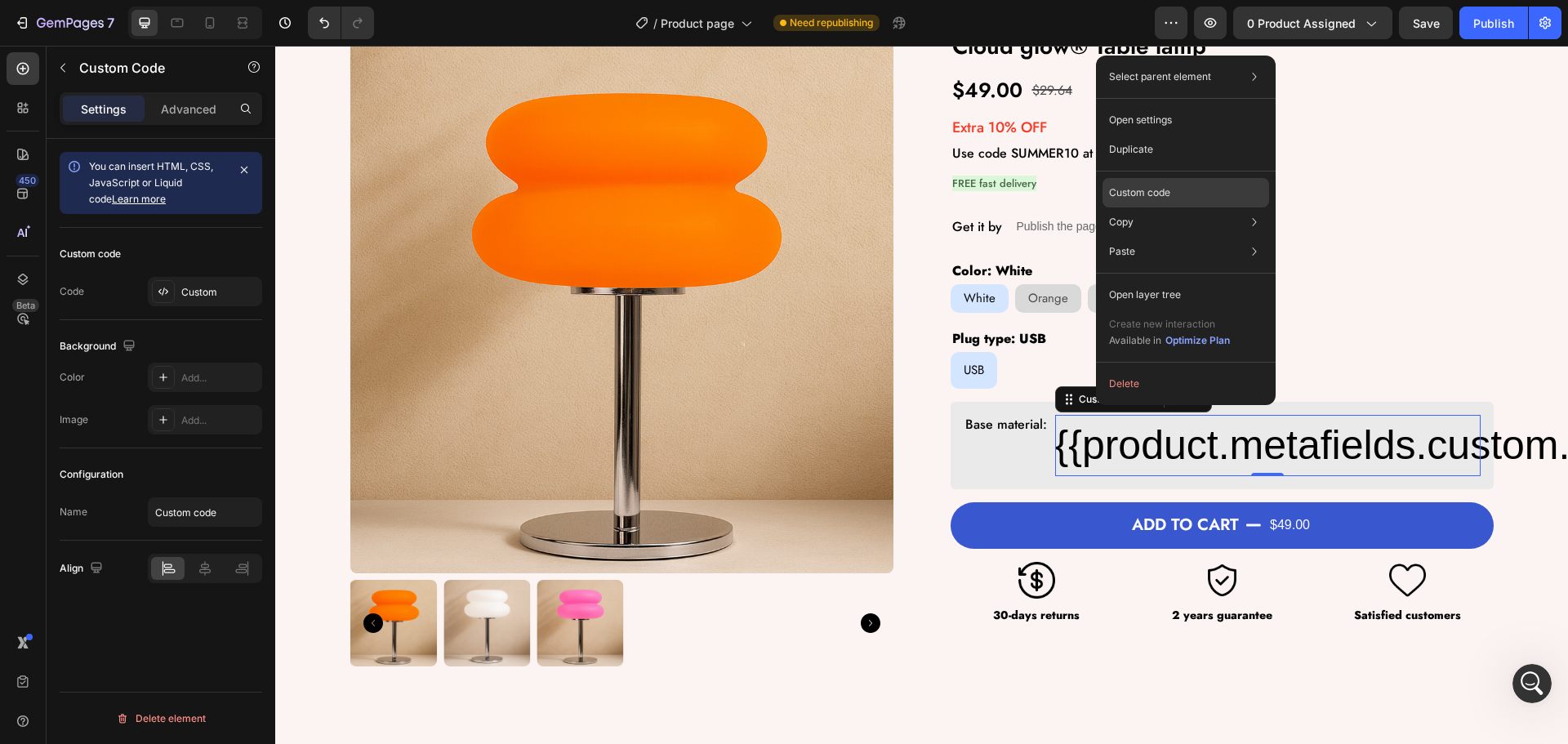
click at [1152, 237] on div "Custom code" at bounding box center [1186, 252] width 167 height 30
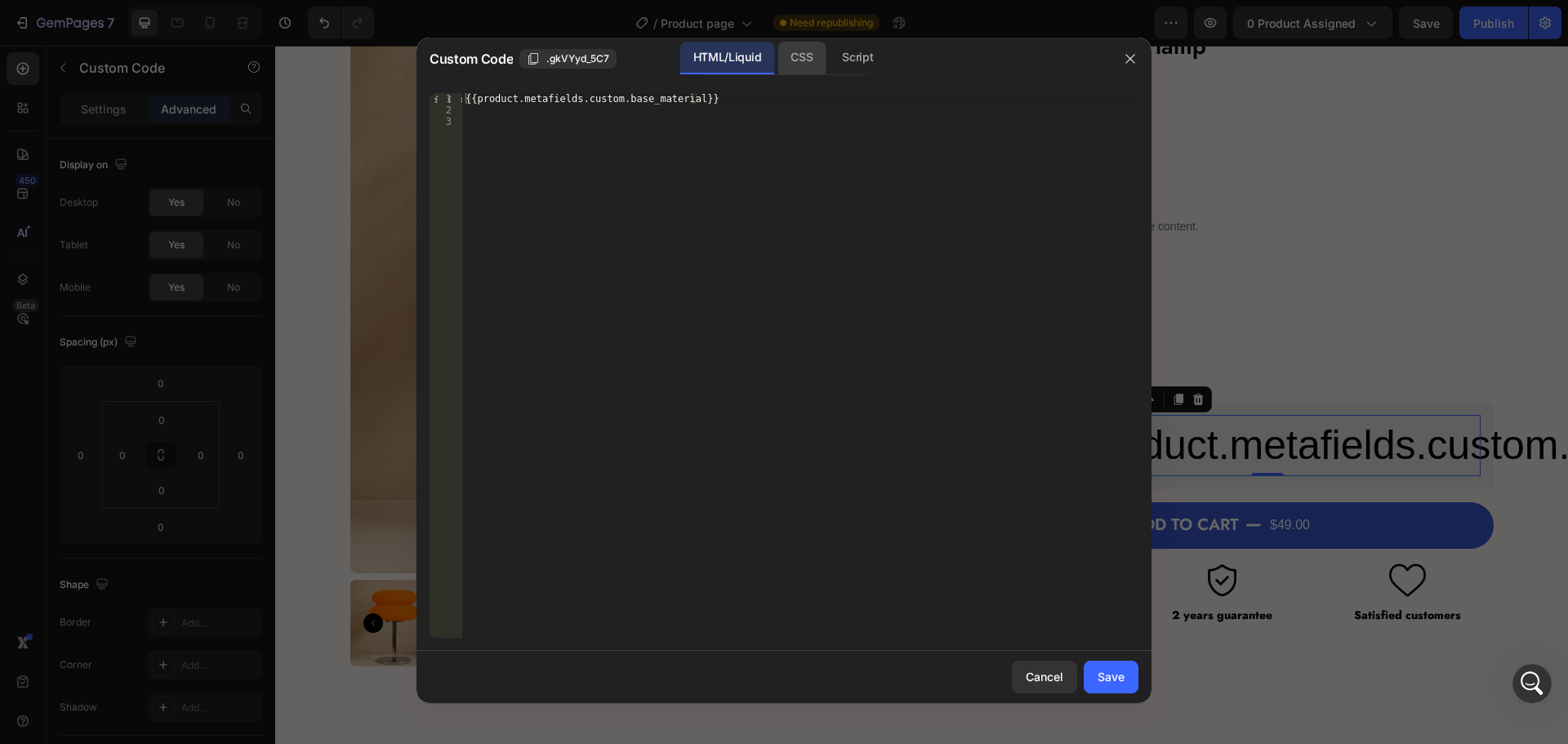
click at [829, 56] on div "CSS" at bounding box center [858, 57] width 57 height 32
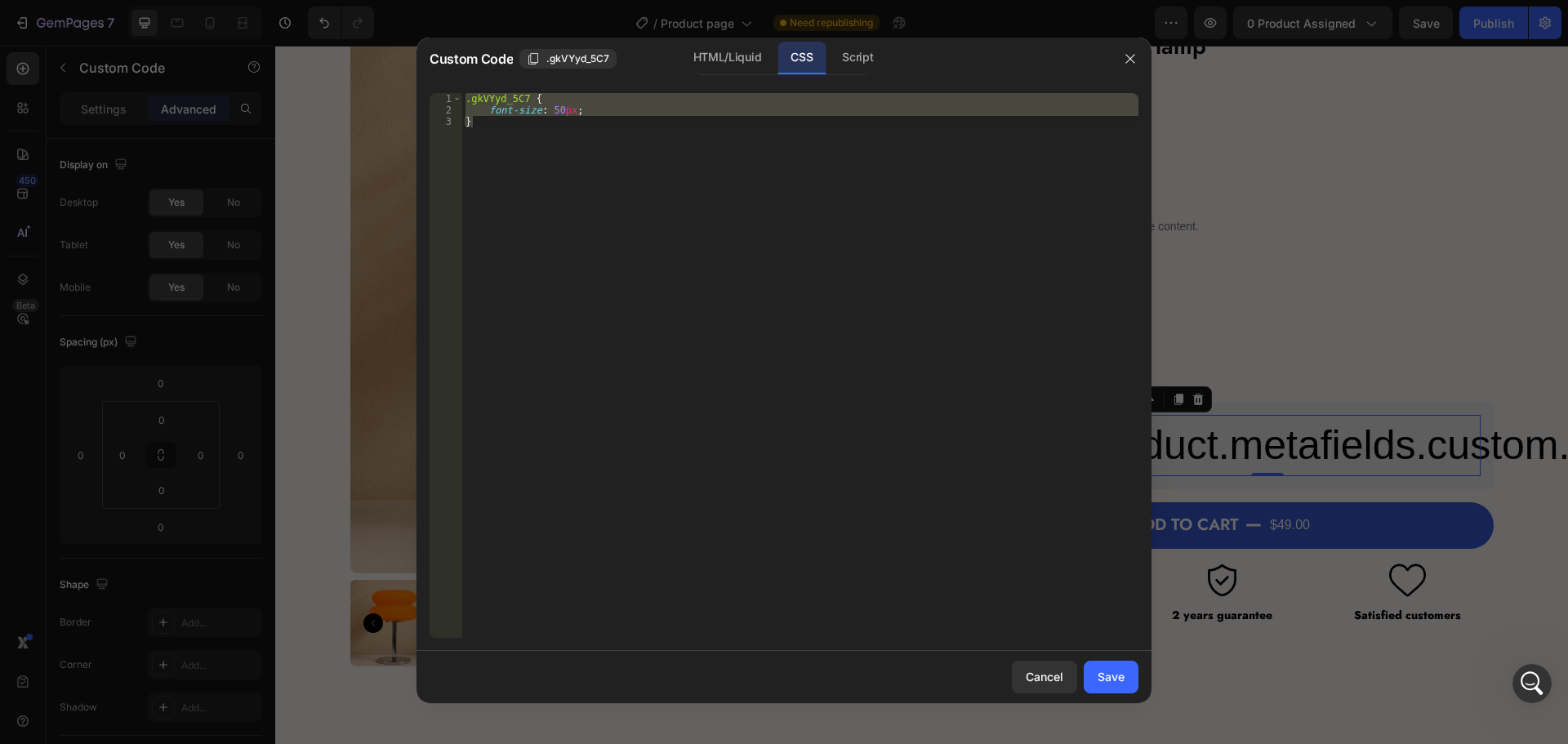
click at [556, 111] on div ".gkVYyd_5C7 { font-size : 50 px ; }" at bounding box center [800, 366] width 676 height 545
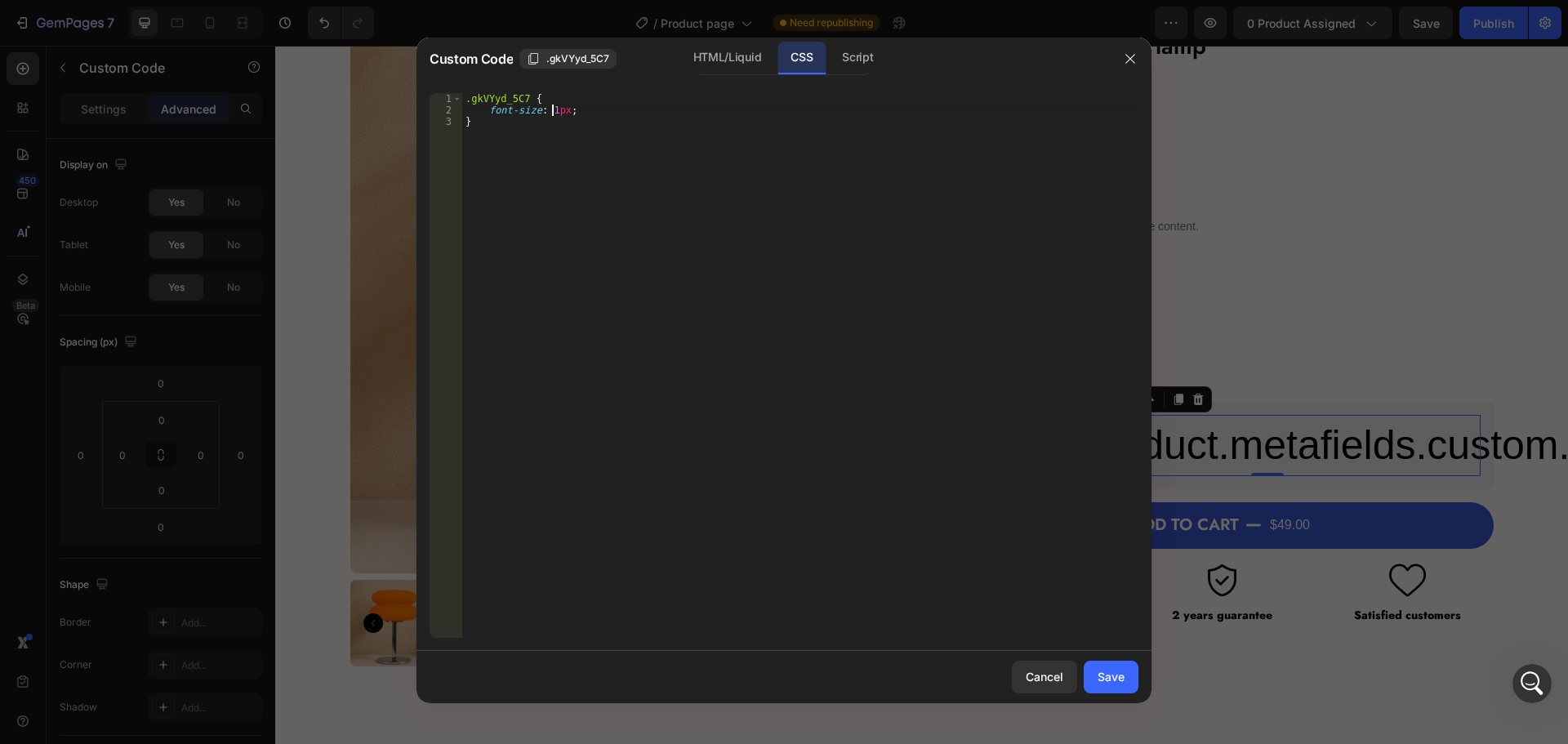
scroll to position [0, 7]
type textarea "font-size: 16px;"
click at [597, 112] on div ".gkVYyd_5C7 { font-size : 16 px ; }" at bounding box center [800, 378] width 676 height 568
type textarea "font-weight: 500;"
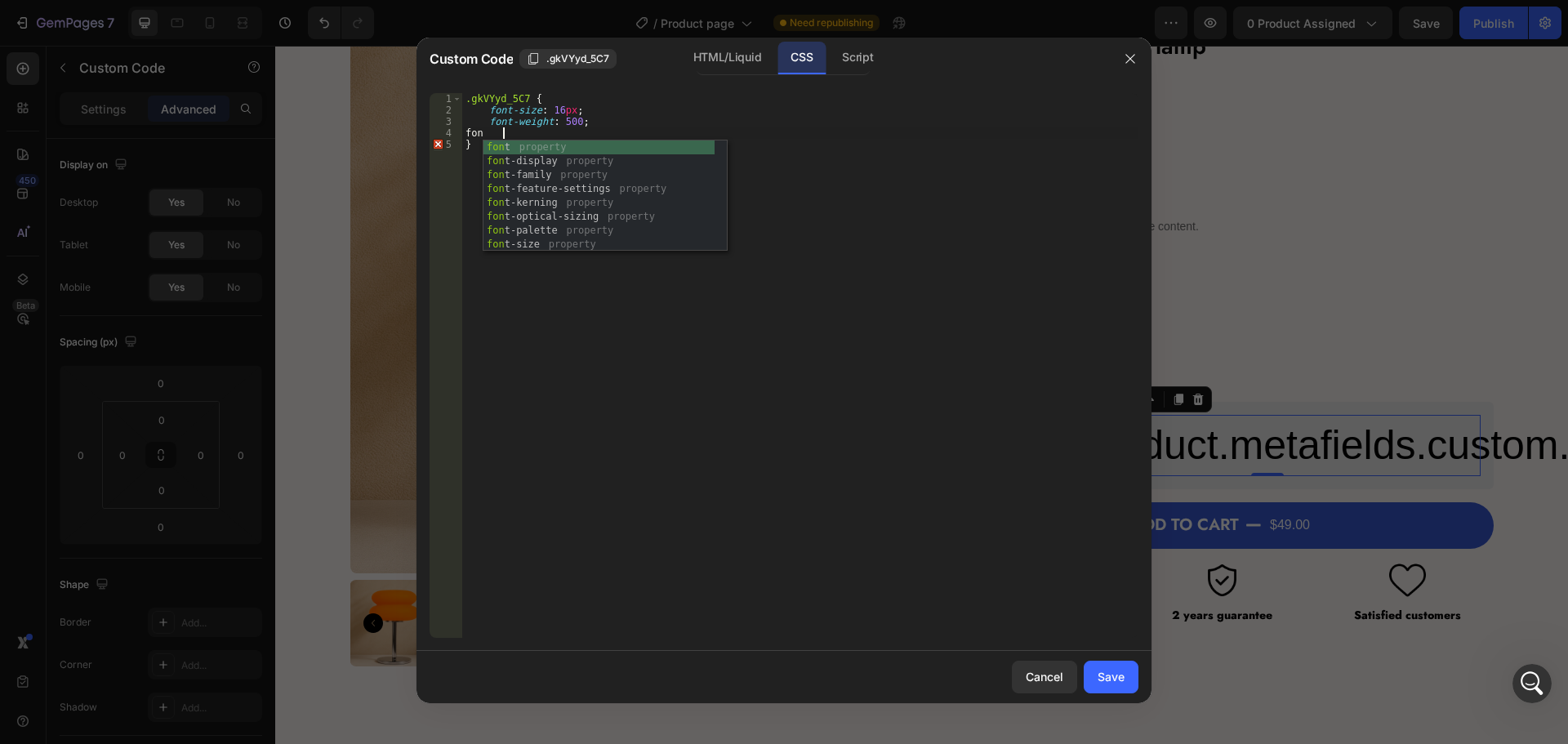
scroll to position [0, 3]
type textarea "f"
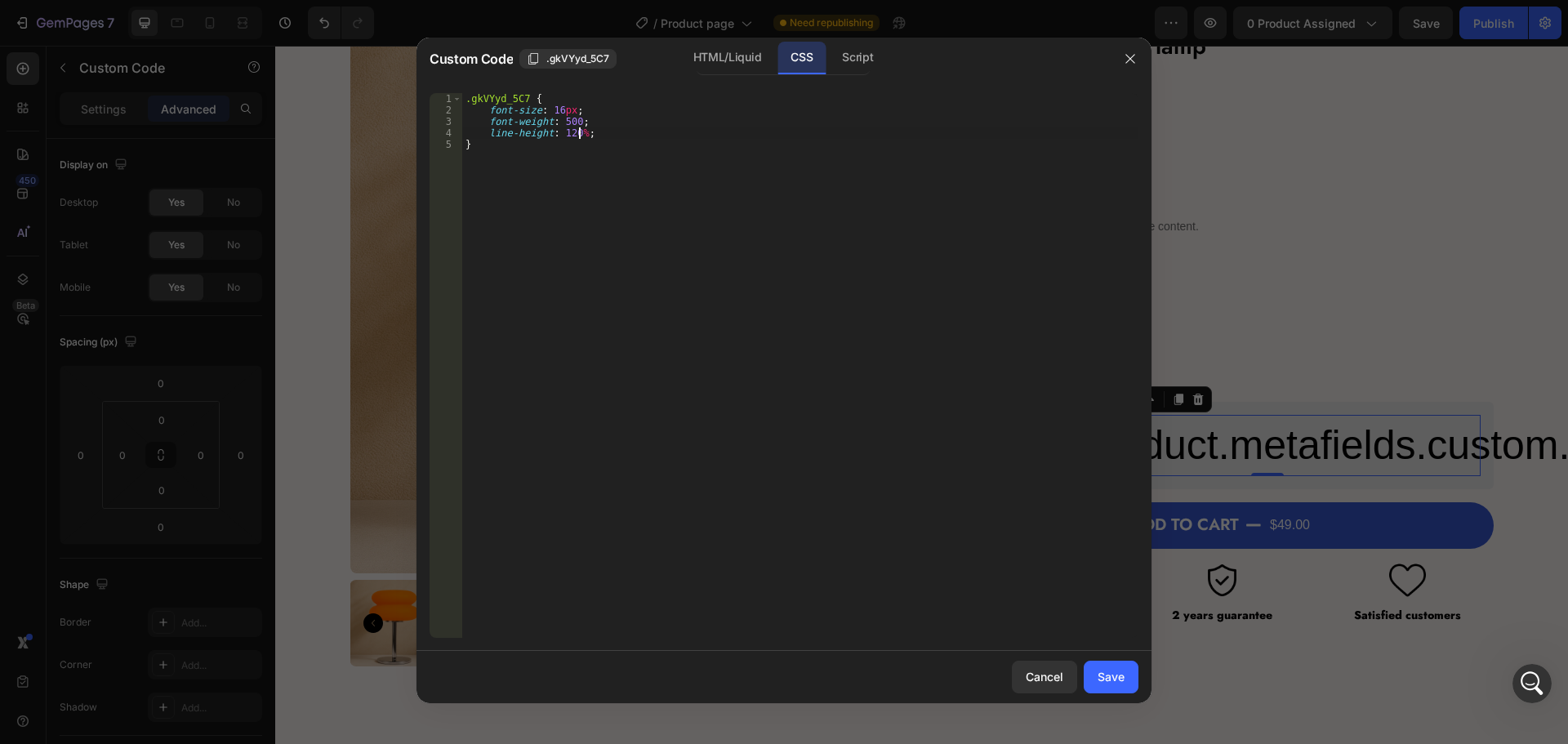
scroll to position [0, 9]
click at [666, 345] on div ".gkVYyd_5C7 { font-size : 16 px ; font-weight : 500 ; line-height : 120 % ; }" at bounding box center [800, 378] width 676 height 568
type textarea "}"
click at [1106, 676] on div "Save" at bounding box center [1111, 676] width 27 height 18
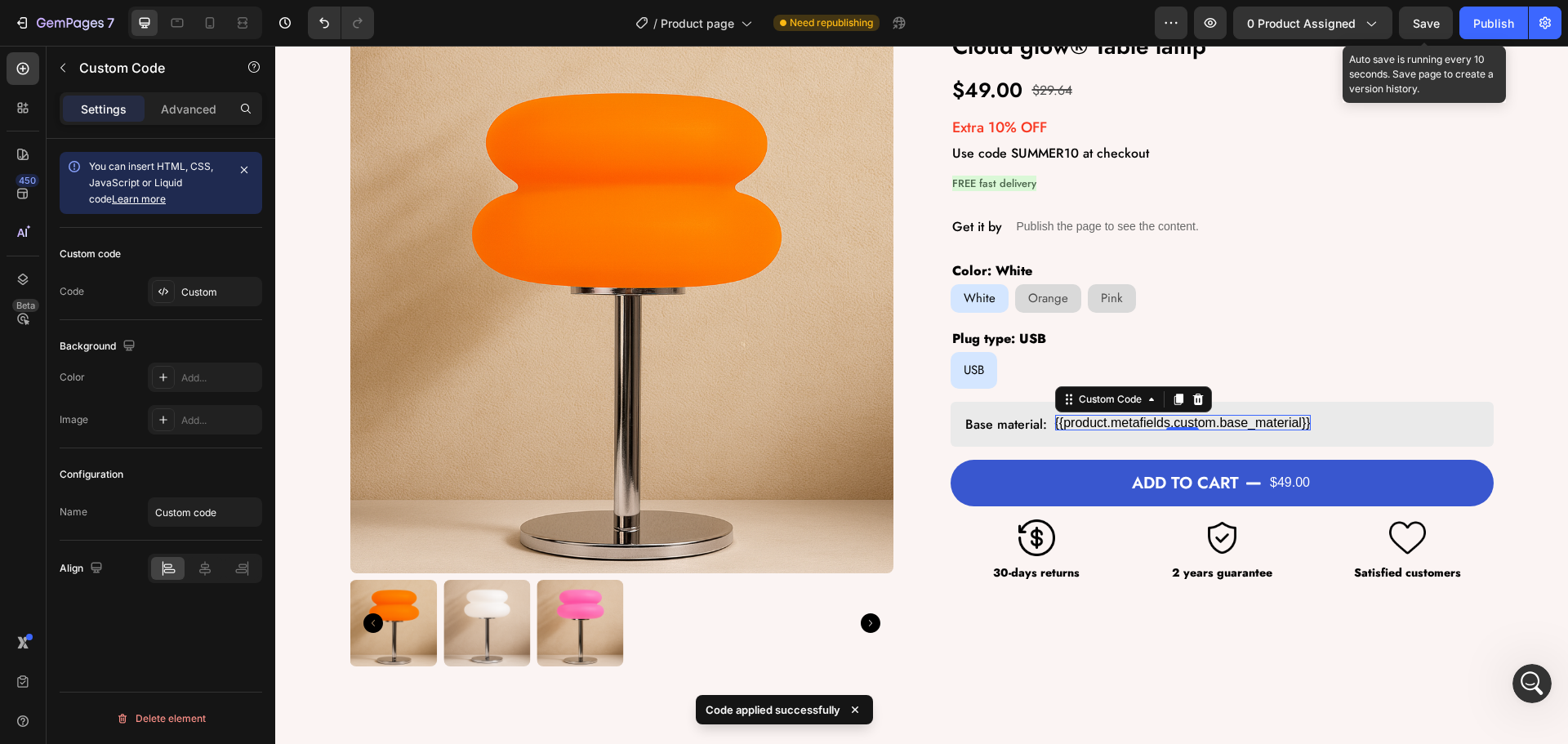
click at [1414, 24] on span "Save" at bounding box center [1426, 23] width 27 height 14
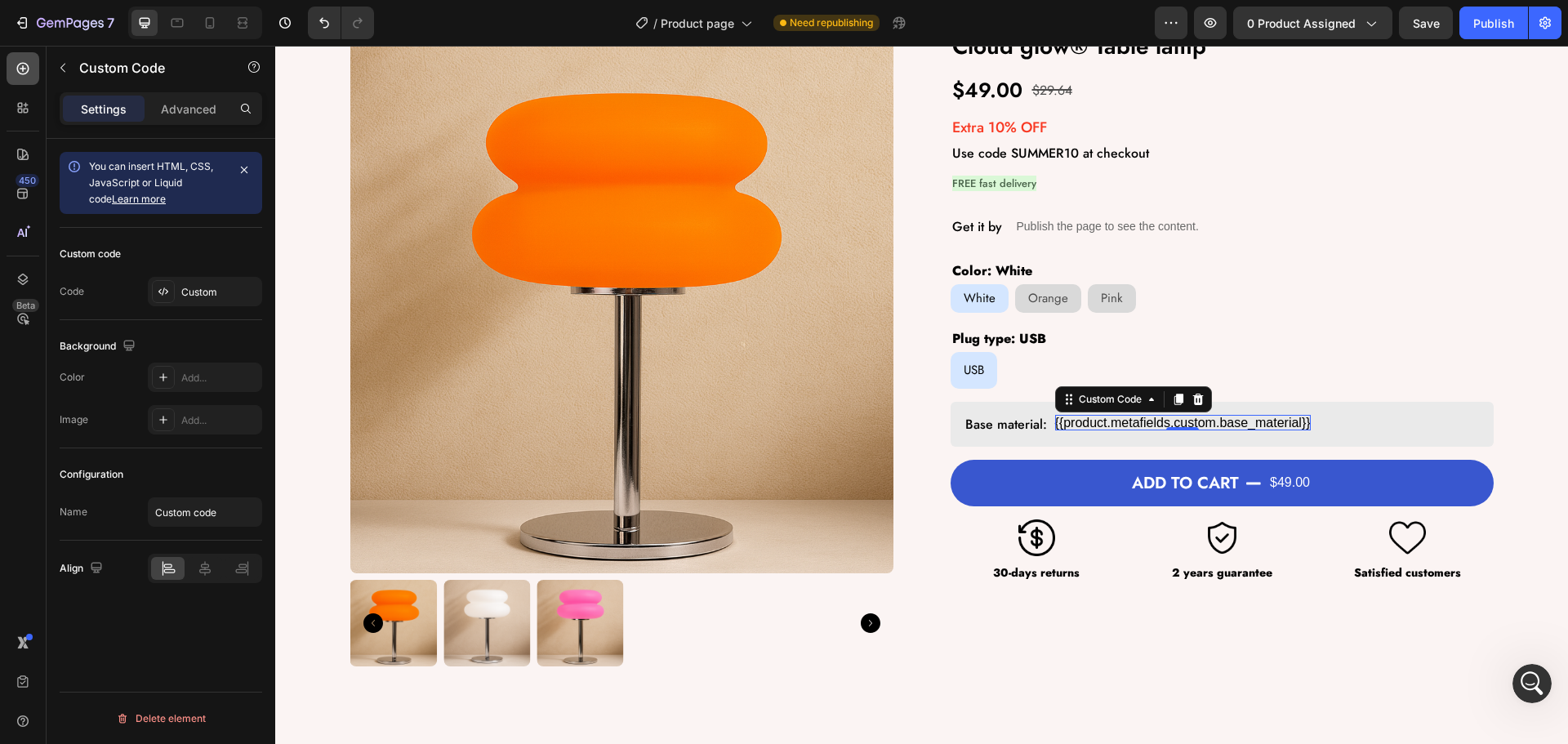
click at [18, 71] on icon at bounding box center [23, 68] width 12 height 12
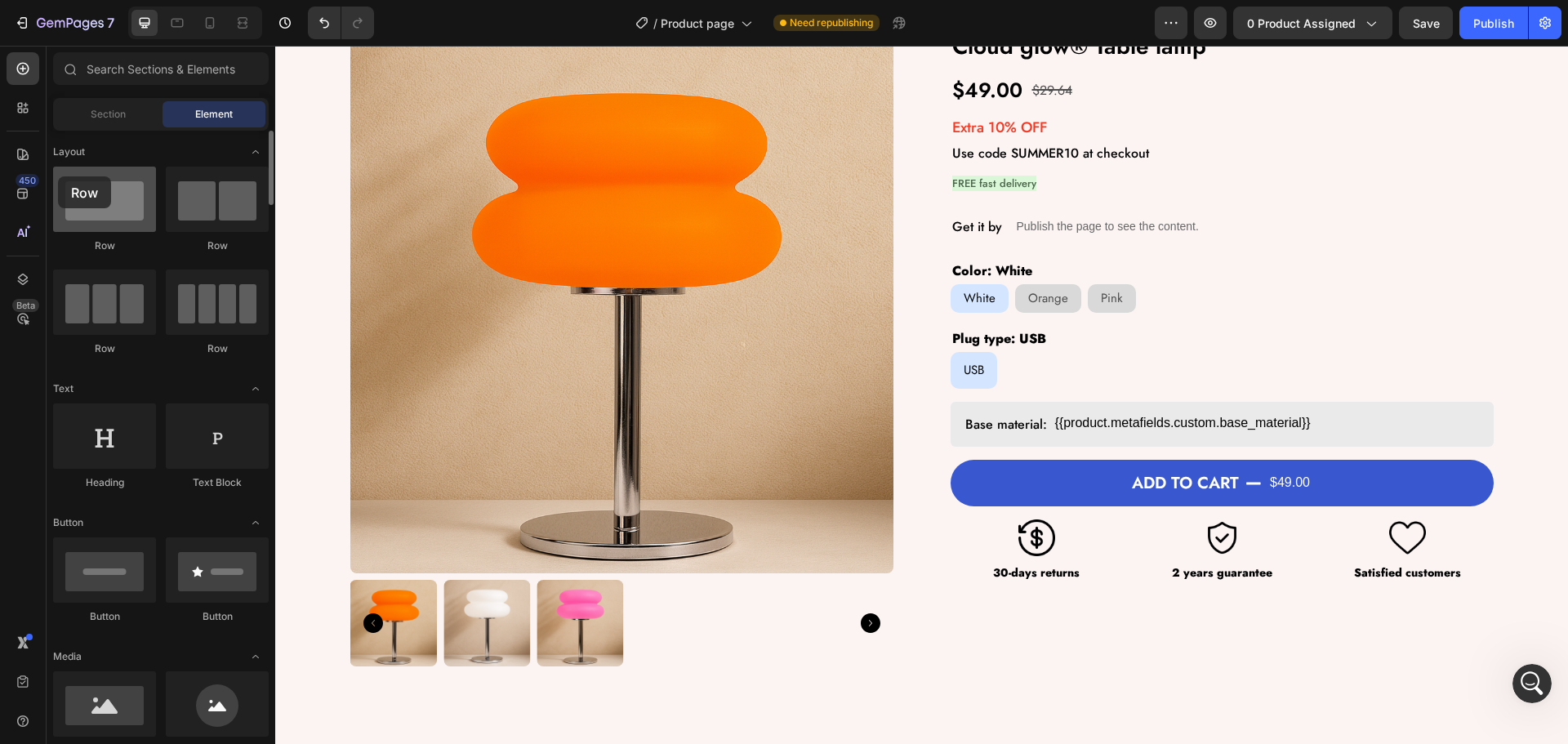
drag, startPoint x: 241, startPoint y: 205, endPoint x: 125, endPoint y: 189, distance: 117.1
click at [57, 403] on div "Row Row Row Row" at bounding box center [160, 453] width 216 height 101
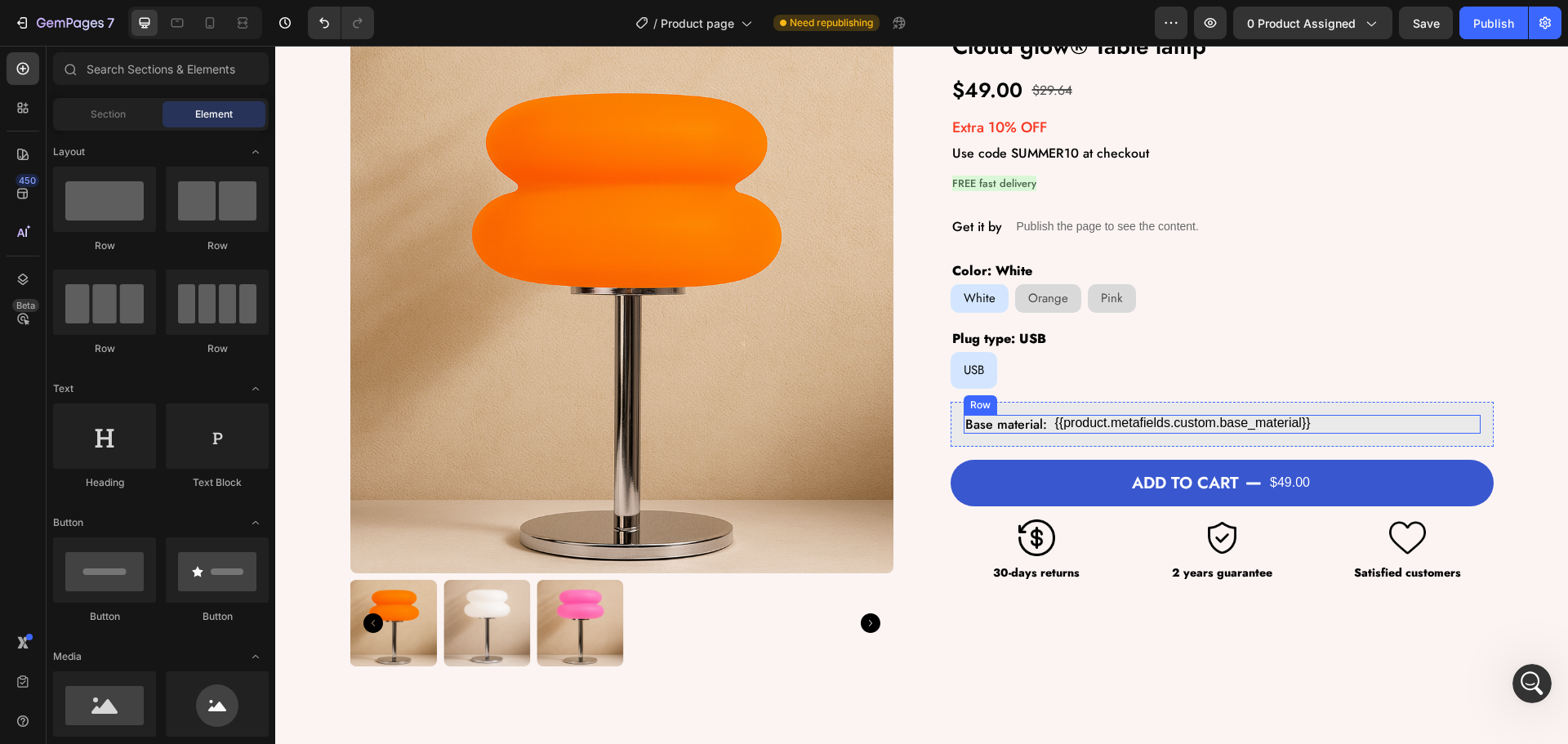
click at [1044, 424] on div "Base material: Text Block {{product.metafields.custom.base_material}} Custom Co…" at bounding box center [1222, 425] width 517 height 19
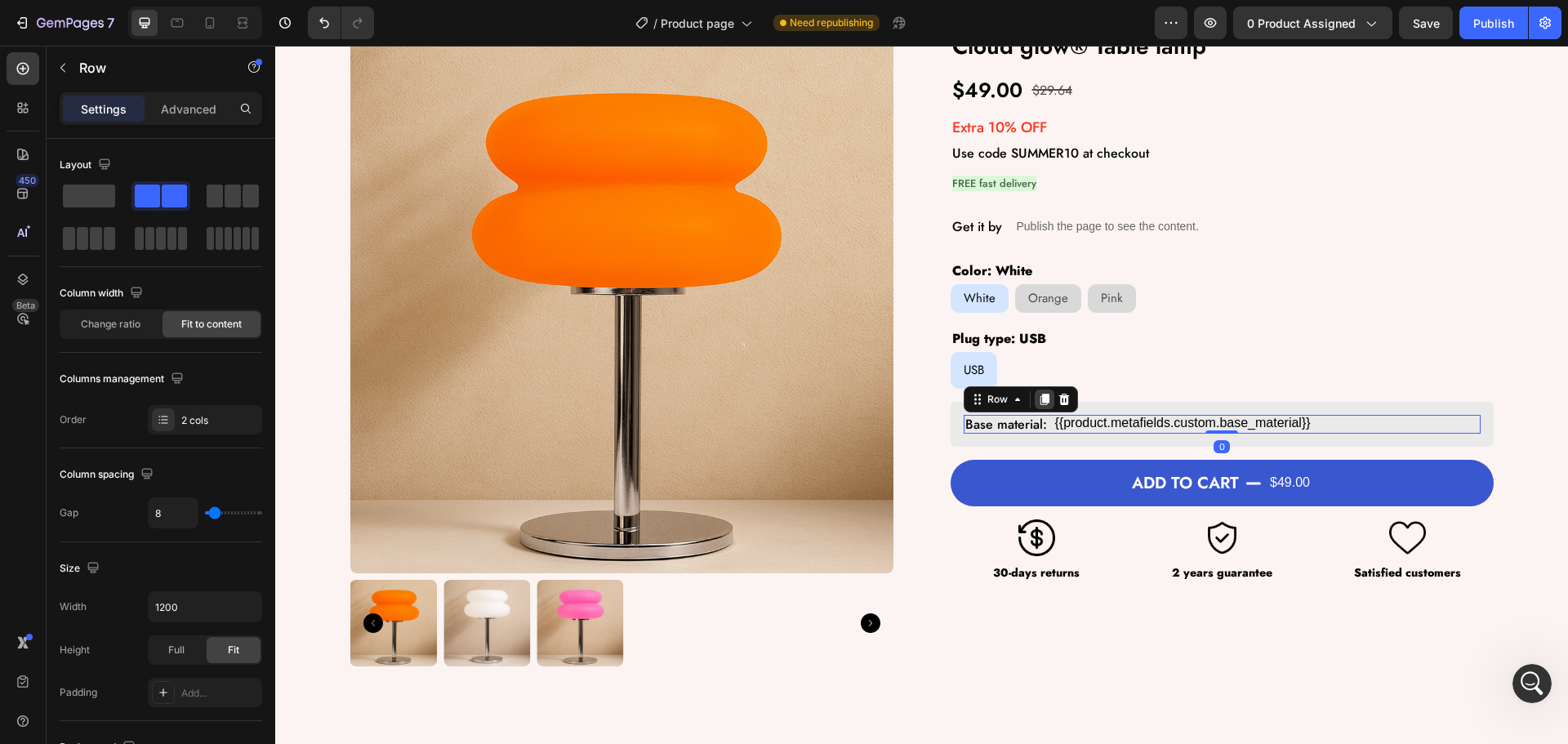
click at [1040, 400] on icon at bounding box center [1044, 400] width 9 height 11
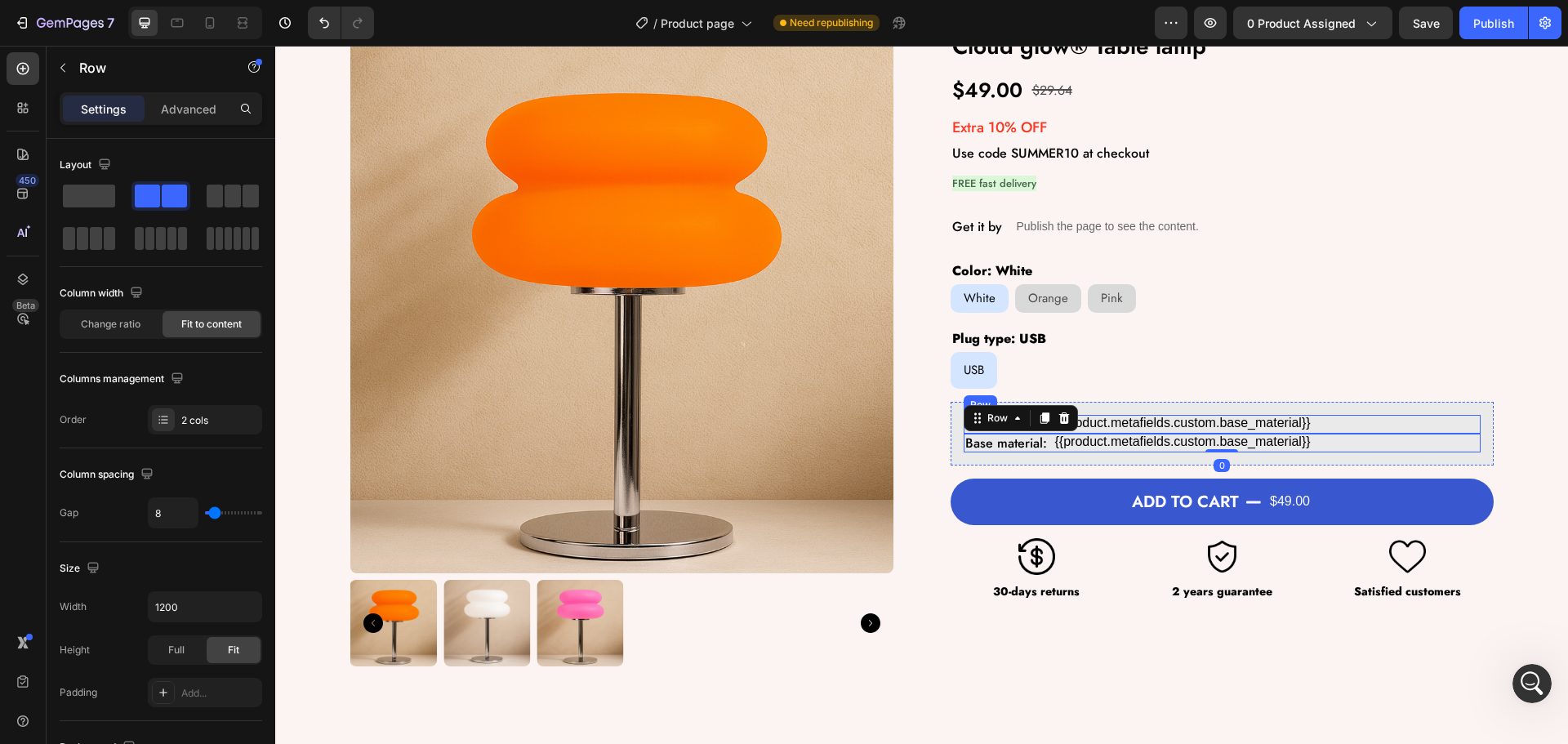
click at [1352, 424] on div "Base material: Text Block {{product.metafields.custom.base_material}} Custom Co…" at bounding box center [1222, 425] width 517 height 19
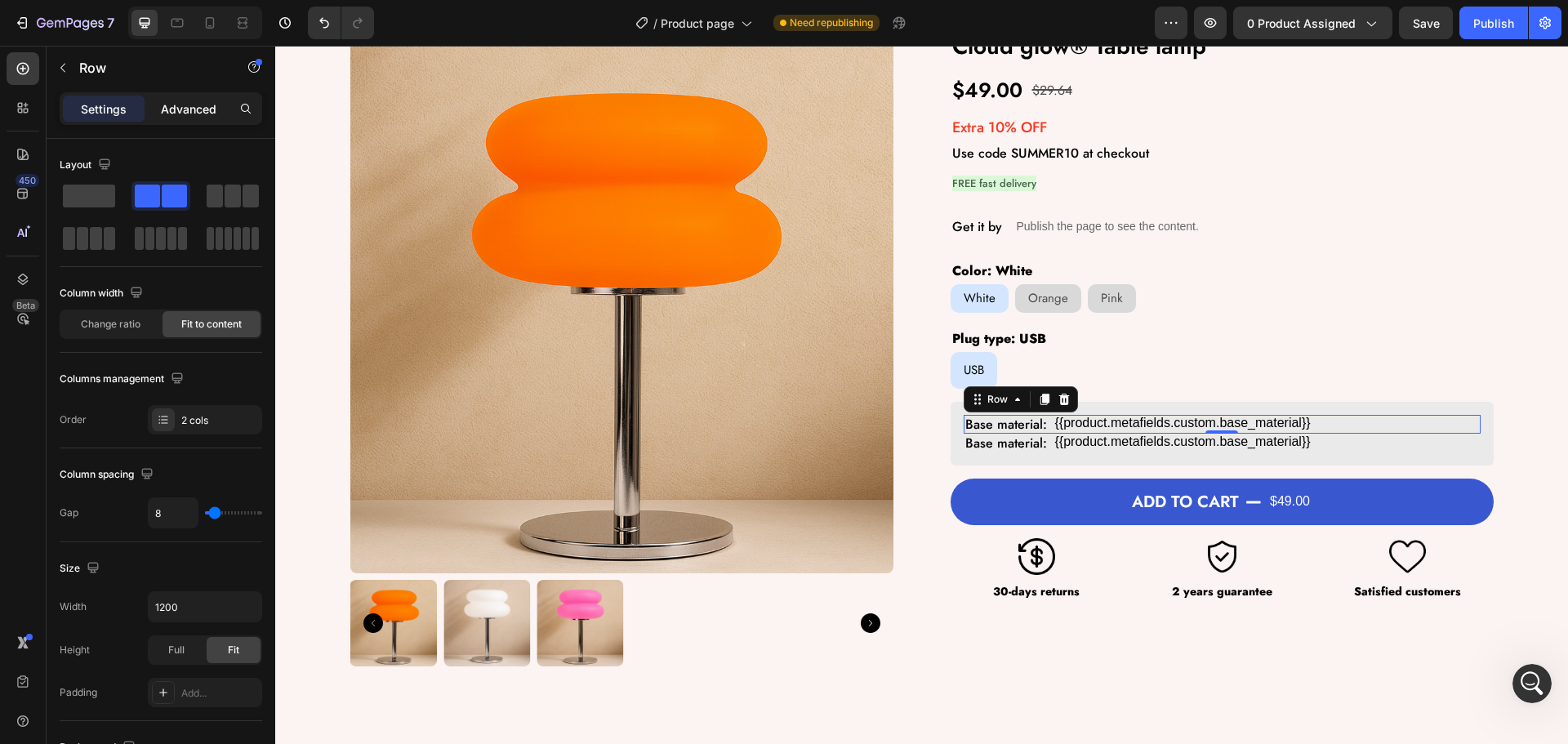
click at [182, 105] on p "Advanced" at bounding box center [189, 109] width 56 height 18
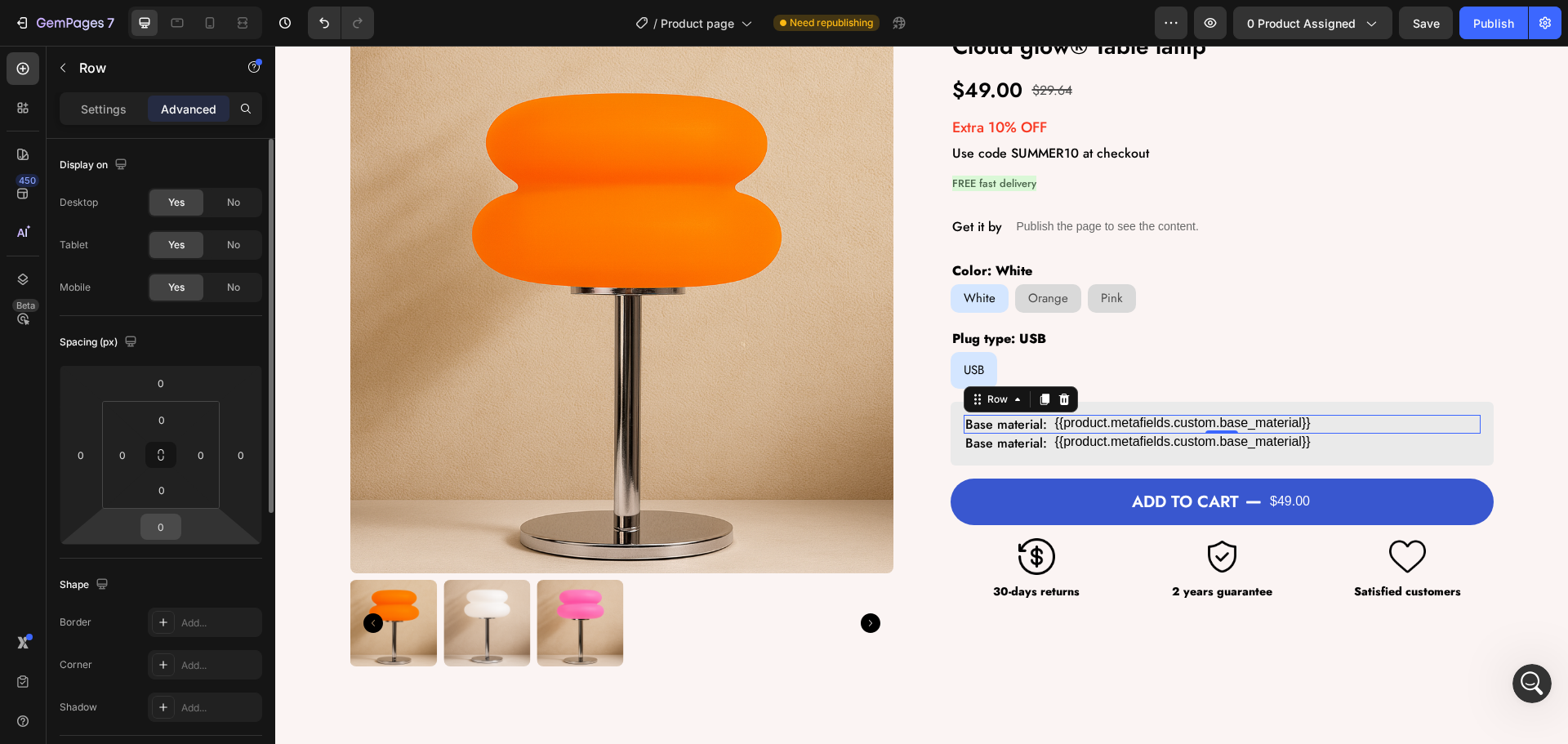
click at [167, 536] on input "0" at bounding box center [160, 527] width 32 height 24
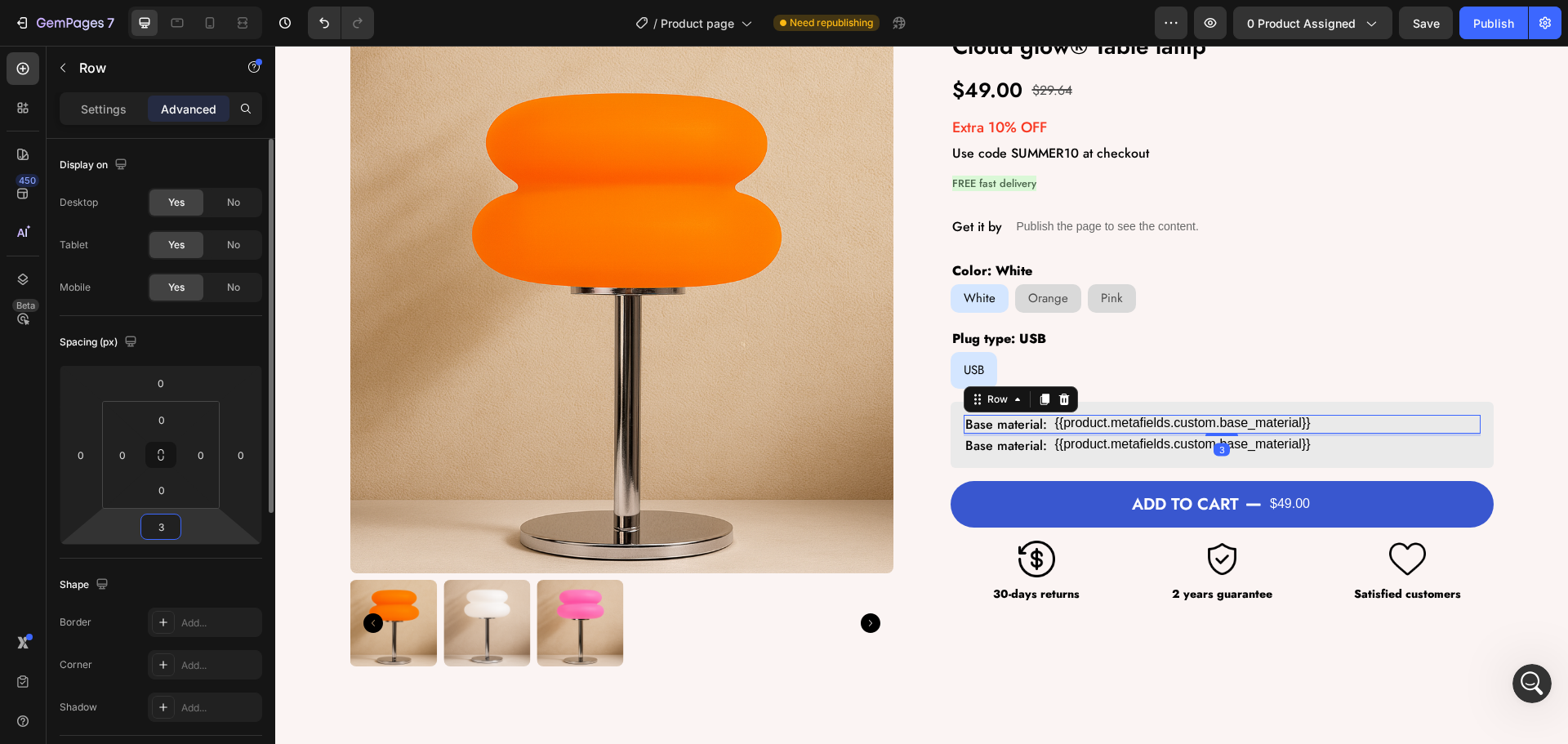
type input "30"
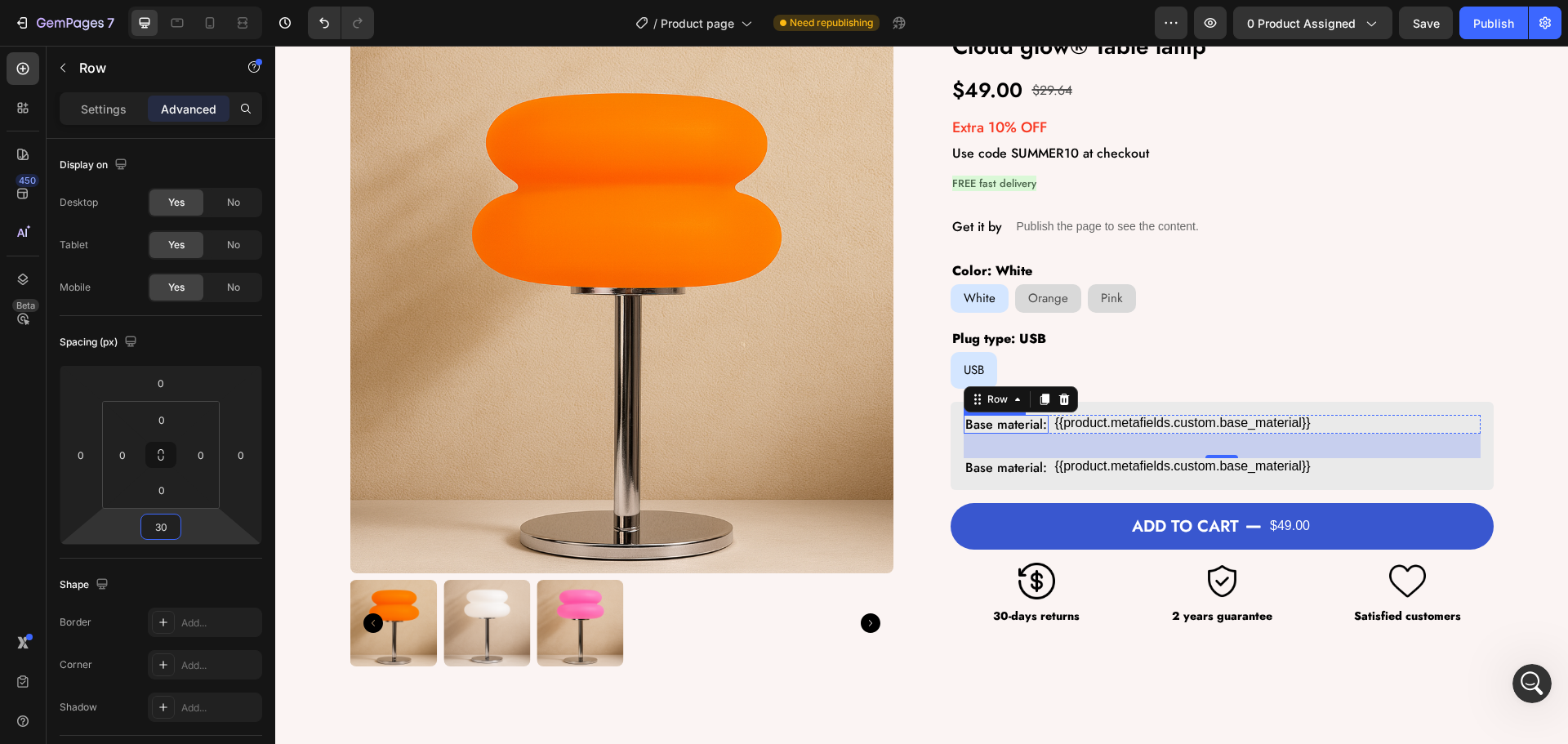
drag, startPoint x: 1007, startPoint y: 423, endPoint x: 1029, endPoint y: 415, distance: 23.4
click at [1009, 423] on p "Base material:" at bounding box center [1006, 424] width 81 height 16
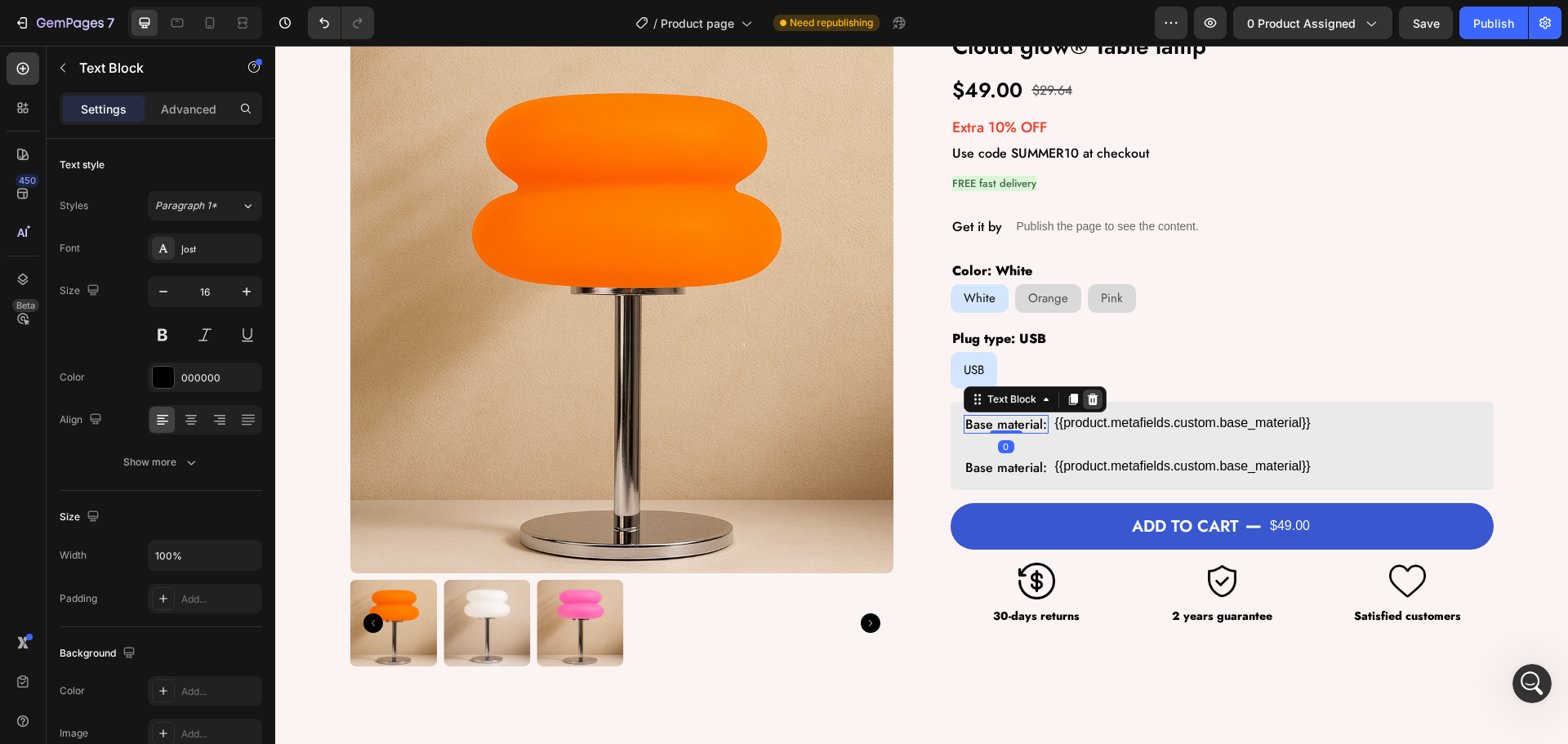
click at [1093, 399] on div at bounding box center [1093, 399] width 19 height 19
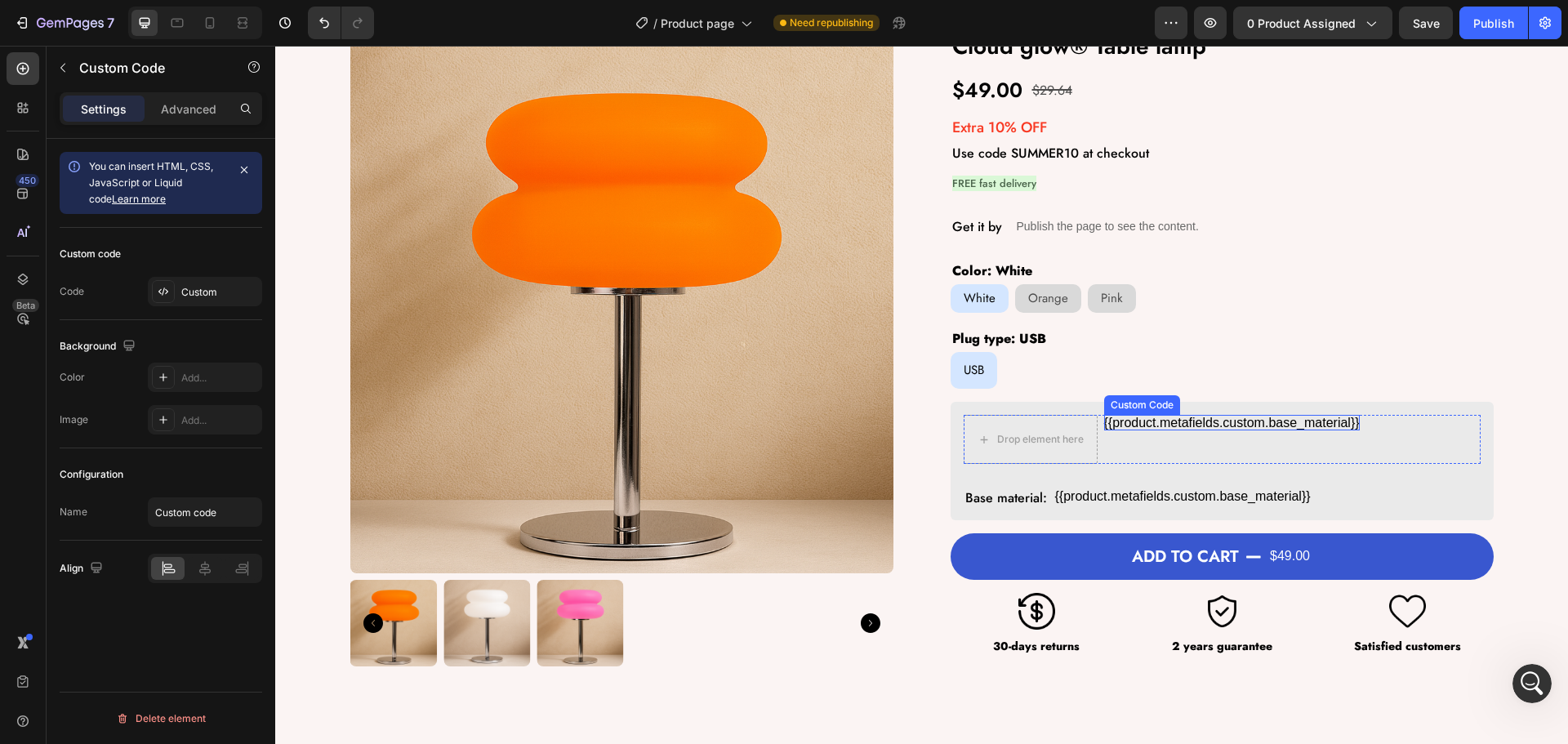
click at [1125, 425] on div "{{product.metafields.custom.base_material}}" at bounding box center [1232, 423] width 255 height 16
click at [1241, 402] on icon at bounding box center [1246, 400] width 10 height 11
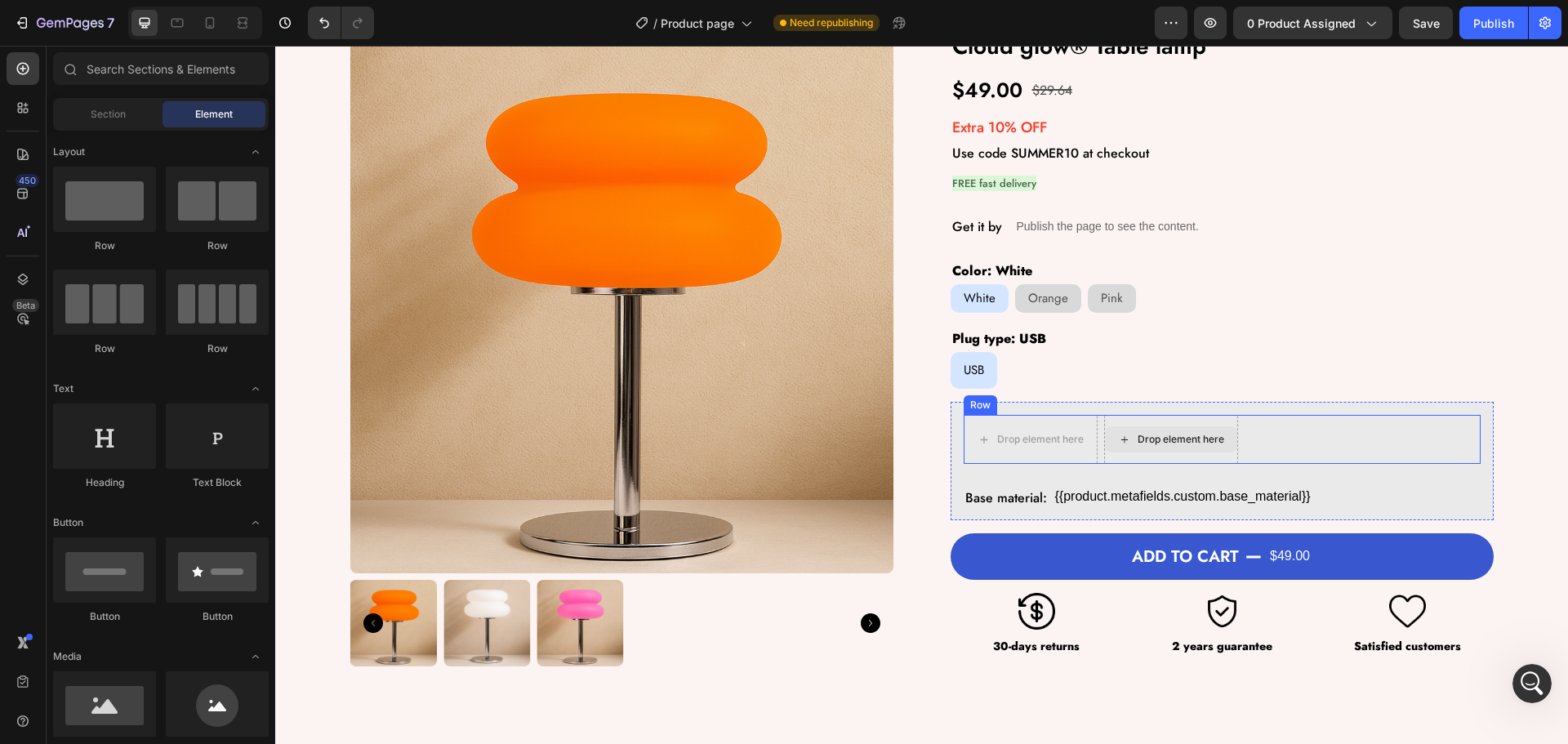
click at [1150, 436] on div "Drop element here" at bounding box center [1181, 440] width 87 height 13
click at [983, 499] on p "Base material:" at bounding box center [1006, 498] width 81 height 16
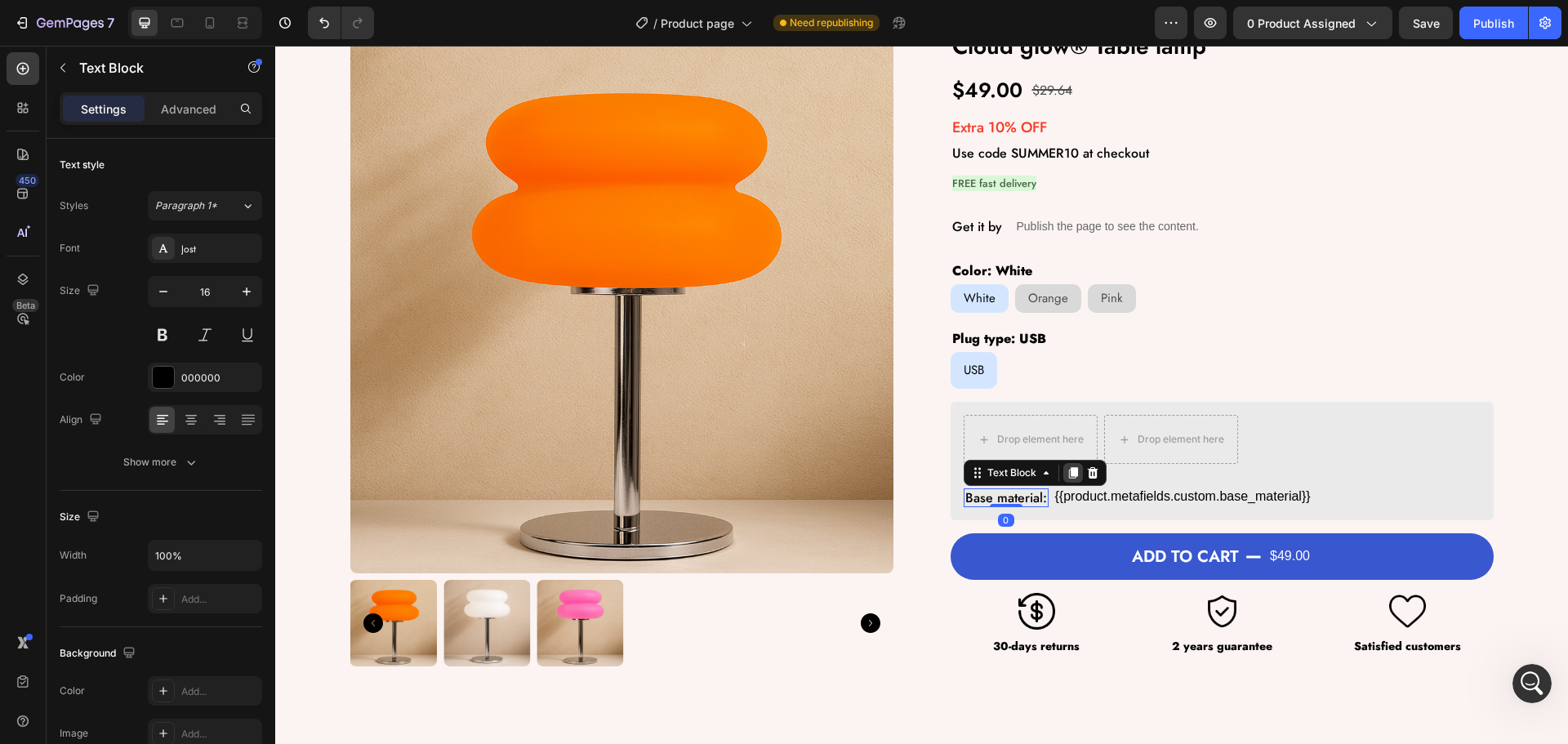
click at [1070, 471] on icon at bounding box center [1073, 473] width 9 height 11
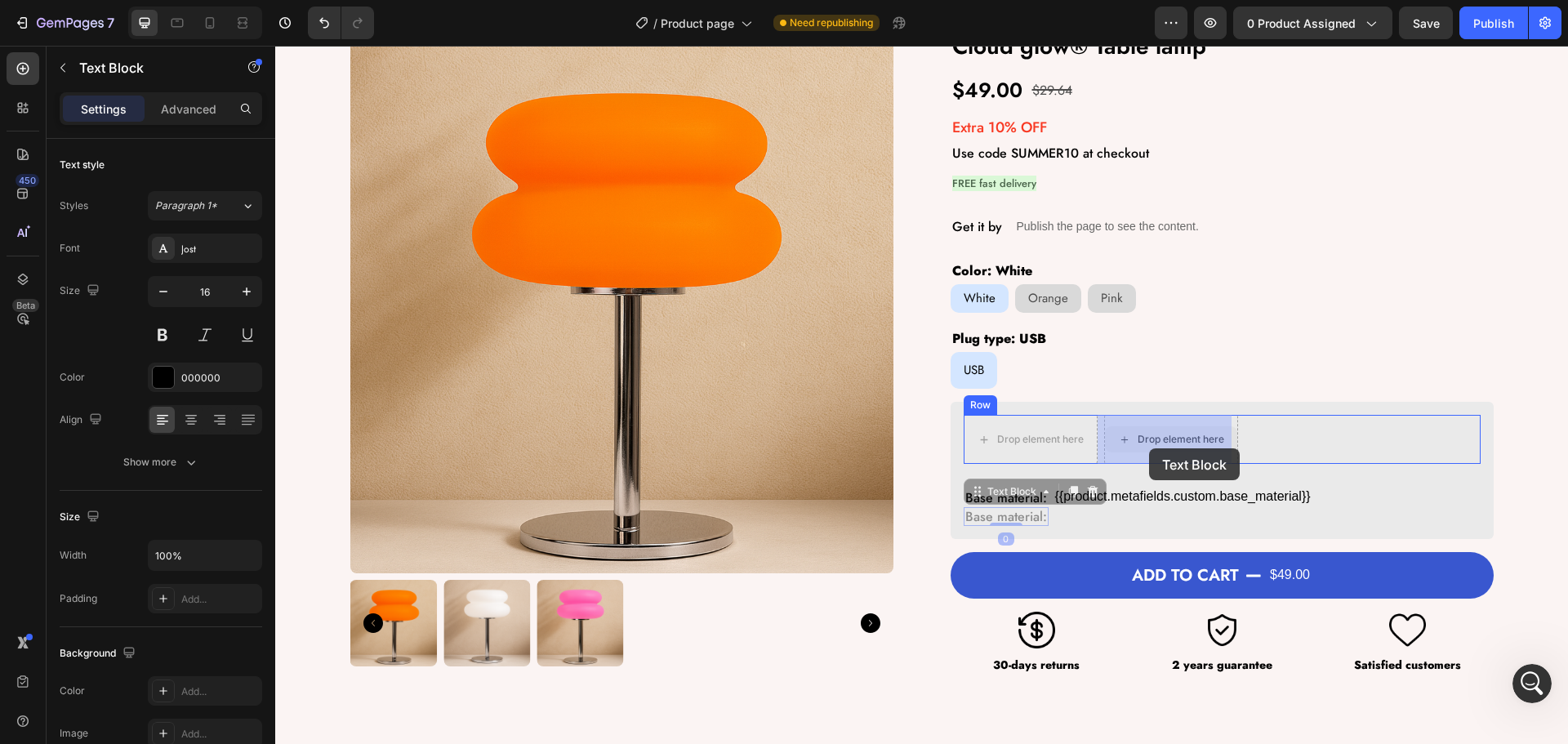
drag, startPoint x: 971, startPoint y: 499, endPoint x: 1149, endPoint y: 449, distance: 184.9
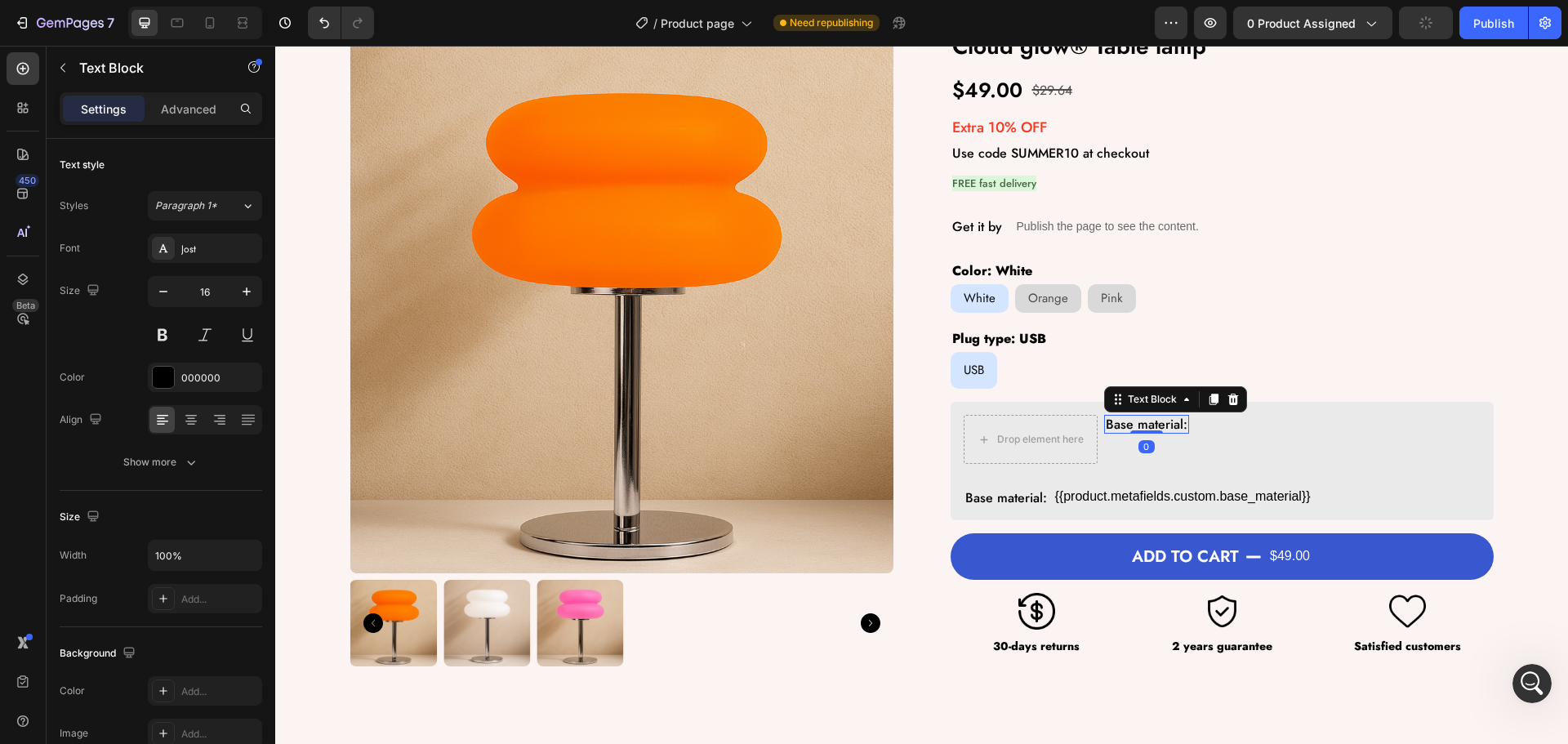
click at [1143, 427] on p "Base material:" at bounding box center [1146, 424] width 81 height 16
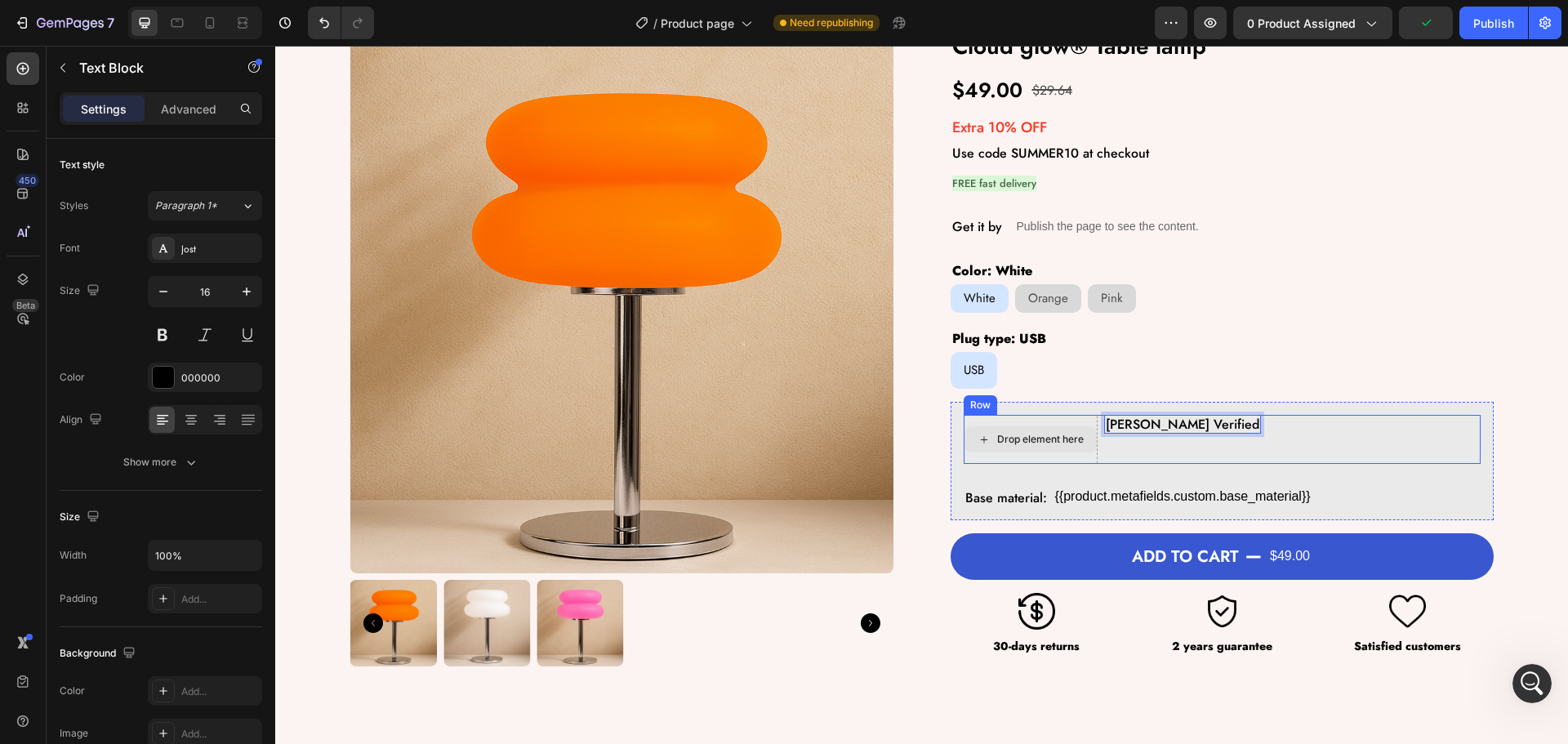
click at [1013, 435] on div "Drop element here" at bounding box center [1041, 440] width 87 height 13
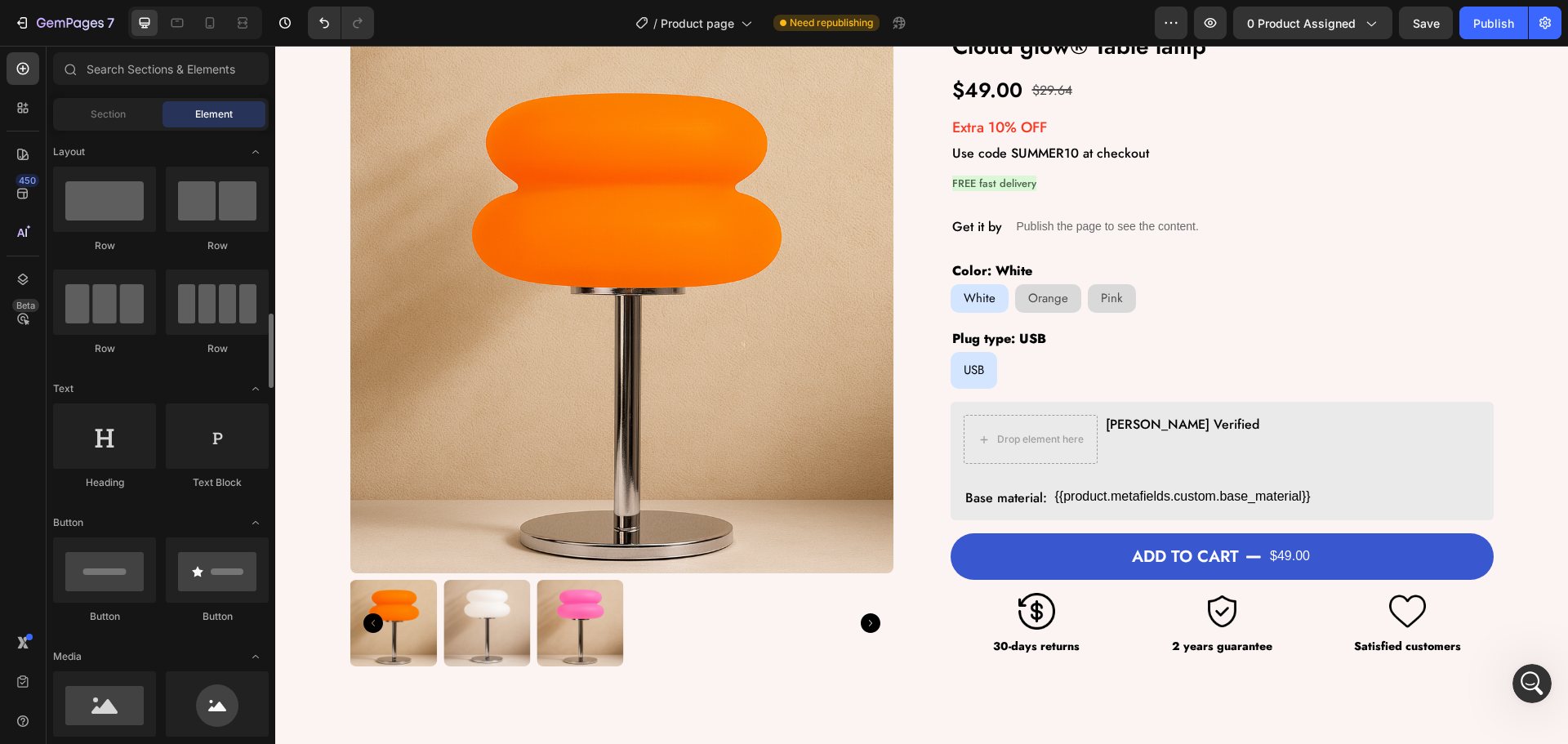
scroll to position [164, 0]
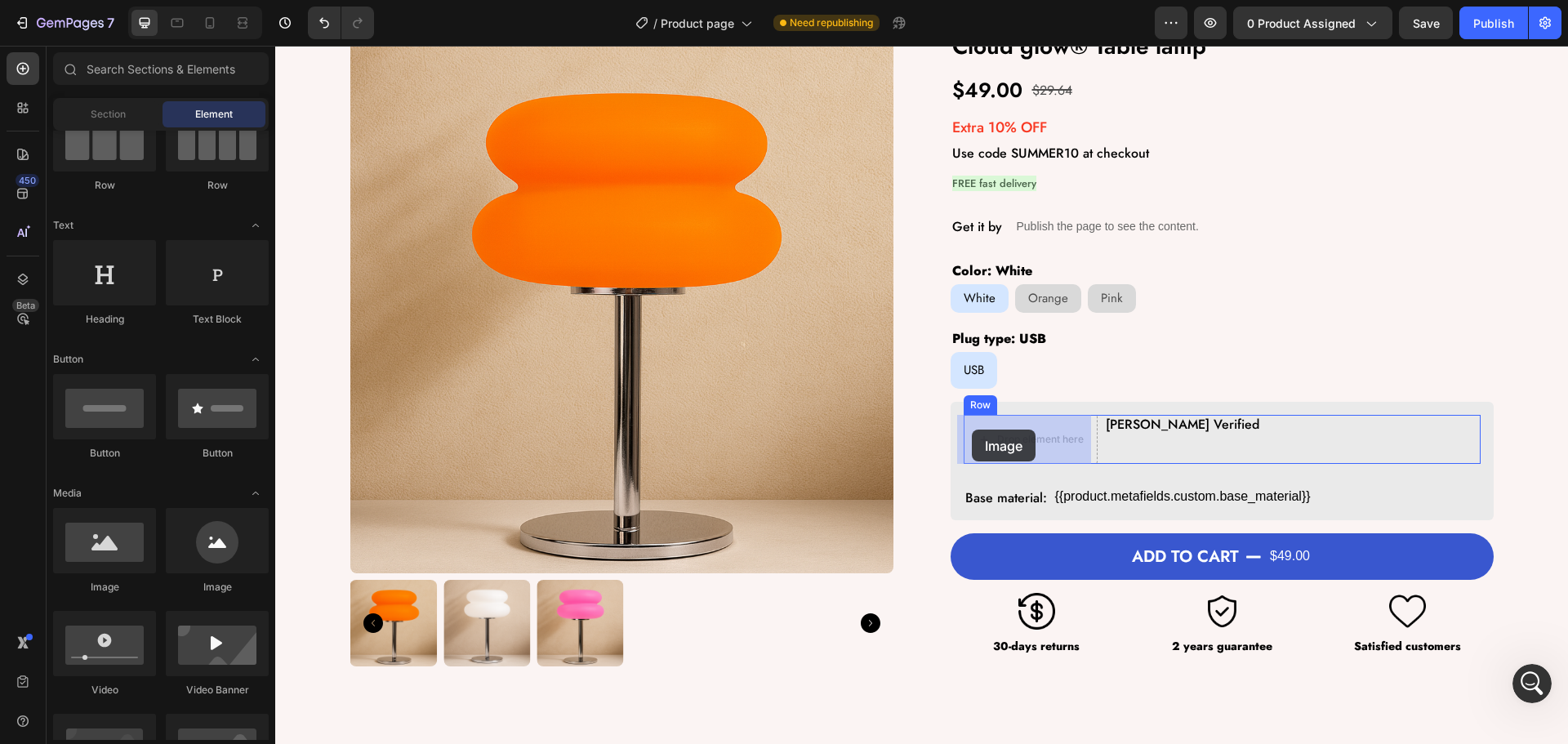
drag, startPoint x: 361, startPoint y: 587, endPoint x: 972, endPoint y: 429, distance: 631.1
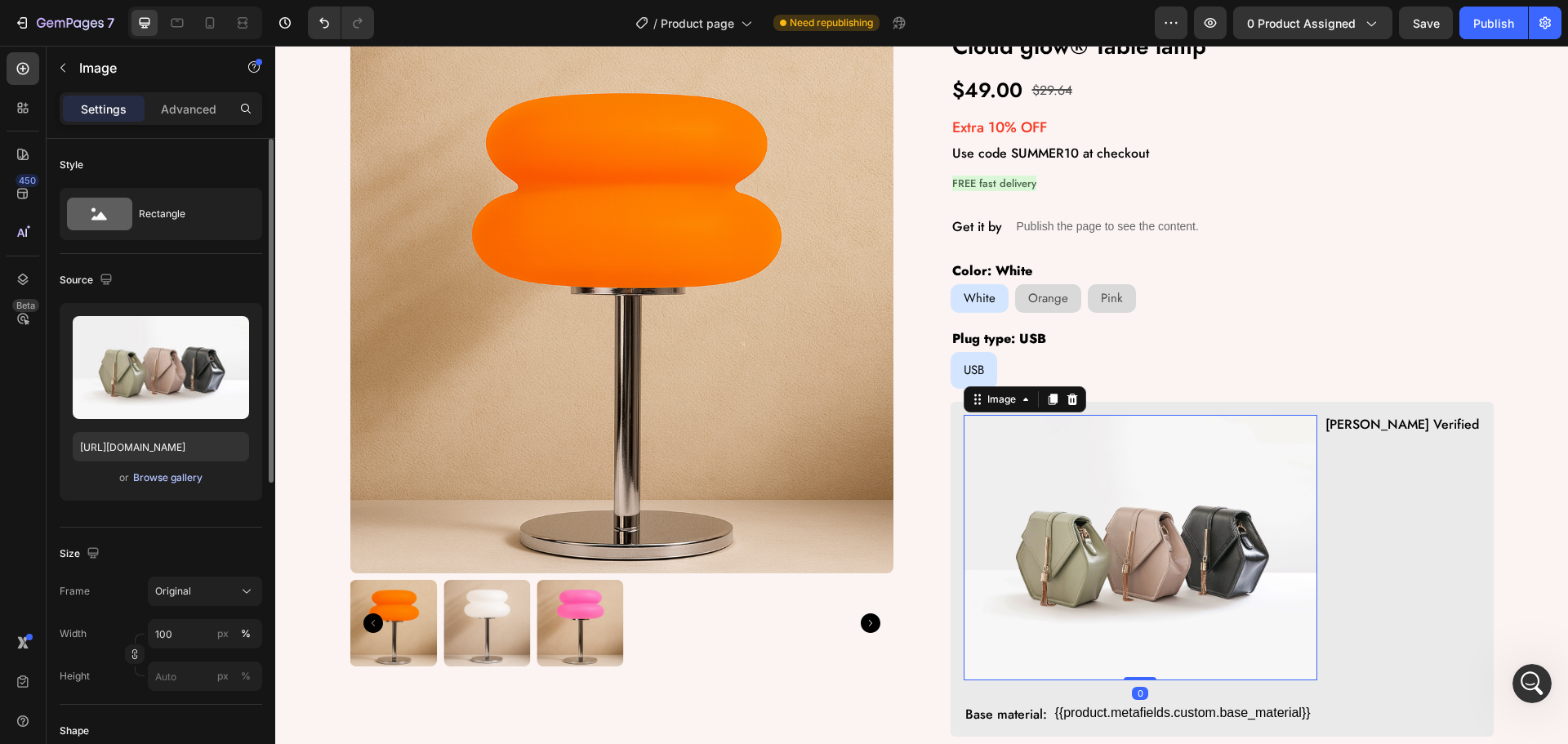
click at [151, 472] on div "Browse gallery" at bounding box center [167, 478] width 69 height 15
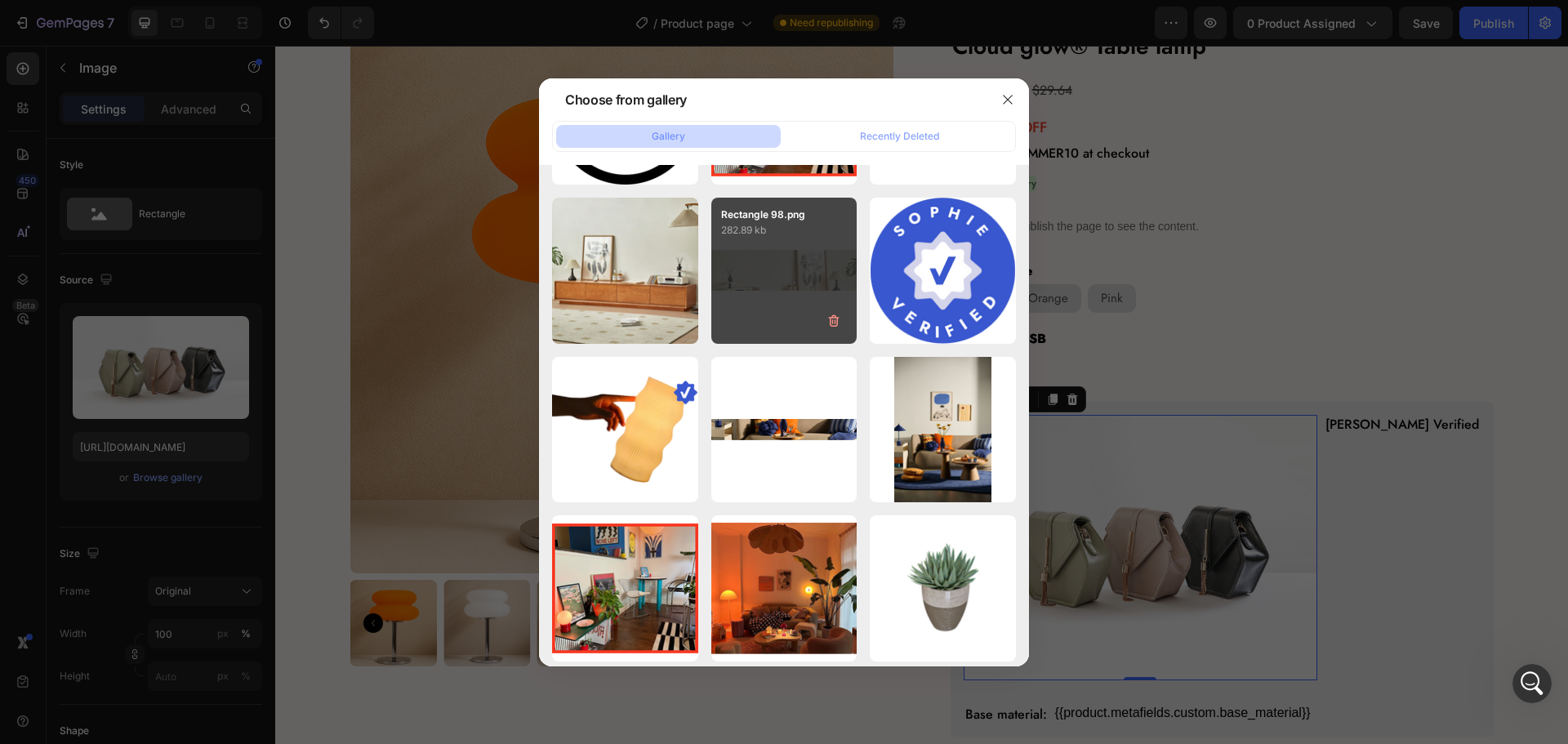
scroll to position [0, 0]
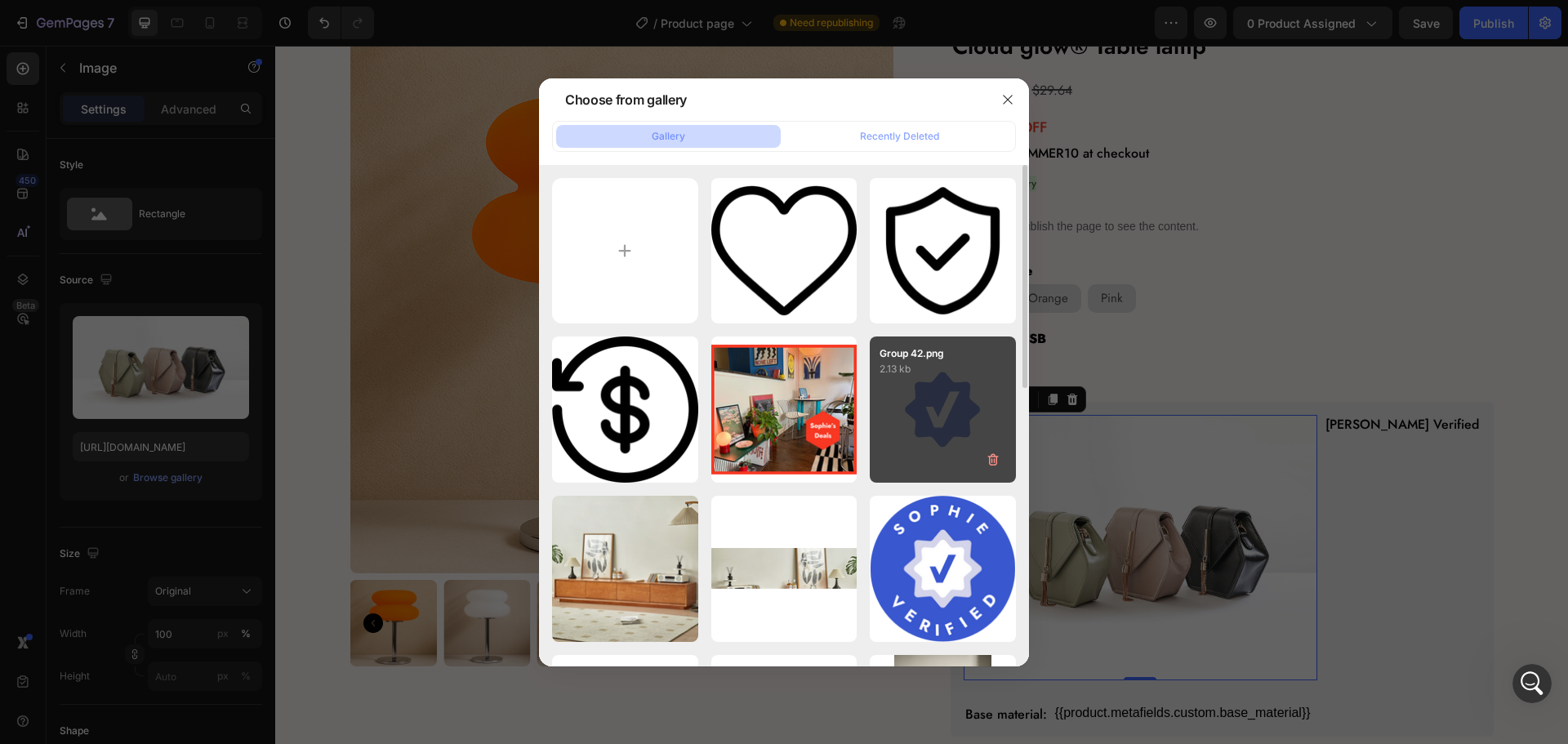
click at [923, 421] on div "Group 42.png 2.13 kb" at bounding box center [943, 410] width 146 height 146
type input "https://cdn.shopify.com/s/files/1/0979/6858/7092/files/gempages_580094193100129…"
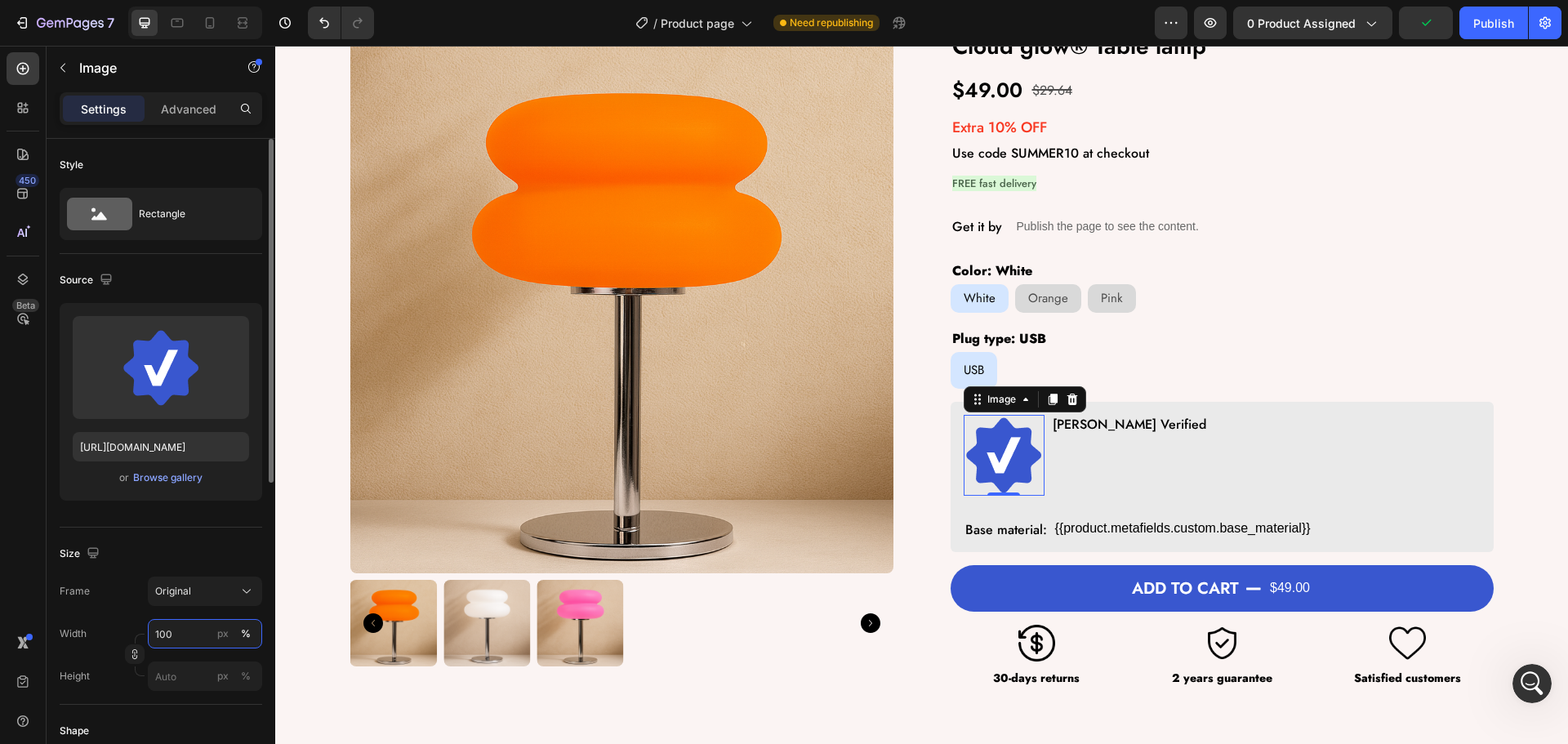
click at [191, 636] on input "100" at bounding box center [205, 634] width 115 height 30
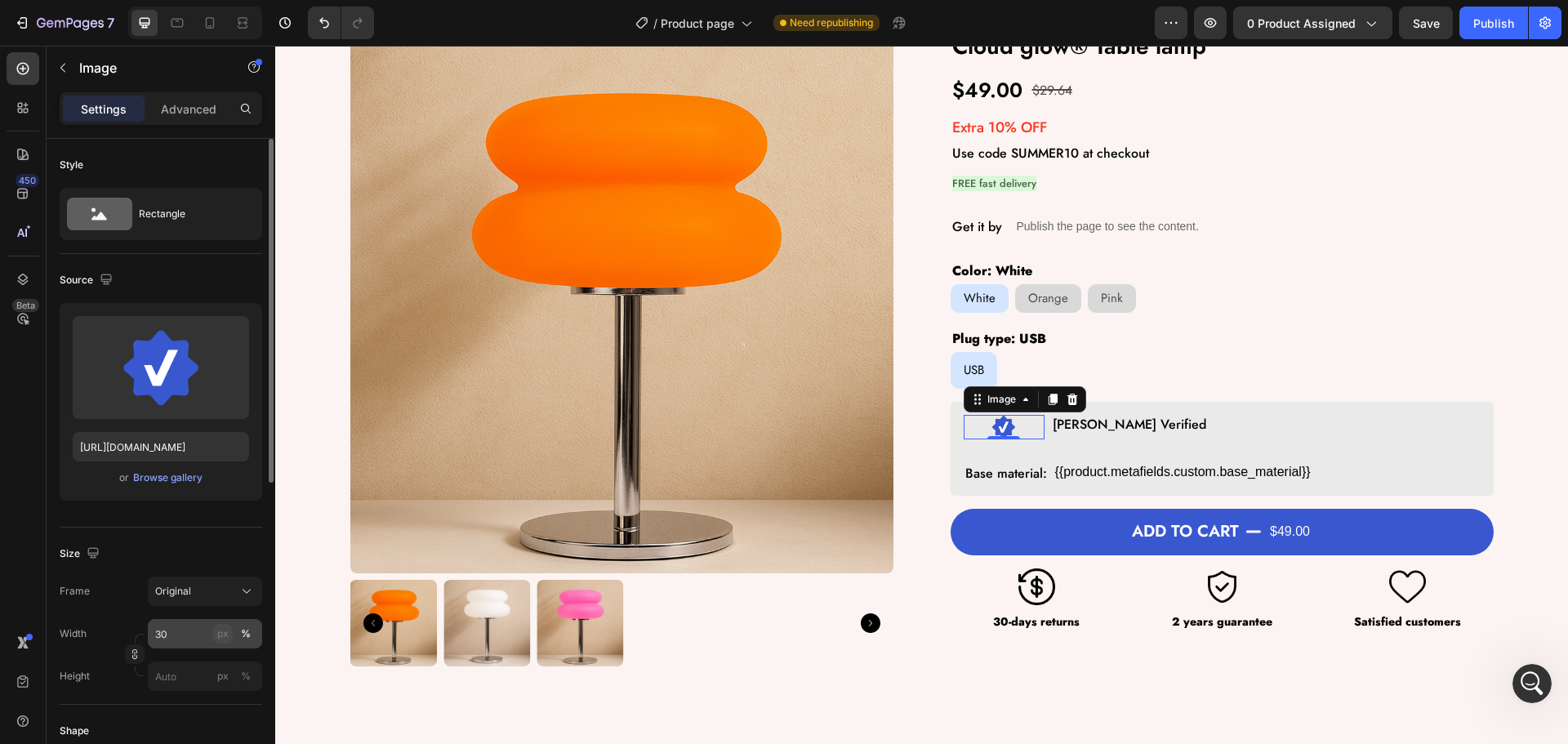
click at [236, 666] on button "px" at bounding box center [245, 676] width 19 height 19
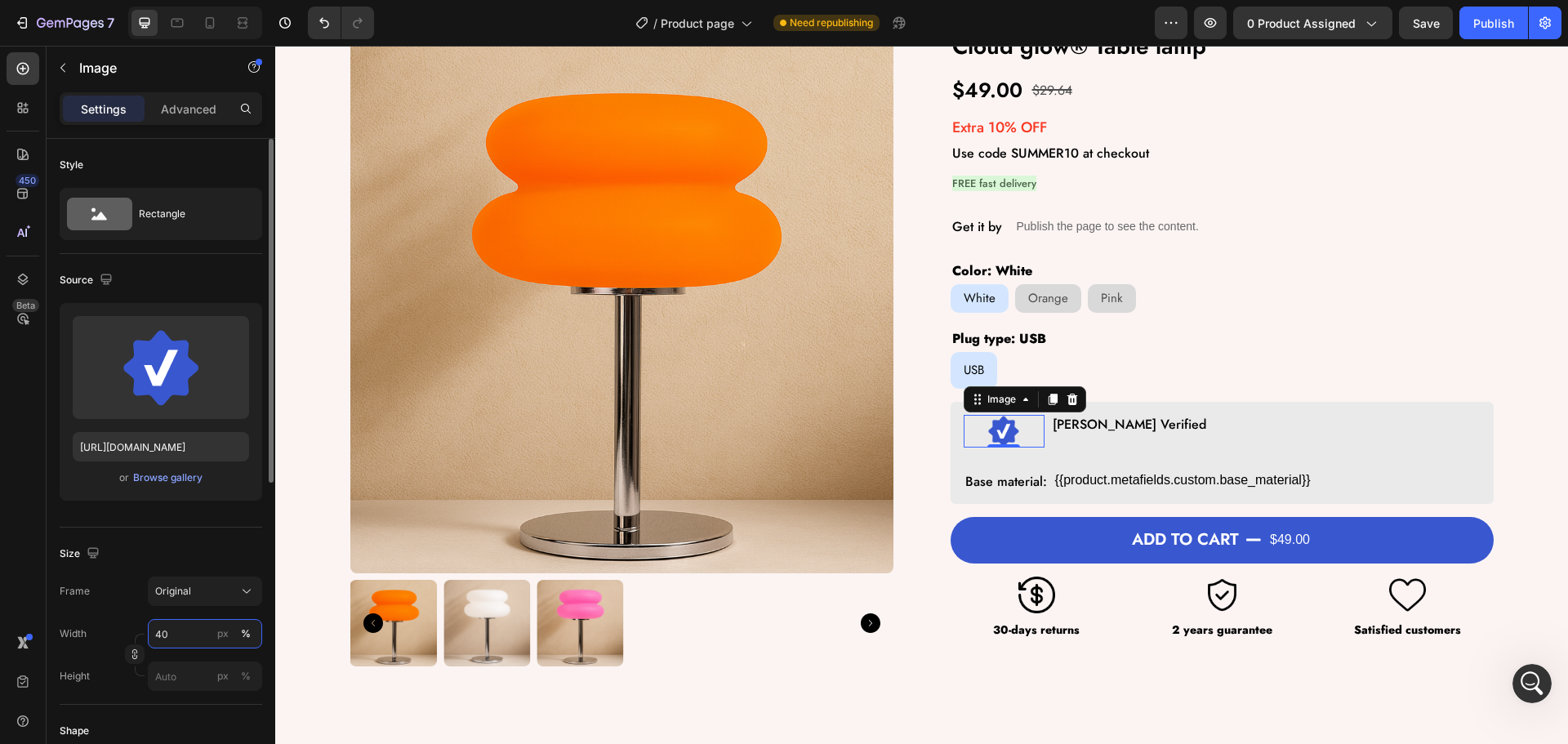
type input "4"
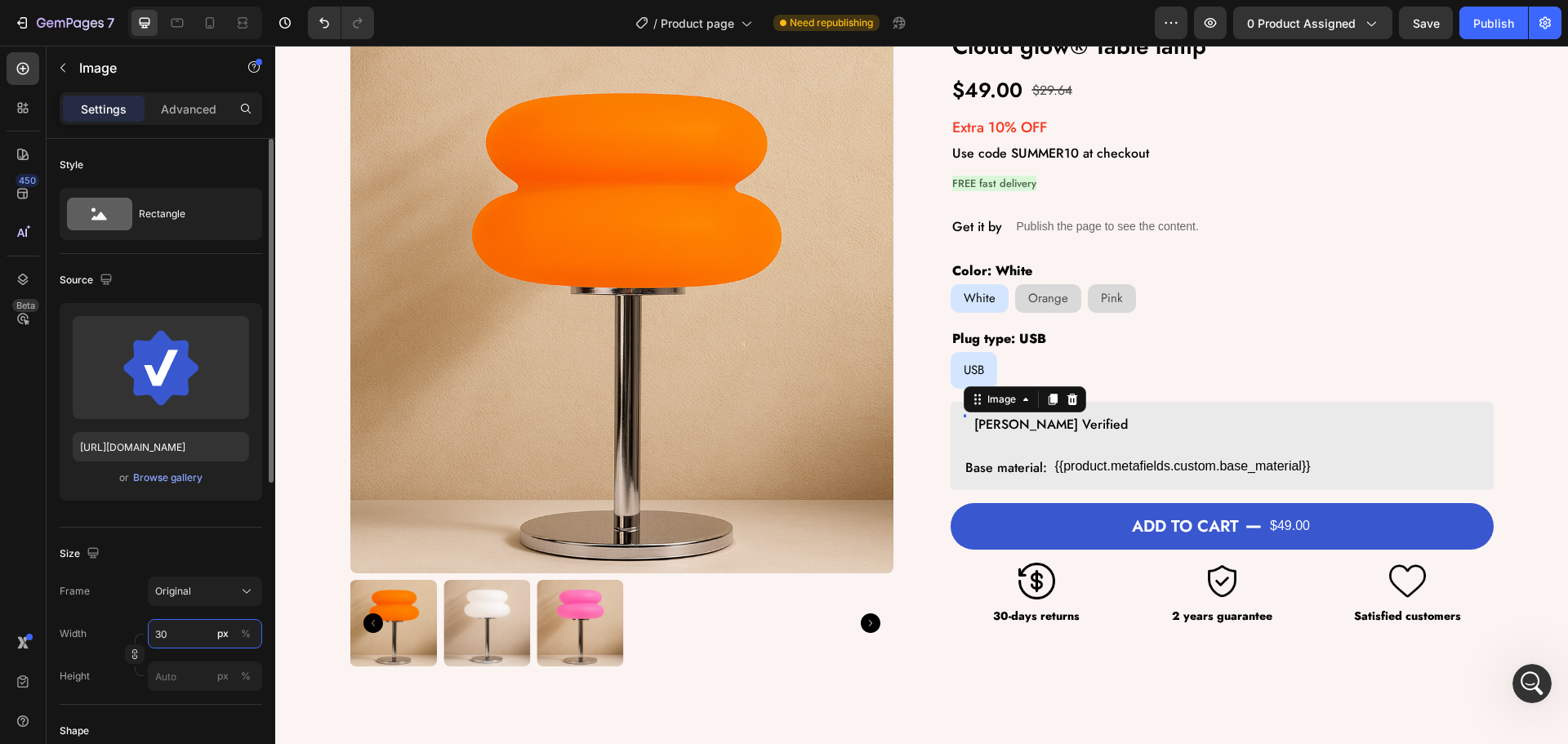
type input "30"
click at [181, 550] on div "Size" at bounding box center [160, 553] width 203 height 26
click at [957, 427] on div "0" at bounding box center [965, 430] width 17 height 13
click at [964, 415] on div at bounding box center [965, 415] width 3 height 5
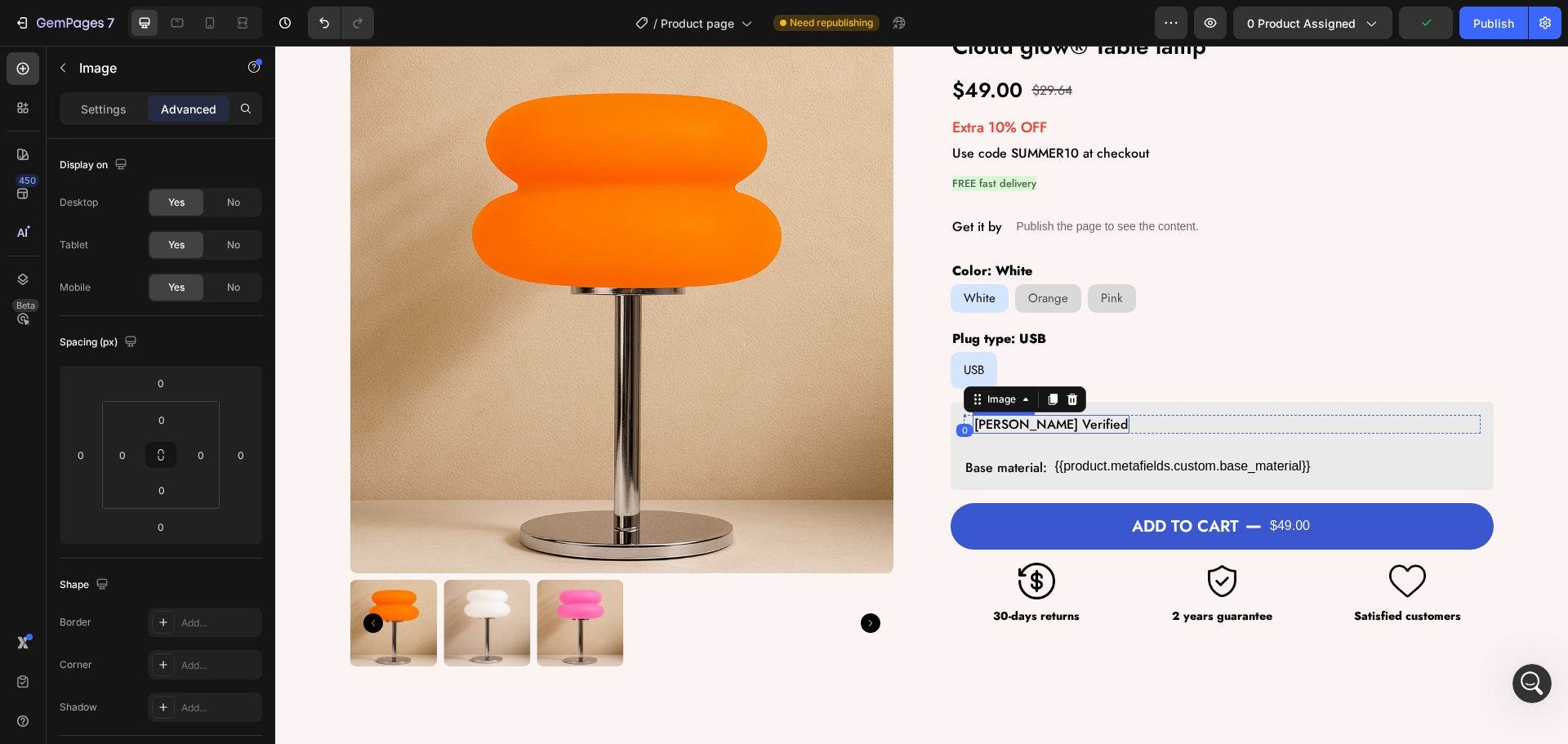
click at [1012, 434] on div "[PERSON_NAME] Verified" at bounding box center [1052, 425] width 157 height 19
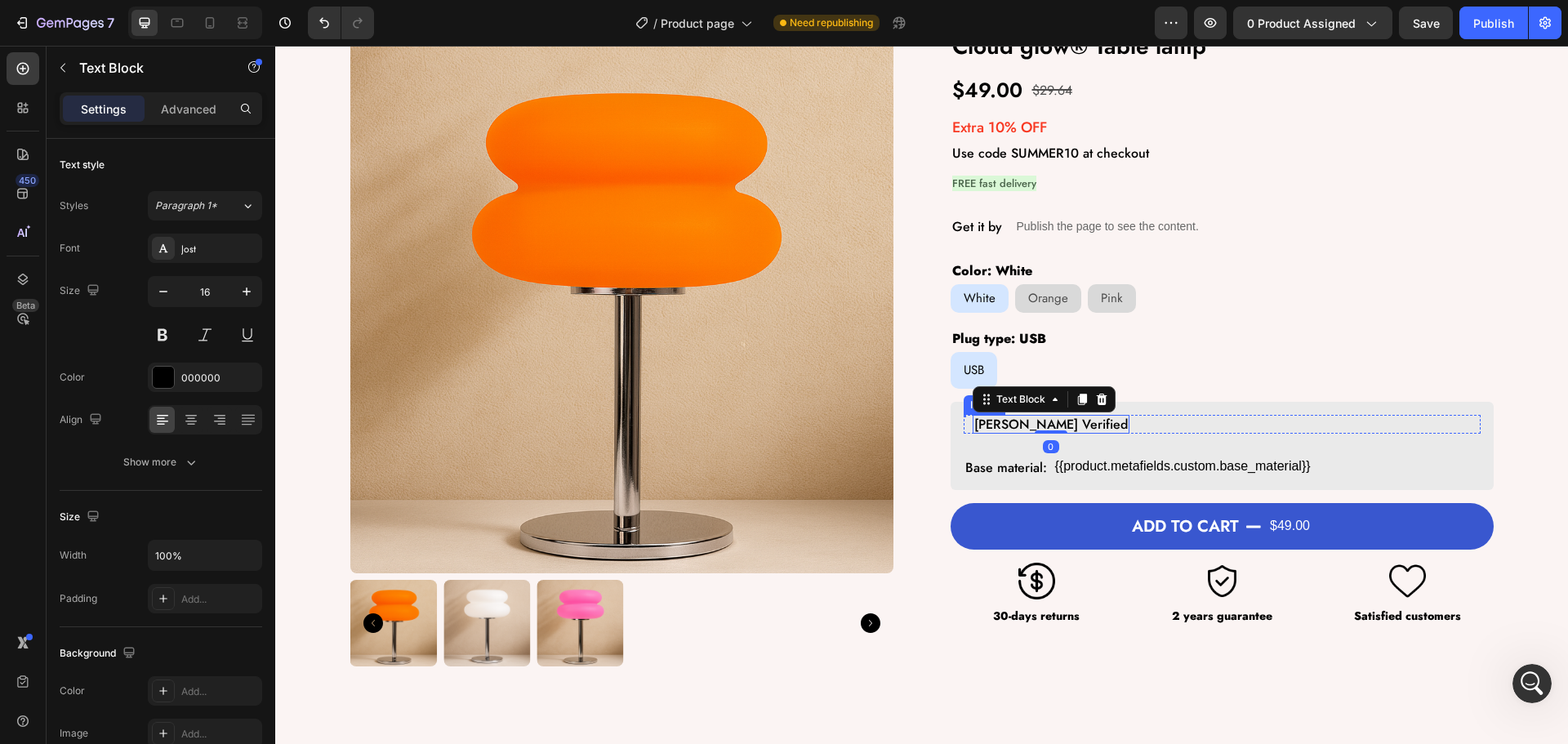
click at [964, 415] on img at bounding box center [965, 416] width 3 height 3
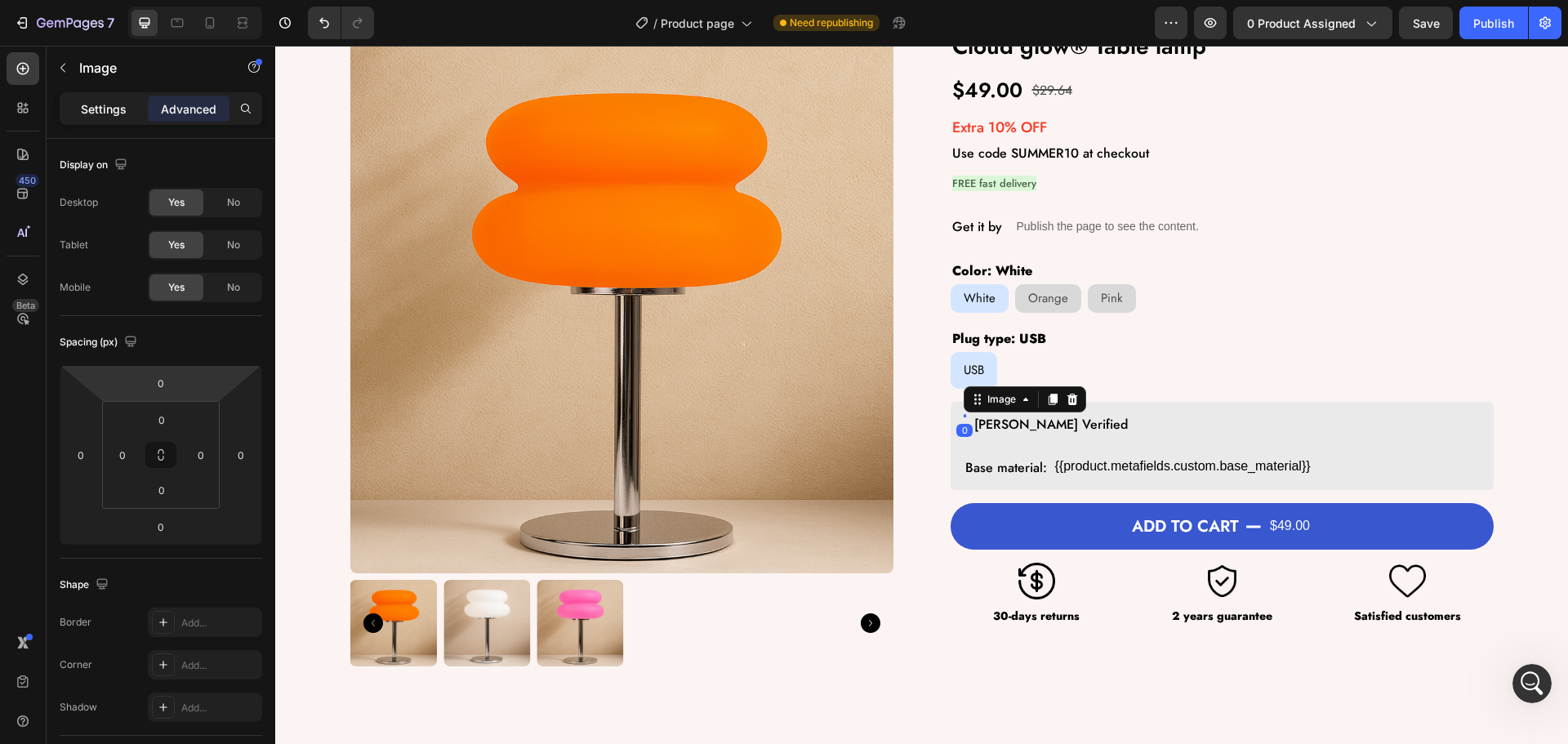
drag, startPoint x: 91, startPoint y: 107, endPoint x: 103, endPoint y: 154, distance: 48.5
click at [91, 108] on p "Settings" at bounding box center [103, 109] width 45 height 18
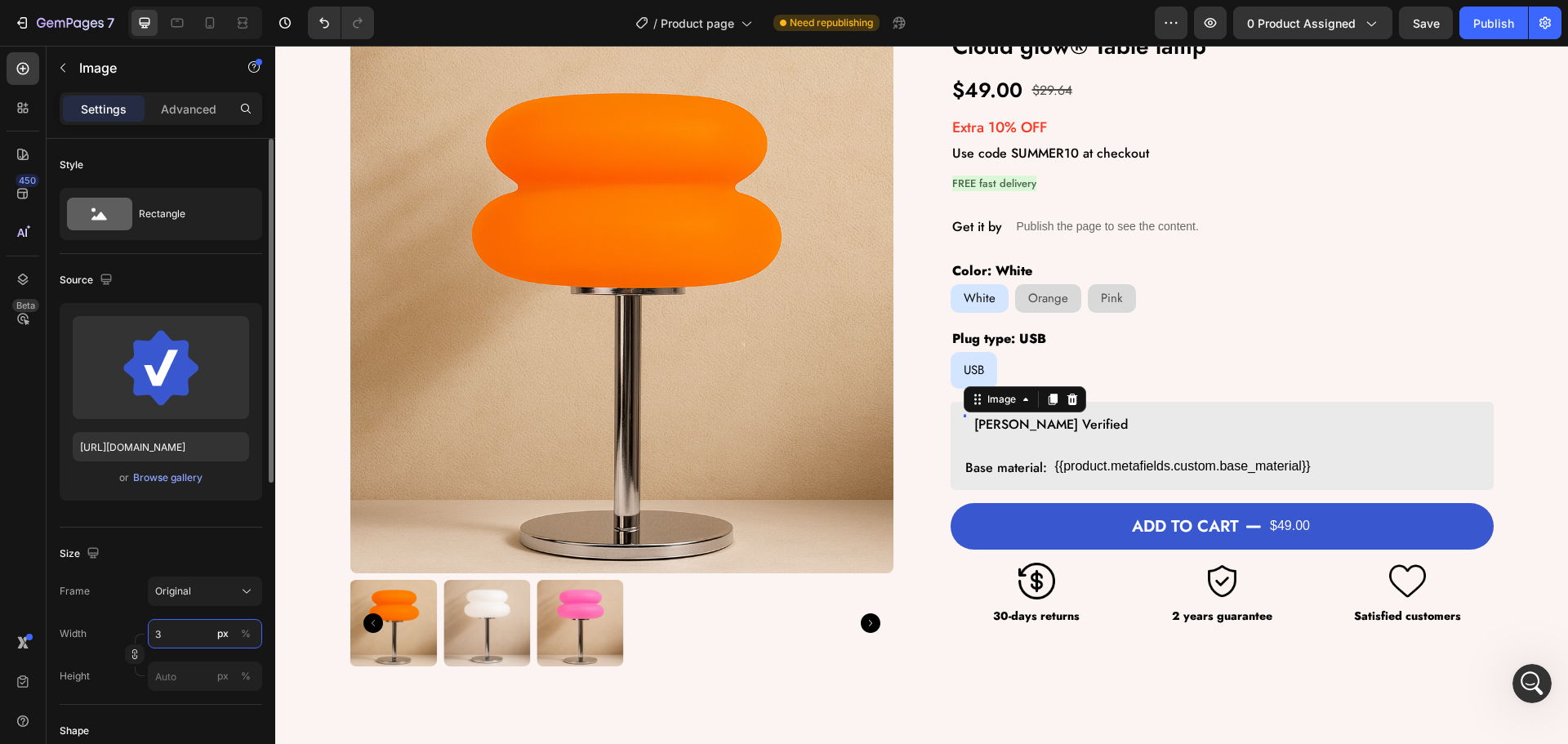
click at [177, 645] on input "3" at bounding box center [205, 634] width 115 height 30
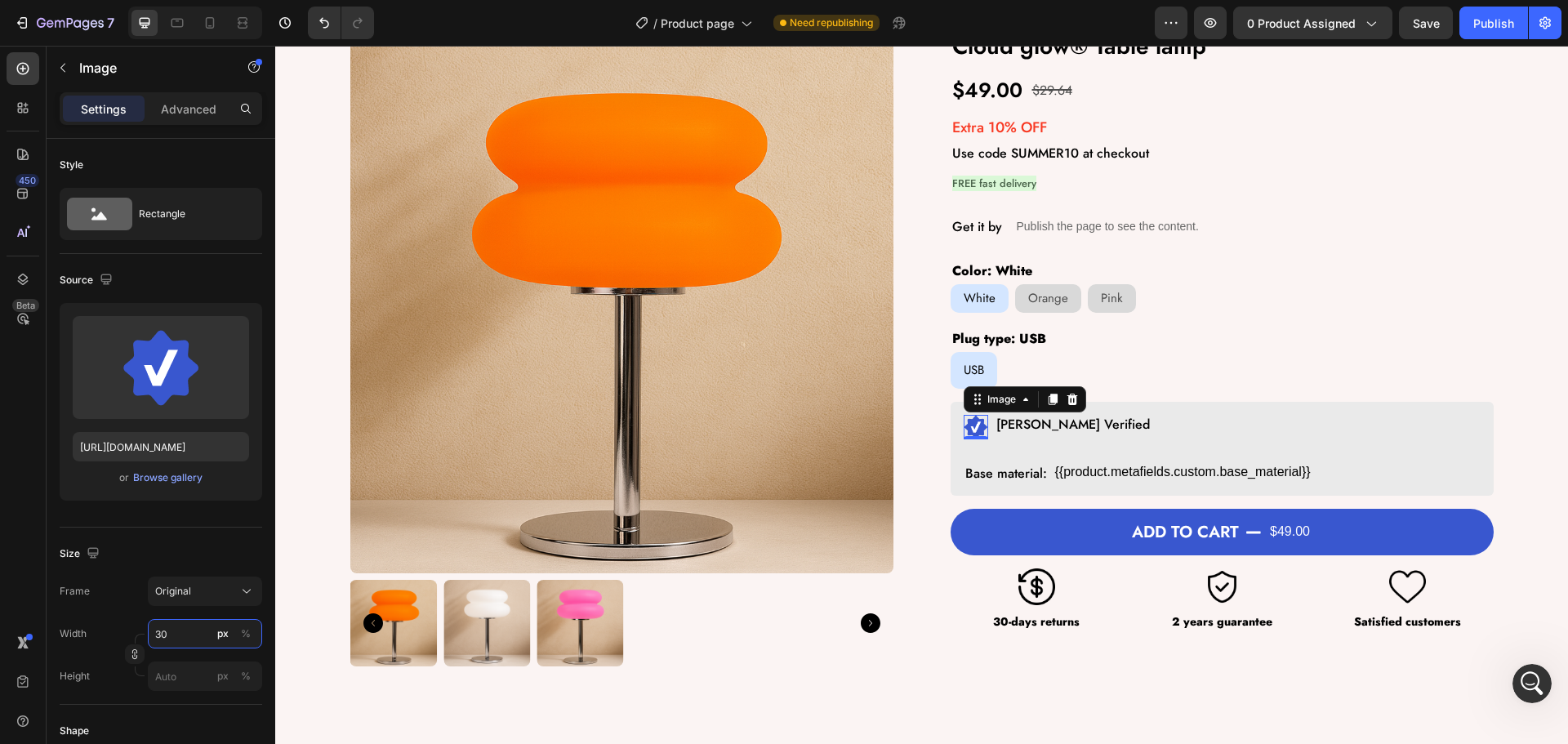
type input "30"
click at [17, 601] on div "450 Beta" at bounding box center [22, 340] width 32 height 575
click at [987, 415] on div "Image 0 Sophie Verified Text Block Row" at bounding box center [1222, 428] width 517 height 24
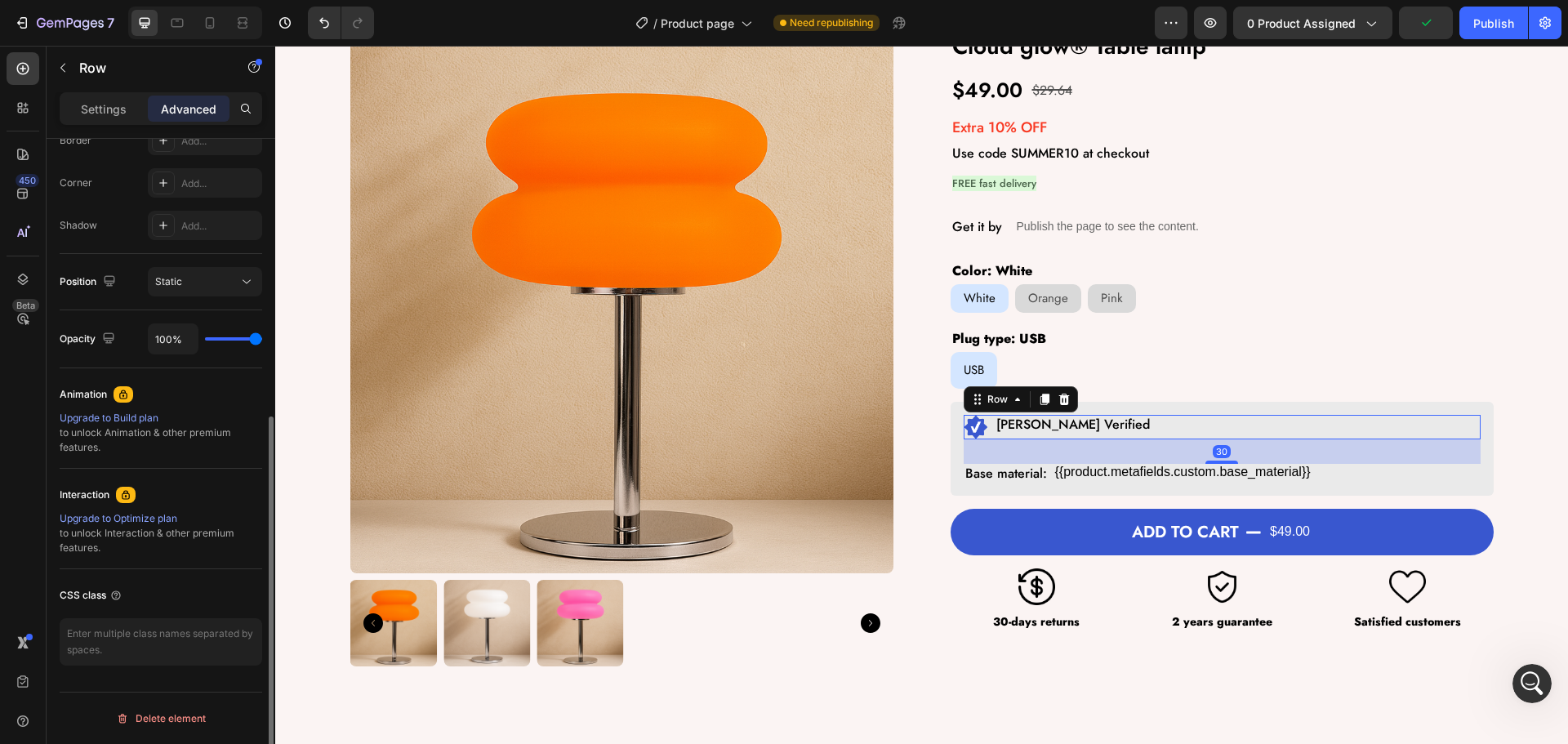
scroll to position [155, 0]
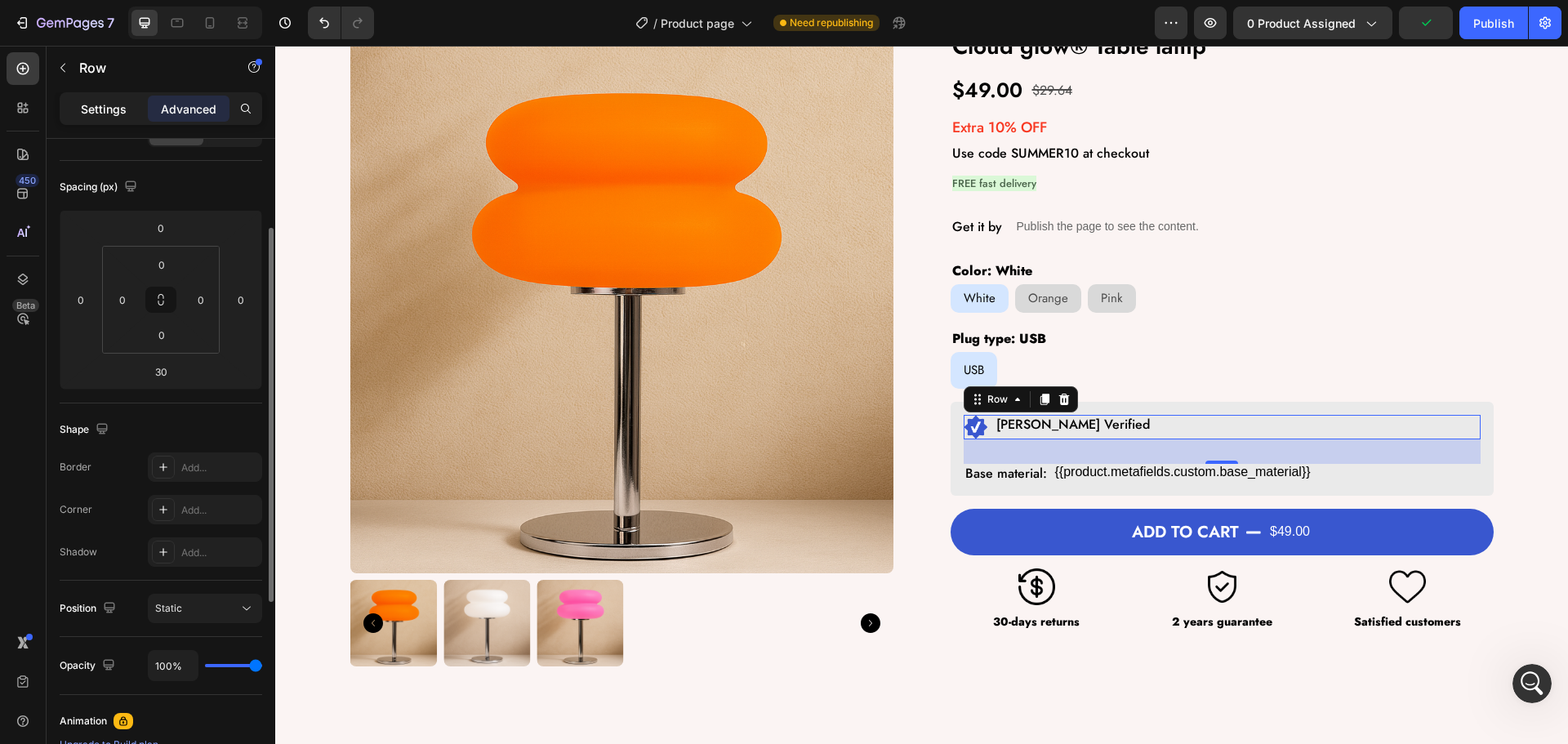
click at [104, 108] on p "Settings" at bounding box center [103, 109] width 45 height 18
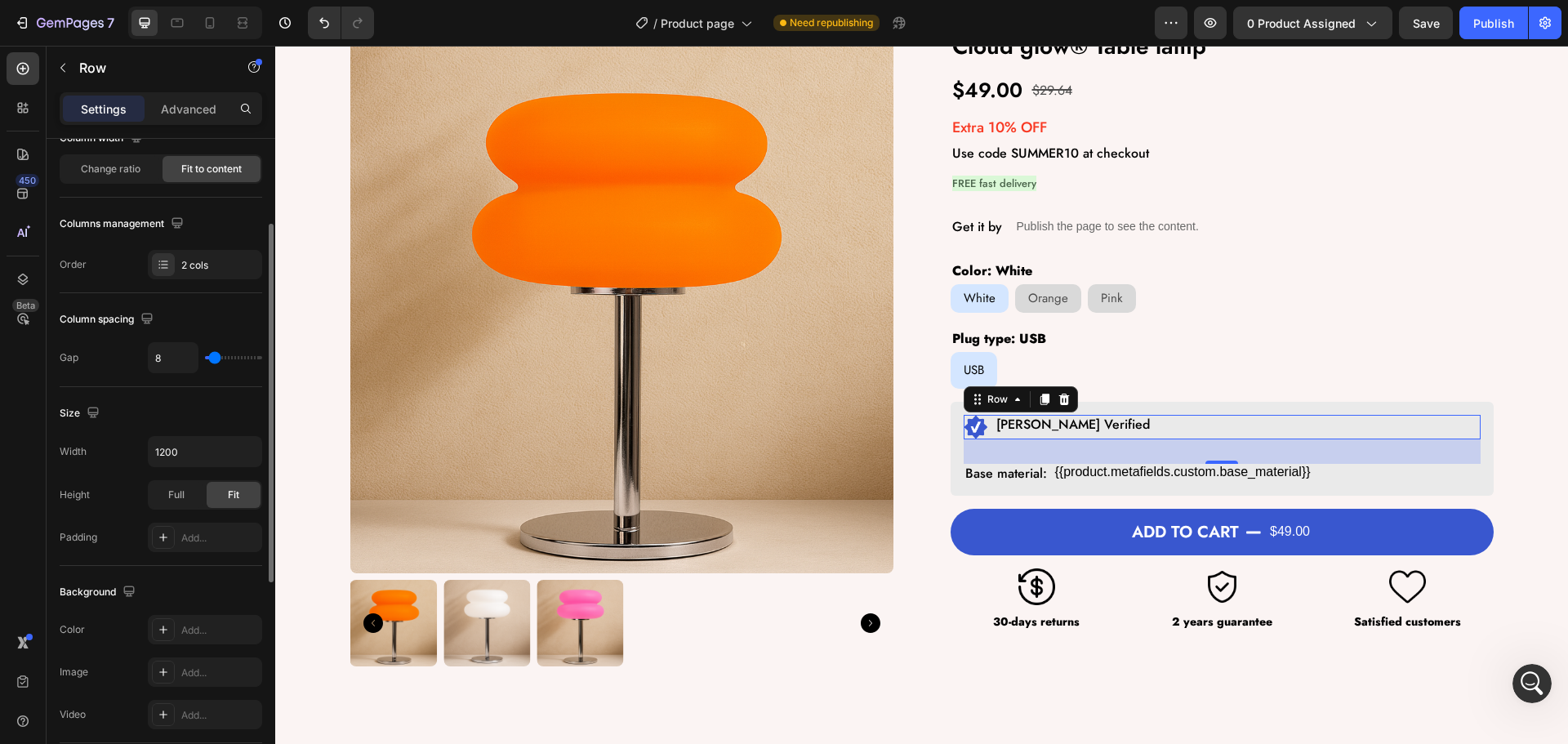
scroll to position [531, 0]
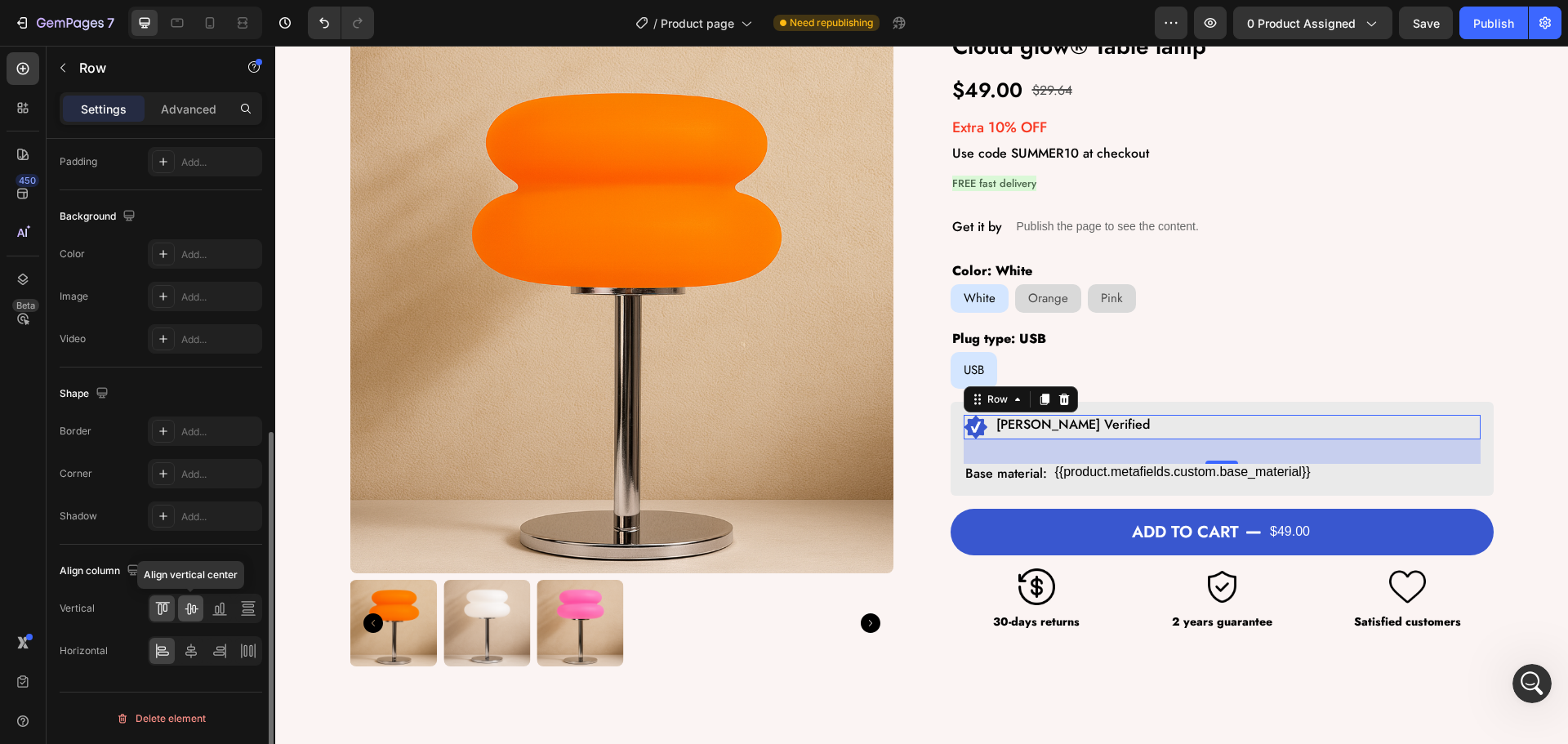
click at [188, 614] on icon at bounding box center [191, 609] width 13 height 11
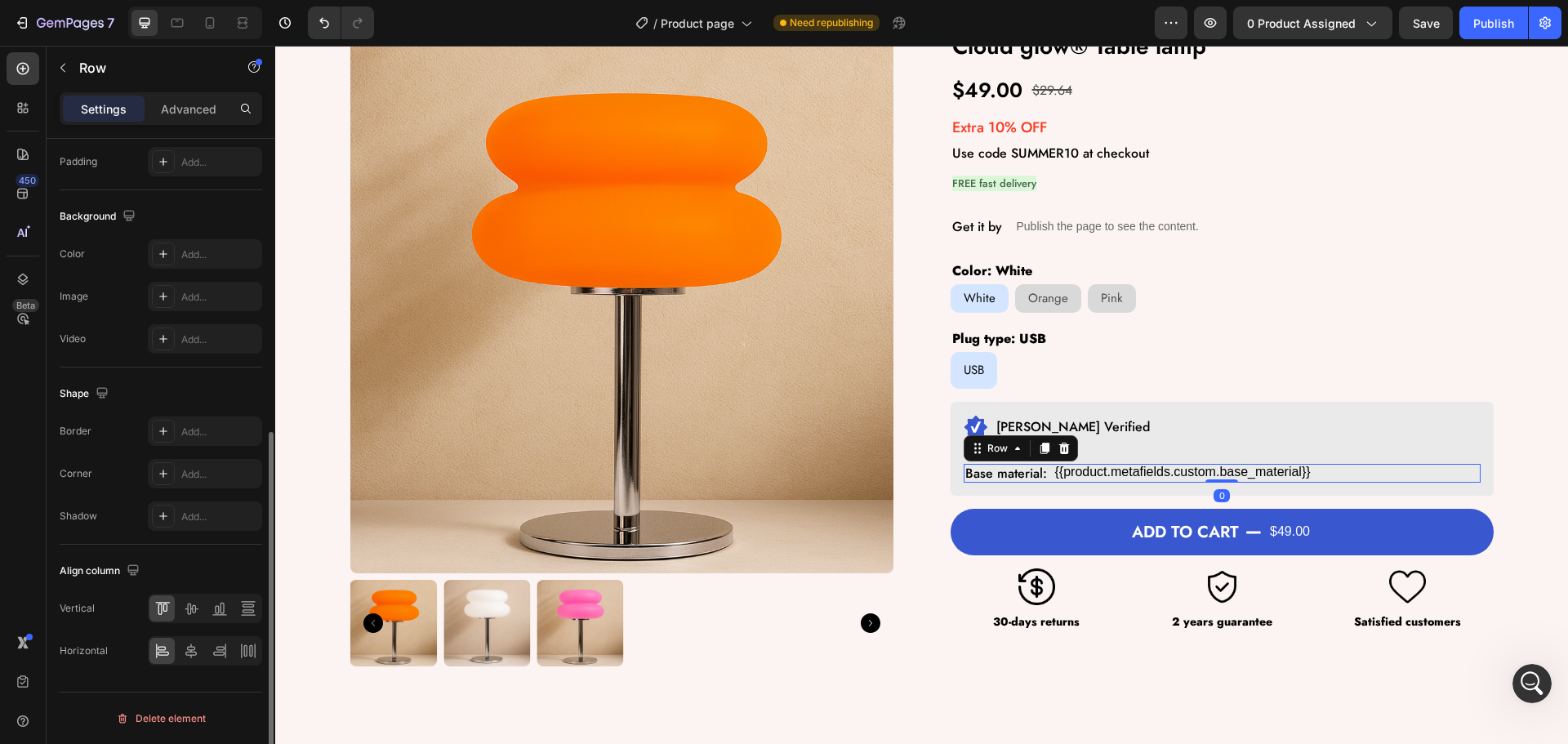
click at [1043, 470] on div "Base material: Text Block {{product.metafields.custom.base_material}} Custom Co…" at bounding box center [1222, 473] width 517 height 19
click at [191, 607] on icon at bounding box center [191, 609] width 13 height 11
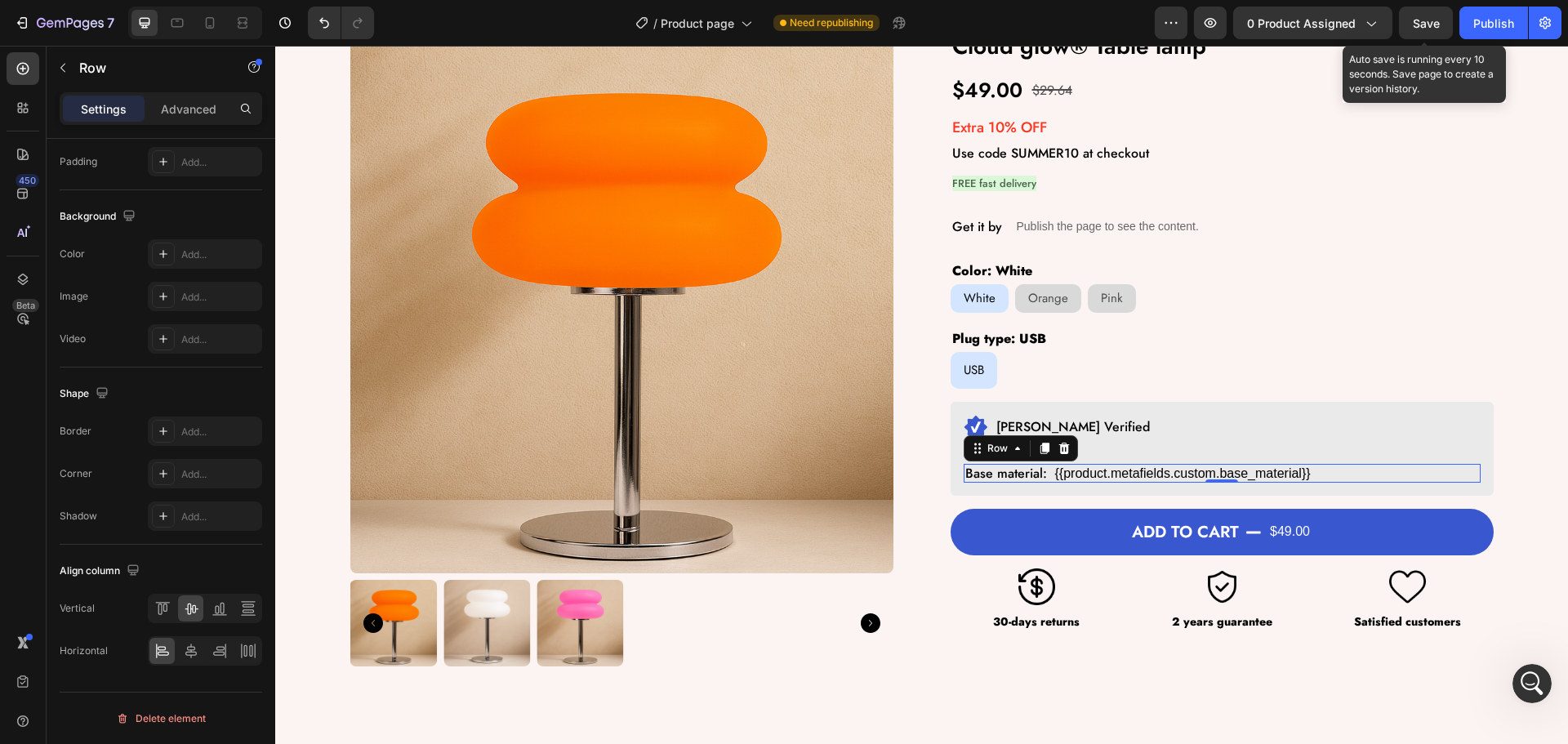
drag, startPoint x: 1422, startPoint y: 15, endPoint x: 1424, endPoint y: 45, distance: 30.1
click at [1424, 19] on div "Save" at bounding box center [1426, 23] width 27 height 18
click at [918, 429] on div "Product Images Cloud glow® Table lamp Product Title $49.00 Product Price Produc…" at bounding box center [922, 349] width 1143 height 637
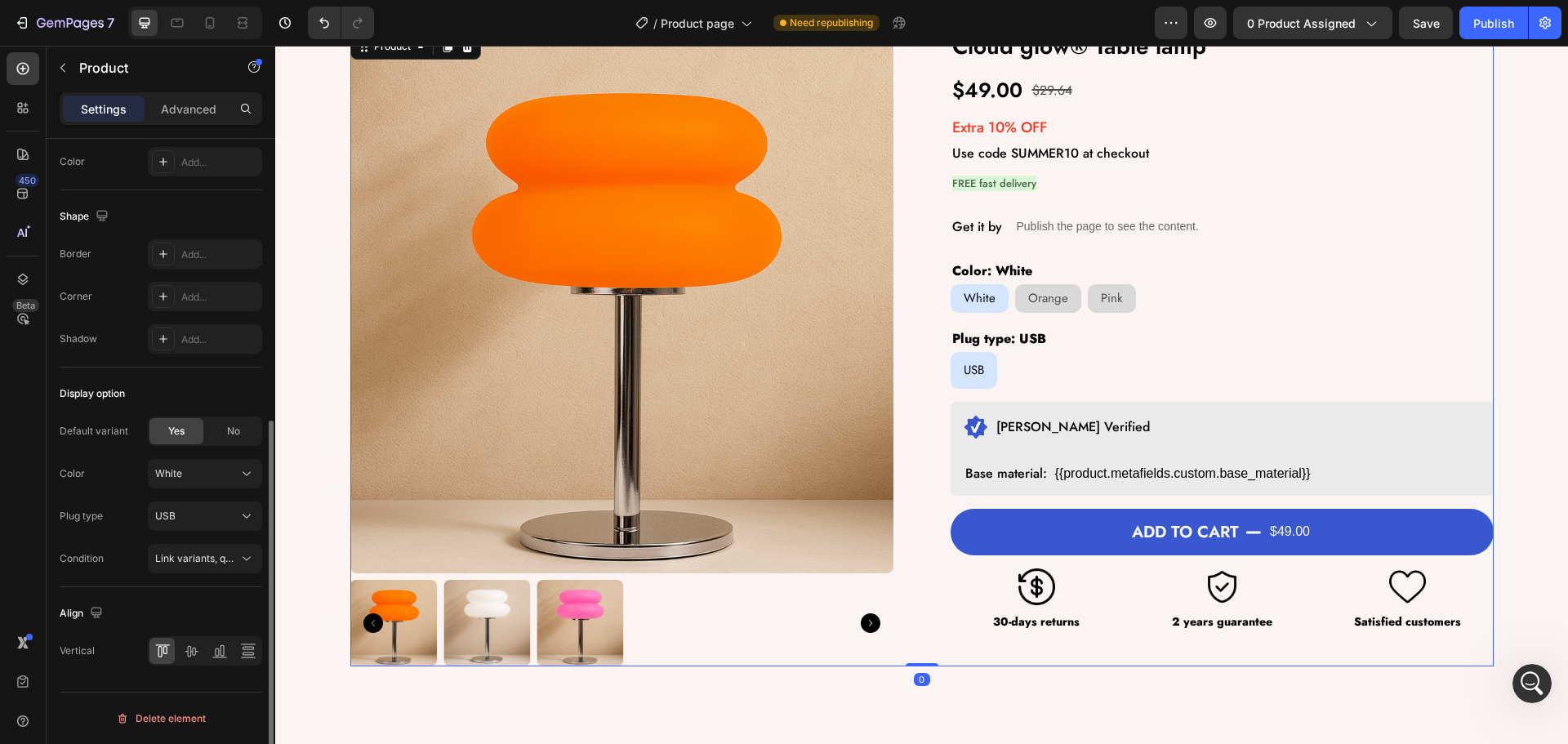
scroll to position [0, 0]
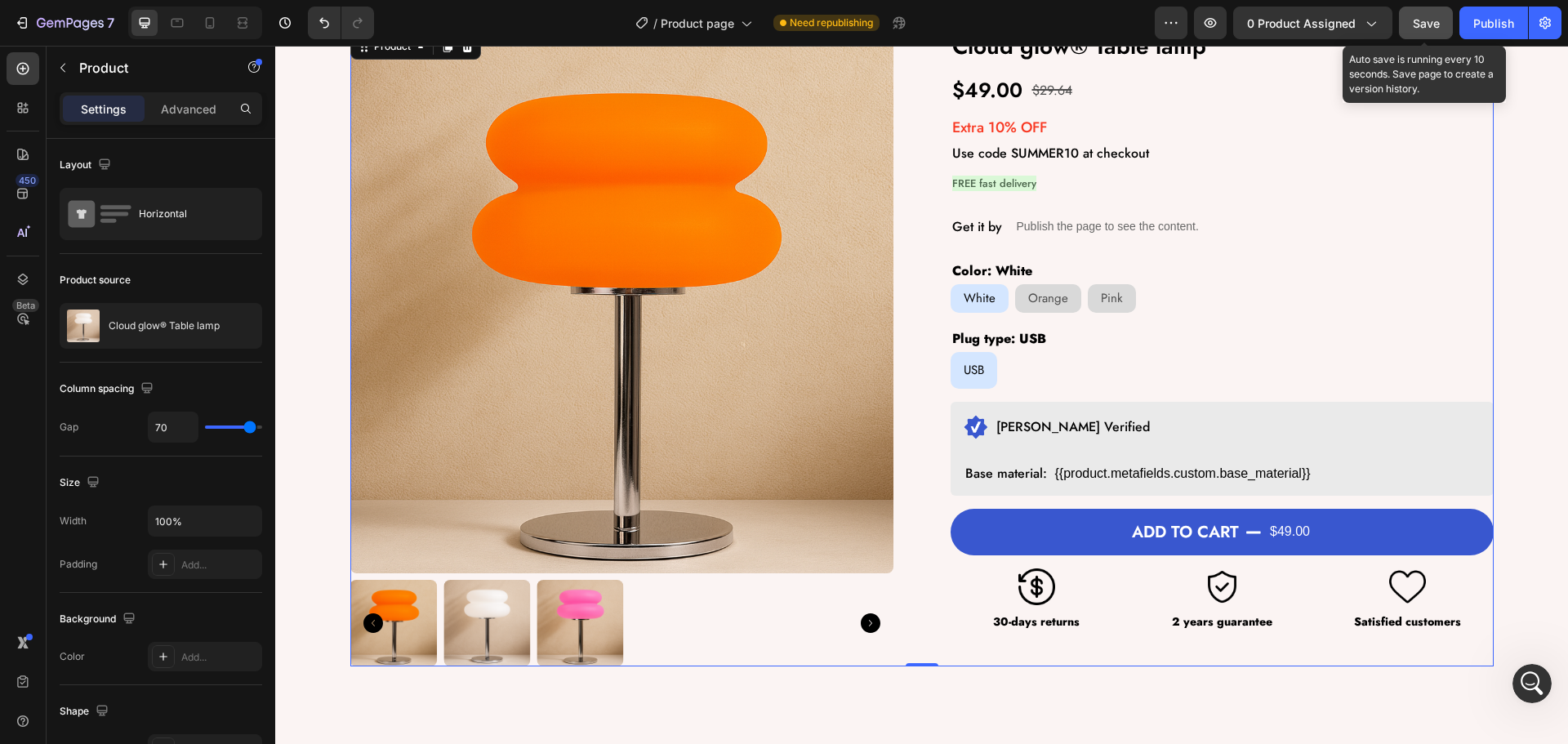
click at [1426, 21] on span "Save" at bounding box center [1426, 23] width 27 height 14
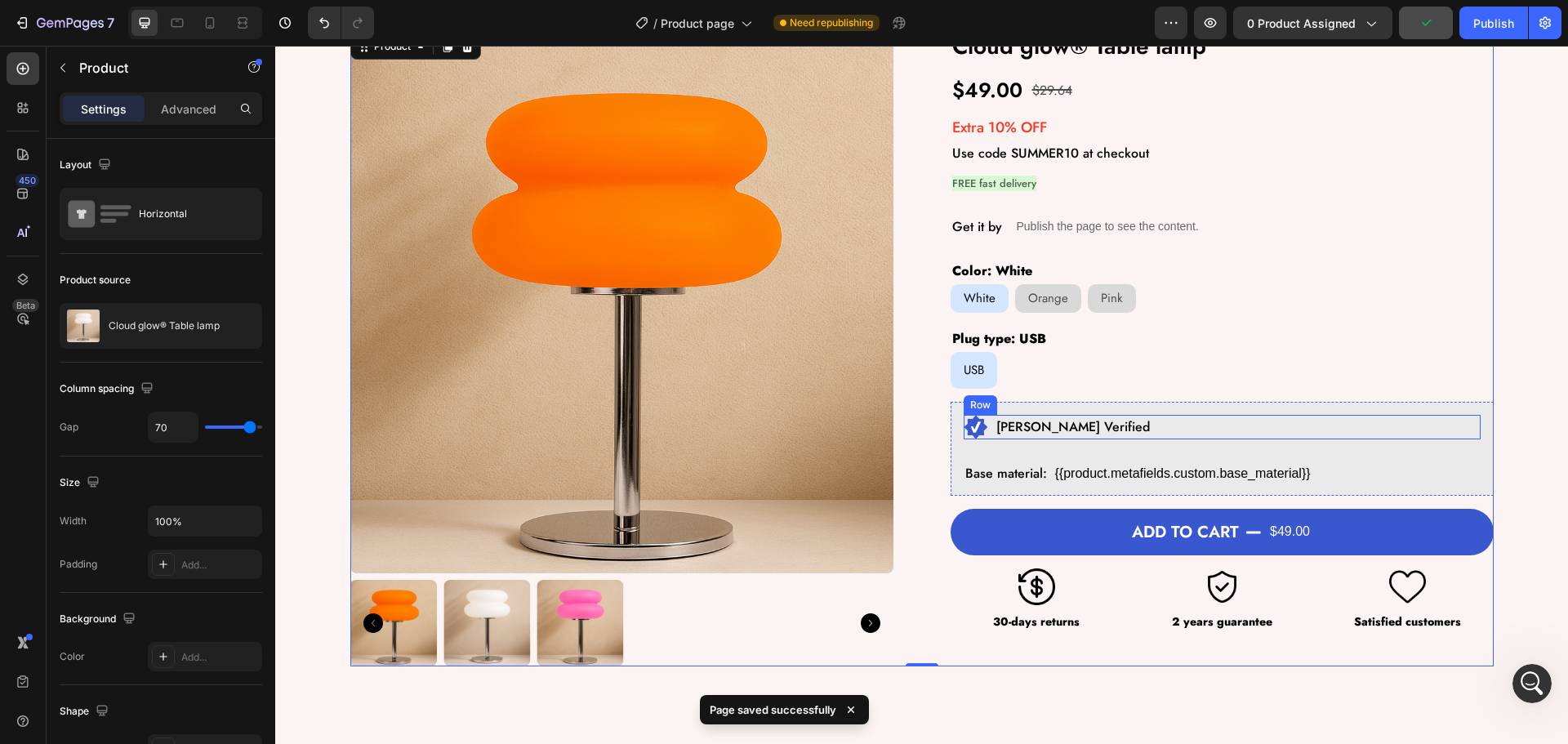
click at [1097, 427] on div "Image Sophie Verified Text Block Row" at bounding box center [1222, 428] width 517 height 24
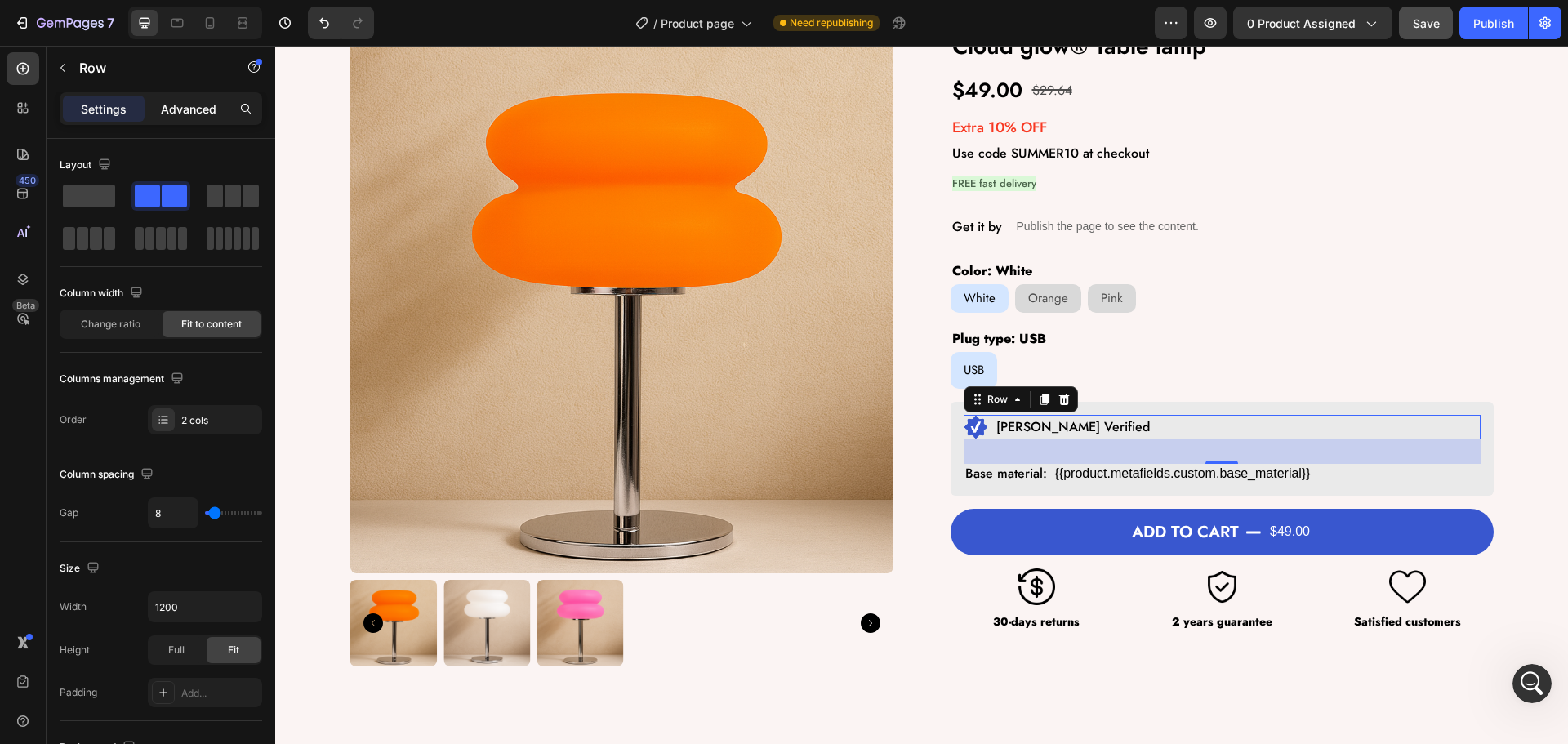
click at [178, 119] on div "Advanced" at bounding box center [189, 108] width 81 height 26
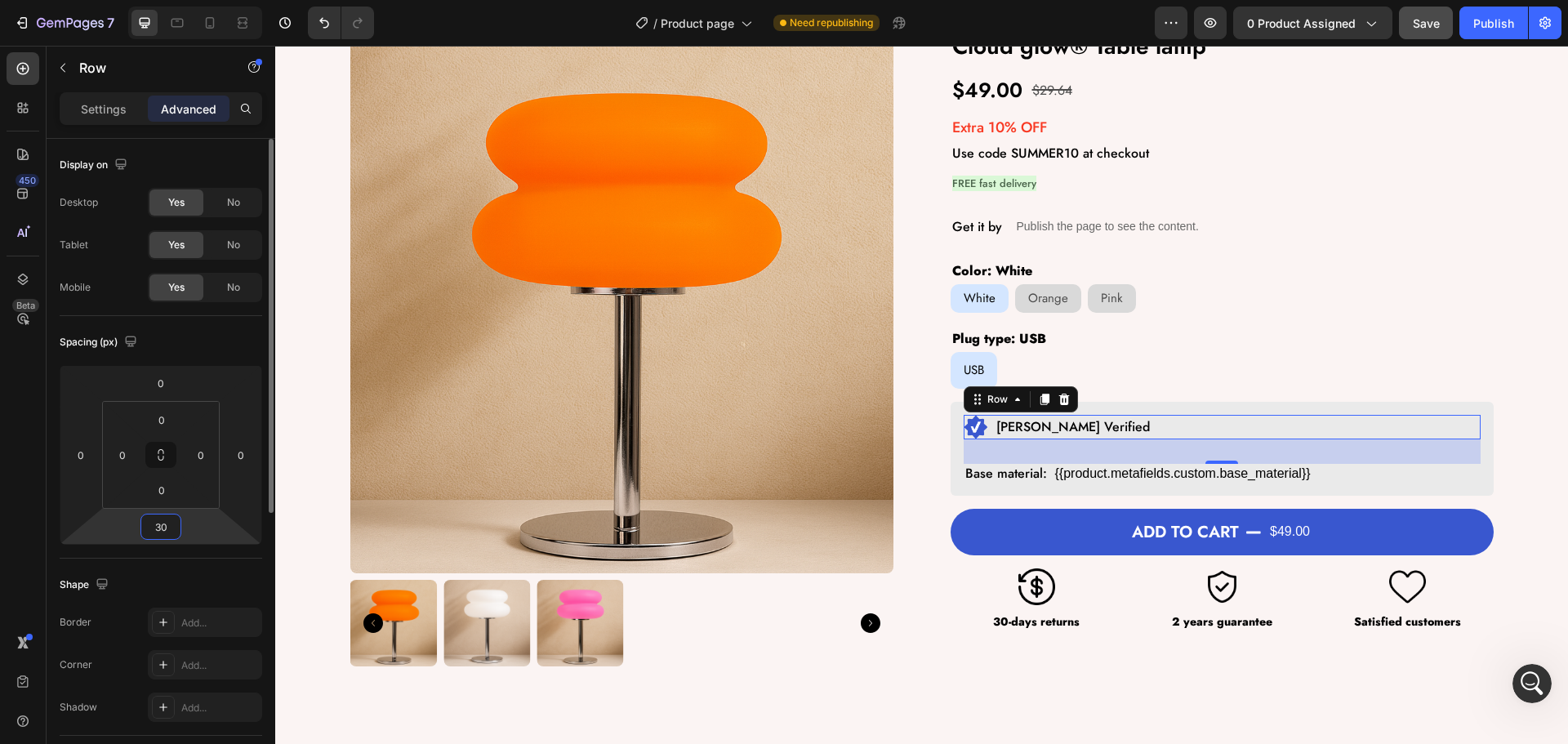
click at [171, 522] on input "30" at bounding box center [160, 527] width 32 height 24
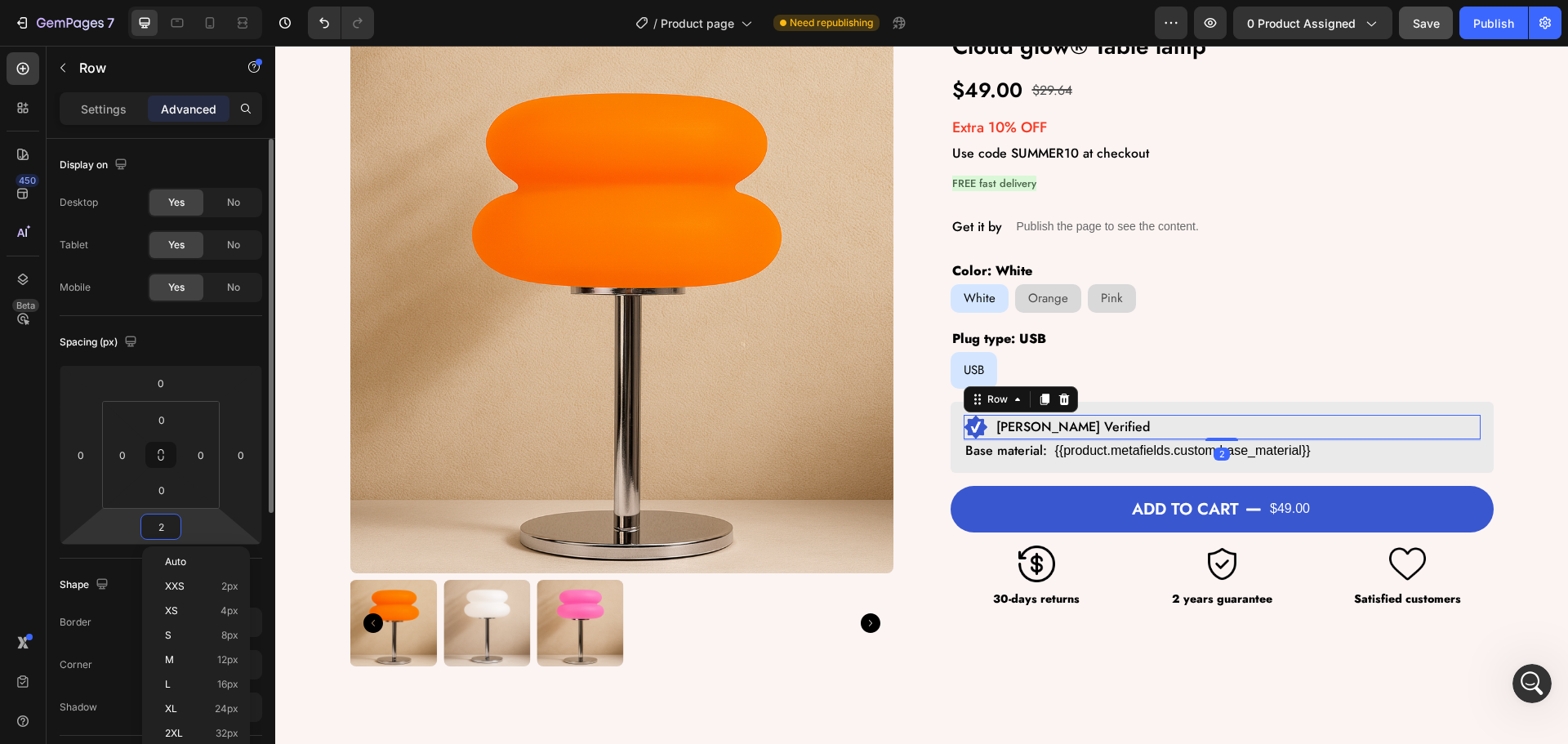
type input "25"
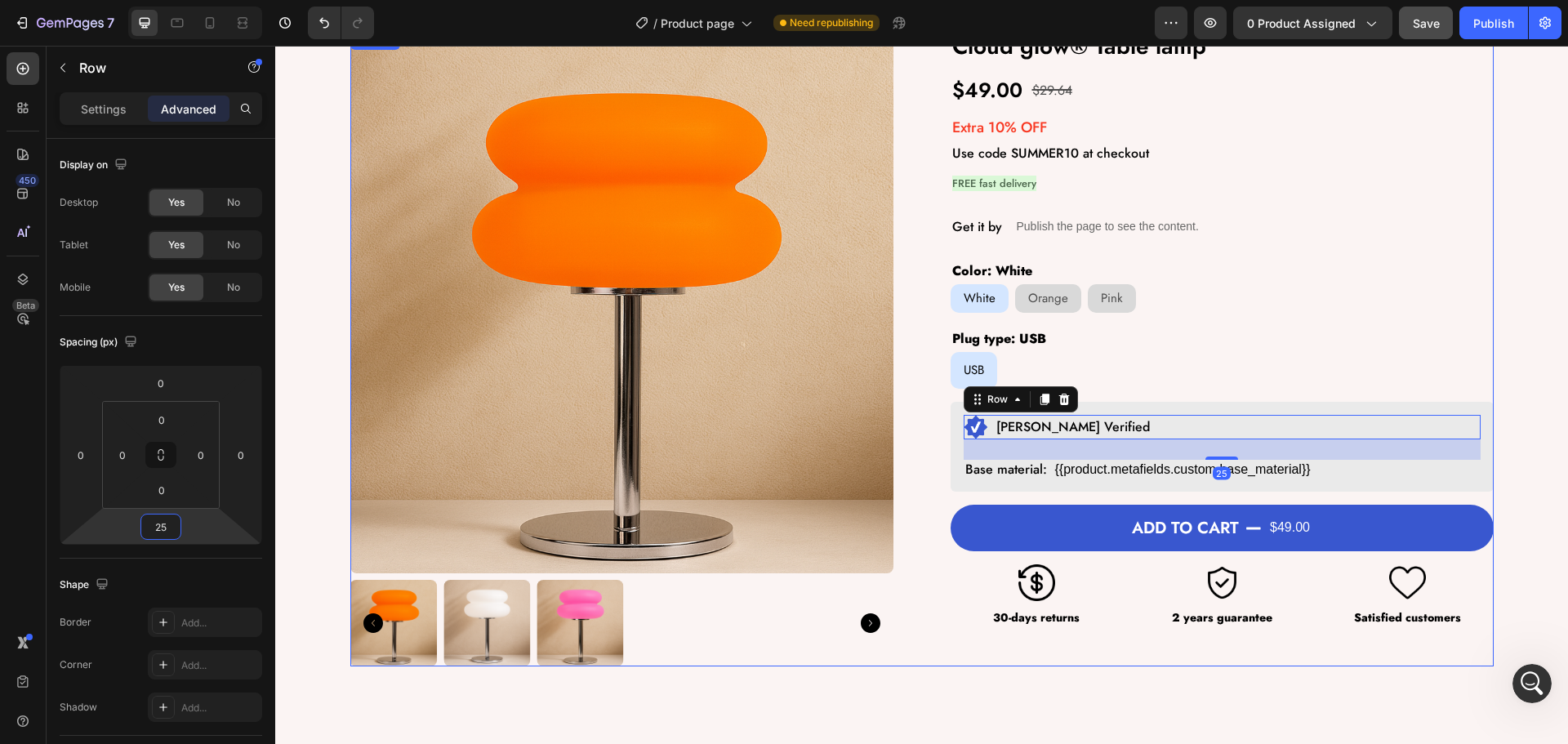
click at [904, 492] on div "Product Images Cloud glow® Table lamp Product Title $49.00 Product Price Produc…" at bounding box center [922, 349] width 1143 height 637
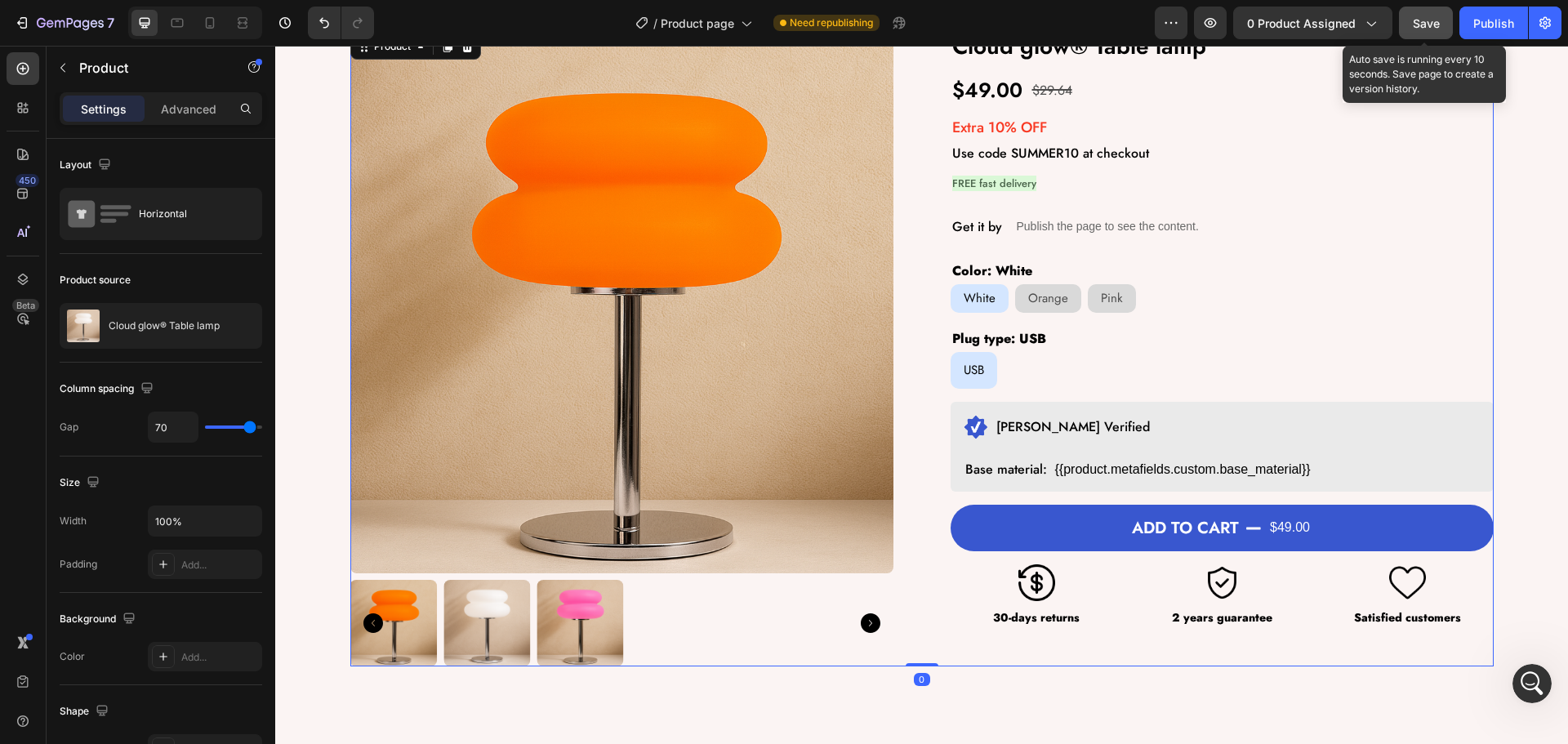
click at [1421, 19] on span "Save" at bounding box center [1426, 23] width 27 height 14
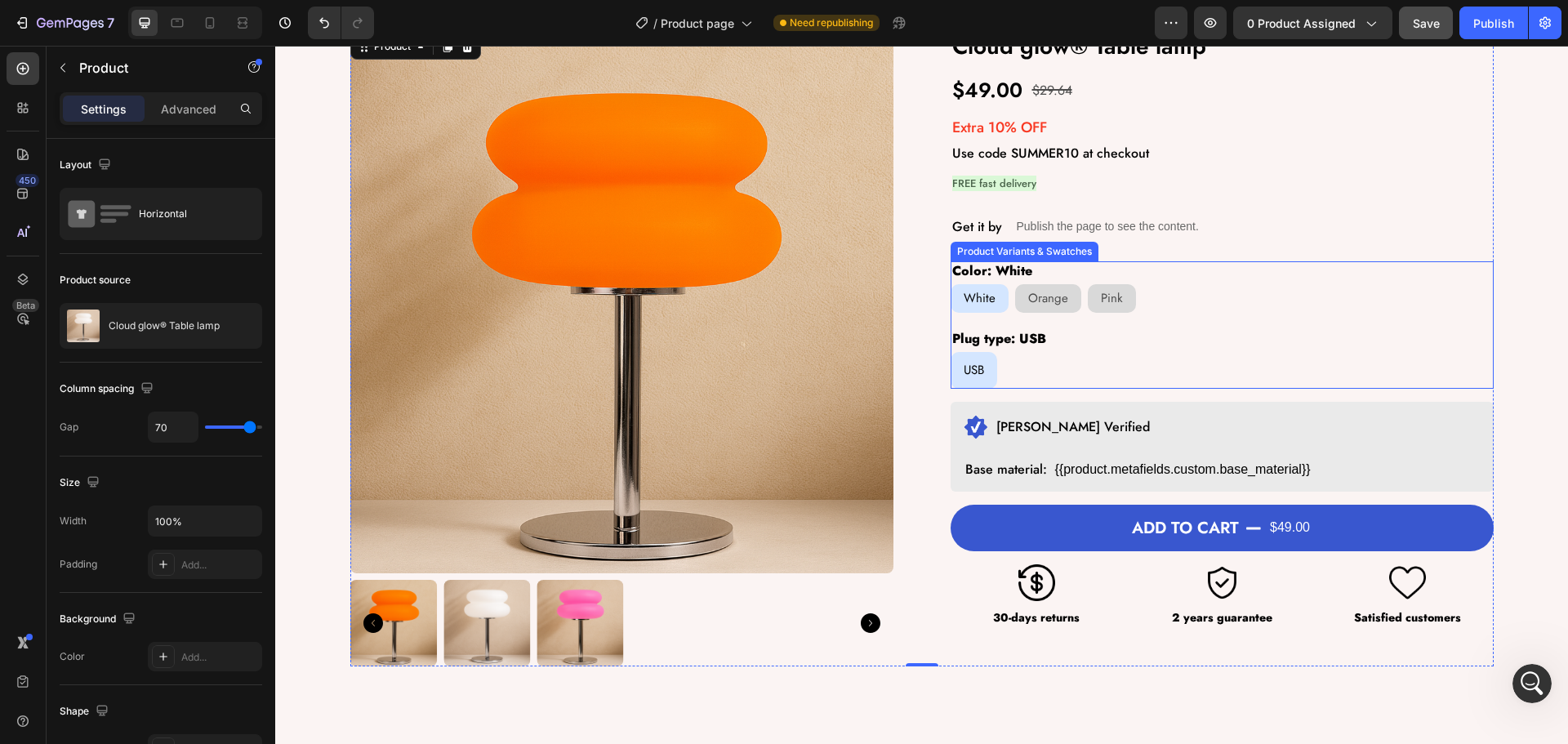
scroll to position [245, 0]
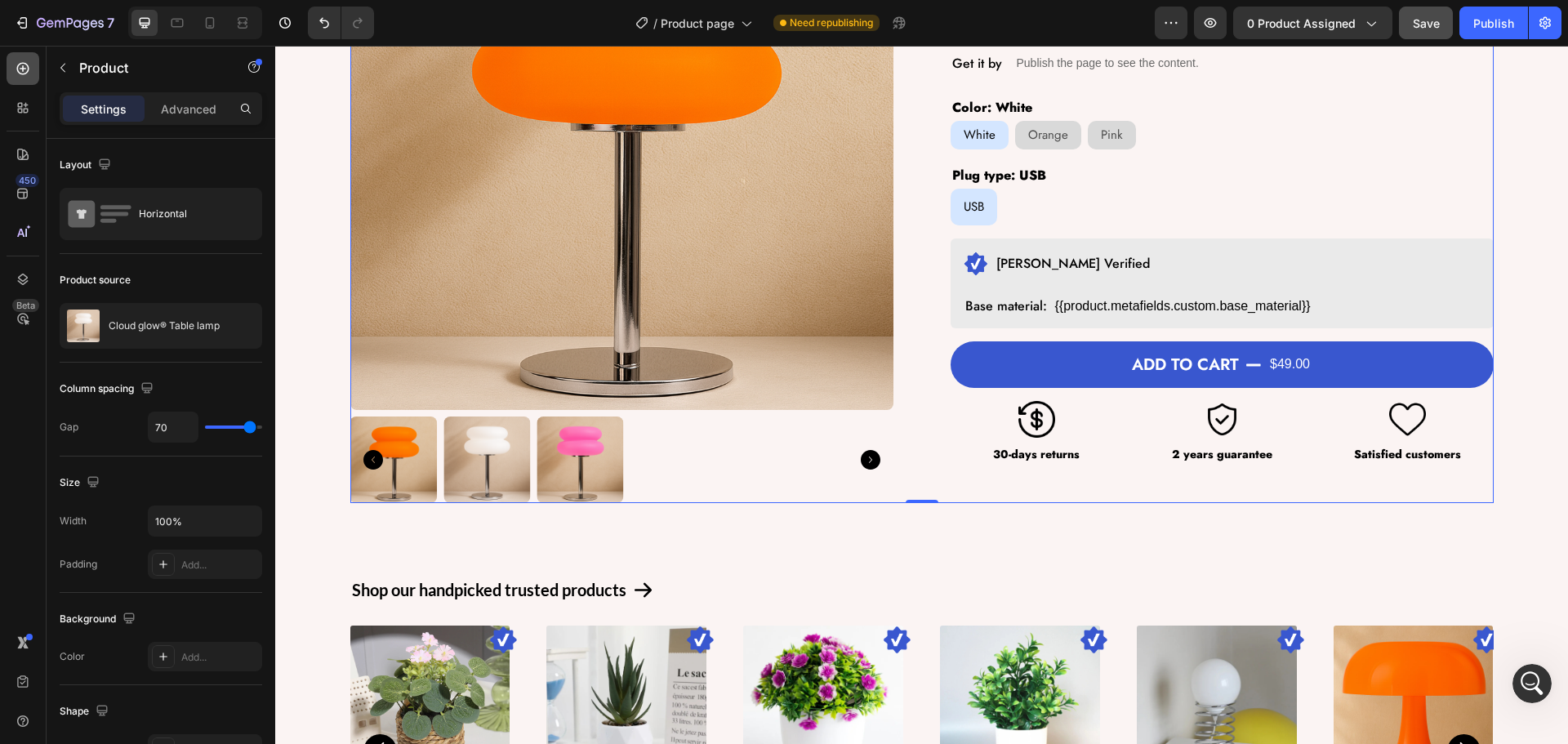
click at [20, 65] on icon at bounding box center [23, 68] width 17 height 17
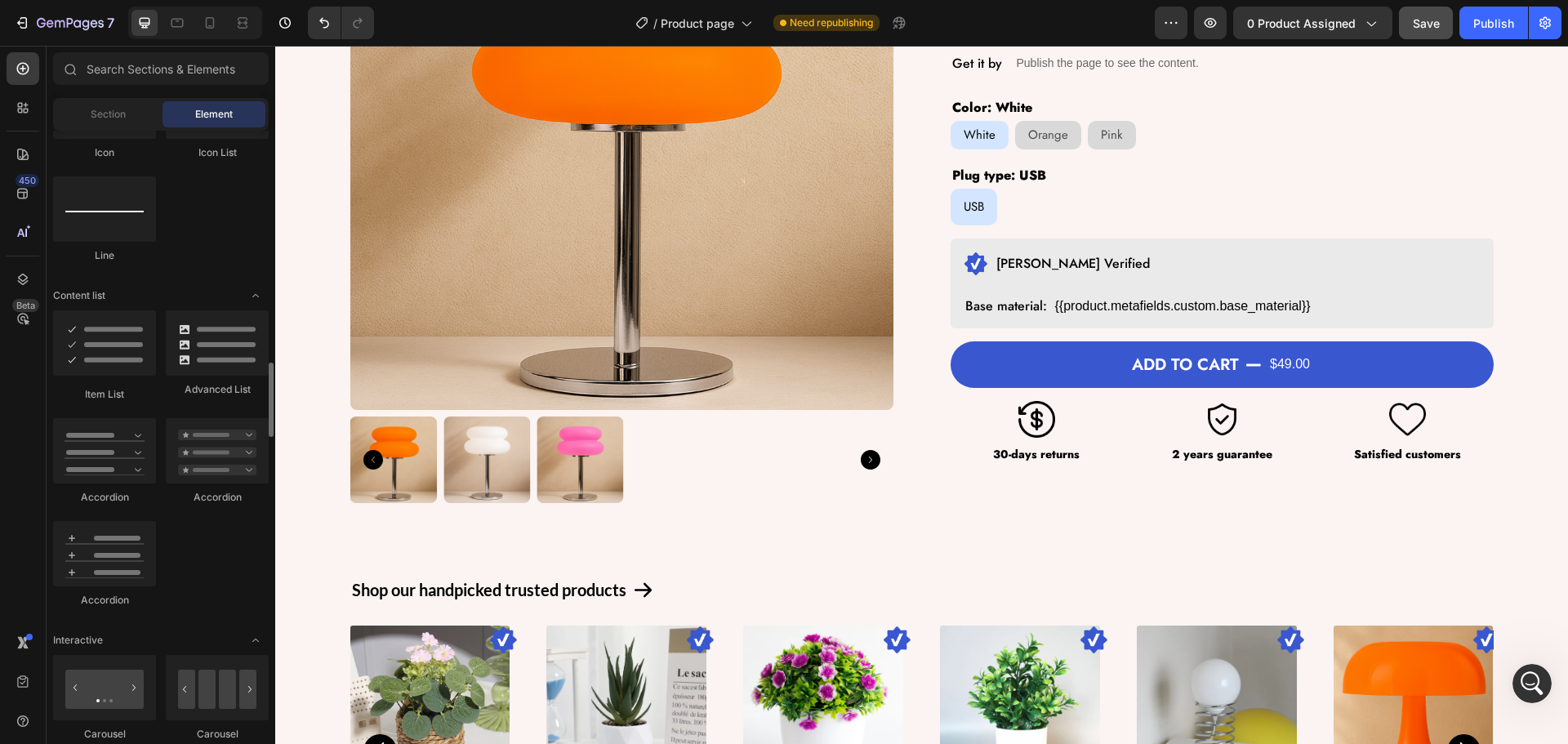
scroll to position [1225, 0]
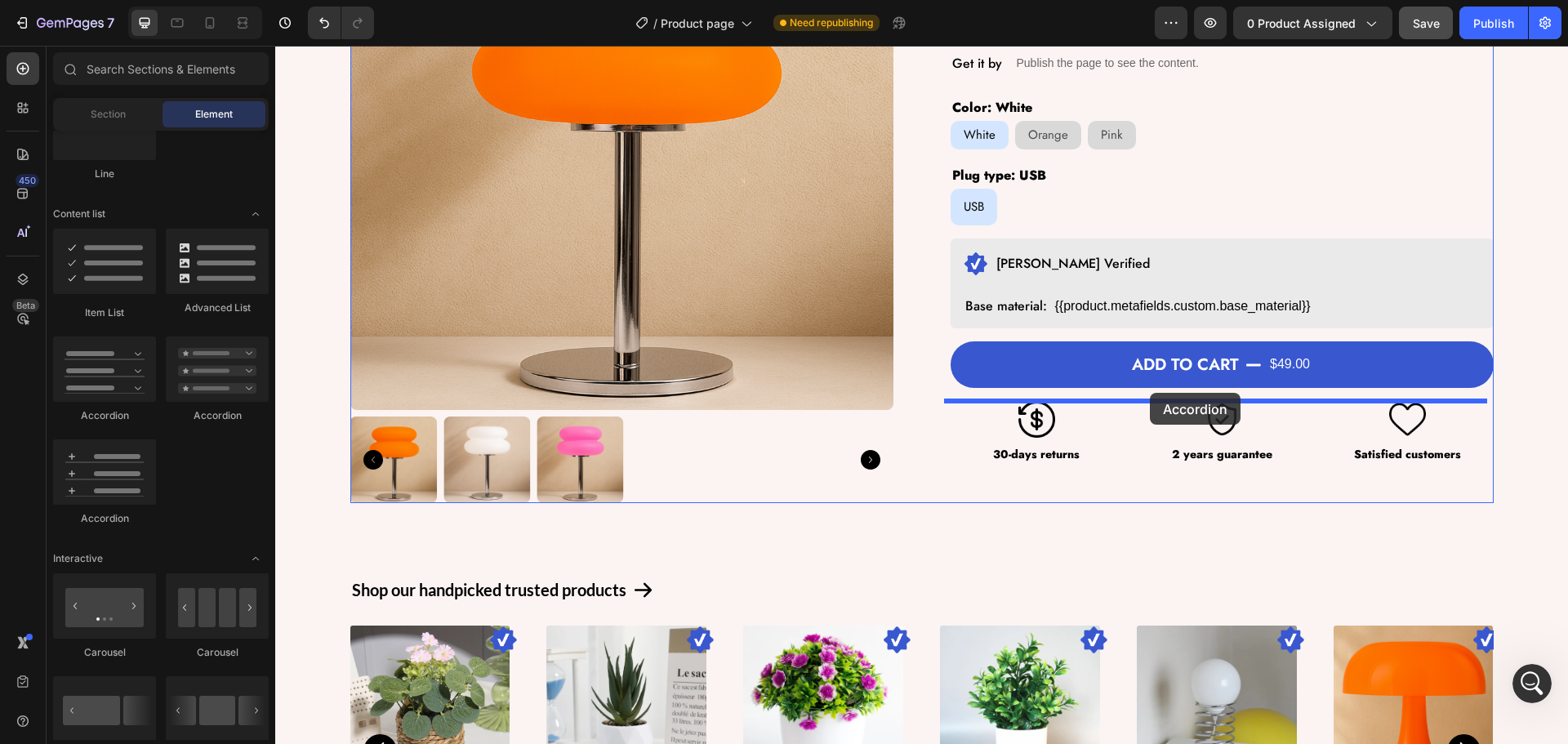
drag, startPoint x: 380, startPoint y: 415, endPoint x: 1150, endPoint y: 393, distance: 770.3
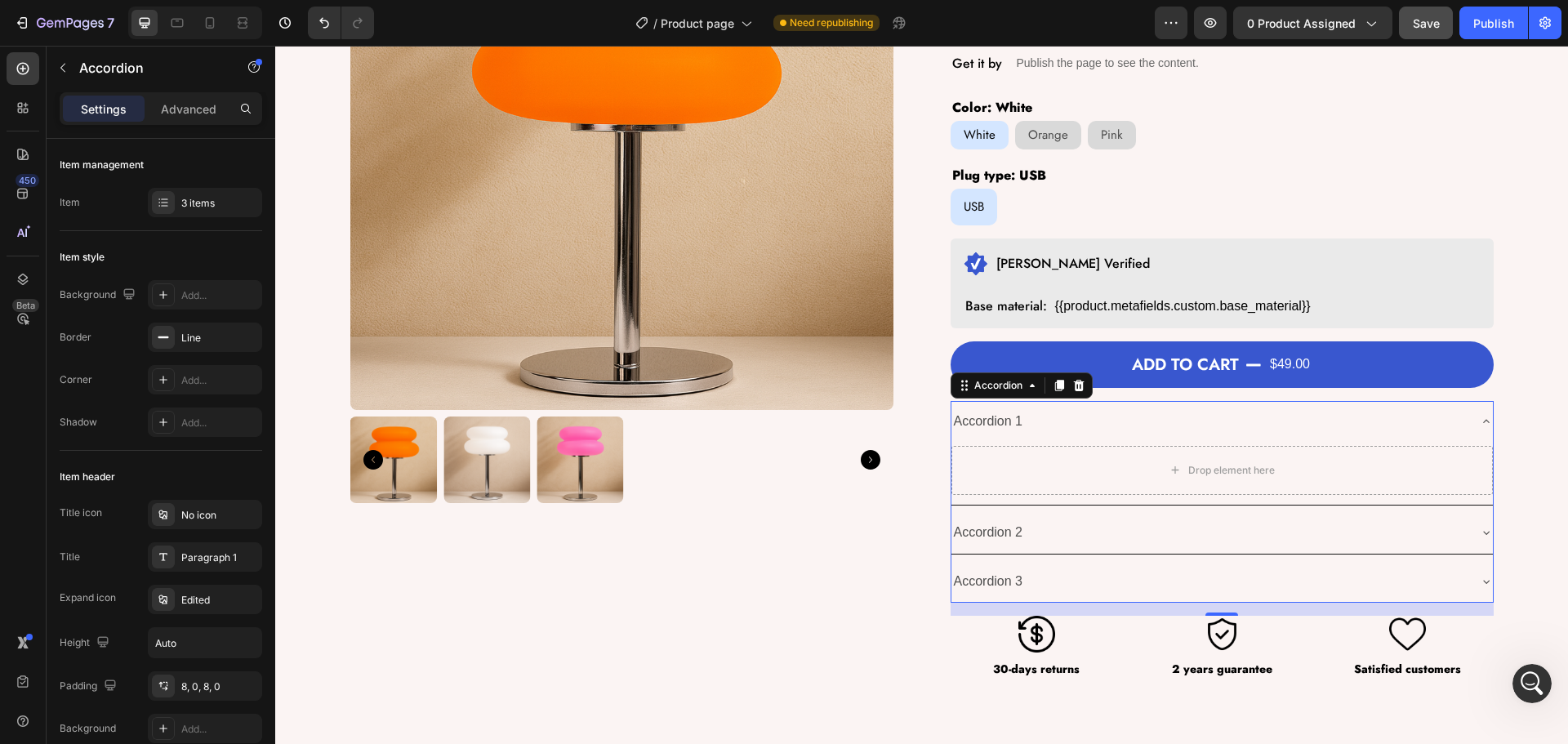
click at [1054, 427] on div "Accordion 1" at bounding box center [1209, 422] width 515 height 29
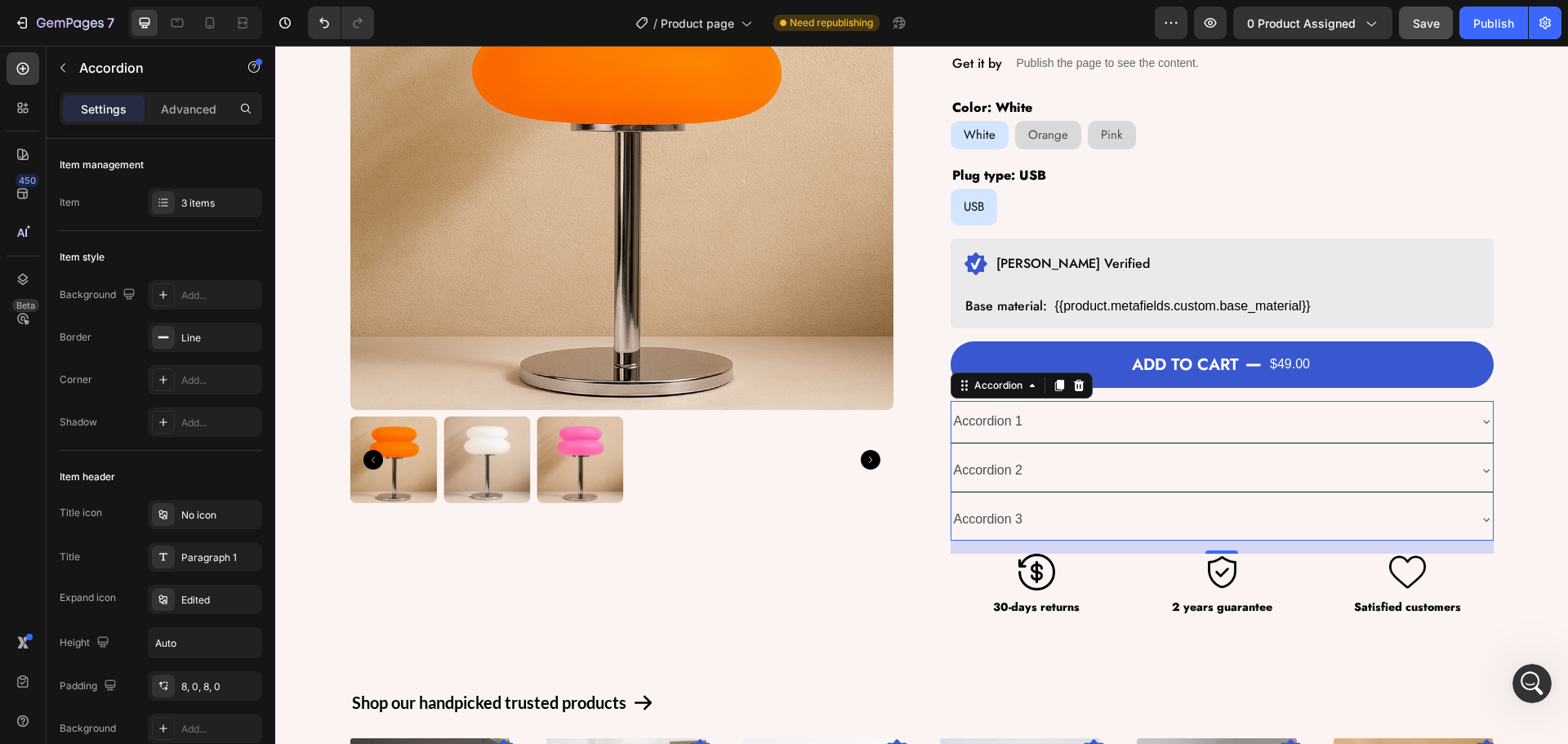
click at [1042, 422] on div "Accordion 1" at bounding box center [1209, 422] width 515 height 29
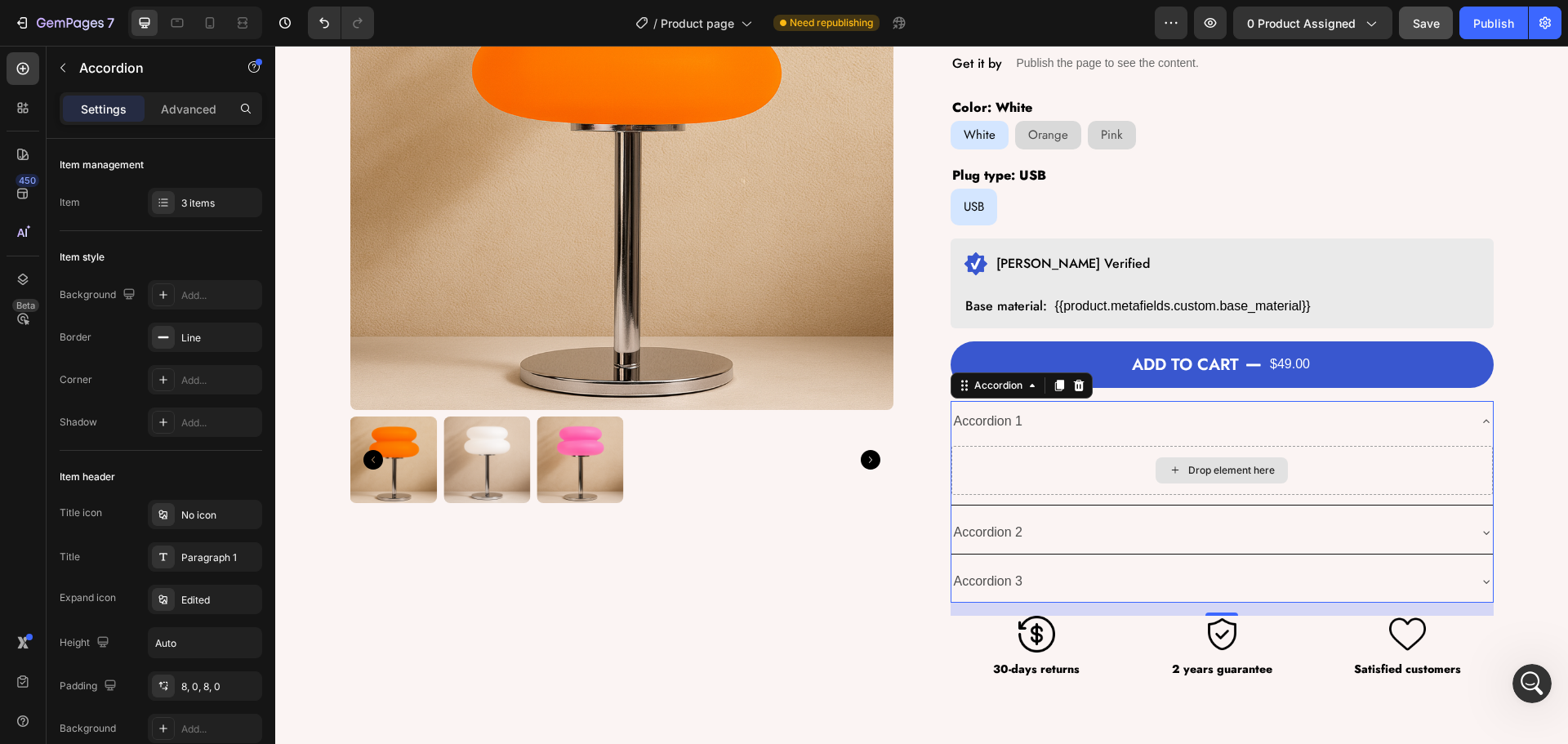
click at [1071, 453] on div "Drop element here" at bounding box center [1222, 470] width 541 height 49
click at [979, 428] on div "Accordion 1" at bounding box center [989, 422] width 74 height 29
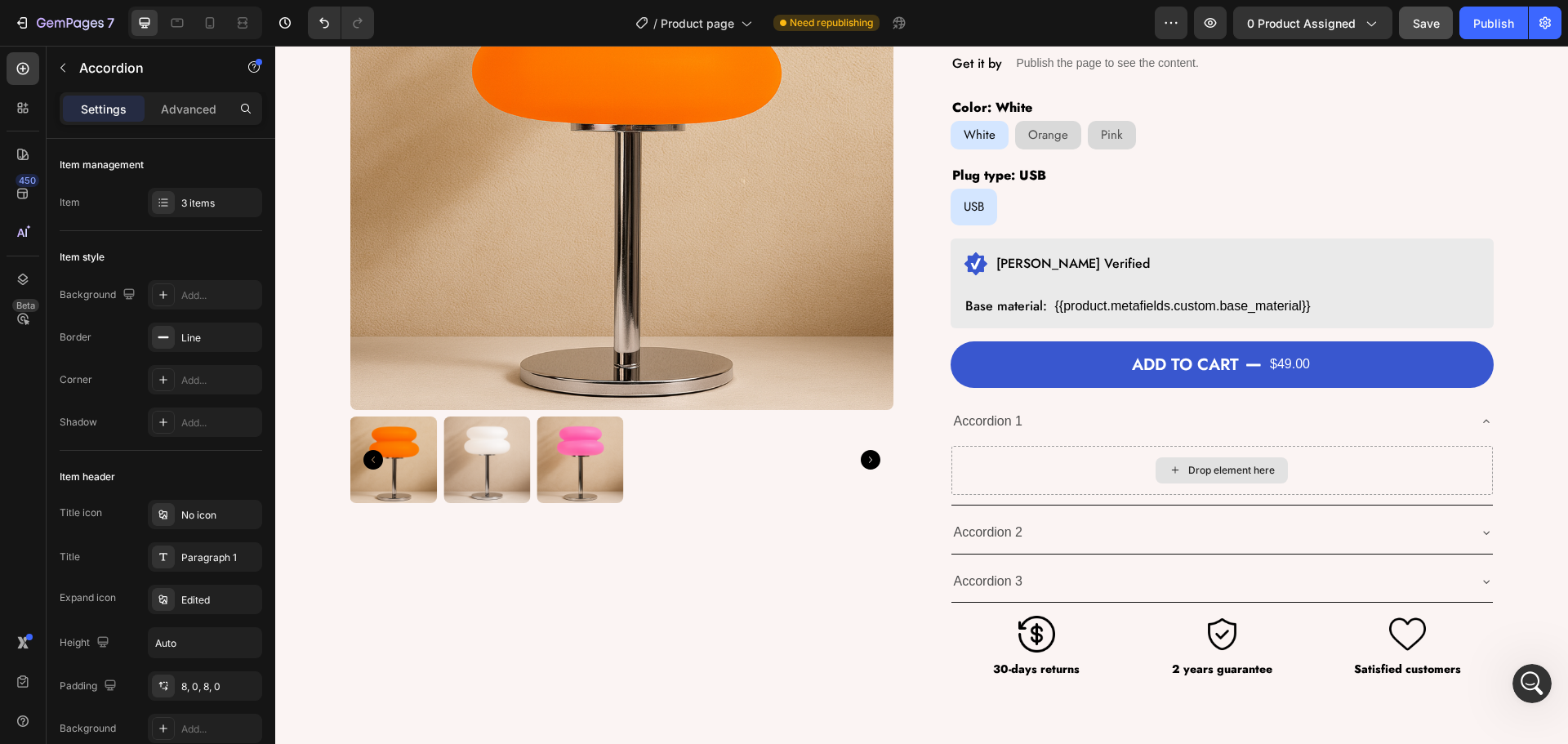
click at [1036, 472] on div "Drop element here" at bounding box center [1222, 470] width 541 height 49
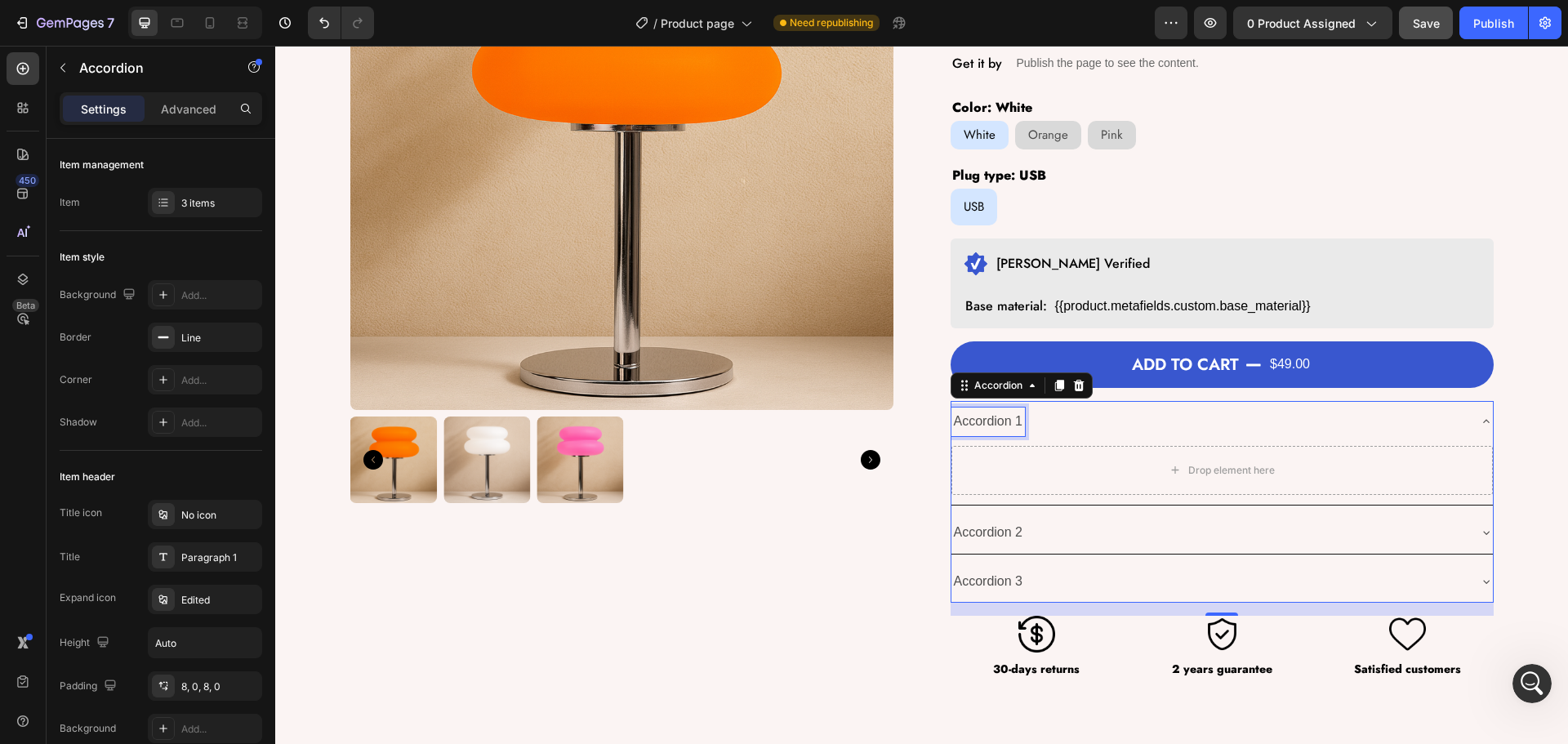
click at [1001, 416] on p "Accordion 1" at bounding box center [988, 422] width 69 height 24
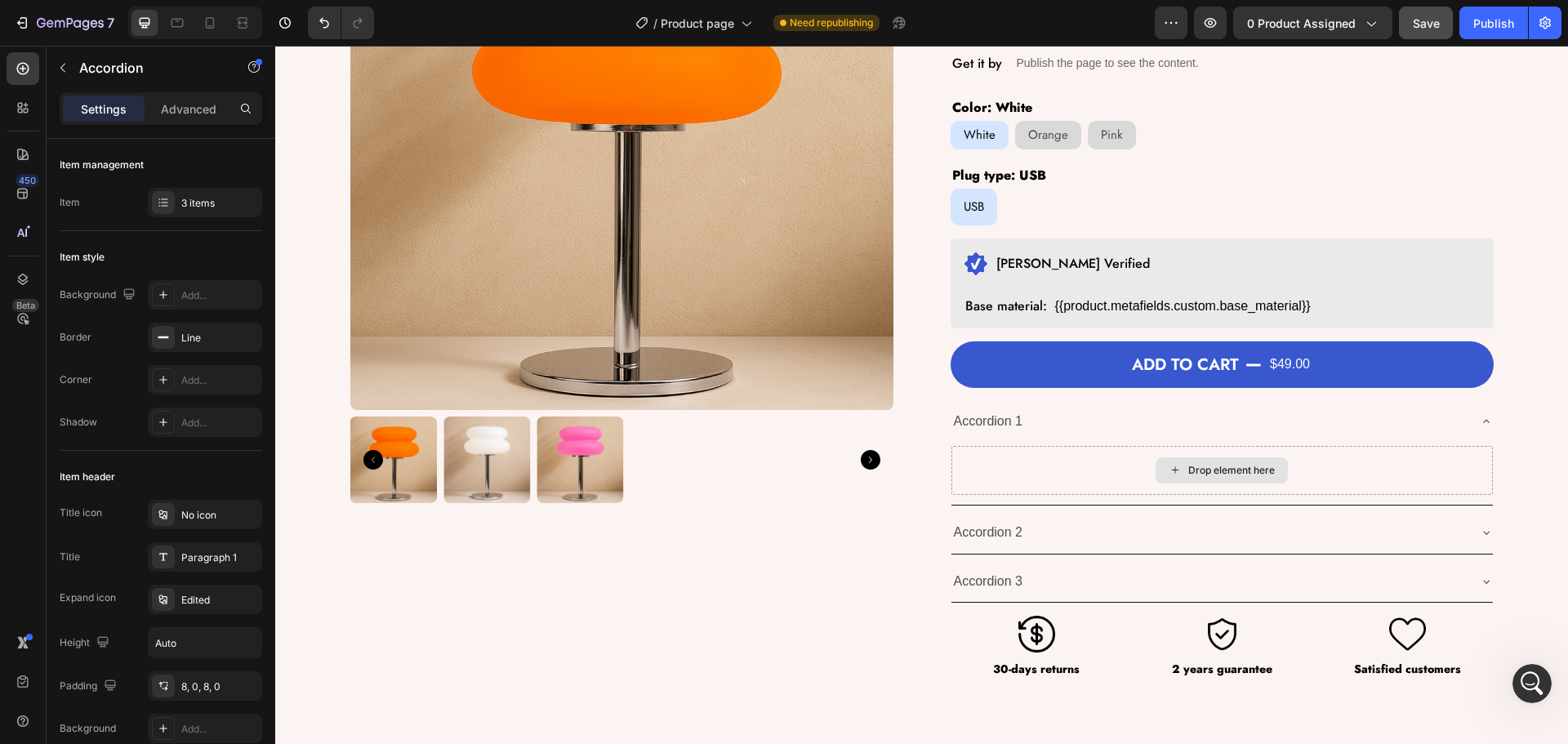
drag, startPoint x: 1065, startPoint y: 477, endPoint x: 593, endPoint y: 394, distance: 479.2
click at [1066, 477] on div "Drop element here" at bounding box center [1222, 470] width 541 height 49
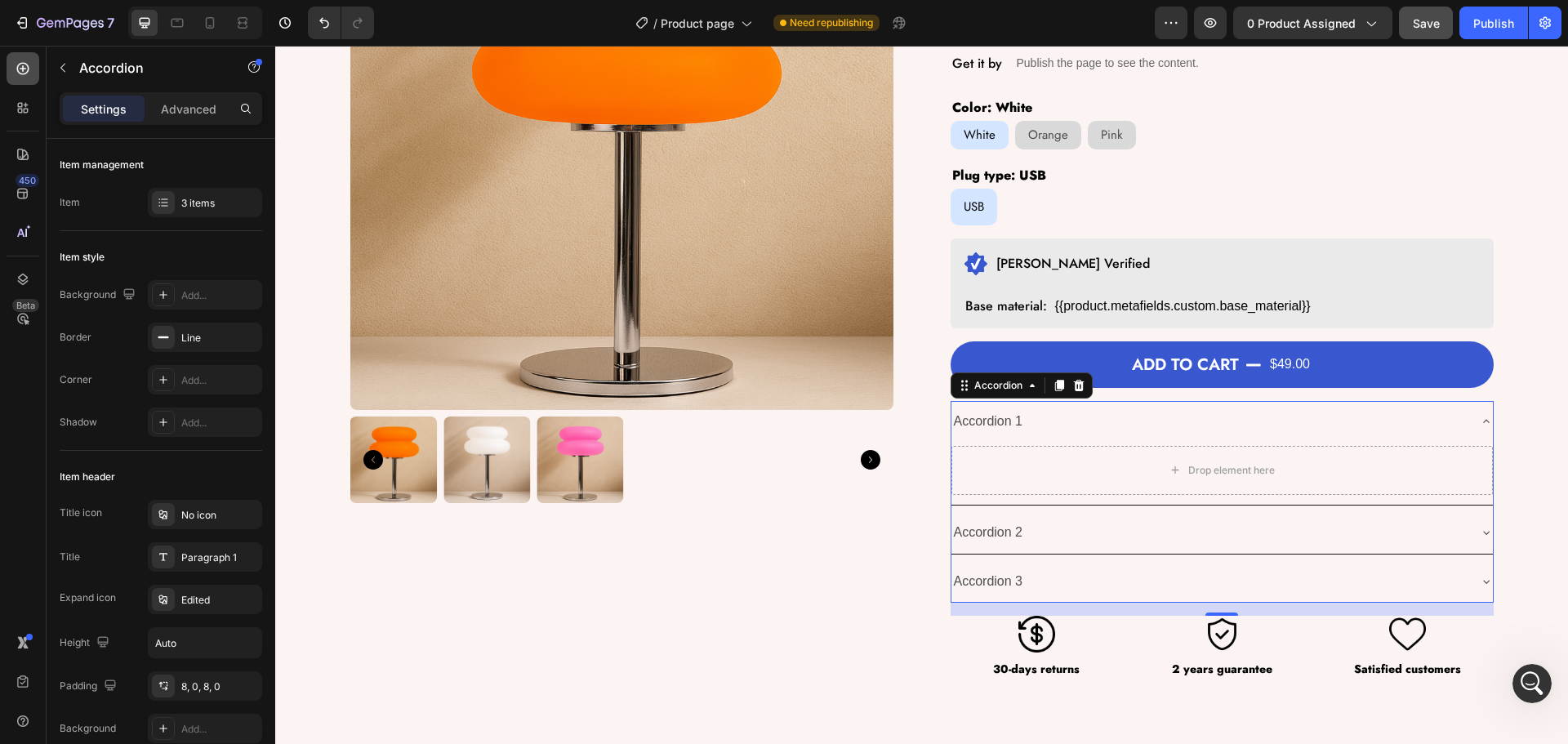
click at [31, 81] on div at bounding box center [22, 68] width 32 height 32
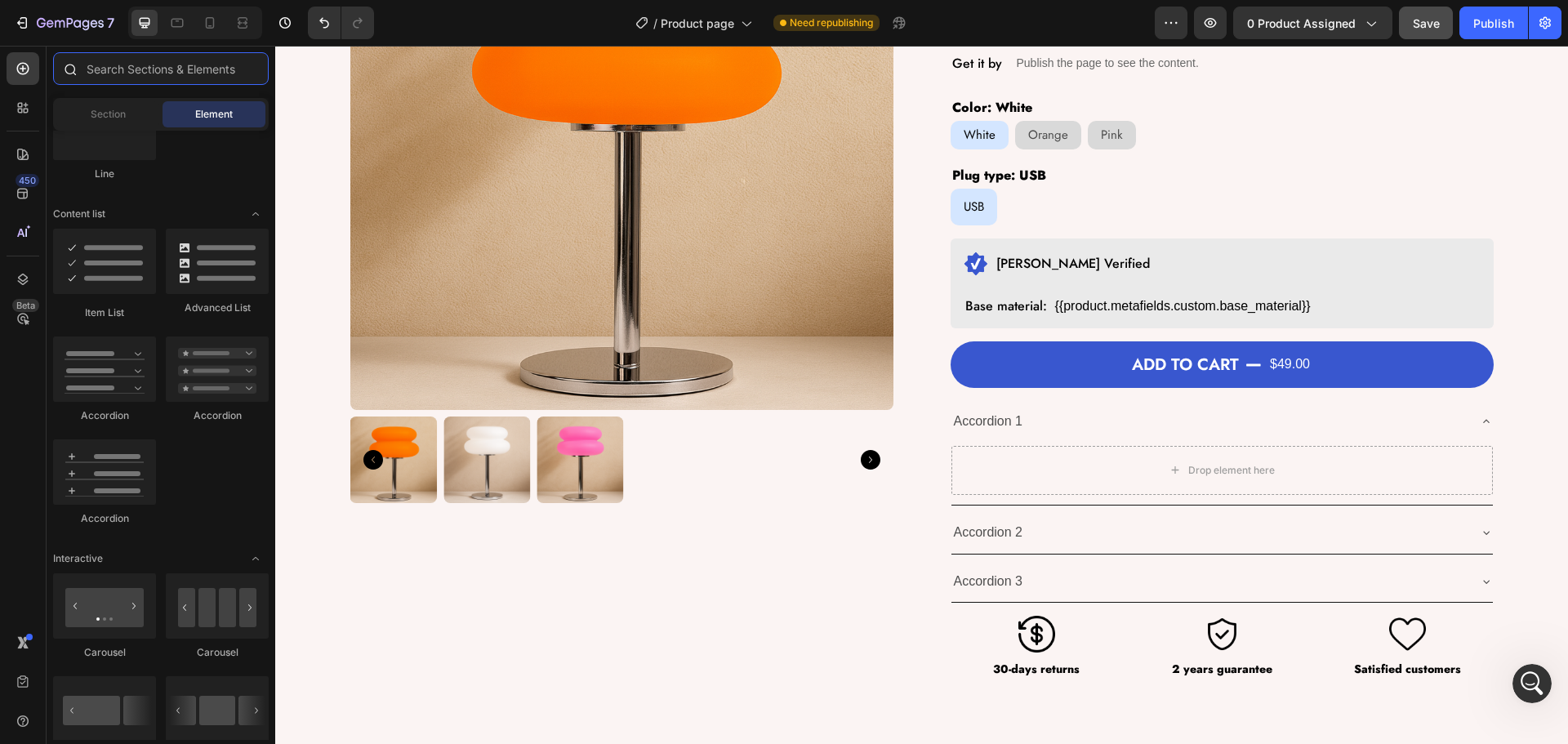
click at [112, 69] on input "text" at bounding box center [160, 68] width 216 height 32
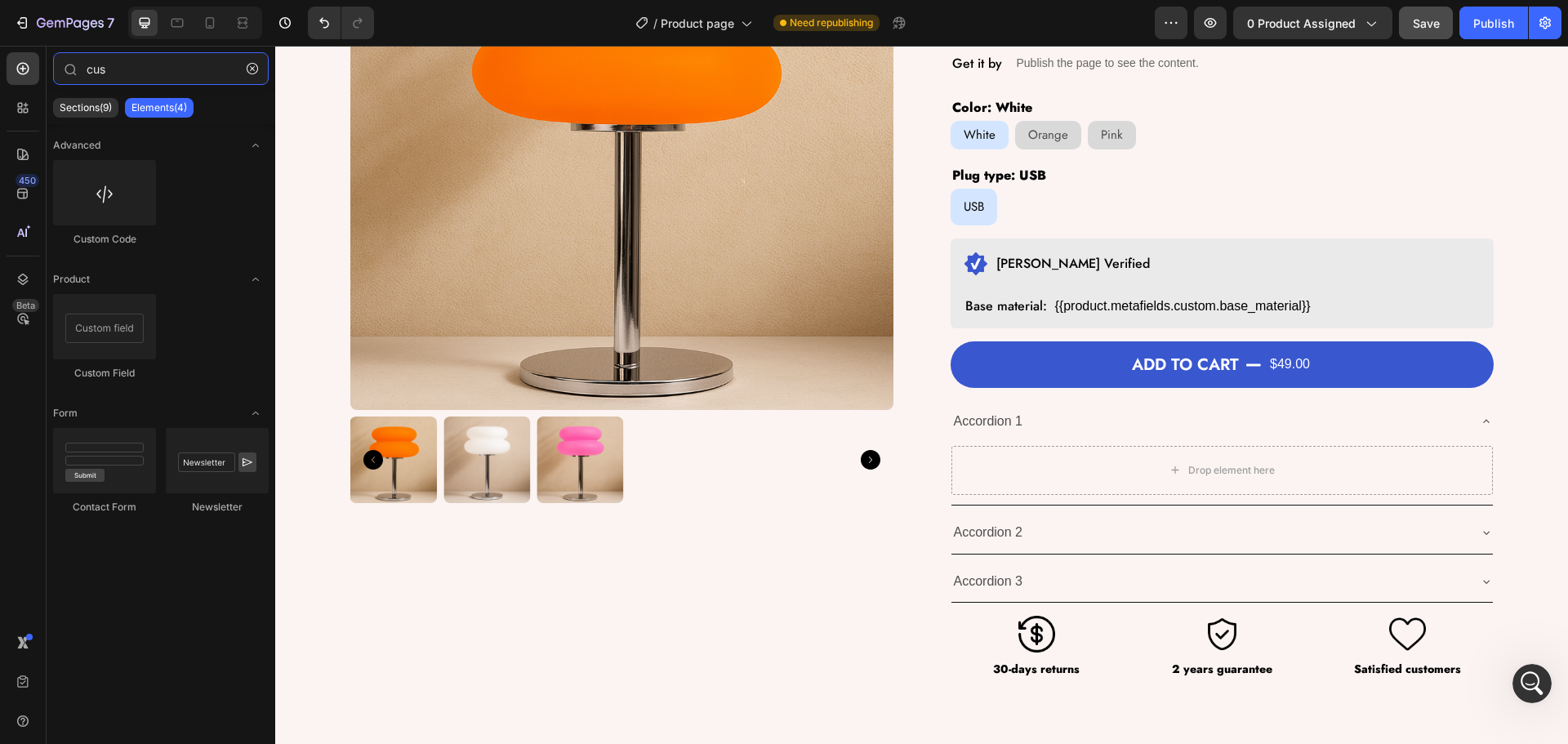
type input "cus"
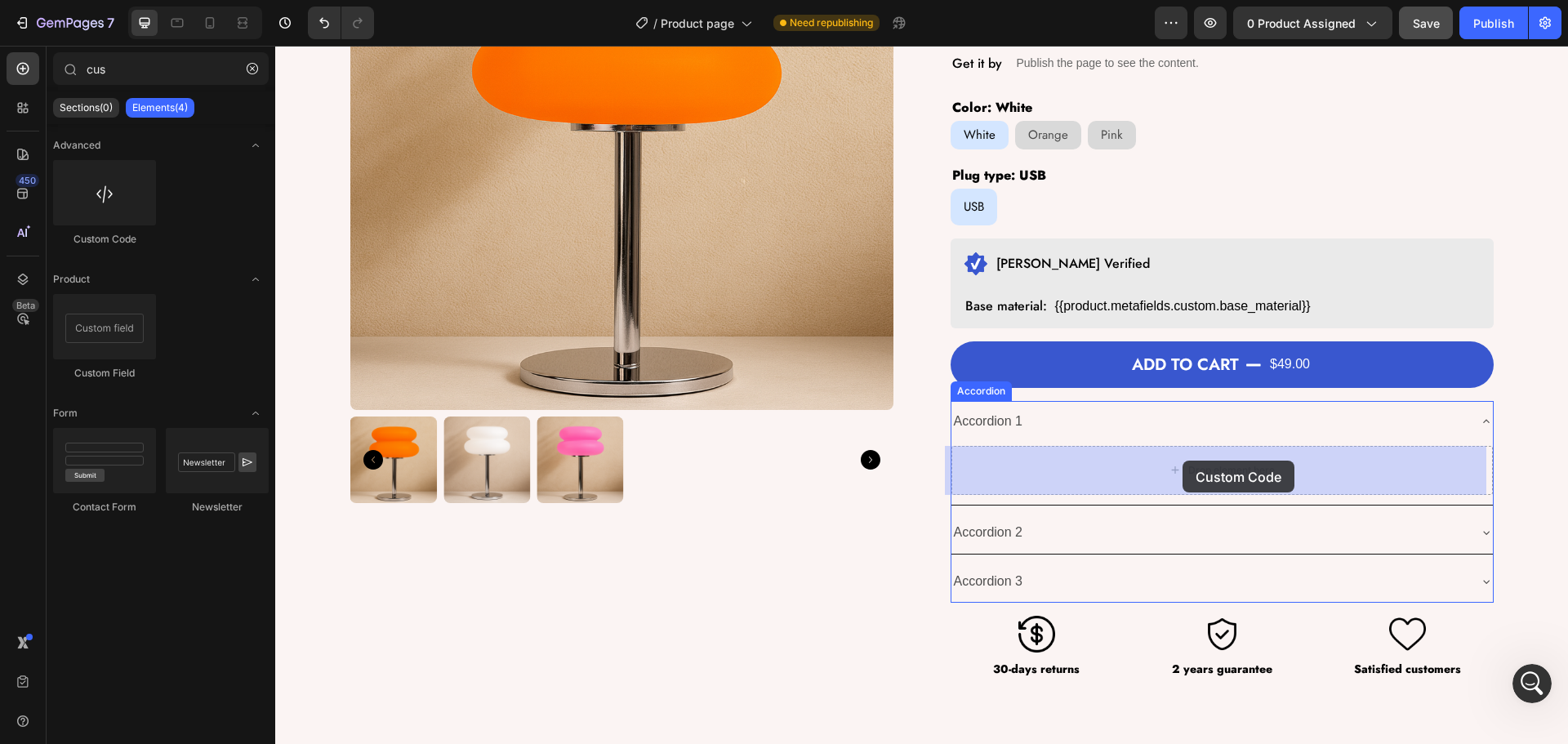
drag, startPoint x: 549, startPoint y: 296, endPoint x: 1173, endPoint y: 461, distance: 645.4
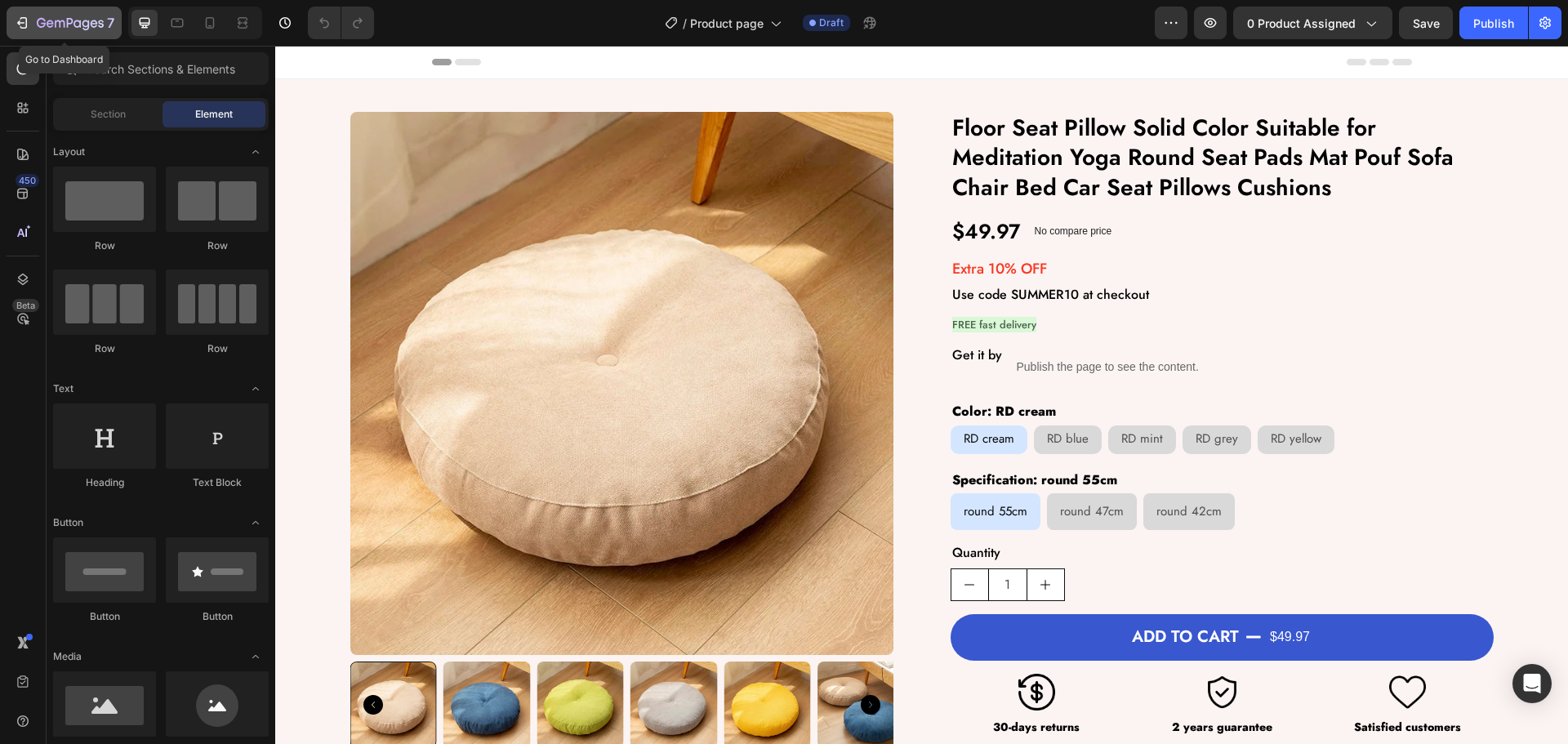
click at [26, 24] on icon "button" at bounding box center [24, 23] width 7 height 11
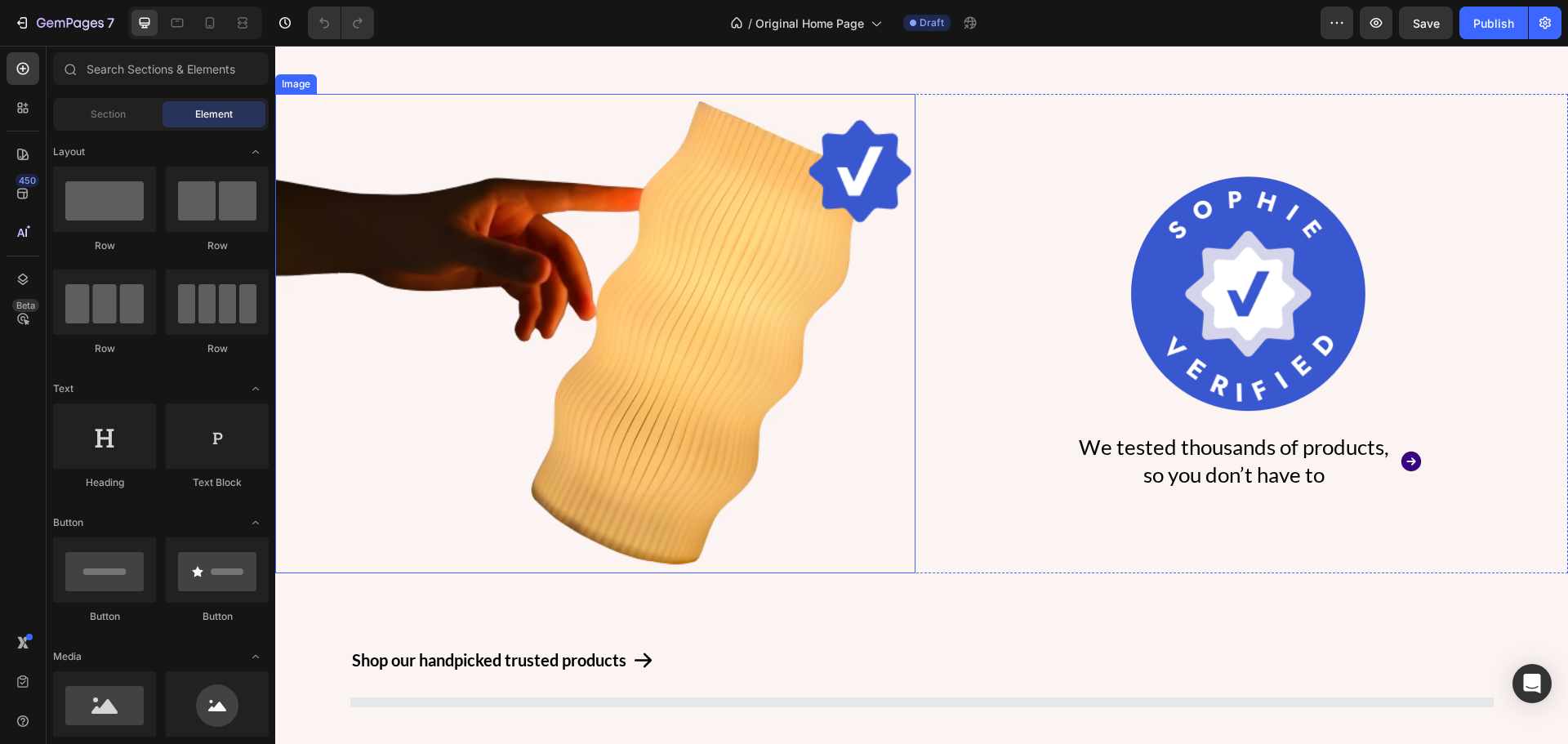
scroll to position [980, 0]
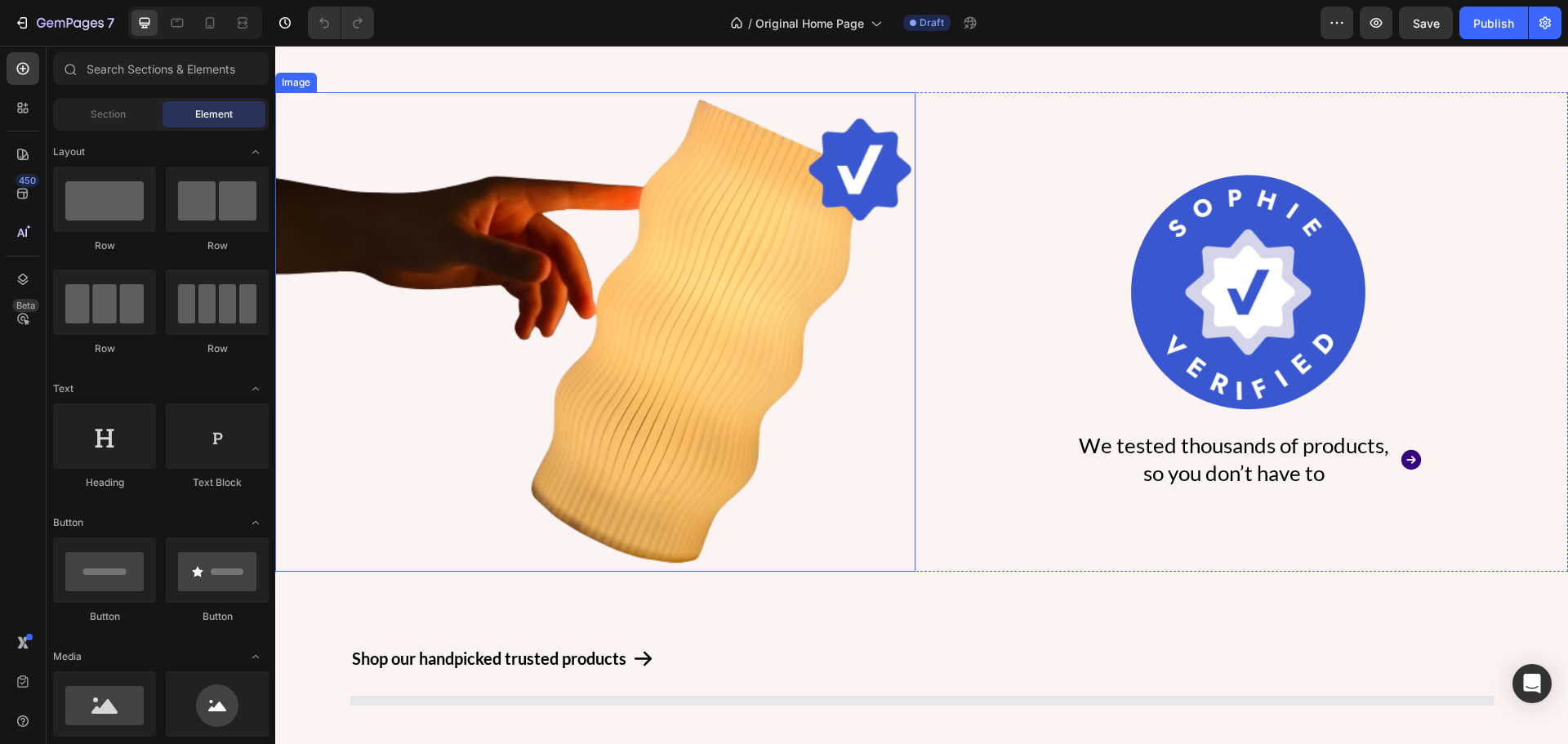
click at [720, 401] on img at bounding box center [596, 332] width 640 height 479
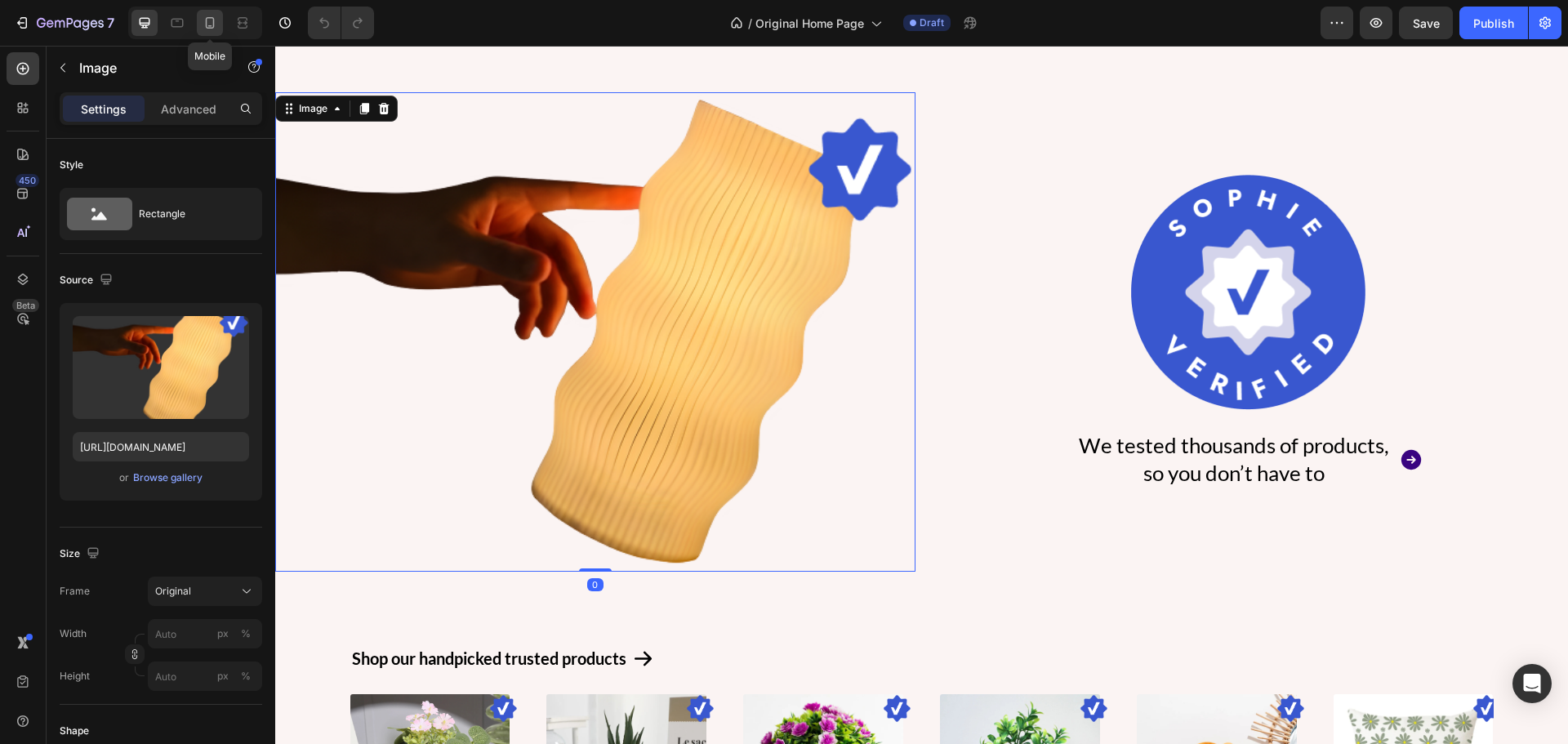
click at [211, 30] on icon at bounding box center [210, 23] width 17 height 17
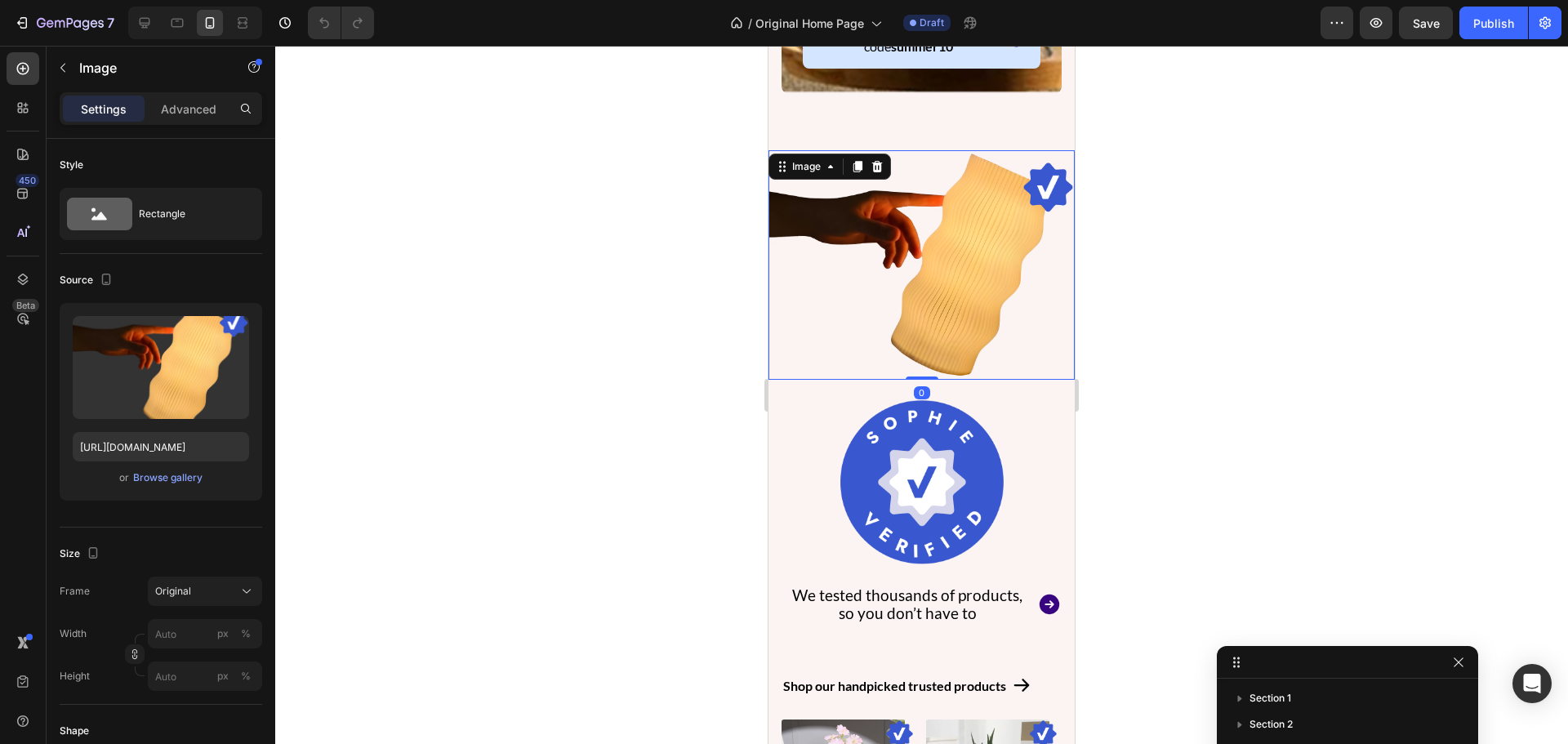
scroll to position [897, 0]
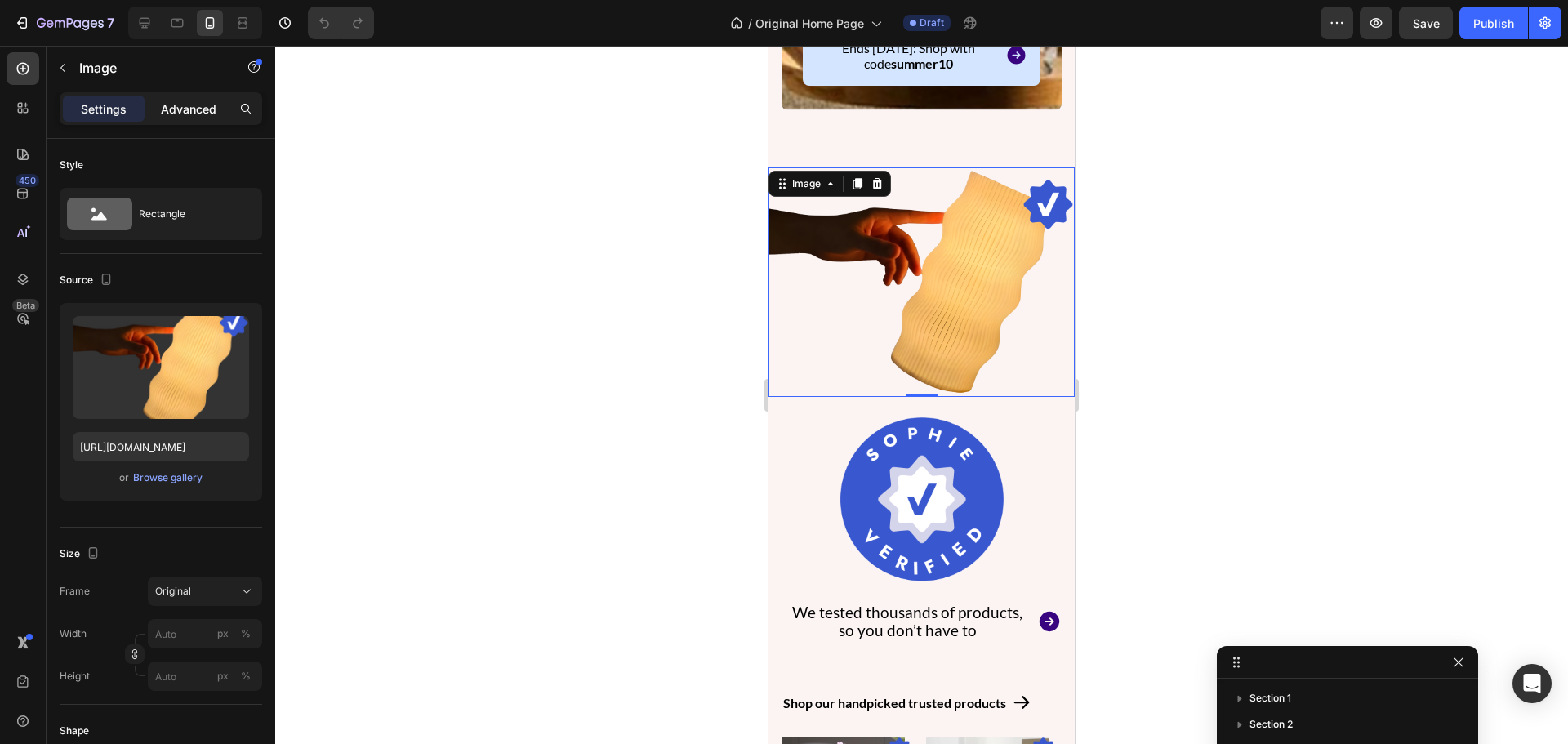
click at [187, 110] on p "Advanced" at bounding box center [189, 109] width 56 height 18
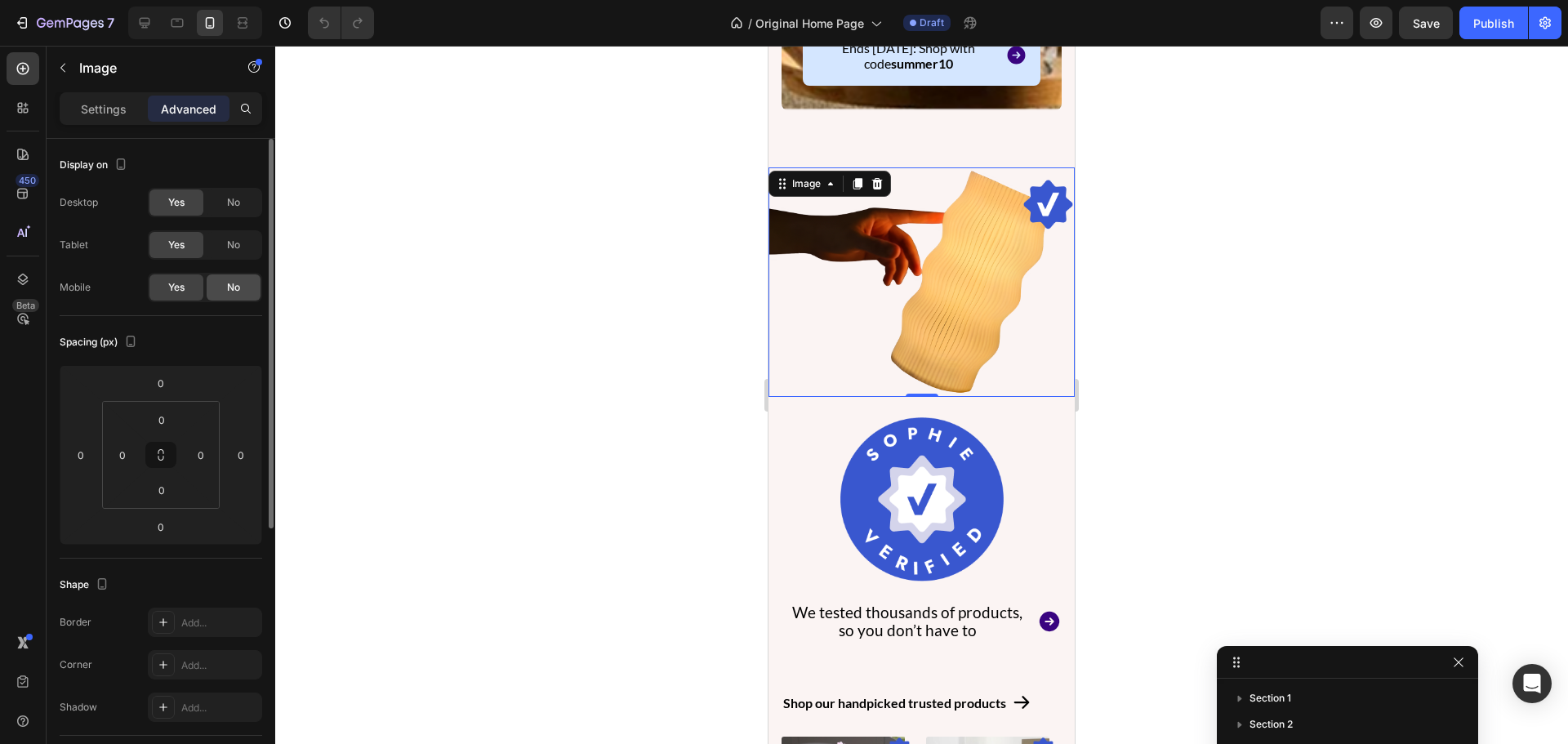
click at [244, 281] on div "No" at bounding box center [233, 288] width 54 height 26
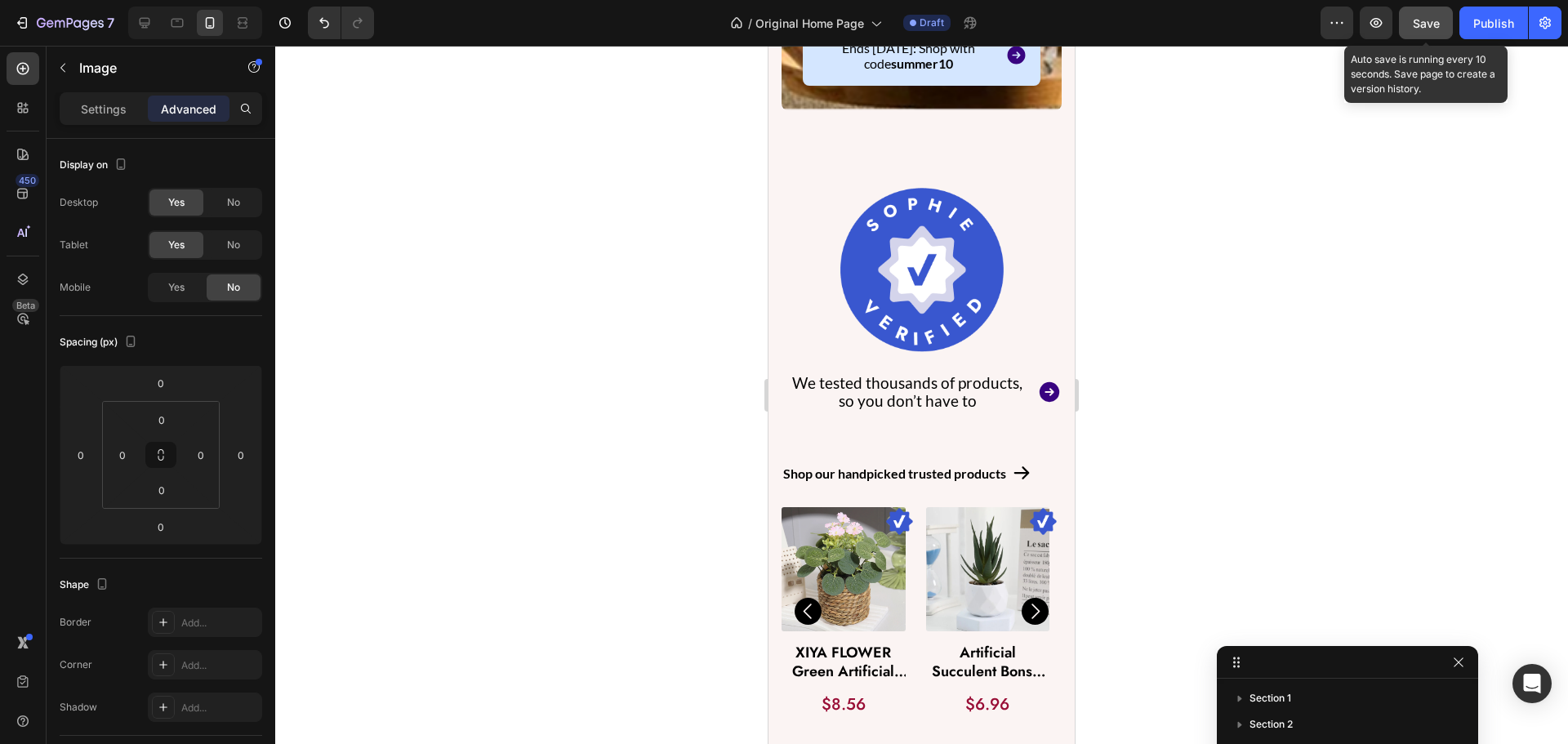
click at [1422, 21] on span "Save" at bounding box center [1426, 23] width 27 height 14
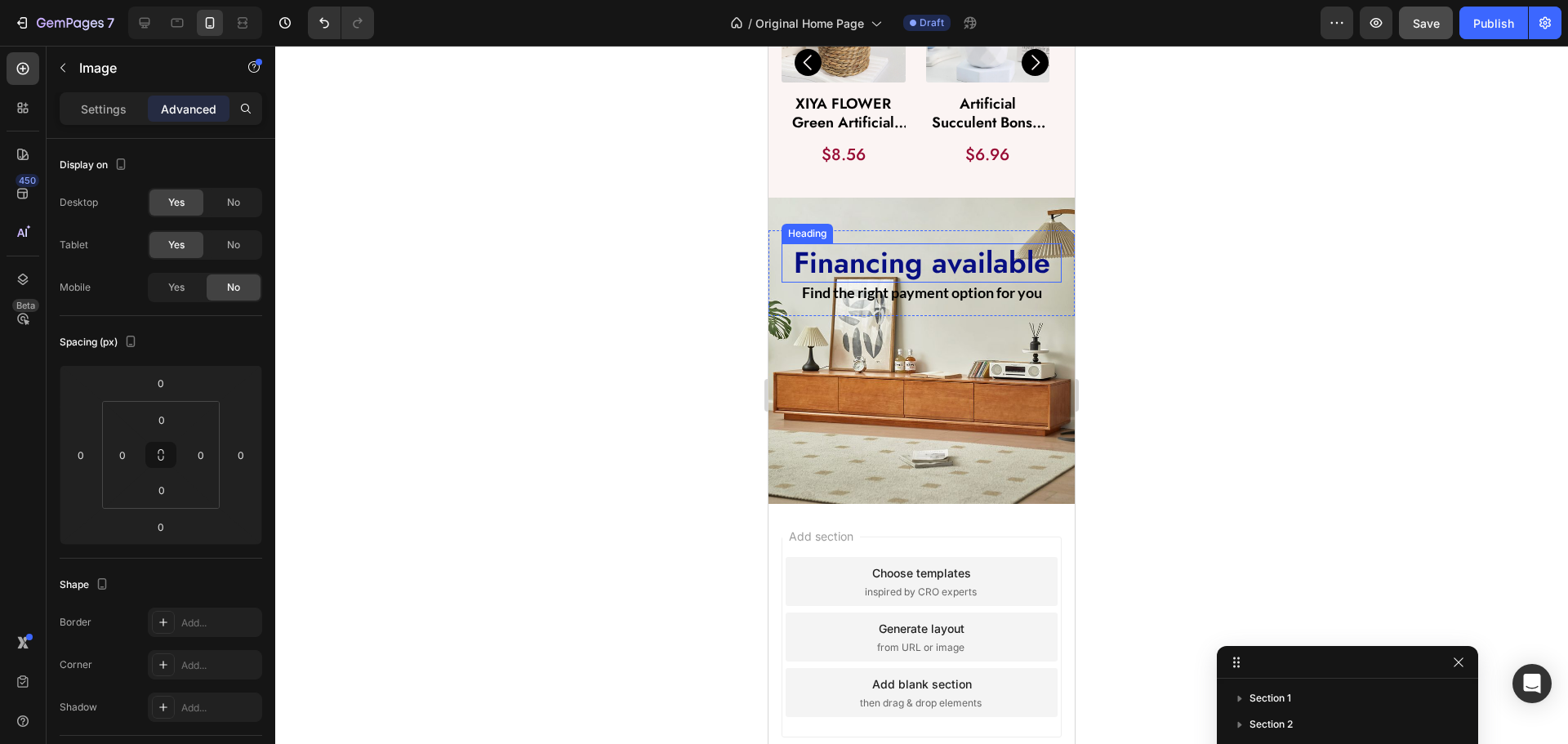
scroll to position [1295, 0]
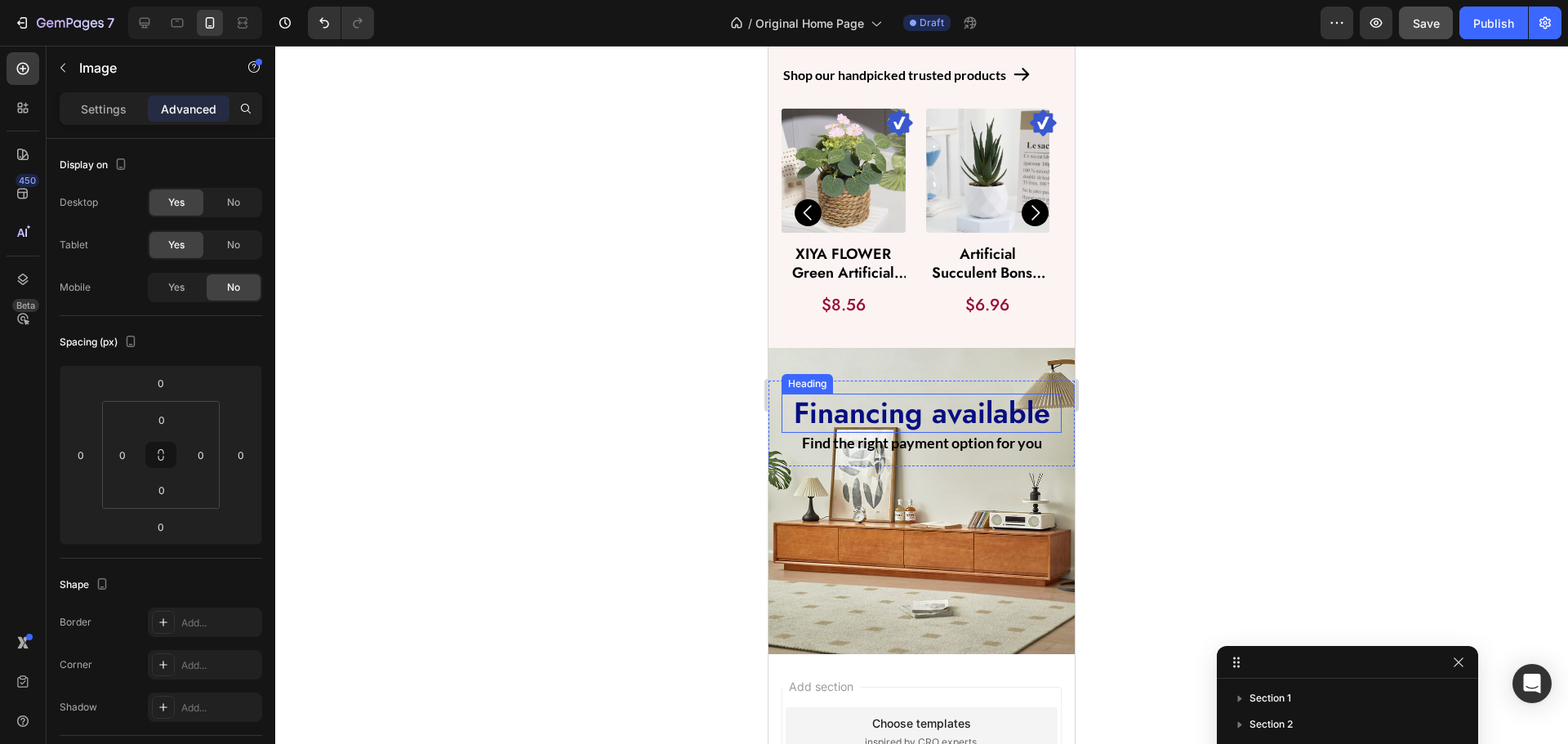
click at [784, 428] on h2 "Financing available" at bounding box center [921, 413] width 280 height 38
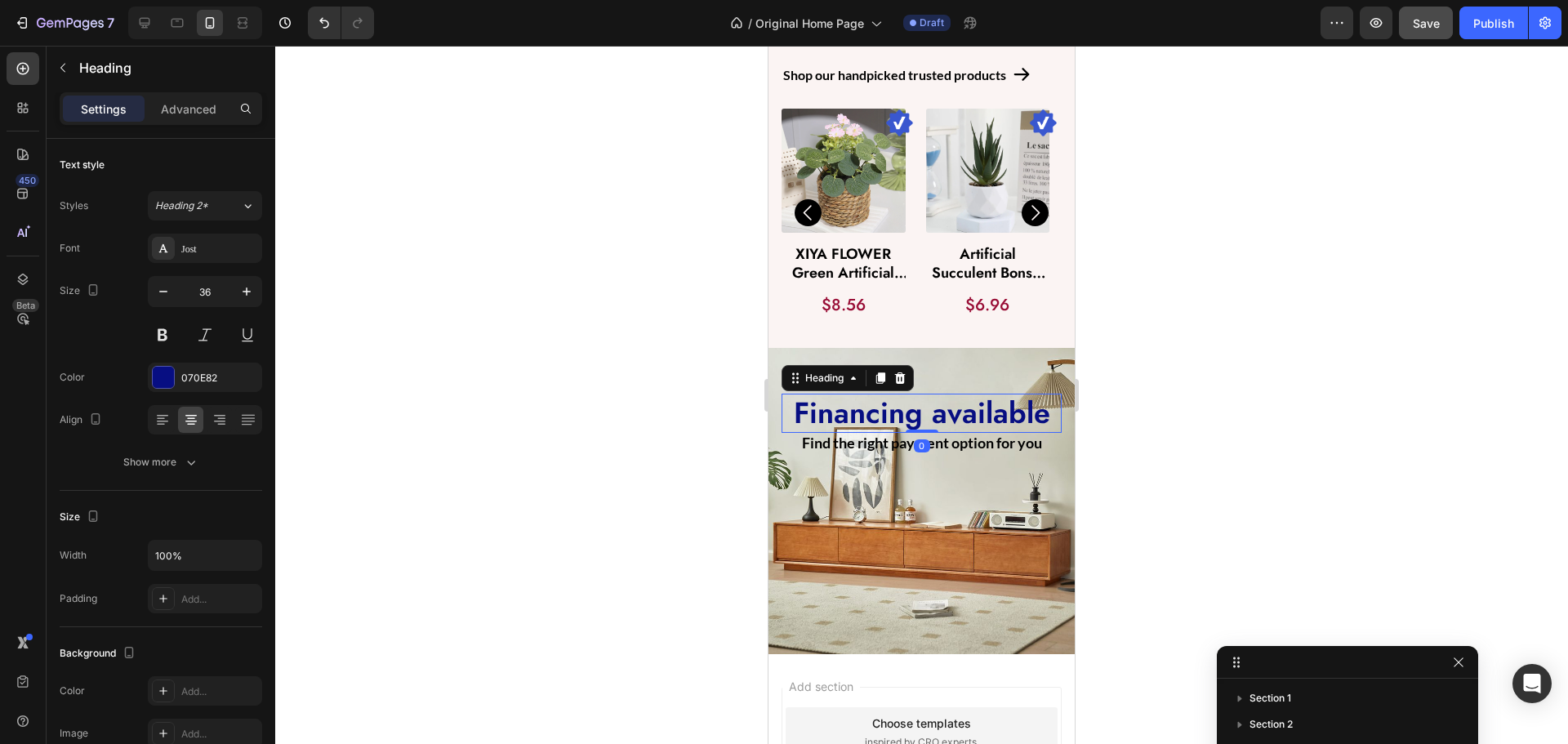
scroll to position [279, 0]
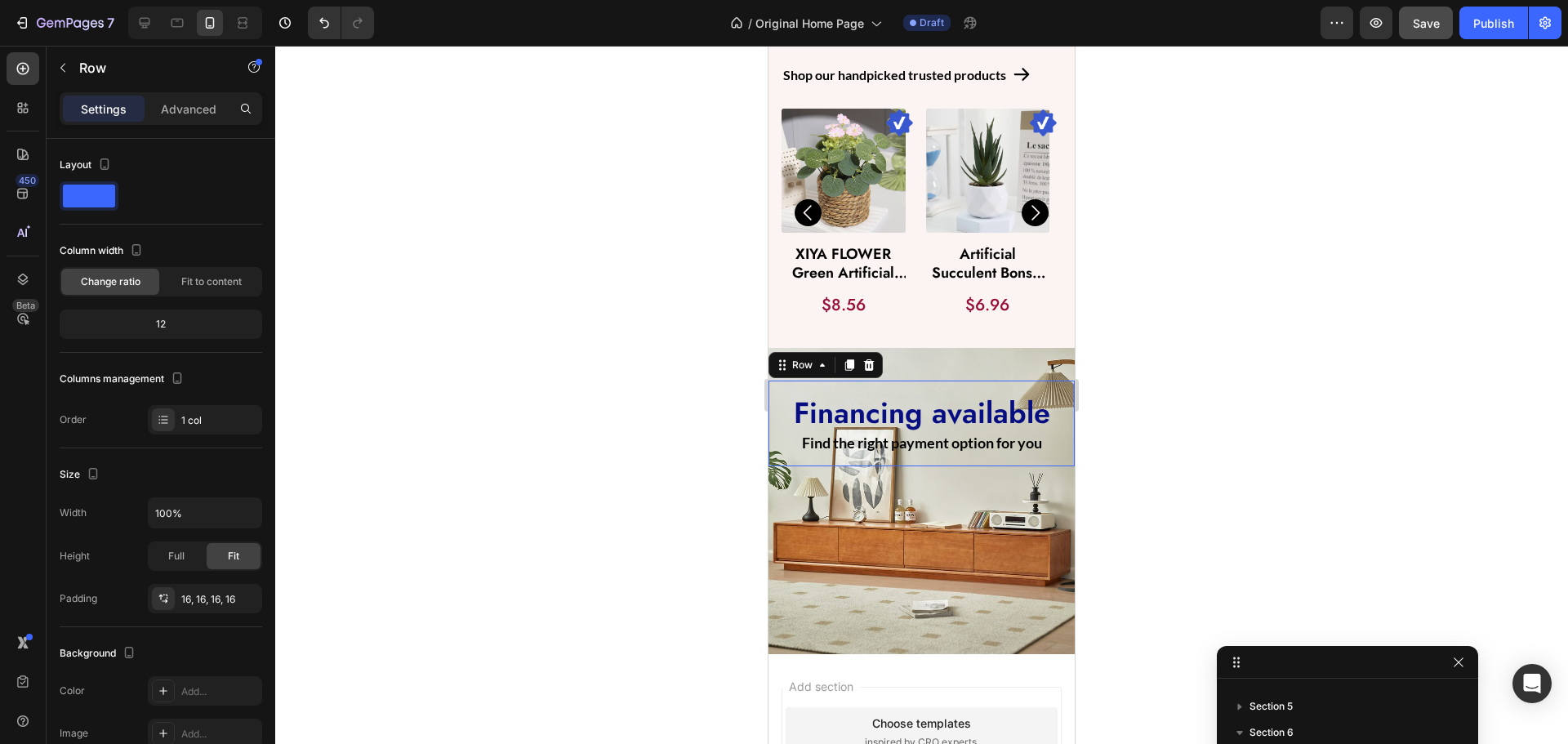
click at [778, 451] on div "Financing available Heading Find the right payment option for you Text Block Ro…" at bounding box center [921, 423] width 306 height 86
click at [181, 118] on div "Advanced" at bounding box center [189, 108] width 81 height 26
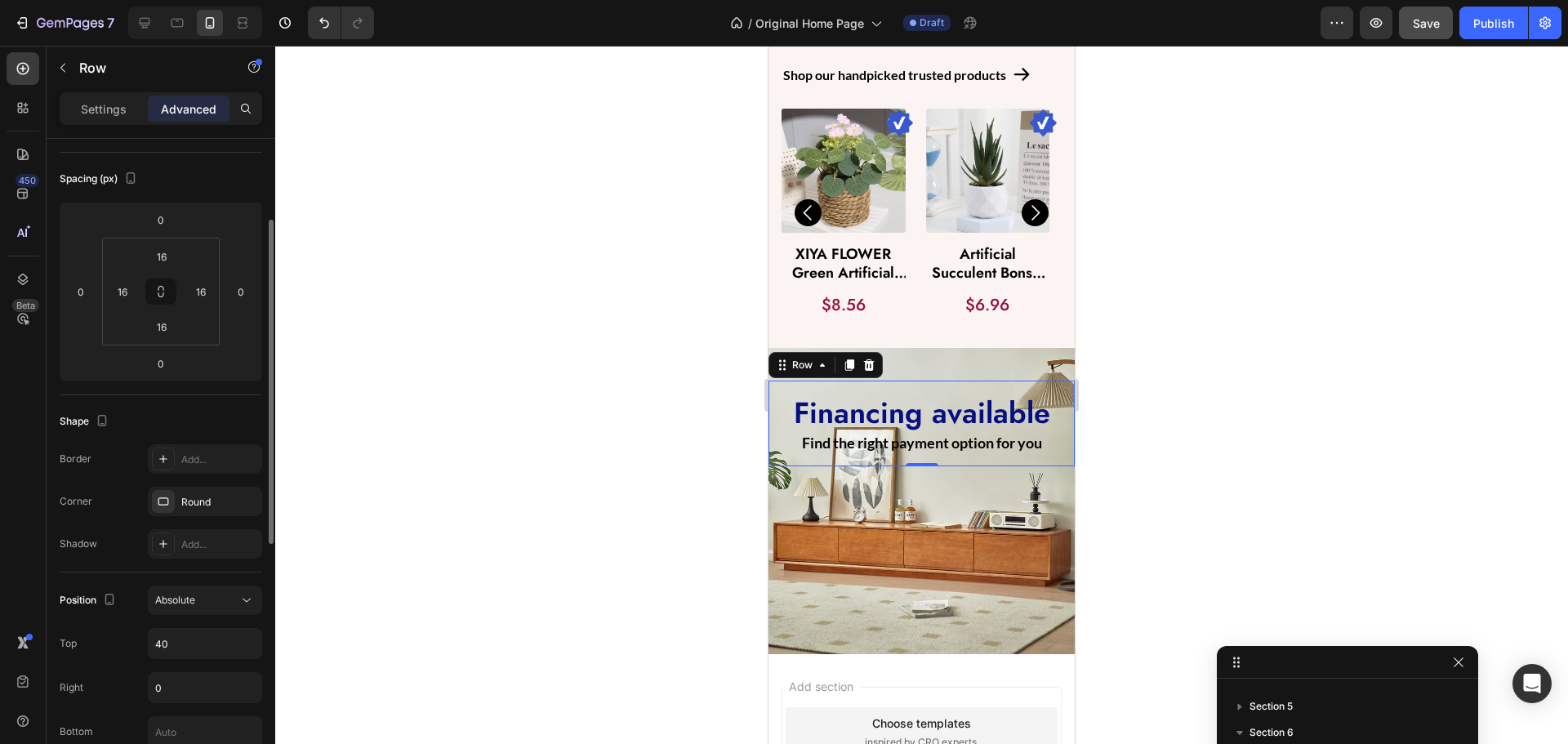
scroll to position [245, 0]
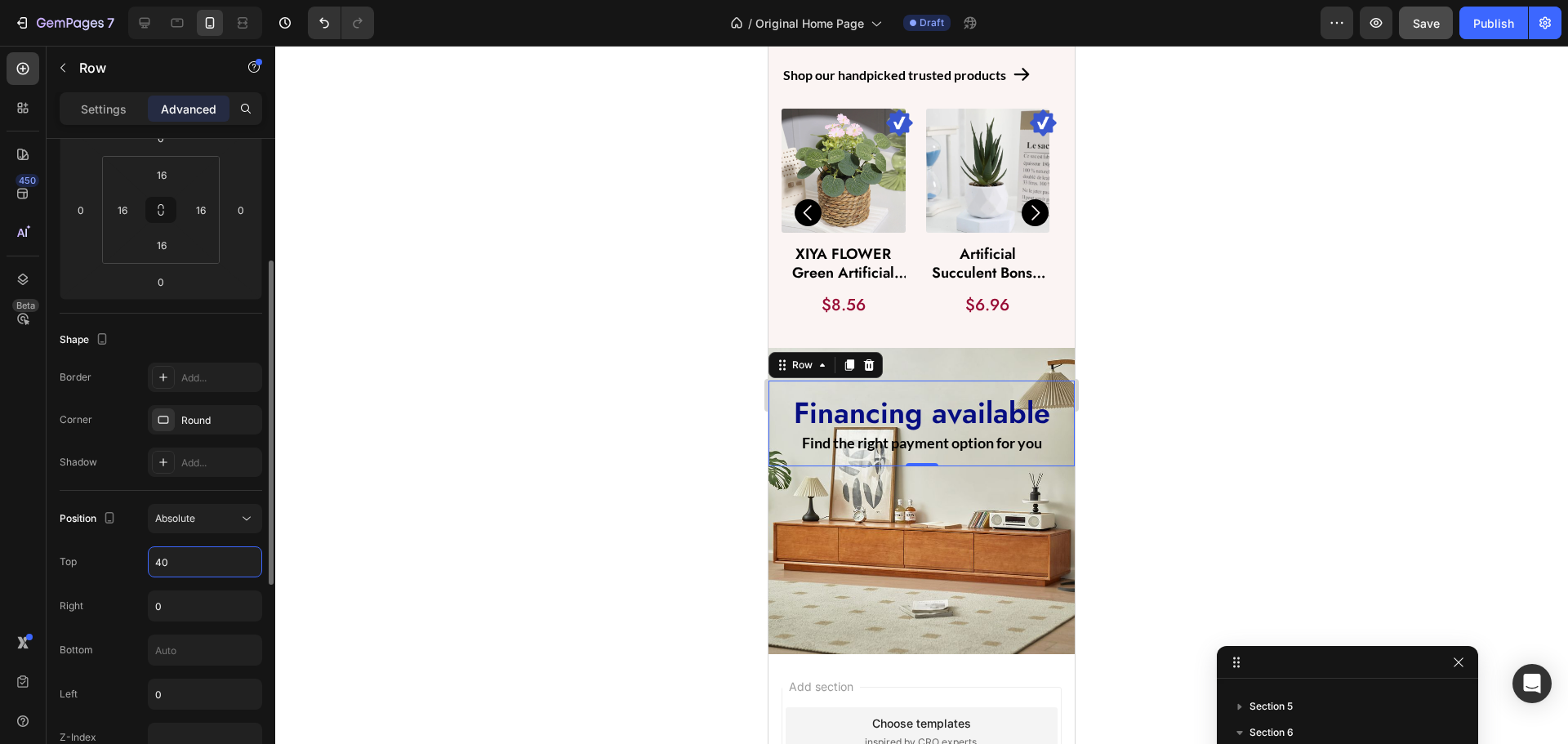
click at [189, 564] on input "40" at bounding box center [205, 563] width 113 height 30
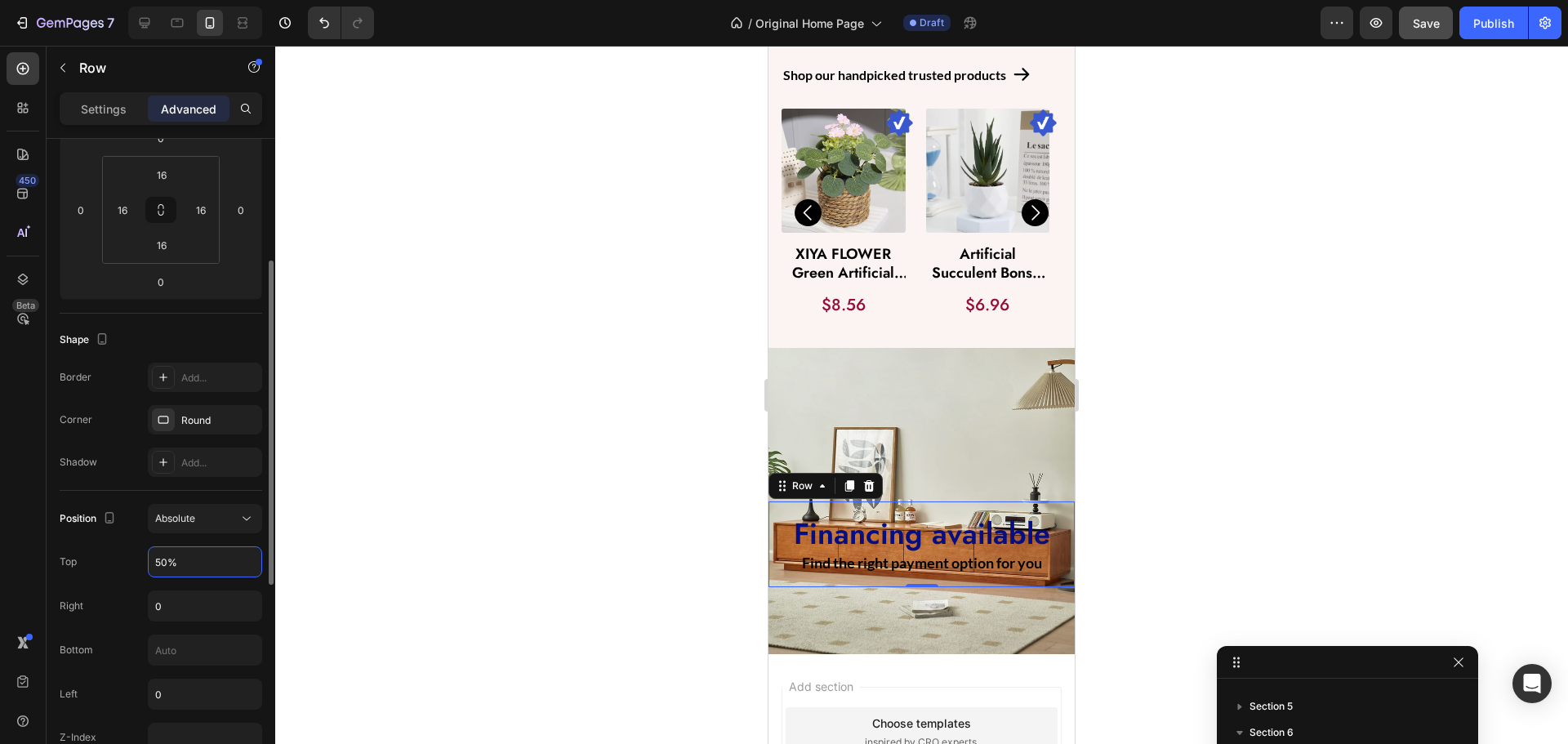
type input "50%"
click at [93, 549] on div "Top 50%" at bounding box center [160, 563] width 203 height 31
click at [191, 694] on input "0" at bounding box center [205, 695] width 113 height 30
click at [178, 652] on input "text" at bounding box center [205, 651] width 113 height 30
type input "50%"
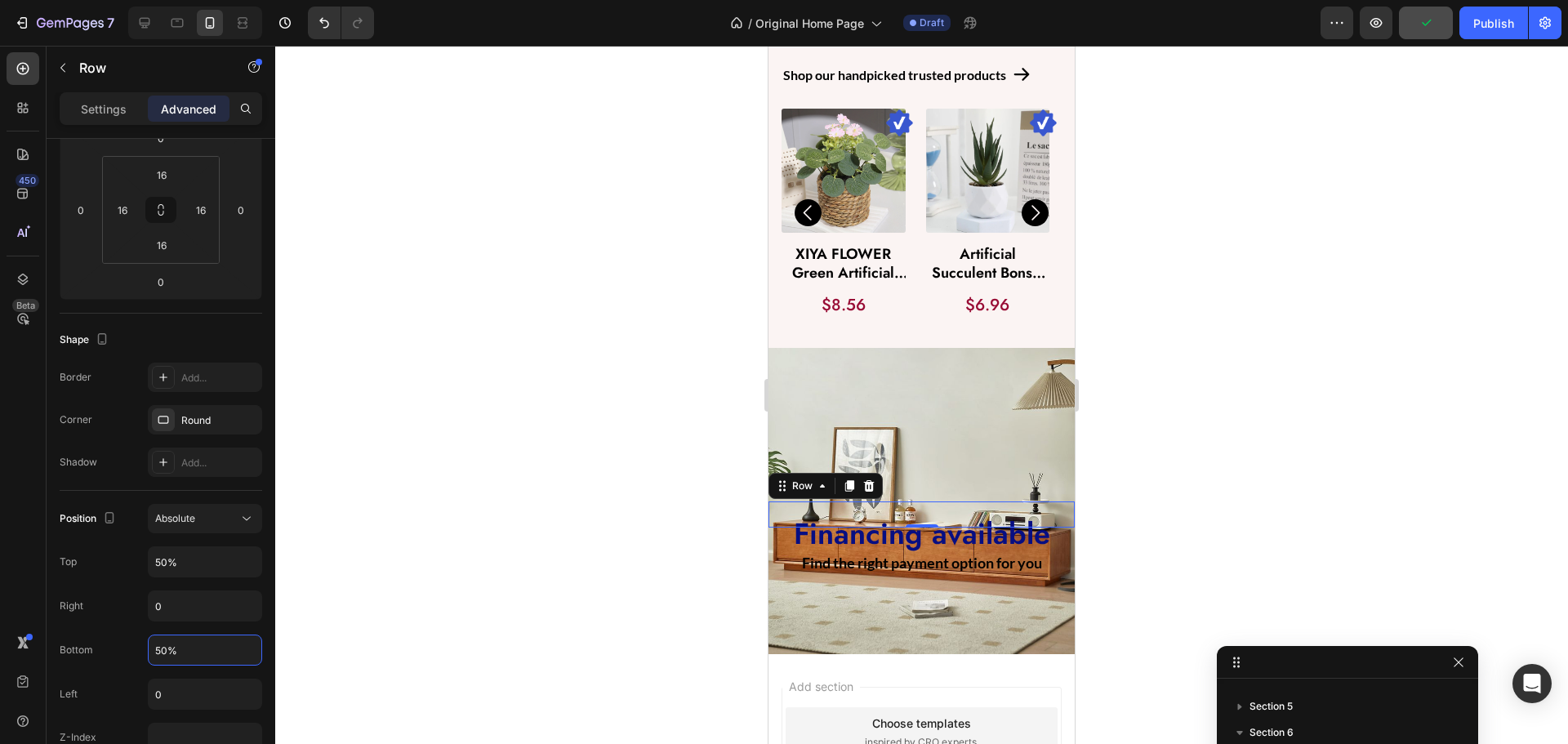
type input "40"
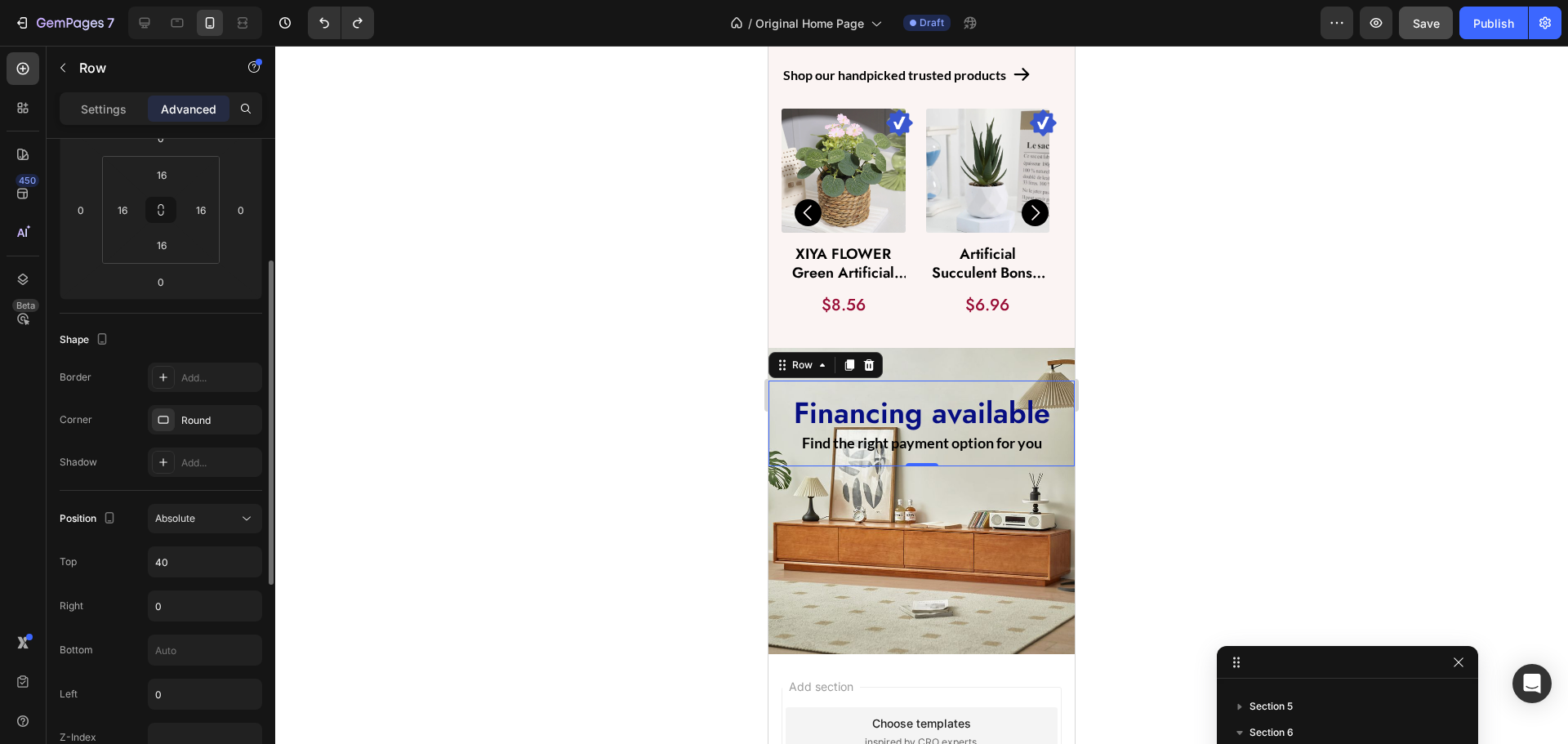
click at [131, 573] on div "Top 40" at bounding box center [160, 563] width 203 height 31
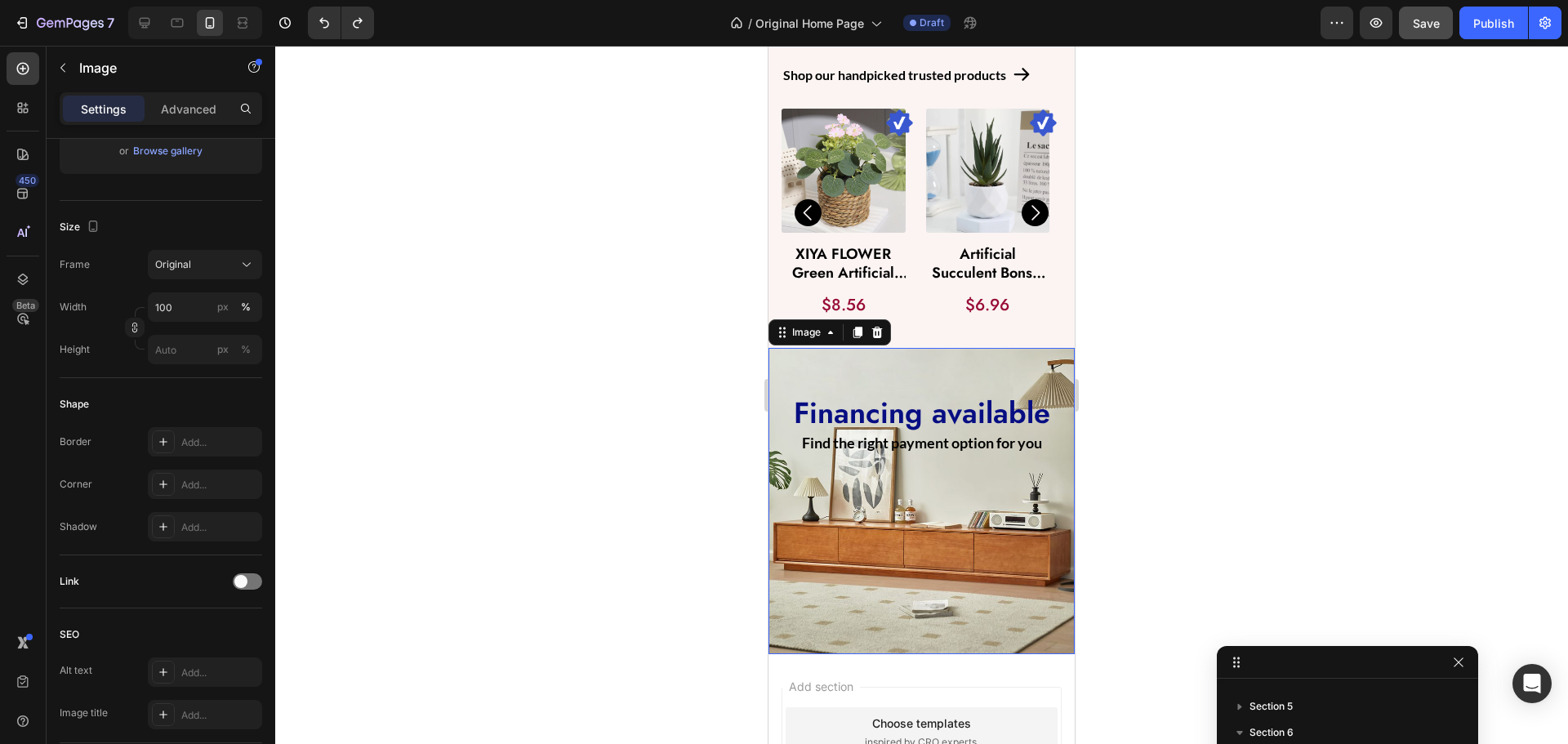
click at [992, 568] on img at bounding box center [921, 501] width 306 height 306
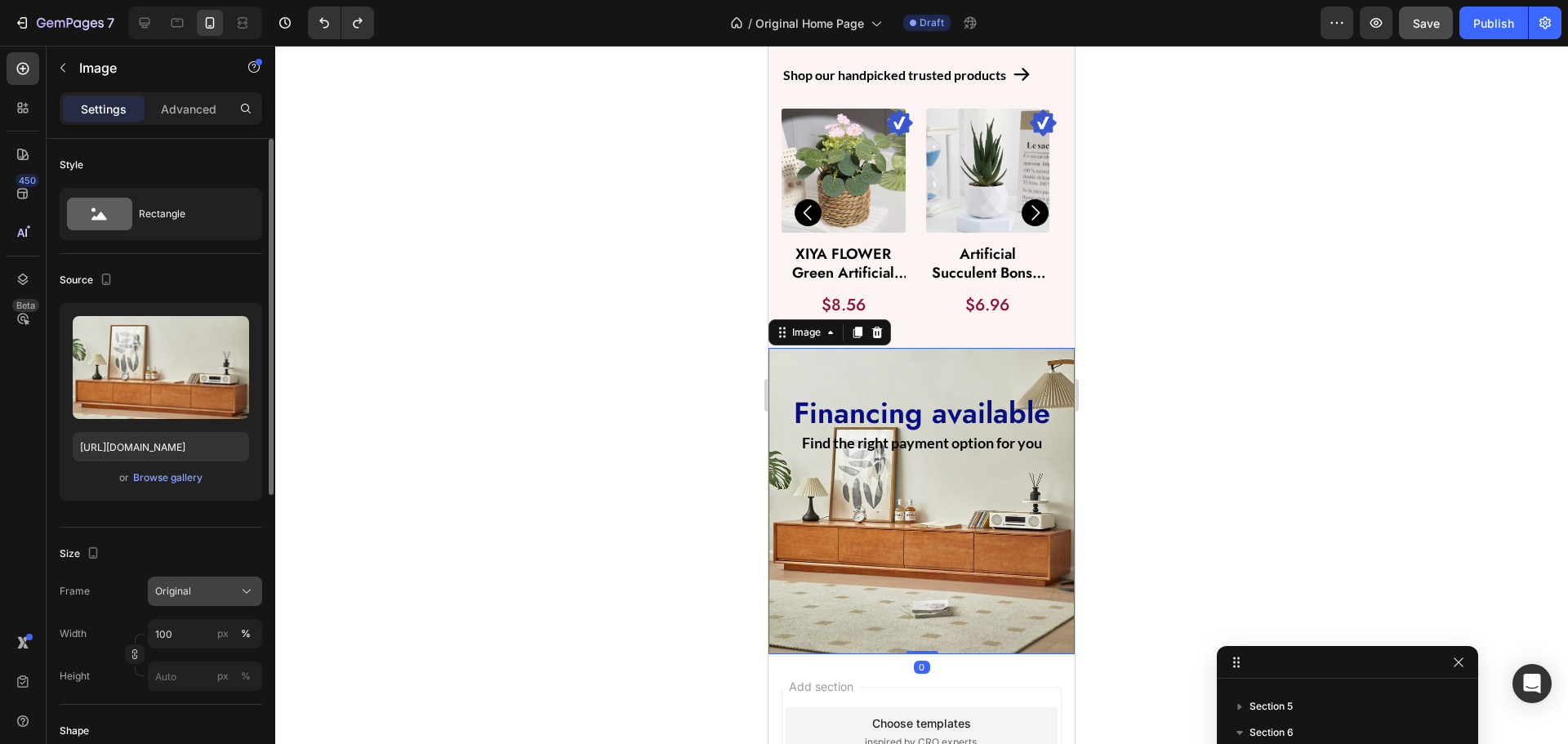
click at [202, 597] on div "Original" at bounding box center [195, 591] width 80 height 15
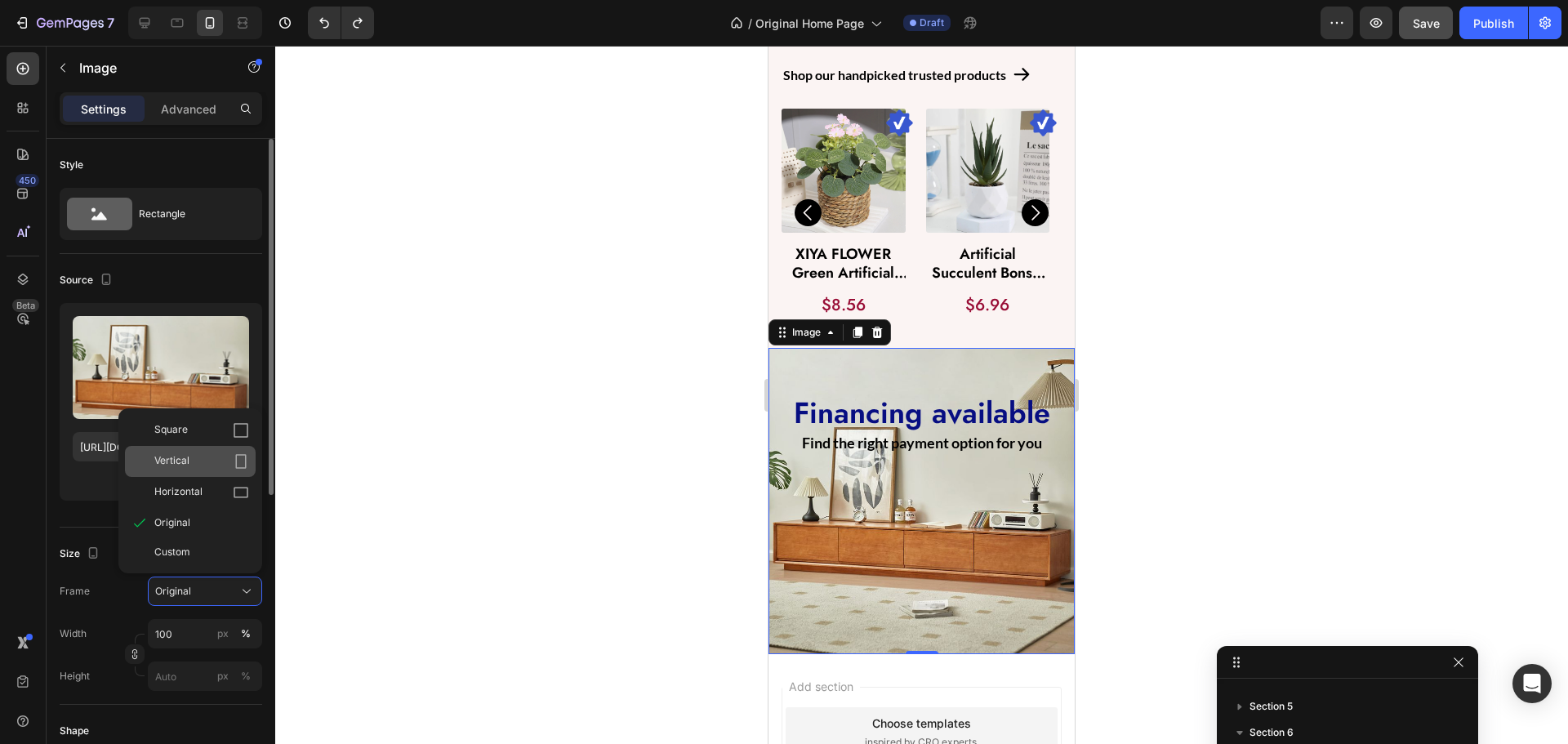
click at [187, 471] on div "Vertical" at bounding box center [190, 462] width 130 height 31
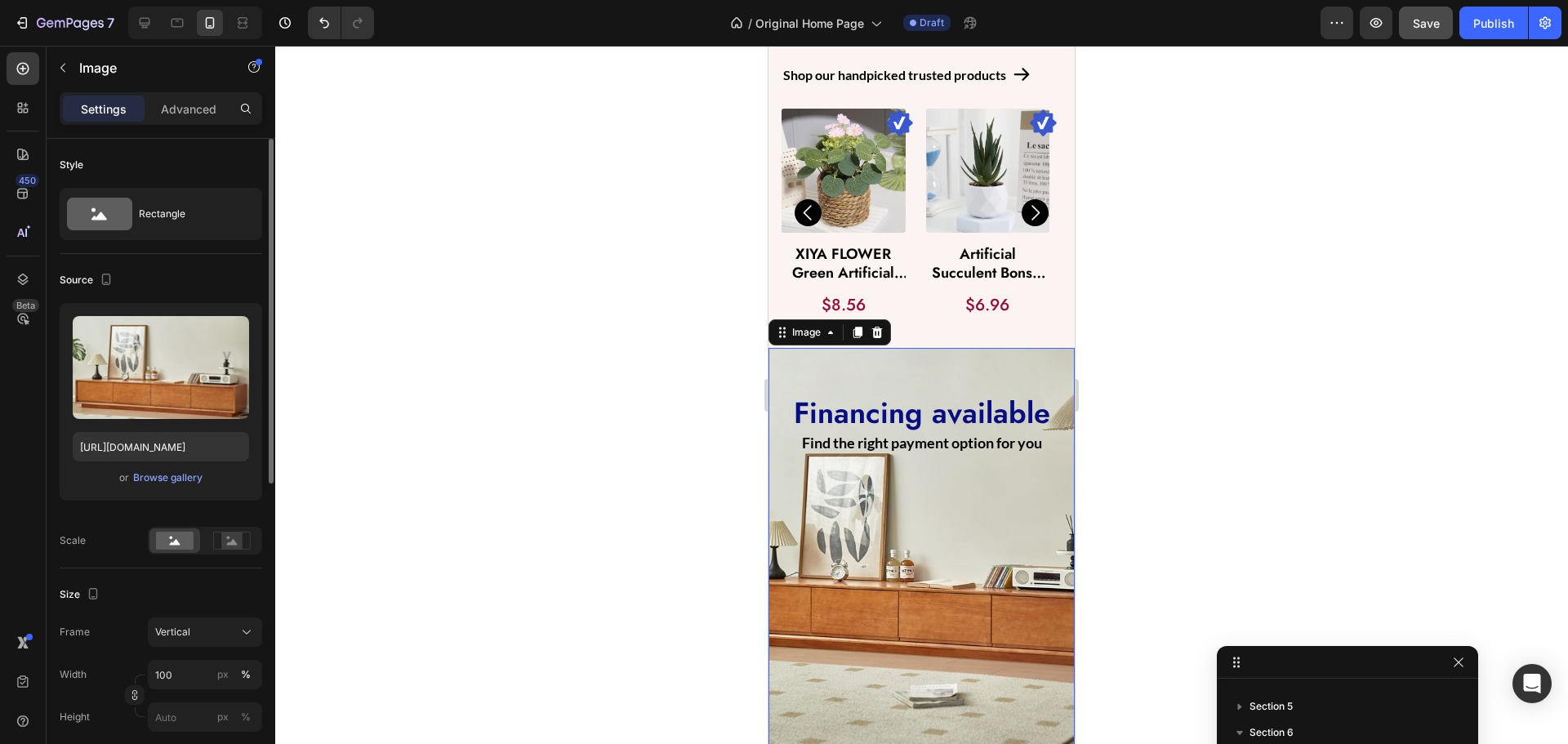
scroll to position [1377, 0]
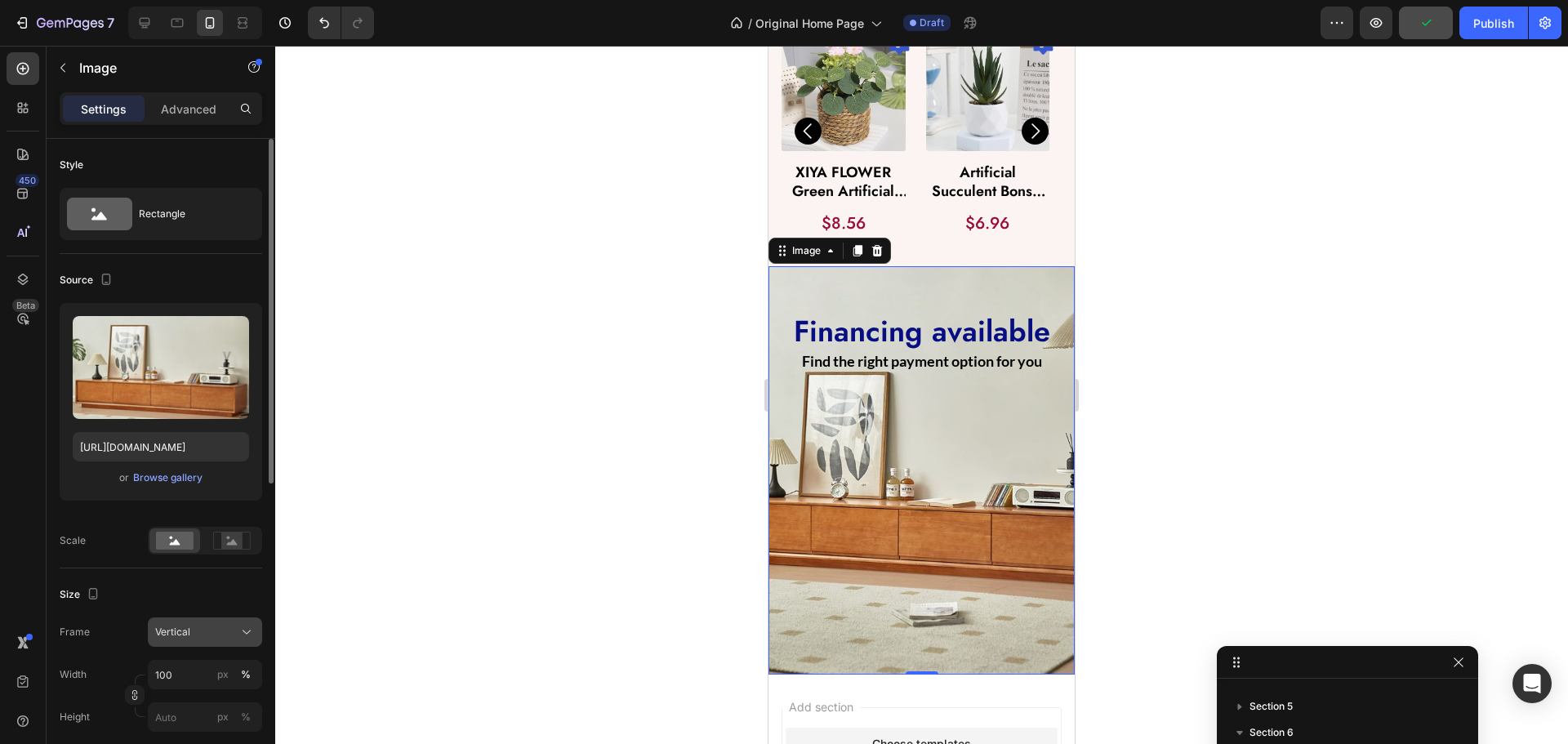
click at [186, 631] on span "Vertical" at bounding box center [173, 632] width 35 height 15
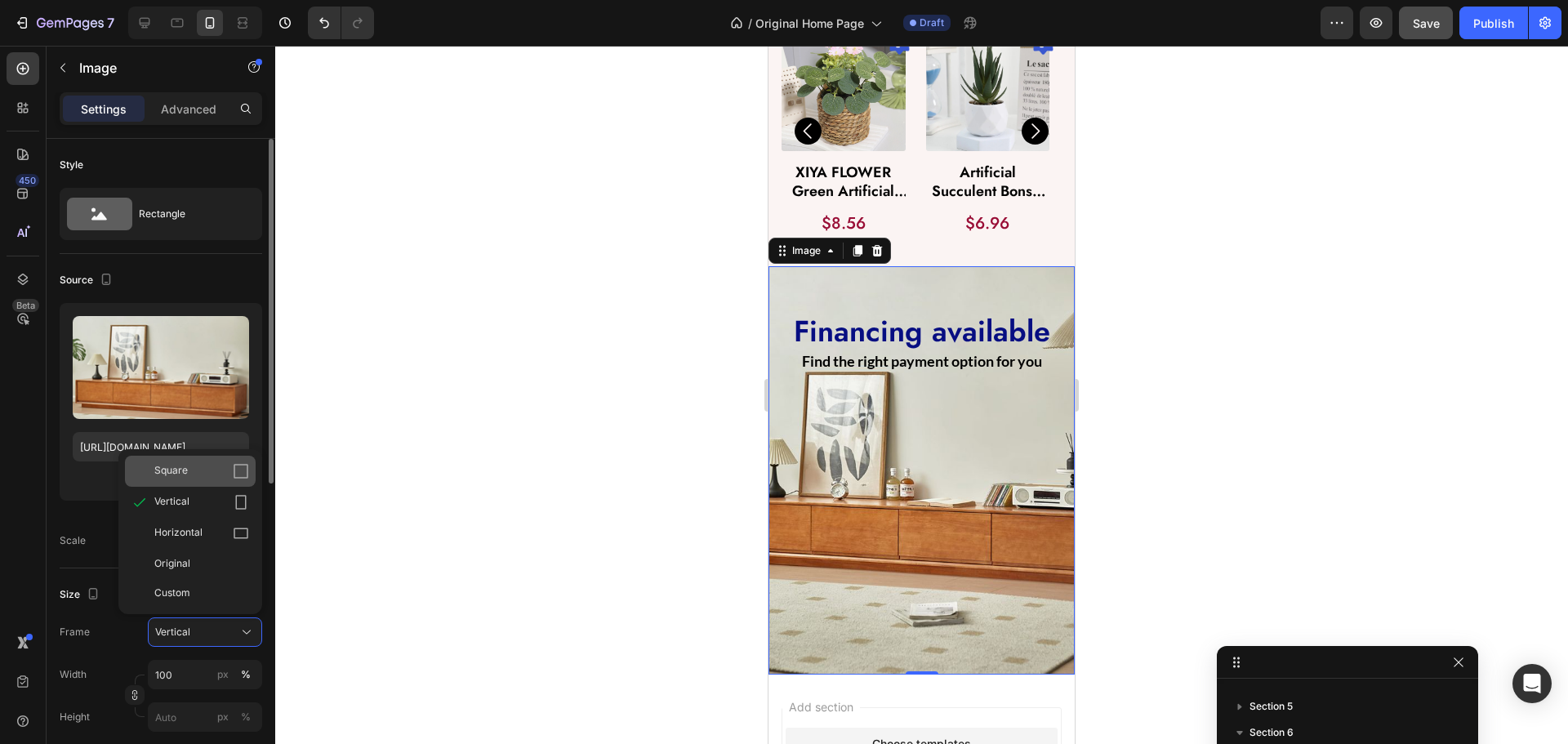
click at [178, 477] on span "Square" at bounding box center [171, 472] width 33 height 17
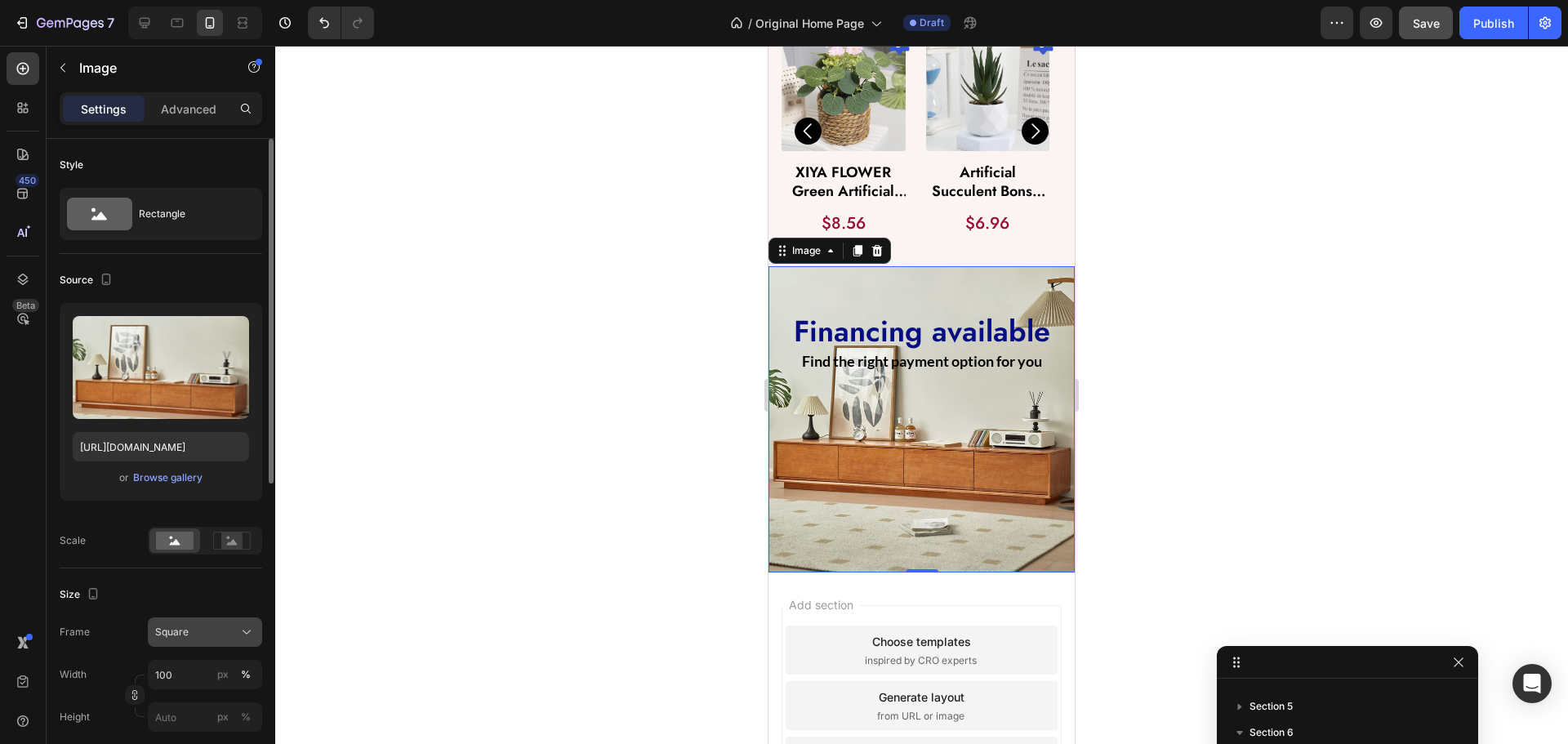
click at [199, 631] on div "Square" at bounding box center [195, 632] width 80 height 15
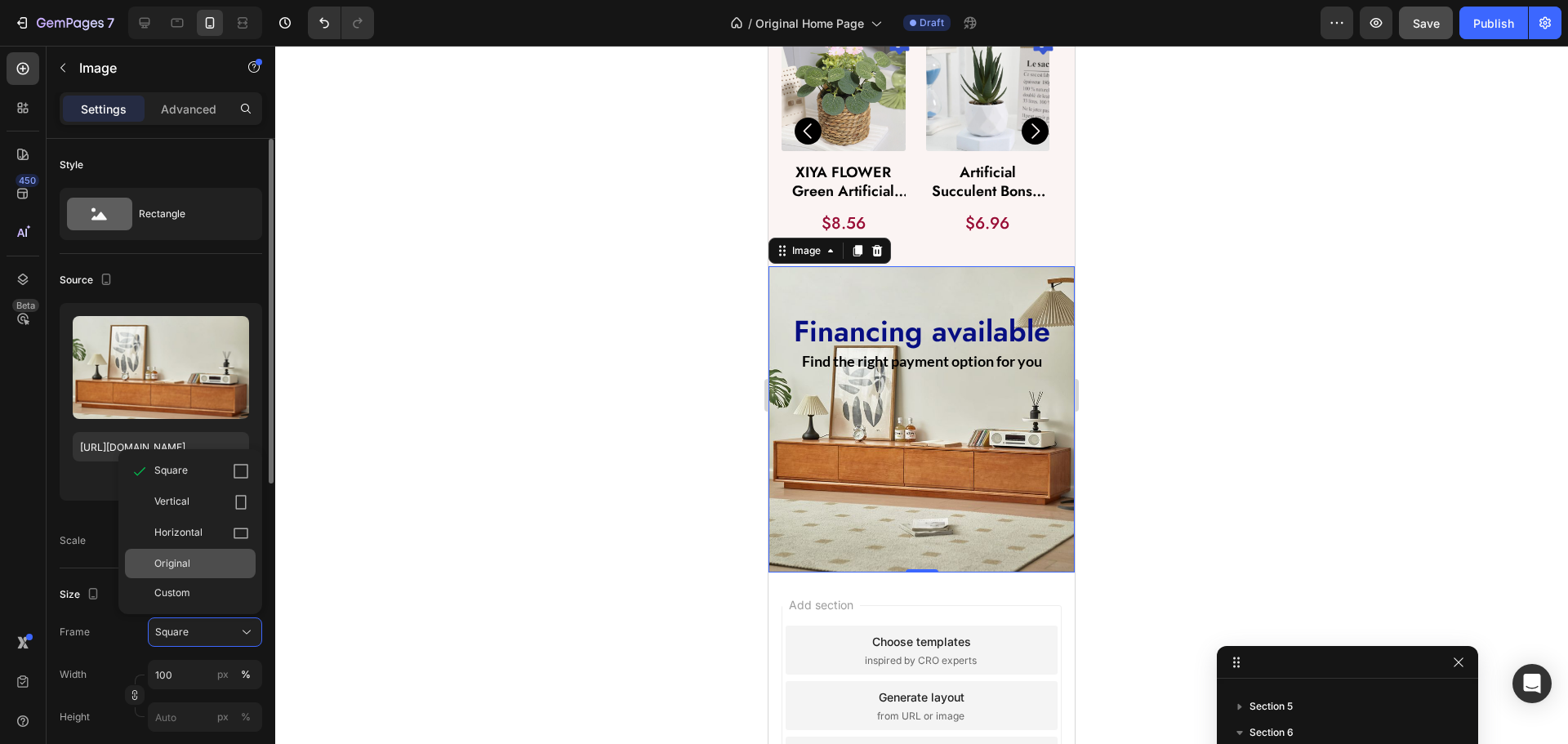
click at [198, 574] on div "Original" at bounding box center [190, 564] width 130 height 30
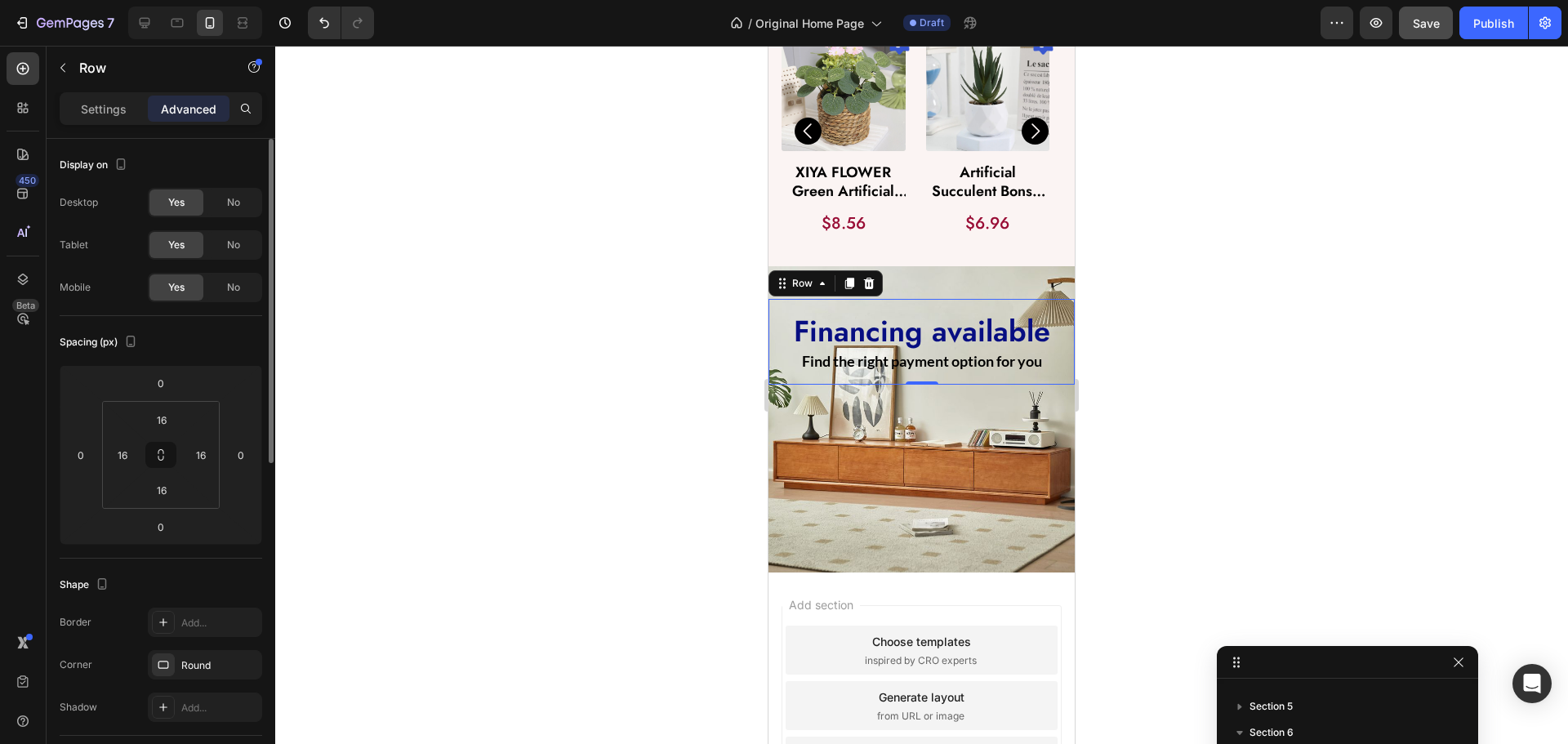
click at [774, 349] on div "Financing available Heading Find the right payment option for you Text Block Ro…" at bounding box center [921, 341] width 306 height 86
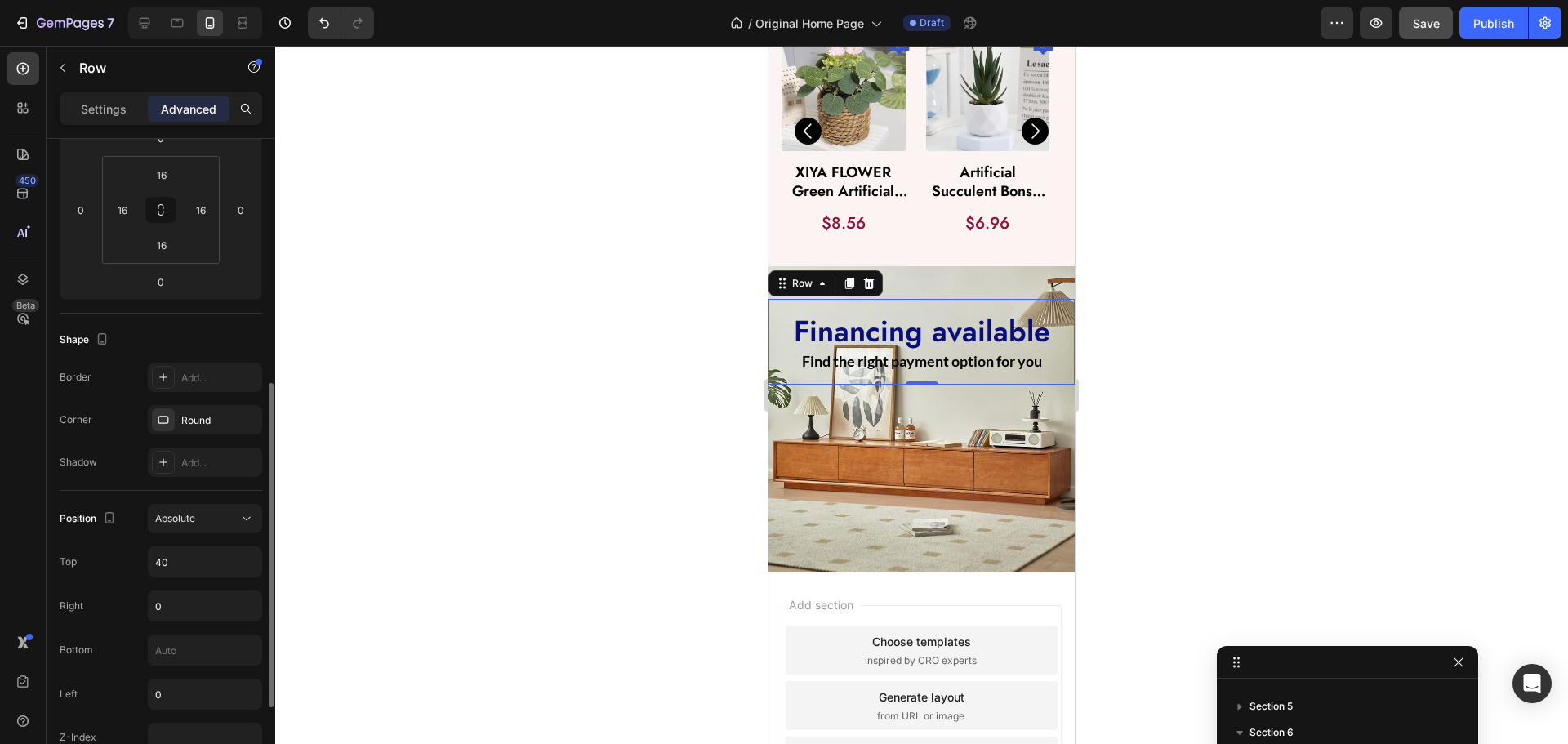
scroll to position [327, 0]
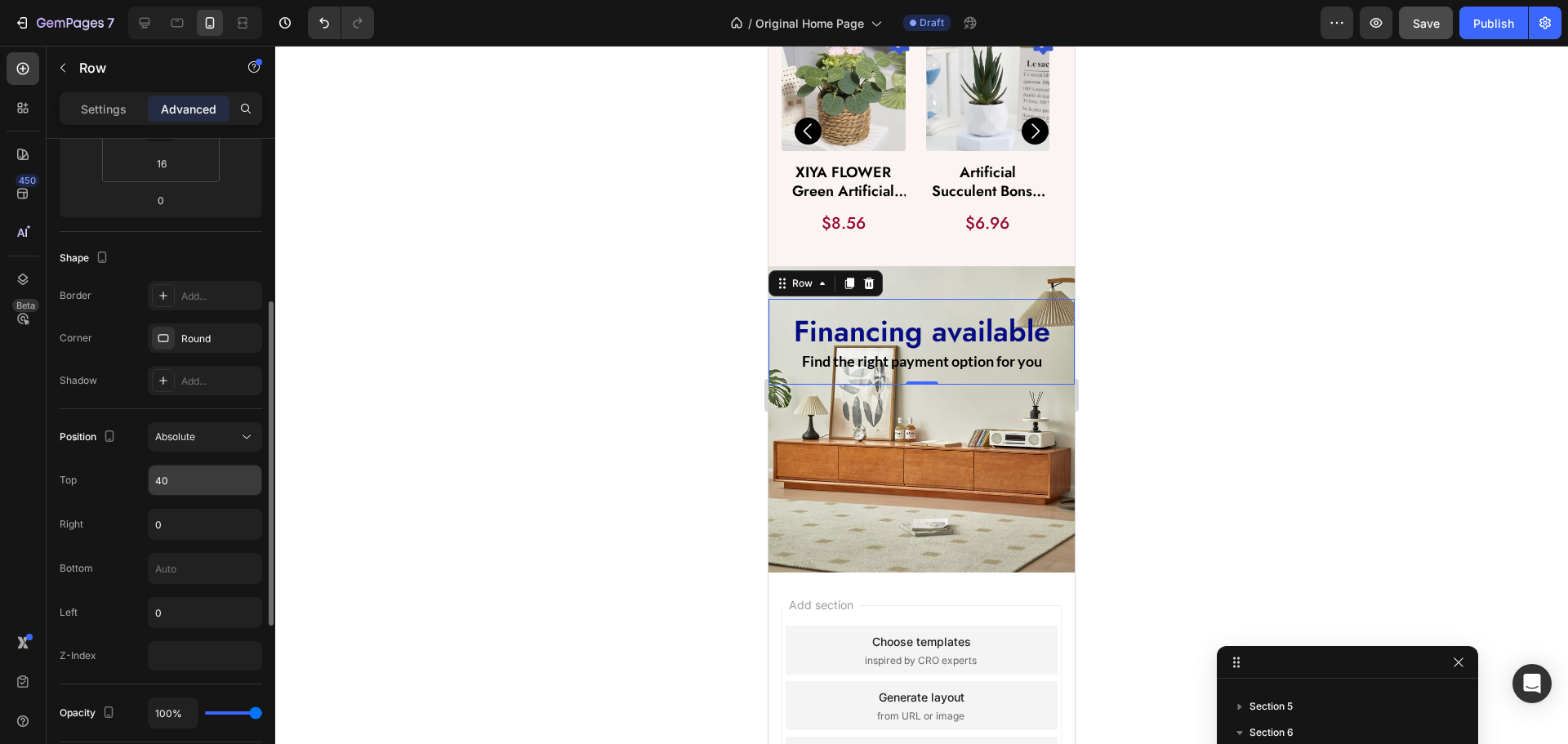
click at [179, 482] on input "40" at bounding box center [205, 480] width 113 height 30
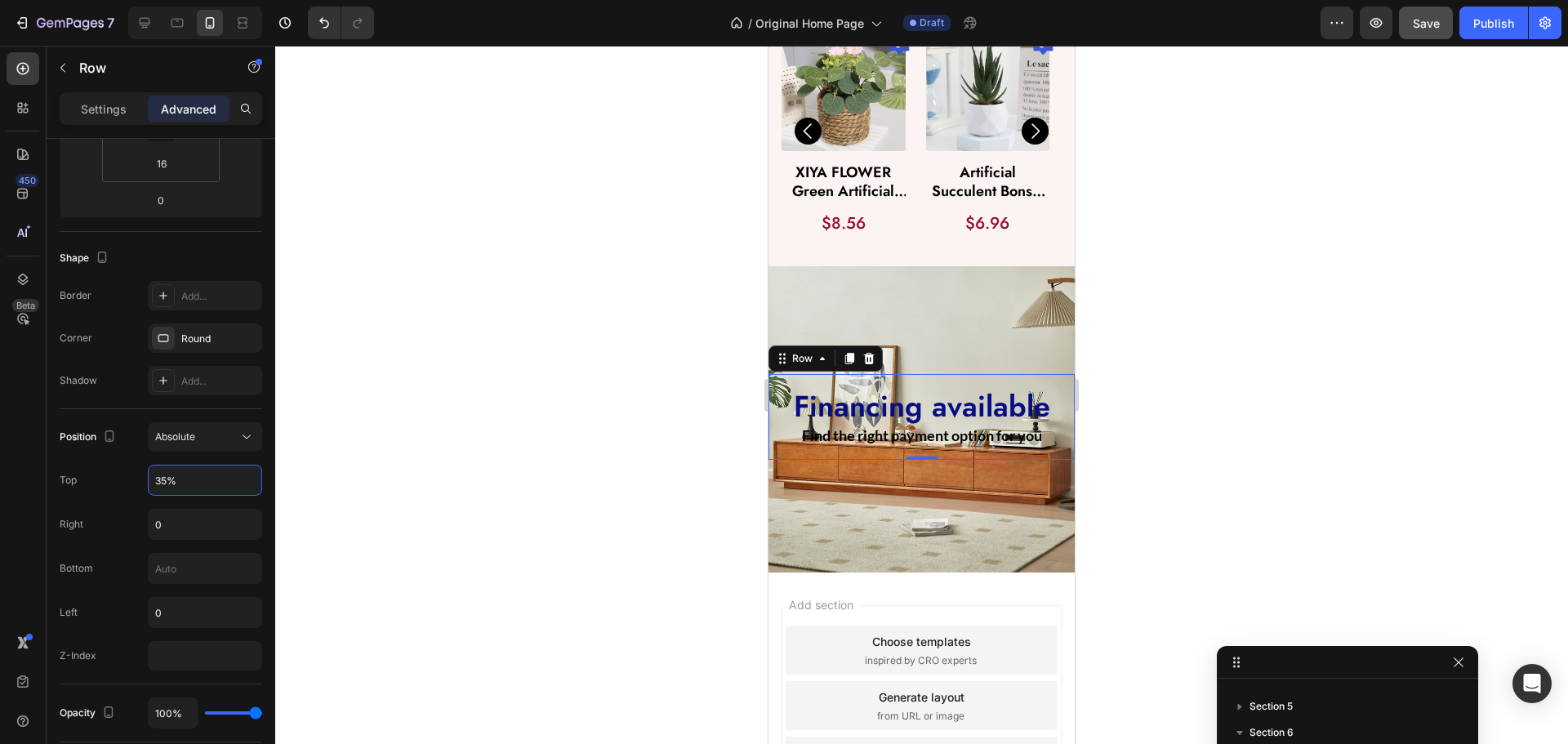
type input "35%"
click at [0, 528] on div "450 Beta" at bounding box center [23, 394] width 46 height 699
click at [453, 528] on div at bounding box center [922, 394] width 1293 height 699
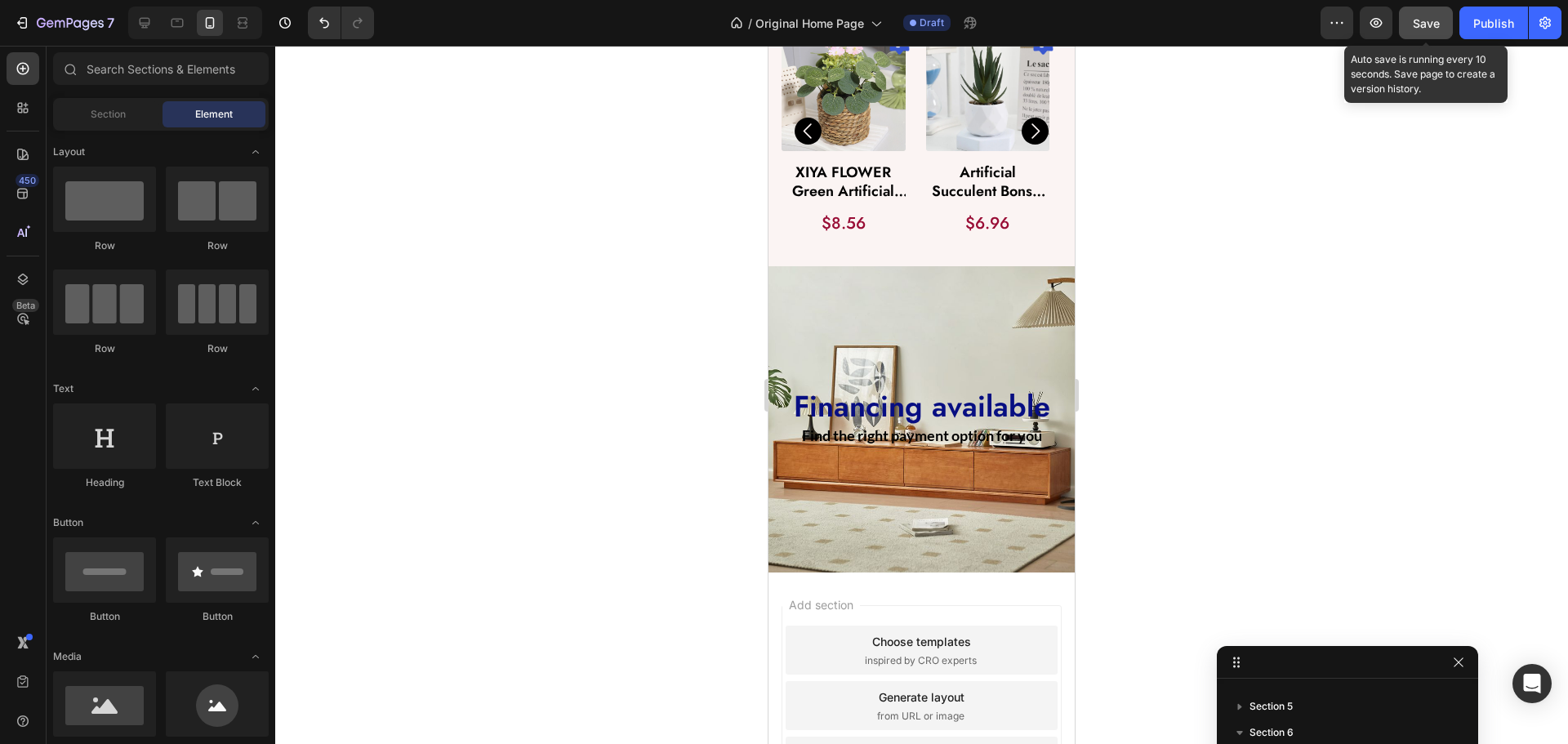
click at [1435, 18] on span "Save" at bounding box center [1426, 23] width 27 height 14
drag, startPoint x: 81, startPoint y: 18, endPoint x: 68, endPoint y: 13, distance: 13.9
click at [74, 16] on div "7" at bounding box center [76, 22] width 78 height 19
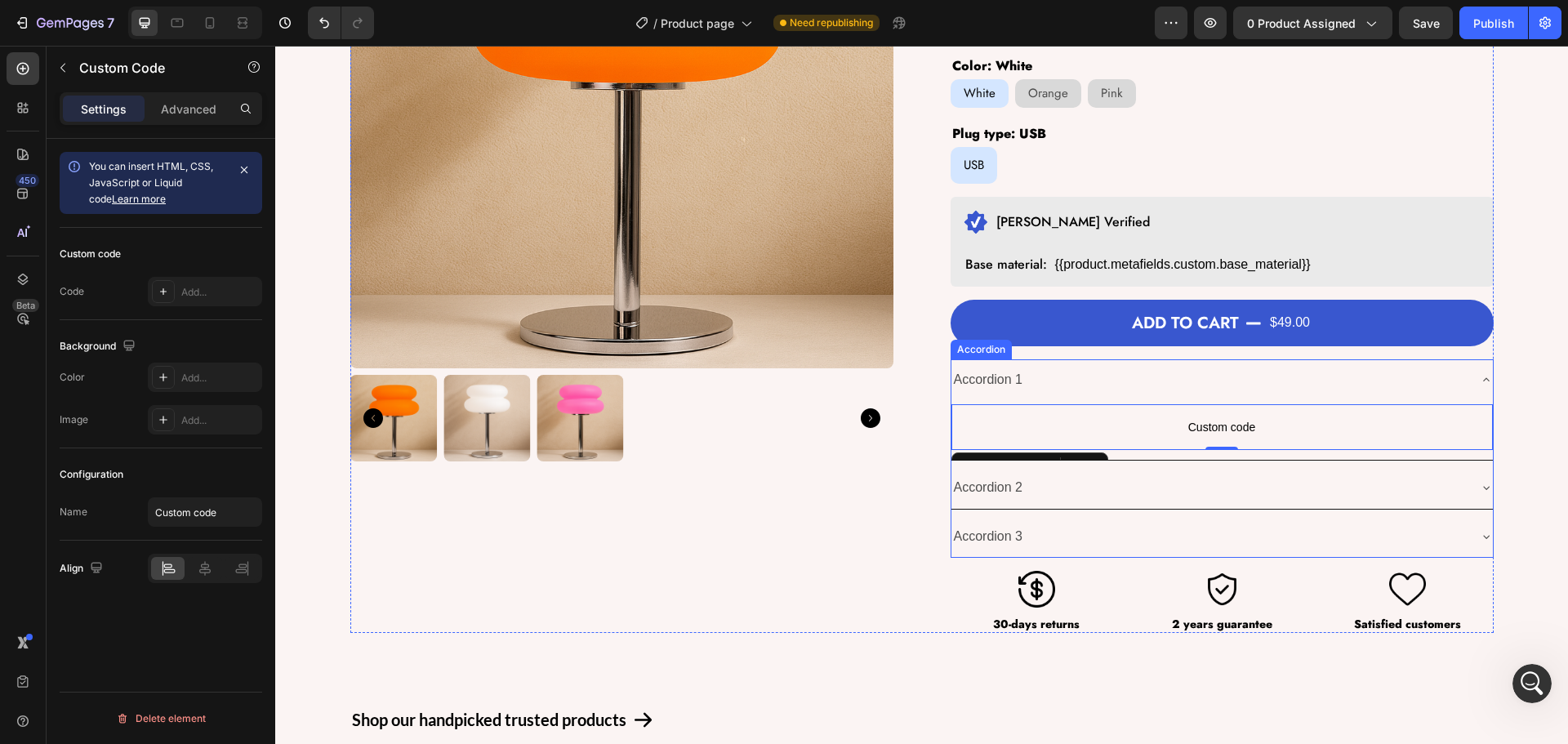
scroll to position [327, 0]
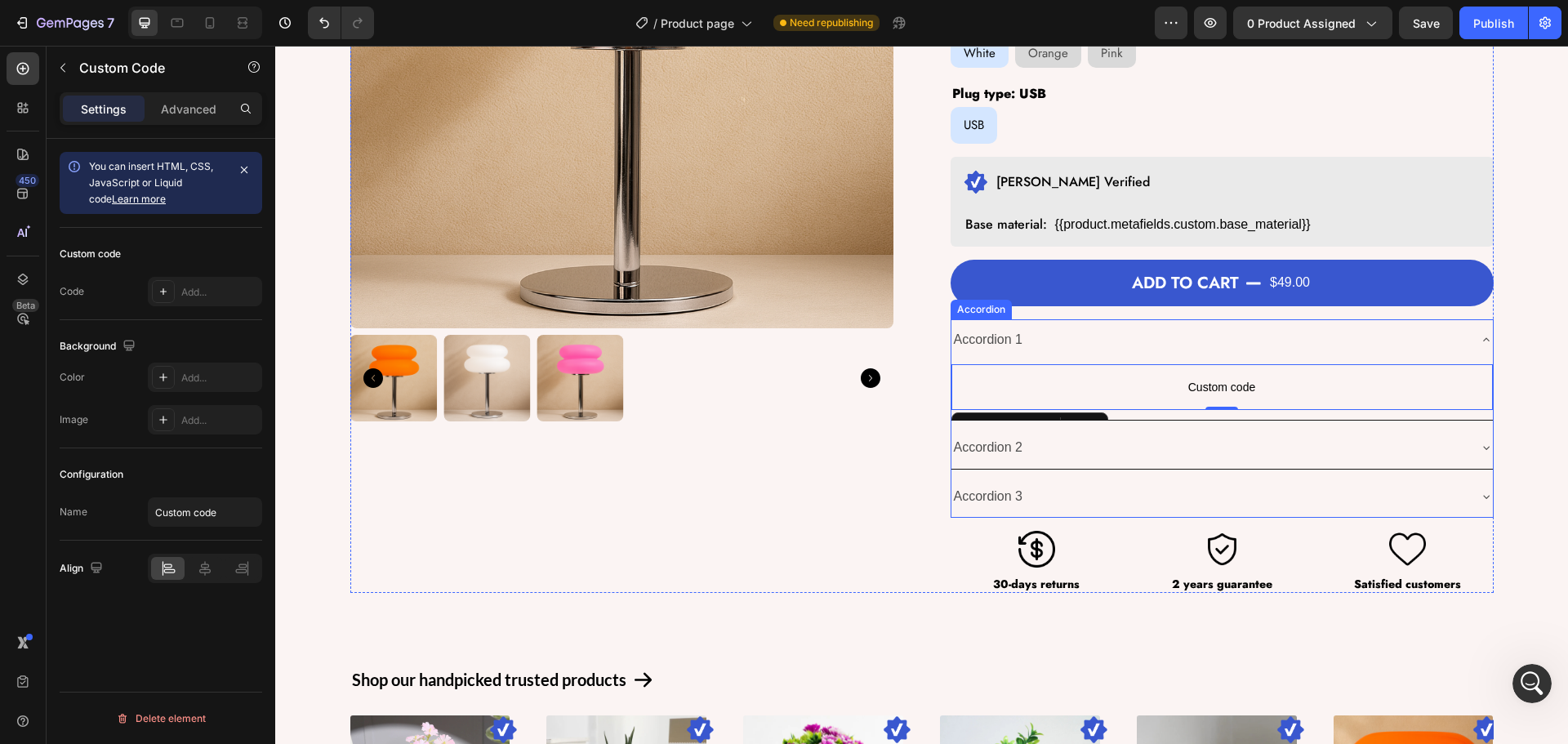
click at [1043, 447] on div "Accordion 2" at bounding box center [1209, 448] width 515 height 29
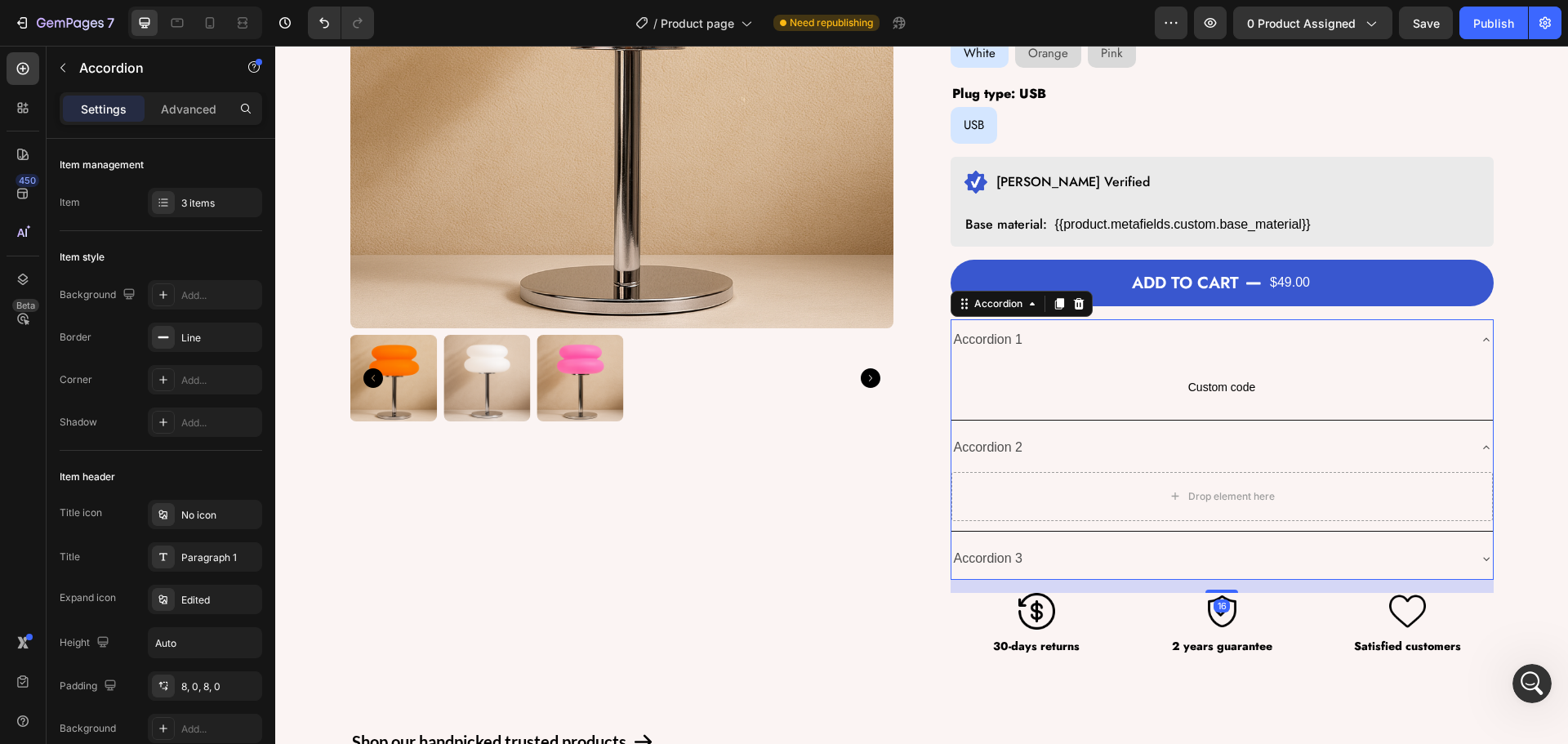
click at [1042, 545] on div "Accordion 3" at bounding box center [1209, 559] width 515 height 29
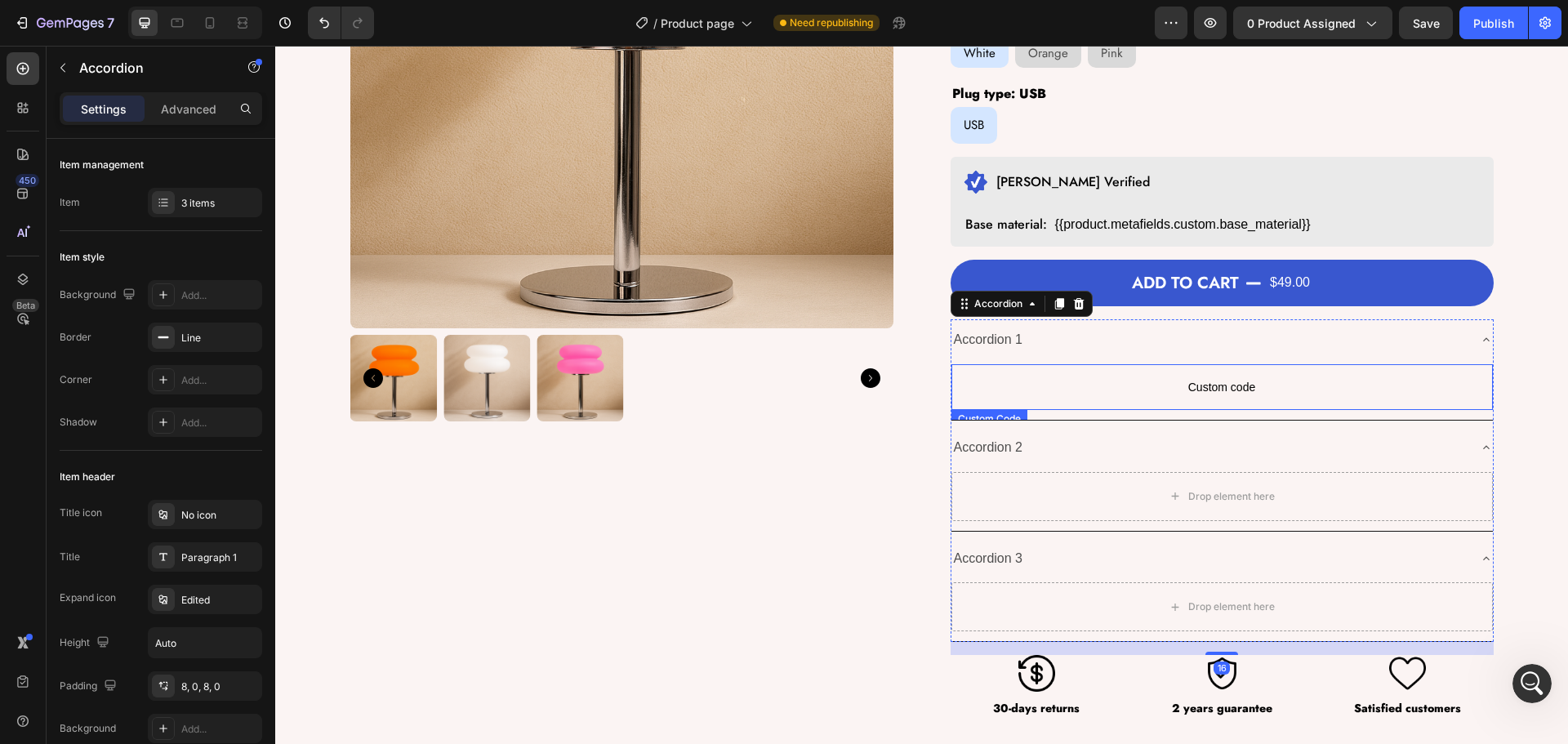
click at [1051, 396] on span "Custom code" at bounding box center [1222, 387] width 541 height 19
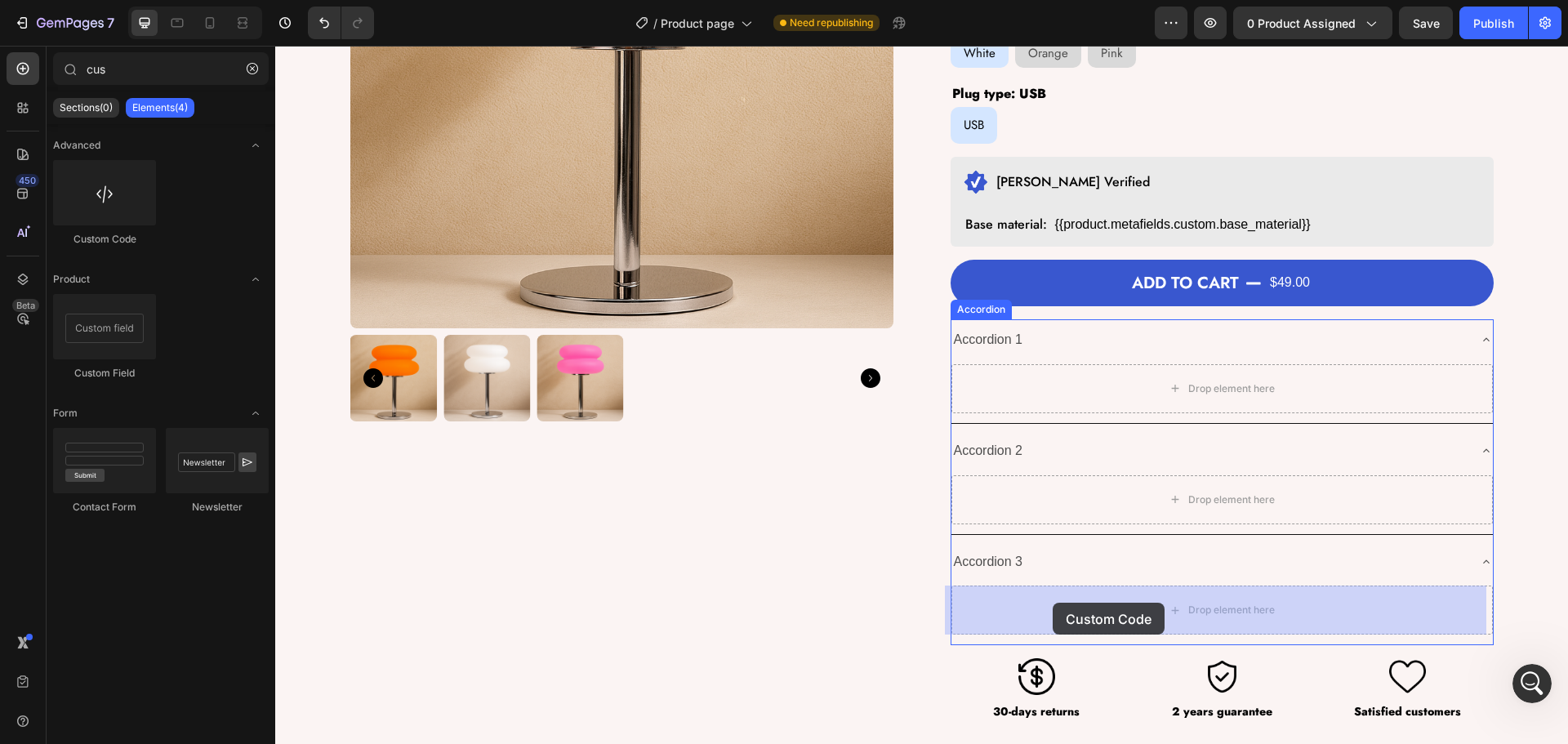
drag, startPoint x: 371, startPoint y: 241, endPoint x: 1053, endPoint y: 603, distance: 772.1
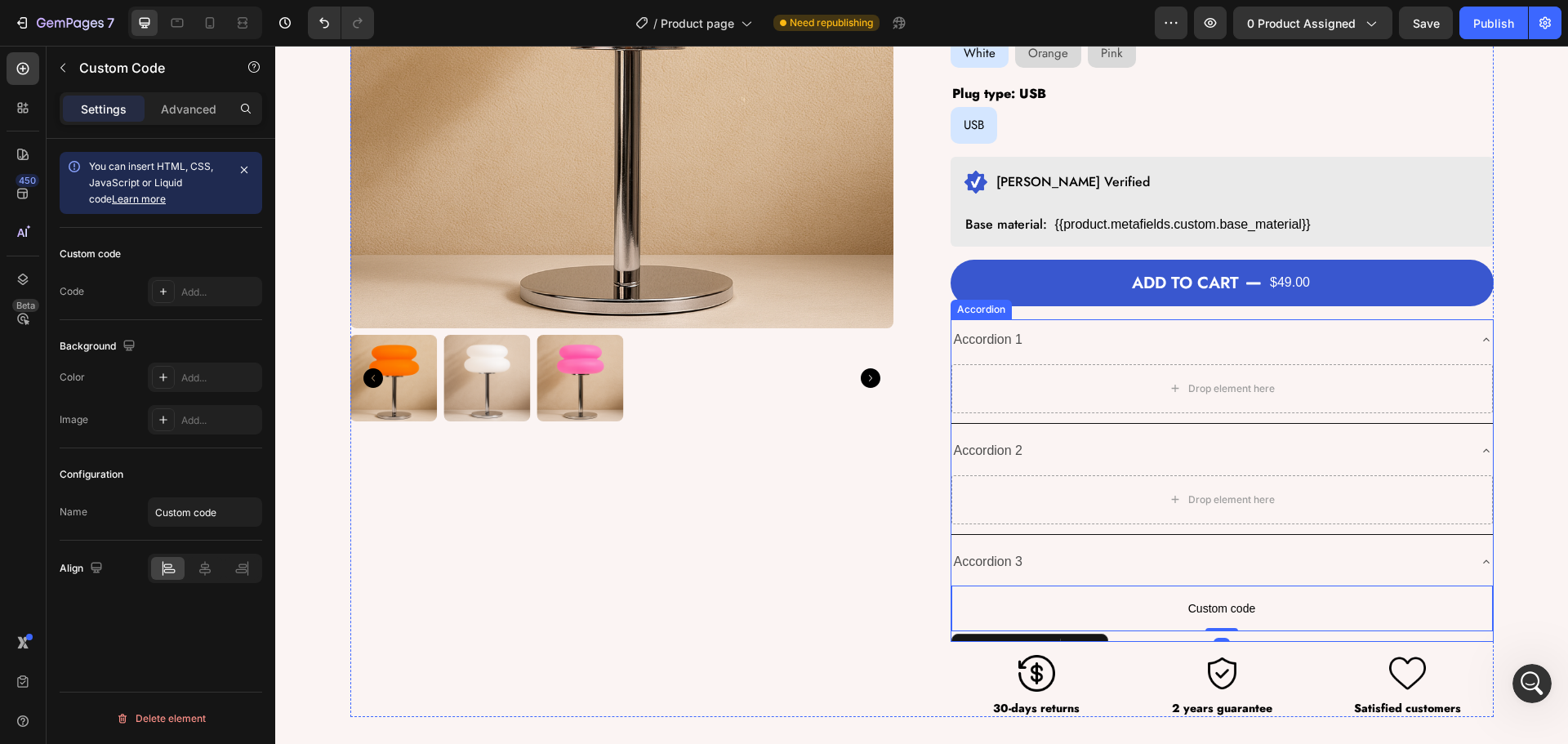
click at [1067, 353] on div "Accordion 1" at bounding box center [1209, 340] width 515 height 29
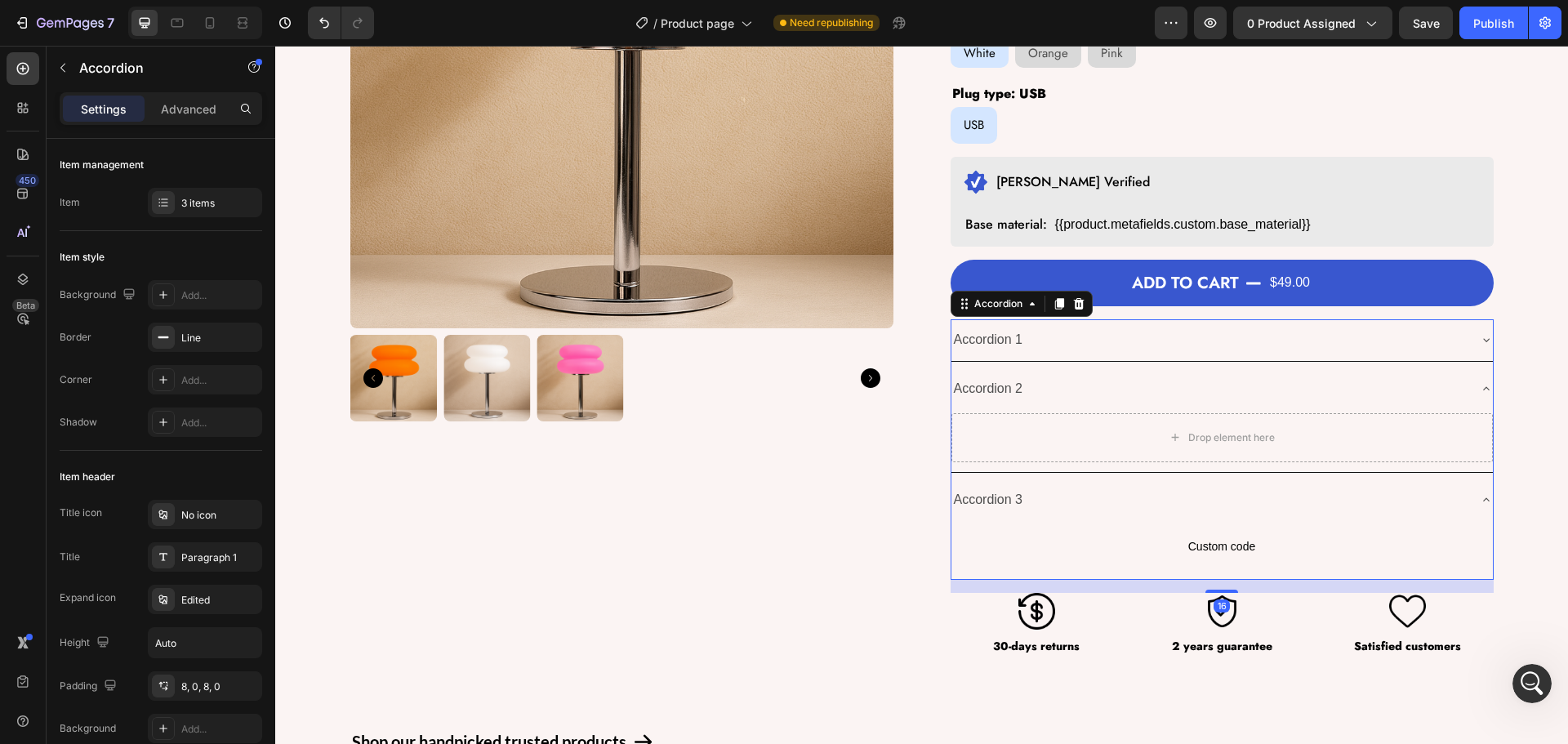
click at [1067, 371] on div "Accordion 2" at bounding box center [1222, 389] width 541 height 42
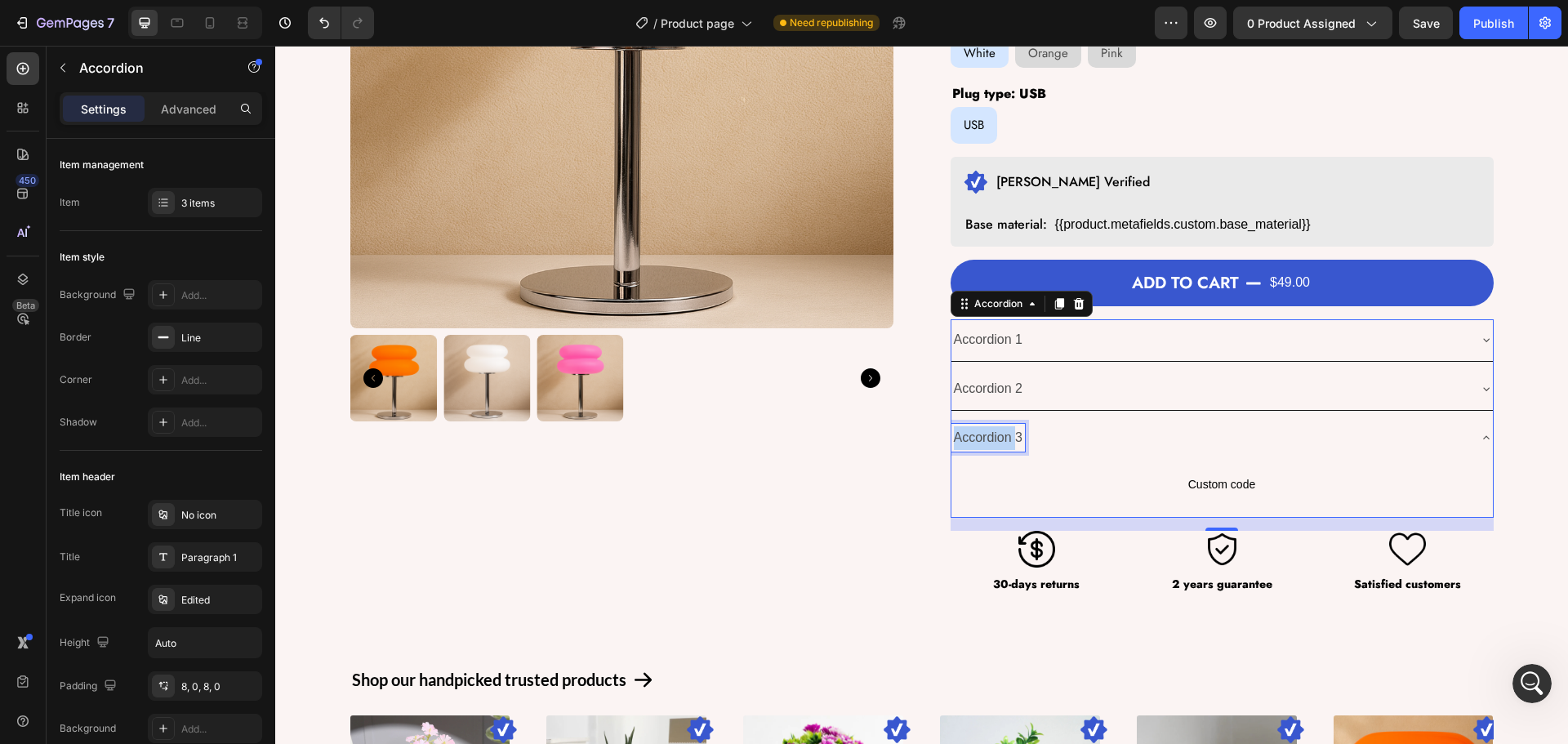
click at [995, 433] on p "Accordion 3" at bounding box center [988, 439] width 69 height 24
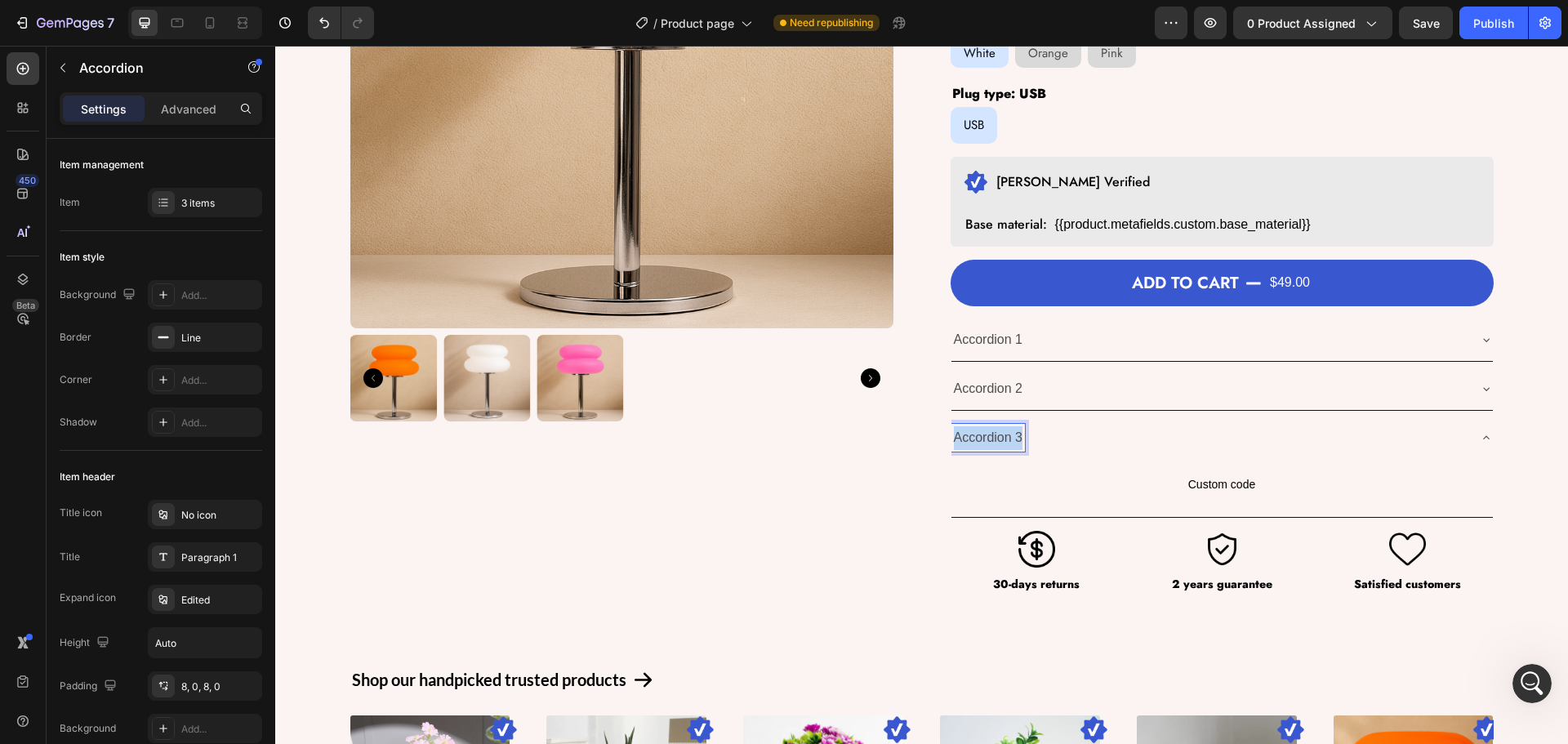
click at [995, 433] on p "Accordion 3" at bounding box center [988, 439] width 69 height 24
click at [1084, 431] on div "Specifications" at bounding box center [1209, 438] width 515 height 29
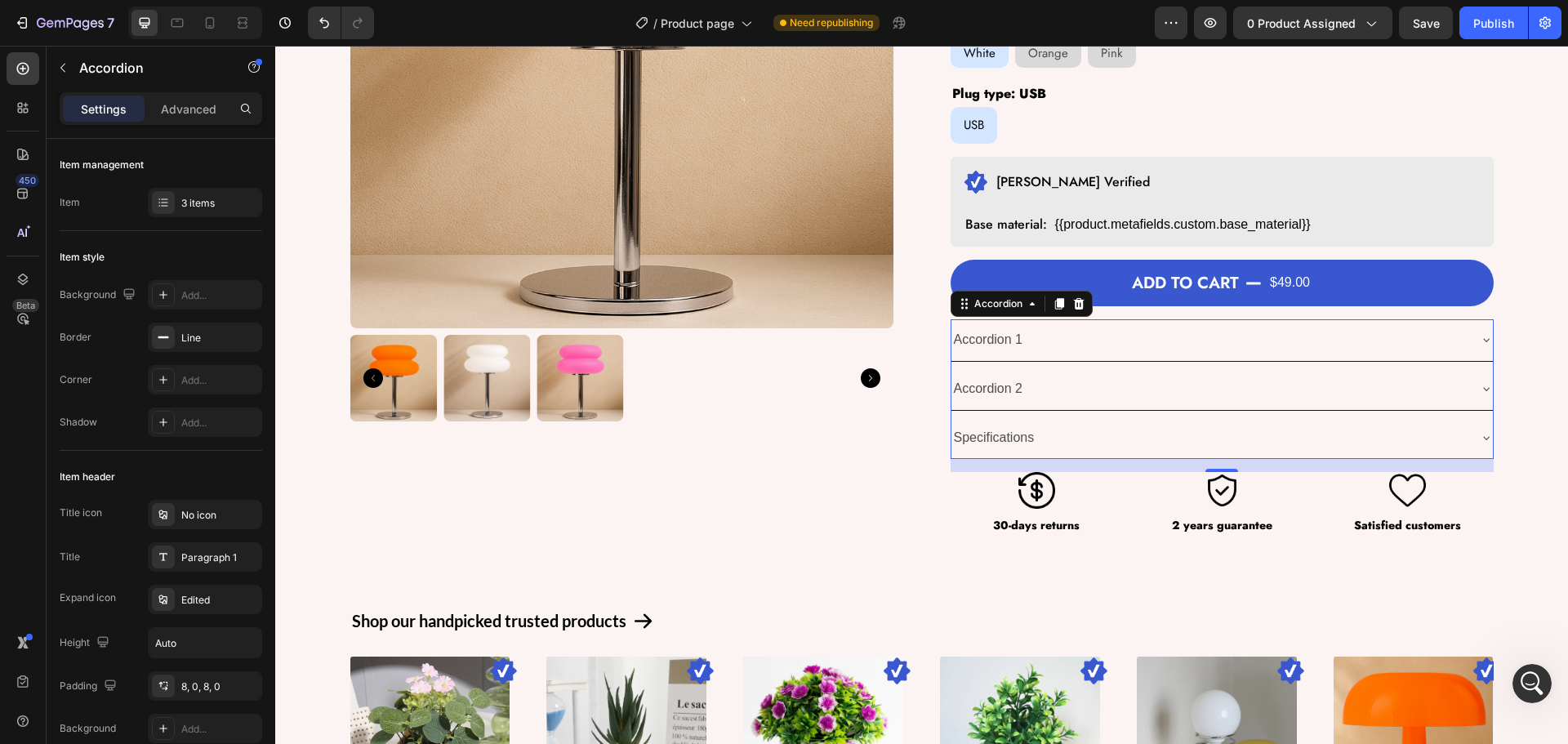
click at [1084, 431] on div "Specifications" at bounding box center [1209, 438] width 515 height 29
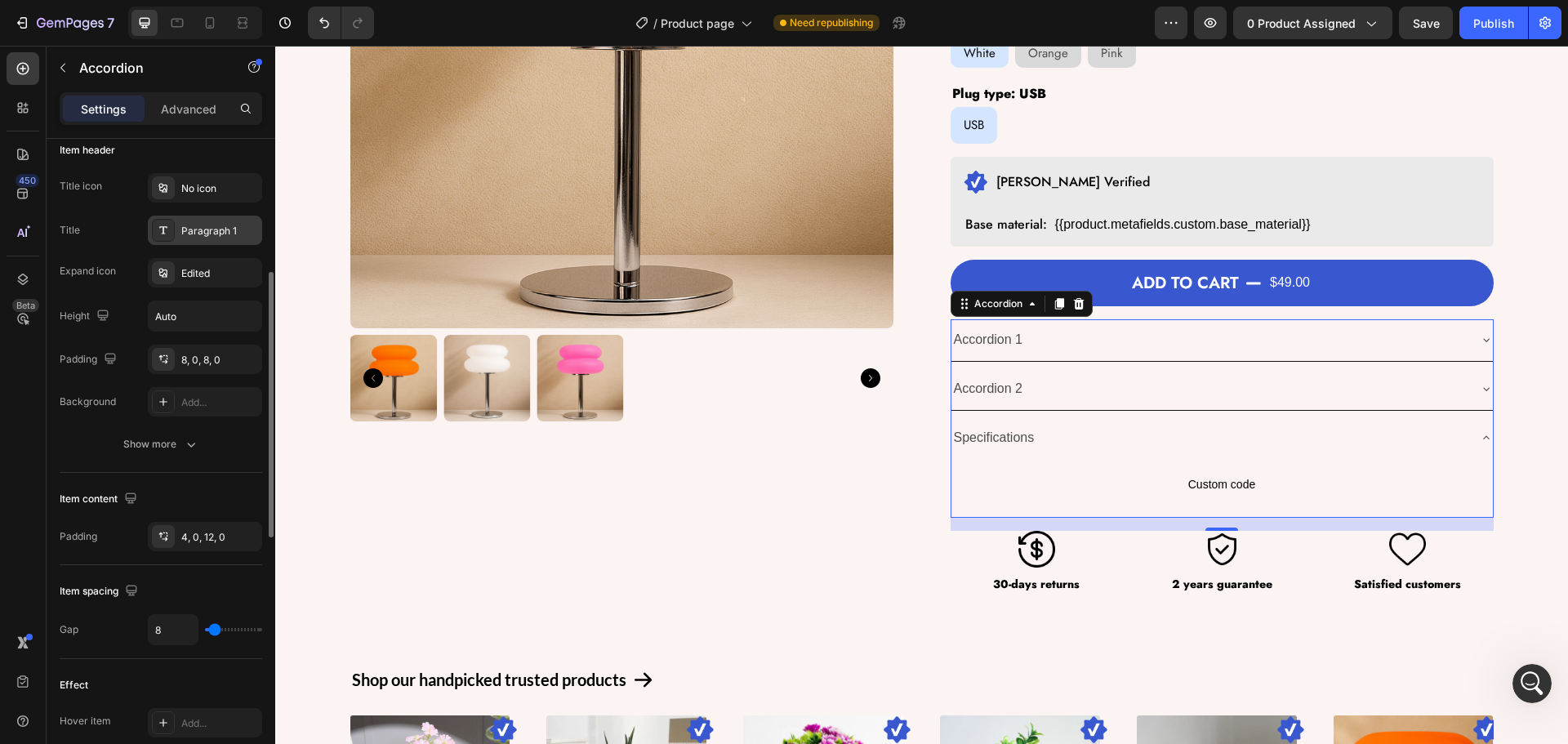
click at [204, 241] on div "Paragraph 1" at bounding box center [205, 230] width 115 height 30
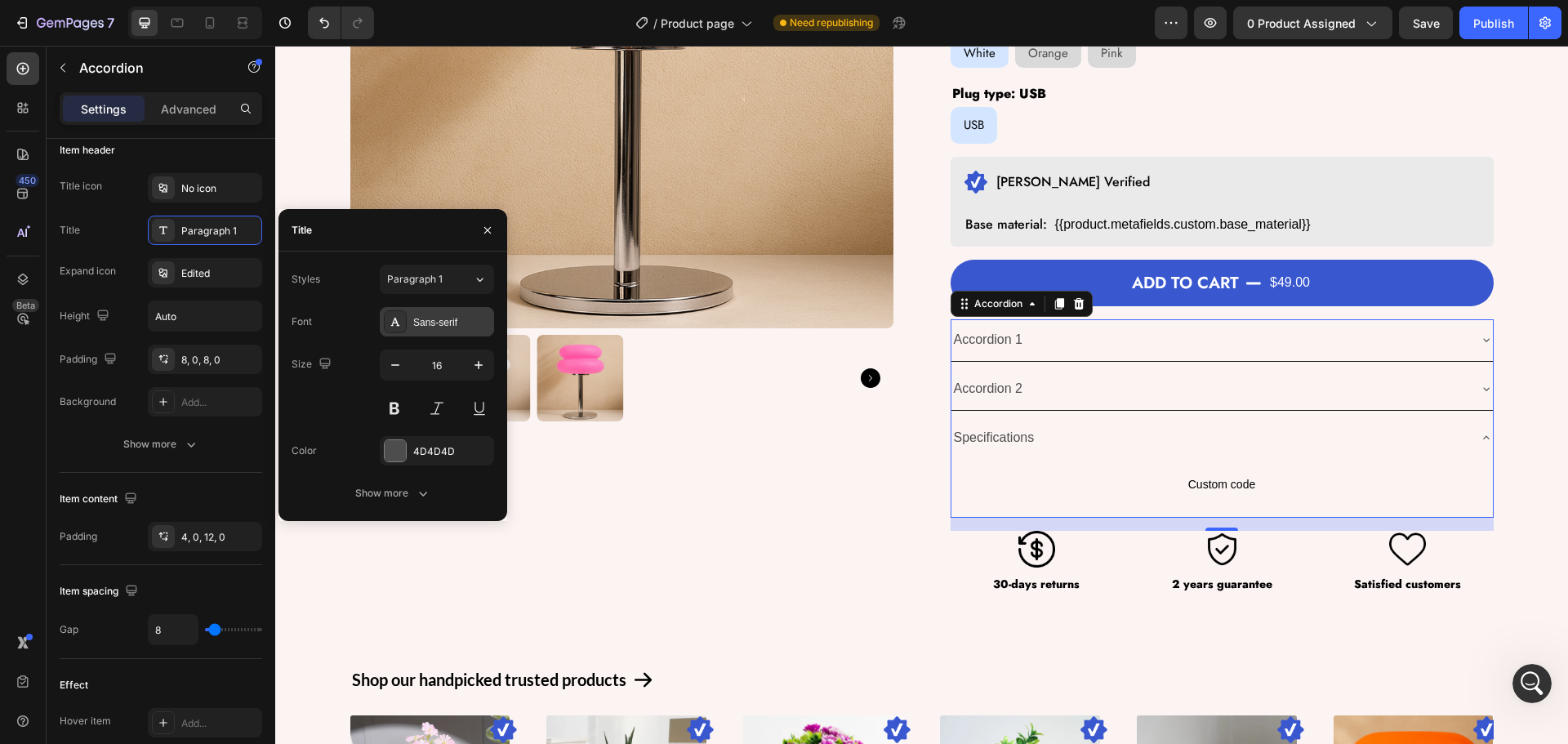
click at [418, 329] on div "Sans-serif" at bounding box center [451, 323] width 77 height 15
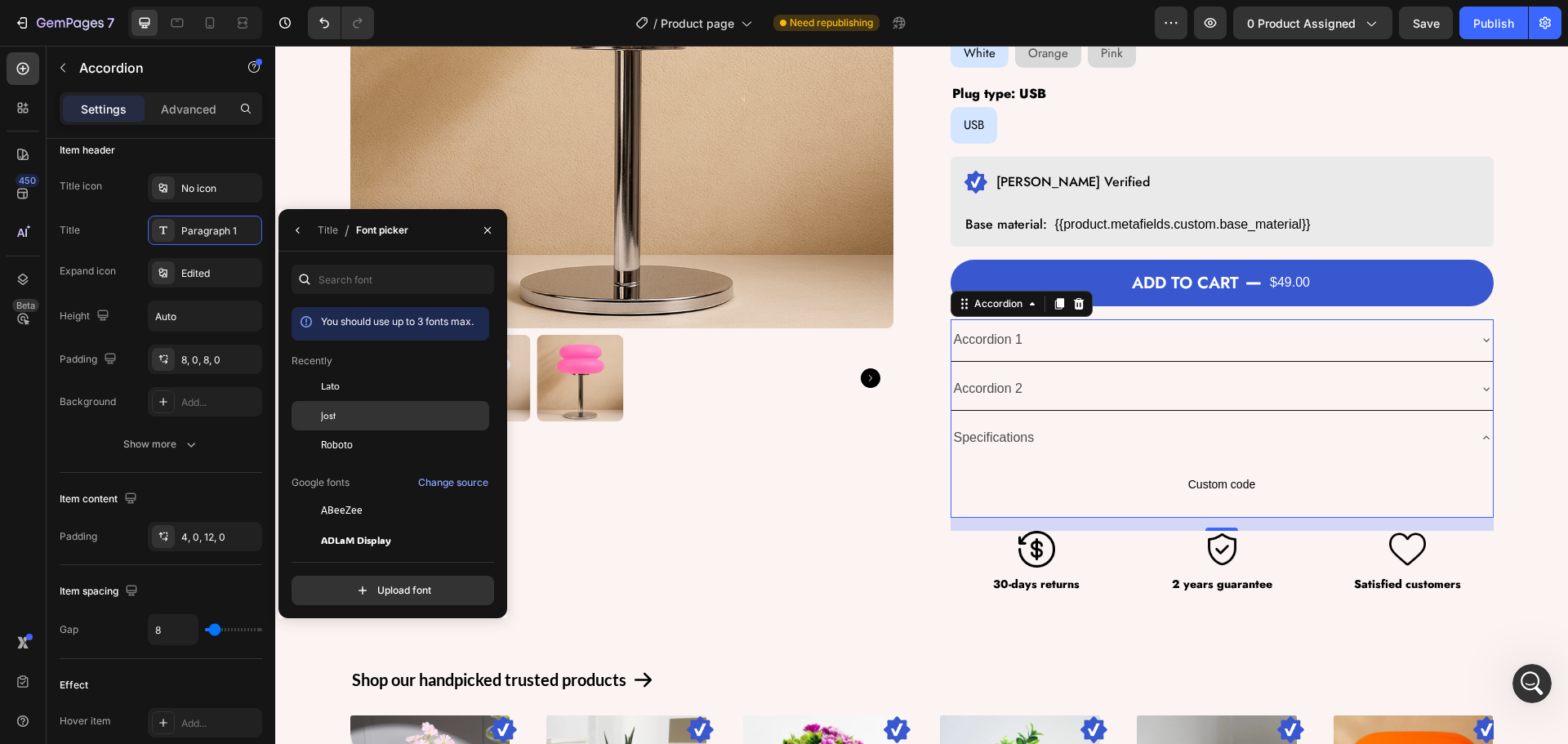
click at [338, 584] on div "Jost" at bounding box center [390, 599] width 198 height 30
click at [296, 234] on icon "button" at bounding box center [298, 230] width 13 height 13
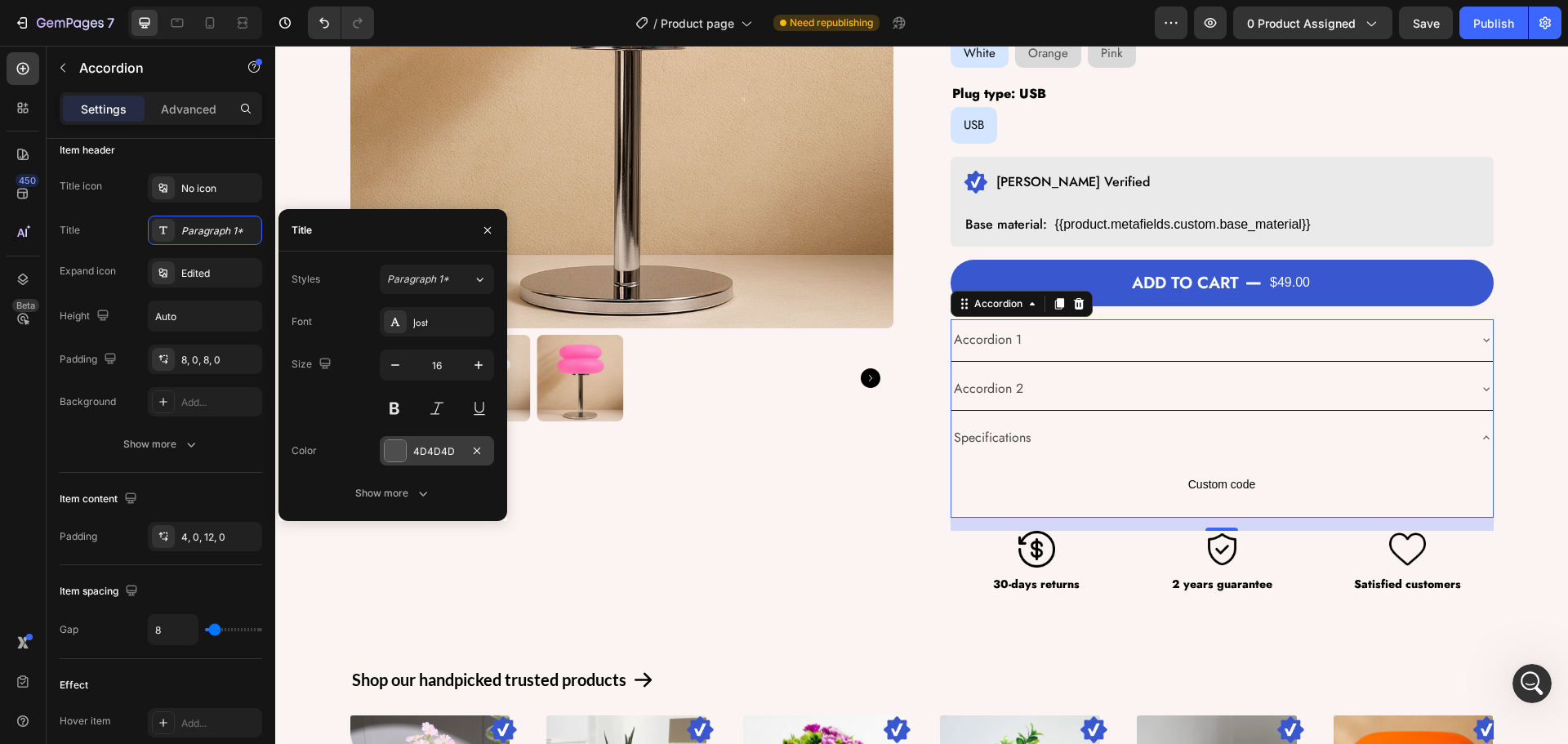
click at [411, 450] on div "4D4D4D" at bounding box center [438, 451] width 115 height 30
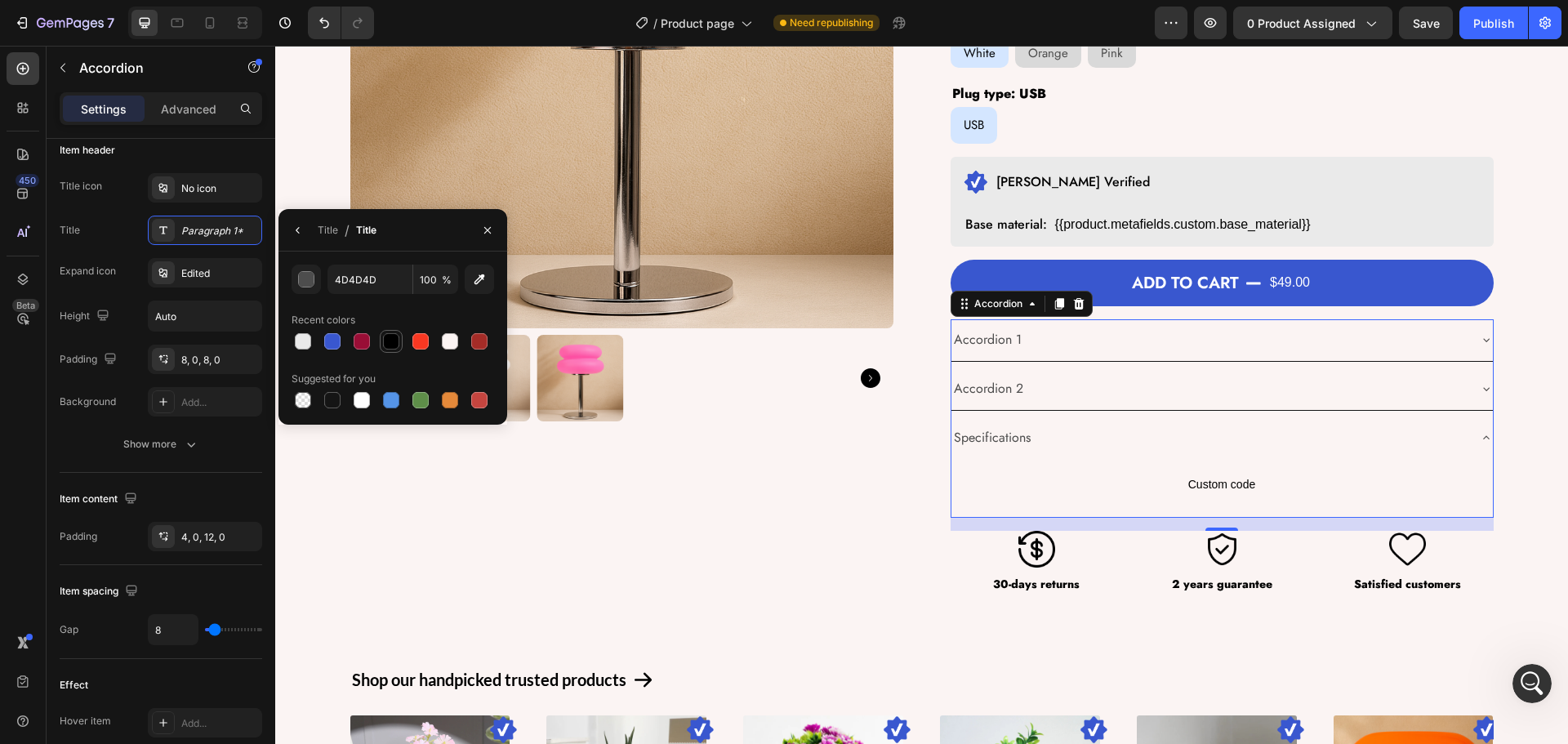
click at [389, 342] on div at bounding box center [391, 341] width 17 height 17
type input "000000"
click at [300, 227] on icon "button" at bounding box center [298, 230] width 13 height 13
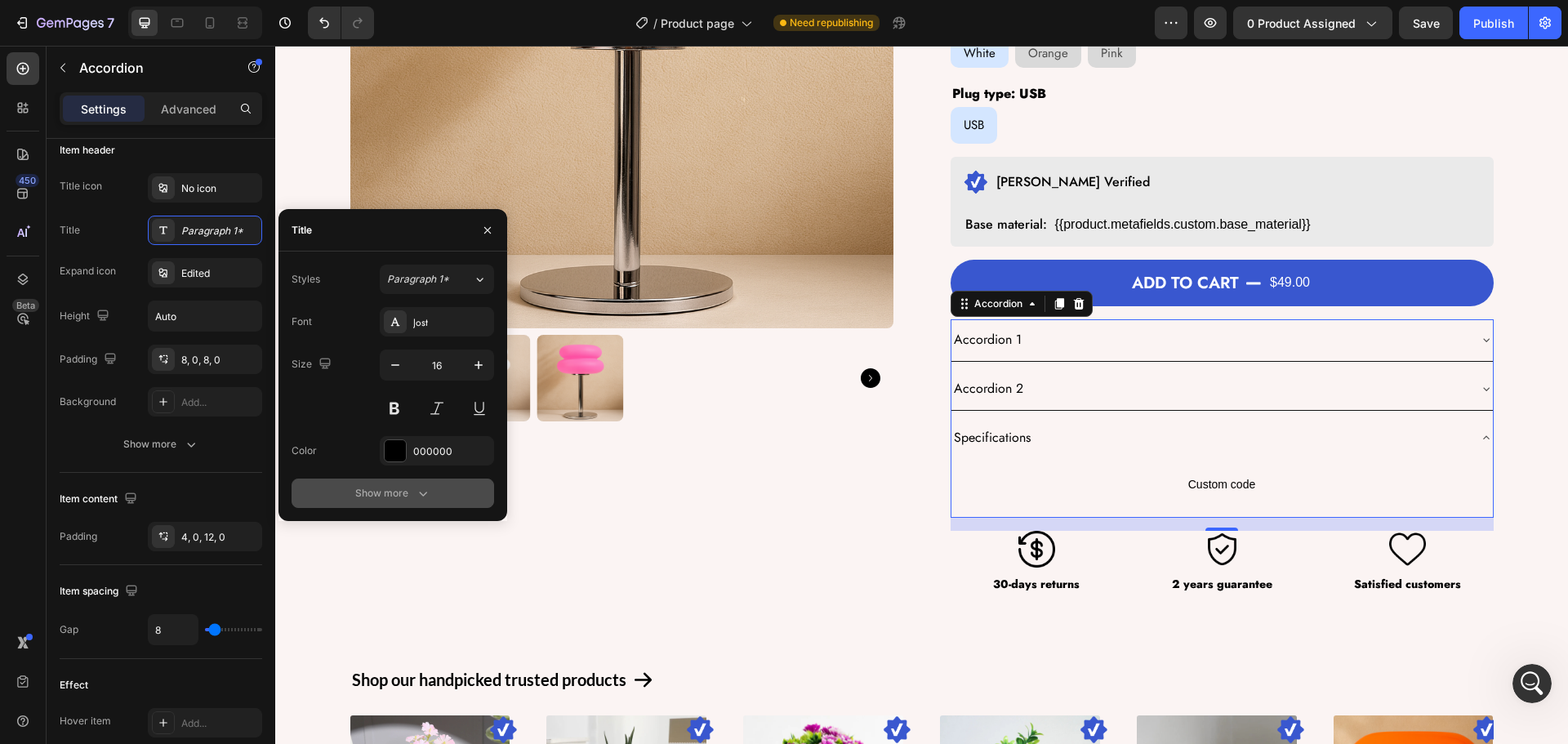
click at [397, 490] on div "Show more" at bounding box center [393, 493] width 76 height 17
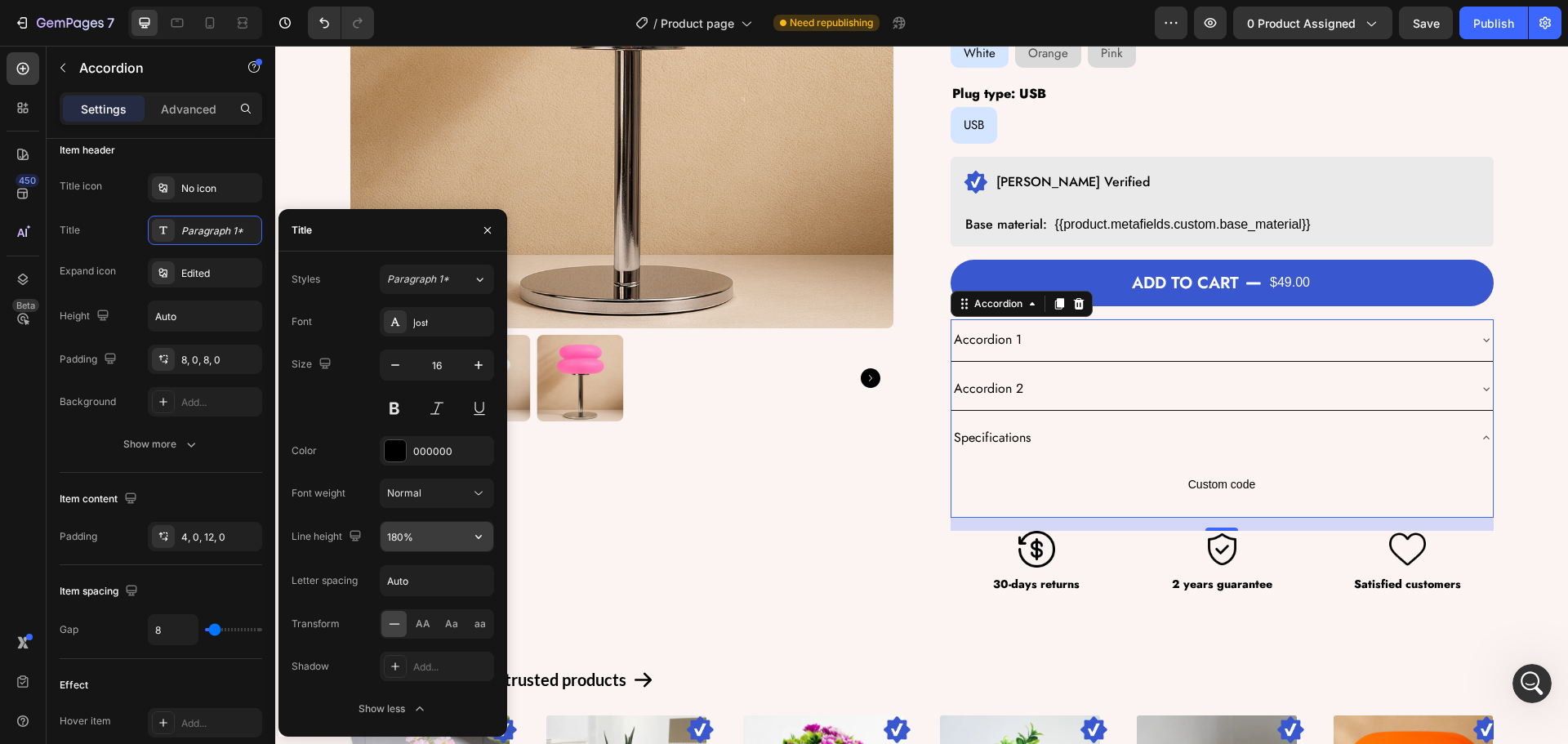
click at [436, 524] on input "180%" at bounding box center [437, 537] width 113 height 30
click at [485, 540] on icon "button" at bounding box center [479, 537] width 17 height 17
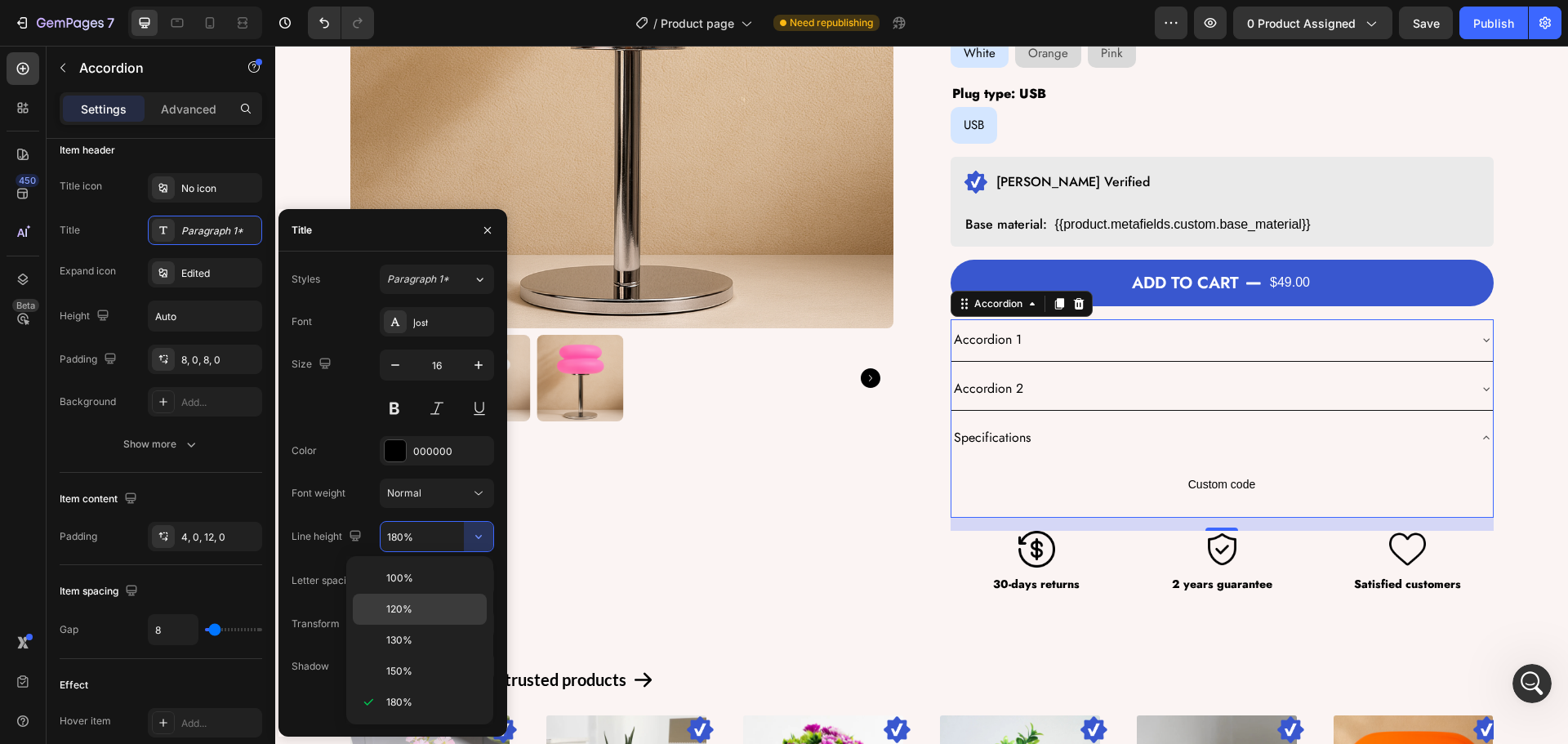
click at [406, 614] on span "120%" at bounding box center [400, 610] width 26 height 15
type input "120%"
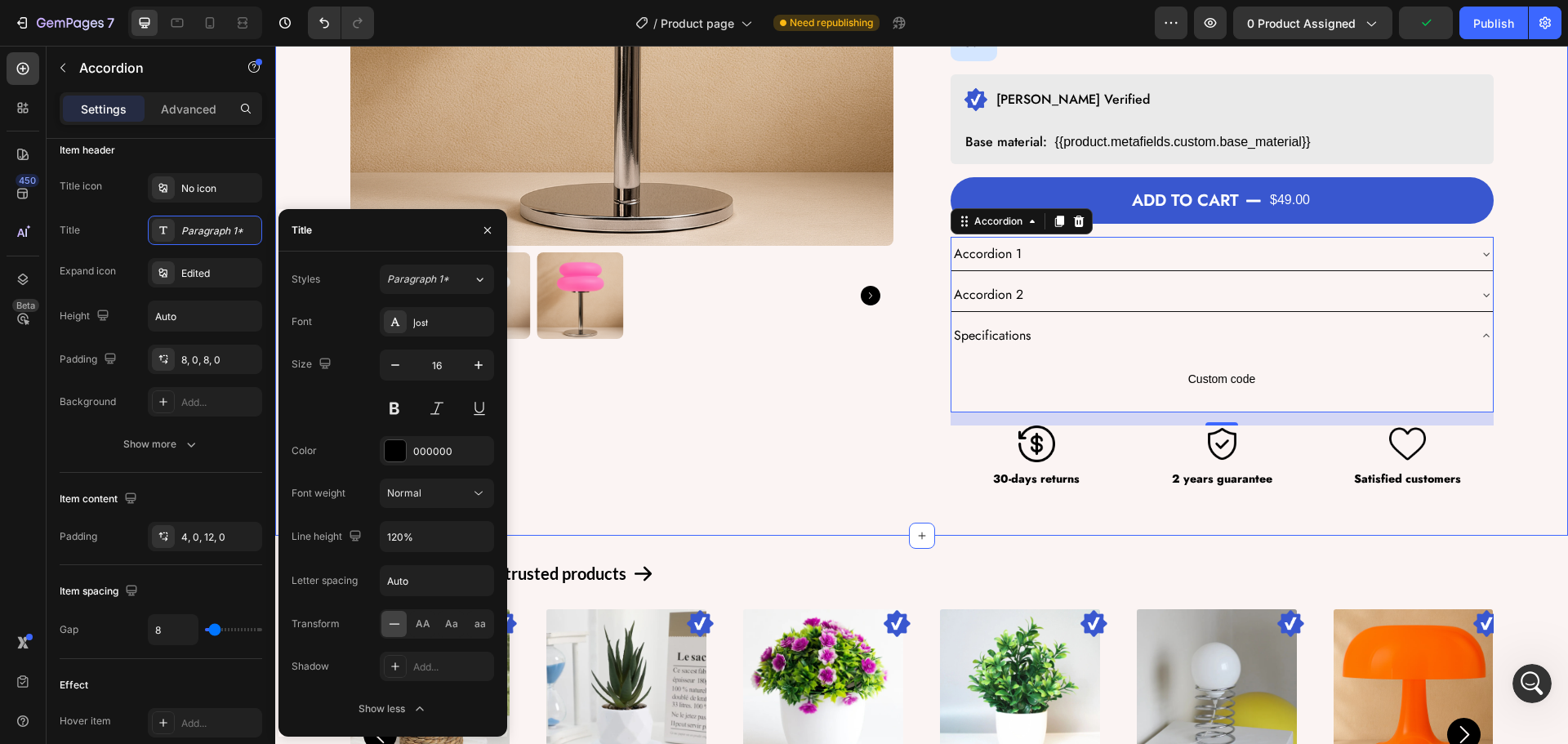
scroll to position [408, 0]
click at [475, 368] on icon "button" at bounding box center [479, 366] width 17 height 17
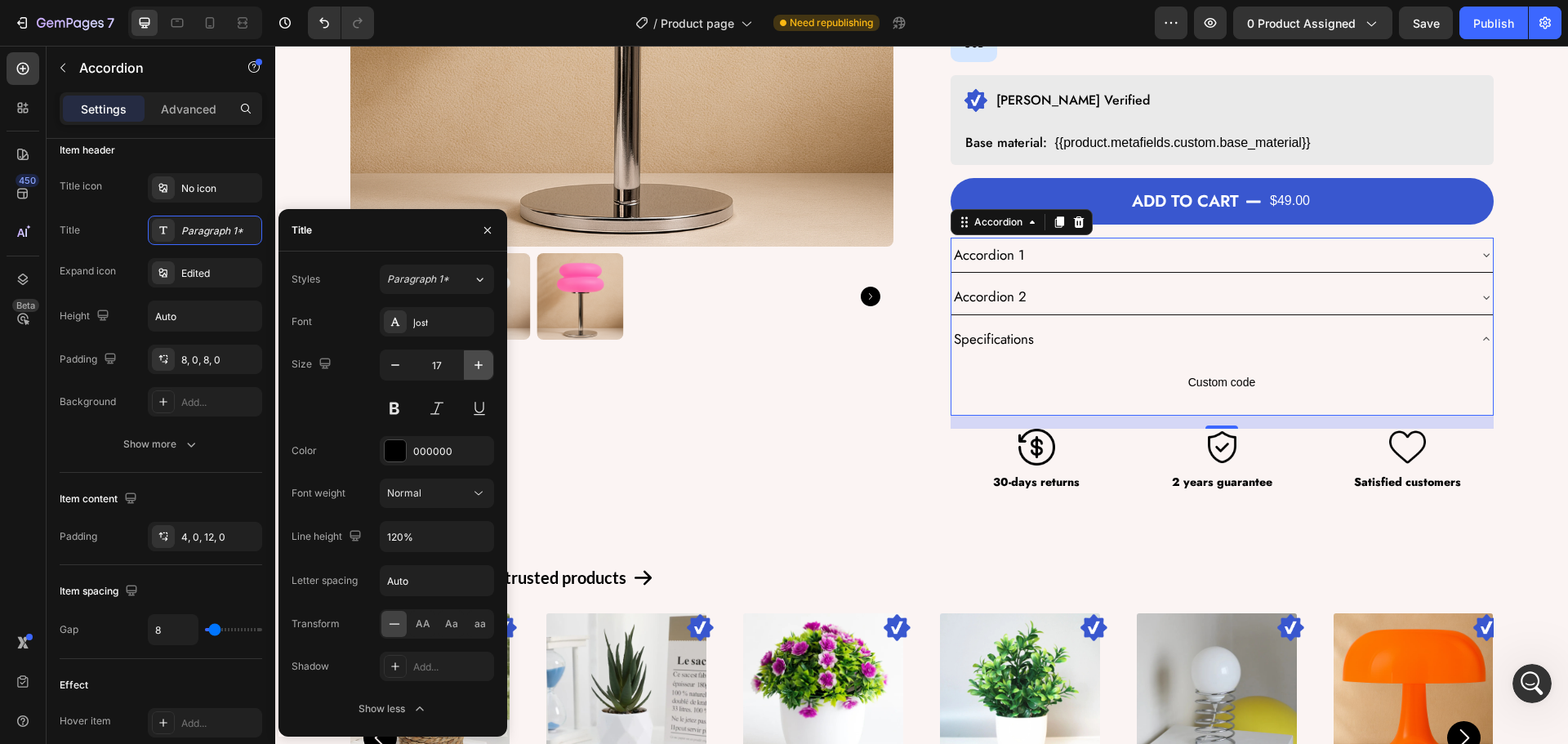
click at [476, 368] on icon "button" at bounding box center [479, 366] width 17 height 17
type input "18"
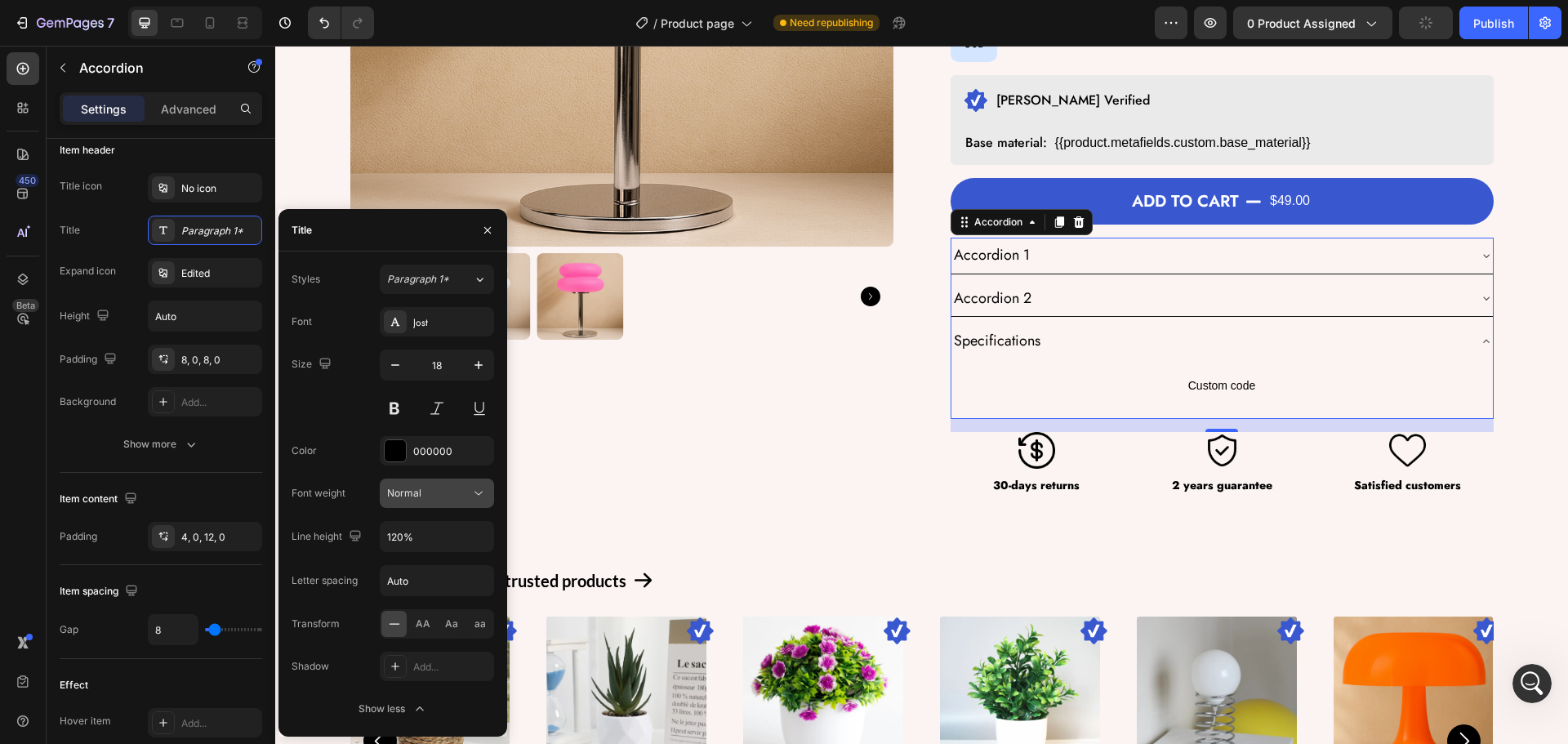
click at [475, 499] on icon at bounding box center [479, 493] width 17 height 17
click at [431, 611] on span "Semi Bold" at bounding box center [410, 607] width 46 height 15
click at [181, 483] on div "Item content Padding 4, 0, 12, 0" at bounding box center [160, 519] width 203 height 93
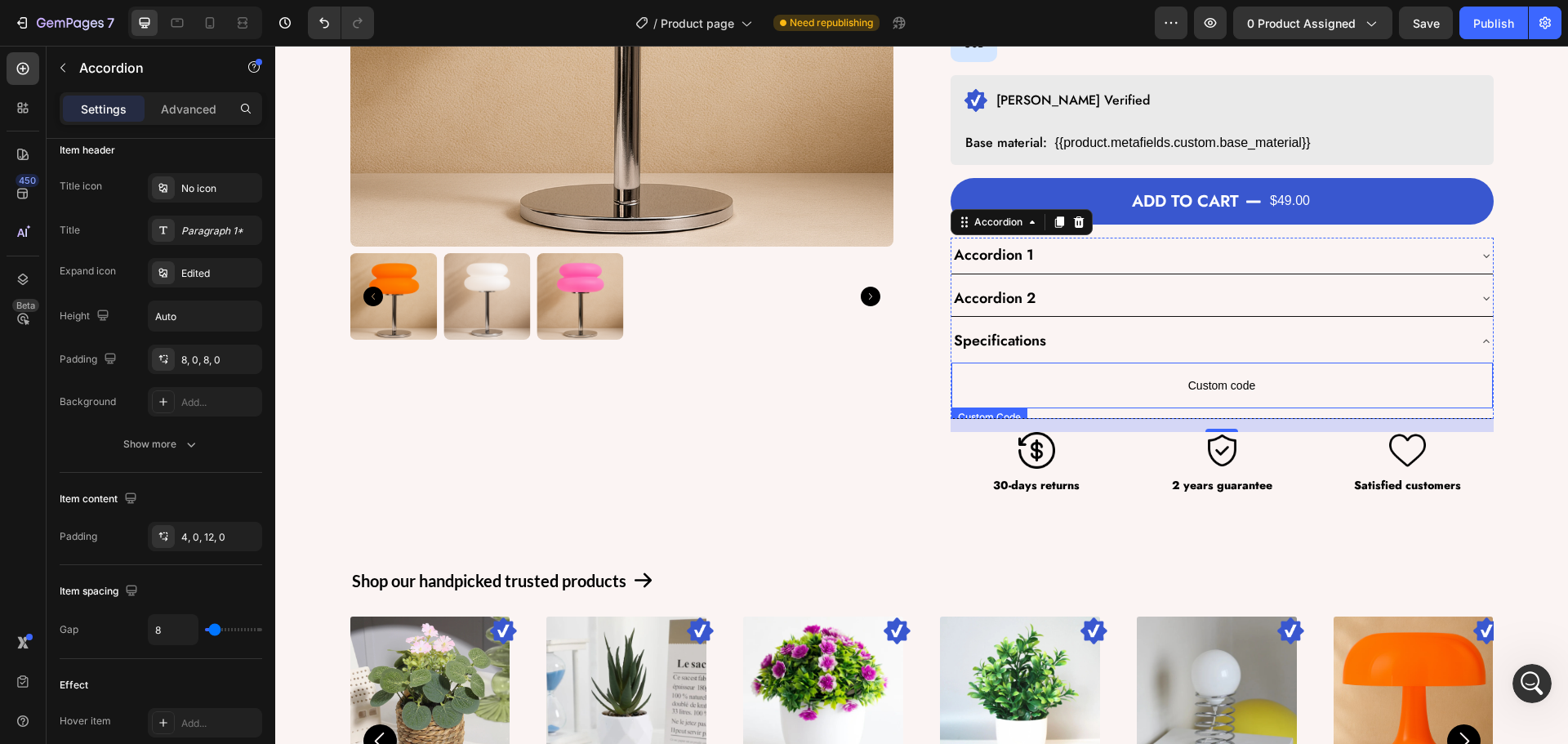
click at [1144, 376] on span "Custom code" at bounding box center [1222, 385] width 541 height 19
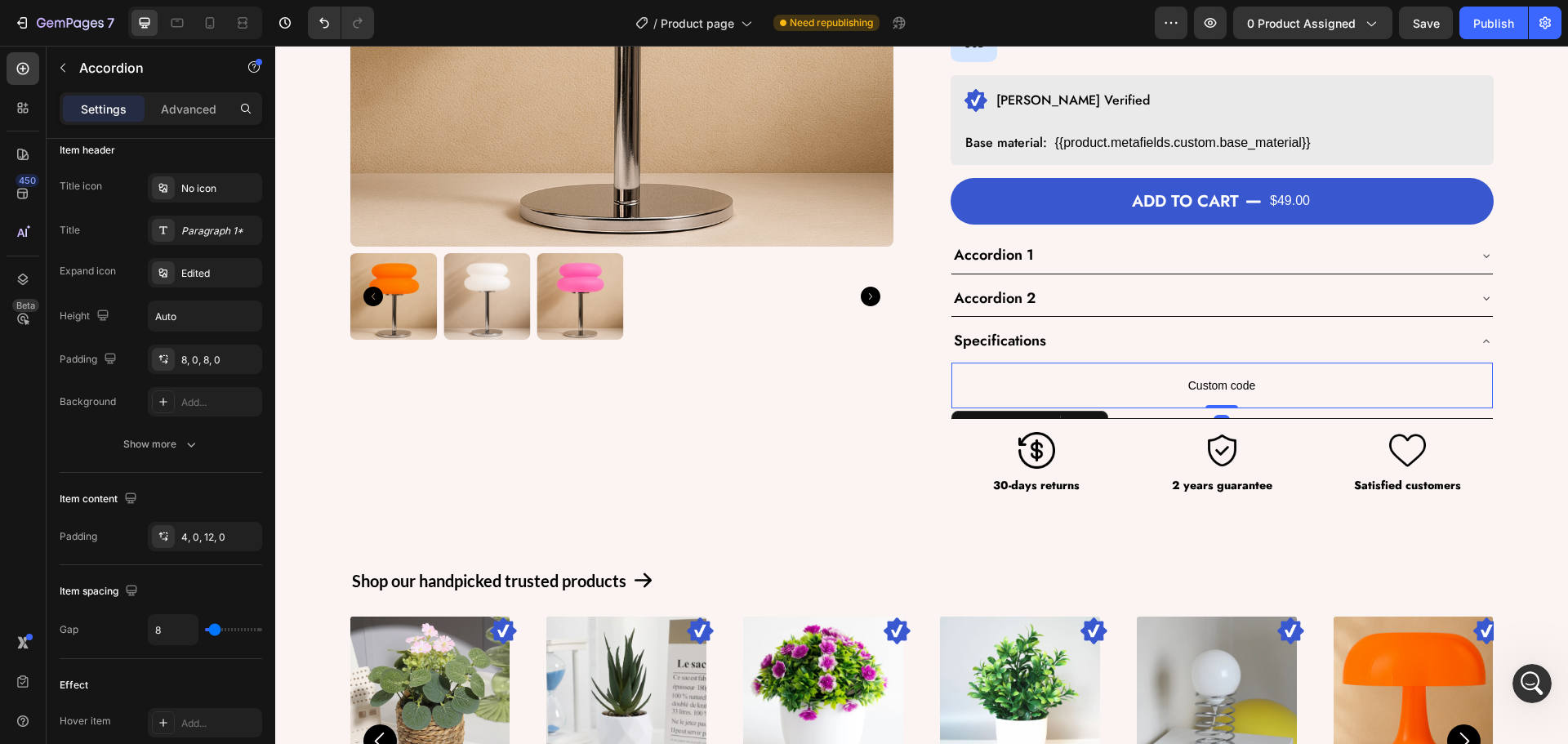
scroll to position [0, 0]
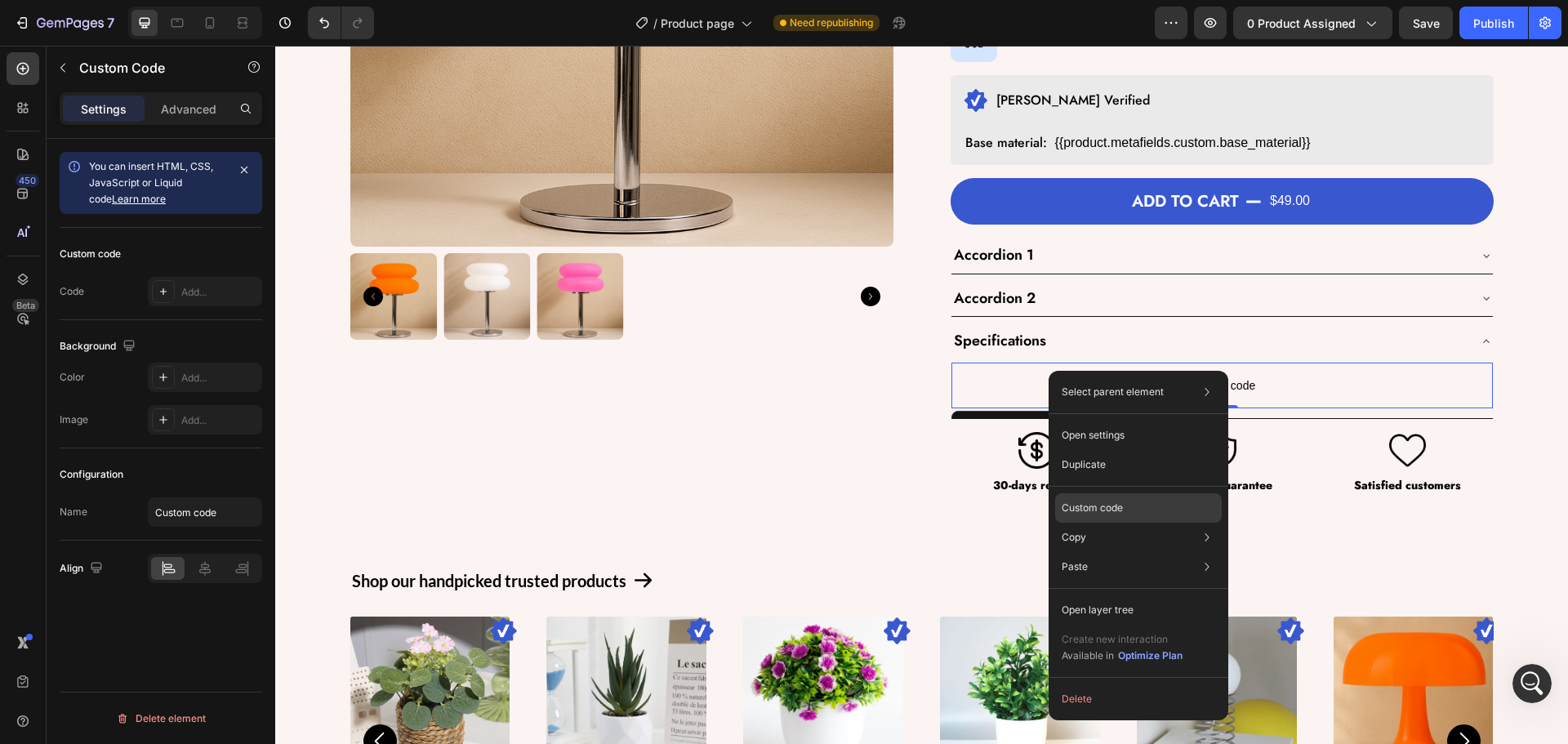
click at [1086, 506] on p "Custom code" at bounding box center [1093, 508] width 61 height 15
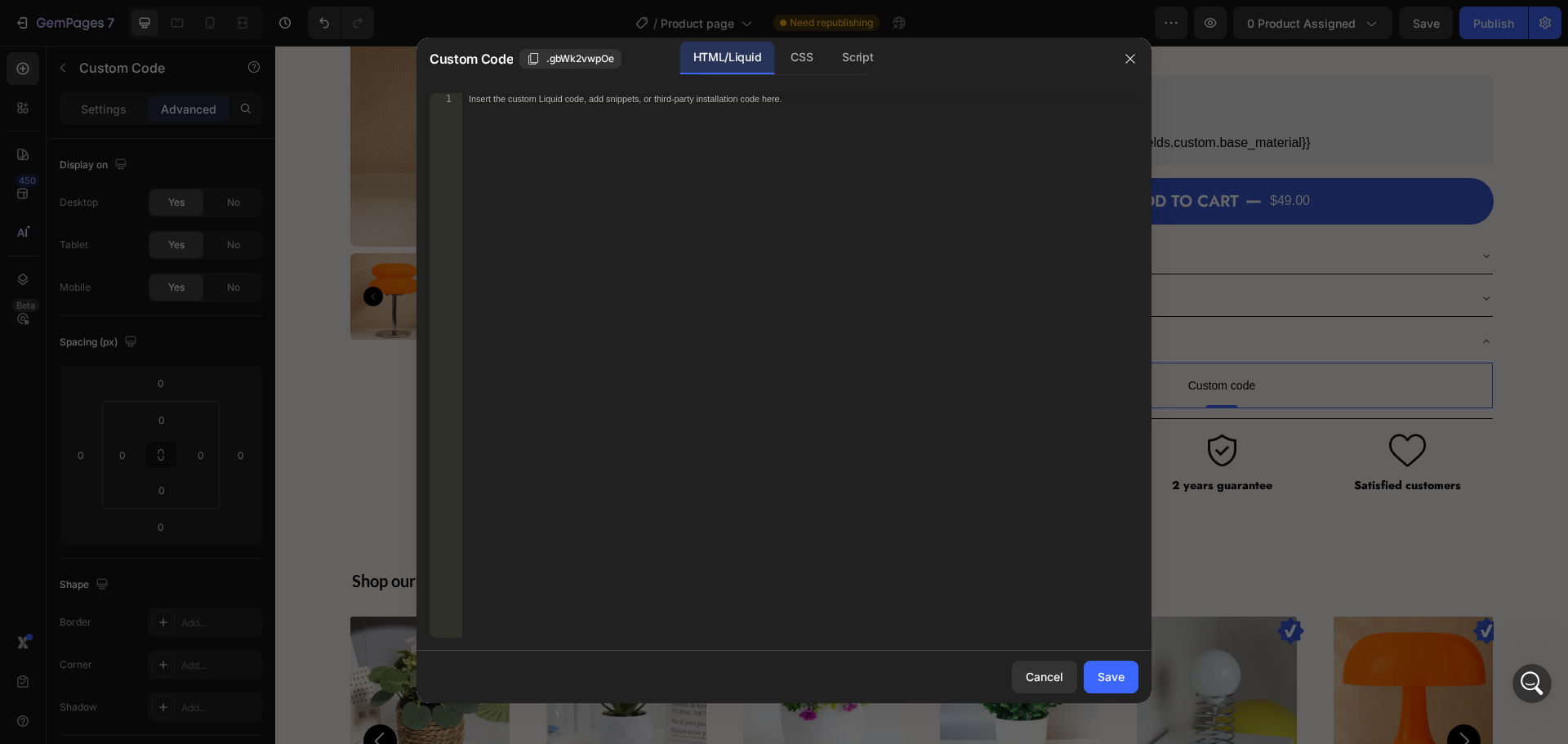
click at [611, 227] on div "Insert the custom Liquid code, add snippets, or third-party installation code h…" at bounding box center [800, 378] width 676 height 568
paste textarea "custom.specifications"
type textarea "custom.specifications"
click at [1119, 678] on div "Save" at bounding box center [1111, 676] width 27 height 18
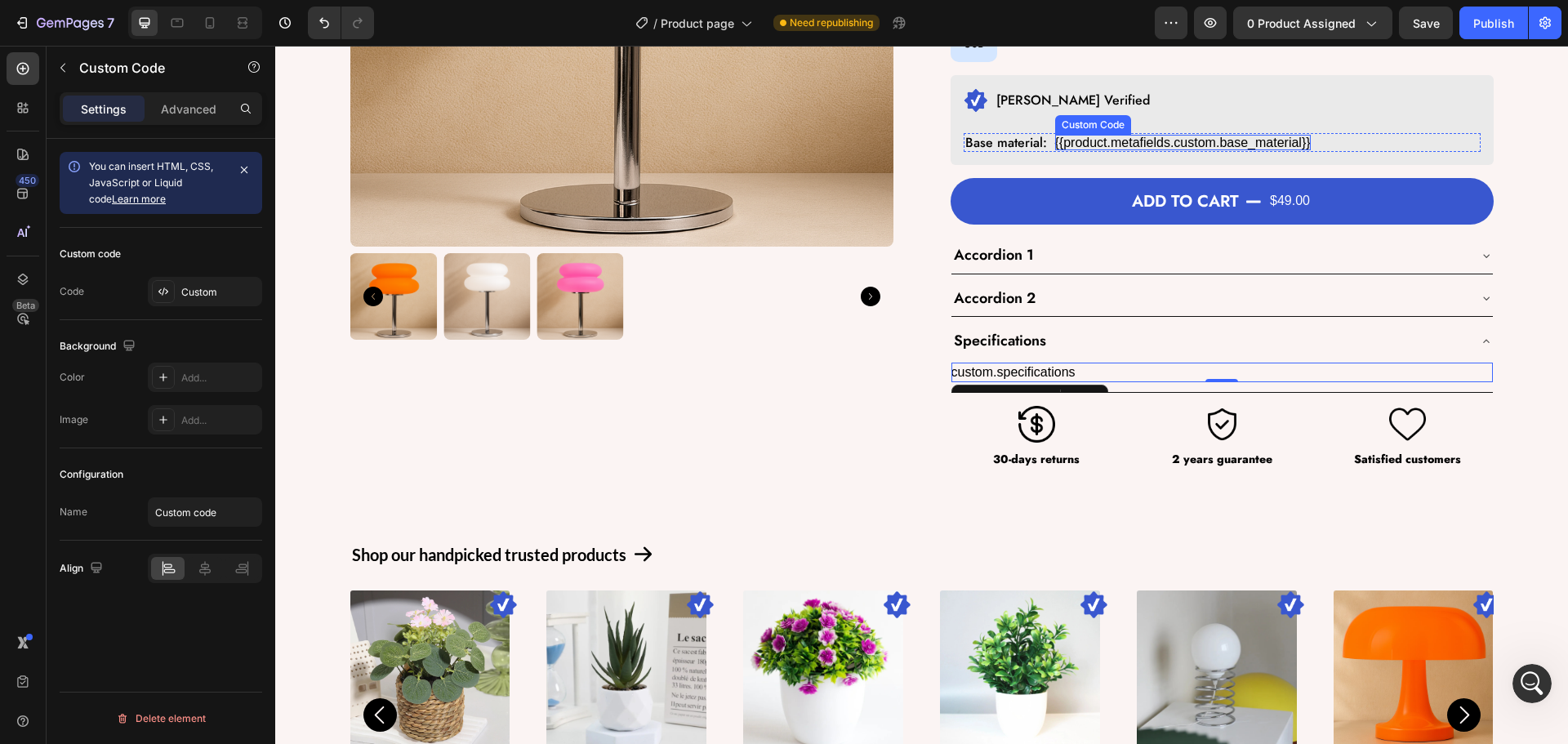
click at [1142, 139] on div "{{product.metafields.custom.base_material}}" at bounding box center [1183, 143] width 255 height 16
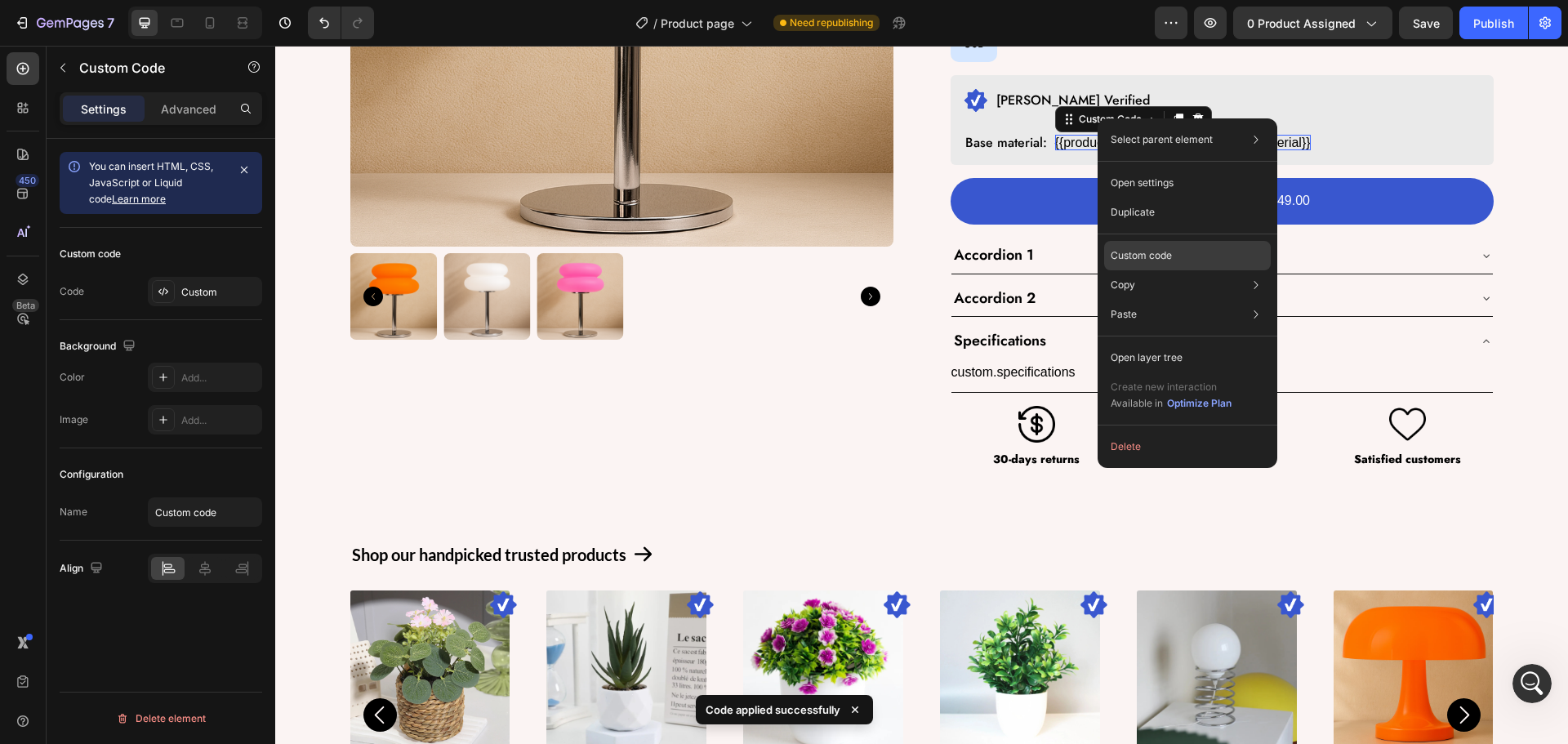
click at [1138, 254] on p "Custom code" at bounding box center [1142, 255] width 61 height 15
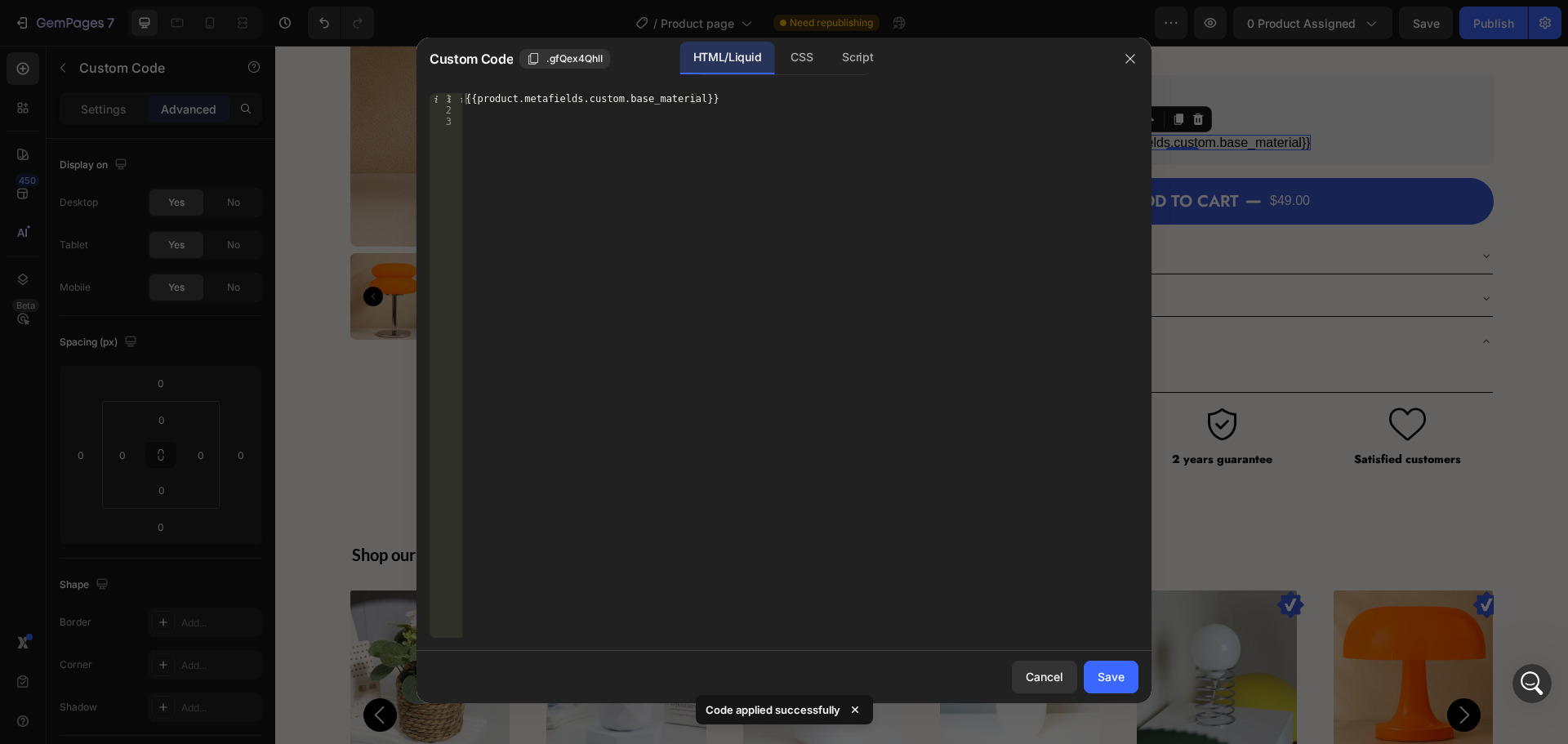
type textarea "{{product.metafields.custom.base_material}}"
drag, startPoint x: 656, startPoint y: 104, endPoint x: 438, endPoint y: 104, distance: 218.0
click at [438, 104] on div "{{product.metafields.custom.base_material}} 1 2 3 {{product.metafields.custom.b…" at bounding box center [784, 366] width 709 height 545
click at [1228, 523] on div at bounding box center [784, 372] width 1568 height 744
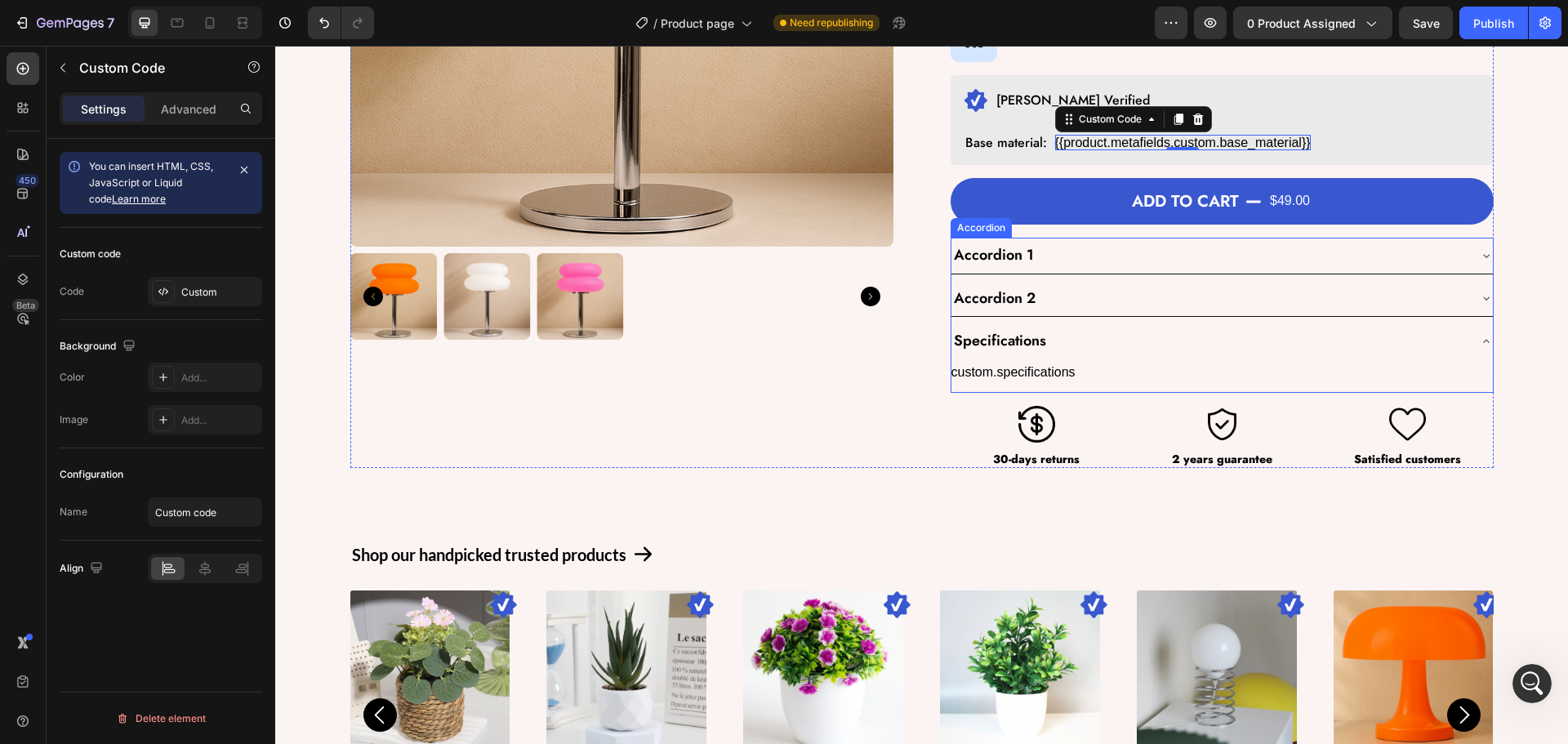
click at [1036, 366] on div "custom.specifications" at bounding box center [1222, 372] width 541 height 19
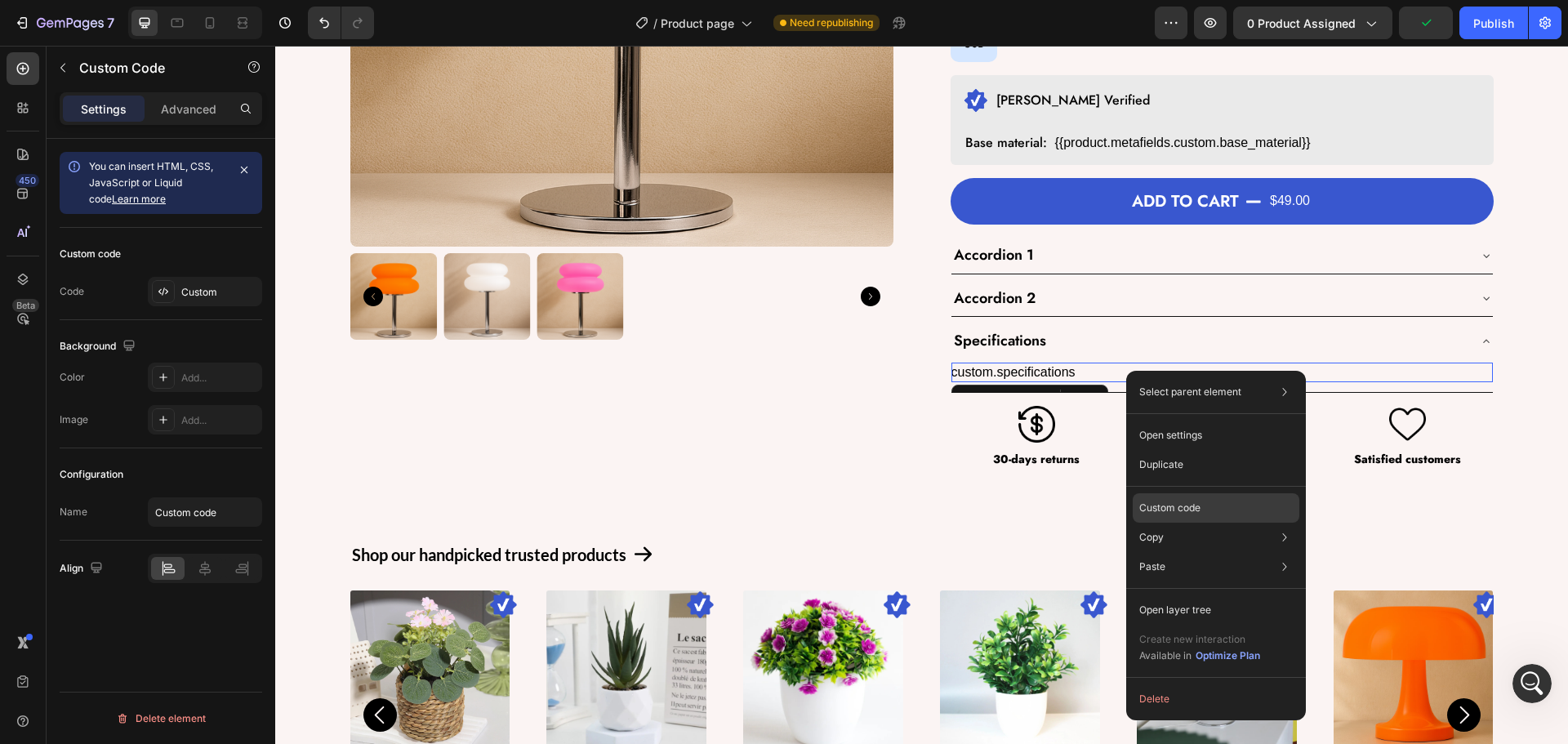
click at [1179, 552] on div "Custom code" at bounding box center [1216, 567] width 167 height 30
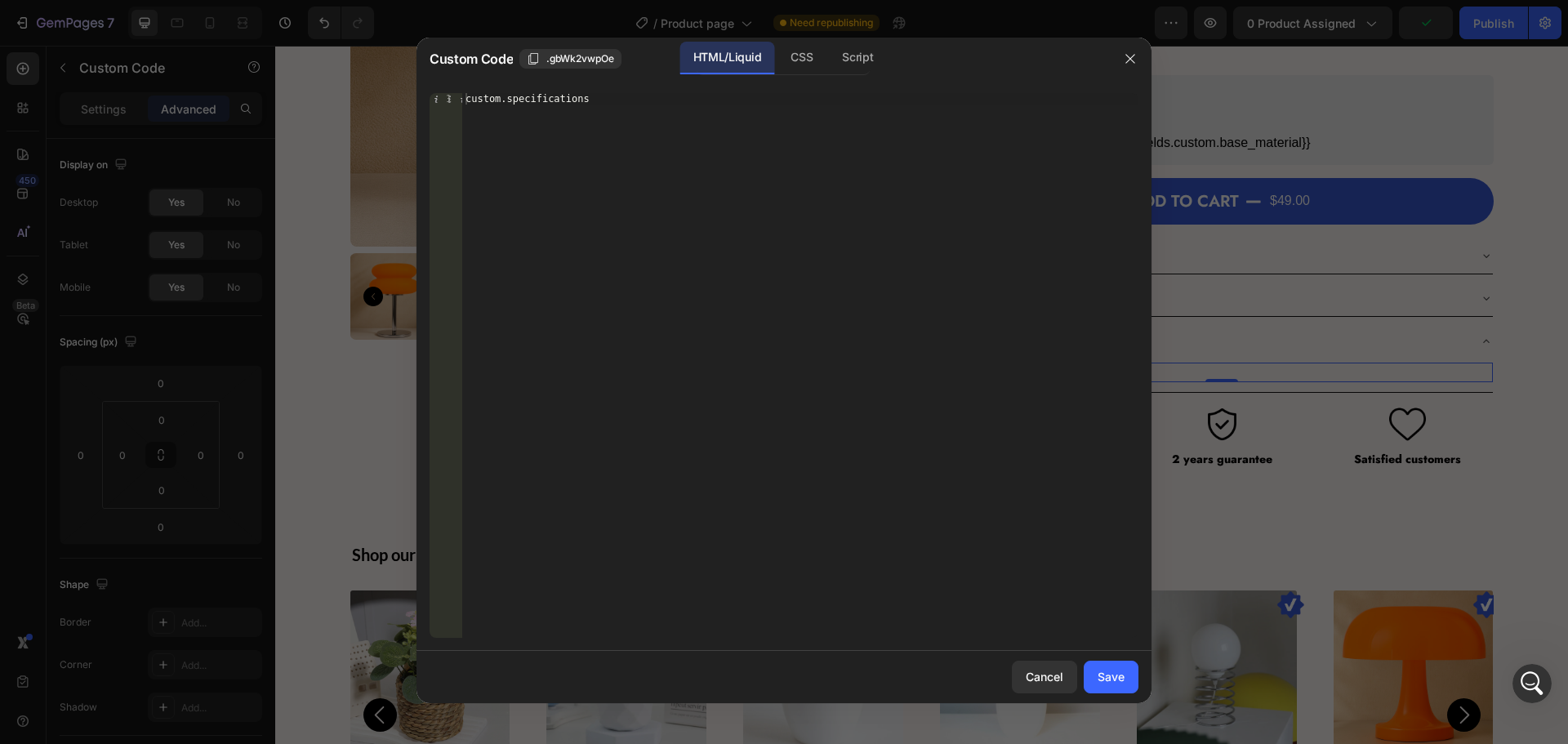
type textarea "custom.specifications"
click at [609, 109] on div "custom.specifications" at bounding box center [800, 378] width 676 height 568
paste textarea "{{product.metafields.custom.base_material}}"
type textarea "{{product.metafields.custom.base_material}}"
drag, startPoint x: 591, startPoint y: 105, endPoint x: 498, endPoint y: 107, distance: 93.0
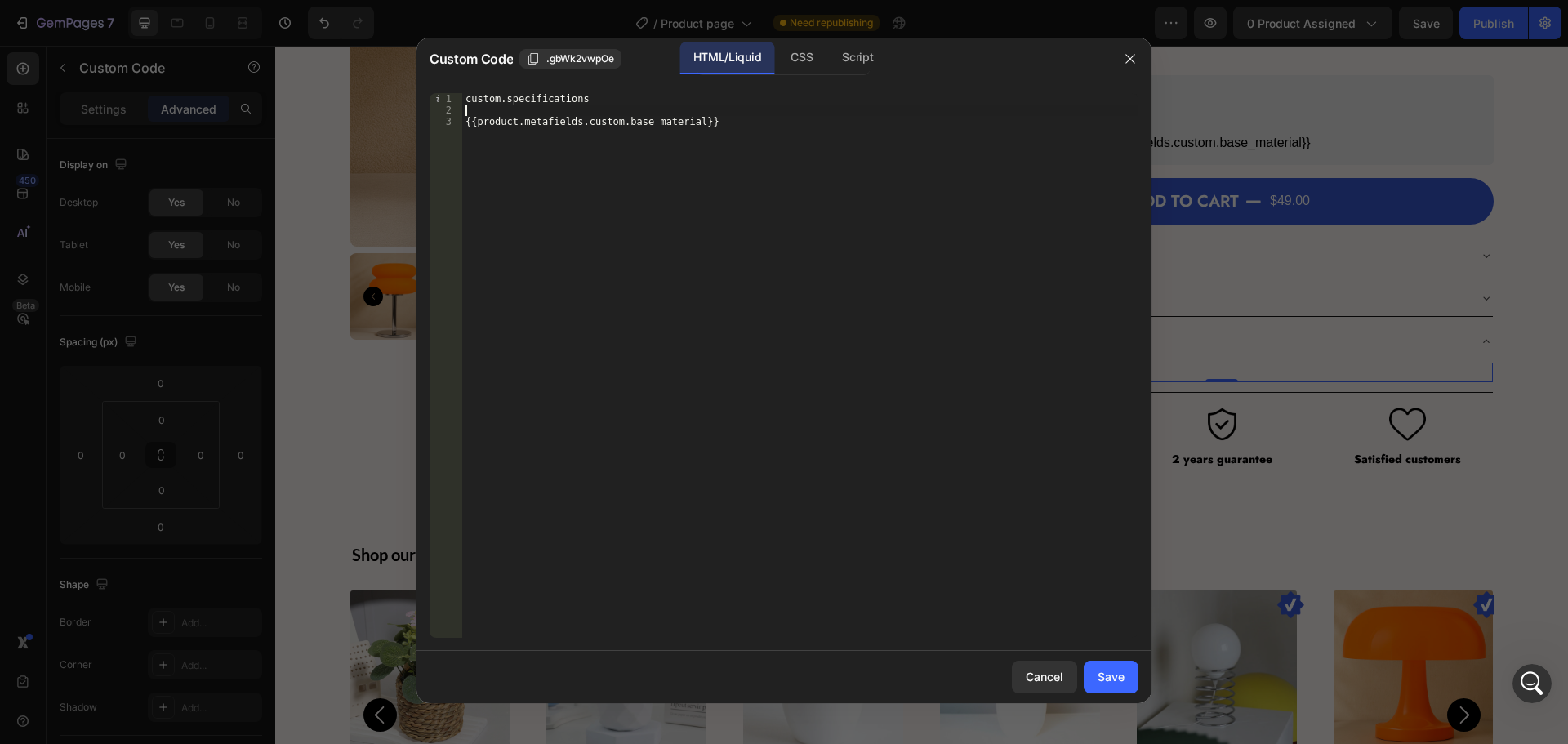
click at [498, 107] on div "custom.specifications {{product.metafields.custom.base_material}}" at bounding box center [800, 378] width 676 height 568
drag, startPoint x: 465, startPoint y: 95, endPoint x: 608, endPoint y: 95, distance: 143.0
click at [608, 95] on div "custom.specifications {{product.metafields.custom.base_material}}" at bounding box center [800, 378] width 676 height 568
type textarea "custom.specifications"
click at [464, 119] on div "{{product.metafields.custom.base_material}}" at bounding box center [800, 378] width 676 height 568
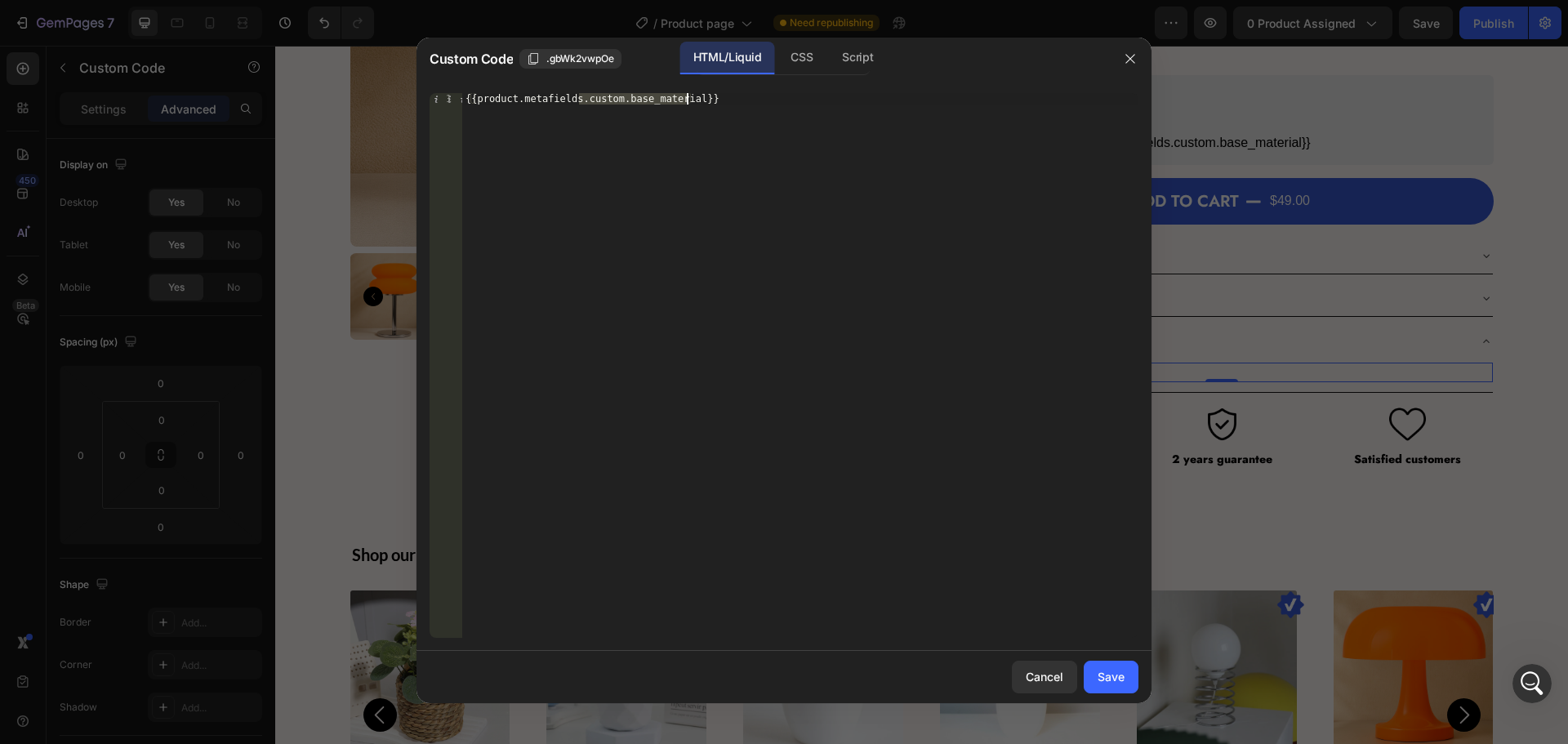
drag, startPoint x: 581, startPoint y: 101, endPoint x: 684, endPoint y: 98, distance: 103.0
click at [684, 98] on div "{{product.metafields.custom.base_material}}" at bounding box center [800, 378] width 676 height 568
paste textarea "specifications"
type textarea "{{product.metafields.custom.specifications}}"
click at [1108, 675] on div "Save" at bounding box center [1111, 676] width 27 height 18
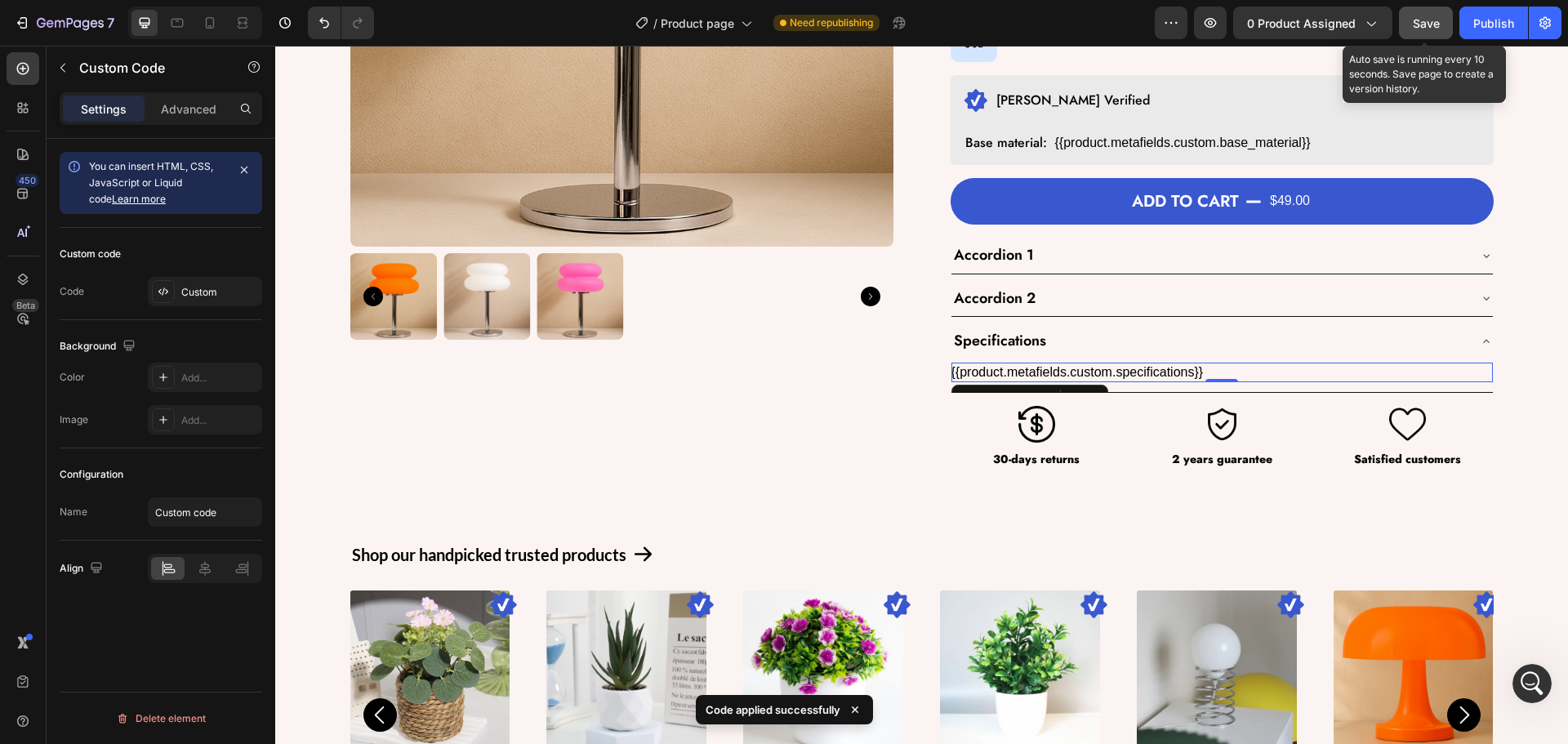
click at [1435, 22] on span "Save" at bounding box center [1426, 23] width 27 height 14
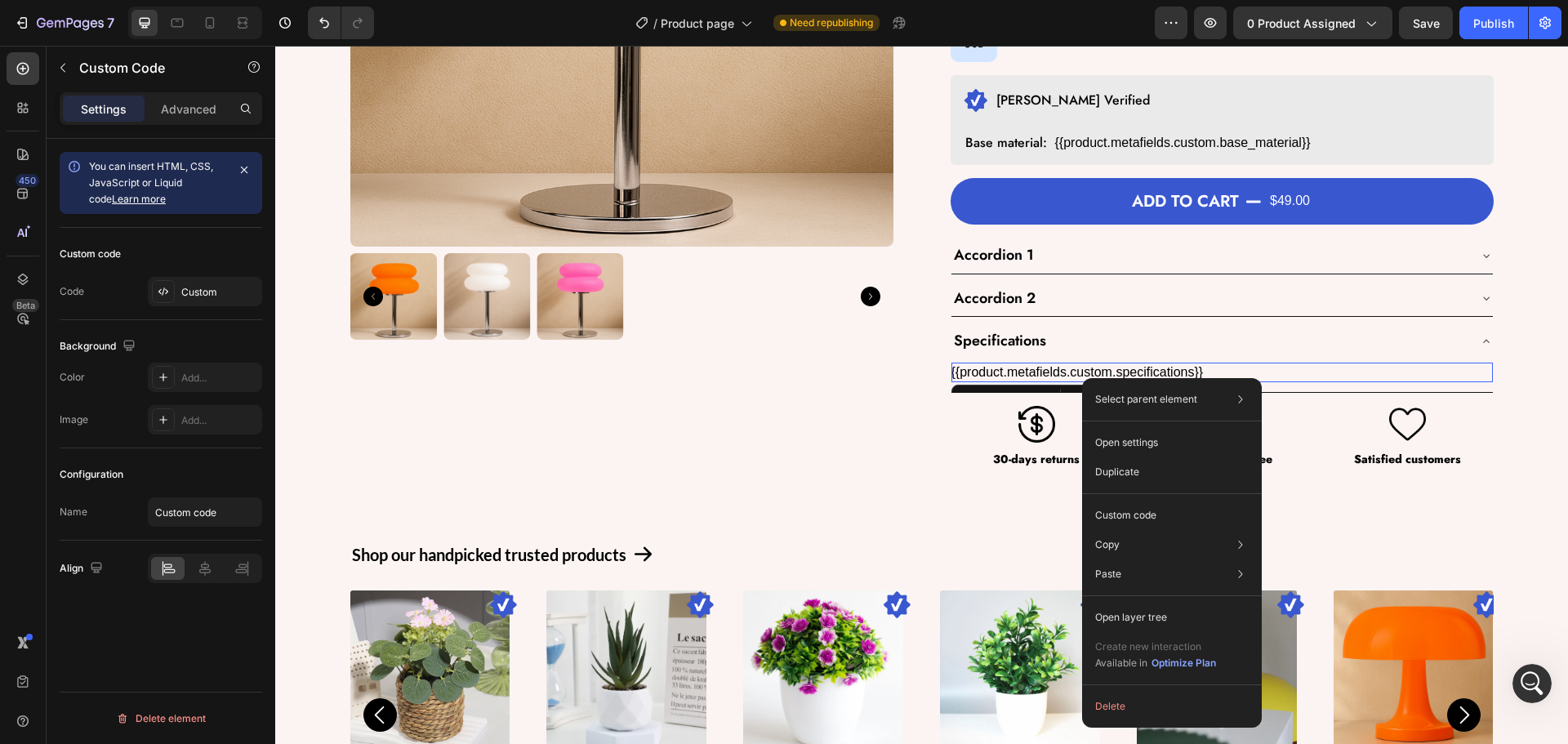
click at [1058, 374] on div "{{product.metafields.custom.specifications}}" at bounding box center [1222, 372] width 541 height 19
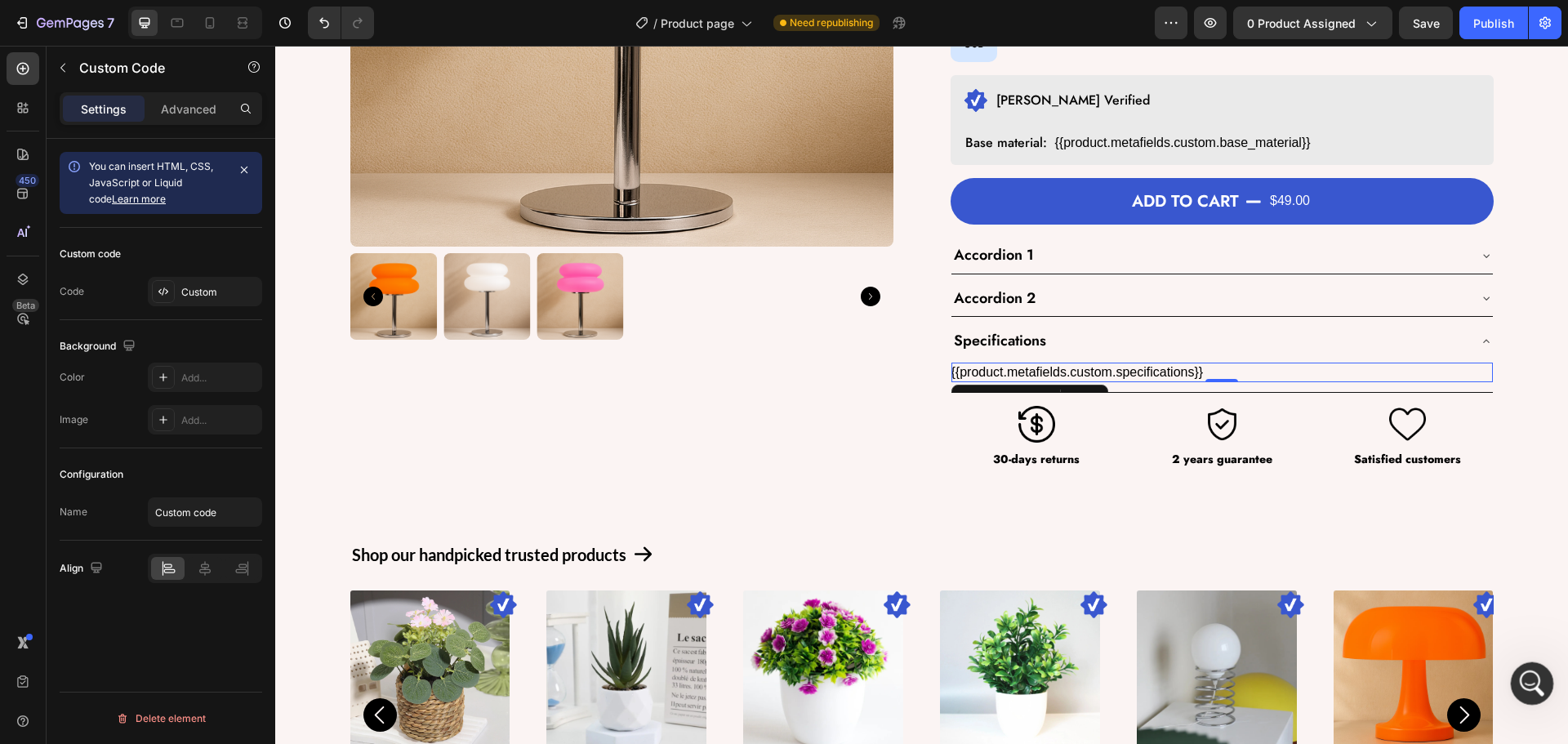
click at [1517, 679] on icon "Open Intercom Messenger" at bounding box center [1530, 681] width 27 height 27
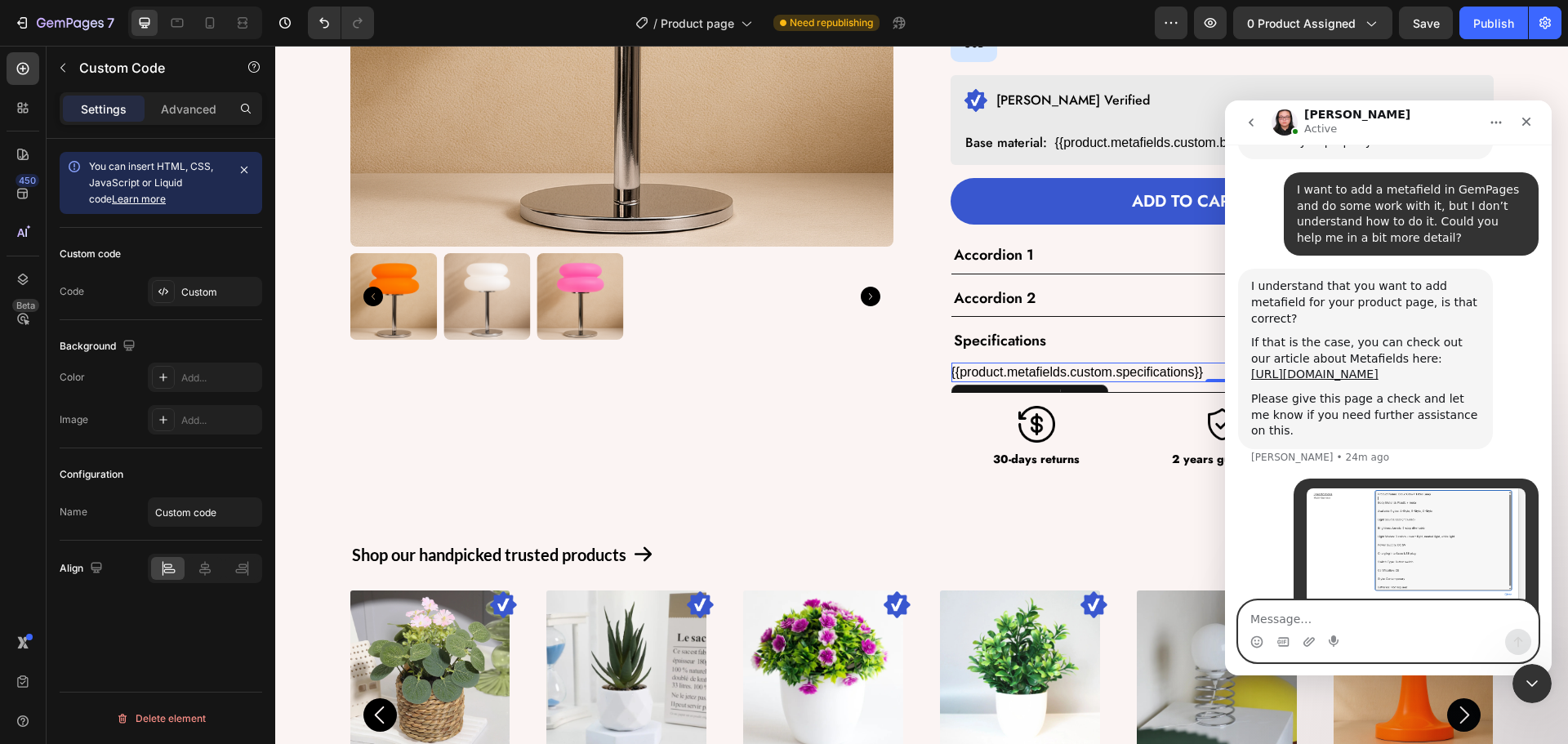
scroll to position [607, 0]
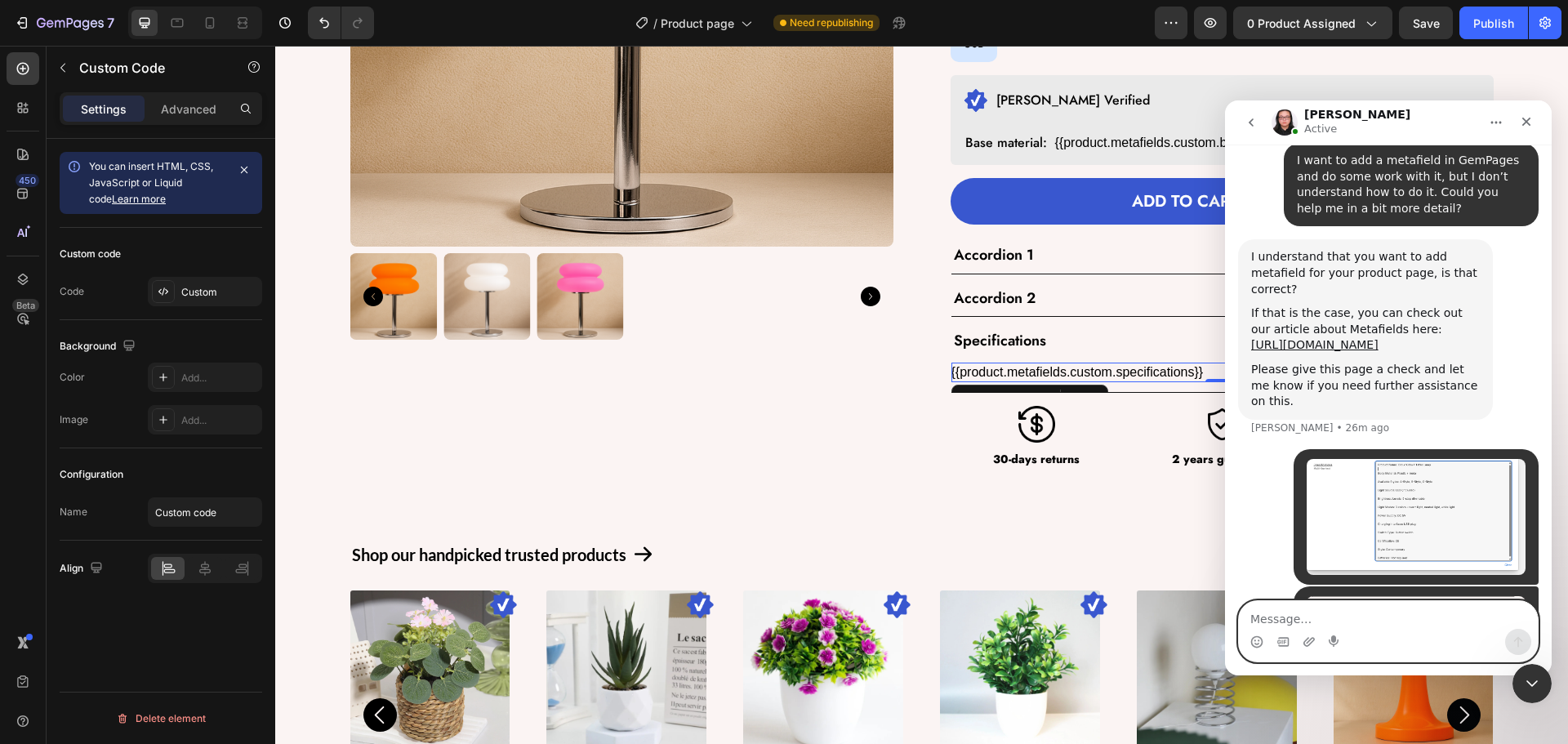
paste textarea ""I have added these texts in Shopify metafield like this, but why do the texts …"
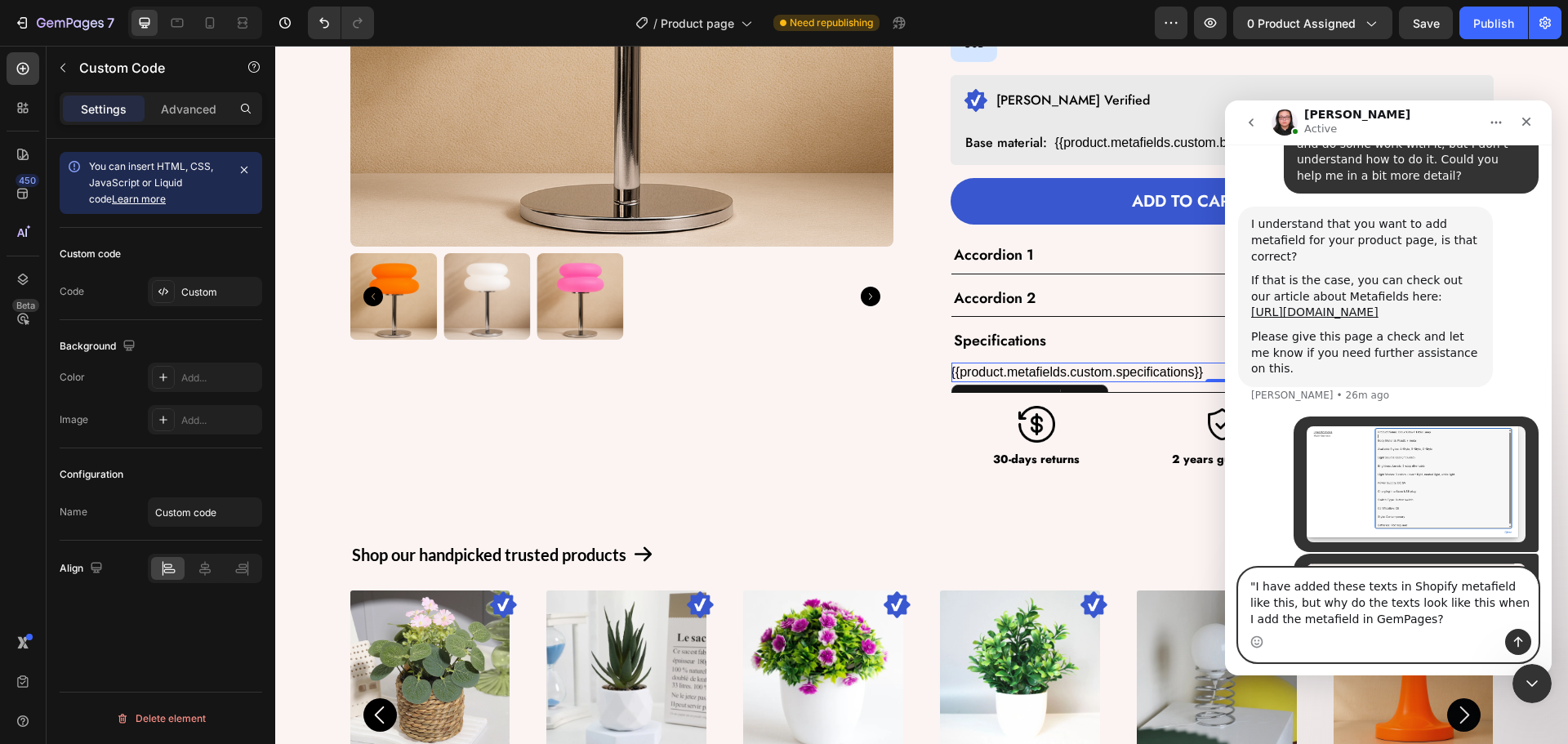
drag, startPoint x: 1255, startPoint y: 588, endPoint x: 1225, endPoint y: 588, distance: 30.0
click at [1225, 588] on div ""I have added these texts in Shopify metafield like this, but why do the texts …" at bounding box center [1388, 615] width 327 height 94
type textarea "I have added these texts in Shopify metafield like this, but why do the texts l…"
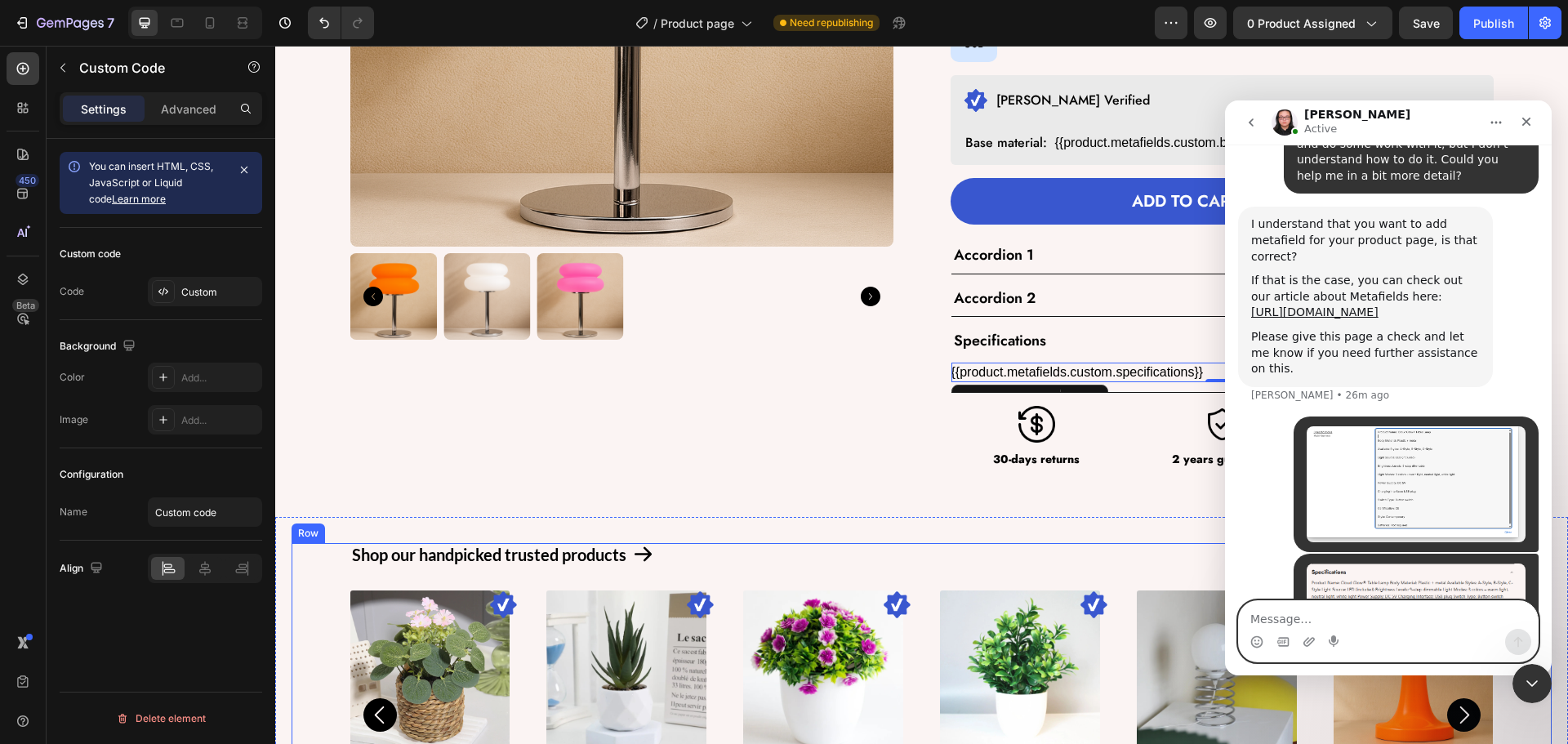
scroll to position [676, 0]
